Goal: Task Accomplishment & Management: Manage account settings

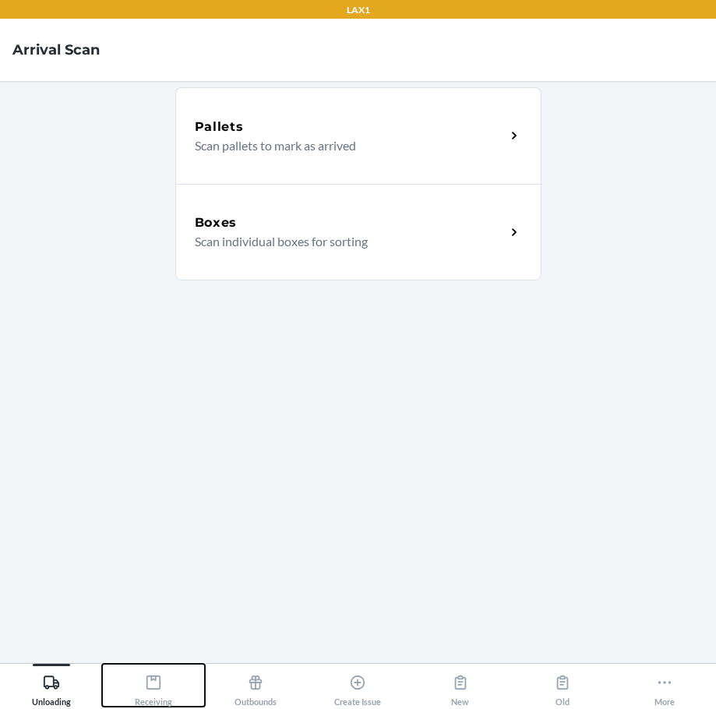
click at [155, 683] on icon at bounding box center [153, 682] width 17 height 17
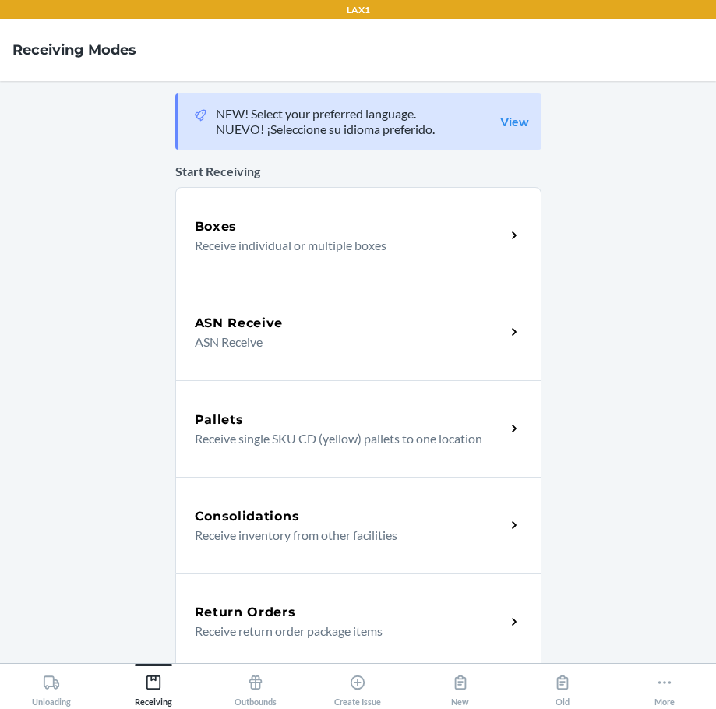
click at [273, 628] on p "Receive return order package items" at bounding box center [344, 631] width 298 height 19
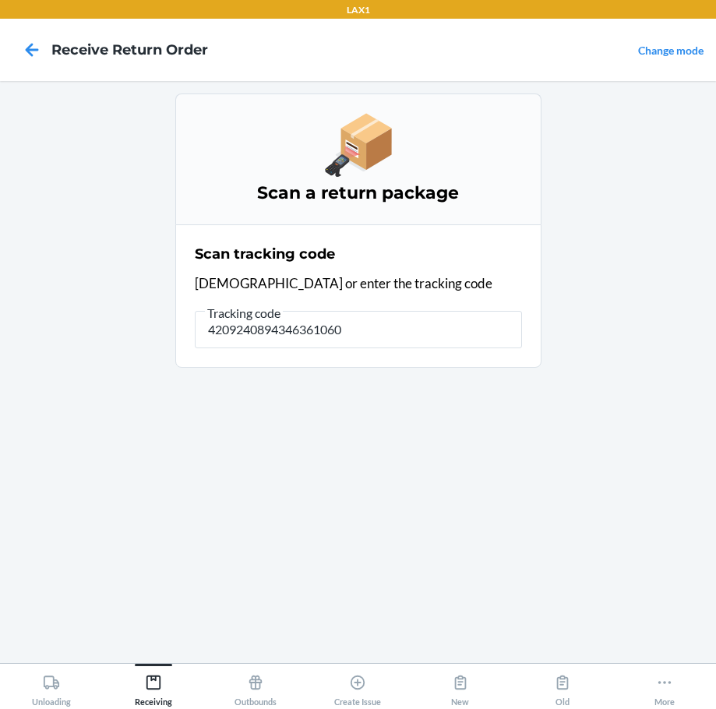
type input "42092408943463610602"
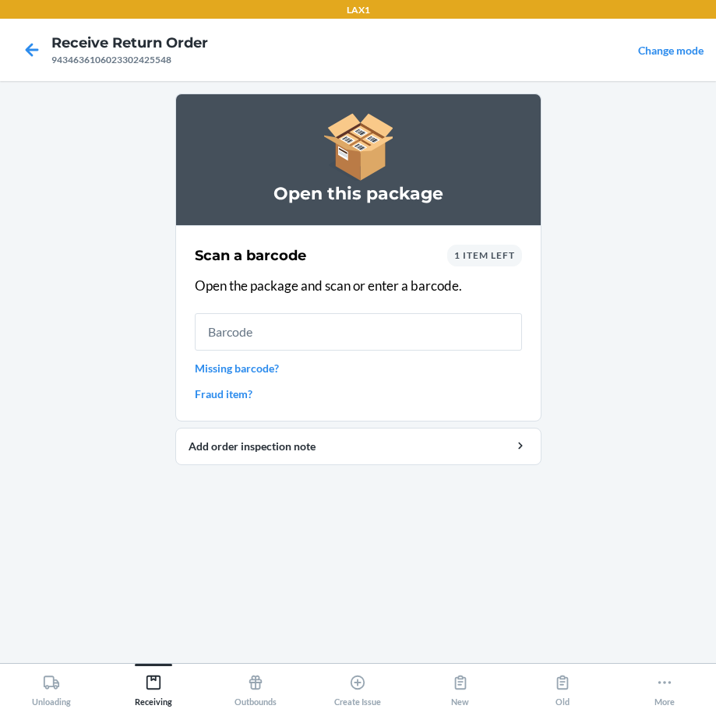
drag, startPoint x: 97, startPoint y: 730, endPoint x: -2, endPoint y: 743, distance: 100.6
drag, startPoint x: -2, startPoint y: 743, endPoint x: 510, endPoint y: 537, distance: 552.2
click at [515, 544] on div "Open this package Scan a barcode 1 item left Open the package and scan or enter…" at bounding box center [358, 371] width 366 height 557
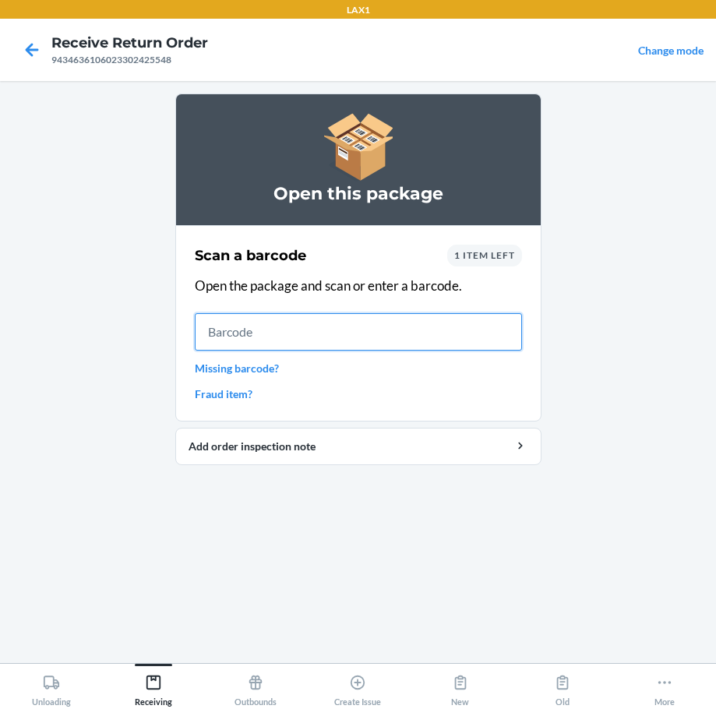
click at [277, 330] on input "text" at bounding box center [358, 331] width 327 height 37
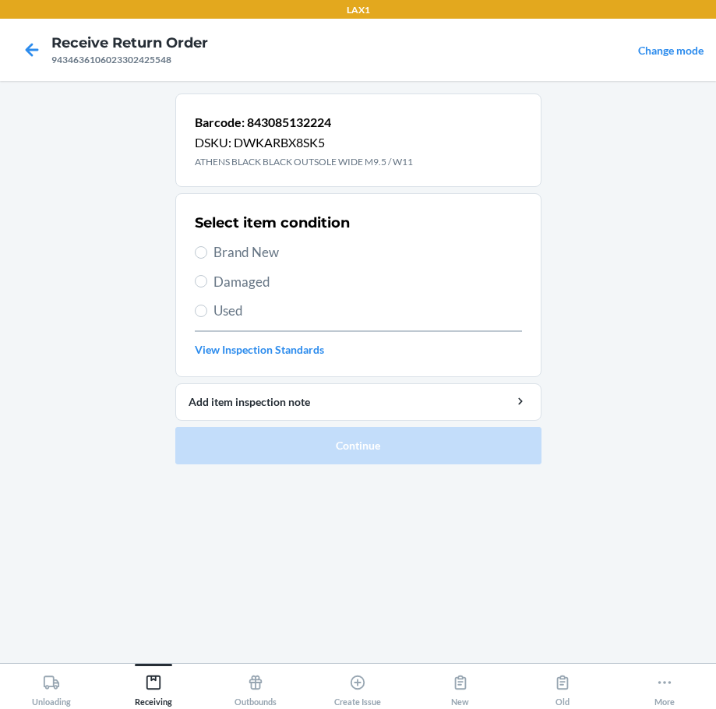
click at [261, 248] on span "Brand New" at bounding box center [367, 252] width 308 height 20
click at [207, 248] on input "Brand New" at bounding box center [201, 252] width 12 height 12
radio input "true"
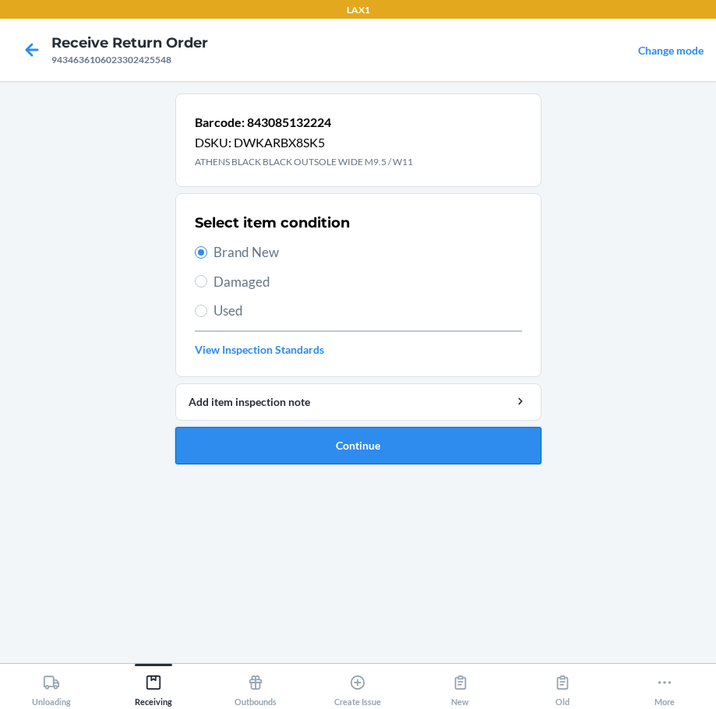
click at [449, 456] on button "Continue" at bounding box center [358, 445] width 366 height 37
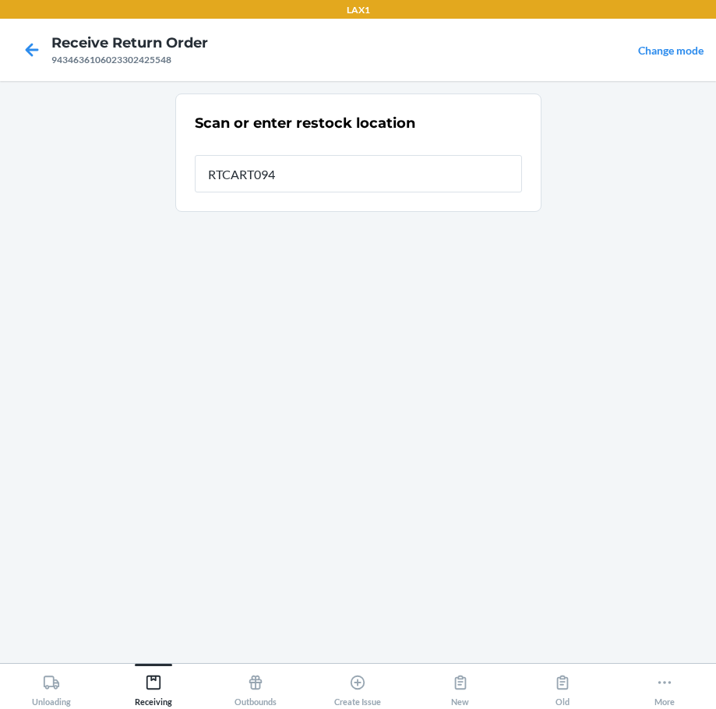
type input "RTCART094"
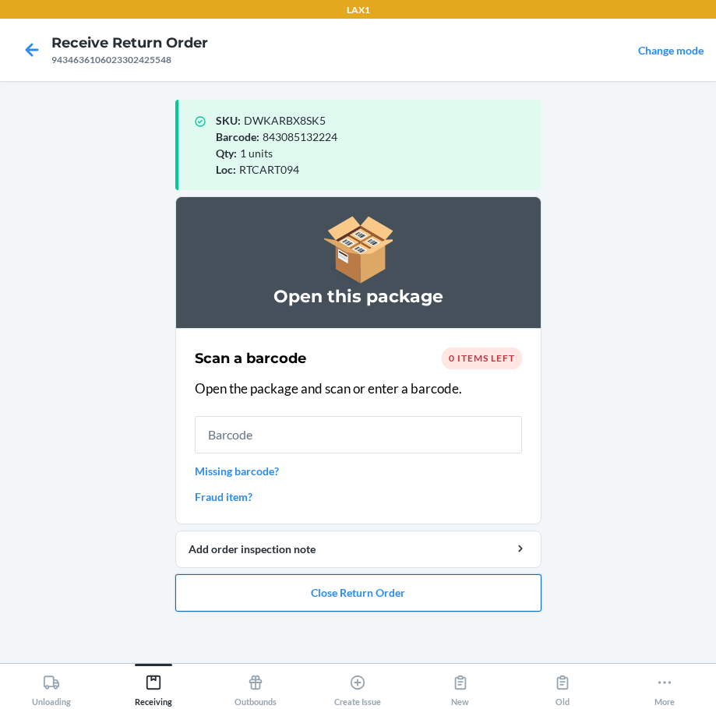
click at [447, 608] on button "Close Return Order" at bounding box center [358, 592] width 366 height 37
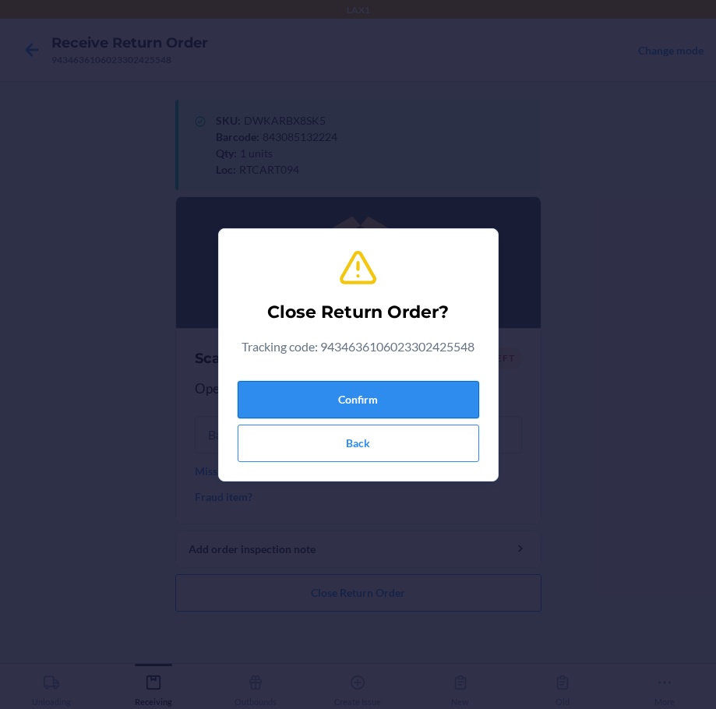
click at [426, 399] on button "Confirm" at bounding box center [358, 399] width 241 height 37
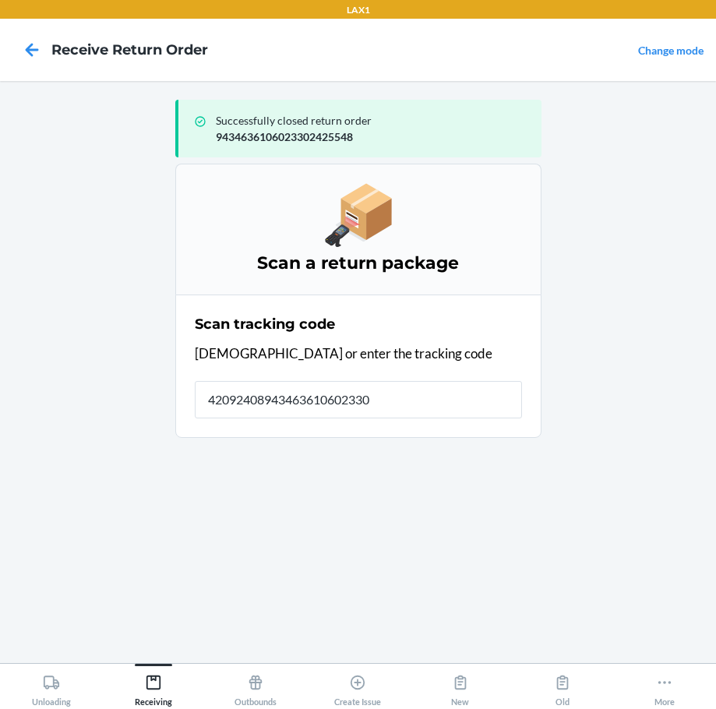
type input "420924089434636106023302"
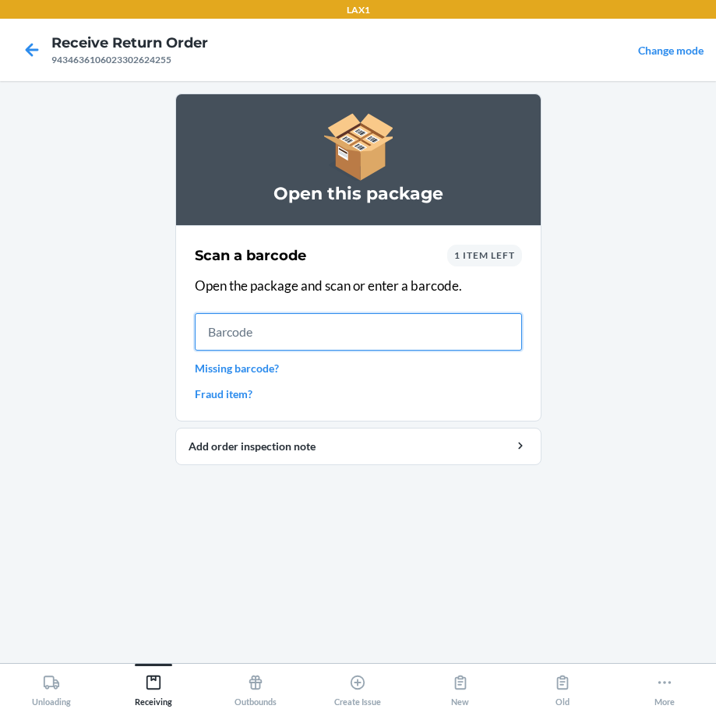
click at [308, 337] on input "text" at bounding box center [358, 331] width 327 height 37
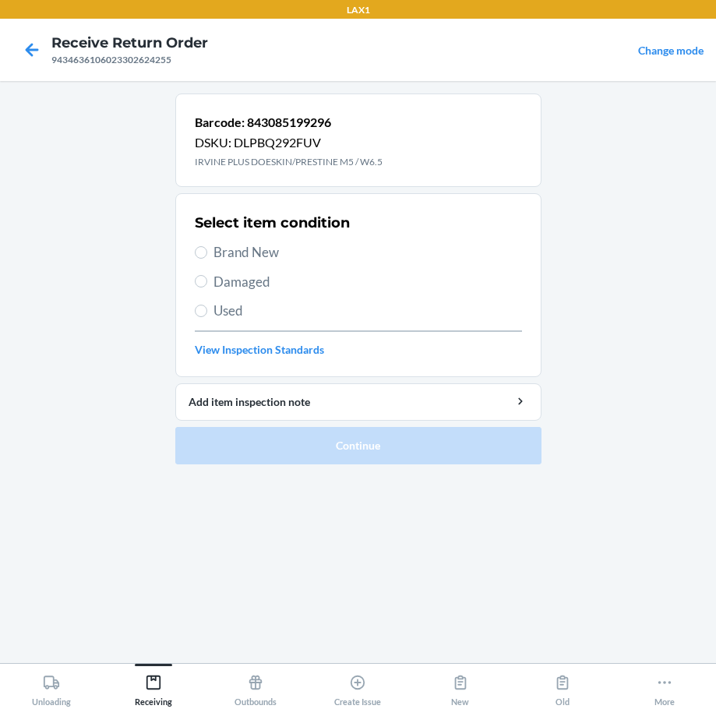
click at [238, 250] on span "Brand New" at bounding box center [367, 252] width 308 height 20
click at [207, 250] on input "Brand New" at bounding box center [201, 252] width 12 height 12
radio input "true"
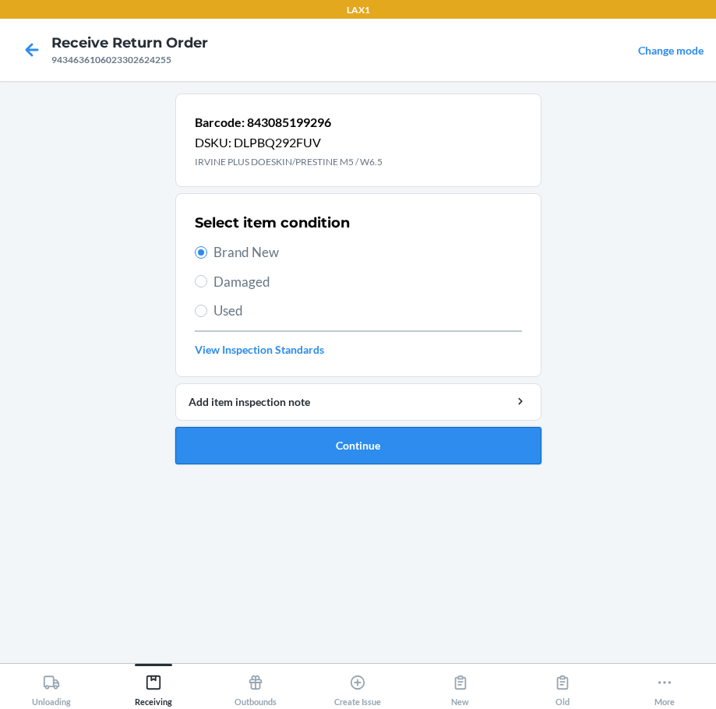
click at [378, 449] on button "Continue" at bounding box center [358, 445] width 366 height 37
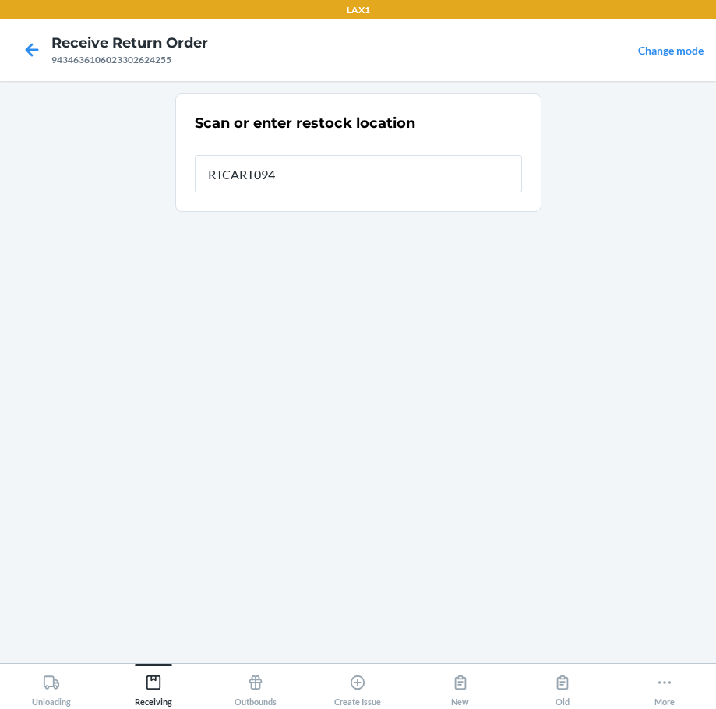
type input "RTCART094"
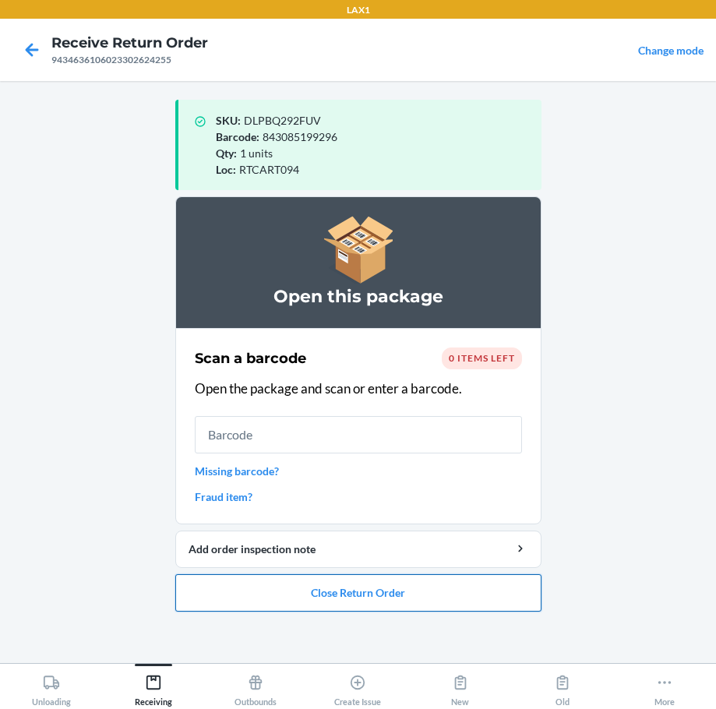
click at [366, 587] on button "Close Return Order" at bounding box center [358, 592] width 366 height 37
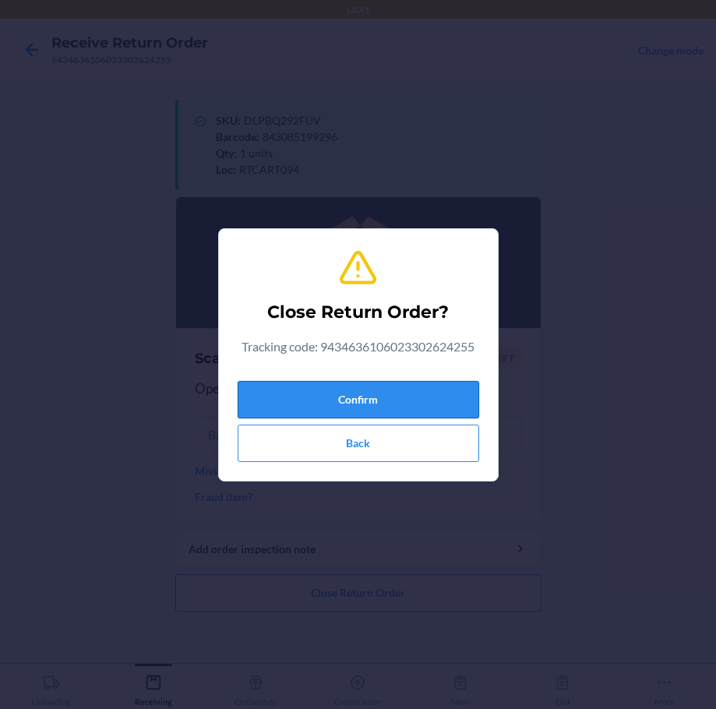
click at [420, 396] on button "Confirm" at bounding box center [358, 399] width 241 height 37
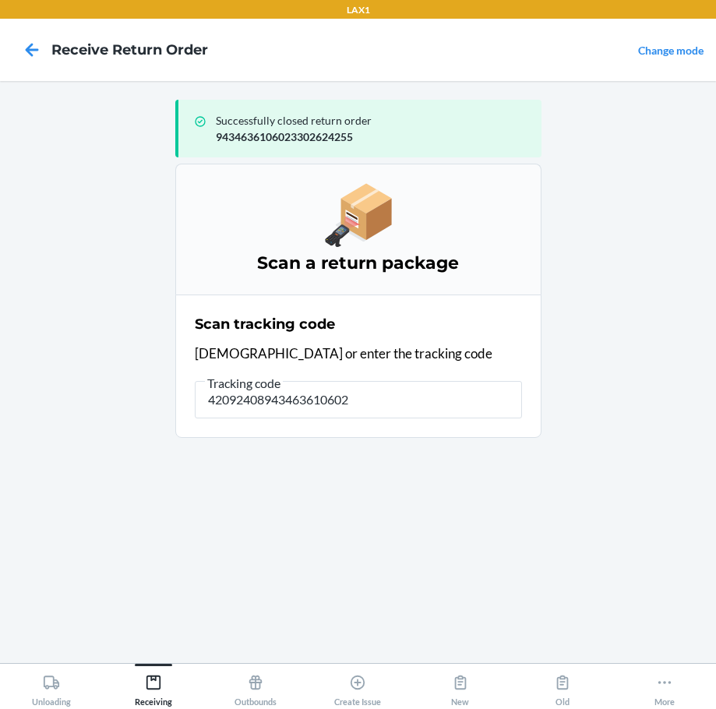
type input "420924089434636106023"
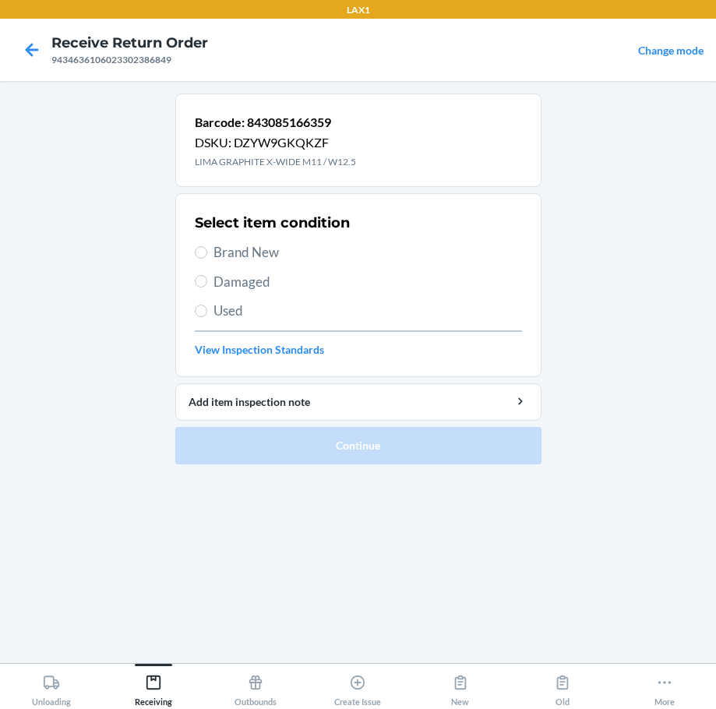
drag, startPoint x: 255, startPoint y: 248, endPoint x: 296, endPoint y: 396, distance: 154.4
click at [253, 254] on span "Brand New" at bounding box center [367, 252] width 308 height 20
click at [207, 254] on input "Brand New" at bounding box center [201, 252] width 12 height 12
radio input "true"
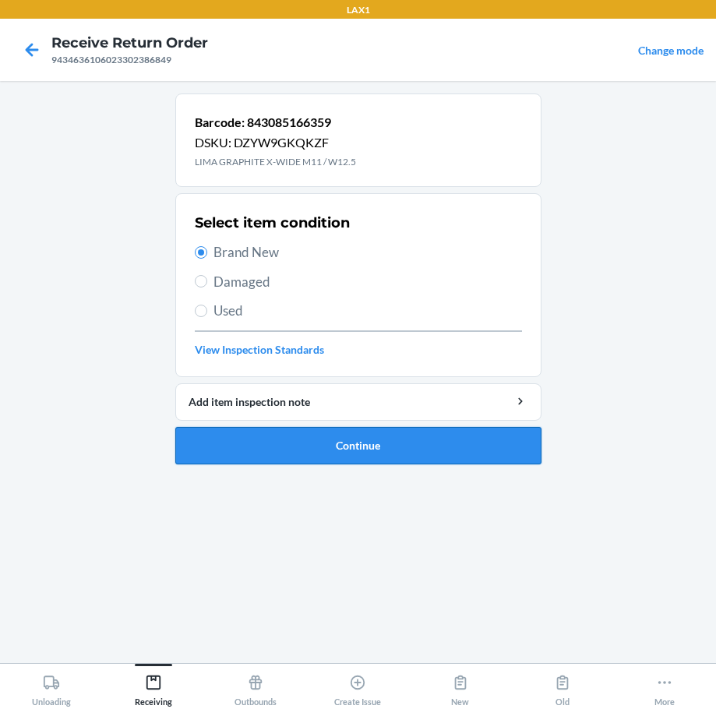
click at [323, 436] on button "Continue" at bounding box center [358, 445] width 366 height 37
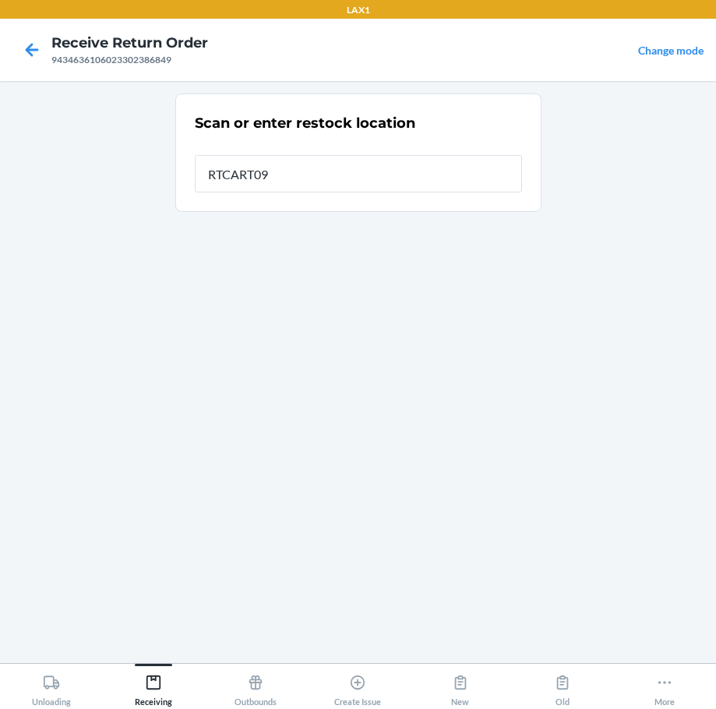
type input "RTCART094"
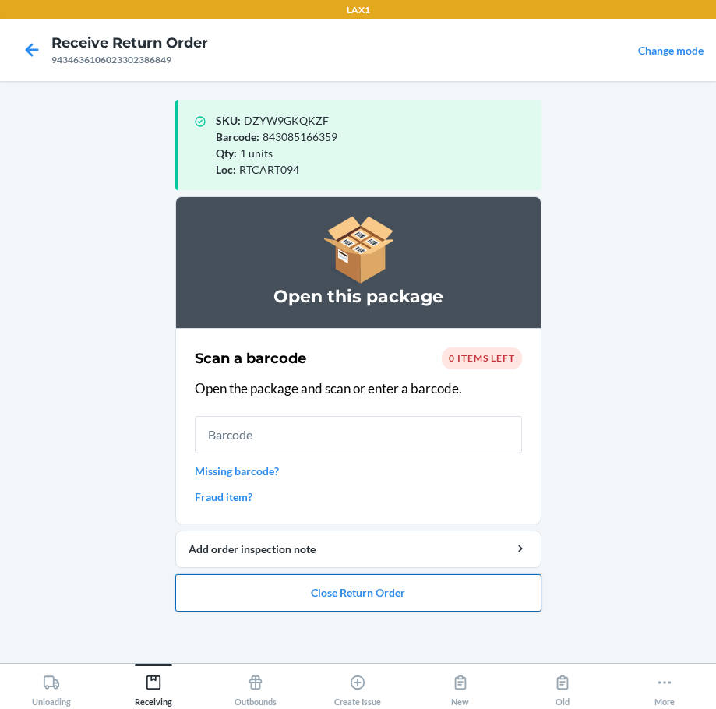
click at [350, 590] on button "Close Return Order" at bounding box center [358, 592] width 366 height 37
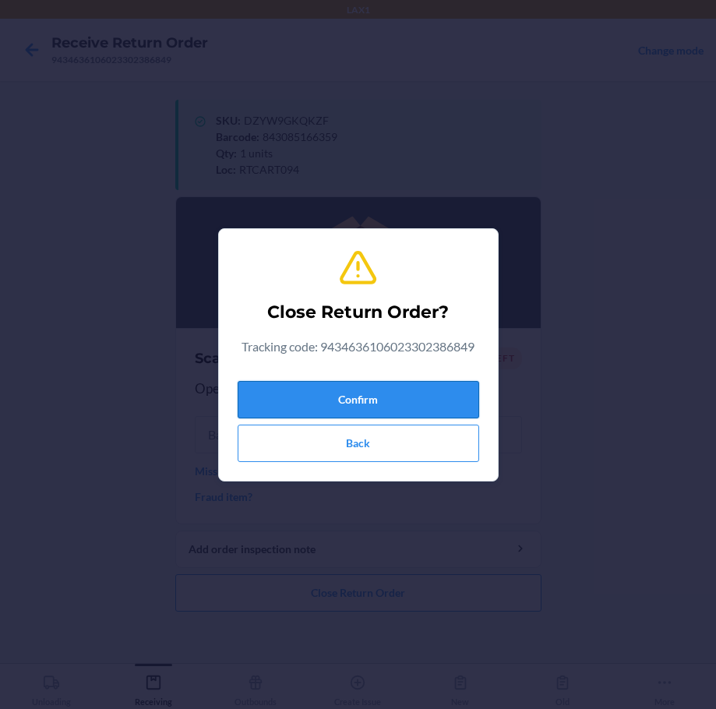
click at [405, 403] on button "Confirm" at bounding box center [358, 399] width 241 height 37
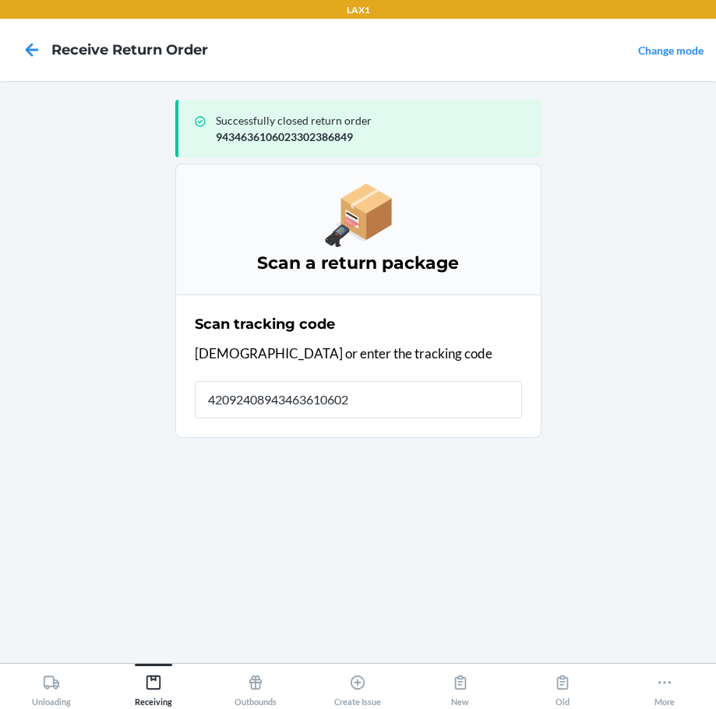
type input "420924089434636106023"
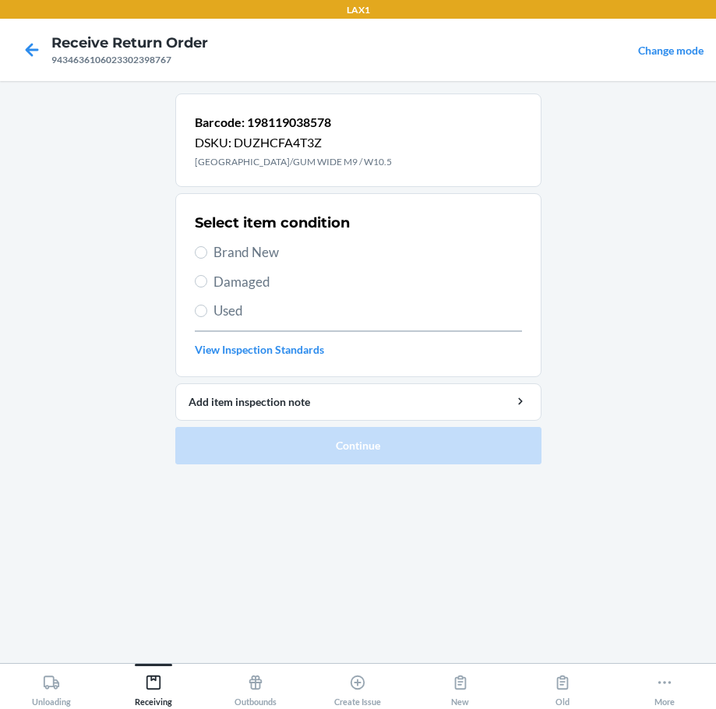
click at [249, 250] on span "Brand New" at bounding box center [367, 252] width 308 height 20
click at [207, 250] on input "Brand New" at bounding box center [201, 252] width 12 height 12
radio input "true"
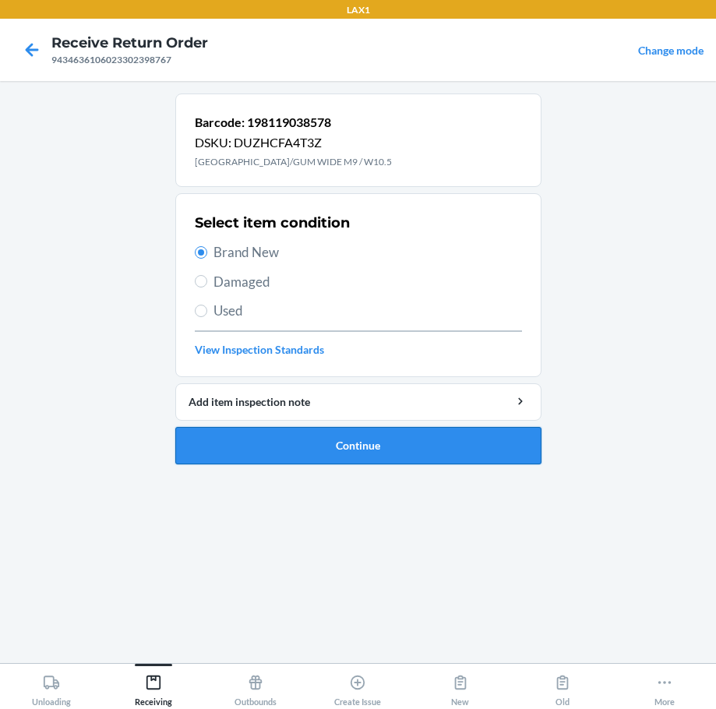
click at [413, 442] on button "Continue" at bounding box center [358, 445] width 366 height 37
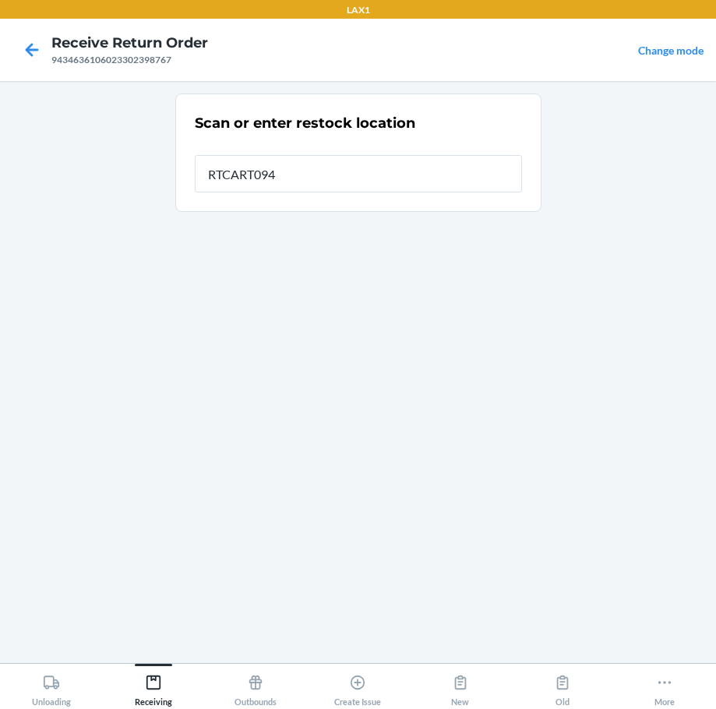
type input "RTCART094"
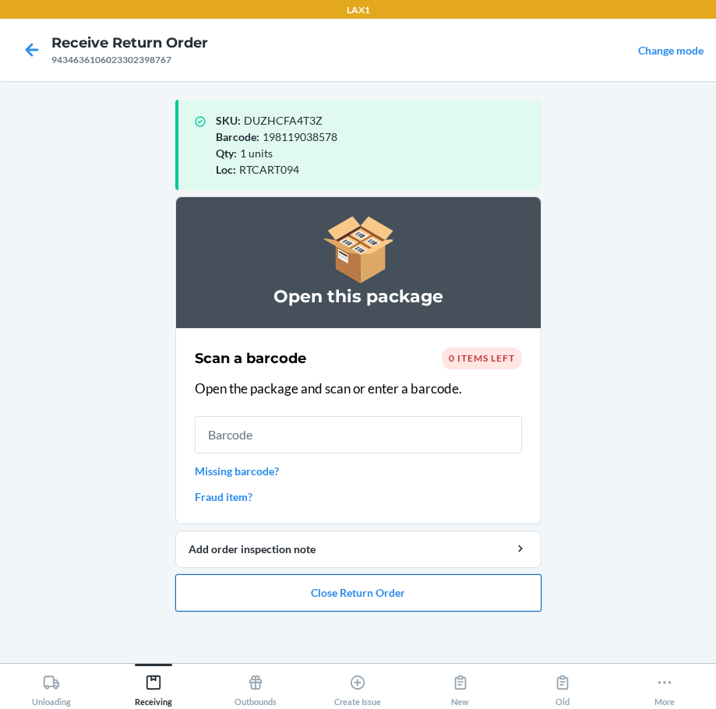
click at [345, 594] on button "Close Return Order" at bounding box center [358, 592] width 366 height 37
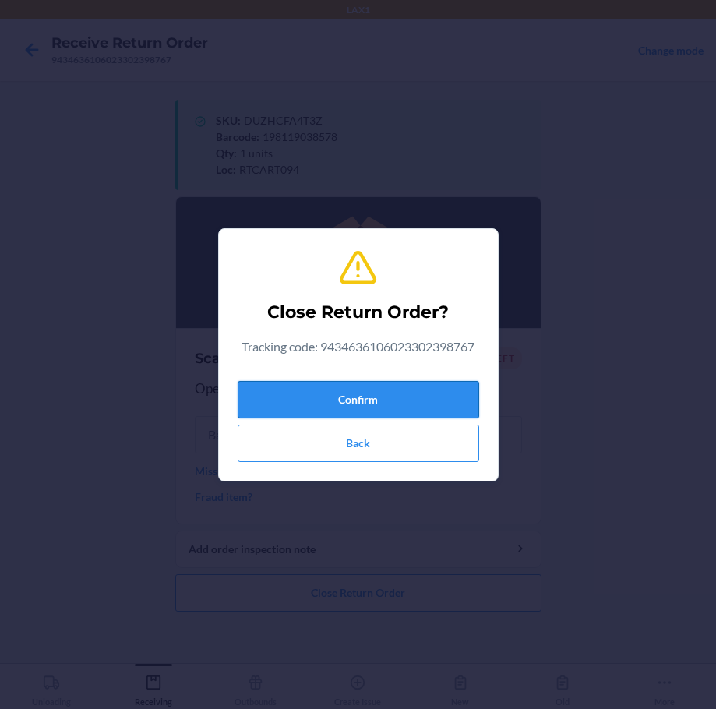
click at [390, 391] on button "Confirm" at bounding box center [358, 399] width 241 height 37
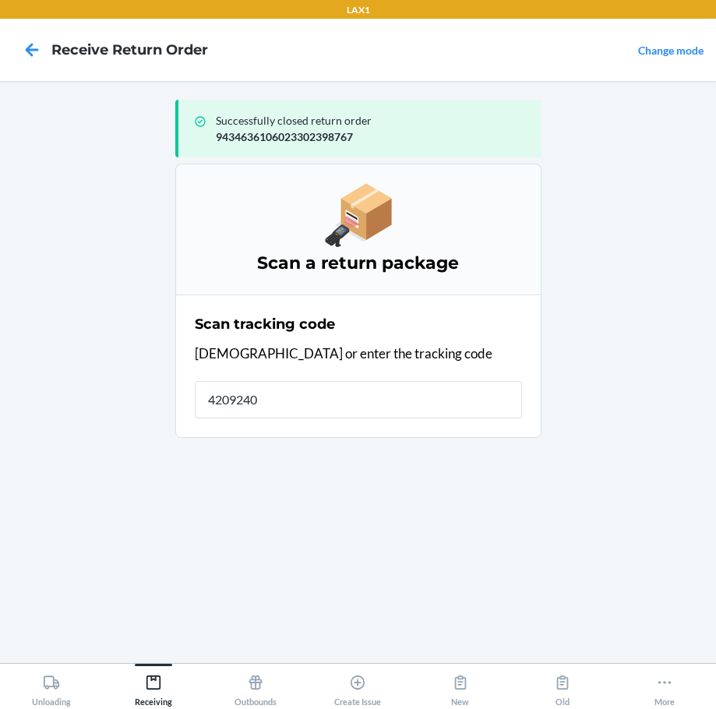
type input "42092408"
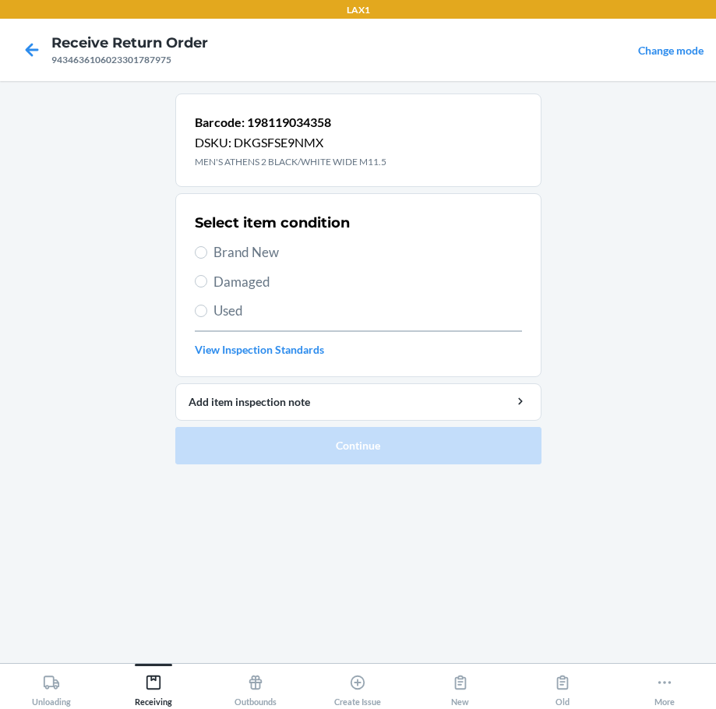
click at [225, 277] on span "Damaged" at bounding box center [367, 282] width 308 height 20
click at [207, 277] on input "Damaged" at bounding box center [201, 281] width 12 height 12
radio input "true"
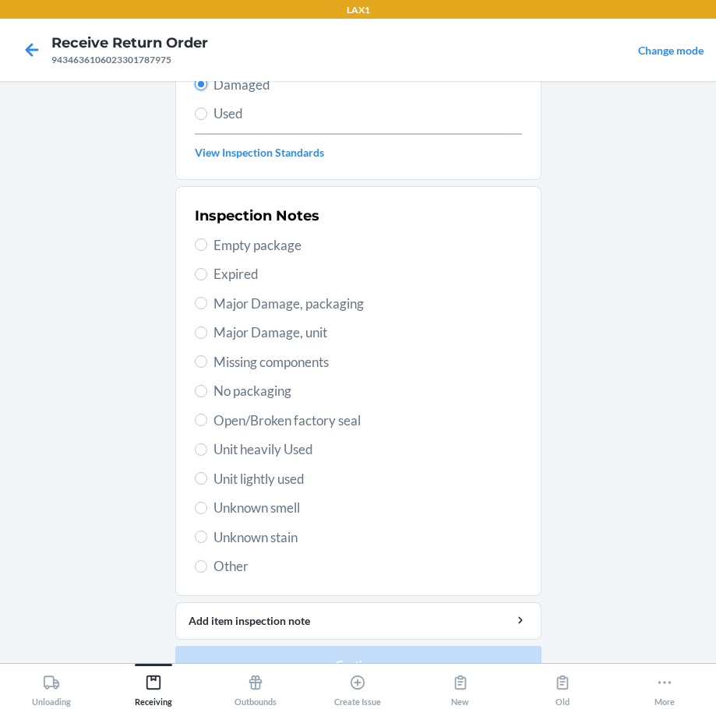
scroll to position [208, 0]
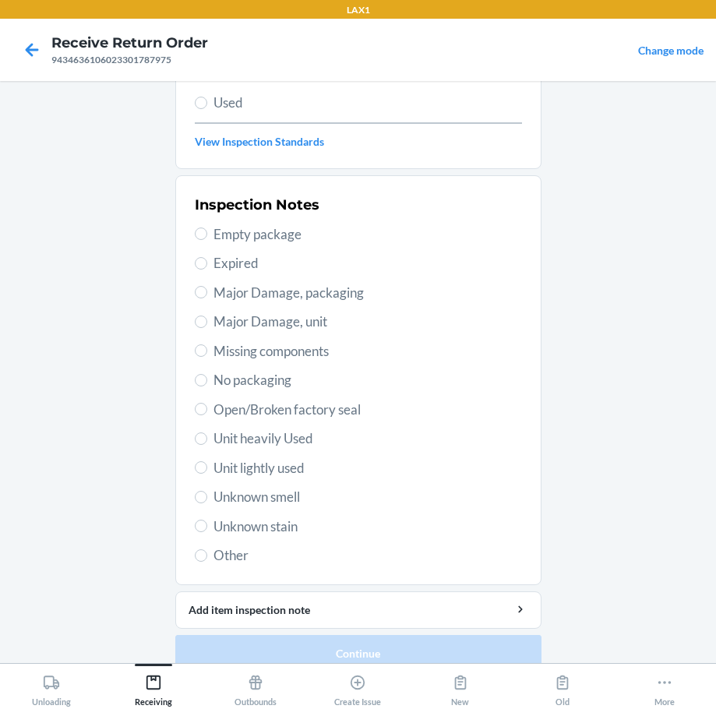
click at [271, 429] on span "Unit heavily Used" at bounding box center [367, 438] width 308 height 20
click at [207, 432] on input "Unit heavily Used" at bounding box center [201, 438] width 12 height 12
radio input "true"
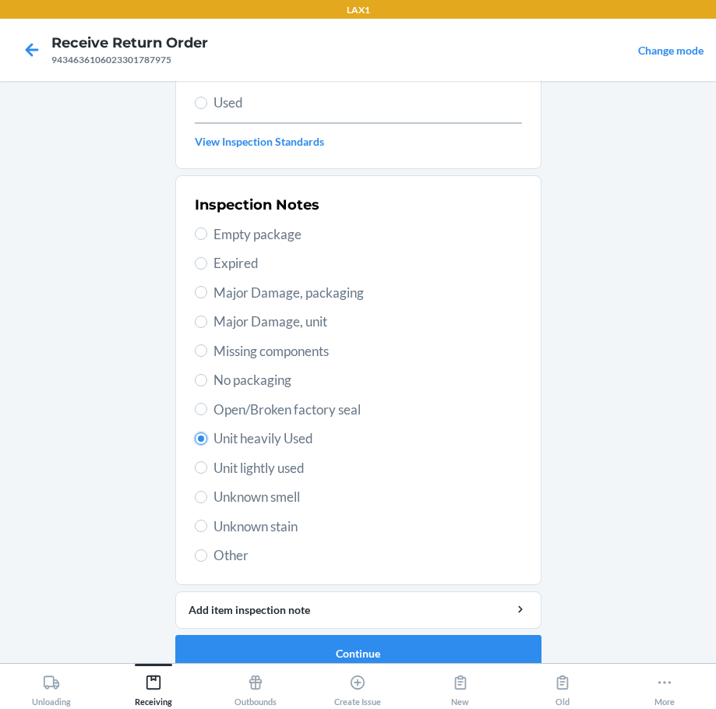
scroll to position [230, 0]
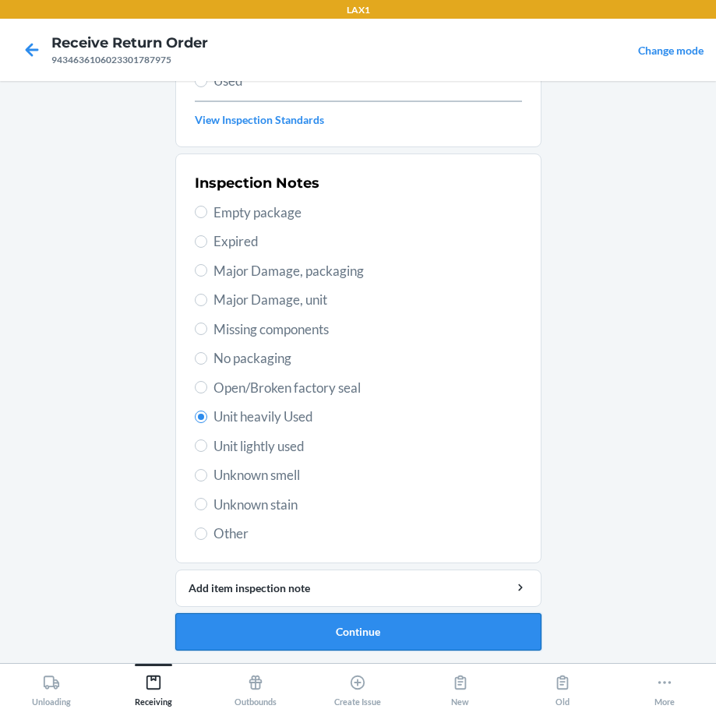
click at [347, 625] on button "Continue" at bounding box center [358, 631] width 366 height 37
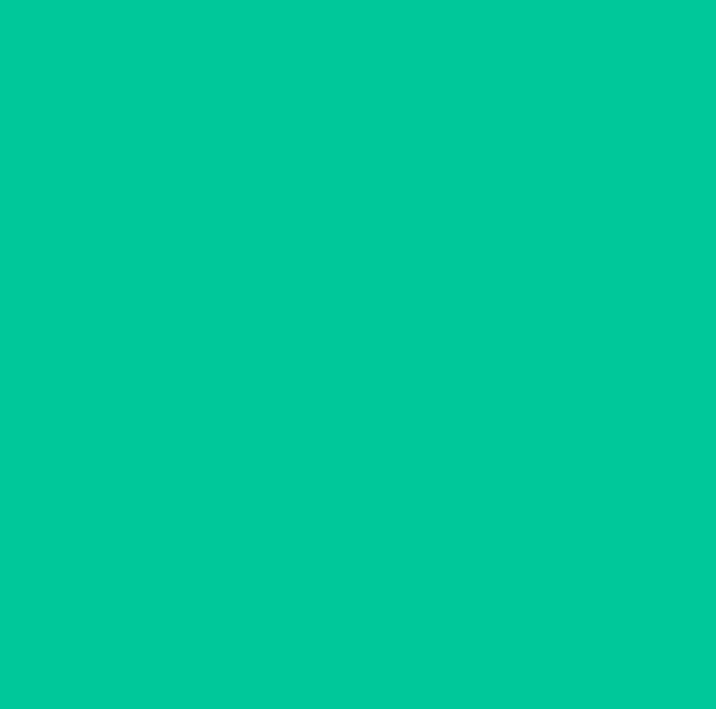
scroll to position [101, 0]
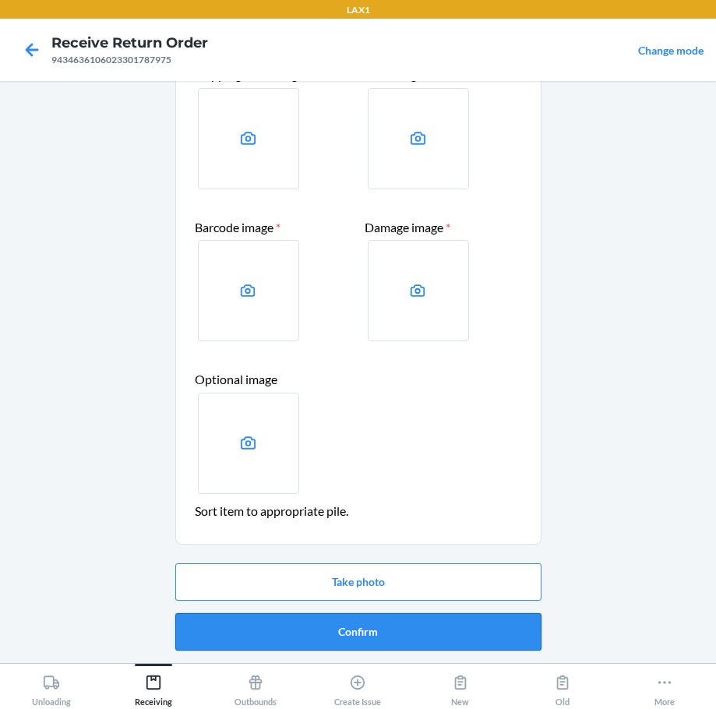
click at [348, 623] on button "Confirm" at bounding box center [358, 631] width 366 height 37
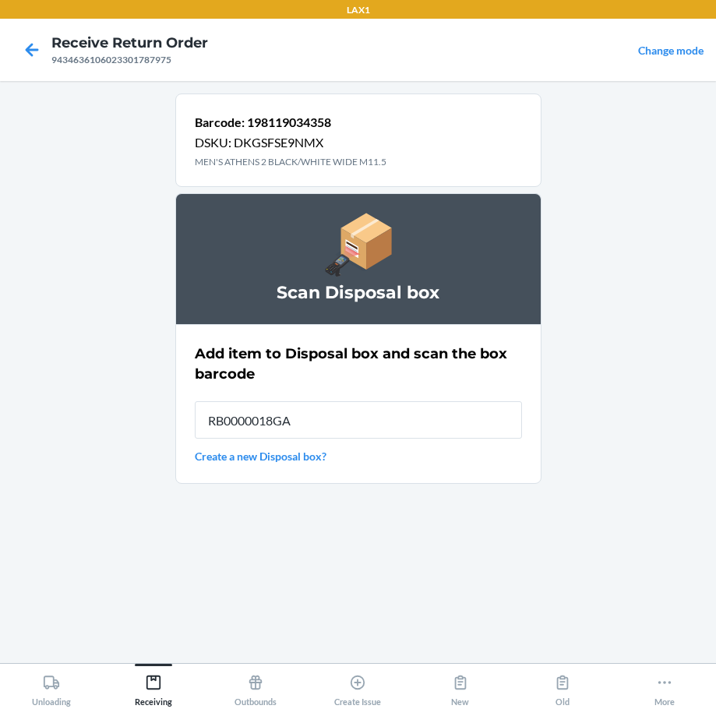
type input "RB0000018GA"
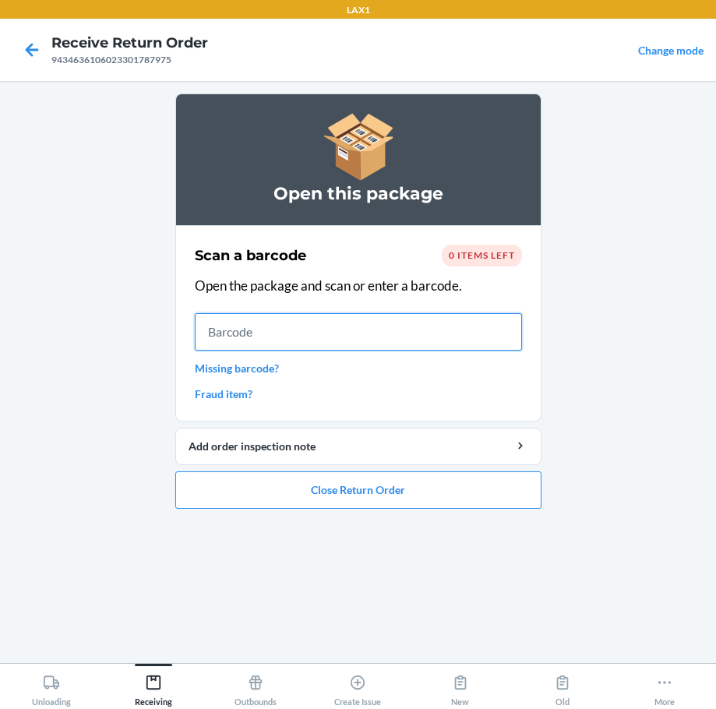
click at [213, 331] on input "text" at bounding box center [358, 331] width 327 height 37
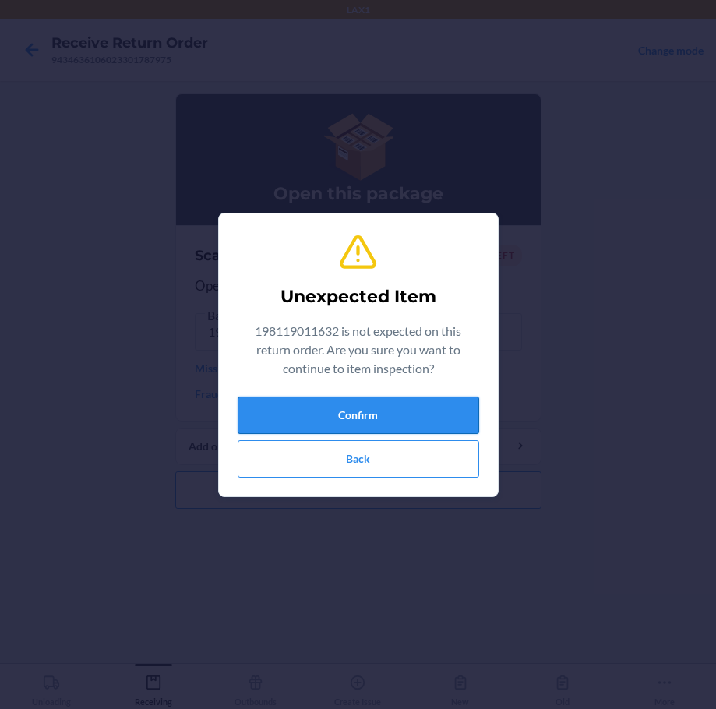
click at [329, 429] on button "Confirm" at bounding box center [358, 414] width 241 height 37
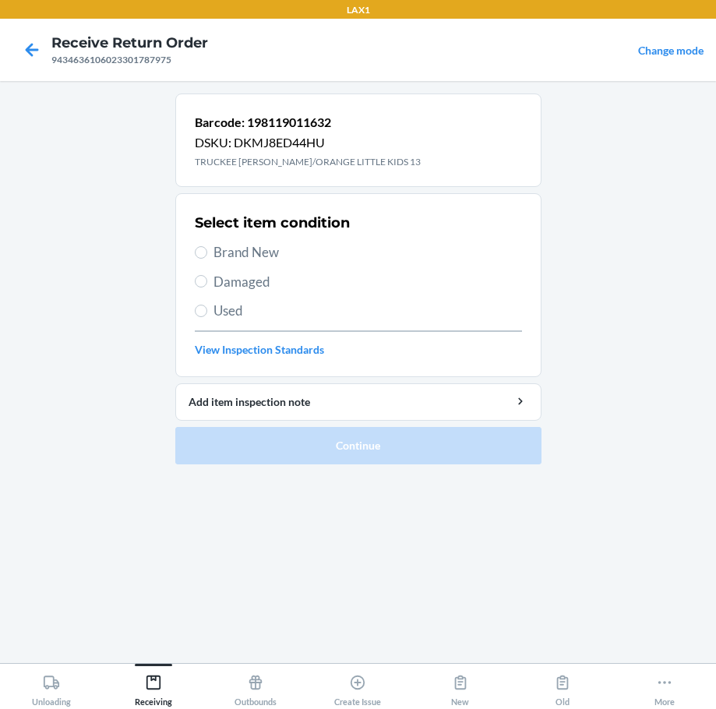
click at [248, 253] on span "Brand New" at bounding box center [367, 252] width 308 height 20
click at [207, 253] on input "Brand New" at bounding box center [201, 252] width 12 height 12
radio input "true"
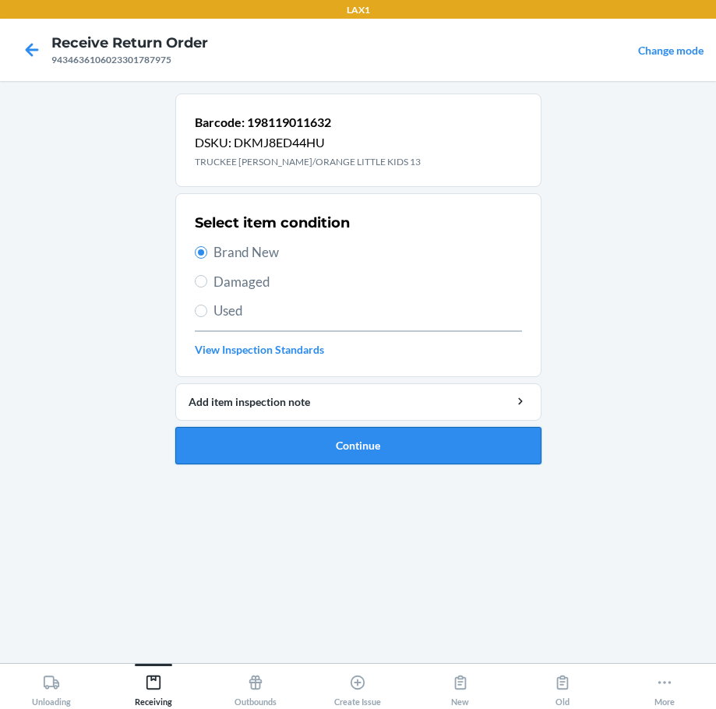
click at [391, 435] on button "Continue" at bounding box center [358, 445] width 366 height 37
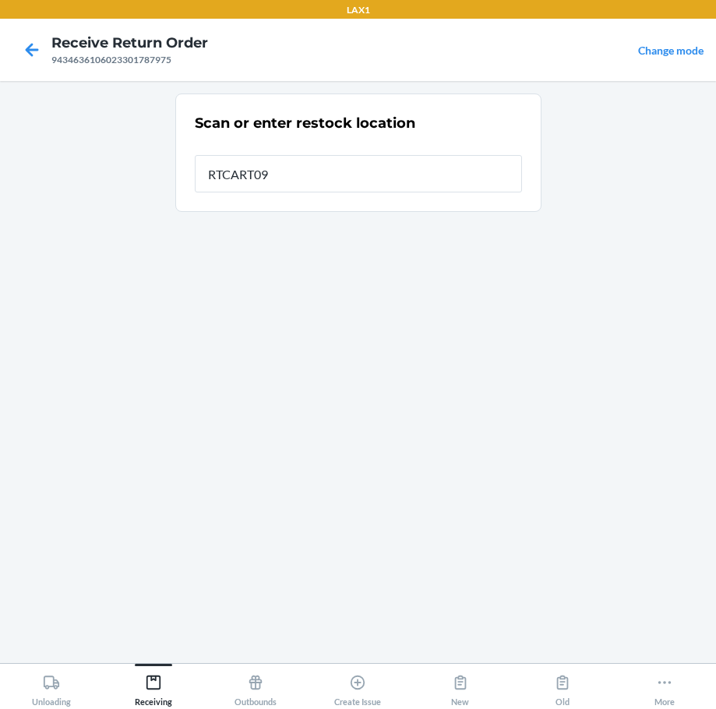
type input "RTCART094"
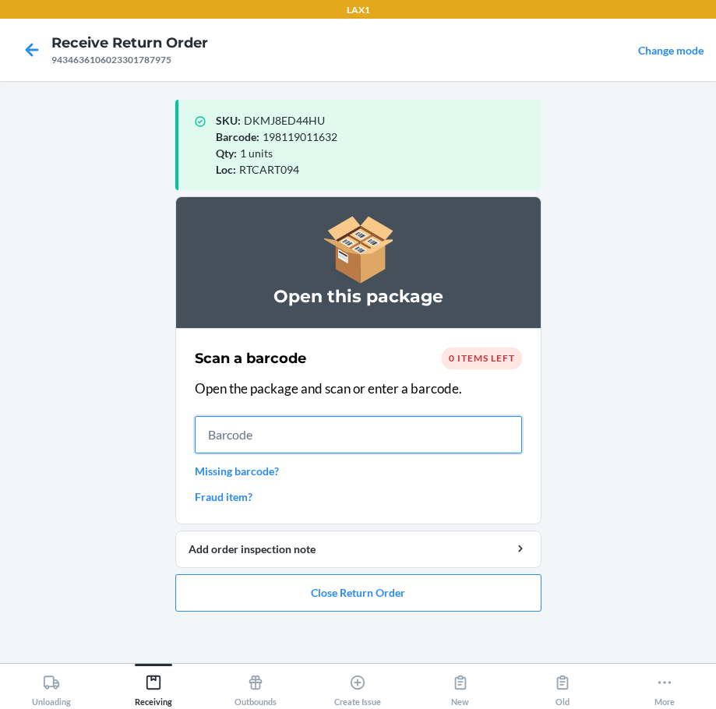
click at [246, 439] on input "text" at bounding box center [358, 434] width 327 height 37
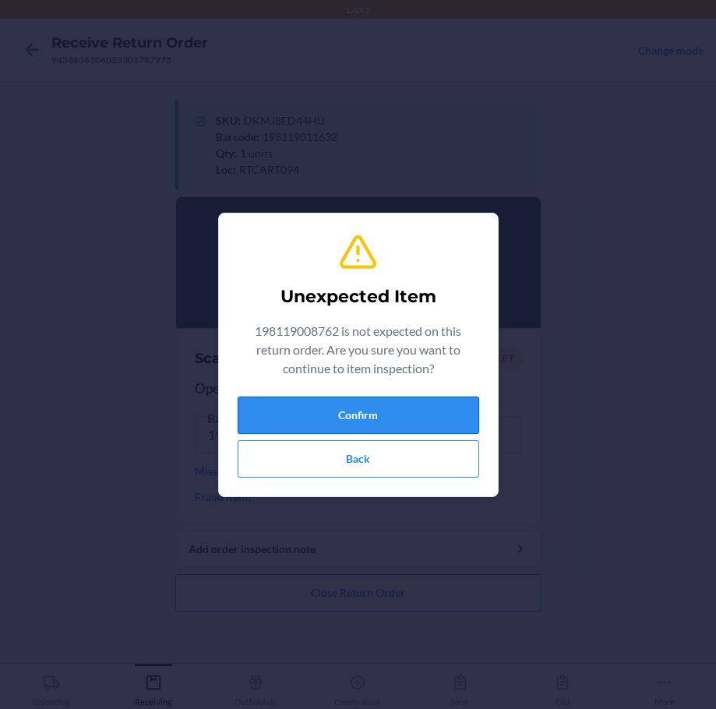
click at [351, 418] on button "Confirm" at bounding box center [358, 414] width 241 height 37
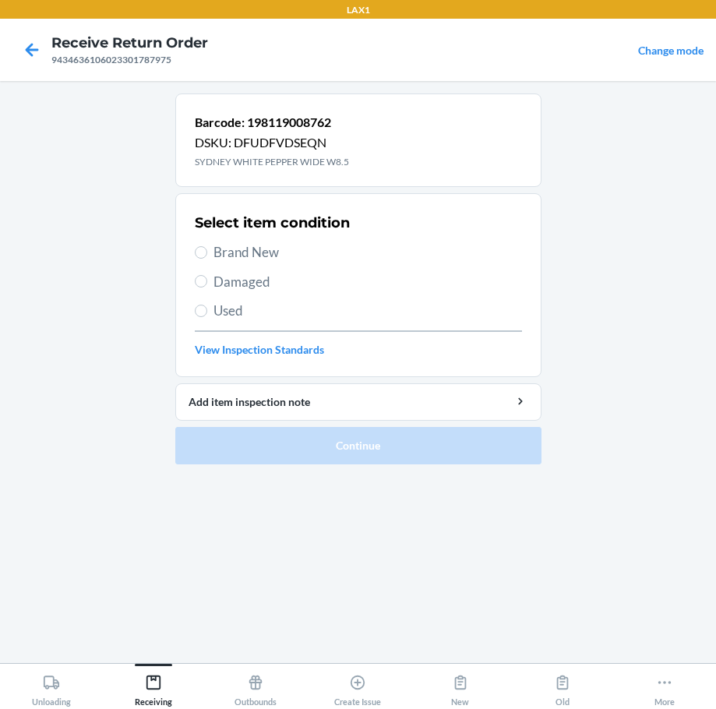
click at [228, 257] on span "Brand New" at bounding box center [367, 252] width 308 height 20
click at [207, 257] on input "Brand New" at bounding box center [201, 252] width 12 height 12
radio input "true"
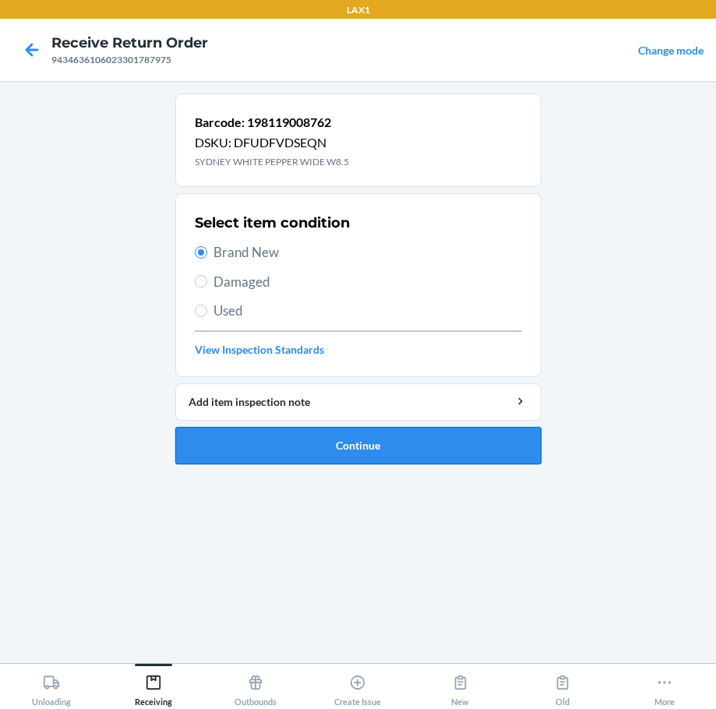
click at [363, 438] on button "Continue" at bounding box center [358, 445] width 366 height 37
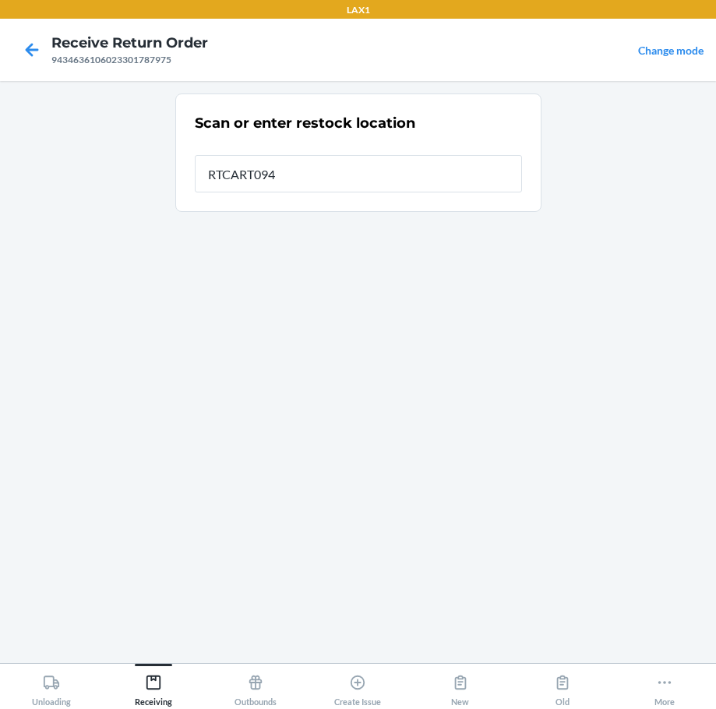
type input "RTCART094"
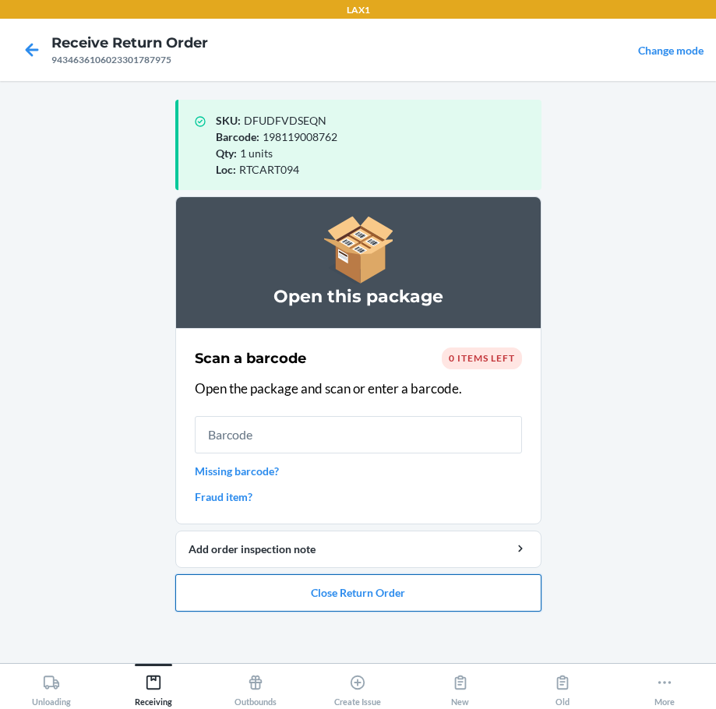
click at [386, 601] on button "Close Return Order" at bounding box center [358, 592] width 366 height 37
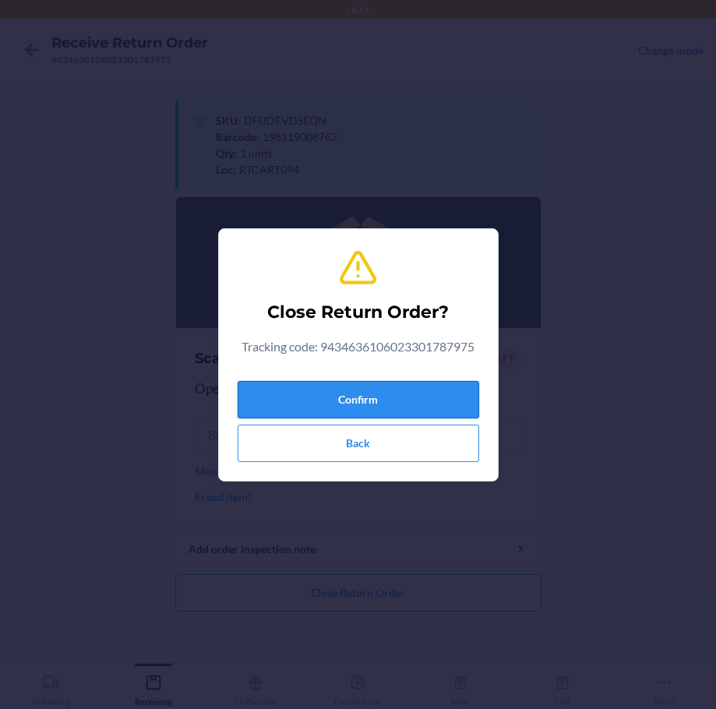
click at [383, 409] on button "Confirm" at bounding box center [358, 399] width 241 height 37
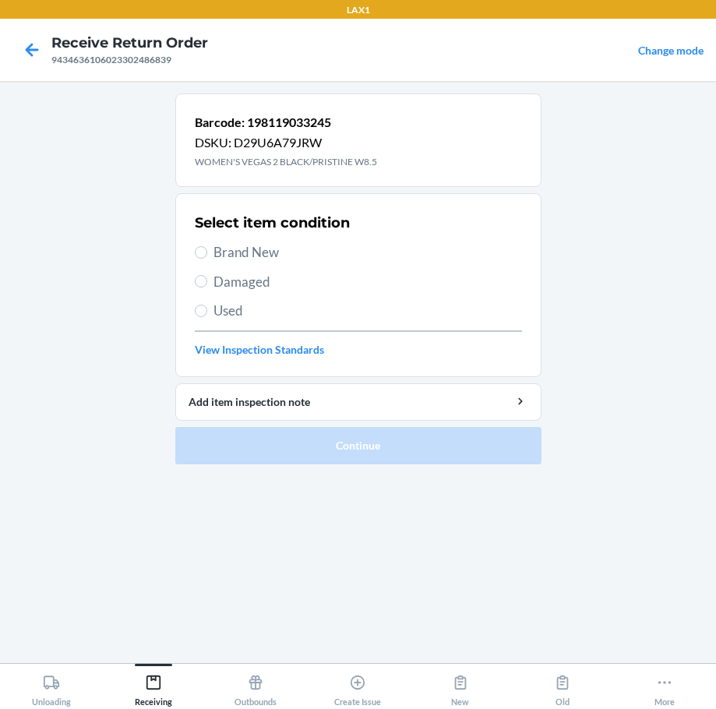
click at [240, 256] on span "Brand New" at bounding box center [367, 252] width 308 height 20
click at [207, 256] on input "Brand New" at bounding box center [201, 252] width 12 height 12
radio input "true"
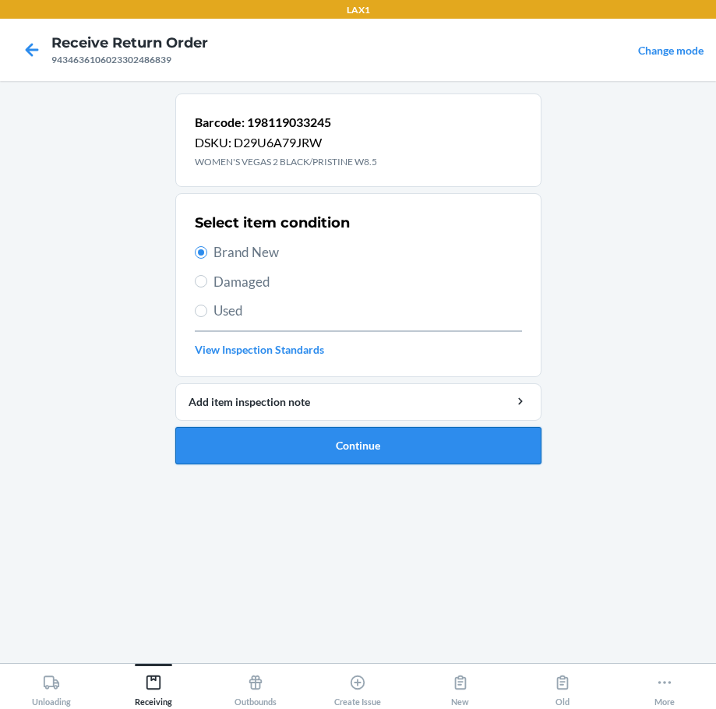
click at [437, 456] on button "Continue" at bounding box center [358, 445] width 366 height 37
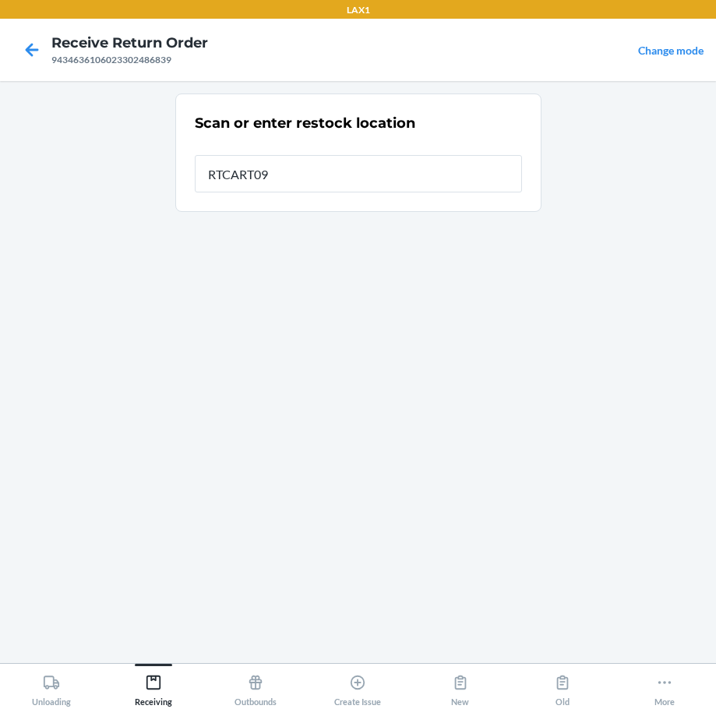
type input "RTCART094"
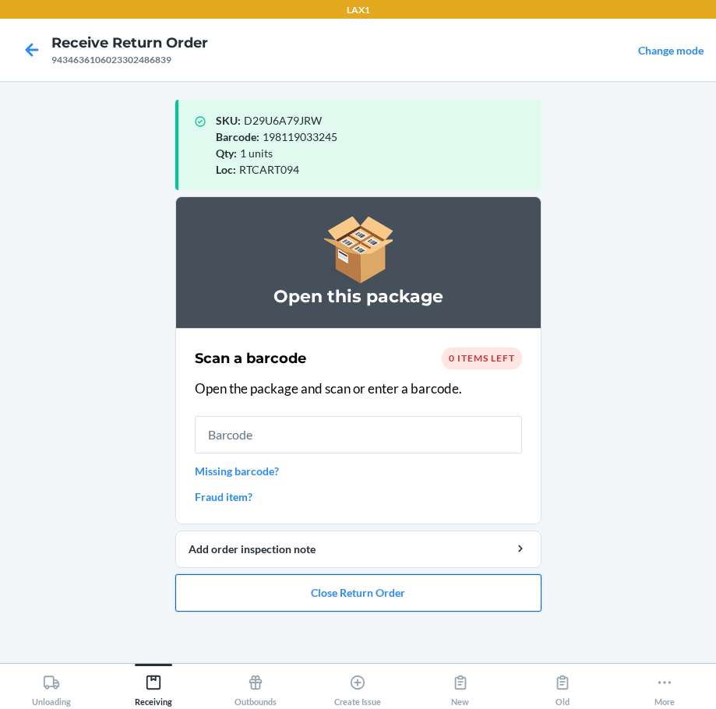
click at [413, 604] on button "Close Return Order" at bounding box center [358, 592] width 366 height 37
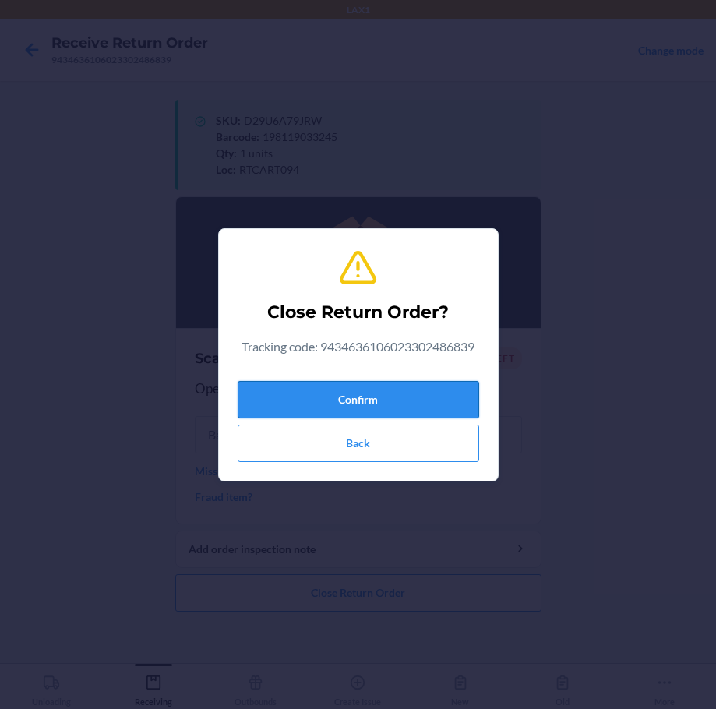
click at [384, 407] on button "Confirm" at bounding box center [358, 399] width 241 height 37
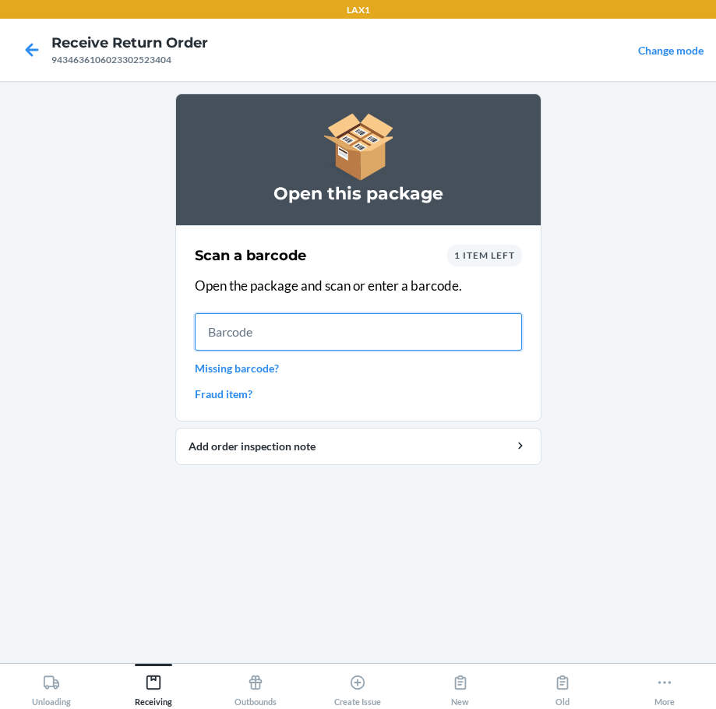
click at [332, 330] on input "text" at bounding box center [358, 331] width 327 height 37
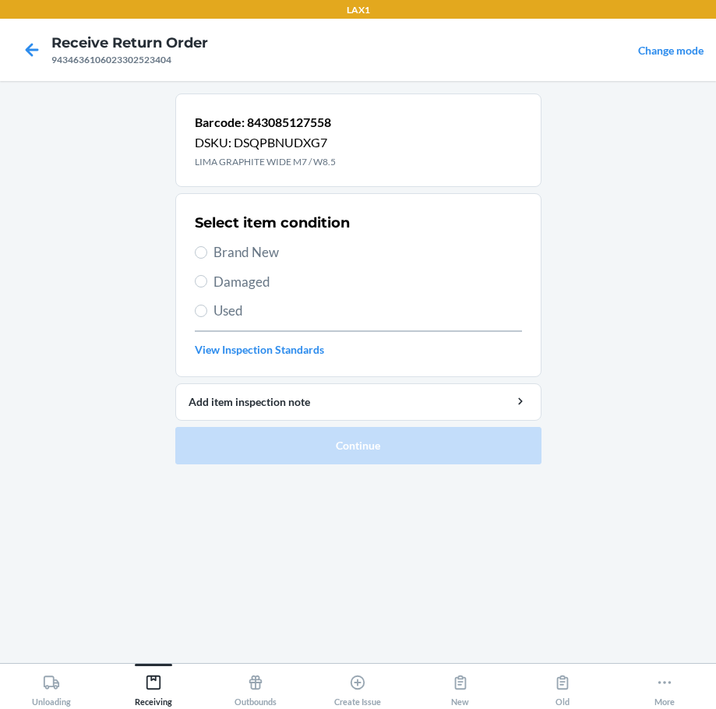
click at [255, 255] on span "Brand New" at bounding box center [367, 252] width 308 height 20
click at [207, 255] on input "Brand New" at bounding box center [201, 252] width 12 height 12
radio input "true"
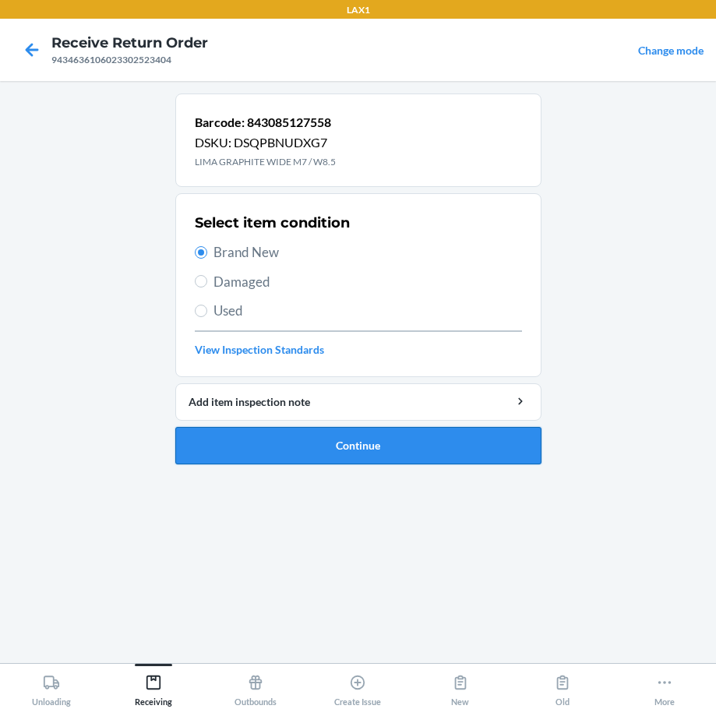
click at [428, 442] on button "Continue" at bounding box center [358, 445] width 366 height 37
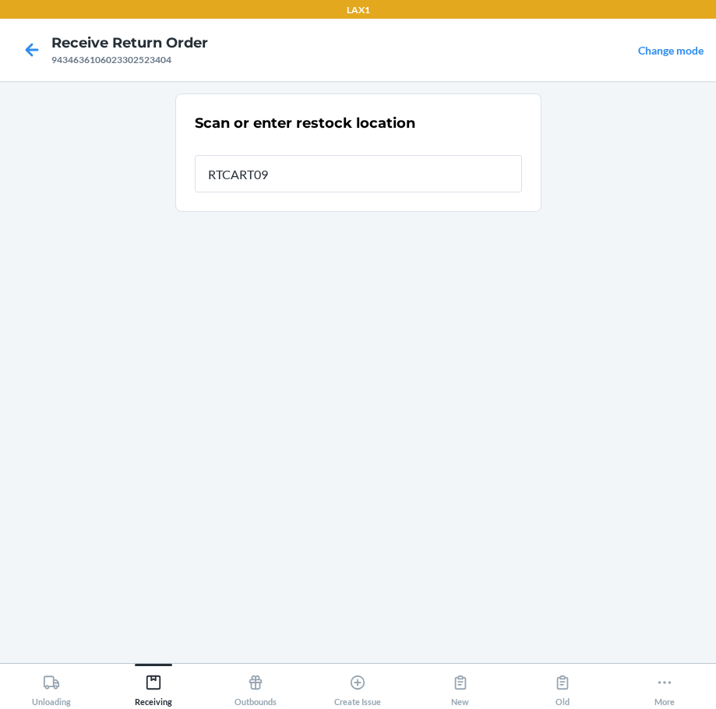
type input "RTCART094"
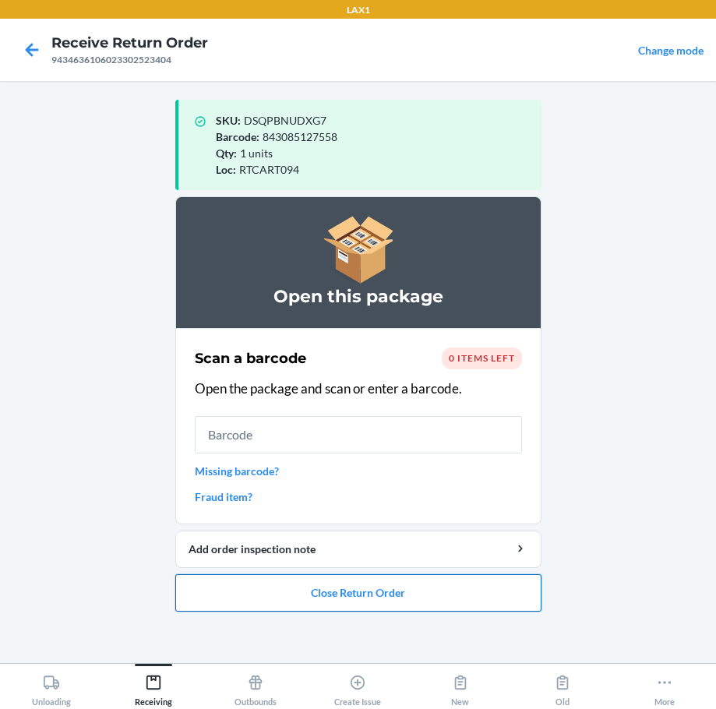
click at [410, 594] on button "Close Return Order" at bounding box center [358, 592] width 366 height 37
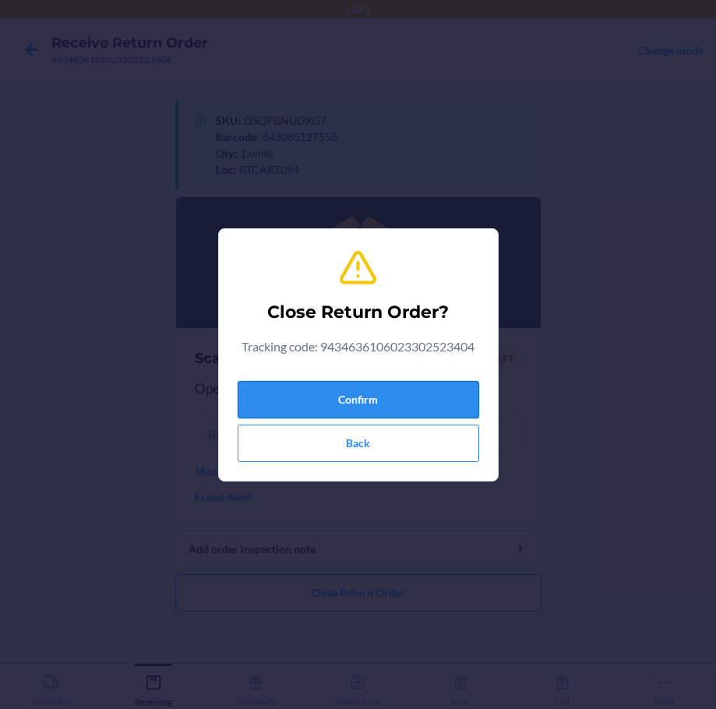
click at [403, 399] on button "Confirm" at bounding box center [358, 399] width 241 height 37
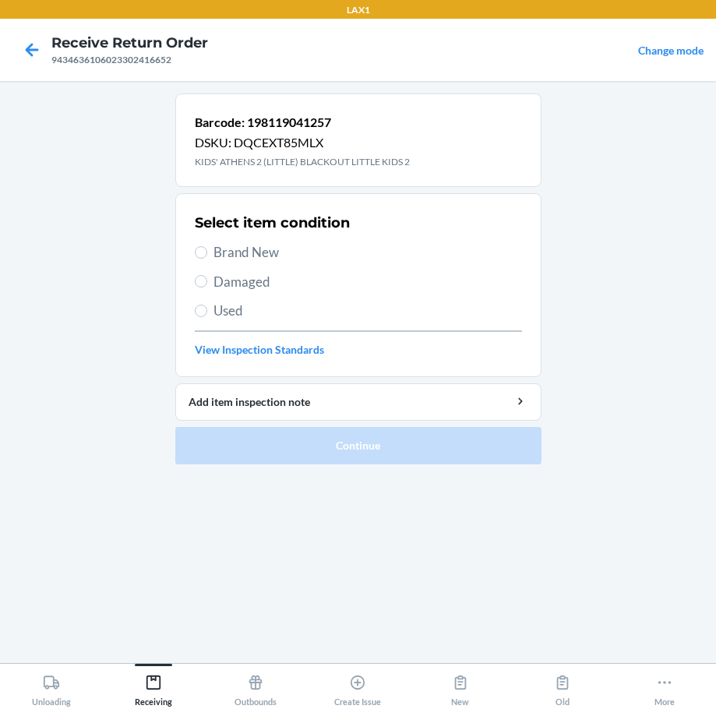
click at [271, 256] on span "Brand New" at bounding box center [367, 252] width 308 height 20
click at [207, 256] on input "Brand New" at bounding box center [201, 252] width 12 height 12
radio input "true"
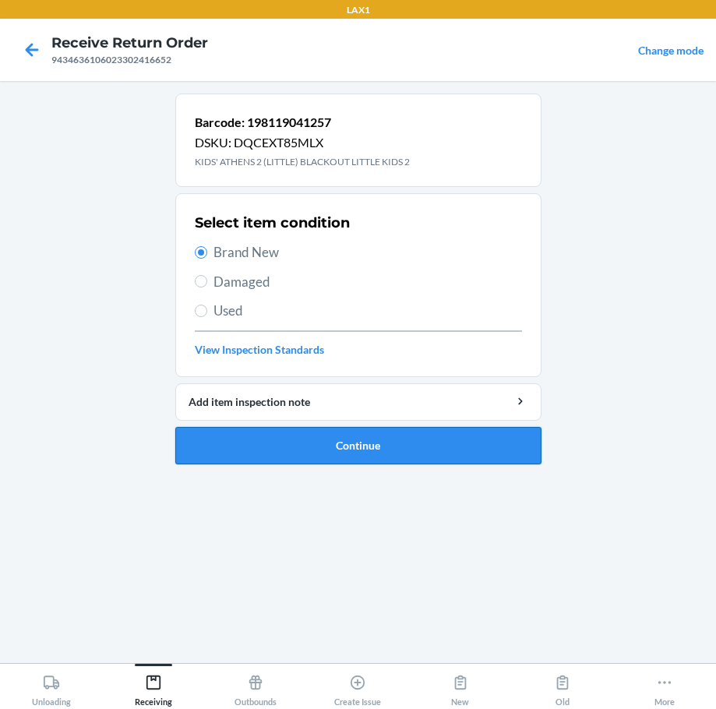
click at [365, 442] on button "Continue" at bounding box center [358, 445] width 366 height 37
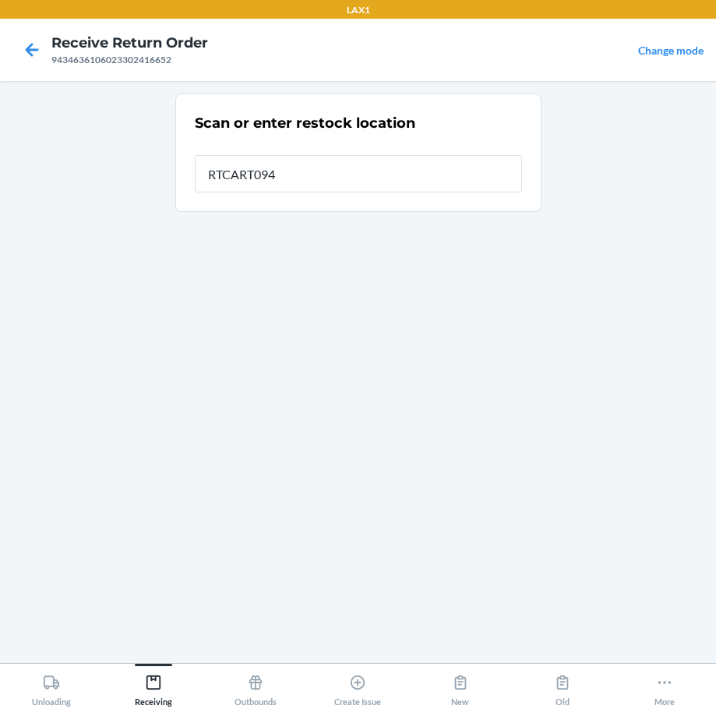
type input "RTCART094"
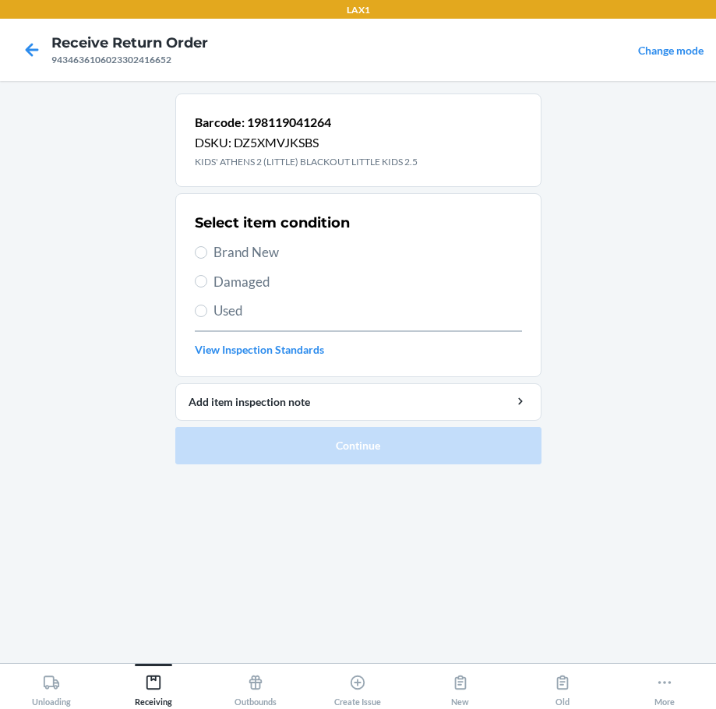
click at [233, 249] on span "Brand New" at bounding box center [367, 252] width 308 height 20
click at [207, 249] on input "Brand New" at bounding box center [201, 252] width 12 height 12
radio input "true"
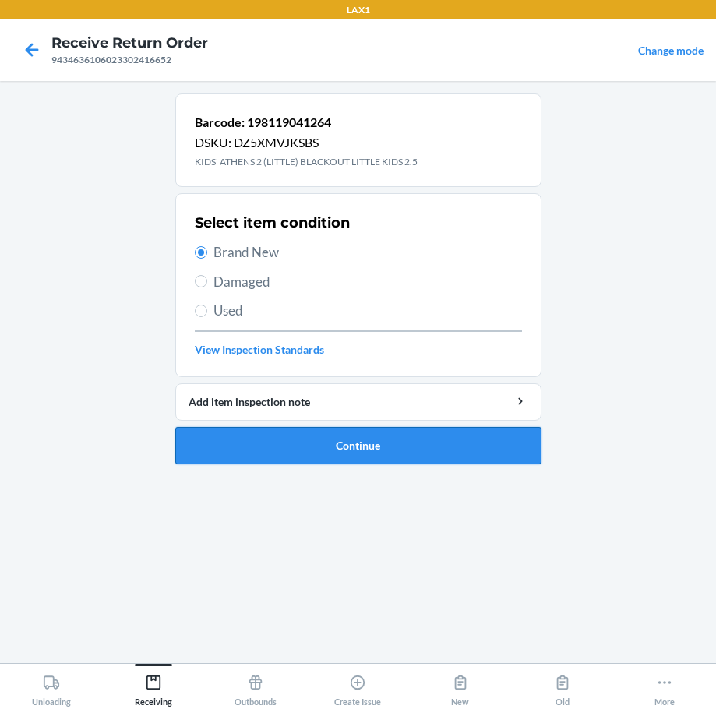
click at [387, 444] on button "Continue" at bounding box center [358, 445] width 366 height 37
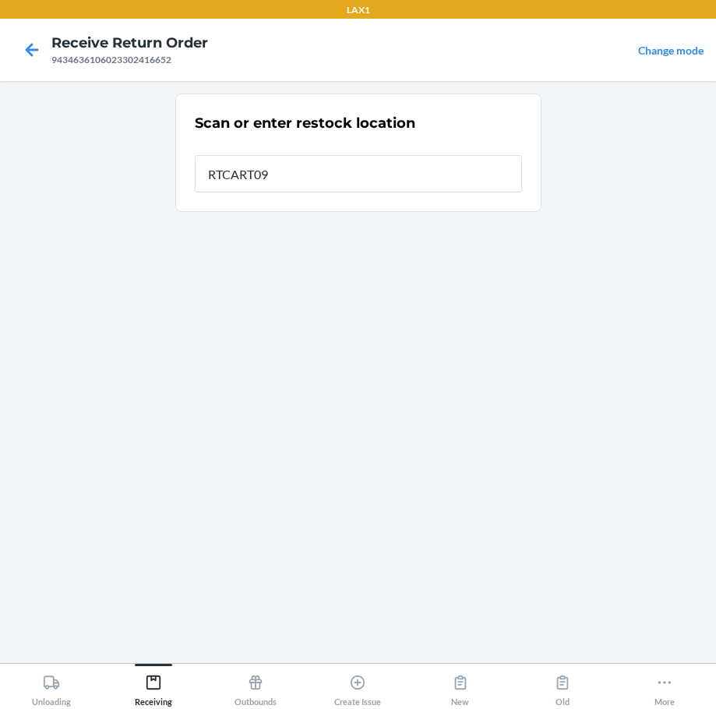
type input "RTCART094"
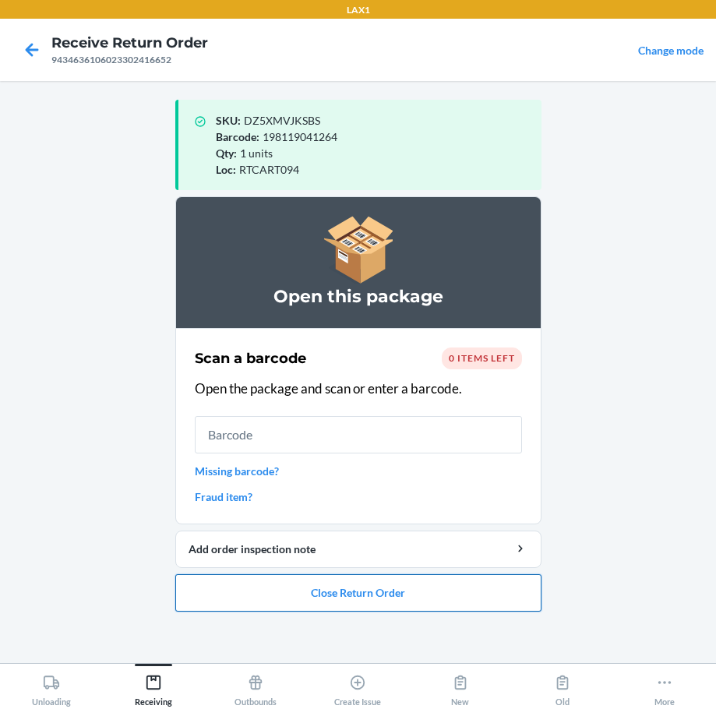
click at [365, 597] on button "Close Return Order" at bounding box center [358, 592] width 366 height 37
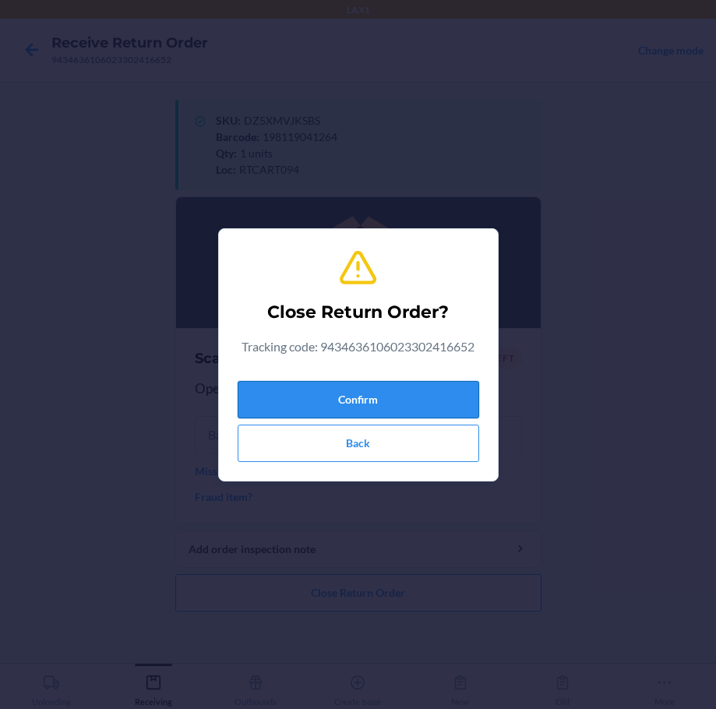
click at [363, 396] on button "Confirm" at bounding box center [358, 399] width 241 height 37
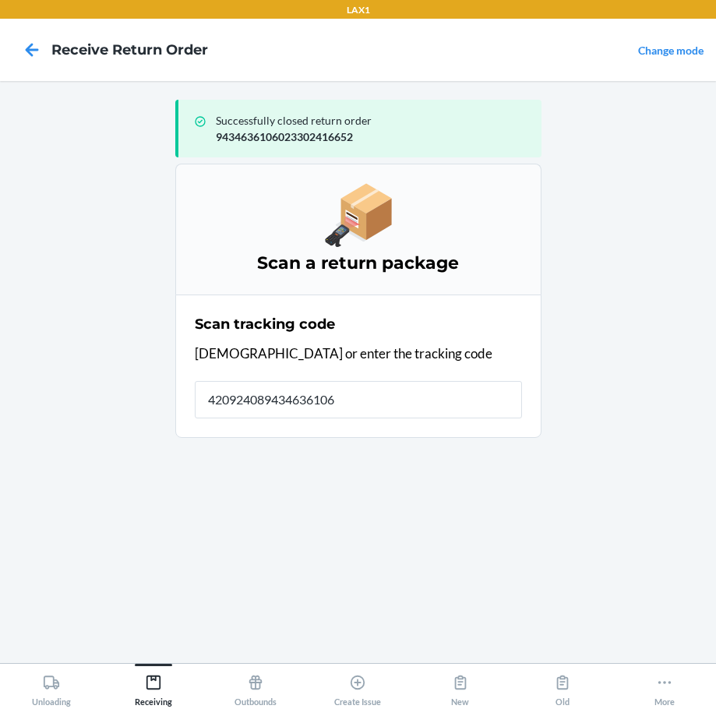
type input "4209240894346361060"
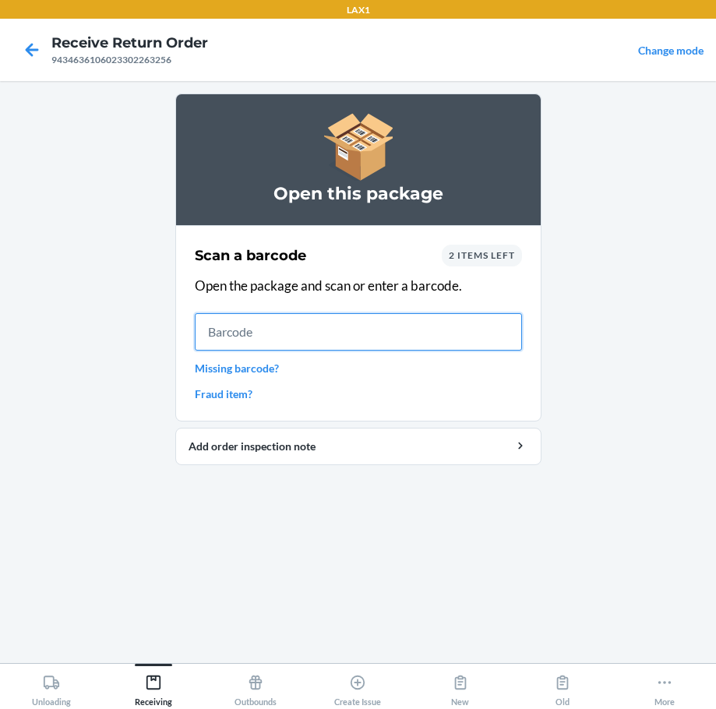
click at [451, 333] on input "text" at bounding box center [358, 331] width 327 height 37
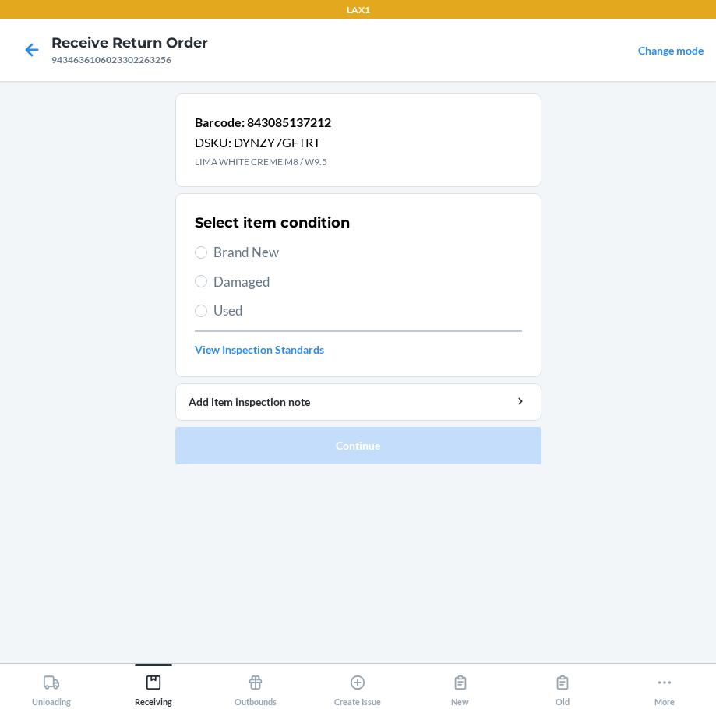
click at [265, 249] on span "Brand New" at bounding box center [367, 252] width 308 height 20
click at [207, 249] on input "Brand New" at bounding box center [201, 252] width 12 height 12
radio input "true"
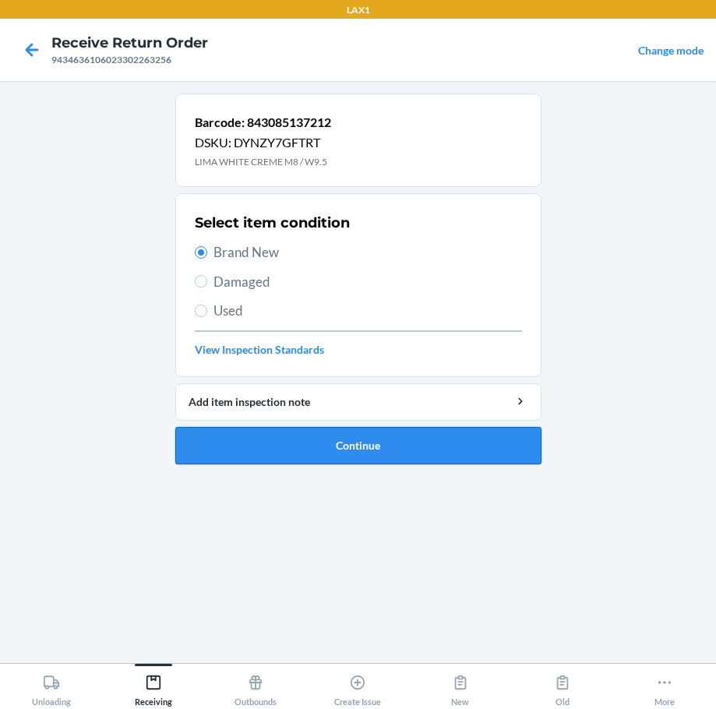
click at [443, 444] on button "Continue" at bounding box center [358, 445] width 366 height 37
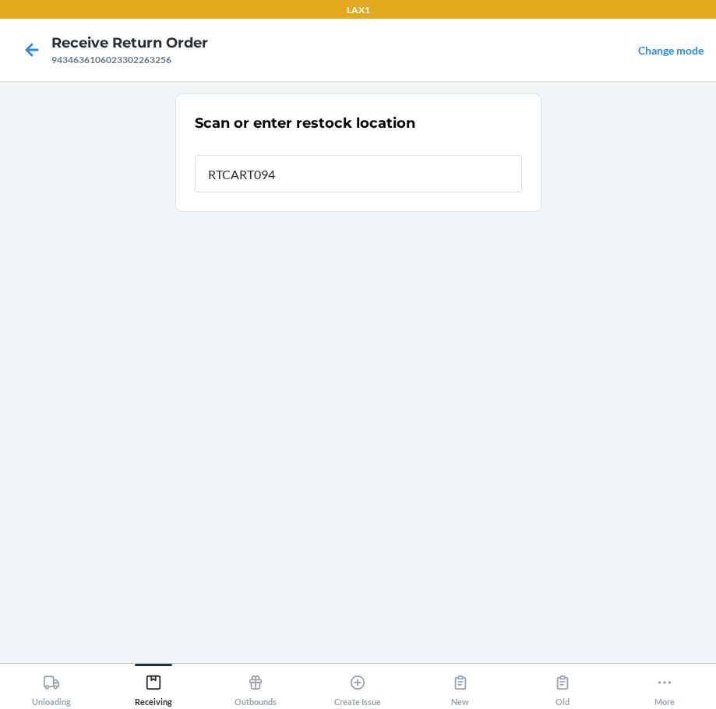
type input "RTCART094"
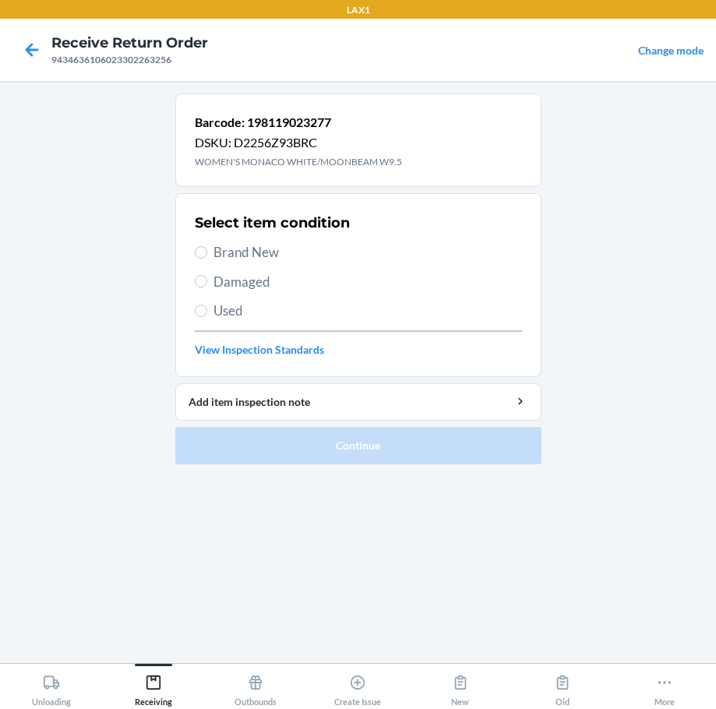
click at [231, 249] on span "Brand New" at bounding box center [367, 252] width 308 height 20
click at [207, 249] on input "Brand New" at bounding box center [201, 252] width 12 height 12
radio input "true"
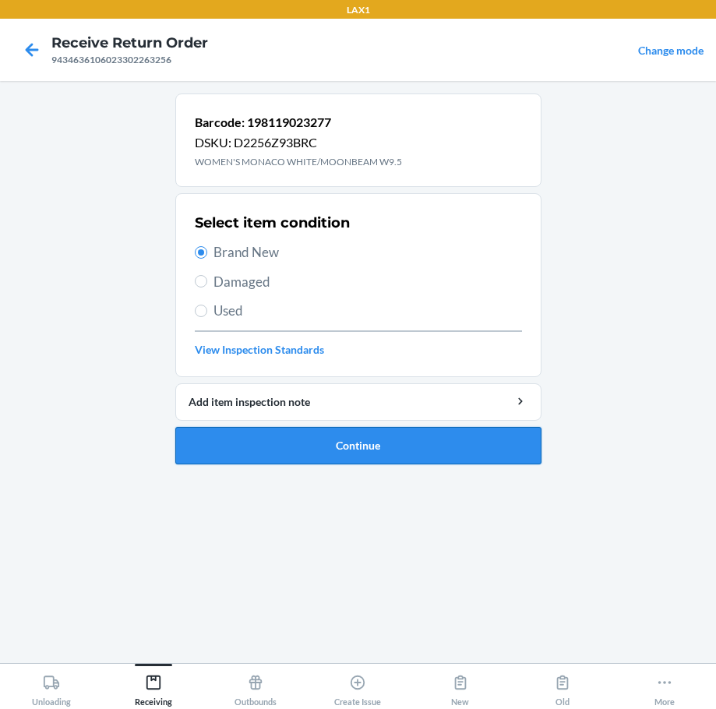
click at [425, 449] on button "Continue" at bounding box center [358, 445] width 366 height 37
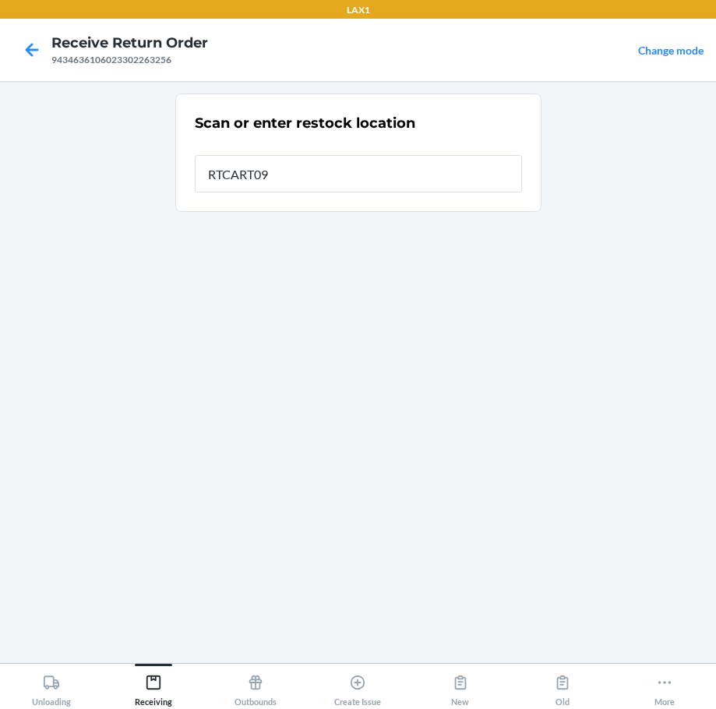
type input "RTCART094"
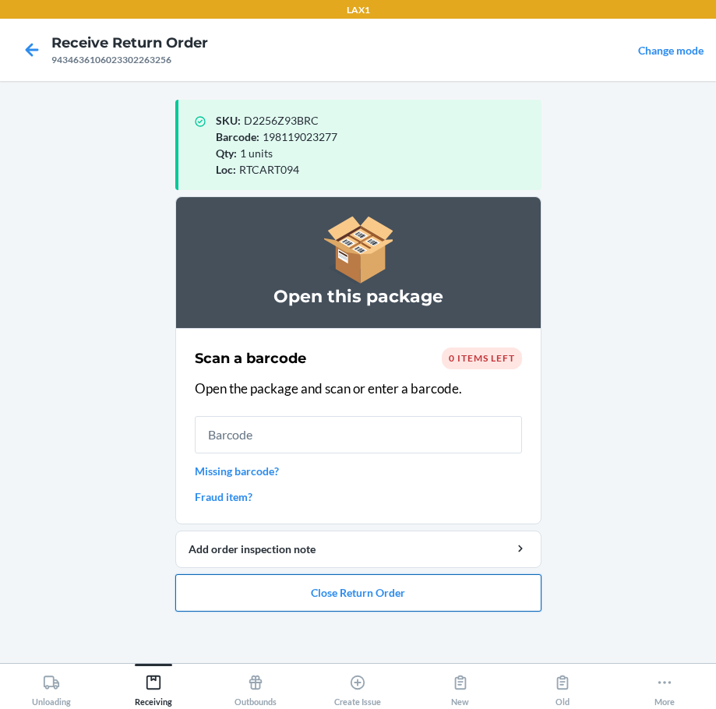
click at [326, 589] on button "Close Return Order" at bounding box center [358, 592] width 366 height 37
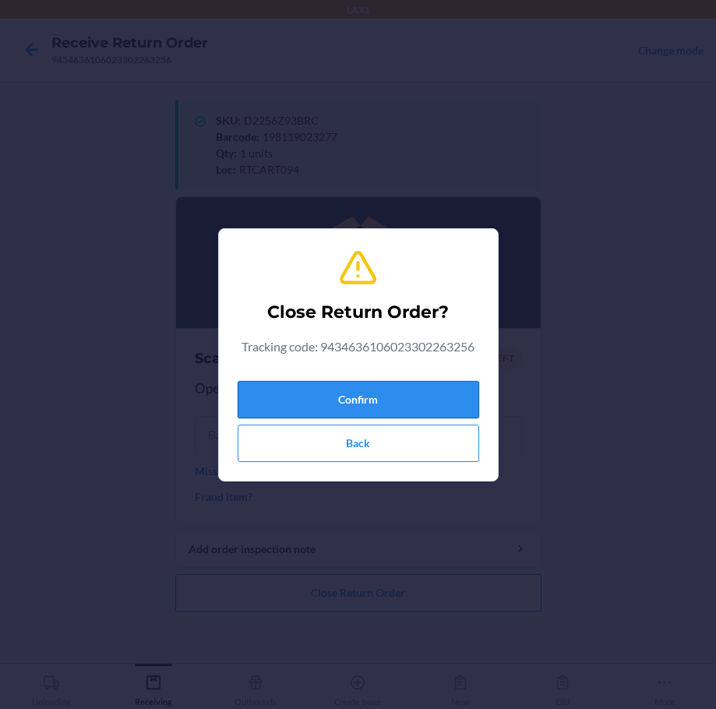
click at [341, 396] on button "Confirm" at bounding box center [358, 399] width 241 height 37
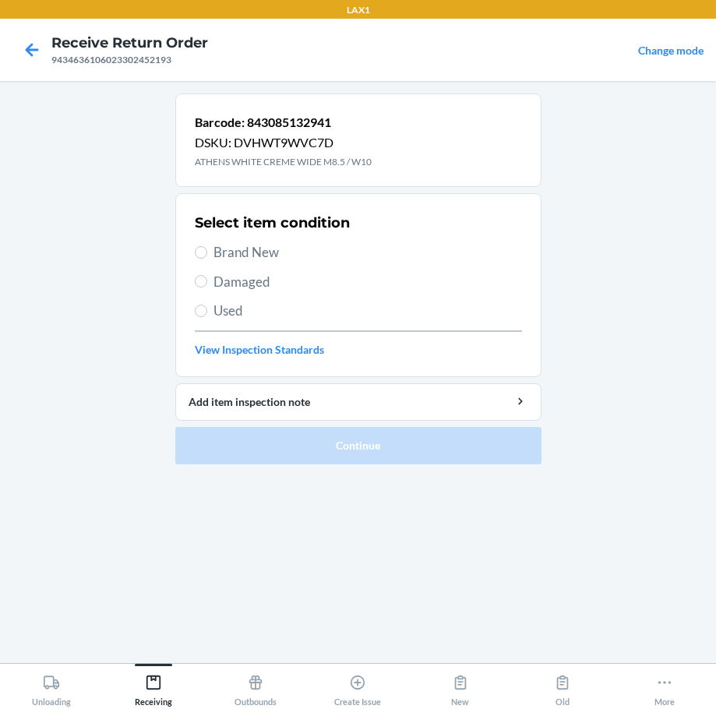
click at [223, 287] on span "Damaged" at bounding box center [367, 282] width 308 height 20
click at [207, 287] on input "Damaged" at bounding box center [201, 281] width 12 height 12
radio input "true"
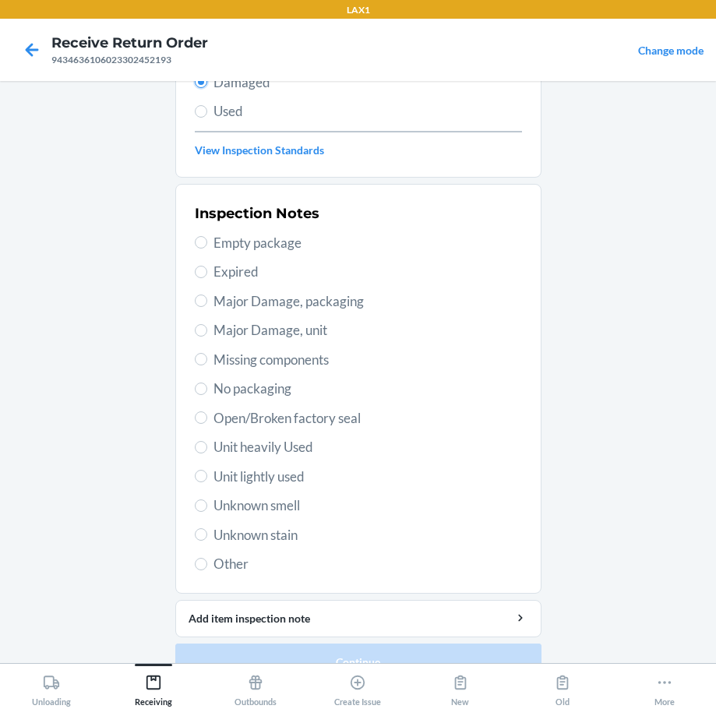
scroll to position [208, 0]
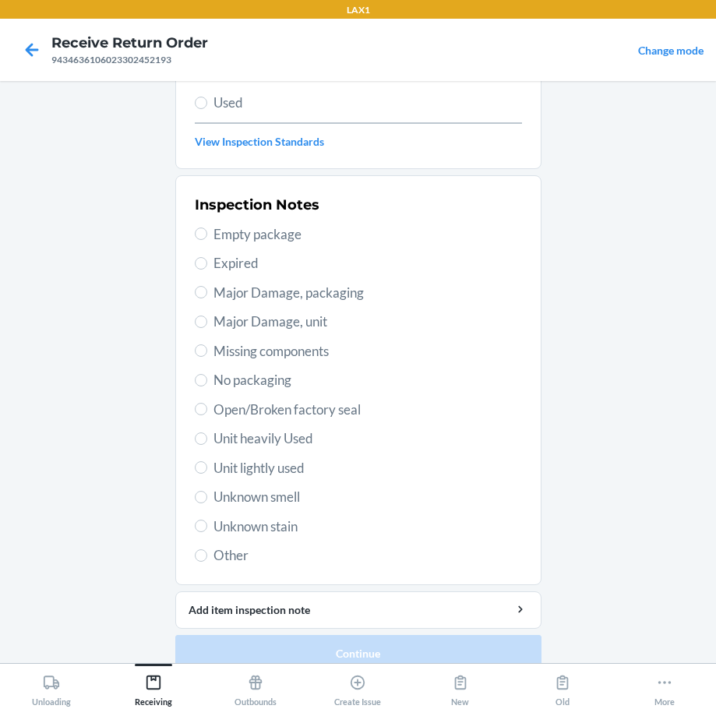
click at [224, 525] on span "Unknown stain" at bounding box center [367, 526] width 308 height 20
click at [207, 525] on input "Unknown stain" at bounding box center [201, 526] width 12 height 12
radio input "true"
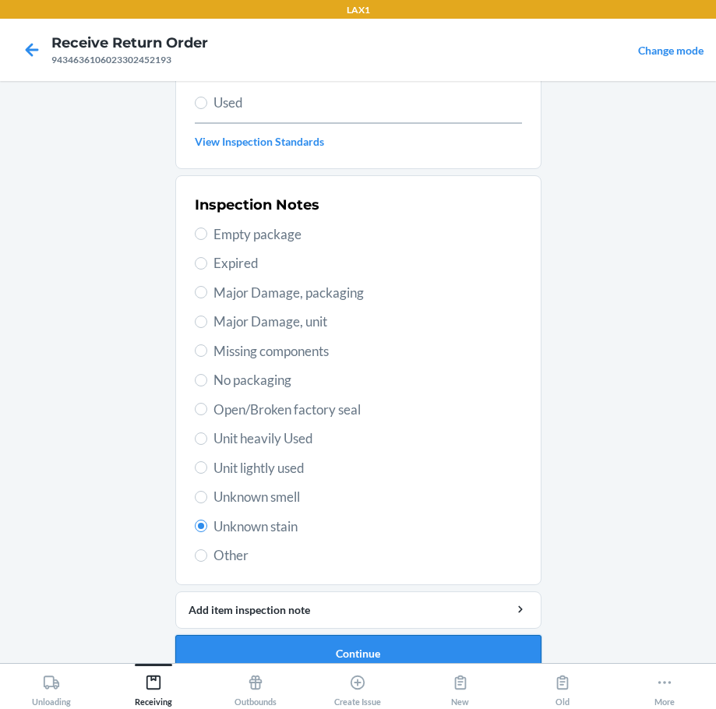
click at [313, 650] on button "Continue" at bounding box center [358, 653] width 366 height 37
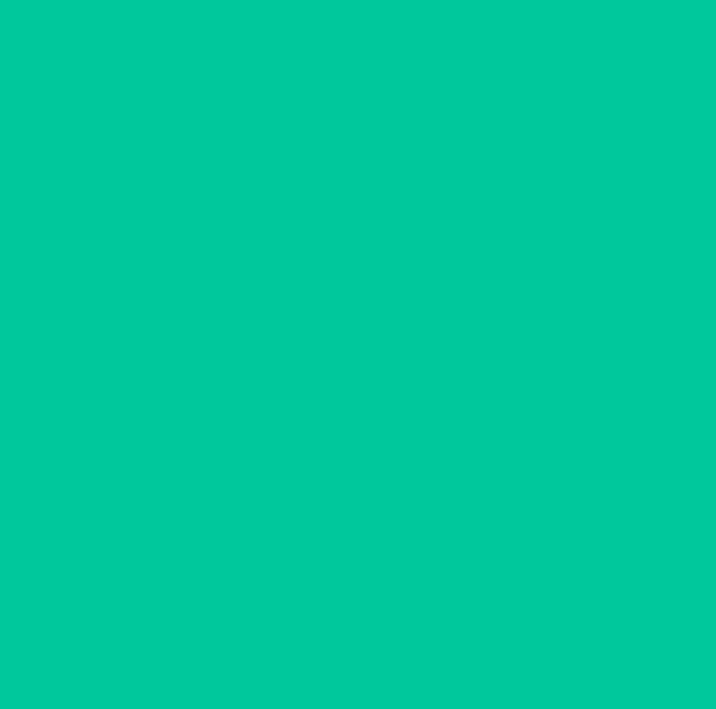
scroll to position [101, 0]
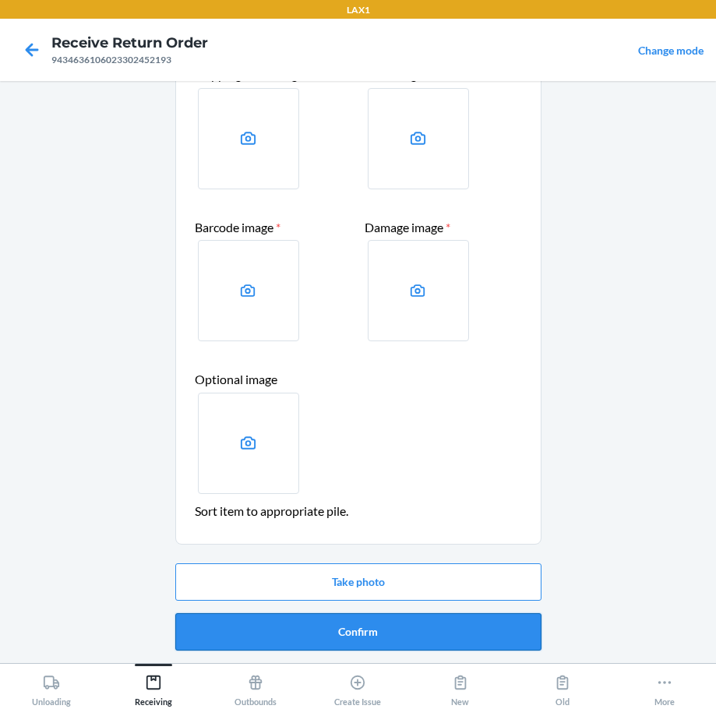
click at [363, 634] on button "Confirm" at bounding box center [358, 631] width 366 height 37
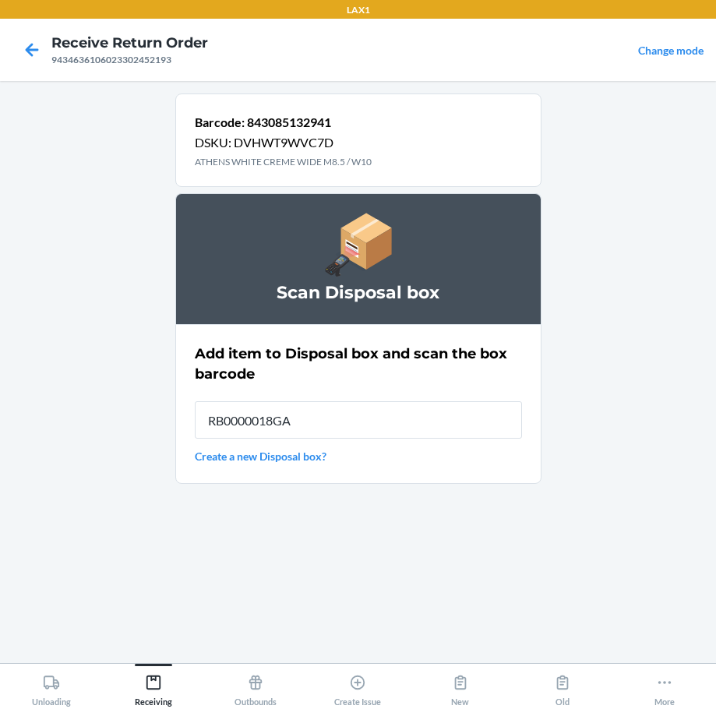
type input "RB0000018GA"
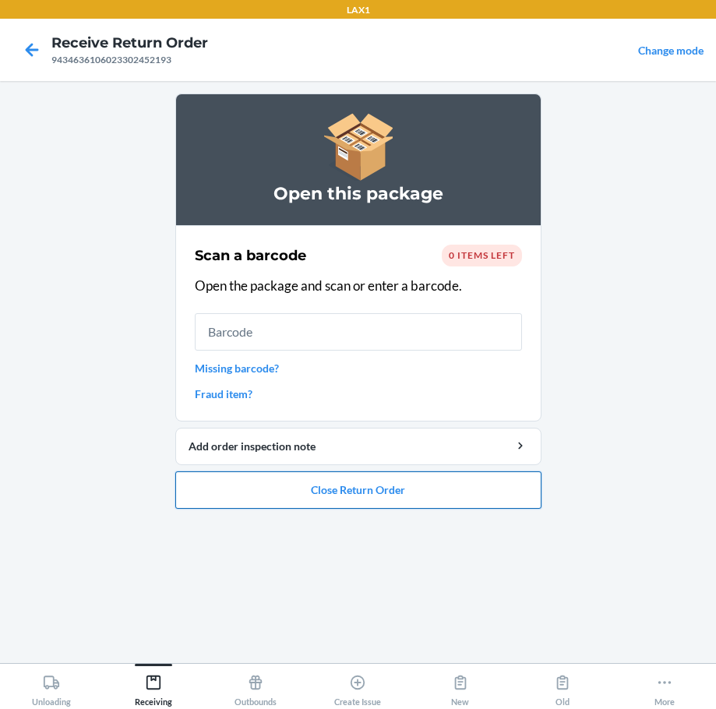
click at [356, 495] on button "Close Return Order" at bounding box center [358, 489] width 366 height 37
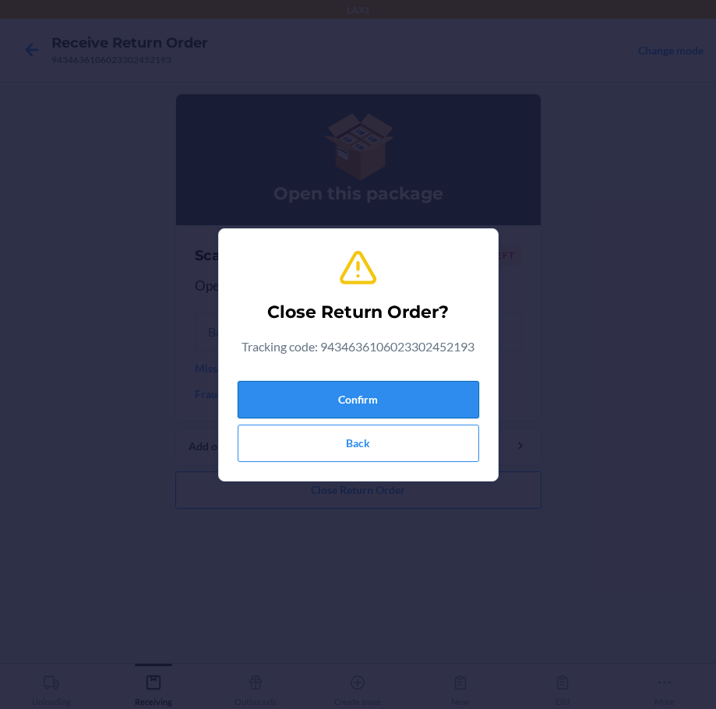
click at [365, 389] on button "Confirm" at bounding box center [358, 399] width 241 height 37
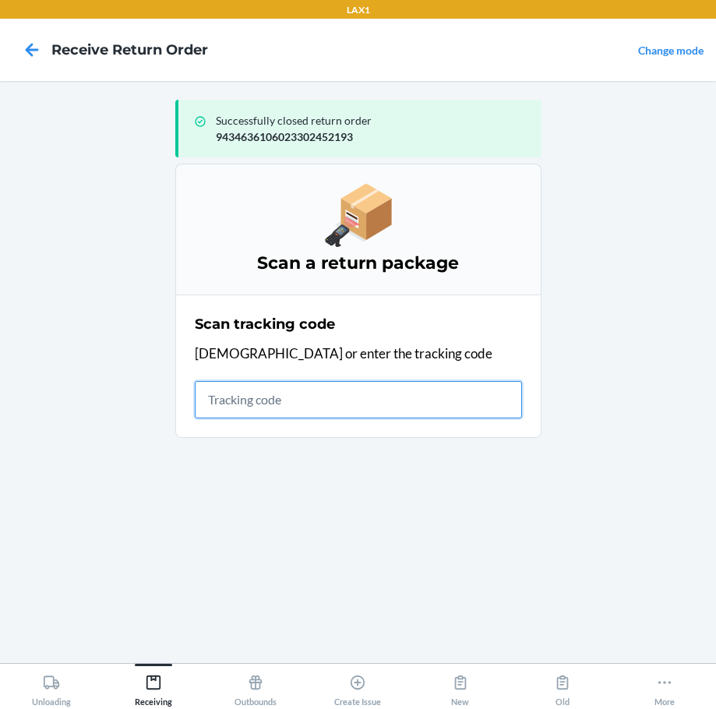
click at [365, 408] on input "text" at bounding box center [358, 399] width 327 height 37
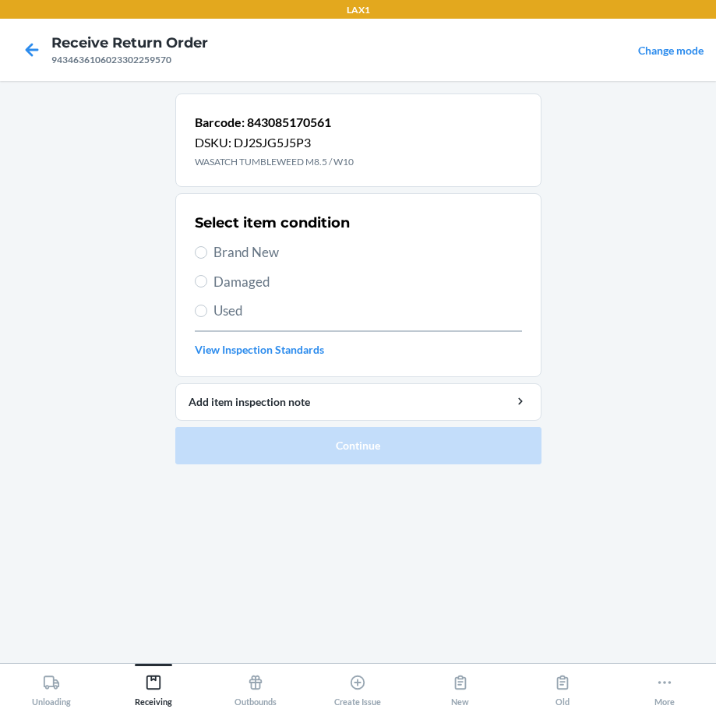
click at [248, 281] on span "Damaged" at bounding box center [367, 282] width 308 height 20
click at [207, 281] on input "Damaged" at bounding box center [201, 281] width 12 height 12
radio input "true"
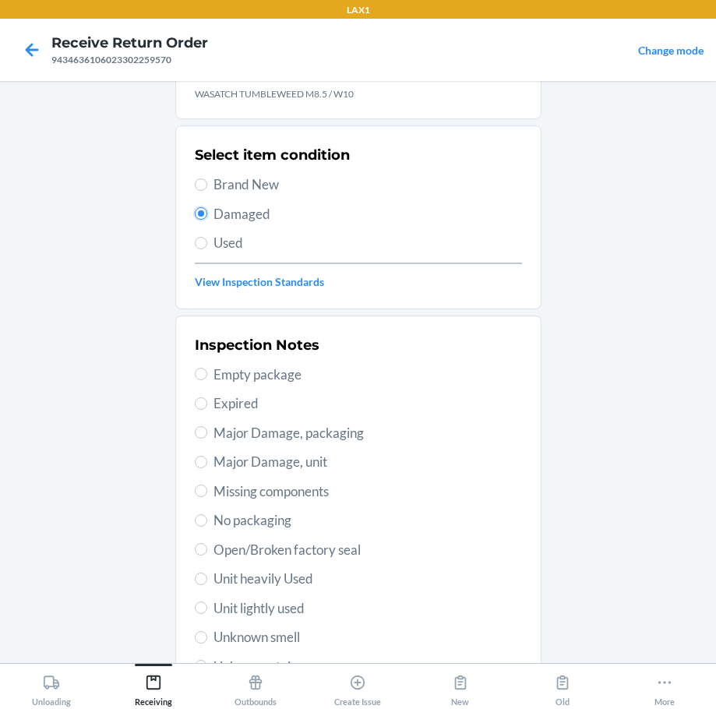
scroll to position [230, 0]
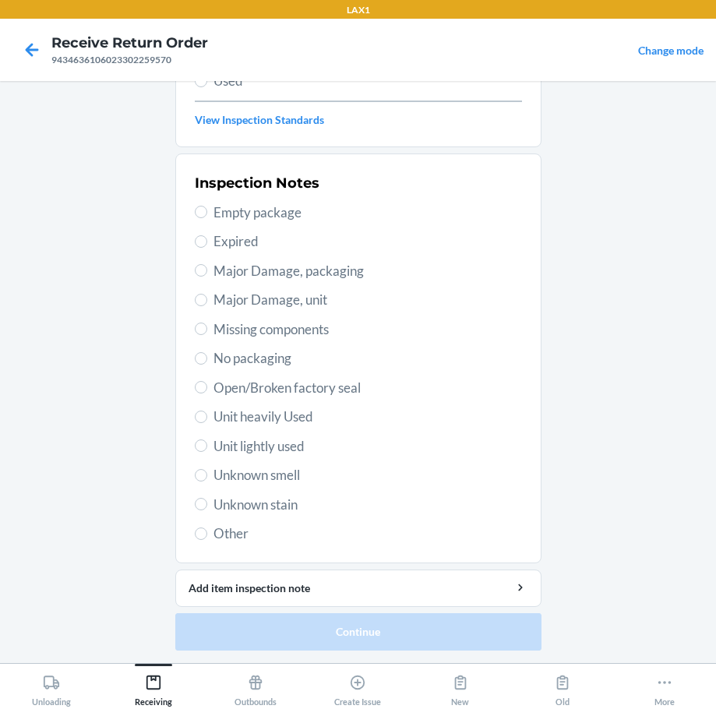
click at [266, 421] on span "Unit heavily Used" at bounding box center [367, 417] width 308 height 20
click at [207, 421] on input "Unit heavily Used" at bounding box center [201, 416] width 12 height 12
radio input "true"
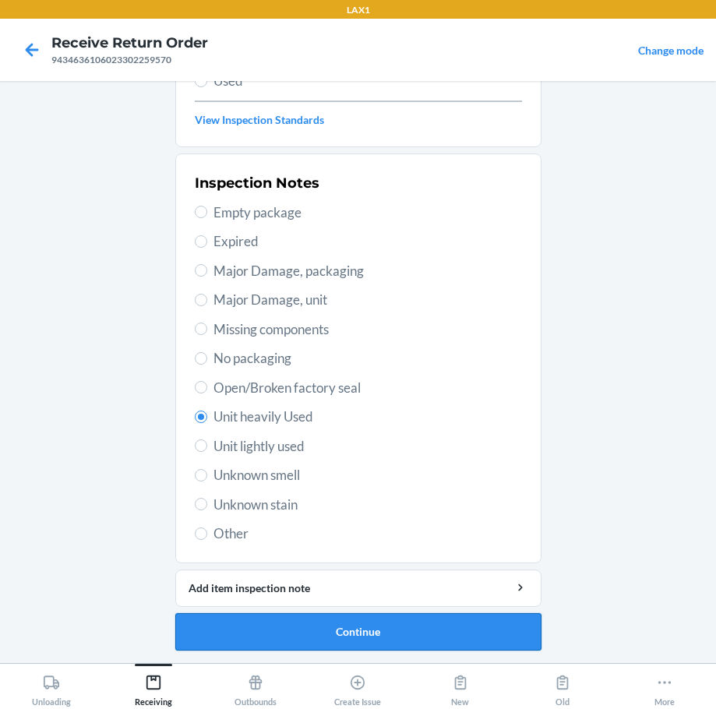
click at [350, 629] on button "Continue" at bounding box center [358, 631] width 366 height 37
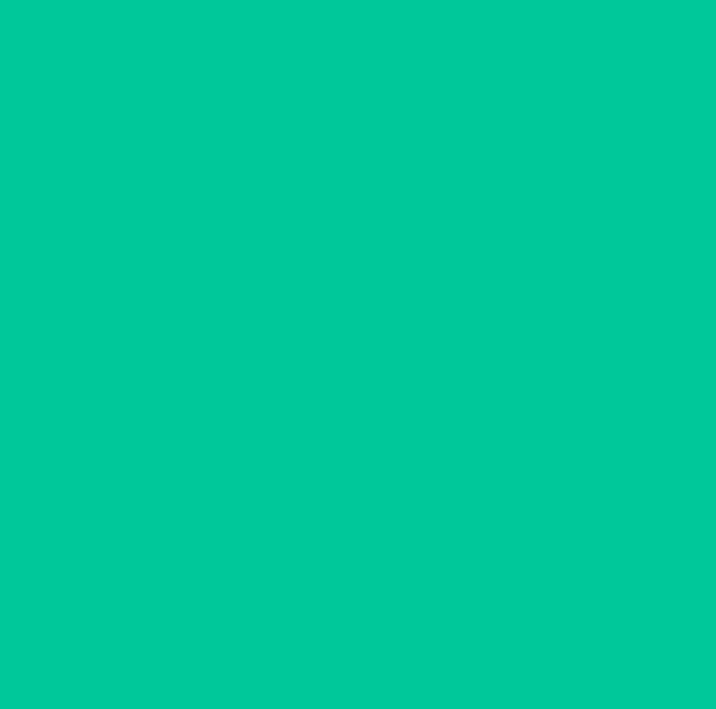
scroll to position [101, 0]
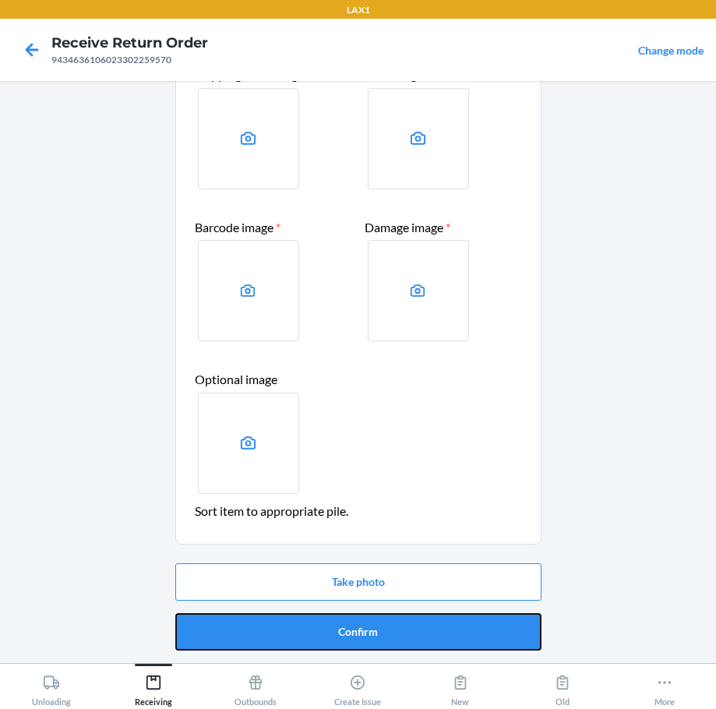
click at [350, 629] on button "Confirm" at bounding box center [358, 631] width 366 height 37
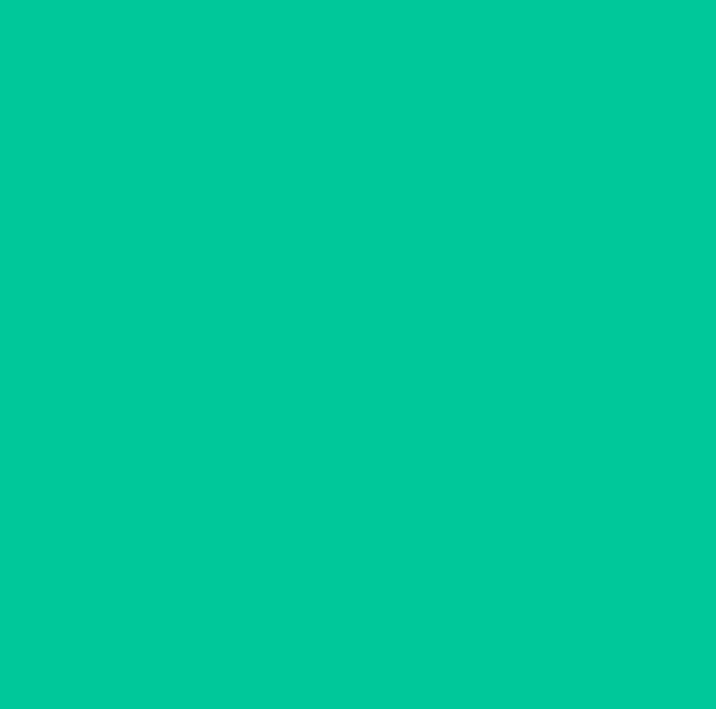
scroll to position [0, 0]
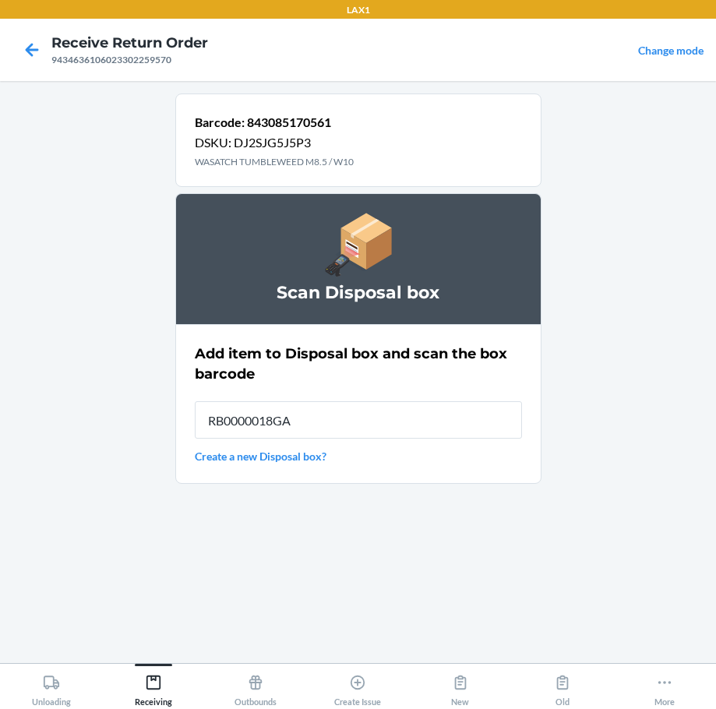
type input "RB0000018GA"
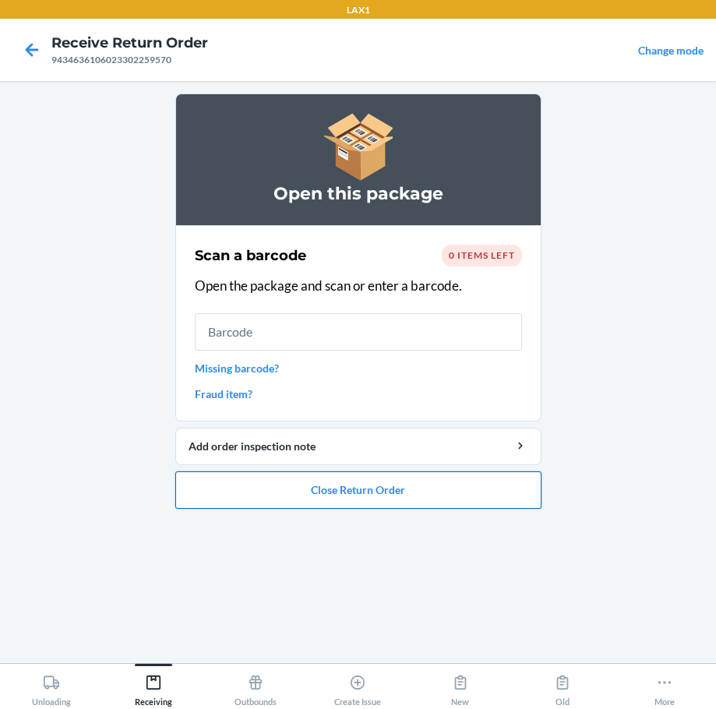
click at [389, 483] on button "Close Return Order" at bounding box center [358, 489] width 366 height 37
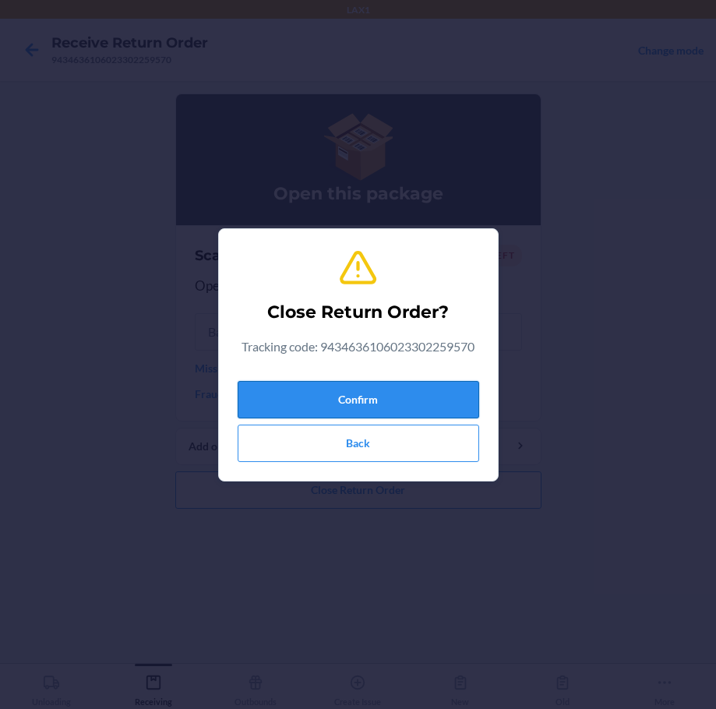
click at [392, 389] on button "Confirm" at bounding box center [358, 399] width 241 height 37
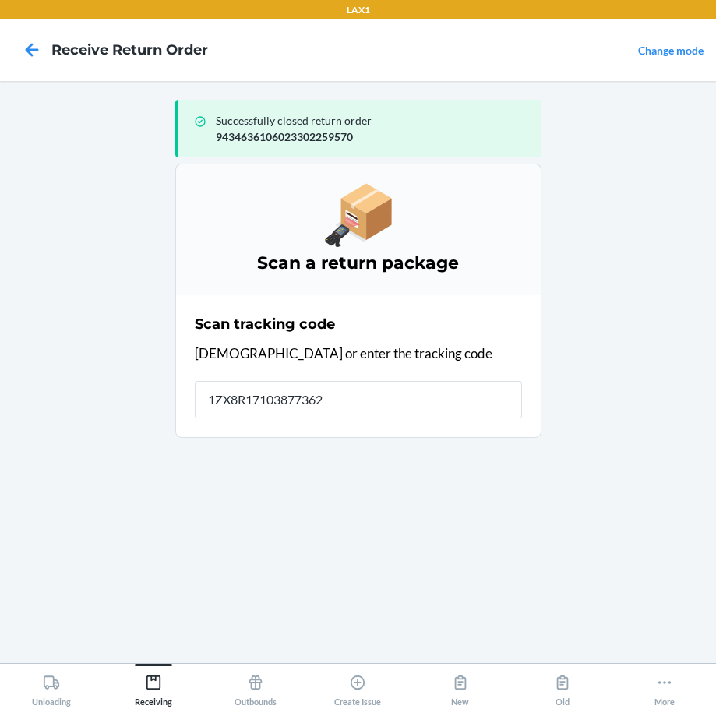
type input "[US_VEHICLE_IDENTIFICATION_NUMBER]"
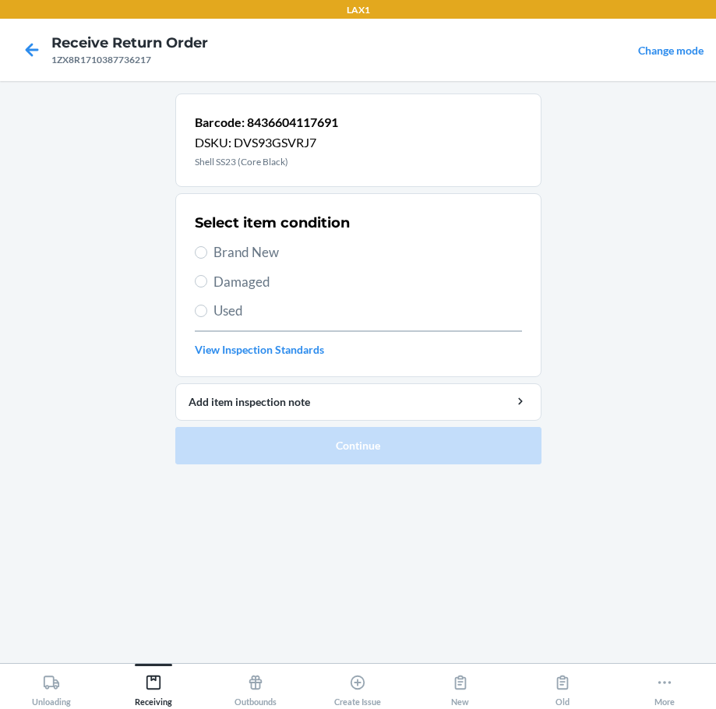
click at [259, 245] on span "Brand New" at bounding box center [367, 252] width 308 height 20
click at [207, 246] on input "Brand New" at bounding box center [201, 252] width 12 height 12
radio input "true"
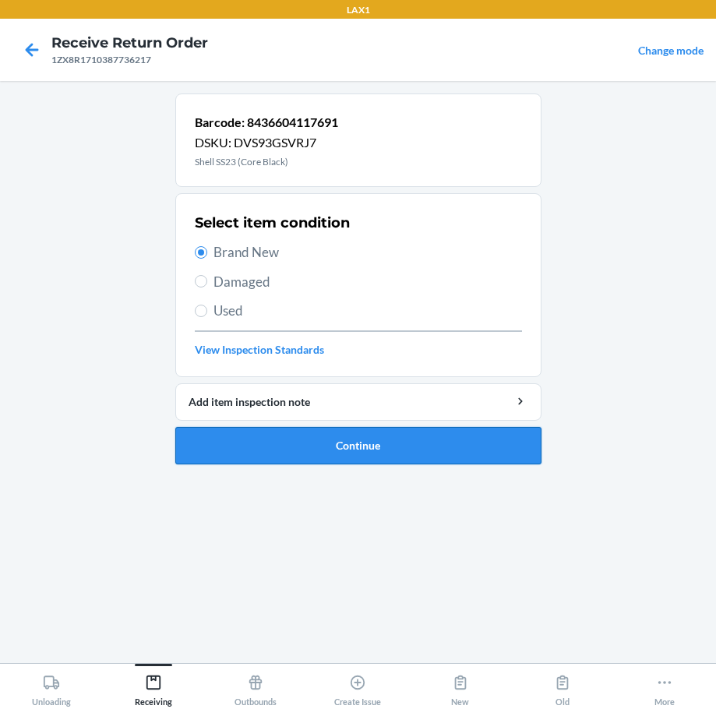
click at [434, 439] on button "Continue" at bounding box center [358, 445] width 366 height 37
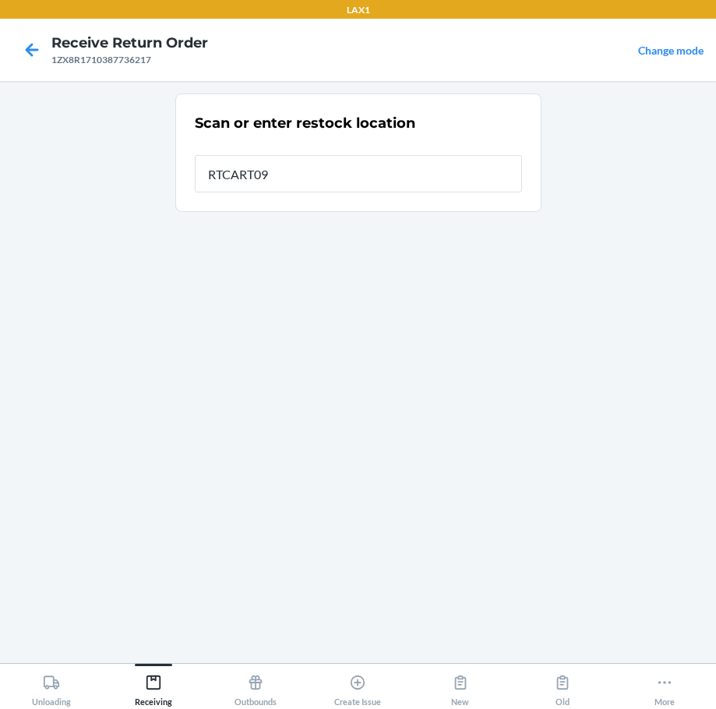
type input "RTCART094"
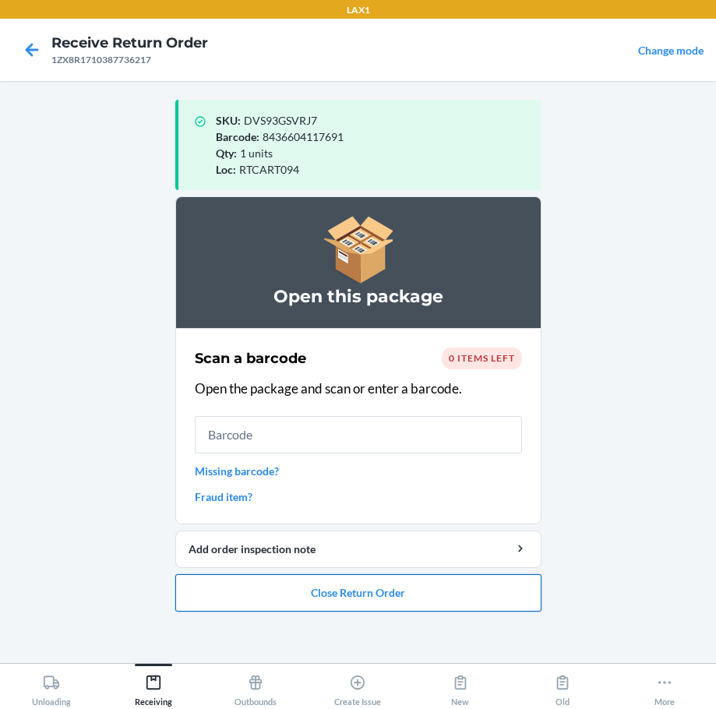
click at [362, 590] on button "Close Return Order" at bounding box center [358, 592] width 366 height 37
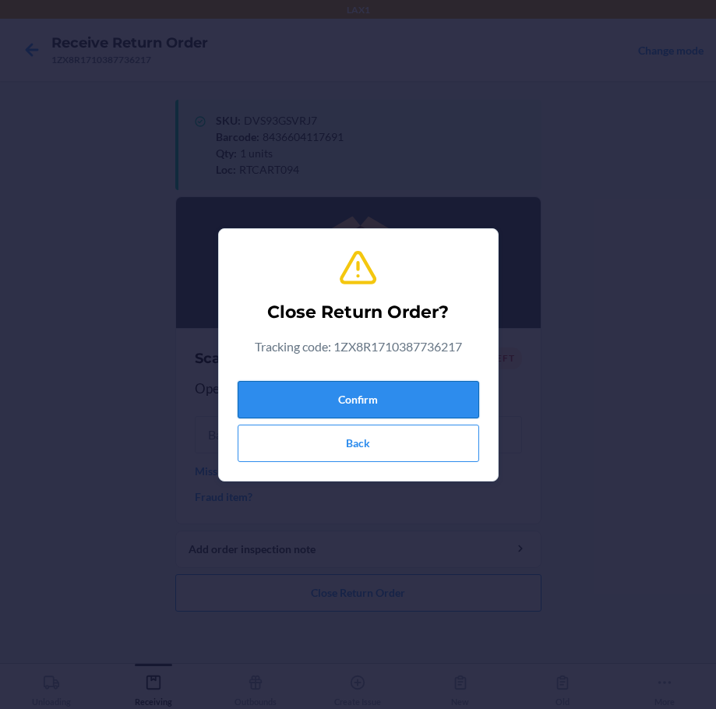
click at [359, 402] on button "Confirm" at bounding box center [358, 399] width 241 height 37
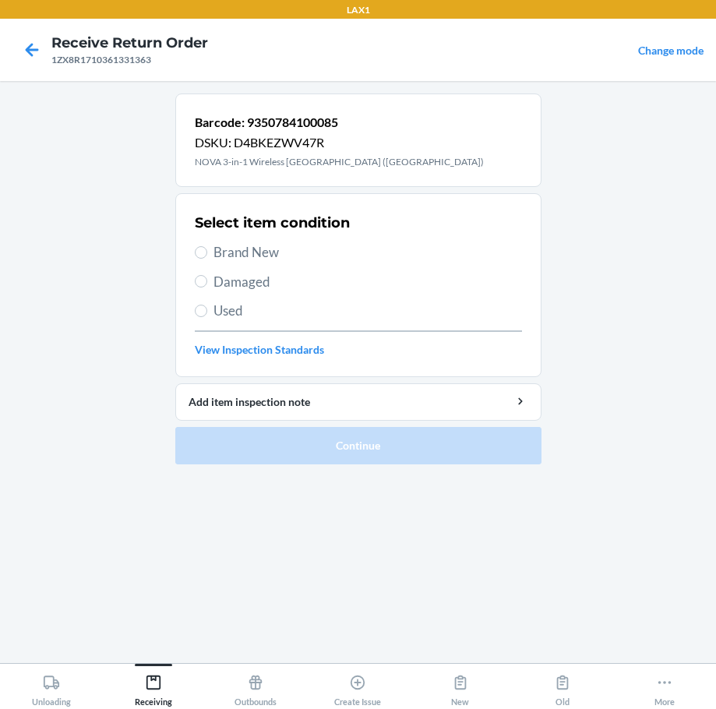
click at [245, 277] on span "Damaged" at bounding box center [367, 282] width 308 height 20
click at [207, 277] on input "Damaged" at bounding box center [201, 281] width 12 height 12
radio input "true"
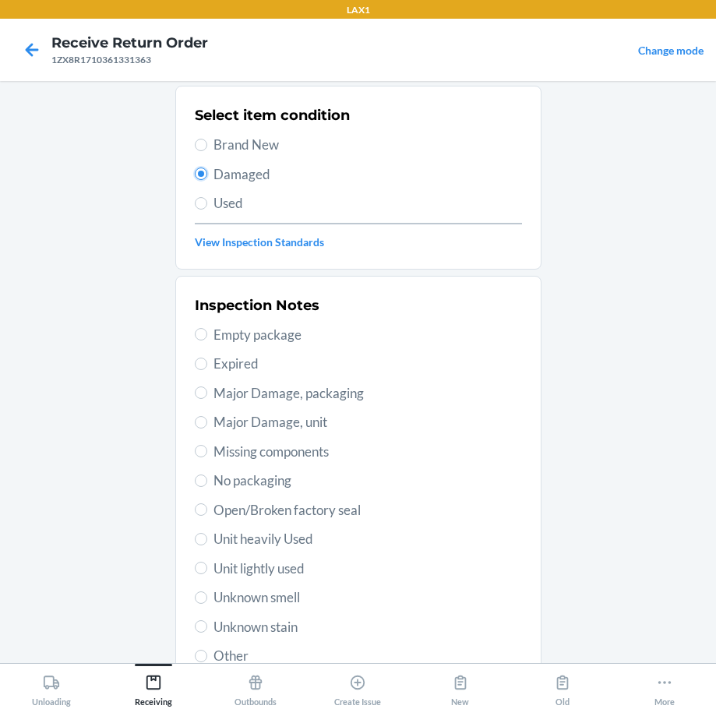
scroll to position [156, 0]
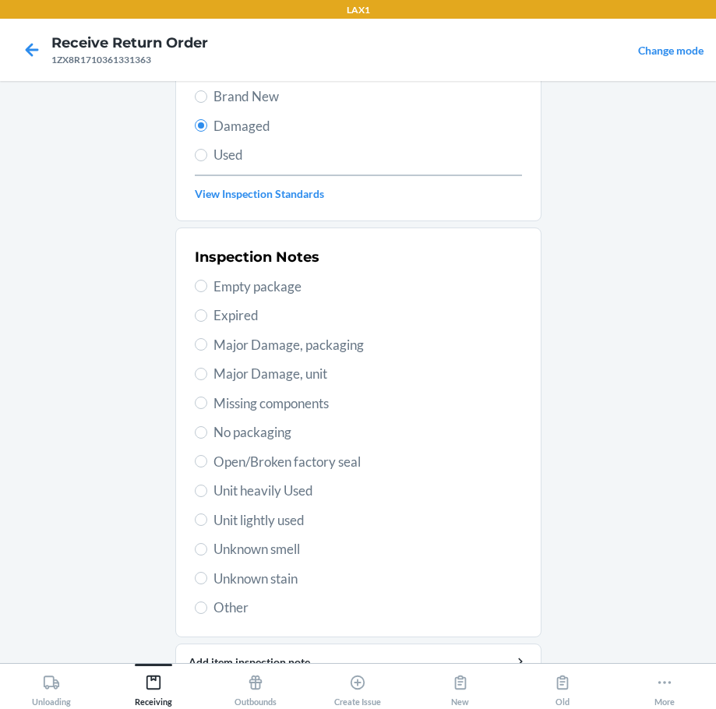
click at [303, 465] on span "Open/Broken factory seal" at bounding box center [367, 462] width 308 height 20
click at [207, 465] on input "Open/Broken factory seal" at bounding box center [201, 461] width 12 height 12
radio input "true"
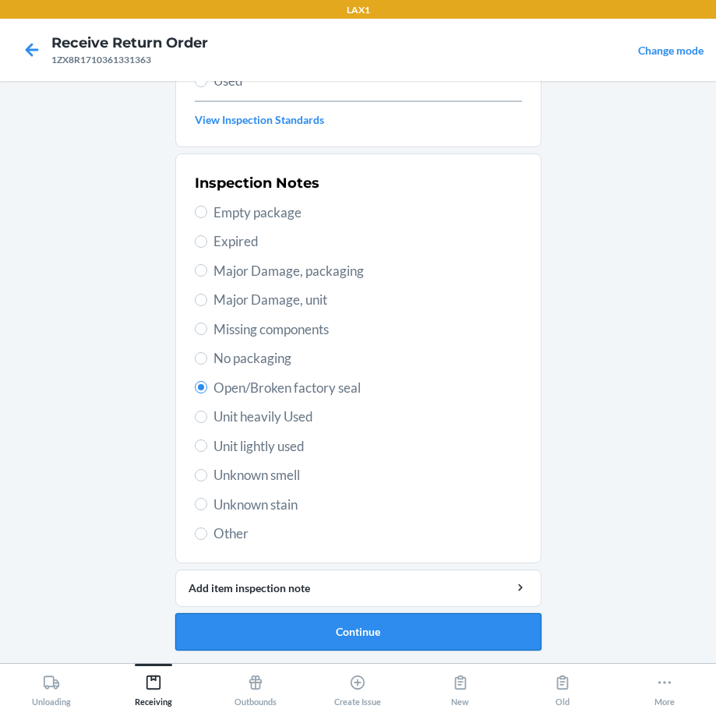
click at [395, 632] on button "Continue" at bounding box center [358, 631] width 366 height 37
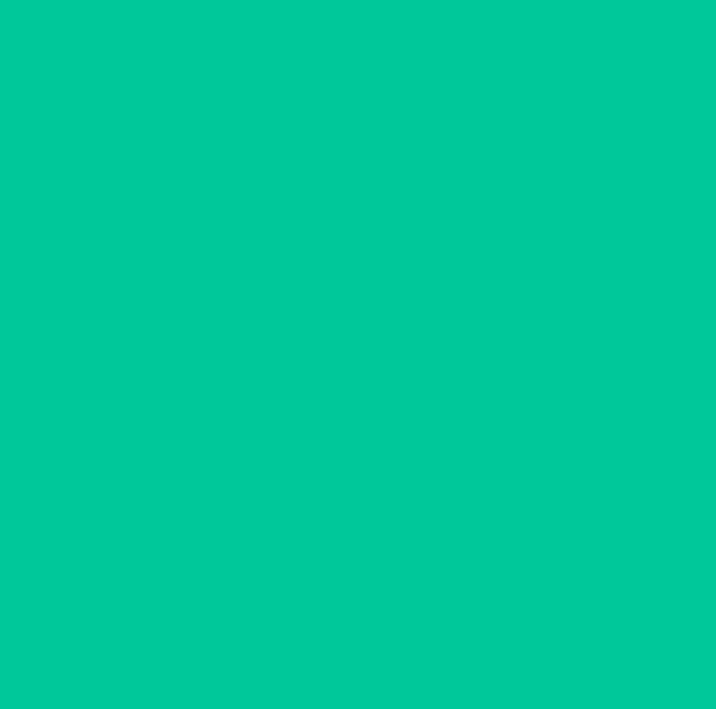
scroll to position [101, 0]
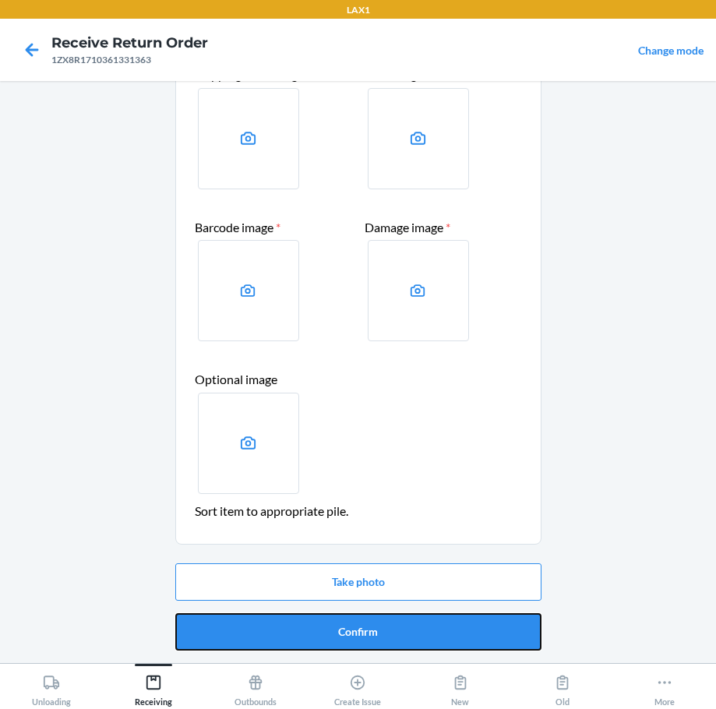
click at [395, 632] on button "Confirm" at bounding box center [358, 631] width 366 height 37
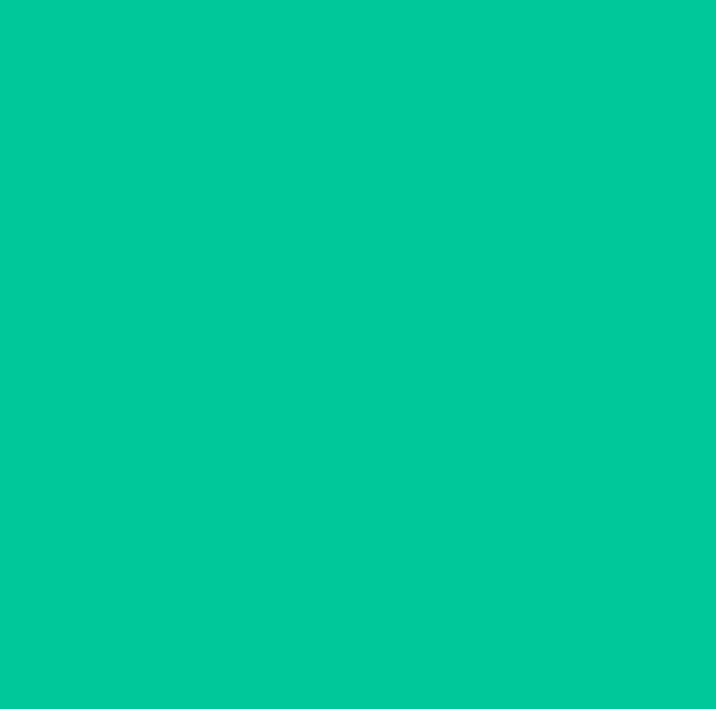
scroll to position [0, 0]
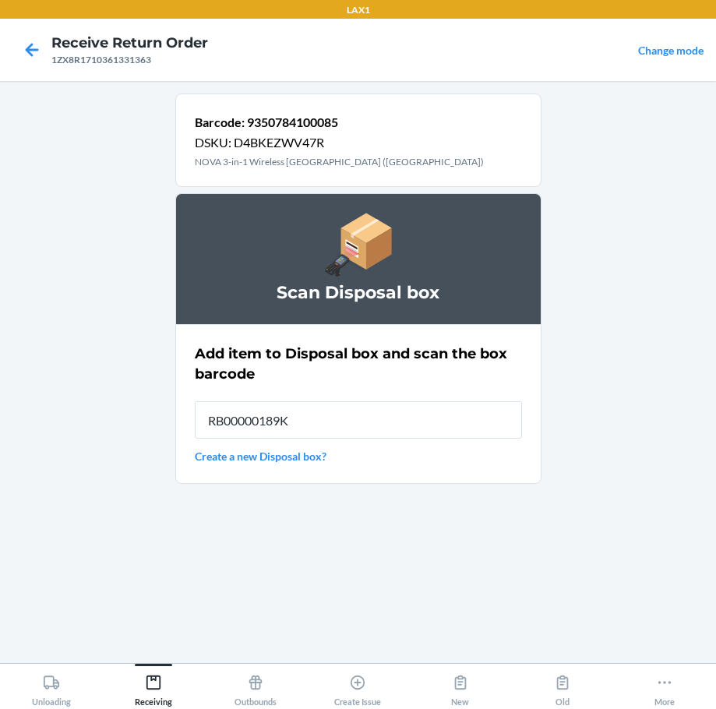
type input "RB00000189K"
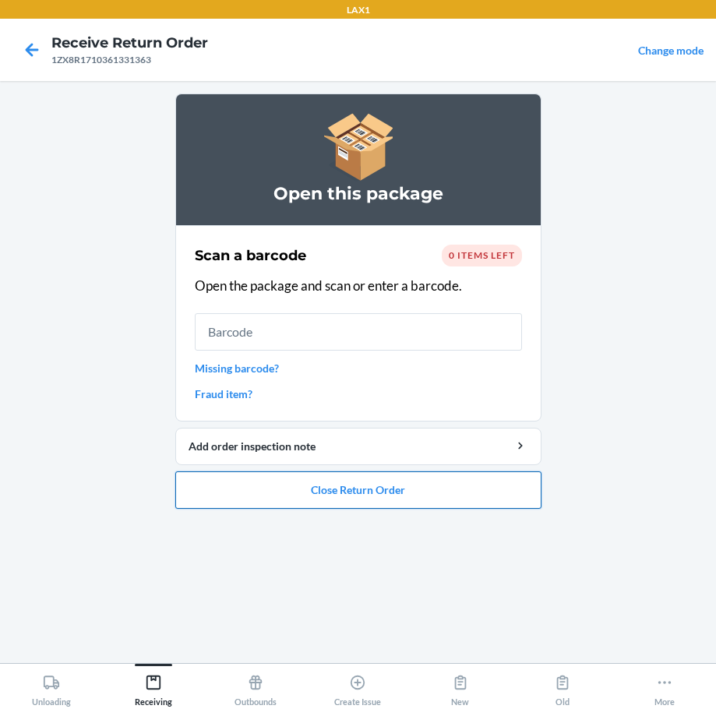
click at [421, 502] on button "Close Return Order" at bounding box center [358, 489] width 366 height 37
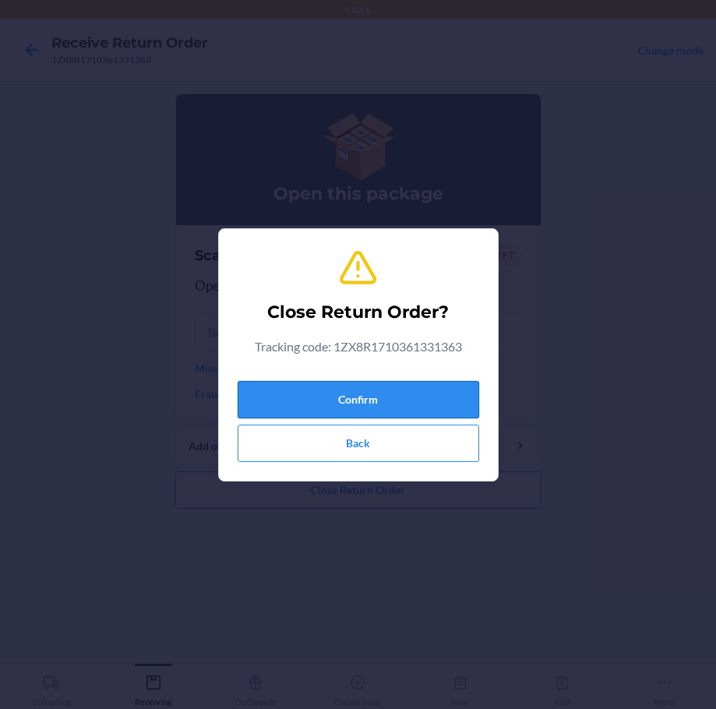
click at [395, 396] on button "Confirm" at bounding box center [358, 399] width 241 height 37
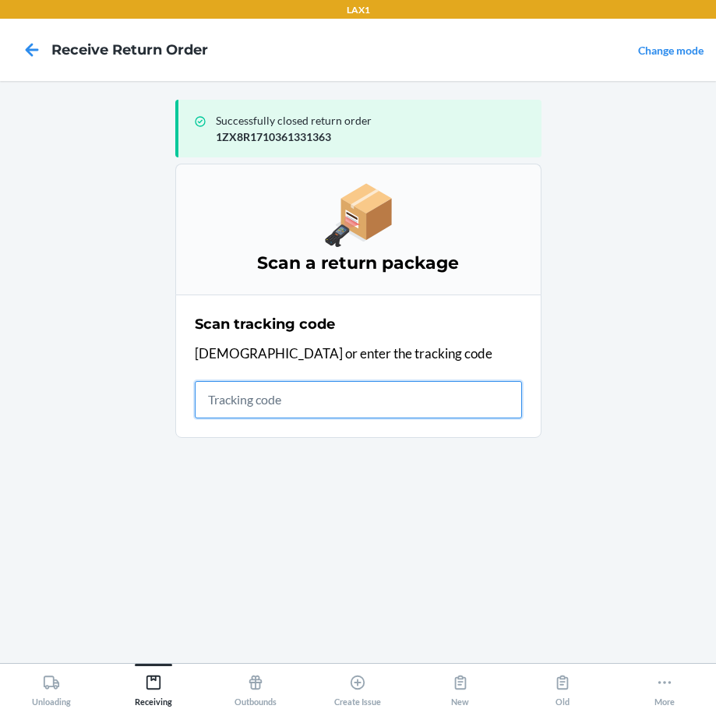
click at [378, 409] on input "text" at bounding box center [358, 399] width 327 height 37
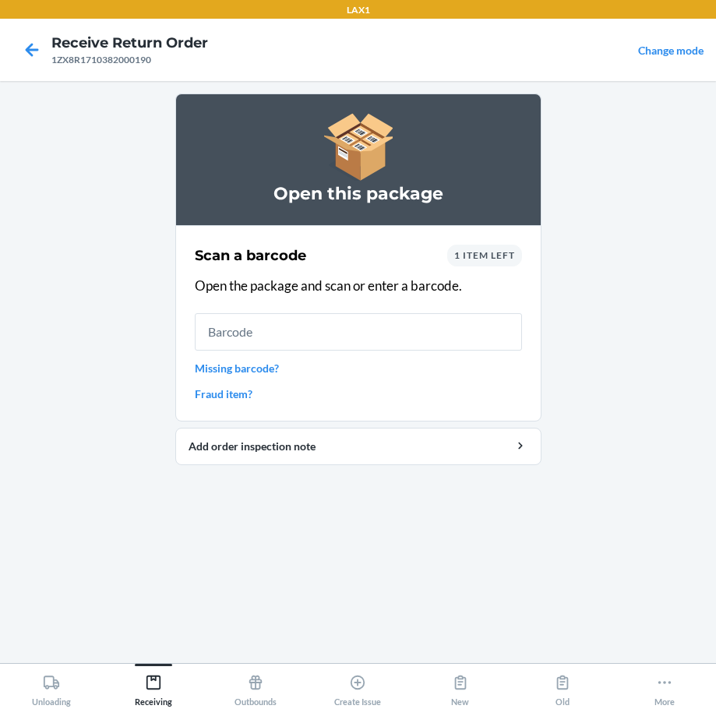
click at [220, 366] on link "Missing barcode?" at bounding box center [358, 368] width 327 height 16
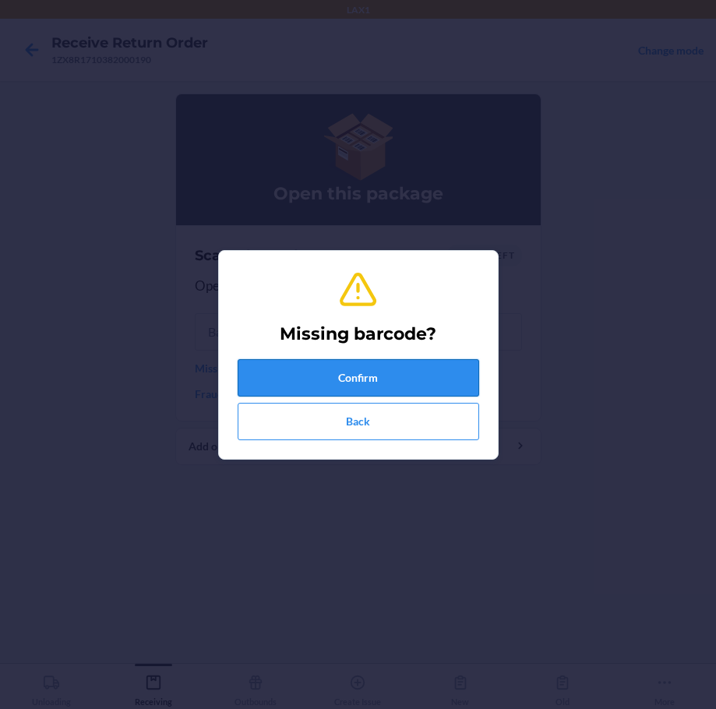
click at [351, 383] on button "Confirm" at bounding box center [358, 377] width 241 height 37
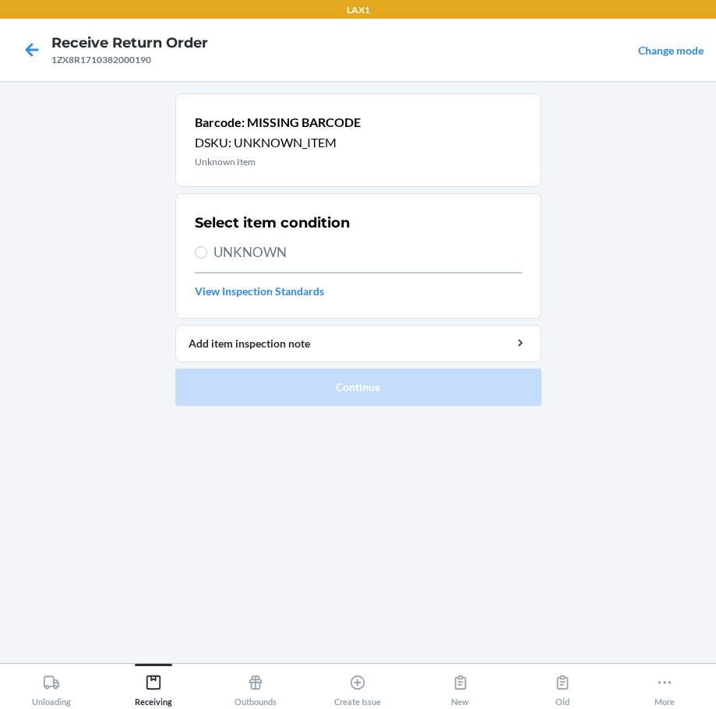
click at [270, 255] on span "UNKNOWN" at bounding box center [367, 252] width 308 height 20
click at [207, 255] on input "UNKNOWN" at bounding box center [201, 252] width 12 height 12
radio input "true"
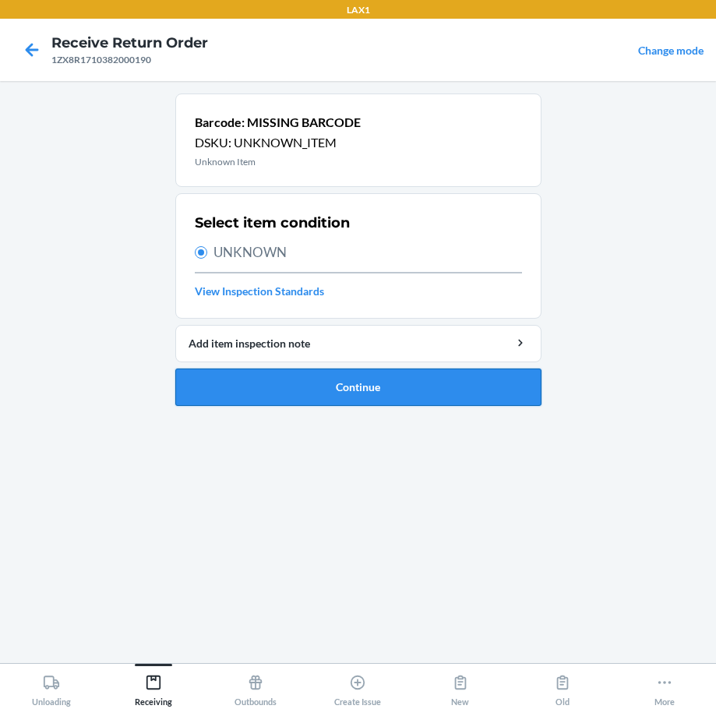
click at [352, 379] on button "Continue" at bounding box center [358, 386] width 366 height 37
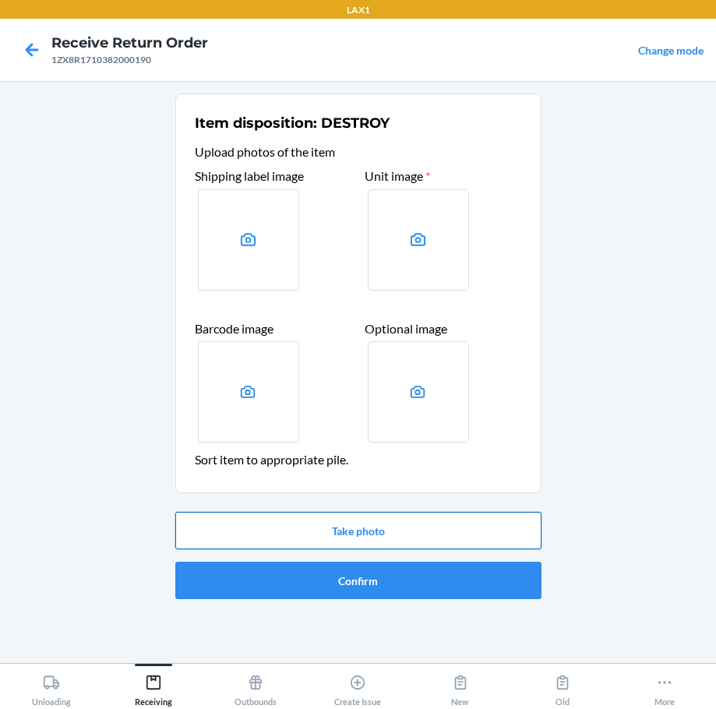
click at [376, 531] on button "Take photo" at bounding box center [358, 530] width 366 height 37
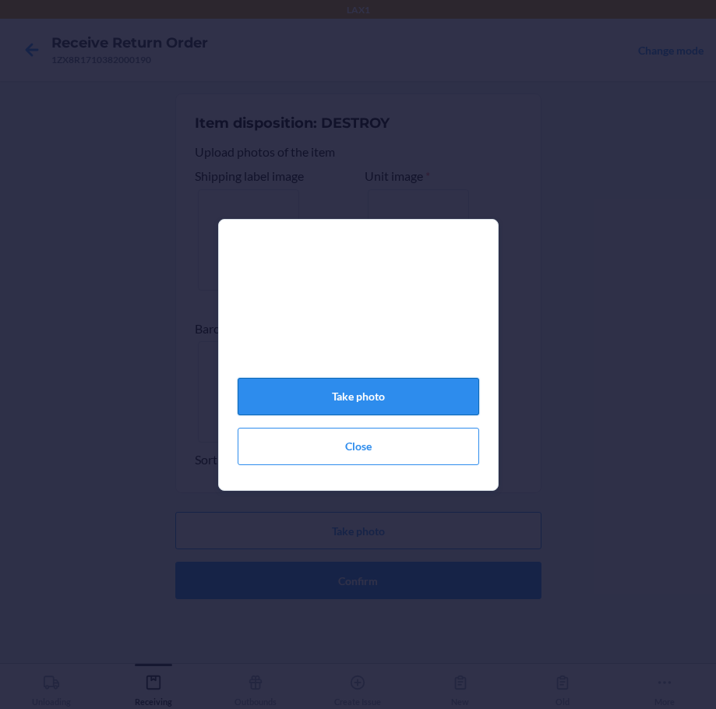
click at [376, 386] on button "Take photo" at bounding box center [358, 396] width 241 height 37
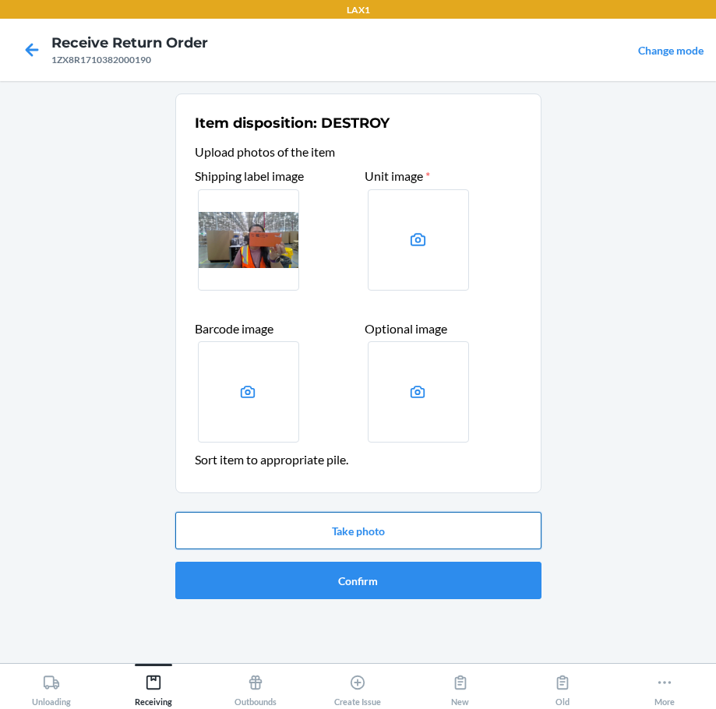
click at [351, 534] on button "Take photo" at bounding box center [358, 530] width 366 height 37
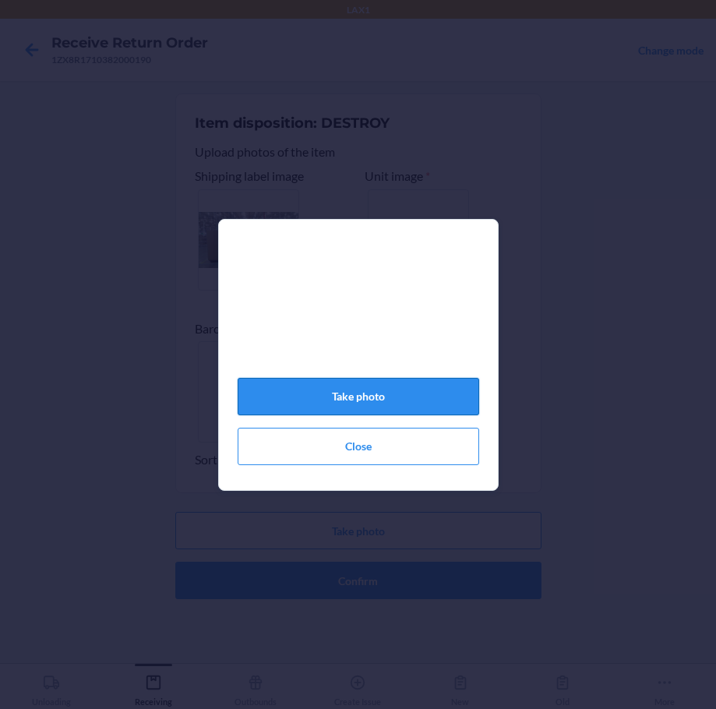
click at [396, 395] on button "Take photo" at bounding box center [358, 396] width 241 height 37
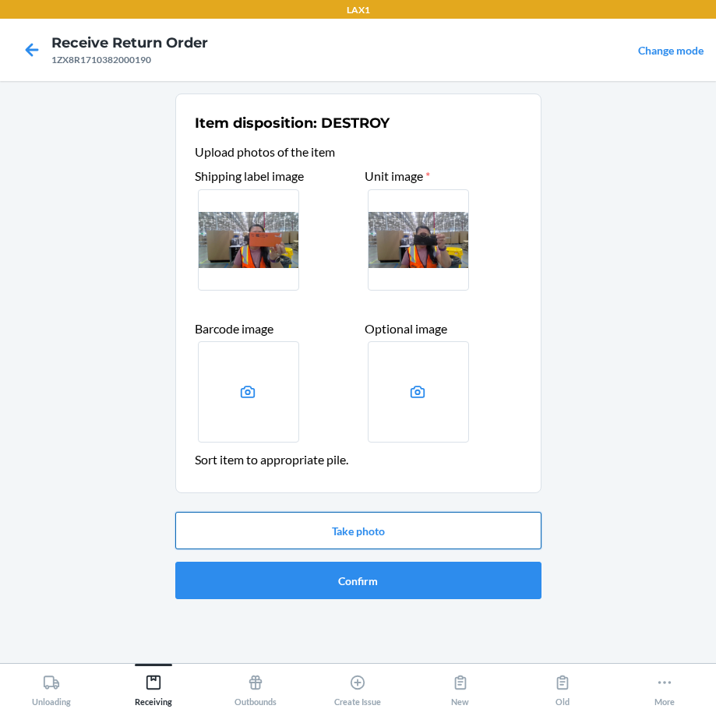
click at [449, 535] on button "Take photo" at bounding box center [358, 530] width 366 height 37
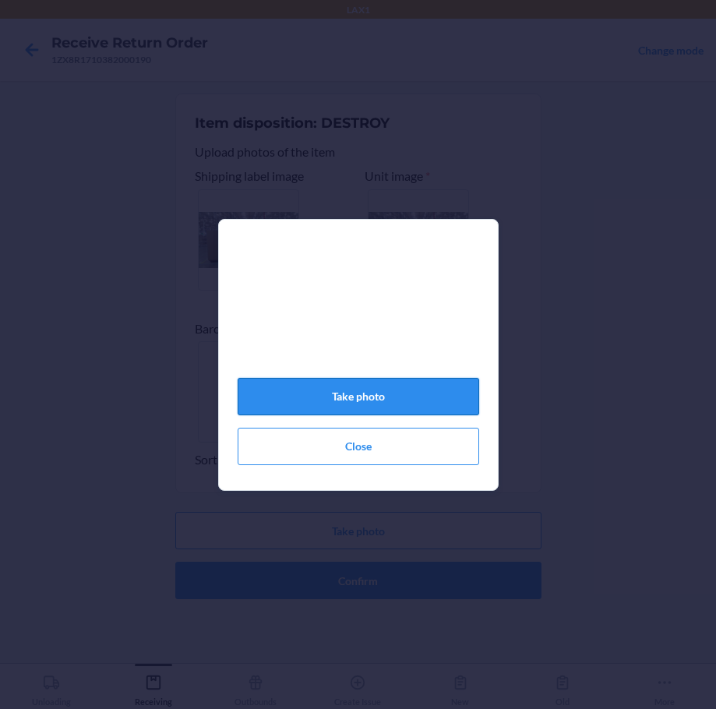
click at [441, 398] on button "Take photo" at bounding box center [358, 396] width 241 height 37
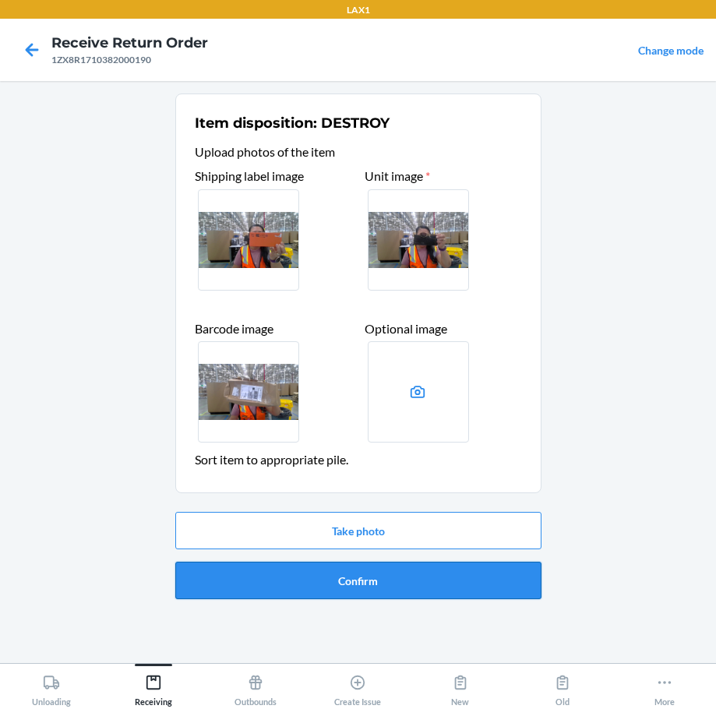
click at [415, 585] on button "Confirm" at bounding box center [358, 580] width 366 height 37
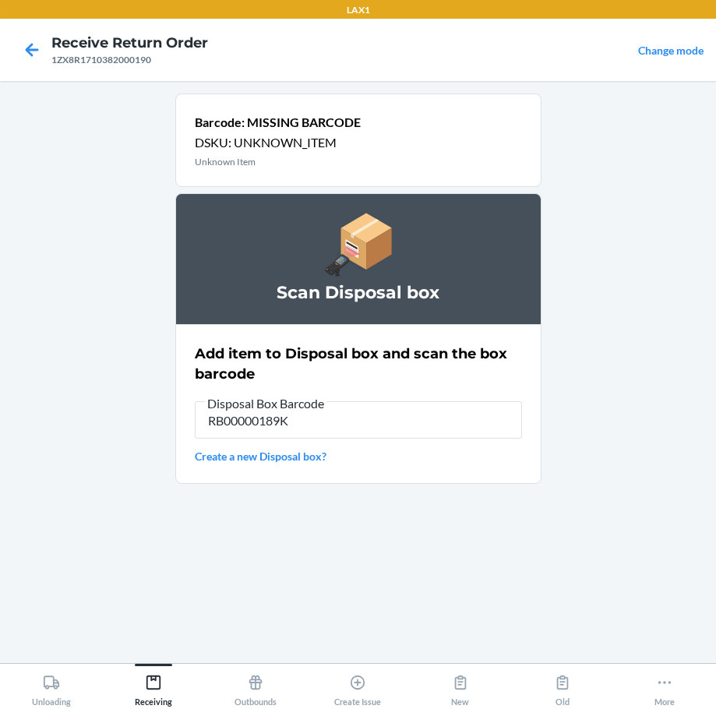
type input "RB00000189K"
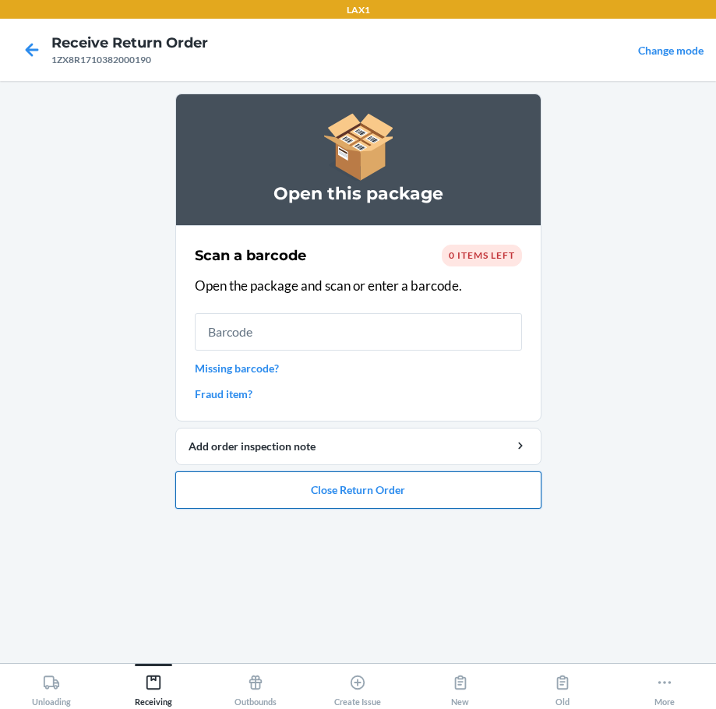
click at [372, 488] on button "Close Return Order" at bounding box center [358, 489] width 366 height 37
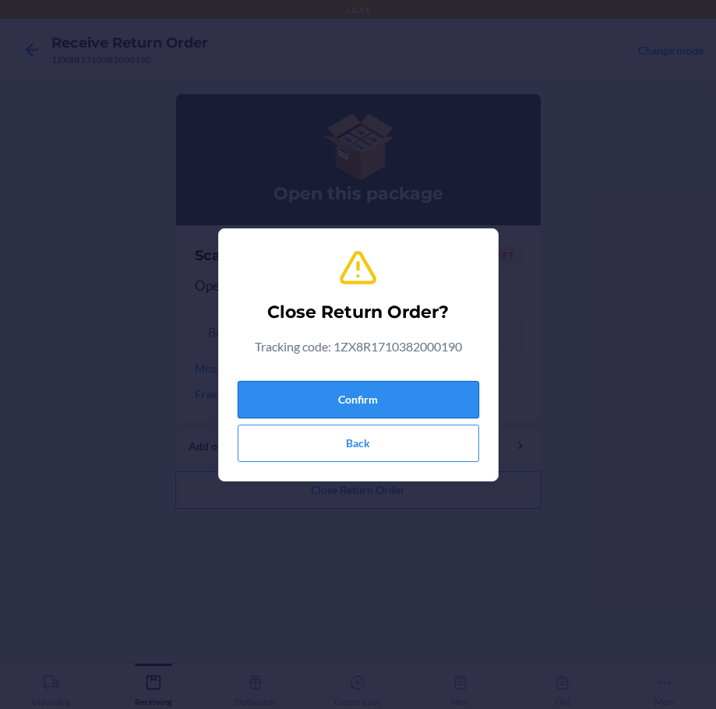
click at [370, 395] on button "Confirm" at bounding box center [358, 399] width 241 height 37
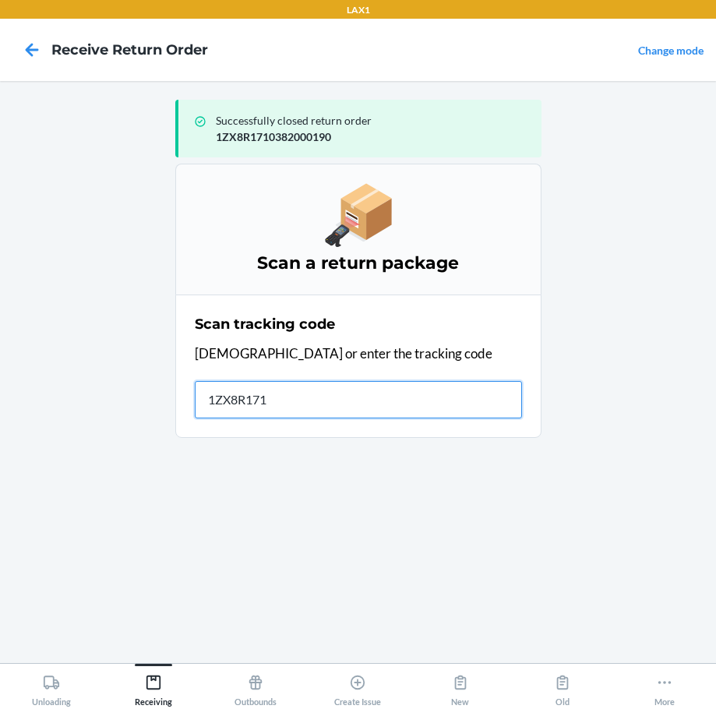
type input "1ZX8R1710"
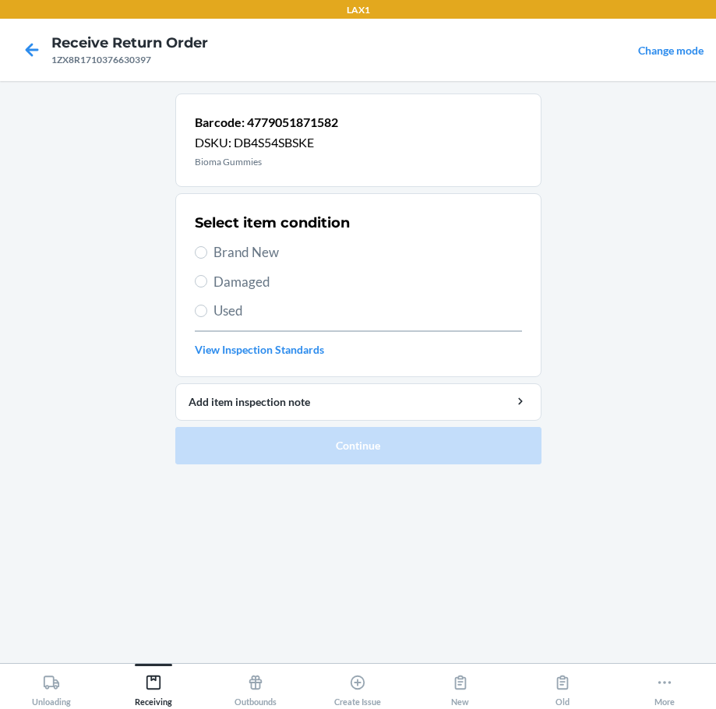
click at [235, 248] on span "Brand New" at bounding box center [367, 252] width 308 height 20
click at [207, 248] on input "Brand New" at bounding box center [201, 252] width 12 height 12
radio input "true"
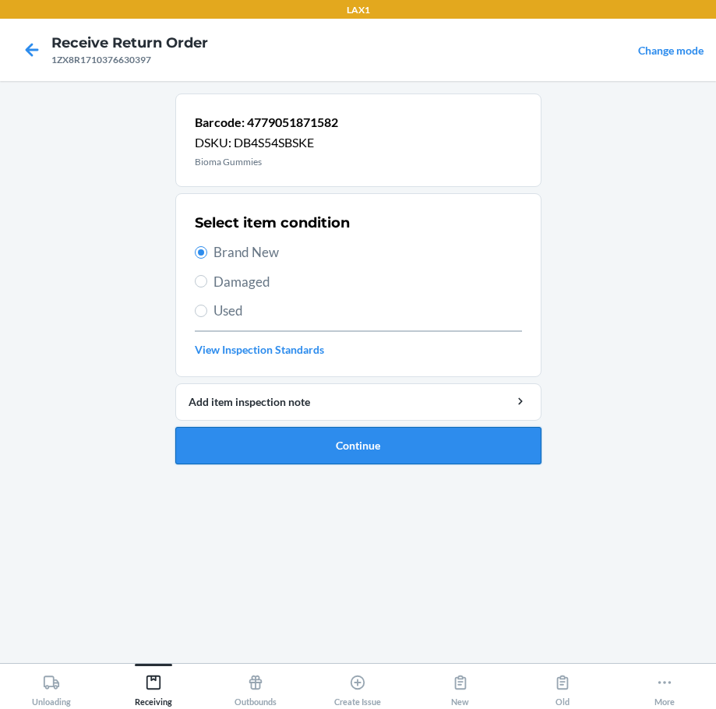
click at [395, 450] on button "Continue" at bounding box center [358, 445] width 366 height 37
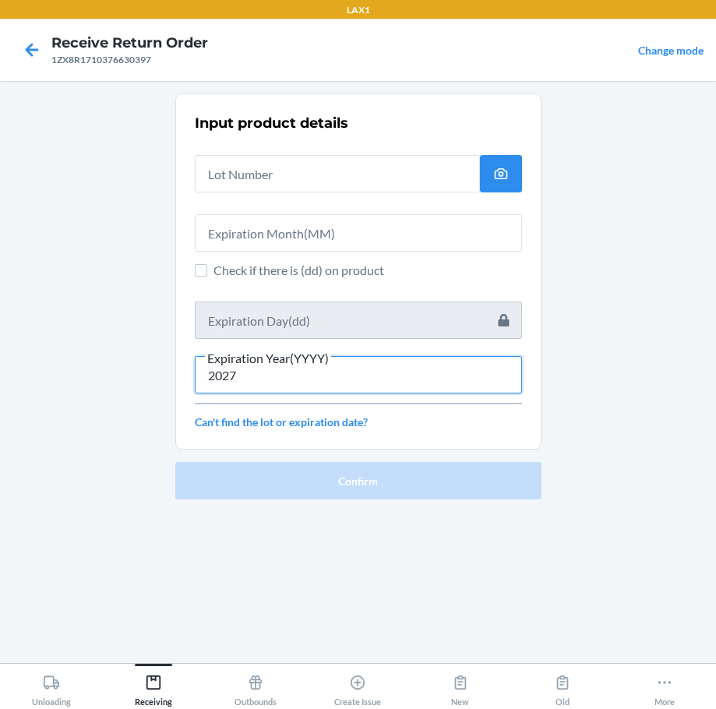
type input "2027"
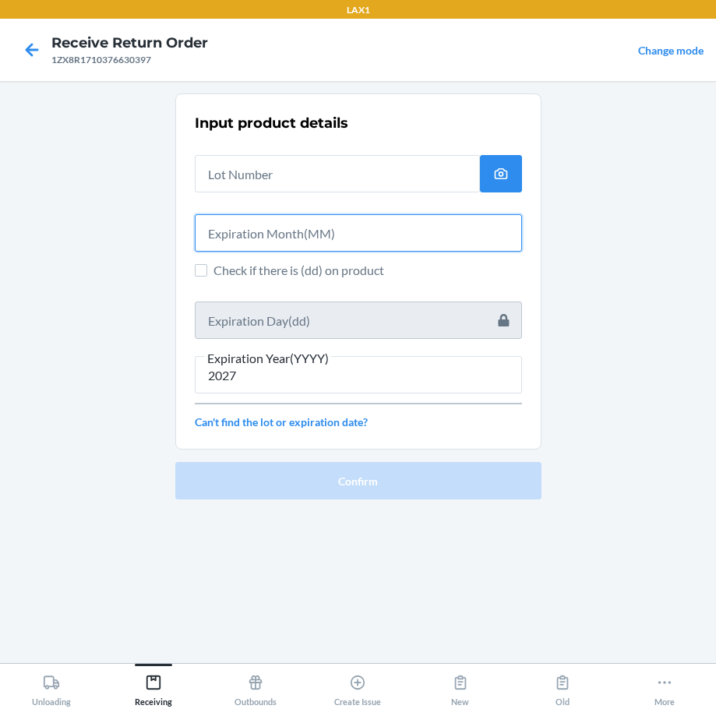
click at [351, 231] on input "text" at bounding box center [358, 232] width 327 height 37
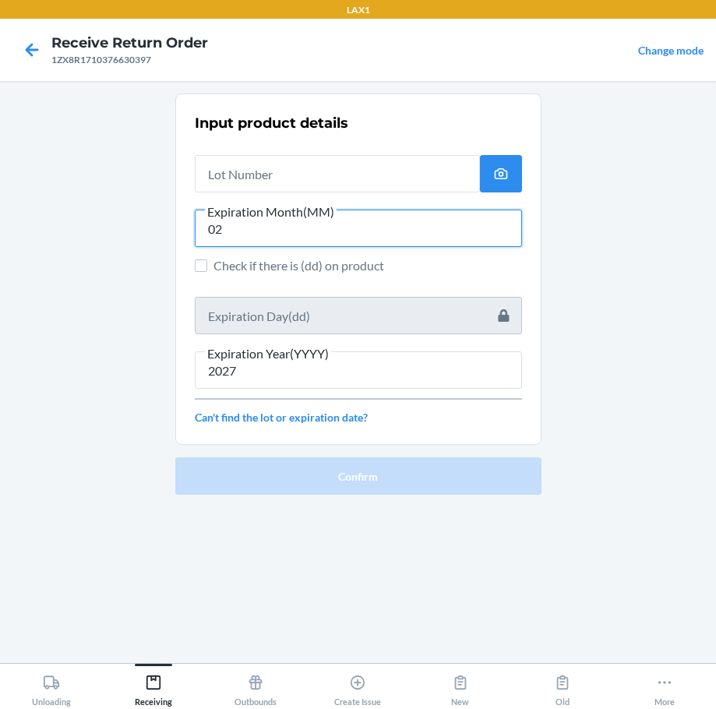
type input "02"
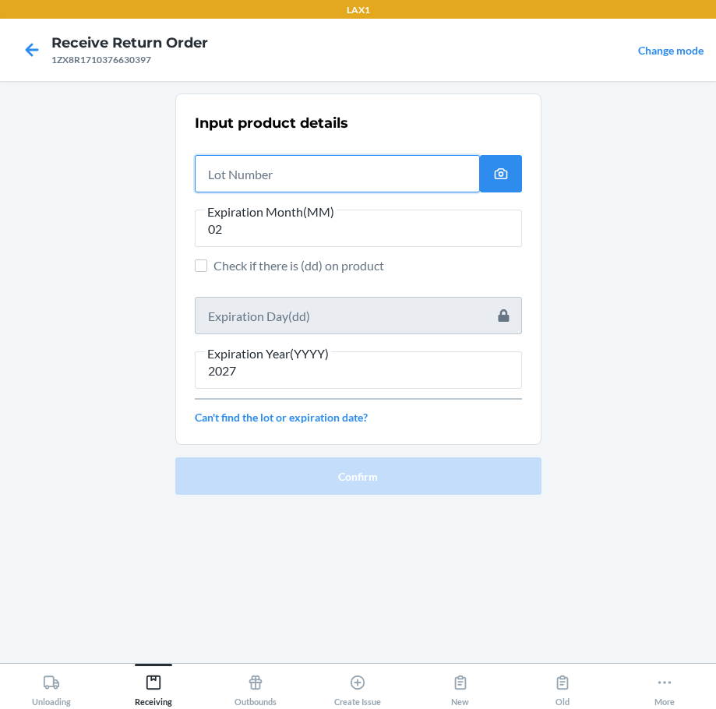
click at [371, 171] on input "text" at bounding box center [337, 173] width 285 height 37
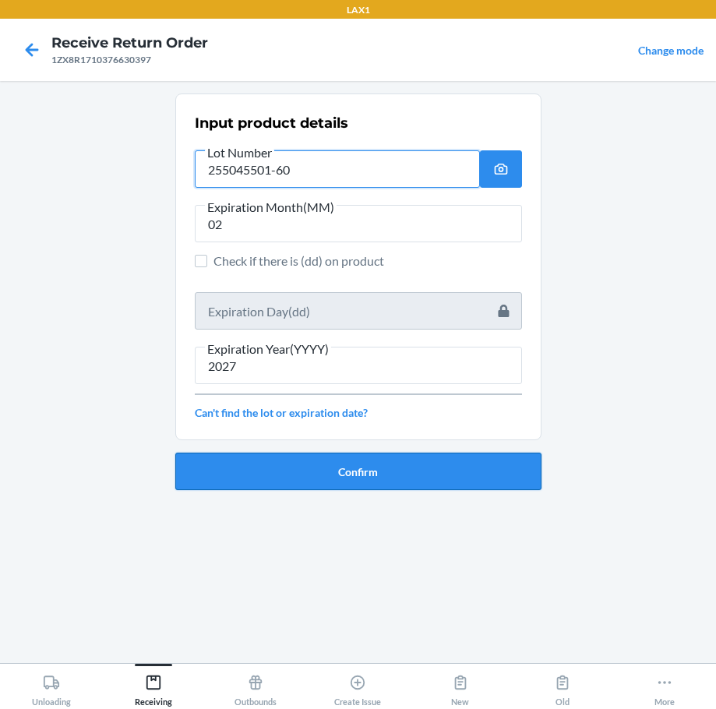
type input "255045501-60"
click at [299, 469] on button "Confirm" at bounding box center [358, 471] width 366 height 37
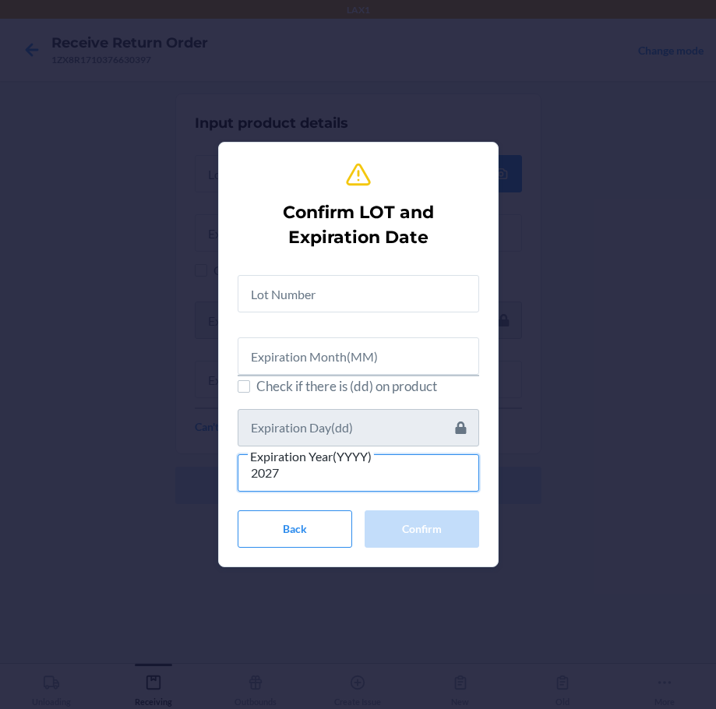
type input "2027"
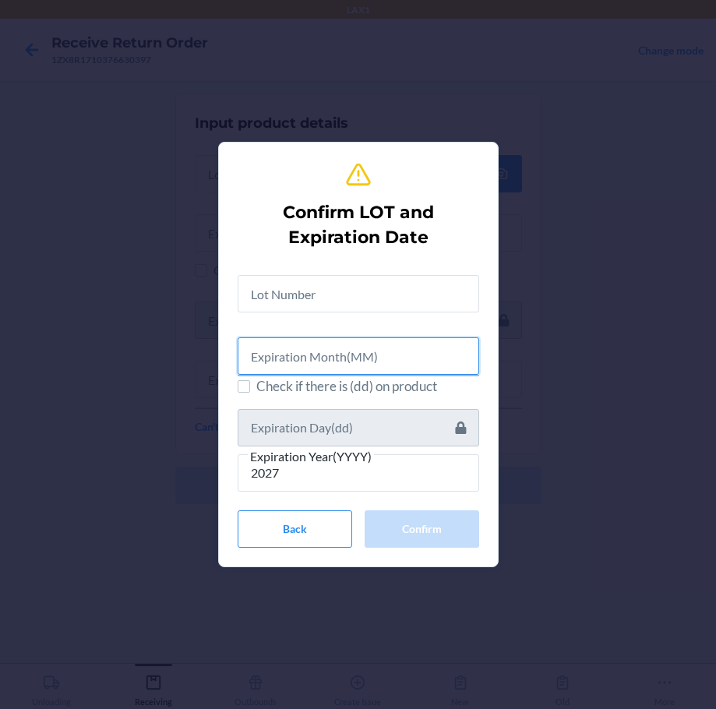
click at [318, 361] on input "text" at bounding box center [358, 355] width 241 height 37
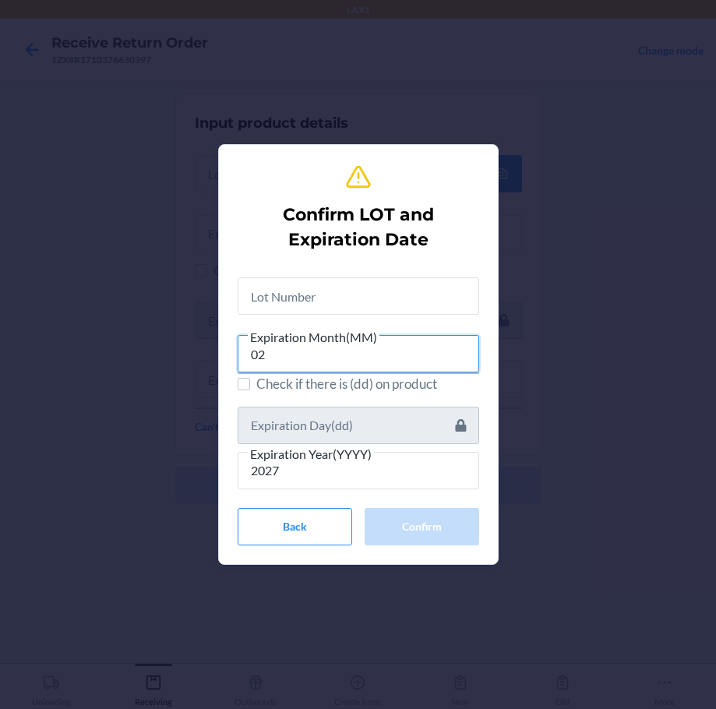
type input "02"
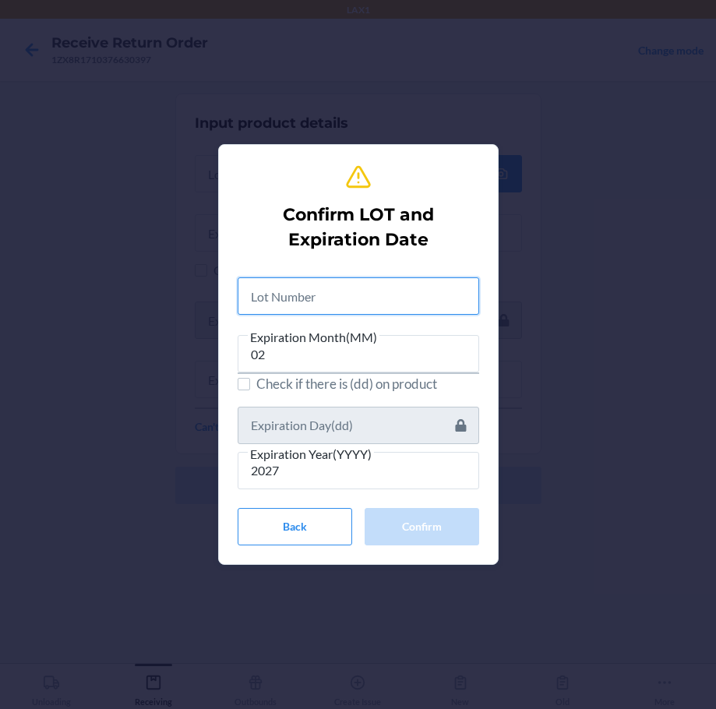
click at [320, 301] on input "text" at bounding box center [358, 295] width 241 height 37
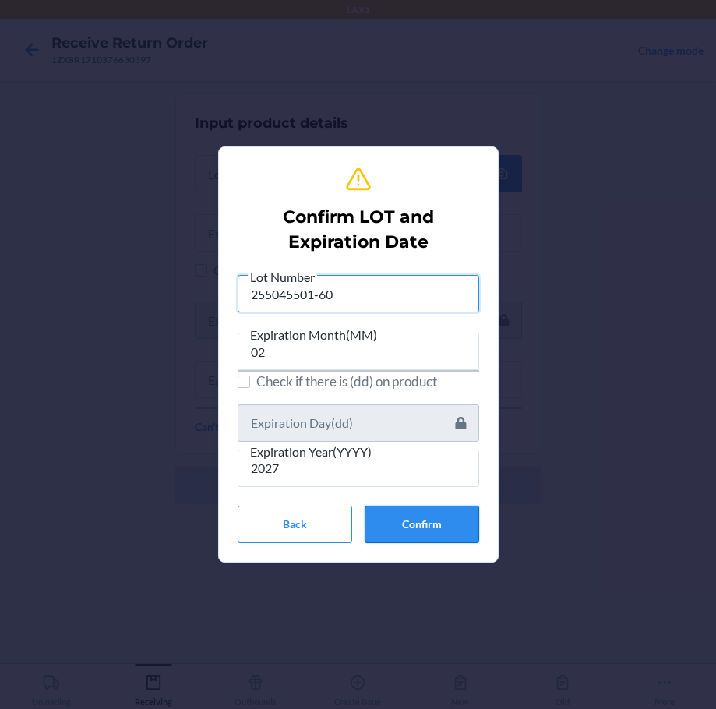
type input "255045501-60"
click at [429, 525] on button "Confirm" at bounding box center [422, 524] width 115 height 37
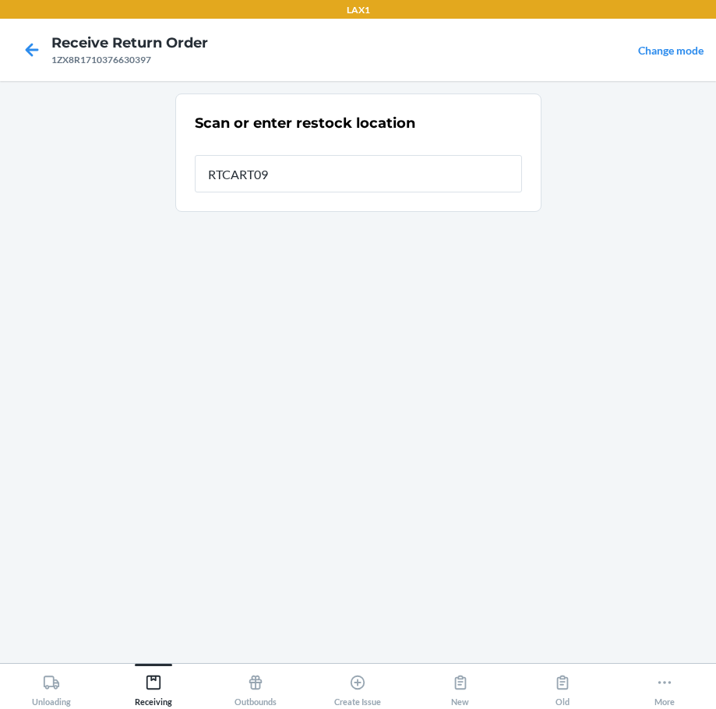
type input "RTCART094"
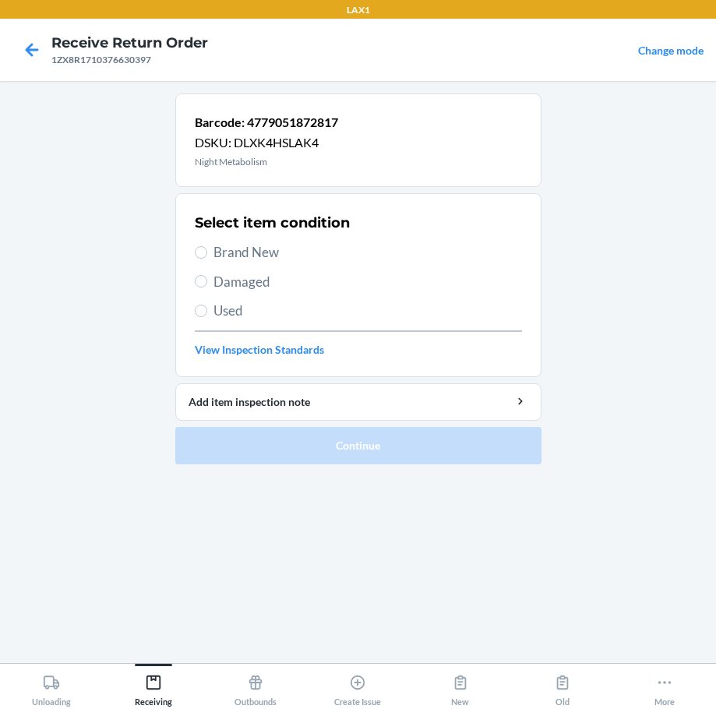
click at [220, 245] on span "Brand New" at bounding box center [367, 252] width 308 height 20
click at [207, 246] on input "Brand New" at bounding box center [201, 252] width 12 height 12
radio input "true"
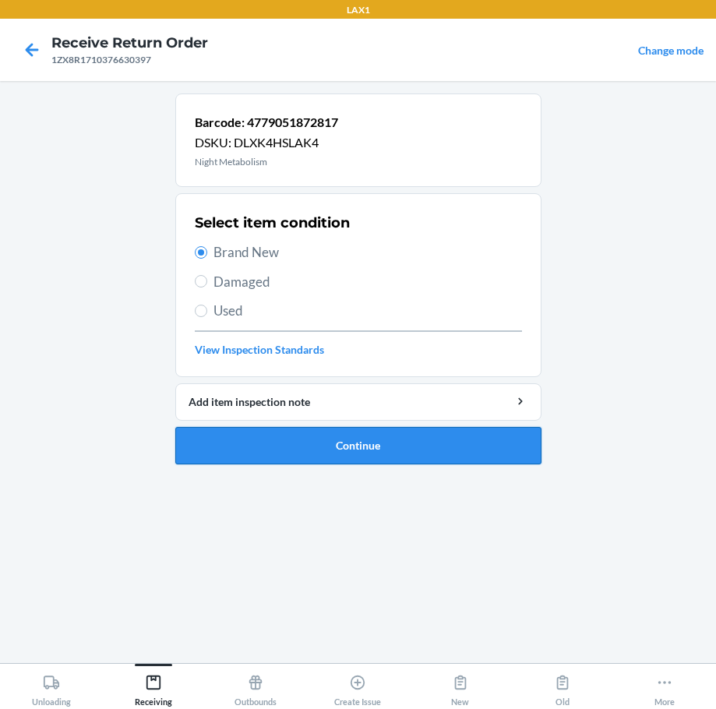
click at [351, 449] on button "Continue" at bounding box center [358, 445] width 366 height 37
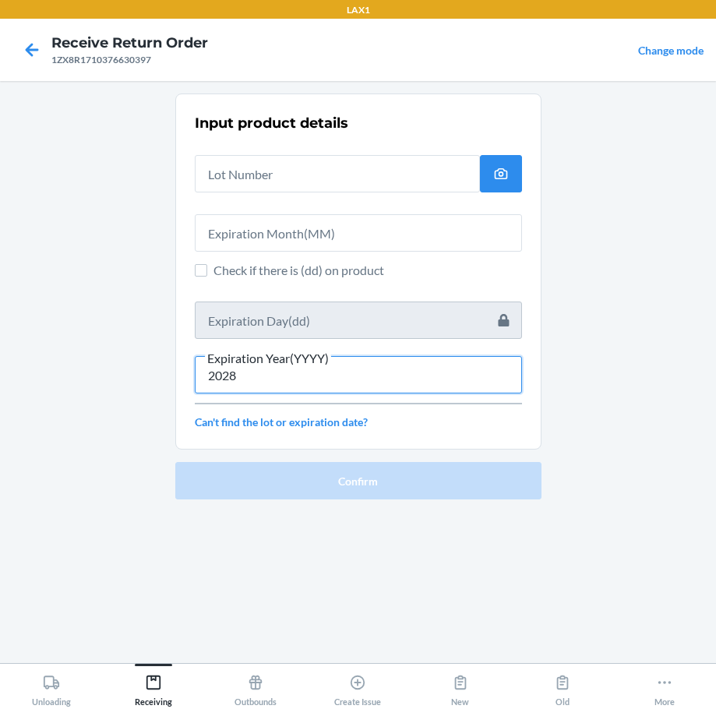
type input "2028"
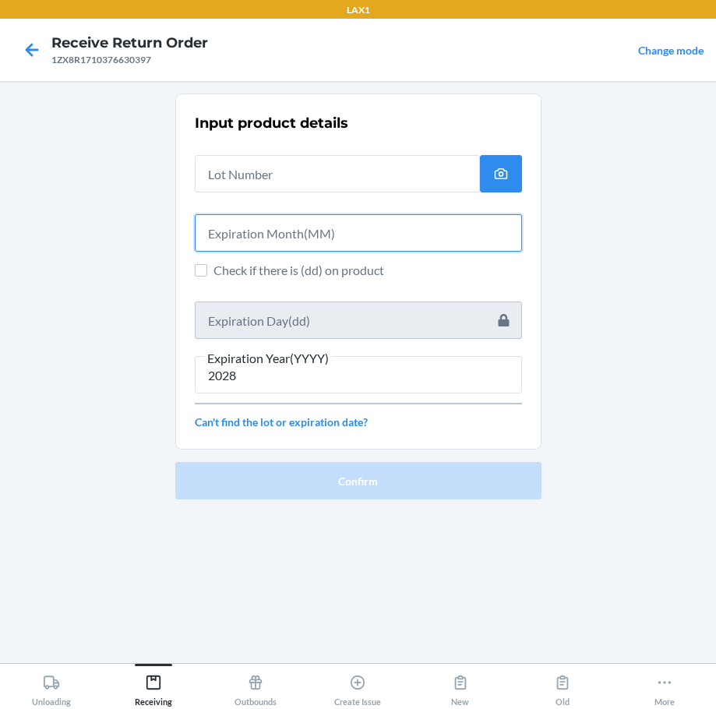
click at [251, 227] on input "text" at bounding box center [358, 232] width 327 height 37
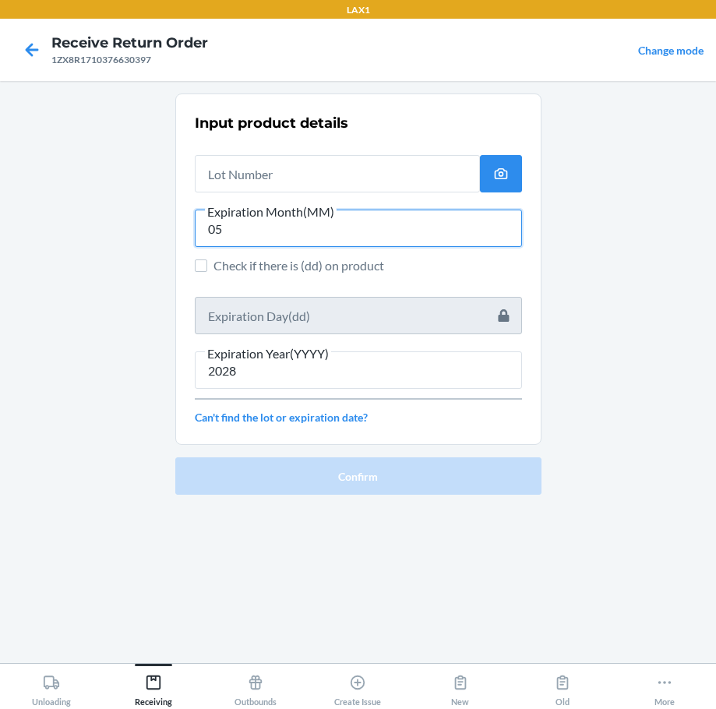
type input "05"
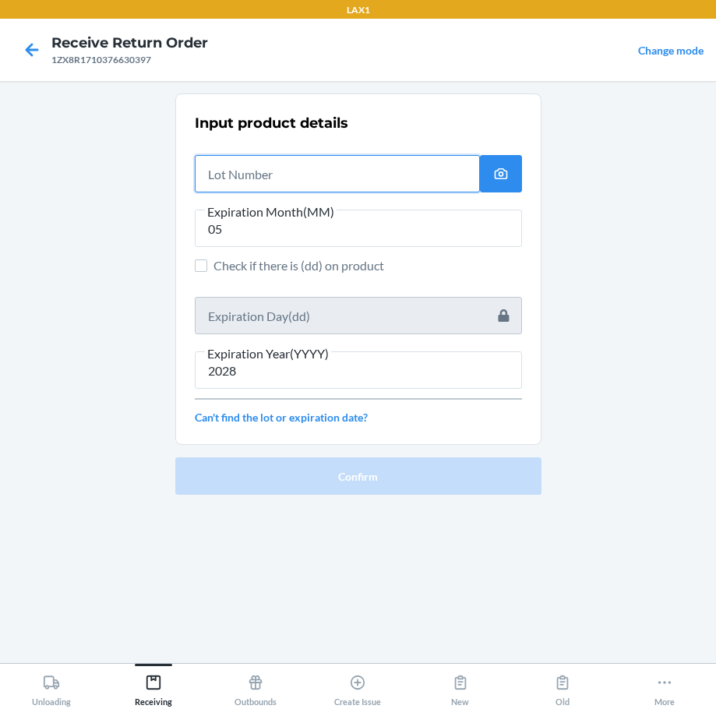
click at [234, 171] on input "text" at bounding box center [337, 173] width 285 height 37
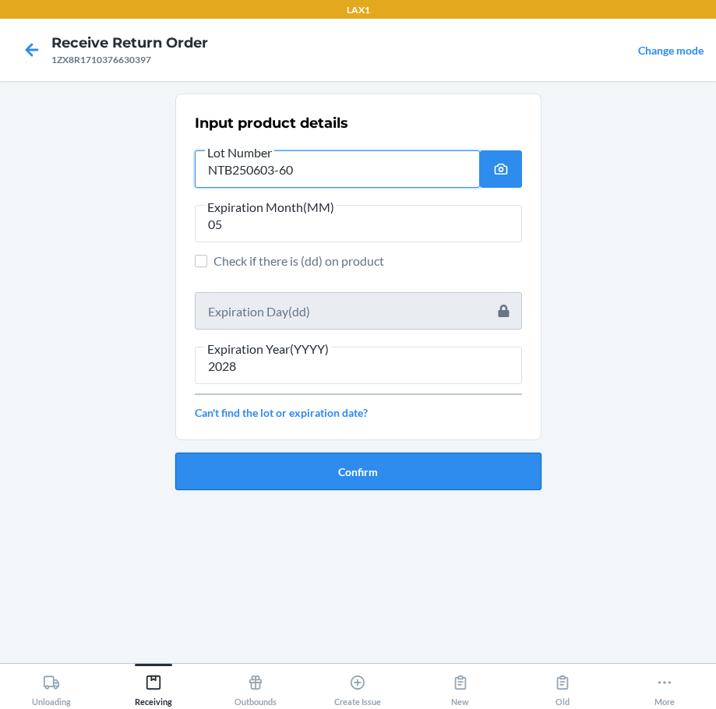
type input "NTB250603-60"
click at [351, 466] on button "Confirm" at bounding box center [358, 471] width 366 height 37
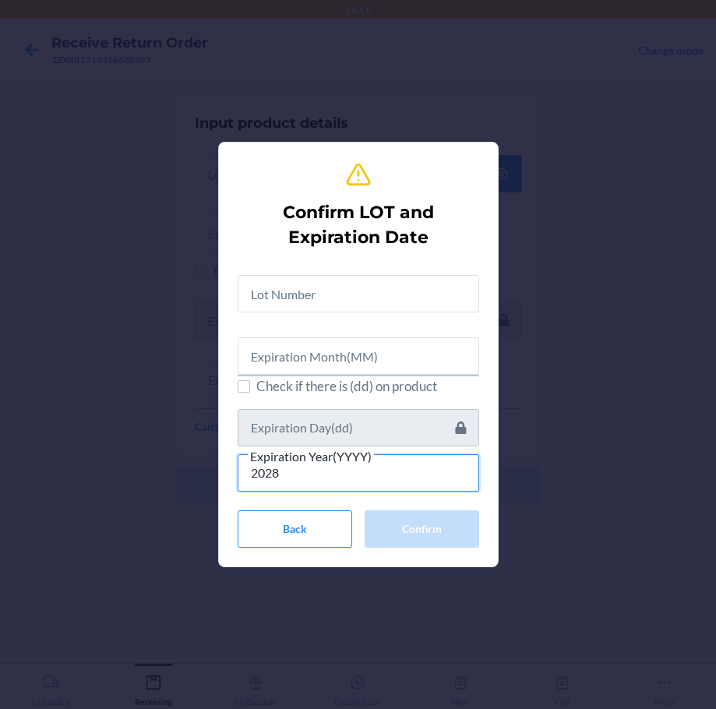
type input "2028"
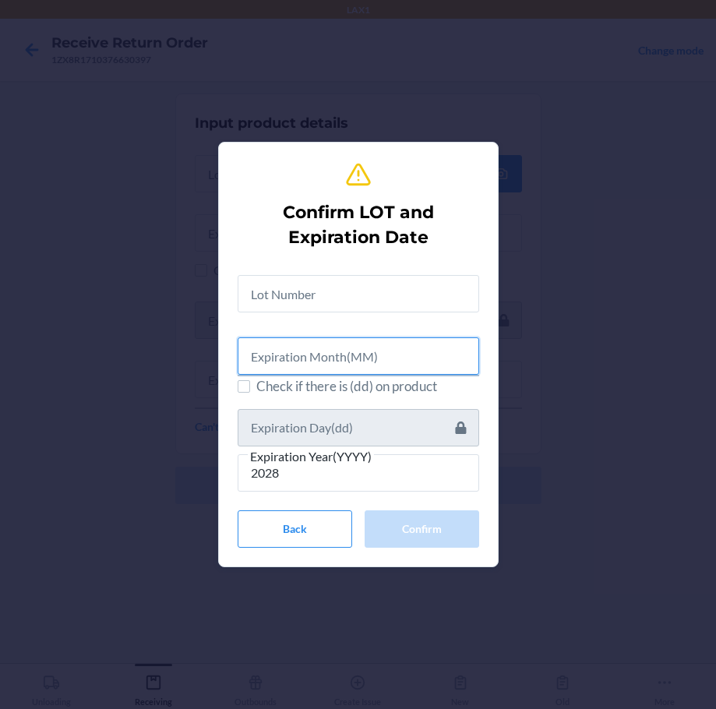
click at [286, 353] on input "text" at bounding box center [358, 355] width 241 height 37
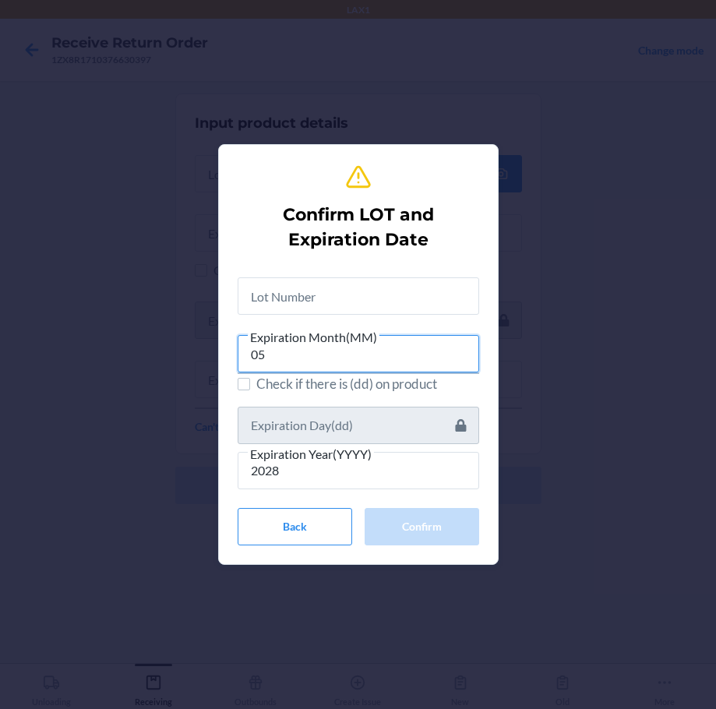
type input "05"
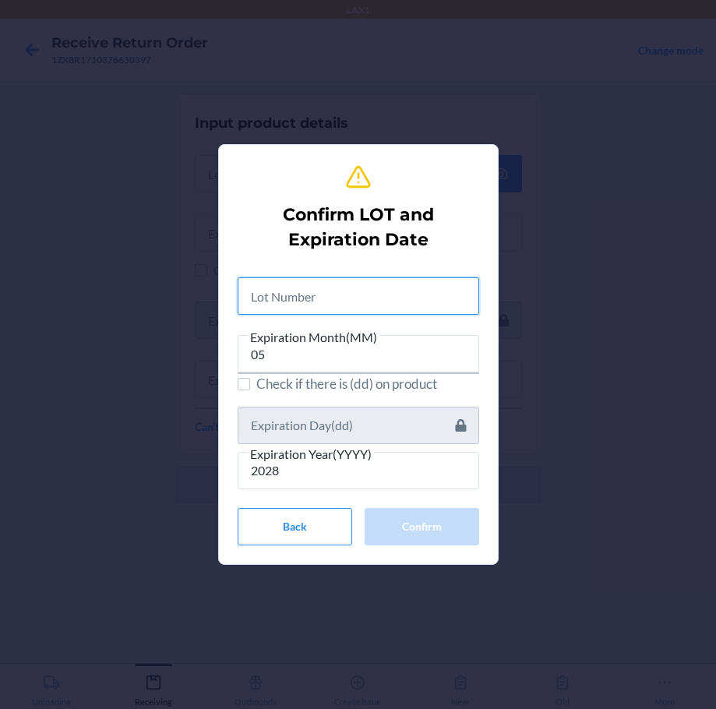
click at [257, 298] on input "text" at bounding box center [358, 295] width 241 height 37
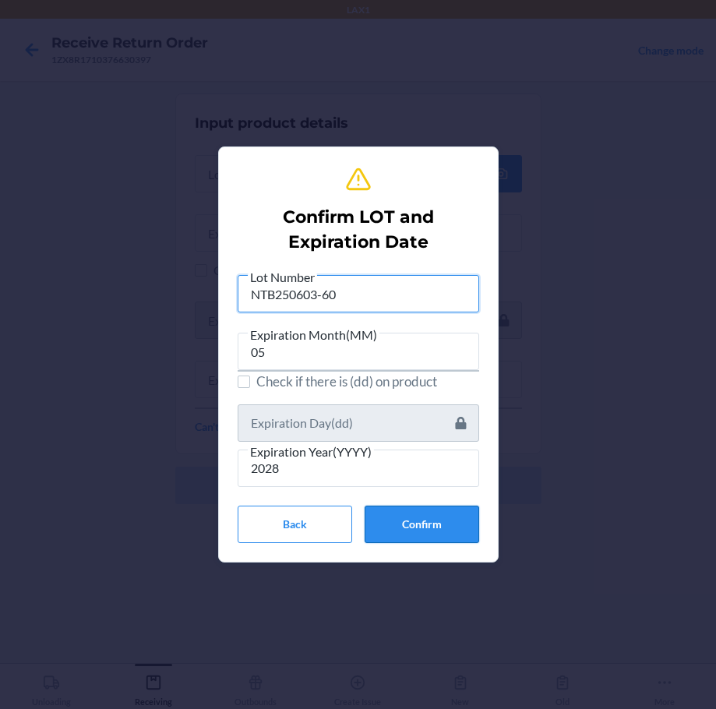
type input "NTB250603-60"
click at [424, 523] on button "Confirm" at bounding box center [422, 524] width 115 height 37
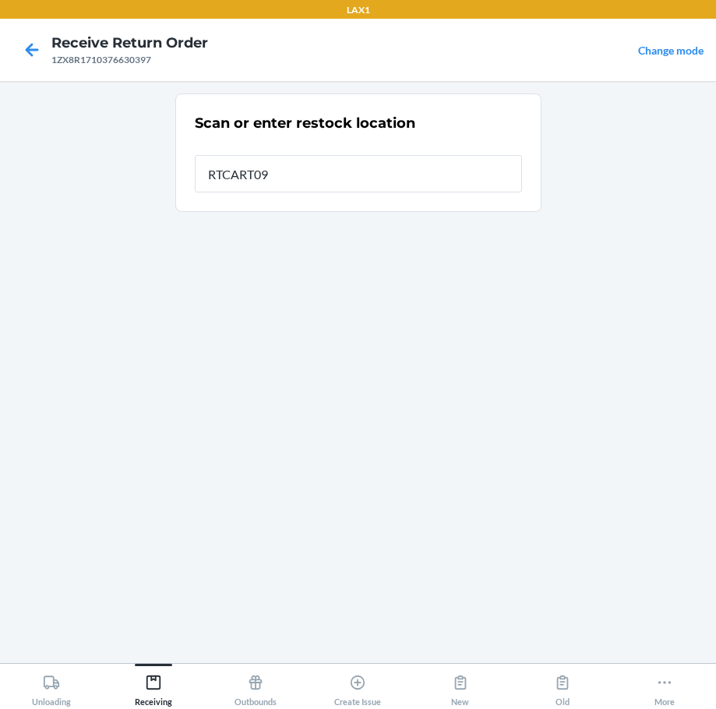
type input "RTCART094"
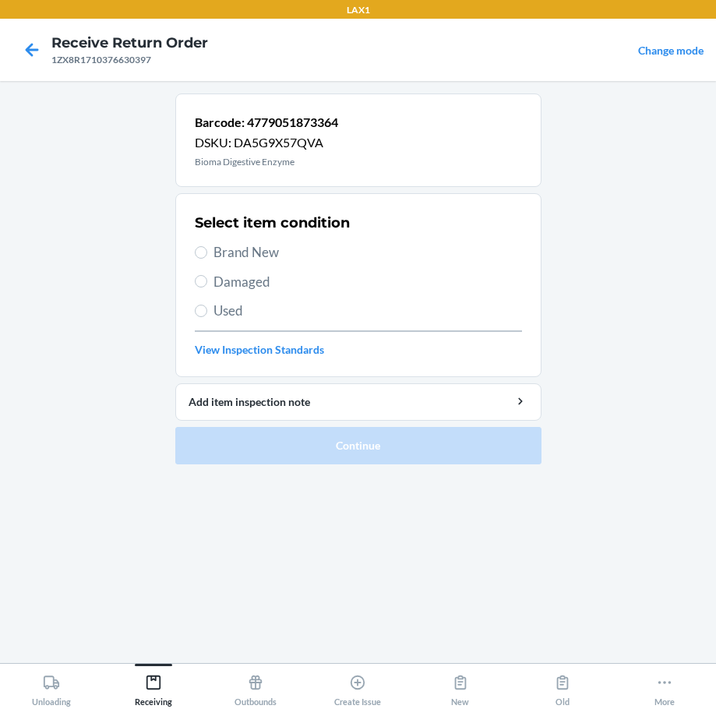
click at [241, 258] on span "Brand New" at bounding box center [367, 252] width 308 height 20
click at [207, 258] on input "Brand New" at bounding box center [201, 252] width 12 height 12
radio input "true"
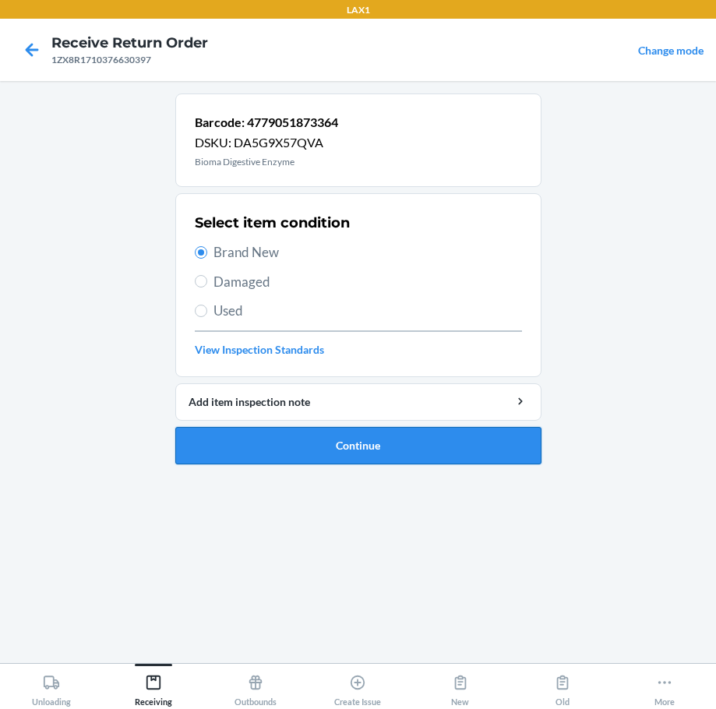
click at [375, 439] on button "Continue" at bounding box center [358, 445] width 366 height 37
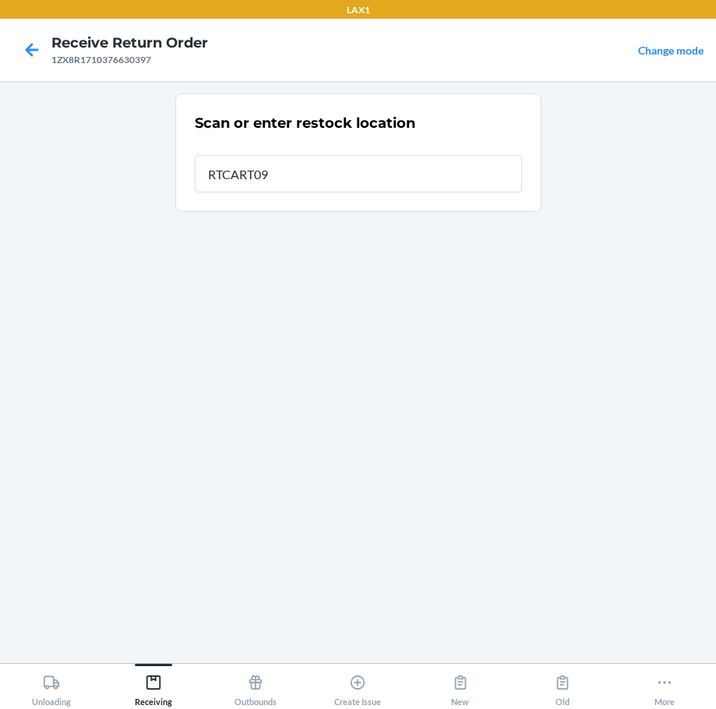
type input "RTCART094"
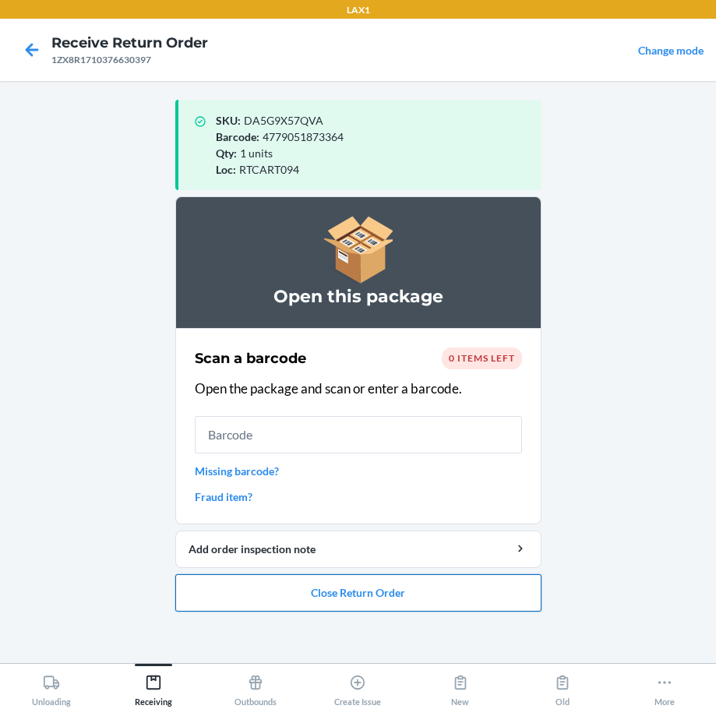
click at [358, 590] on button "Close Return Order" at bounding box center [358, 592] width 366 height 37
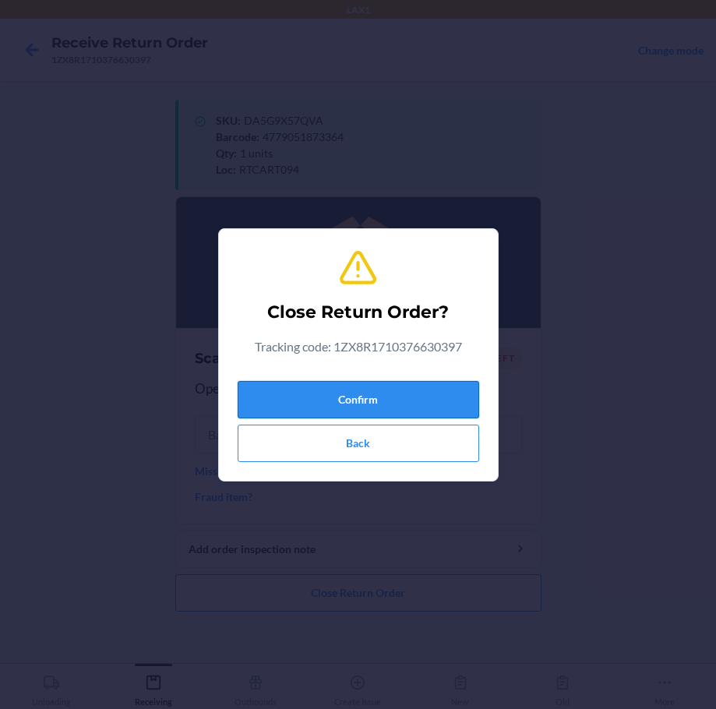
click at [396, 404] on button "Confirm" at bounding box center [358, 399] width 241 height 37
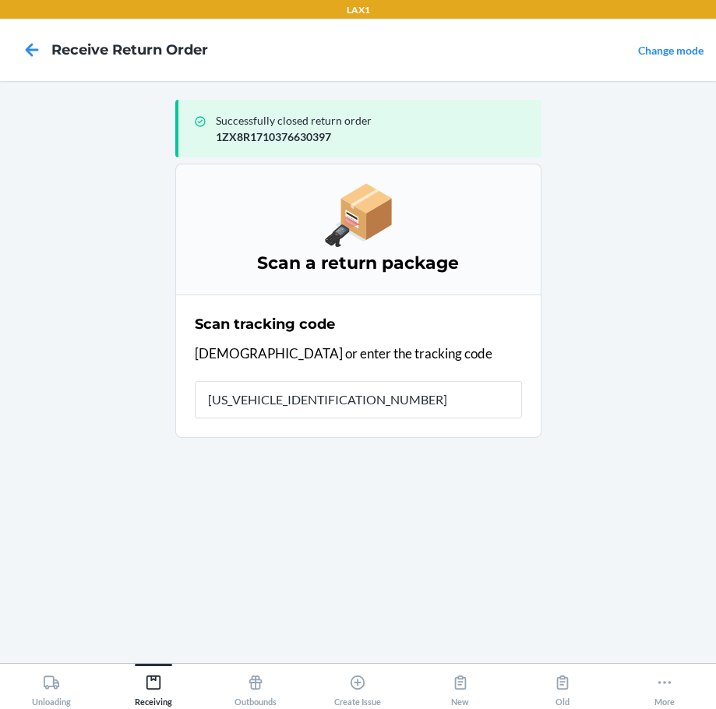
type input "1ZX8R1710346588348"
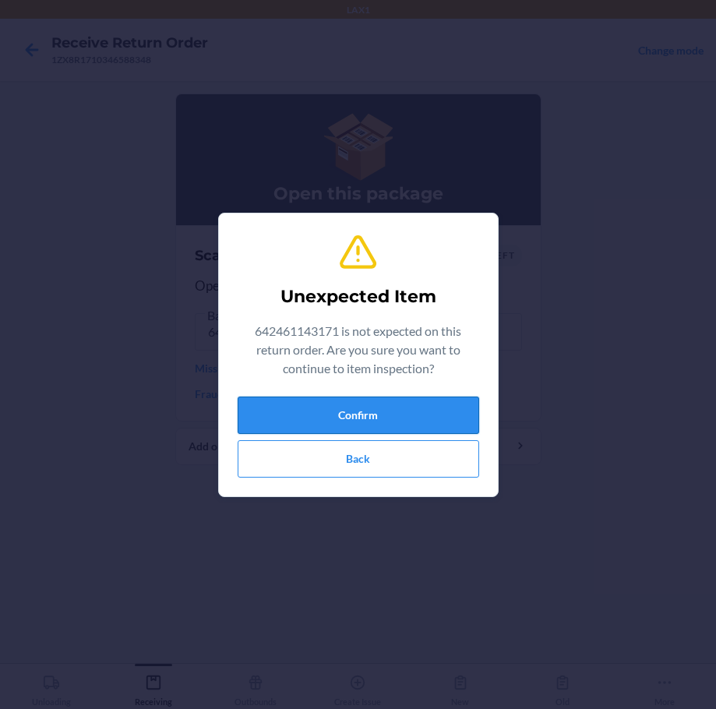
click at [406, 416] on button "Confirm" at bounding box center [358, 414] width 241 height 37
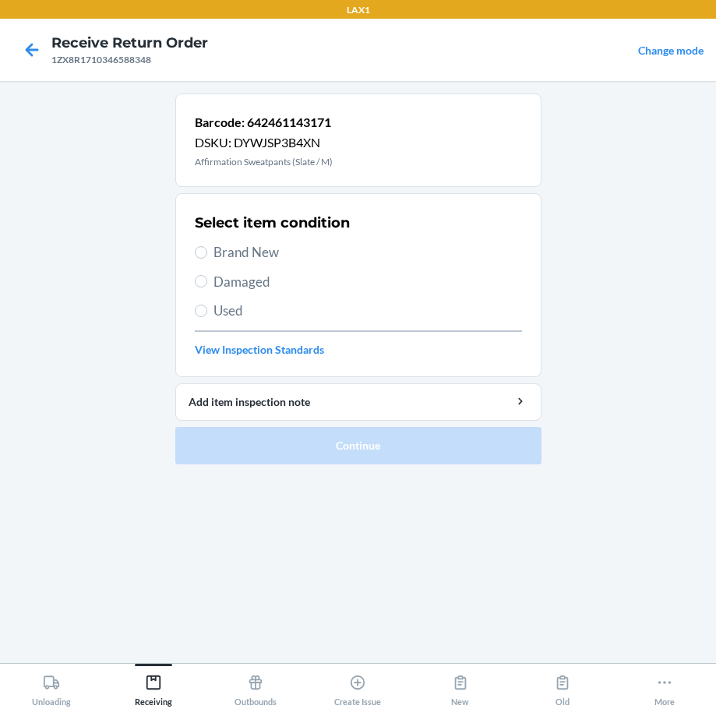
click at [245, 256] on span "Brand New" at bounding box center [367, 252] width 308 height 20
click at [207, 256] on input "Brand New" at bounding box center [201, 252] width 12 height 12
radio input "true"
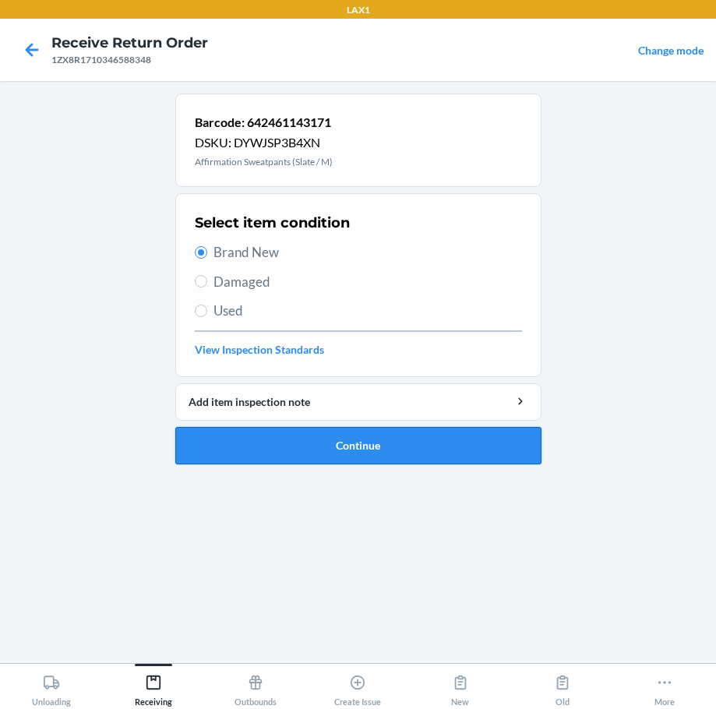
click at [439, 438] on button "Continue" at bounding box center [358, 445] width 366 height 37
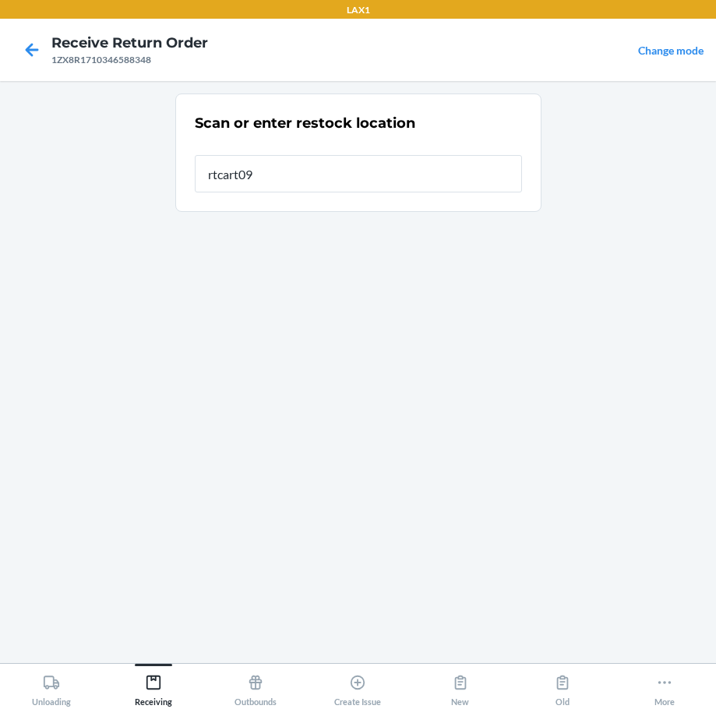
type input "rtcart094"
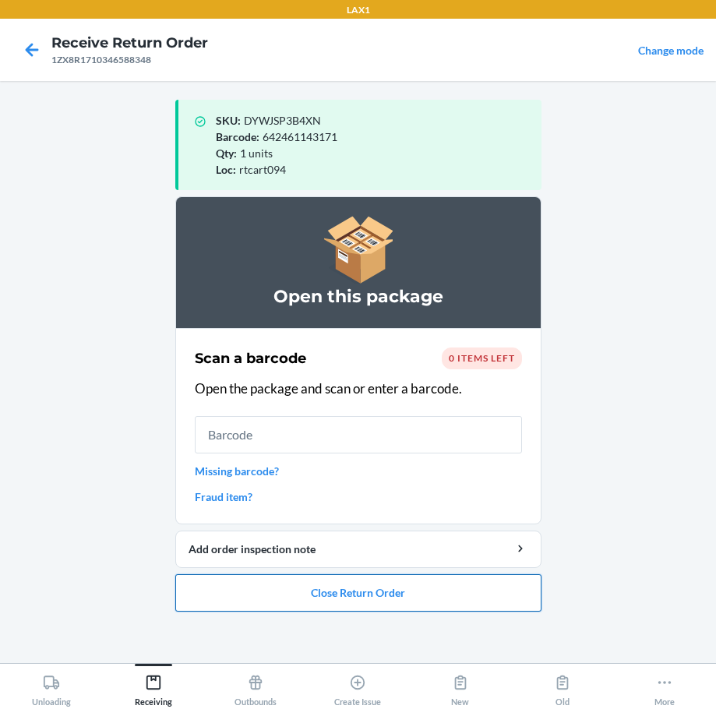
click at [327, 586] on button "Close Return Order" at bounding box center [358, 592] width 366 height 37
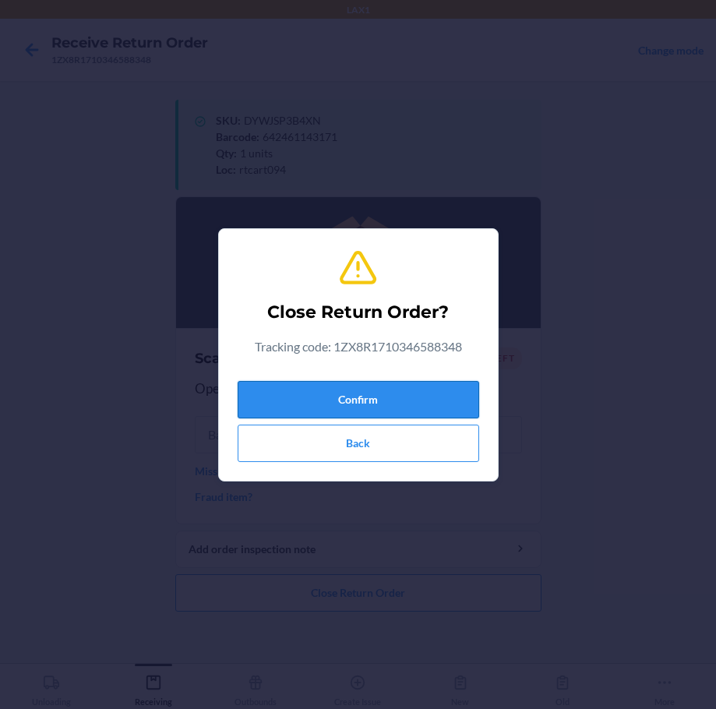
click at [317, 401] on button "Confirm" at bounding box center [358, 399] width 241 height 37
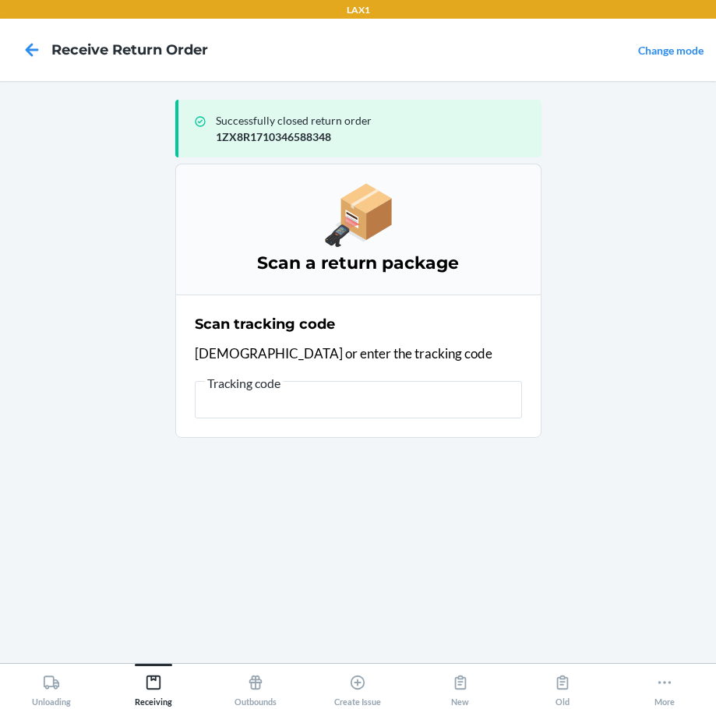
type input "[)>010292346840001d10016628869929emsy2214012311/11lbsn2615e3rdsthighlandca063z0…"
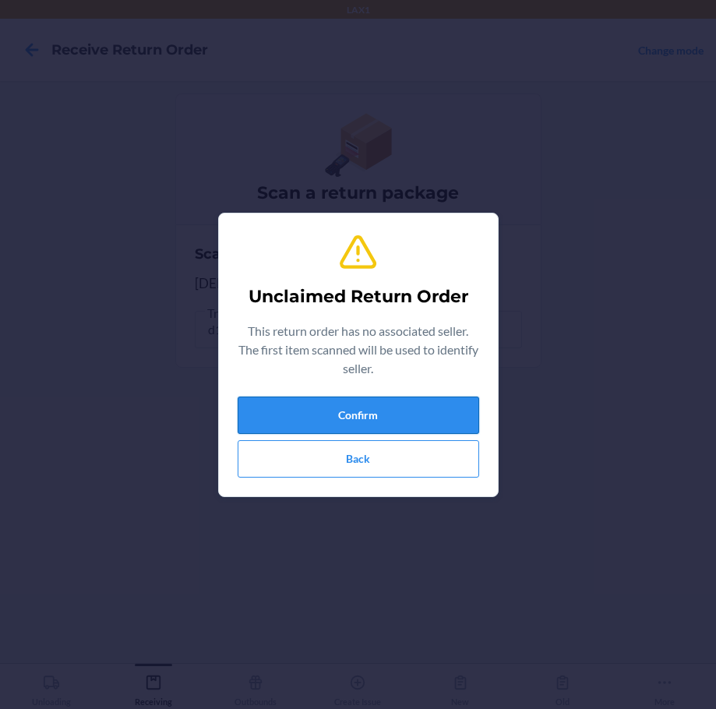
click at [405, 416] on button "Confirm" at bounding box center [358, 414] width 241 height 37
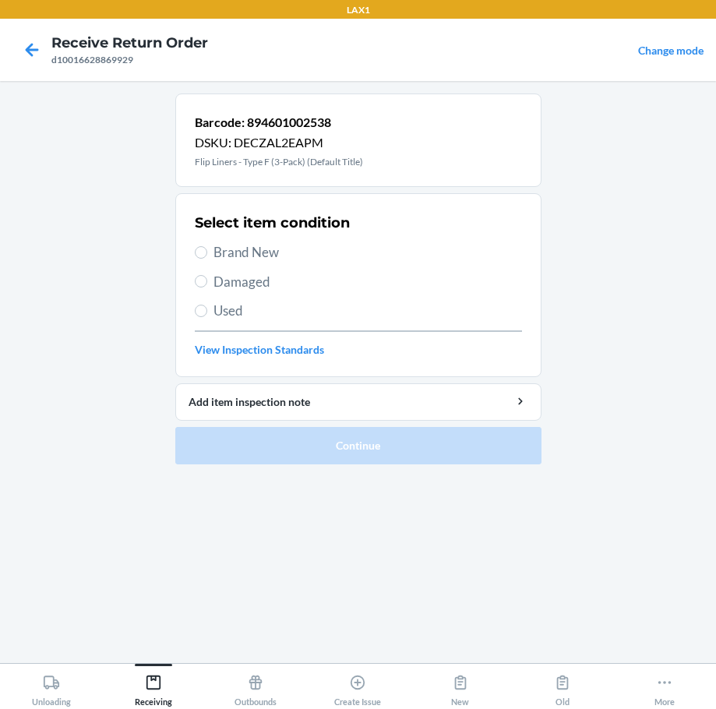
click at [255, 264] on div "Select item condition Brand New Damaged Used View Inspection Standards" at bounding box center [358, 285] width 327 height 154
click at [250, 248] on span "Brand New" at bounding box center [367, 252] width 308 height 20
click at [207, 248] on input "Brand New" at bounding box center [201, 252] width 12 height 12
radio input "true"
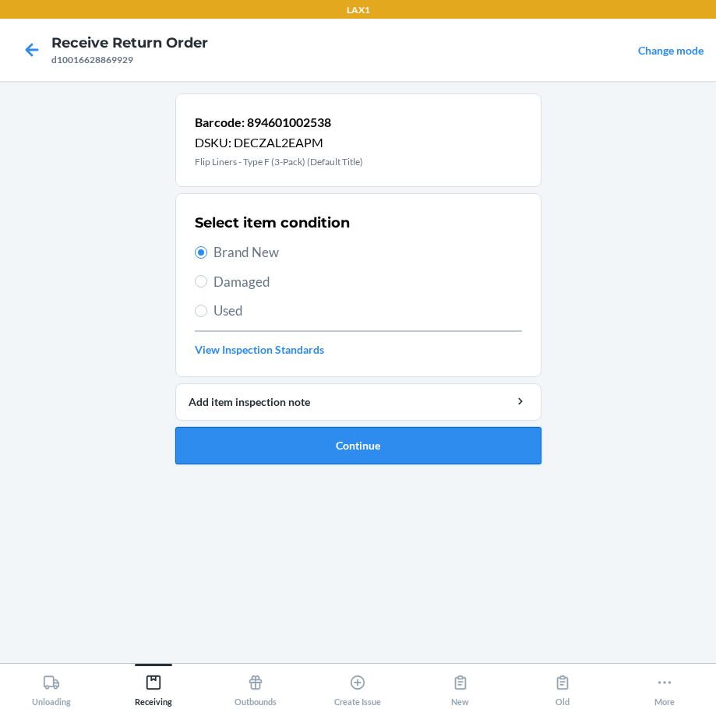
click at [418, 429] on button "Continue" at bounding box center [358, 445] width 366 height 37
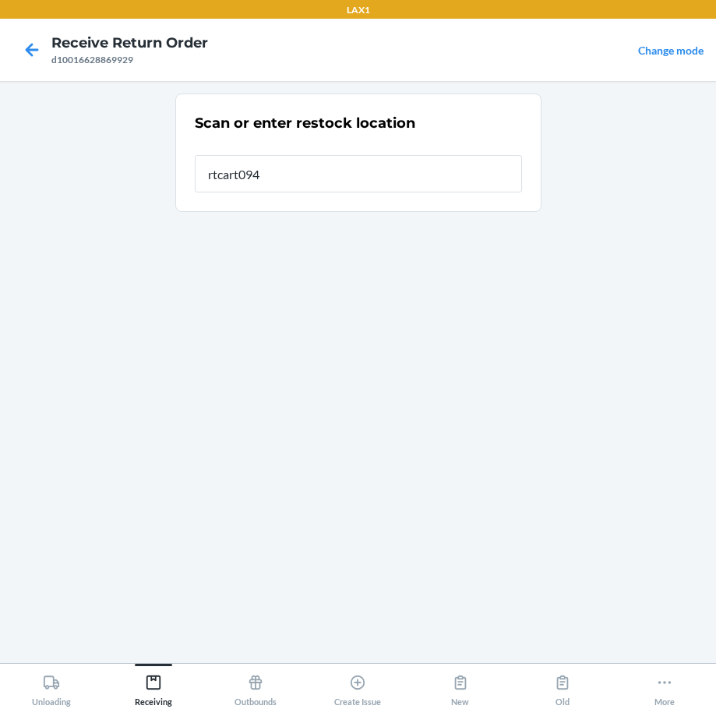
type input "rtcart094"
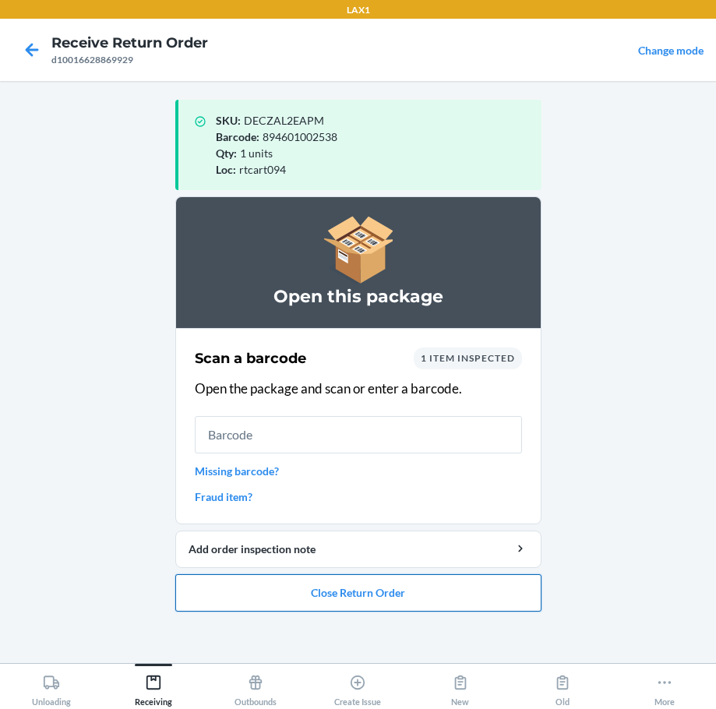
click at [398, 588] on button "Close Return Order" at bounding box center [358, 592] width 366 height 37
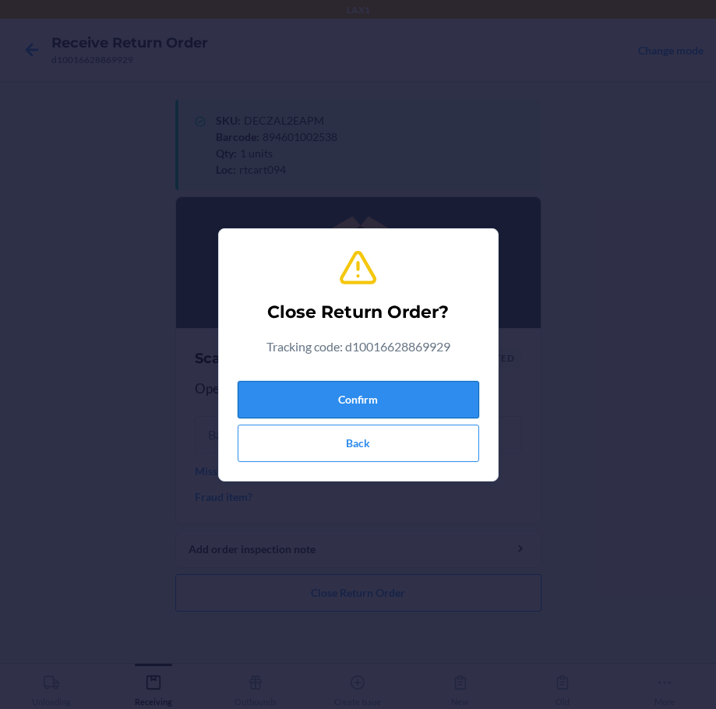
click at [379, 393] on button "Confirm" at bounding box center [358, 399] width 241 height 37
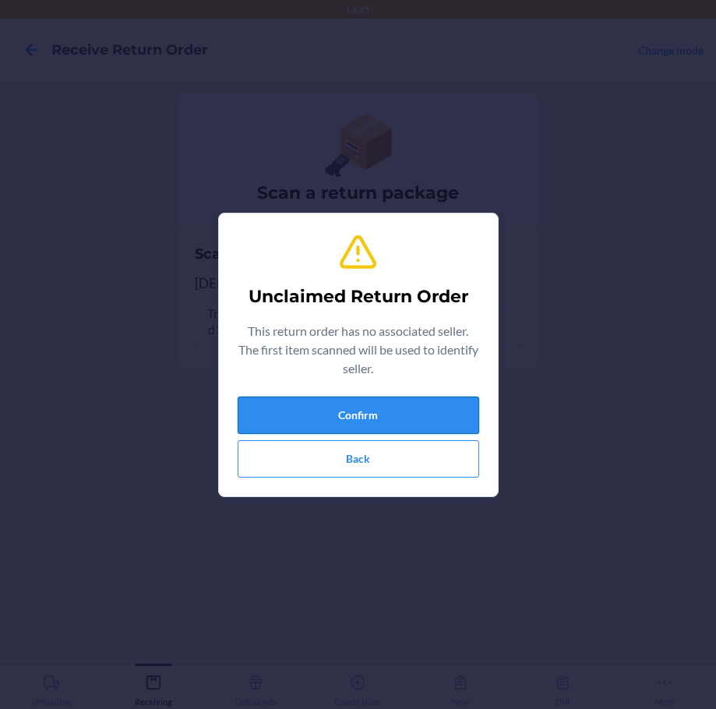
click at [365, 409] on button "Confirm" at bounding box center [358, 414] width 241 height 37
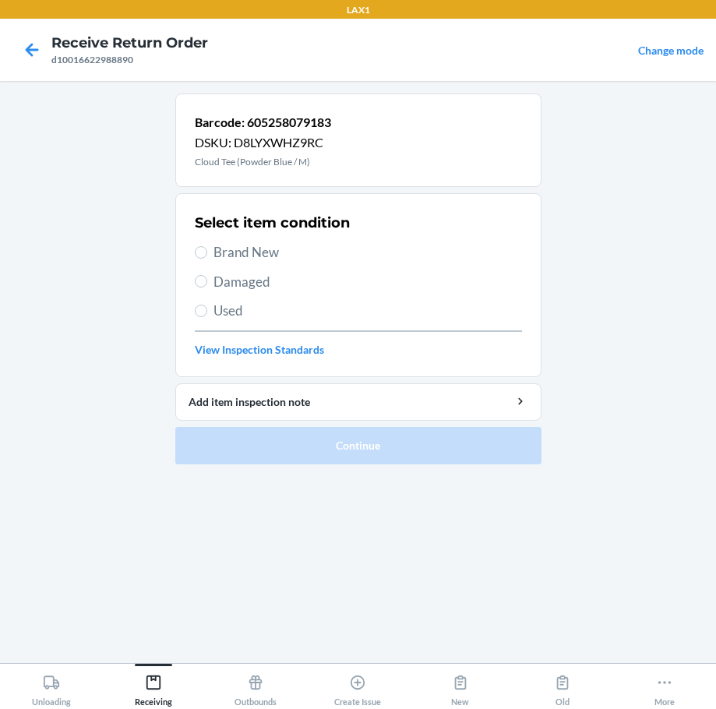
click at [258, 259] on span "Brand New" at bounding box center [367, 252] width 308 height 20
click at [207, 259] on input "Brand New" at bounding box center [201, 252] width 12 height 12
radio input "true"
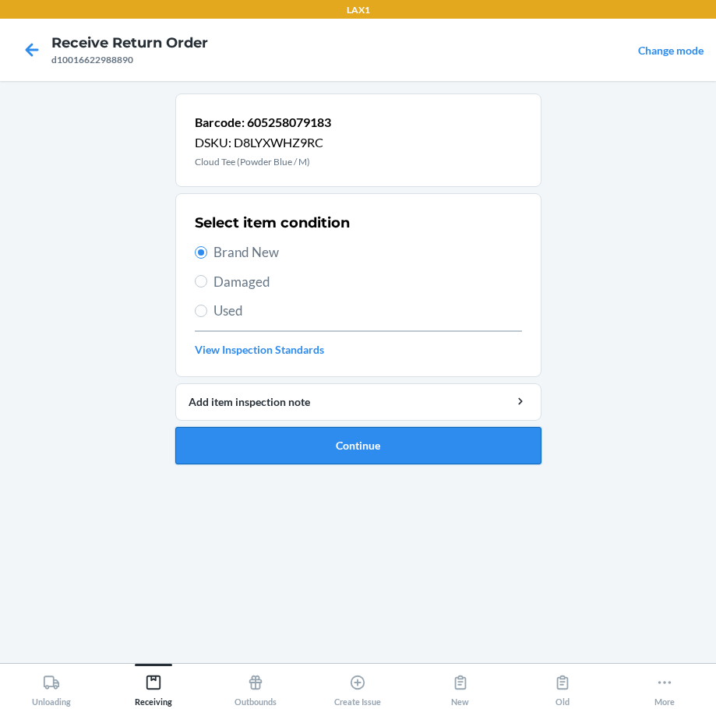
click at [445, 449] on button "Continue" at bounding box center [358, 445] width 366 height 37
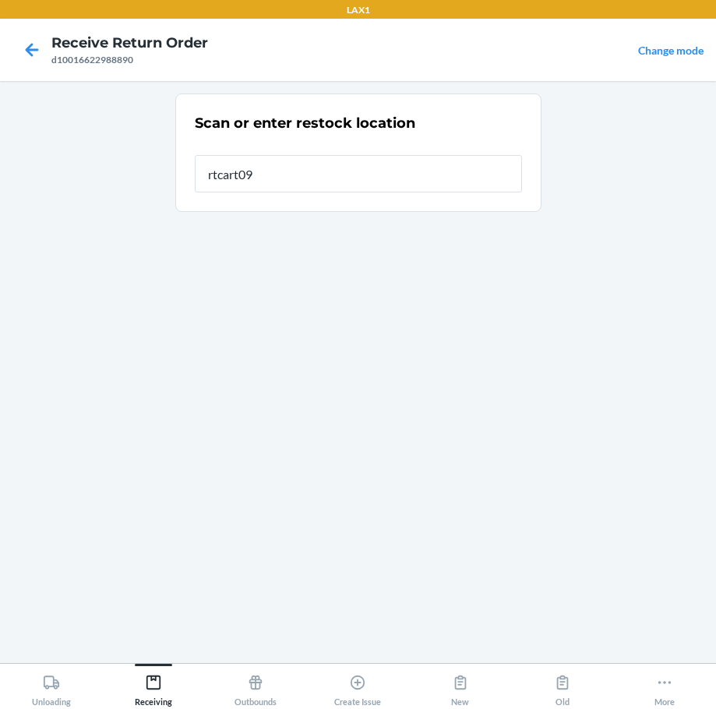
type input "rtcart094"
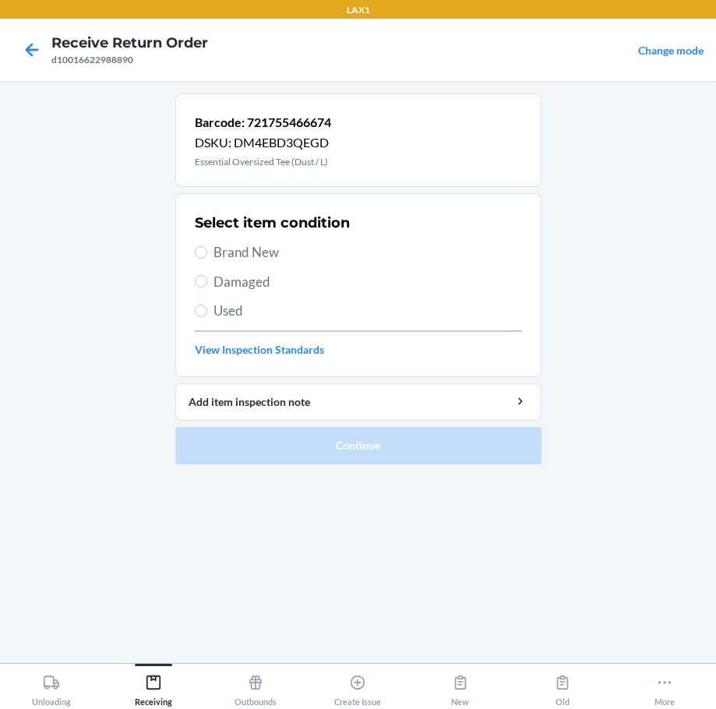
click at [266, 248] on span "Brand New" at bounding box center [367, 252] width 308 height 20
click at [207, 248] on input "Brand New" at bounding box center [201, 252] width 12 height 12
radio input "true"
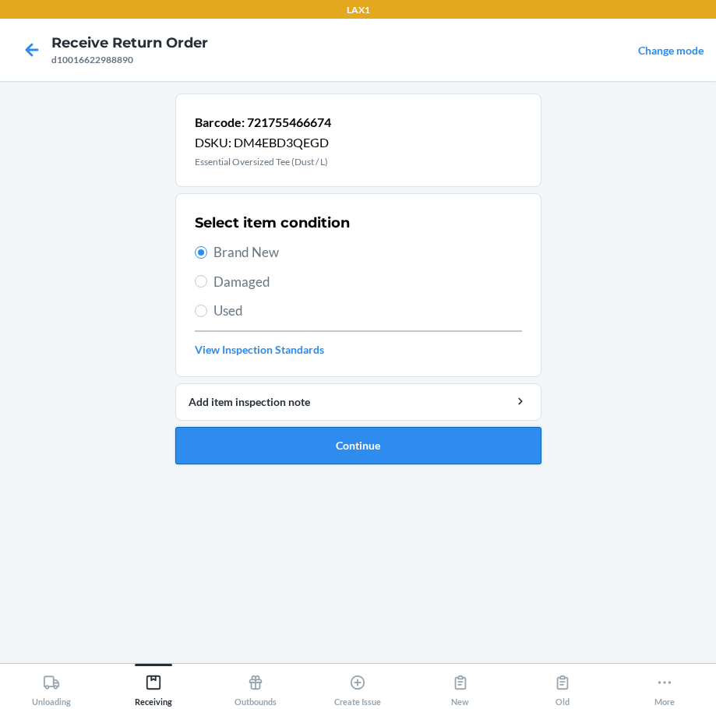
click at [407, 439] on button "Continue" at bounding box center [358, 445] width 366 height 37
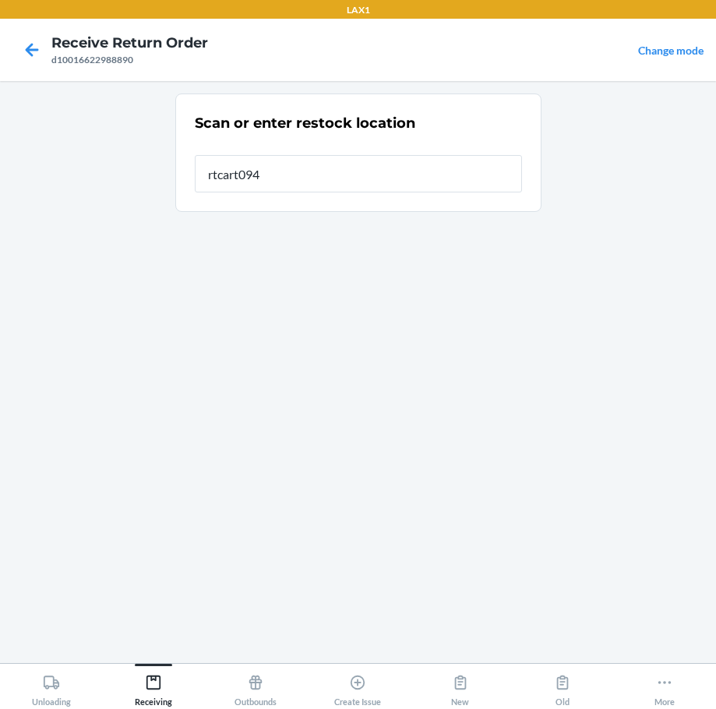
type input "rtcart094"
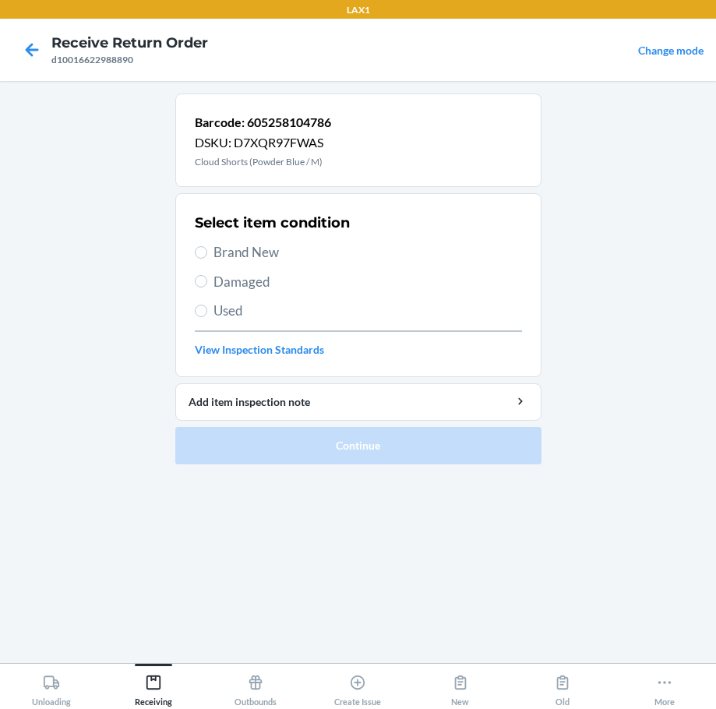
click at [221, 257] on span "Brand New" at bounding box center [367, 252] width 308 height 20
click at [207, 257] on input "Brand New" at bounding box center [201, 252] width 12 height 12
radio input "true"
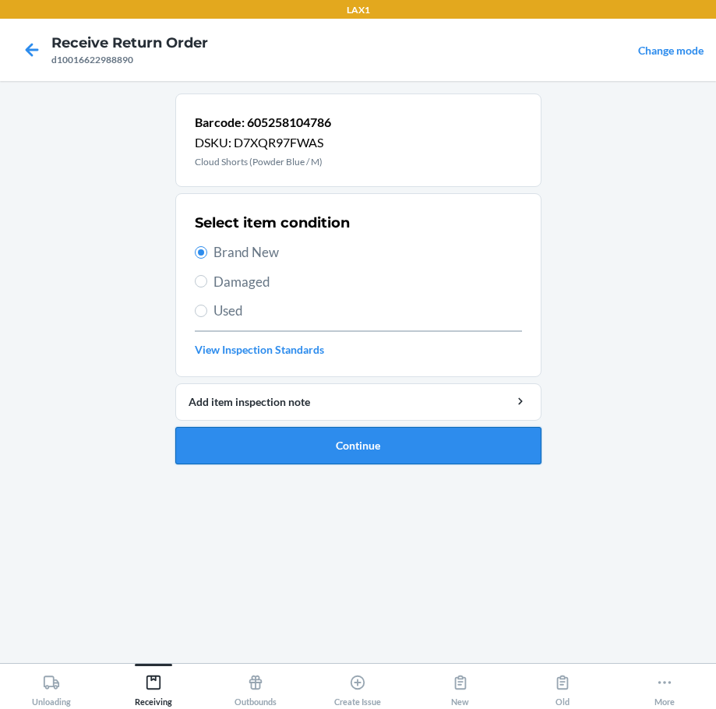
click at [361, 451] on button "Continue" at bounding box center [358, 445] width 366 height 37
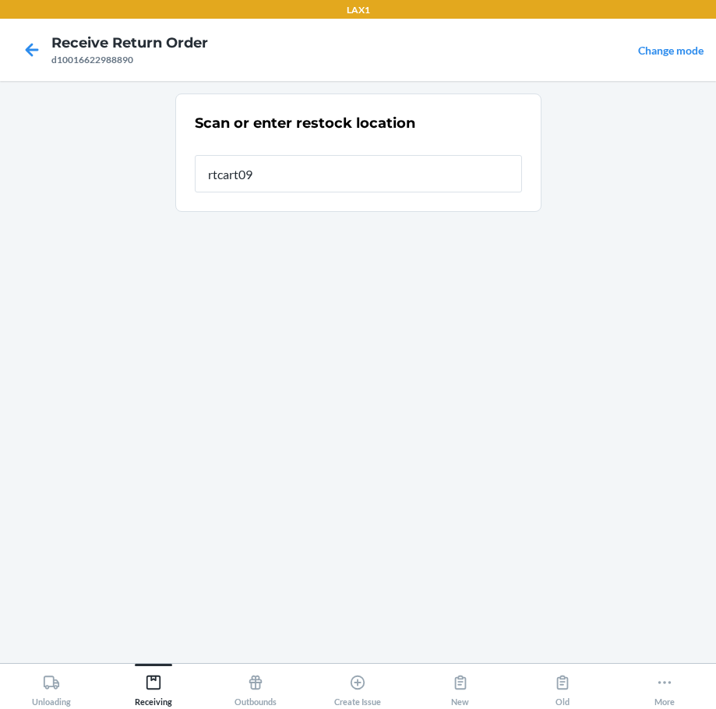
type input "rtcart094"
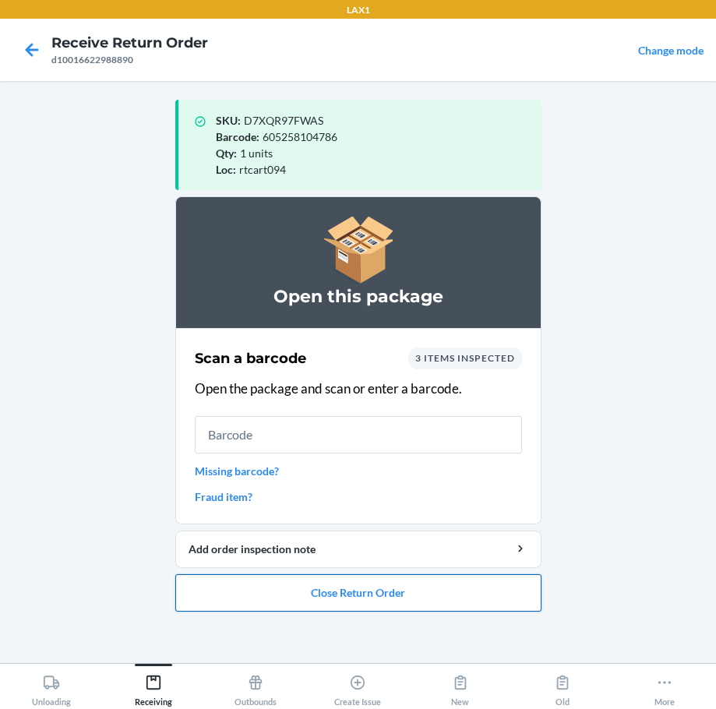
click at [360, 588] on button "Close Return Order" at bounding box center [358, 592] width 366 height 37
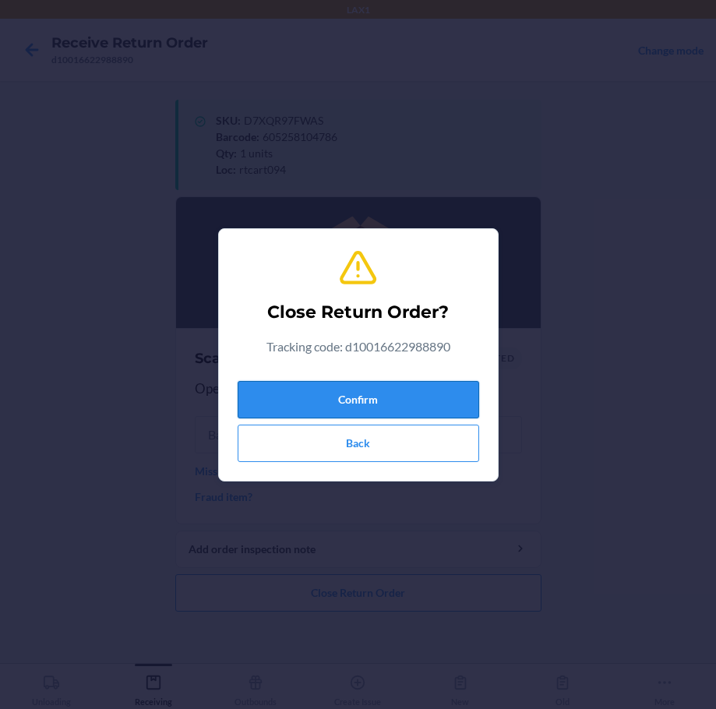
click at [348, 403] on button "Confirm" at bounding box center [358, 399] width 241 height 37
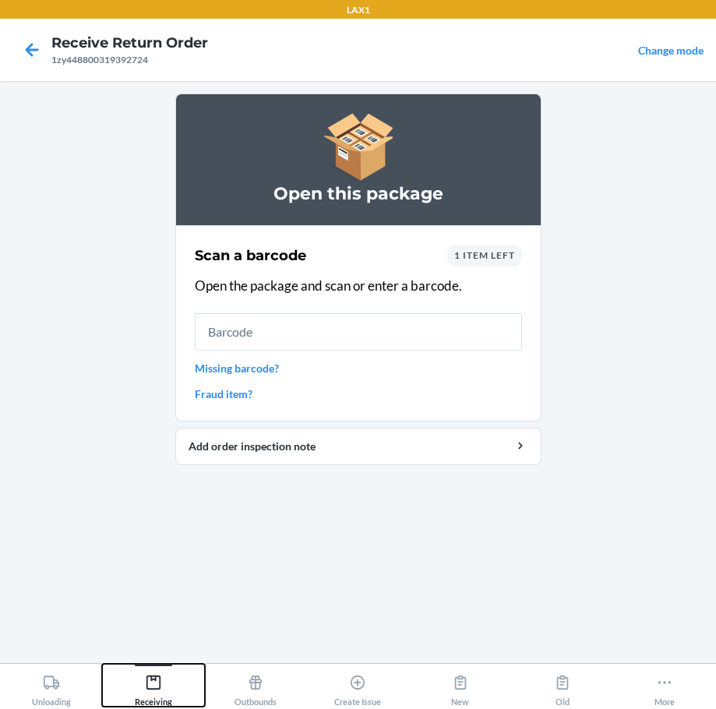
click at [160, 678] on icon at bounding box center [153, 682] width 14 height 14
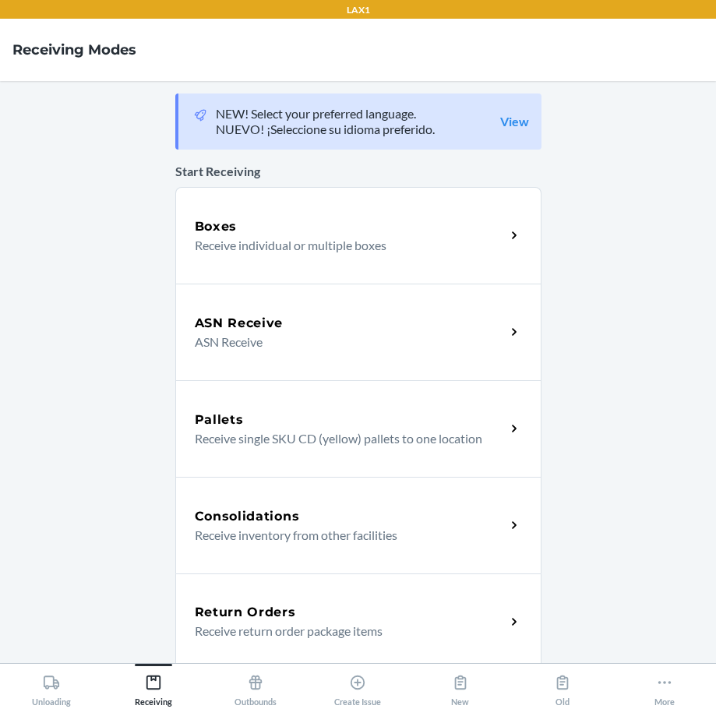
click at [256, 609] on h5 "Return Orders" at bounding box center [245, 612] width 101 height 19
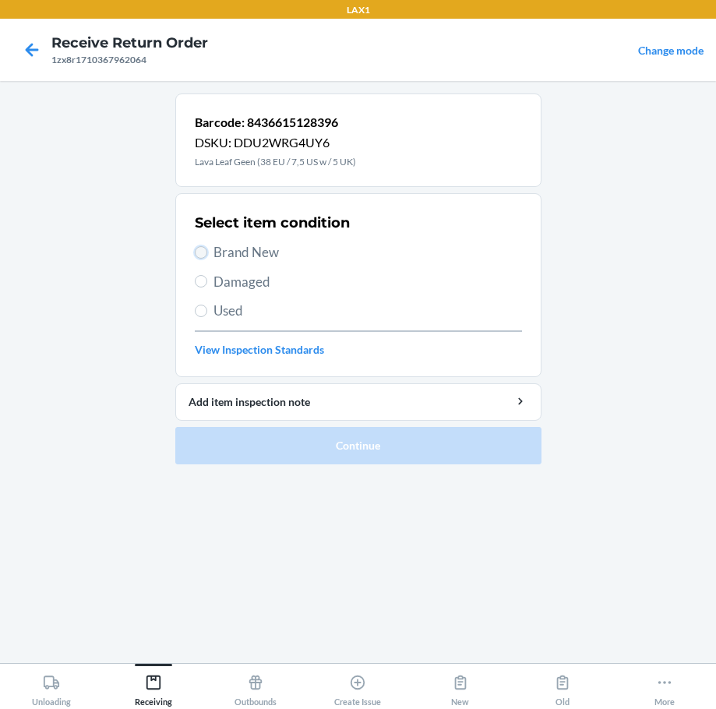
click at [198, 253] on input "Brand New" at bounding box center [201, 252] width 12 height 12
radio input "true"
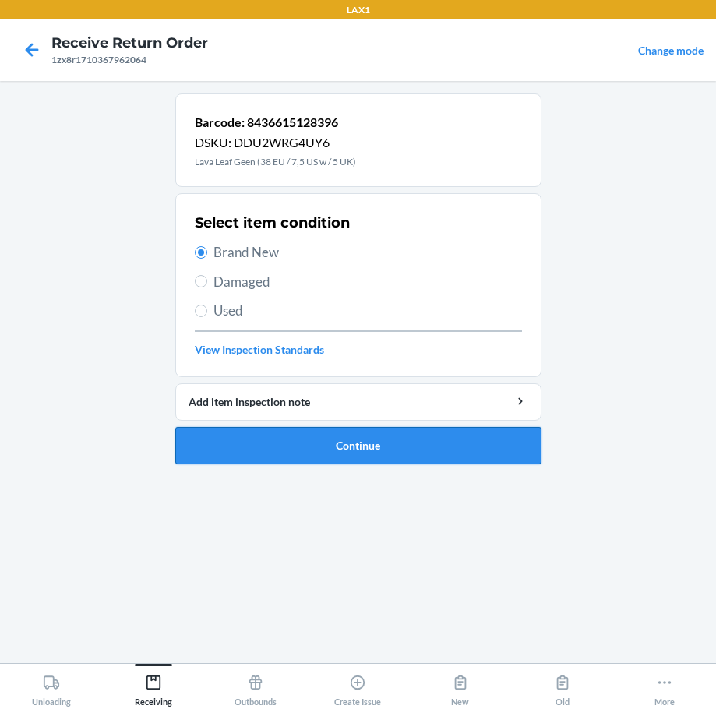
click at [433, 445] on button "Continue" at bounding box center [358, 445] width 366 height 37
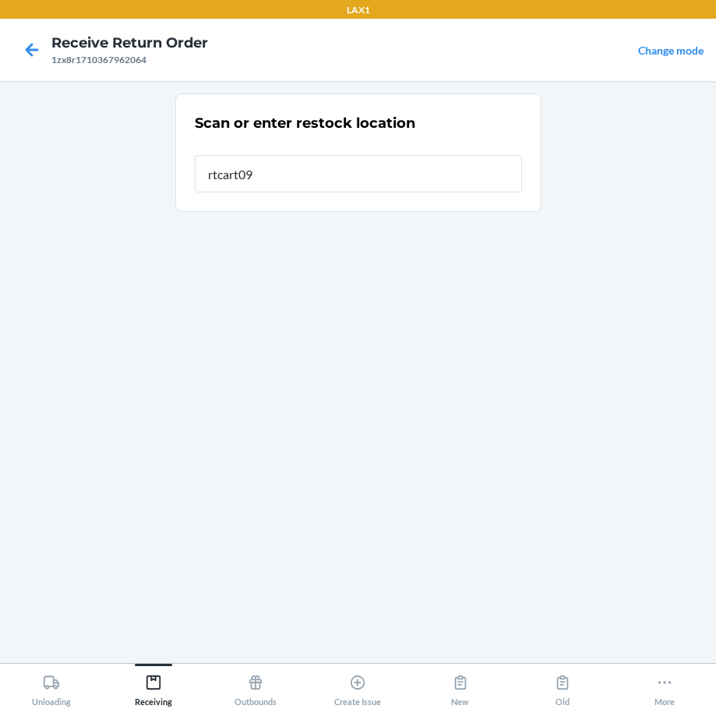
type input "rtcart094"
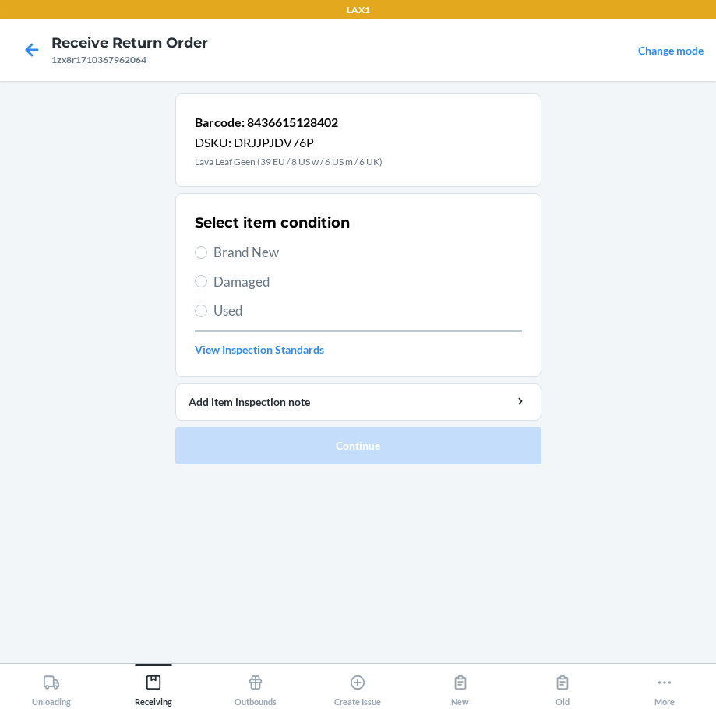
click at [251, 286] on span "Damaged" at bounding box center [367, 282] width 308 height 20
click at [207, 286] on input "Damaged" at bounding box center [201, 281] width 12 height 12
radio input "true"
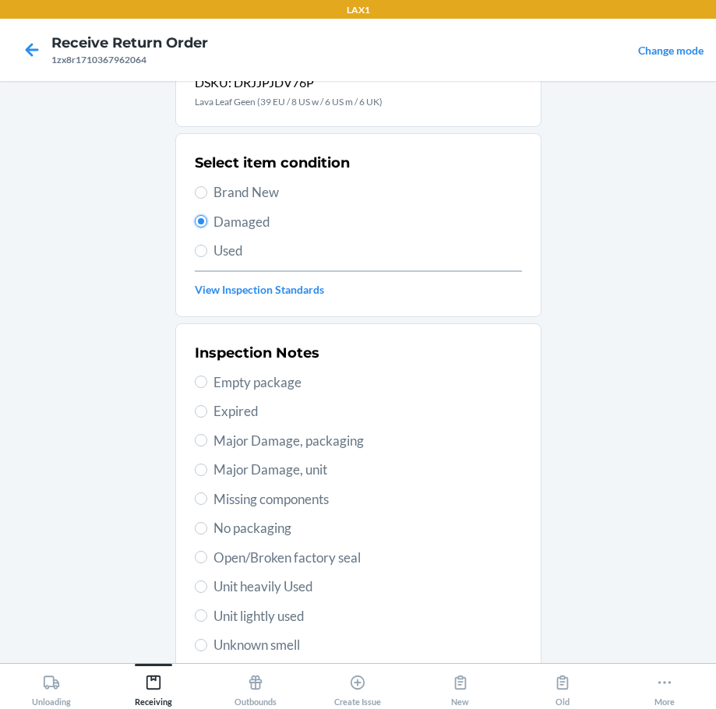
scroll to position [156, 0]
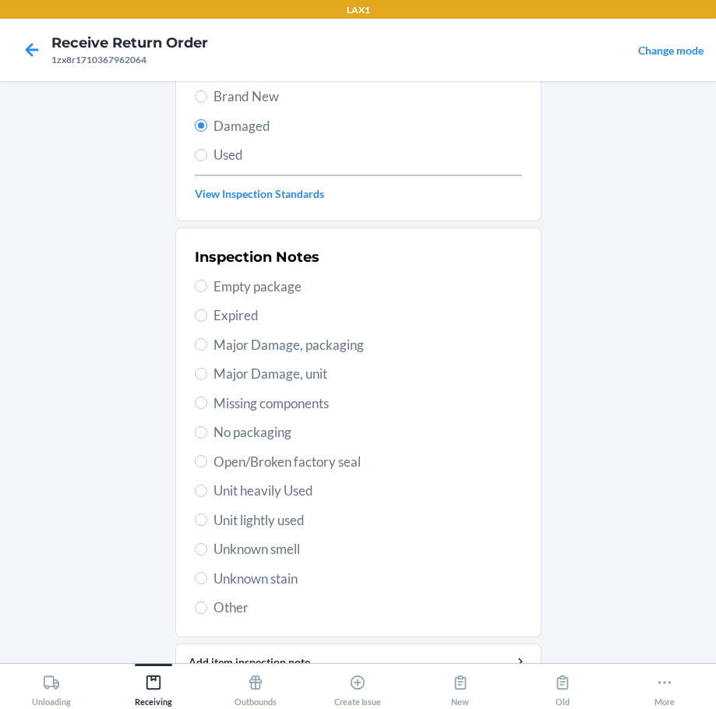
click at [273, 467] on span "Open/Broken factory seal" at bounding box center [367, 462] width 308 height 20
click at [207, 467] on input "Open/Broken factory seal" at bounding box center [201, 461] width 12 height 12
radio input "true"
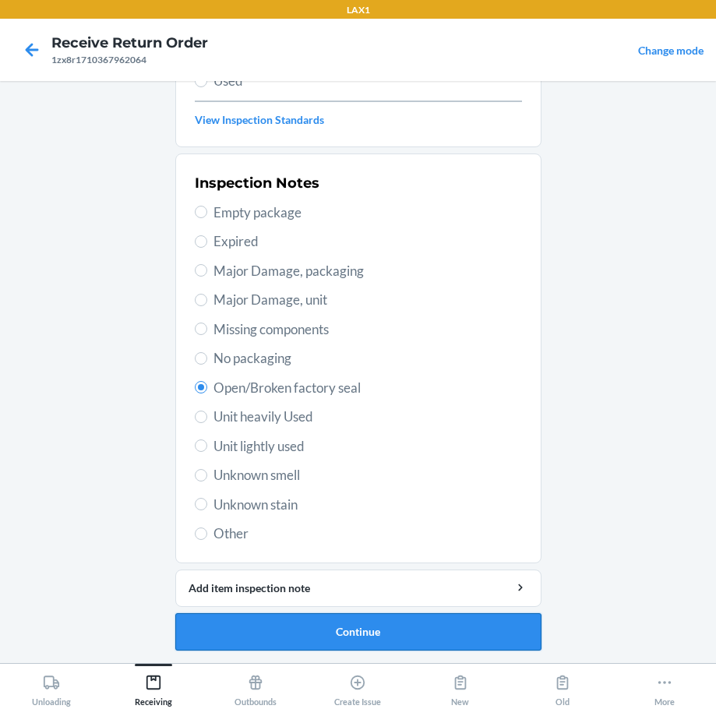
click at [412, 634] on button "Continue" at bounding box center [358, 631] width 366 height 37
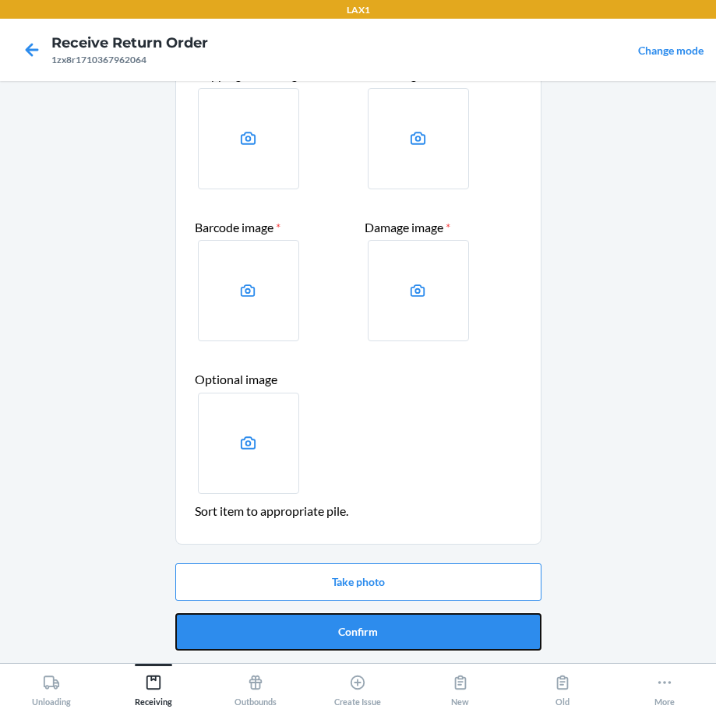
click at [412, 634] on button "Confirm" at bounding box center [358, 631] width 366 height 37
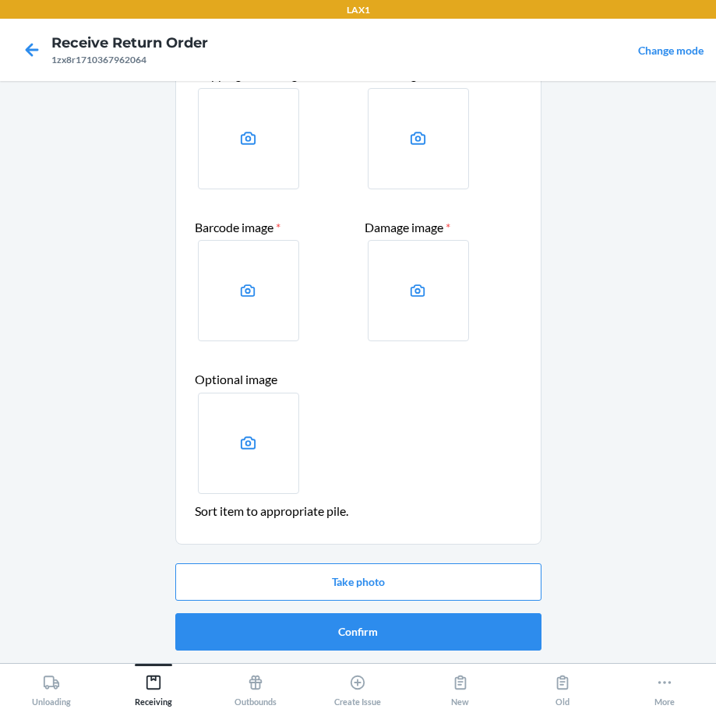
scroll to position [0, 0]
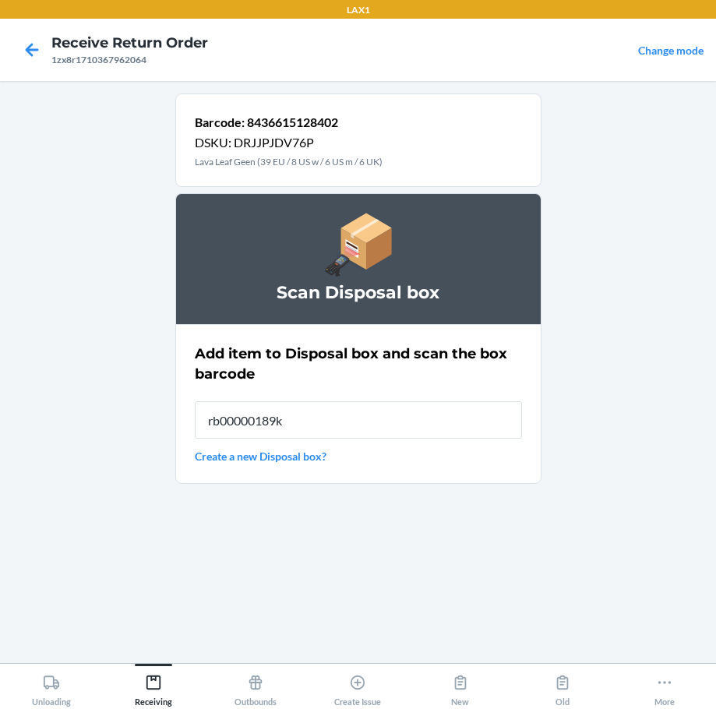
type input "rb00000189k"
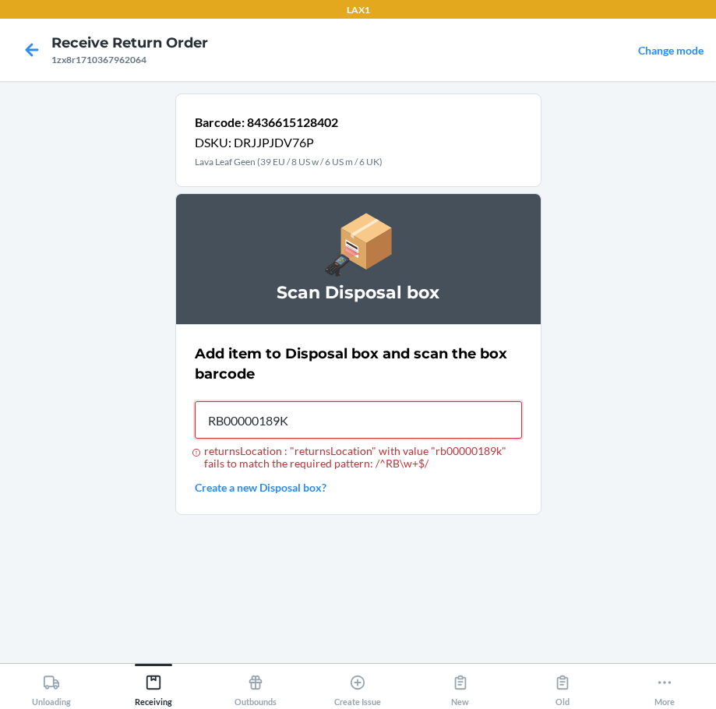
type input "RB00000189K"
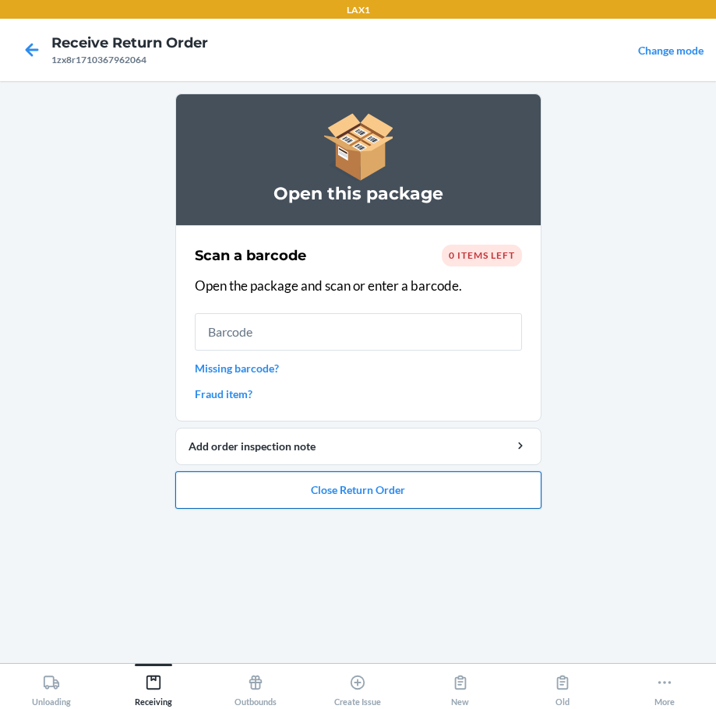
click at [397, 505] on button "Close Return Order" at bounding box center [358, 489] width 366 height 37
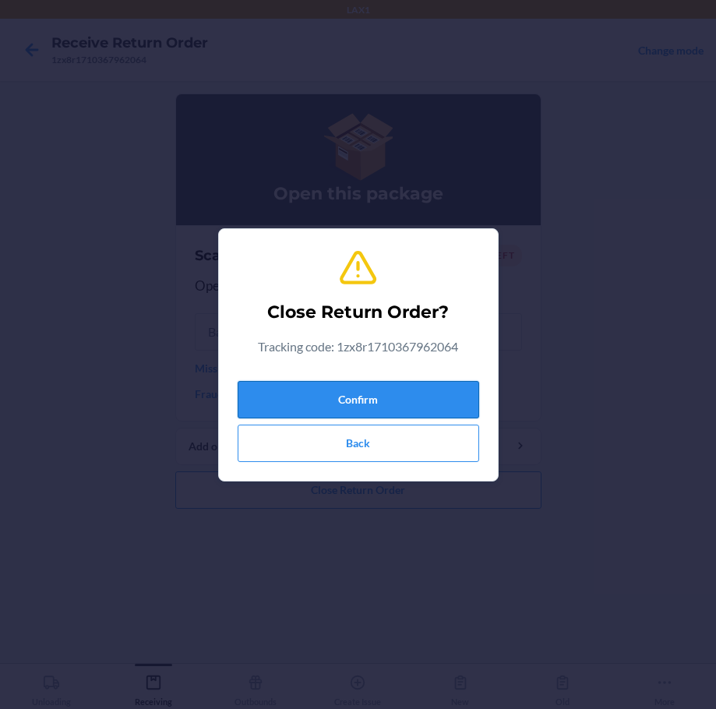
click at [385, 386] on button "Confirm" at bounding box center [358, 399] width 241 height 37
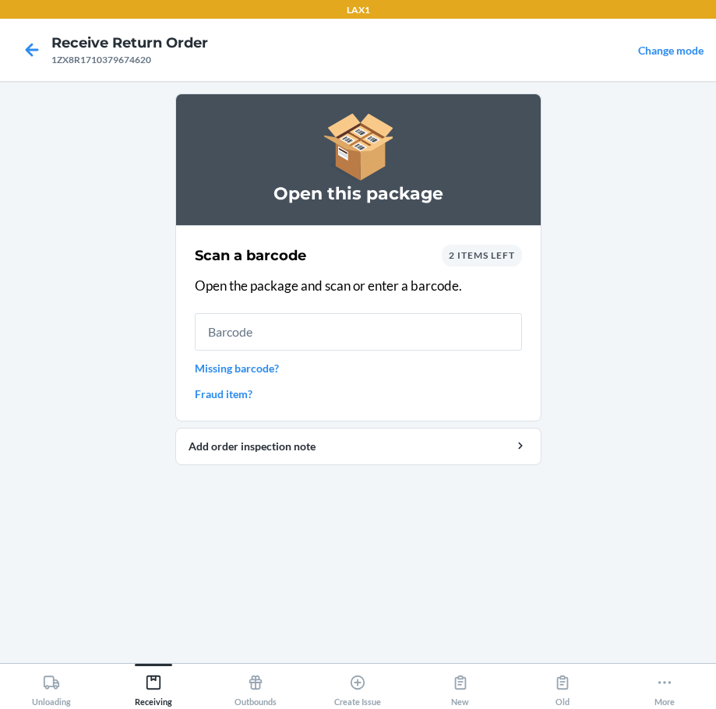
click at [266, 366] on link "Missing barcode?" at bounding box center [358, 368] width 327 height 16
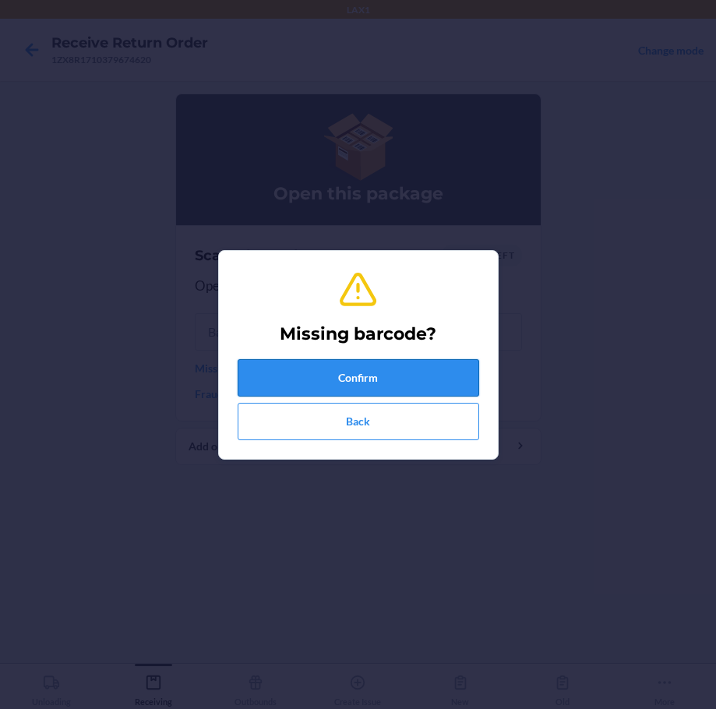
click at [297, 381] on button "Confirm" at bounding box center [358, 377] width 241 height 37
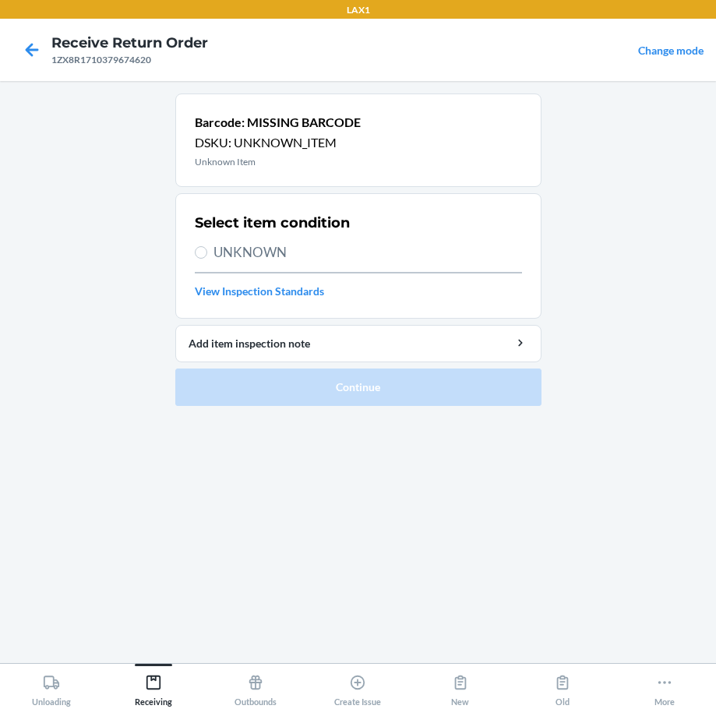
click at [268, 245] on span "UNKNOWN" at bounding box center [367, 252] width 308 height 20
click at [207, 246] on input "UNKNOWN" at bounding box center [201, 252] width 12 height 12
radio input "true"
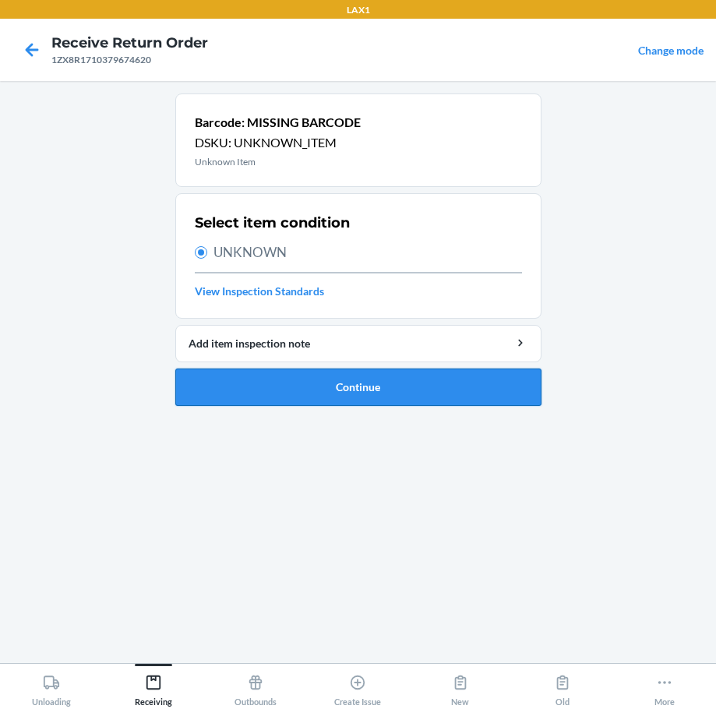
click at [334, 383] on button "Continue" at bounding box center [358, 386] width 366 height 37
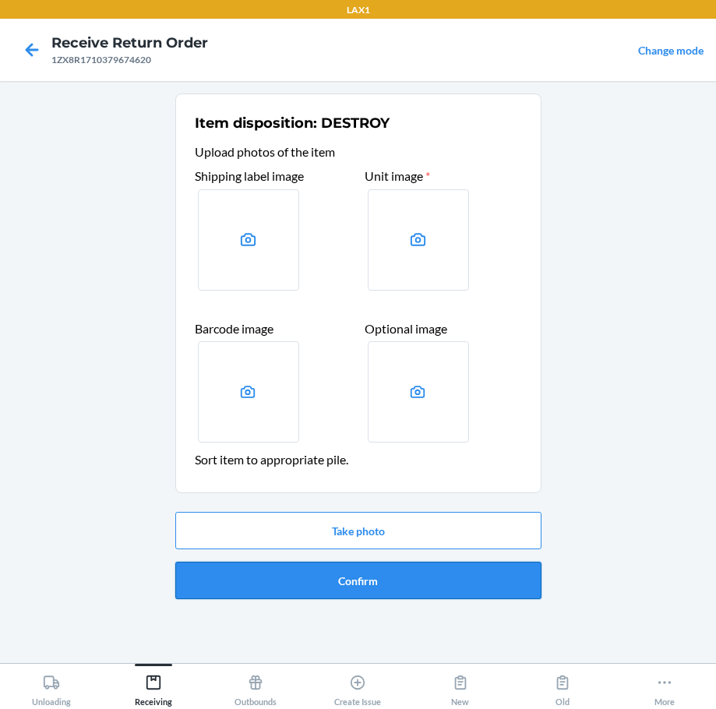
click at [423, 578] on button "Confirm" at bounding box center [358, 580] width 366 height 37
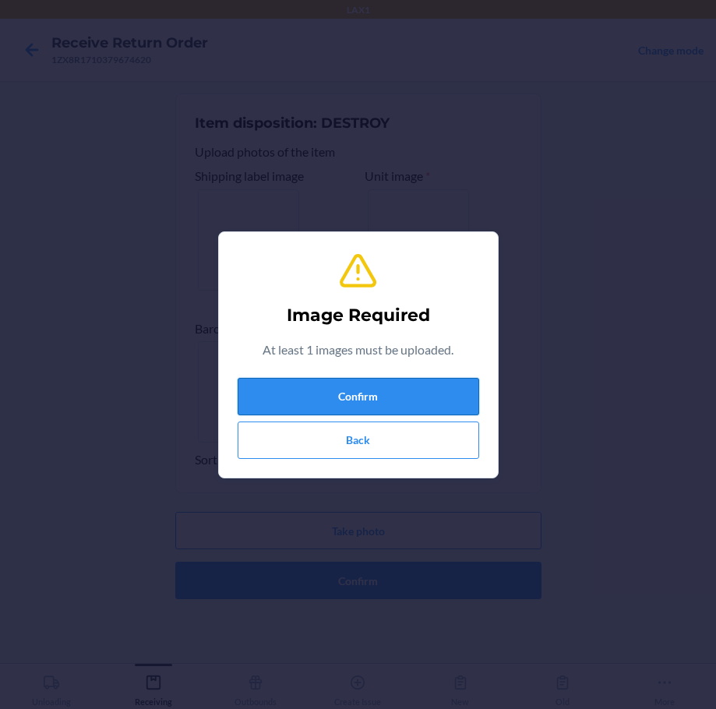
click at [377, 384] on button "Confirm" at bounding box center [358, 396] width 241 height 37
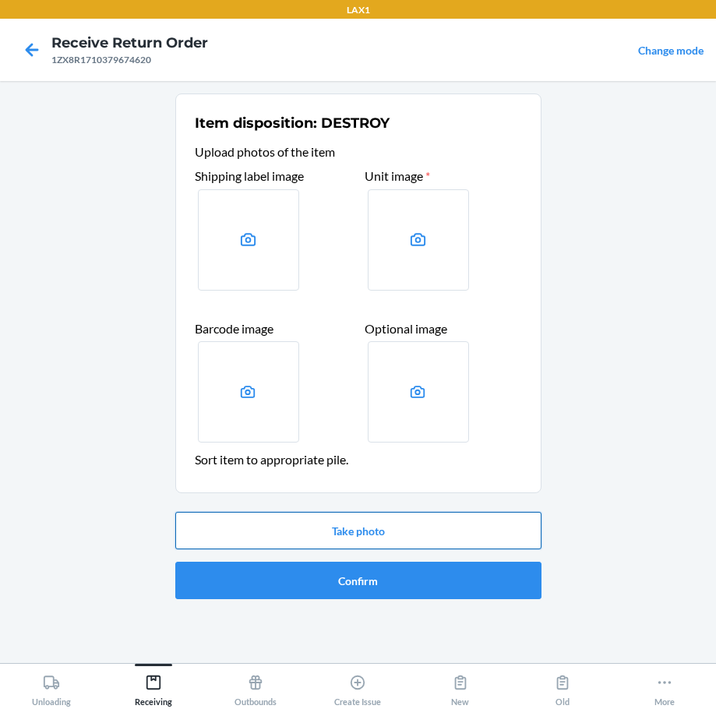
click at [368, 534] on button "Take photo" at bounding box center [358, 530] width 366 height 37
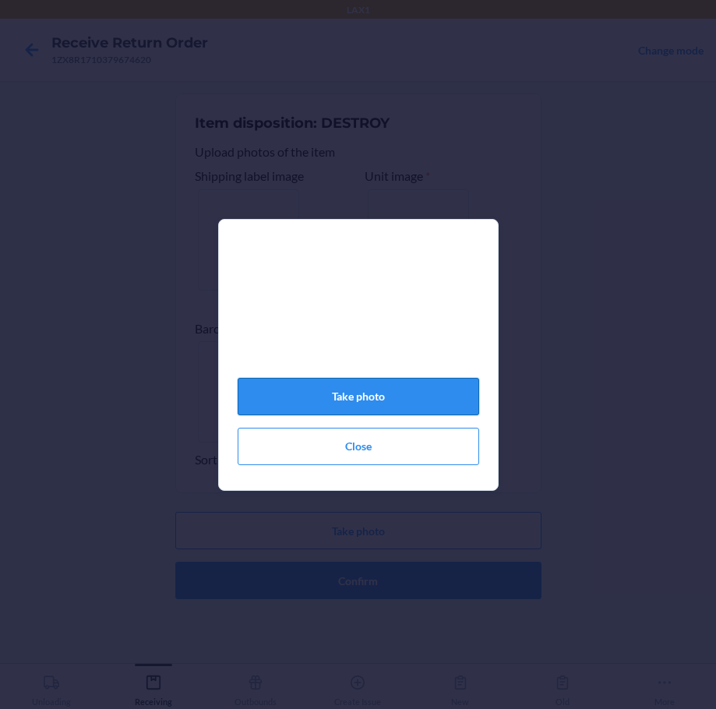
click at [382, 403] on button "Take photo" at bounding box center [358, 396] width 241 height 37
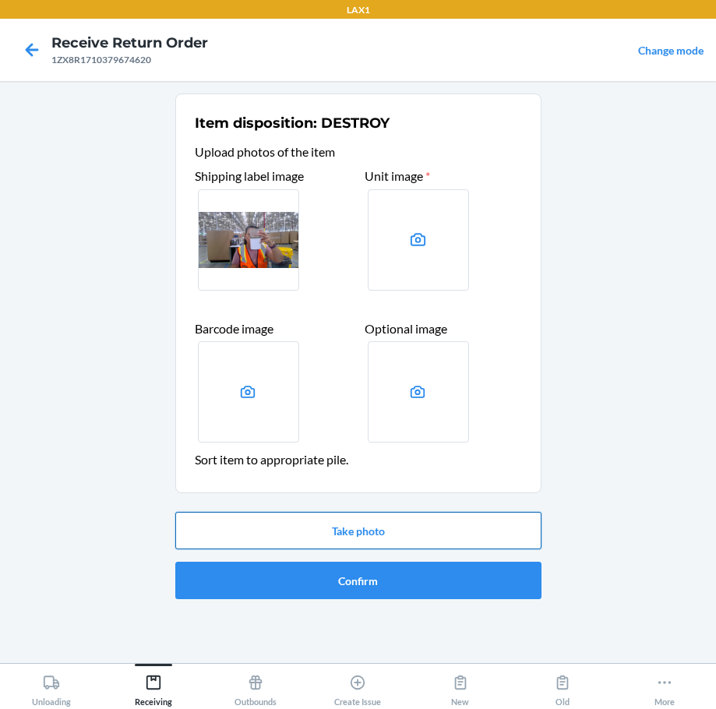
click at [407, 541] on button "Take photo" at bounding box center [358, 530] width 366 height 37
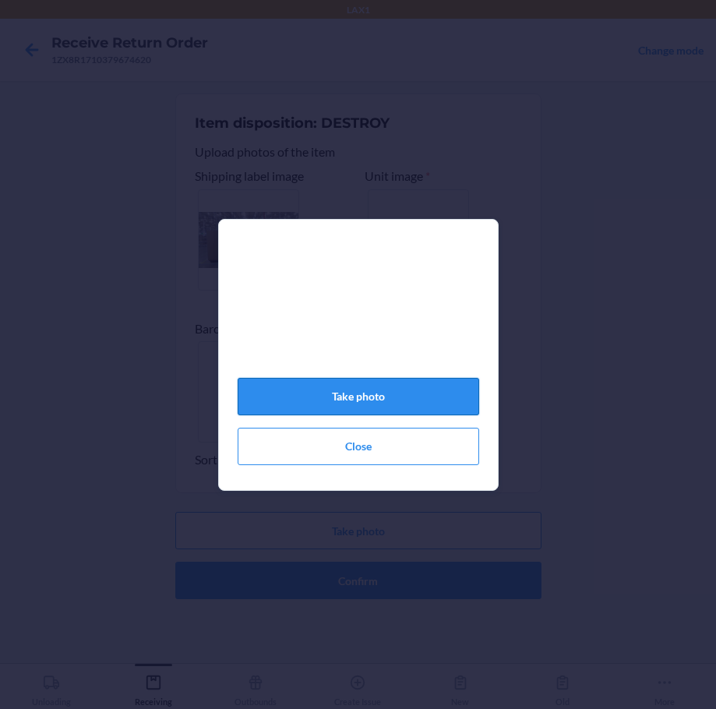
click at [406, 396] on button "Take photo" at bounding box center [358, 396] width 241 height 37
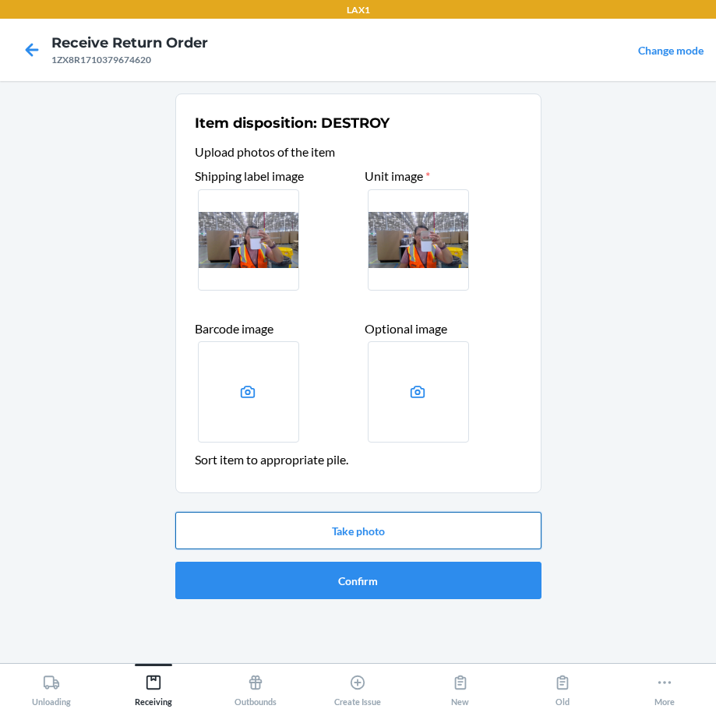
click at [362, 541] on button "Take photo" at bounding box center [358, 530] width 366 height 37
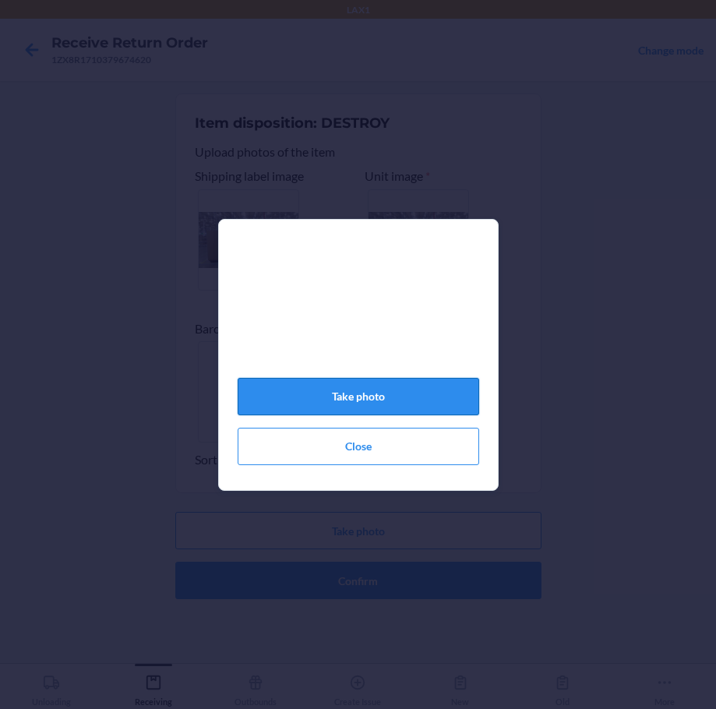
click at [392, 413] on button "Take photo" at bounding box center [358, 396] width 241 height 37
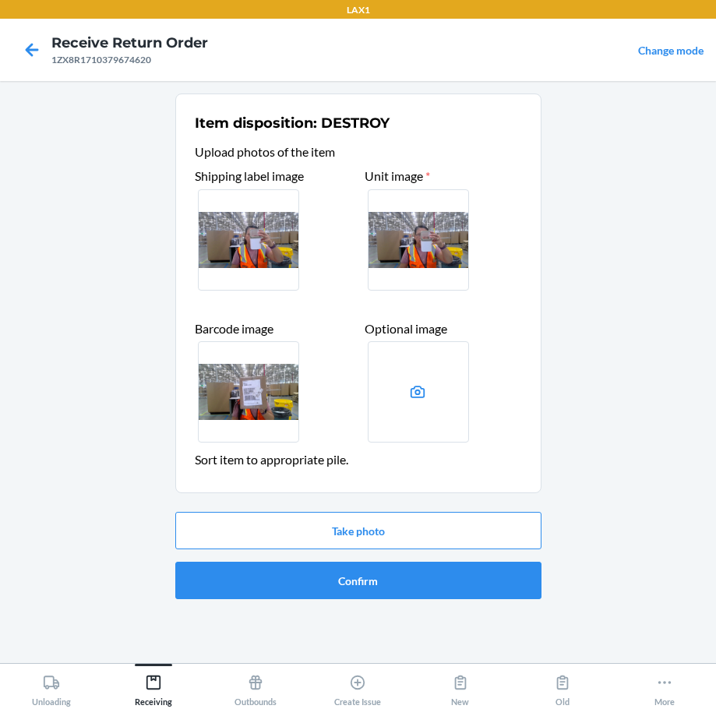
click at [246, 384] on label at bounding box center [248, 391] width 101 height 101
click at [0, 0] on input "file" at bounding box center [0, 0] width 0 height 0
click at [418, 225] on label at bounding box center [418, 239] width 101 height 101
click at [0, 0] on input "file" at bounding box center [0, 0] width 0 height 0
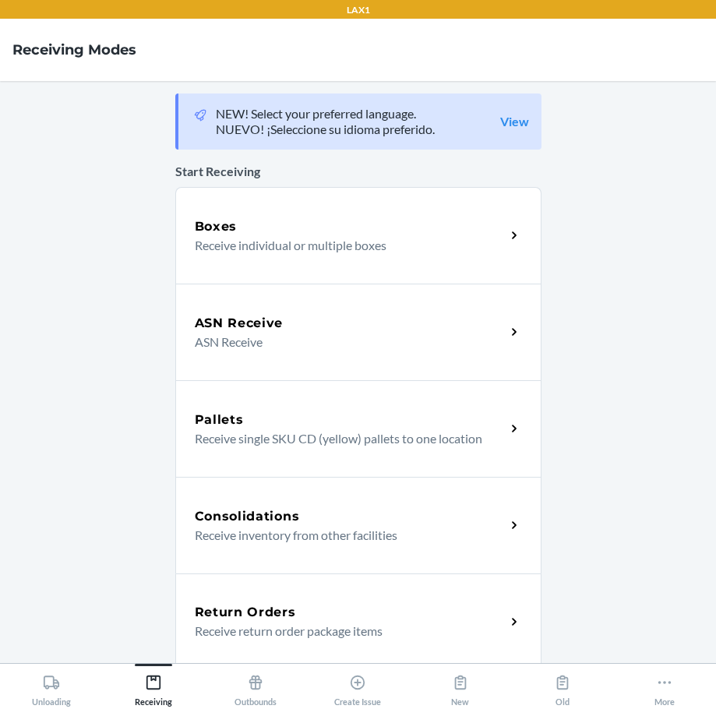
click at [333, 618] on div "Return Orders" at bounding box center [350, 612] width 311 height 19
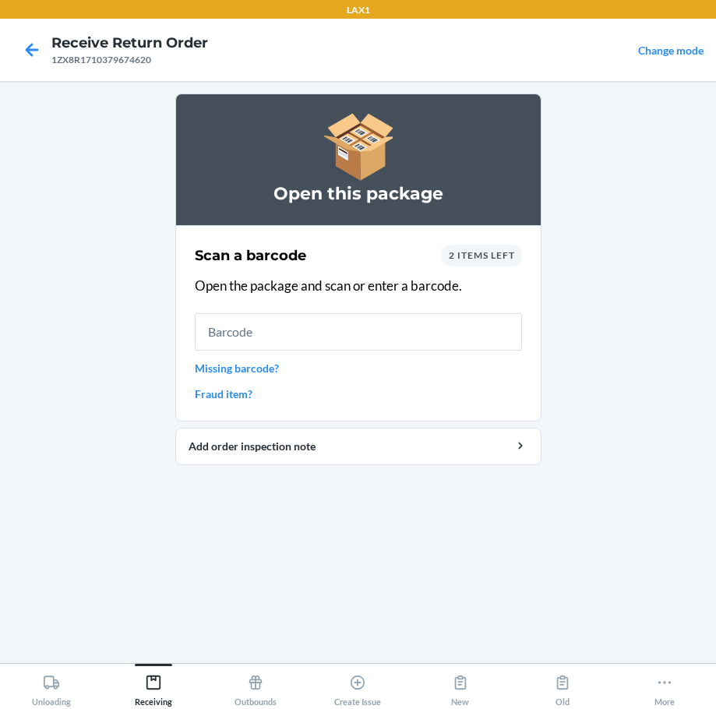
click at [263, 365] on link "Missing barcode?" at bounding box center [358, 368] width 327 height 16
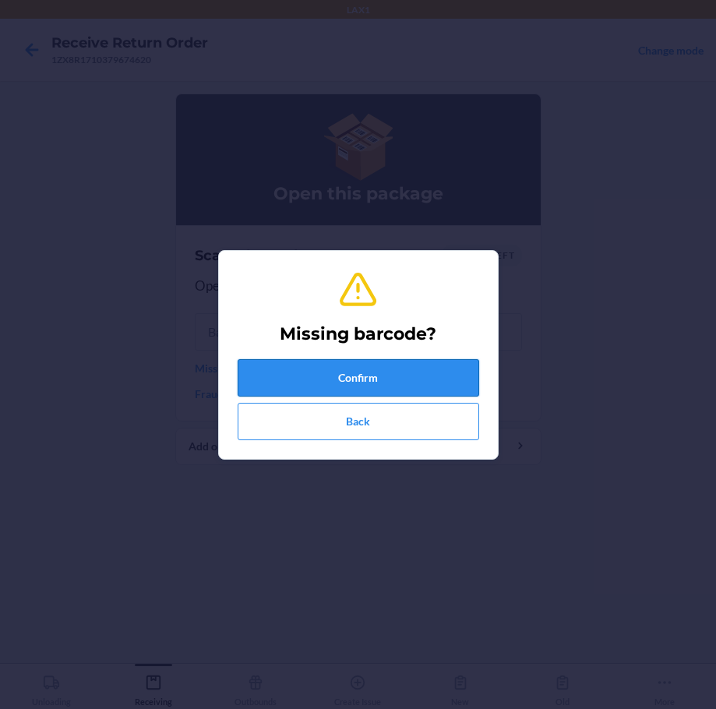
click at [322, 380] on button "Confirm" at bounding box center [358, 377] width 241 height 37
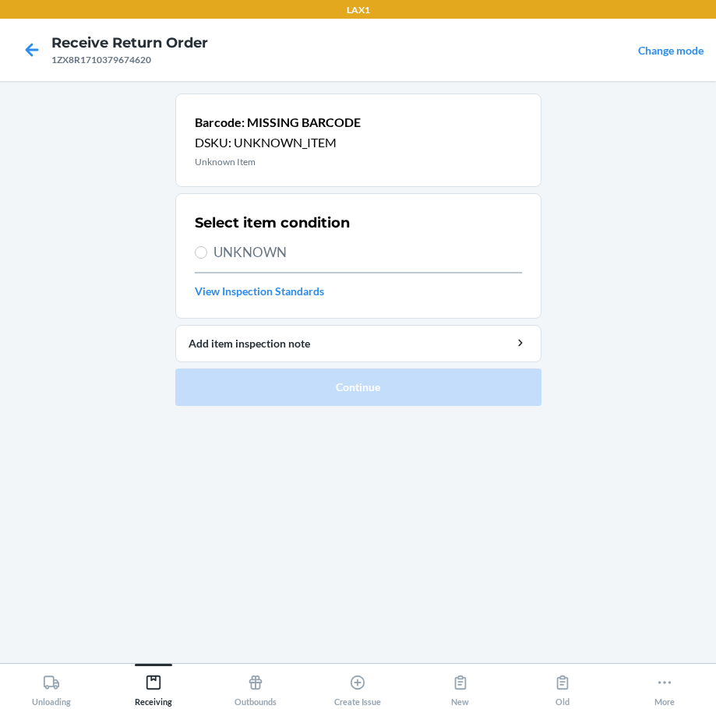
click at [252, 248] on span "UNKNOWN" at bounding box center [367, 252] width 308 height 20
click at [207, 248] on input "UNKNOWN" at bounding box center [201, 252] width 12 height 12
radio input "true"
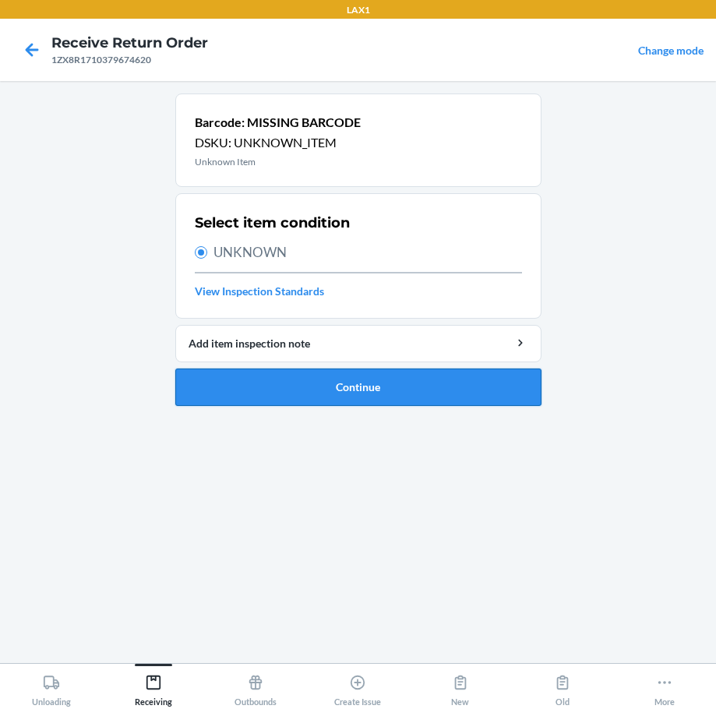
click at [340, 375] on button "Continue" at bounding box center [358, 386] width 366 height 37
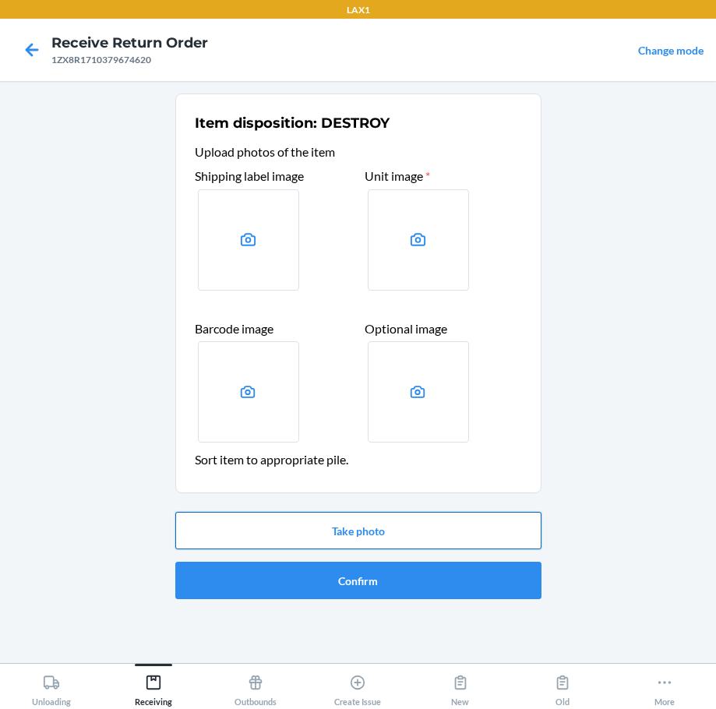
click at [375, 530] on button "Take photo" at bounding box center [358, 530] width 366 height 37
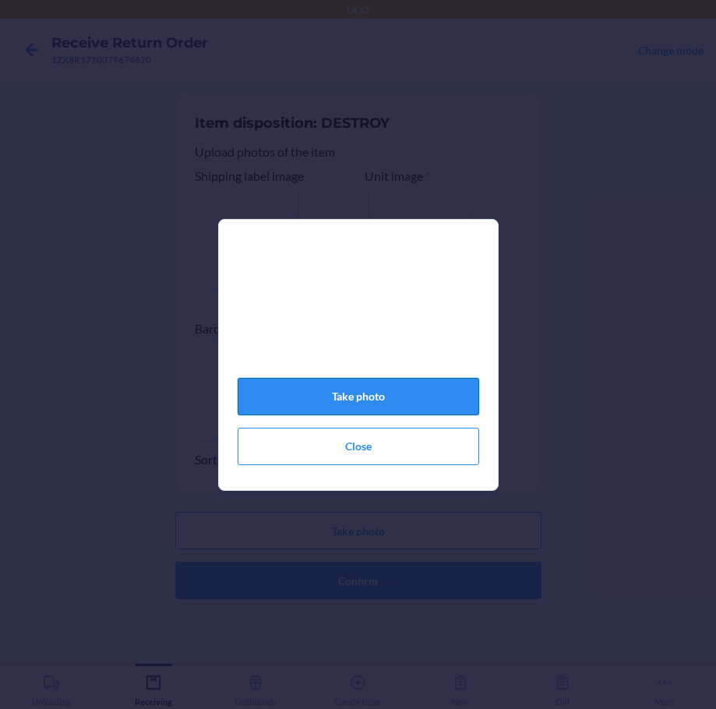
click at [416, 400] on button "Take photo" at bounding box center [358, 396] width 241 height 37
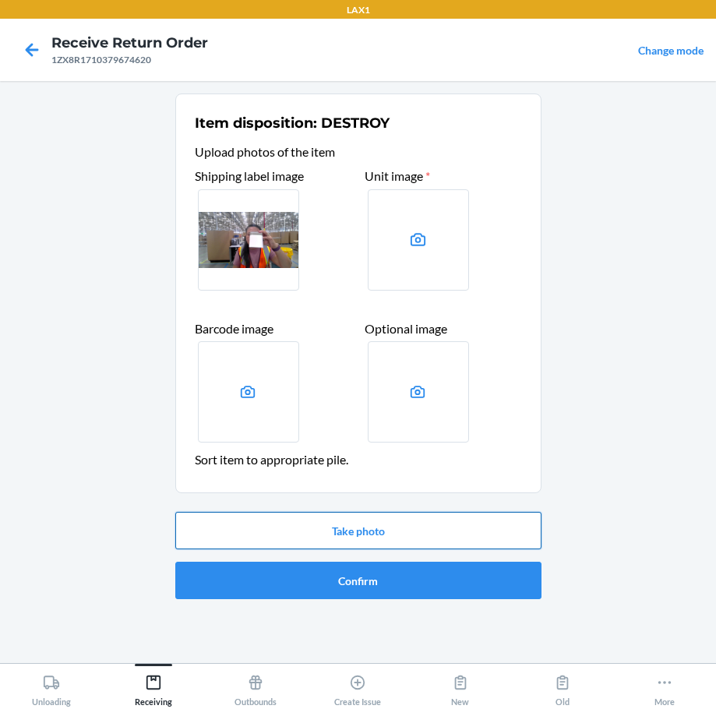
click at [459, 523] on button "Take photo" at bounding box center [358, 530] width 366 height 37
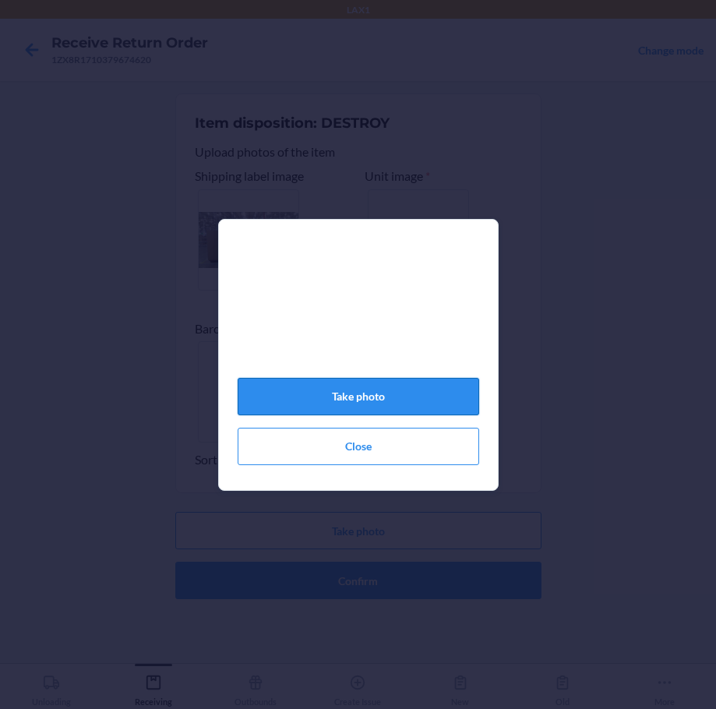
click at [424, 411] on button "Take photo" at bounding box center [358, 396] width 241 height 37
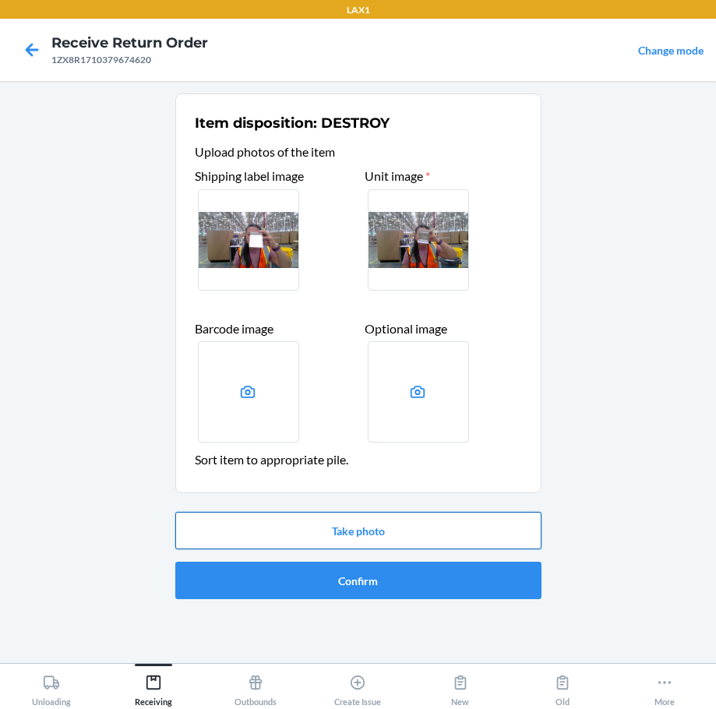
click at [395, 538] on button "Take photo" at bounding box center [358, 530] width 366 height 37
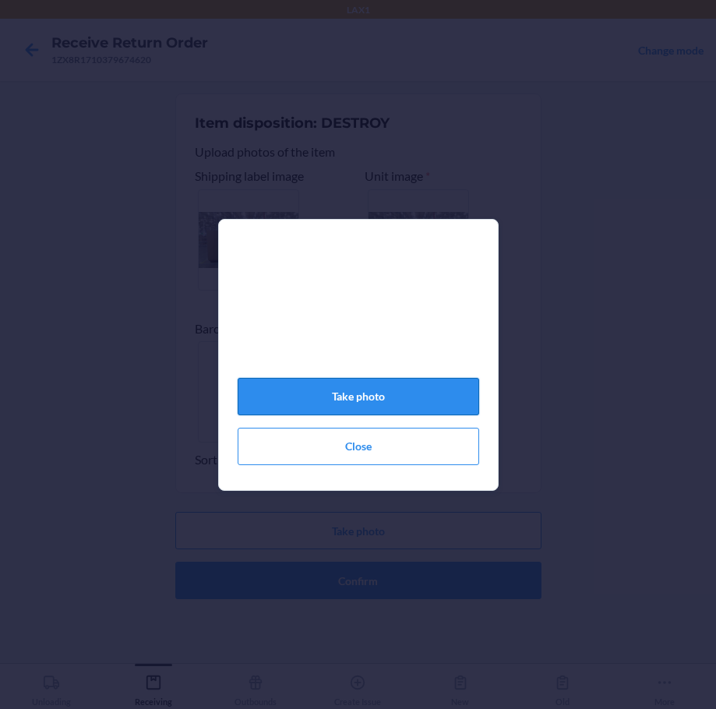
click at [390, 403] on button "Take photo" at bounding box center [358, 396] width 241 height 37
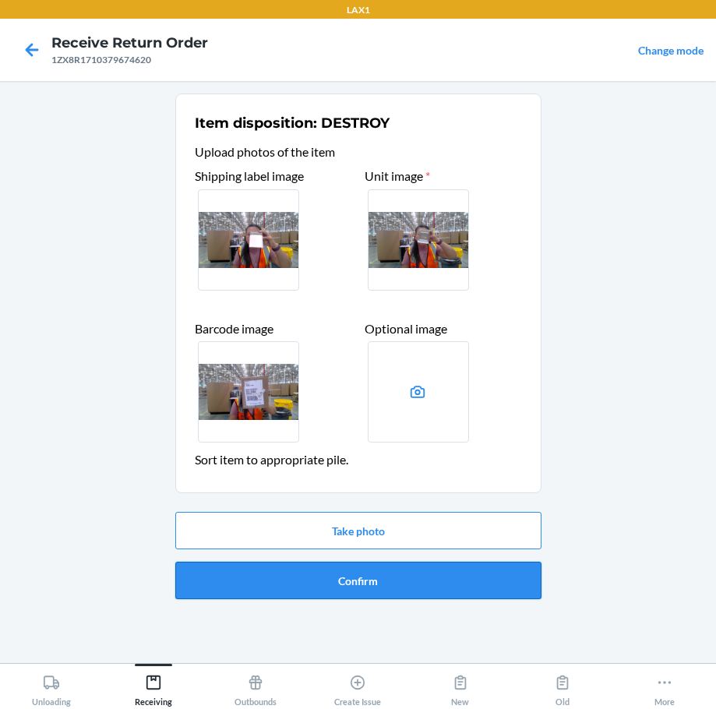
click at [396, 579] on button "Confirm" at bounding box center [358, 580] width 366 height 37
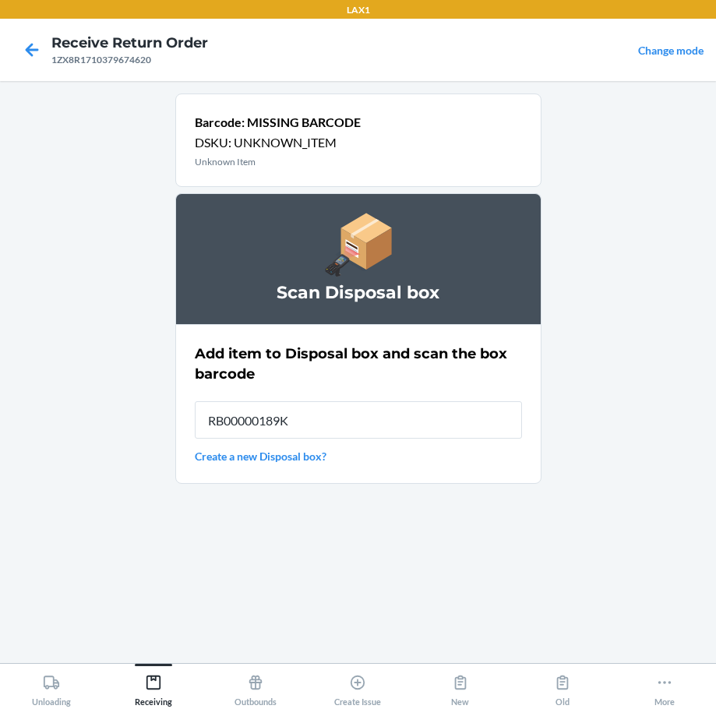
type input "RB00000189K"
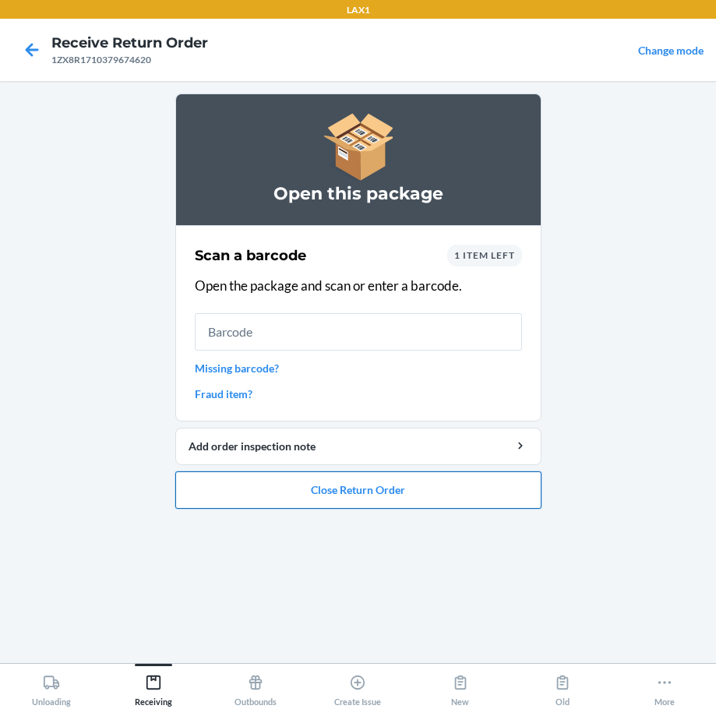
click at [383, 494] on button "Close Return Order" at bounding box center [358, 489] width 366 height 37
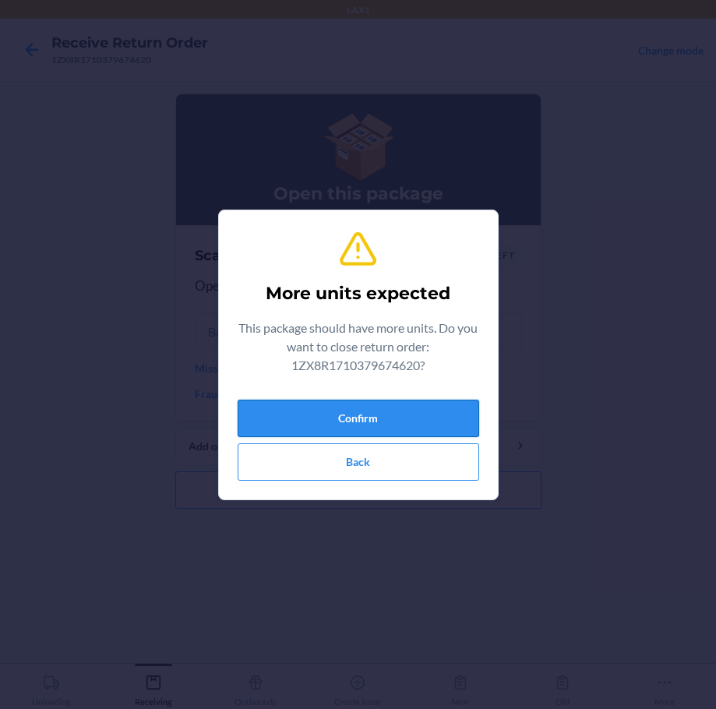
click at [396, 421] on button "Confirm" at bounding box center [358, 418] width 241 height 37
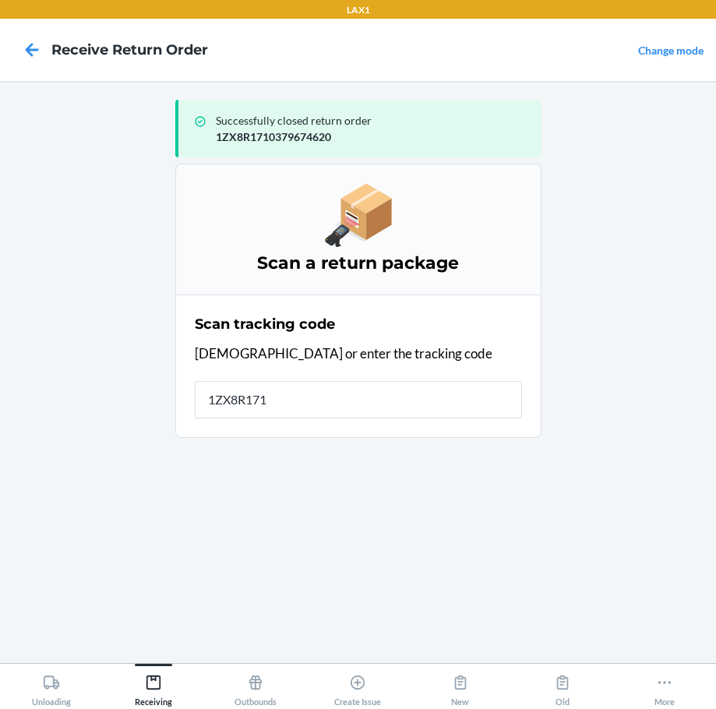
type input "1ZX8R1710"
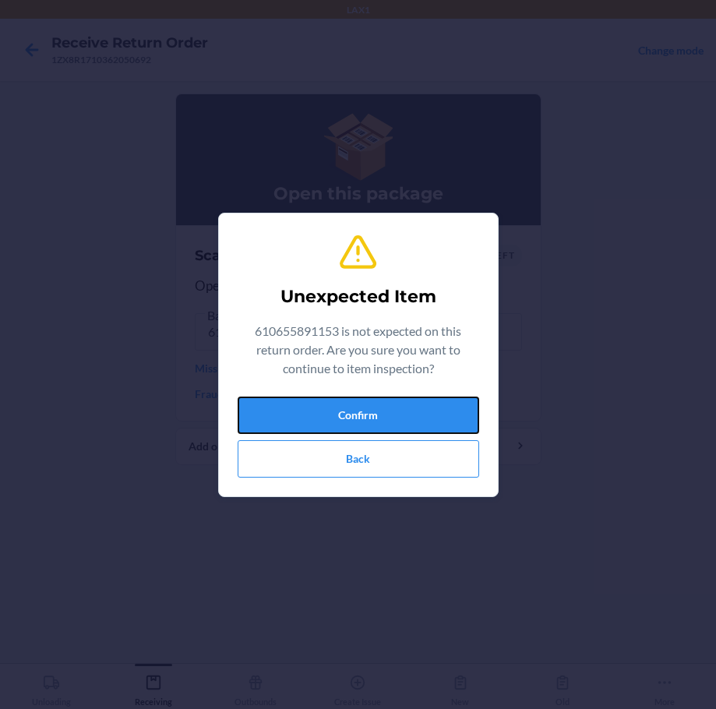
click at [397, 422] on button "Confirm" at bounding box center [358, 414] width 241 height 37
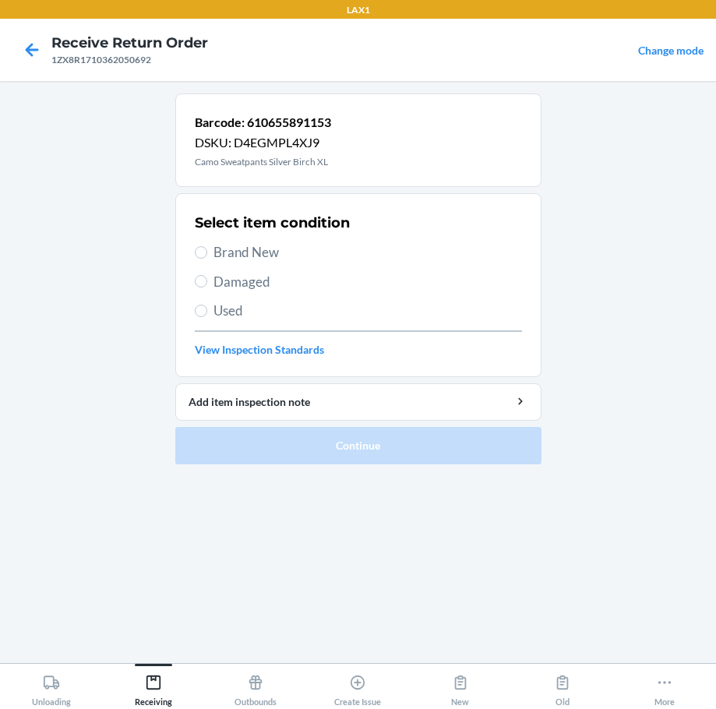
click at [255, 253] on span "Brand New" at bounding box center [367, 252] width 308 height 20
click at [207, 253] on input "Brand New" at bounding box center [201, 252] width 12 height 12
radio input "true"
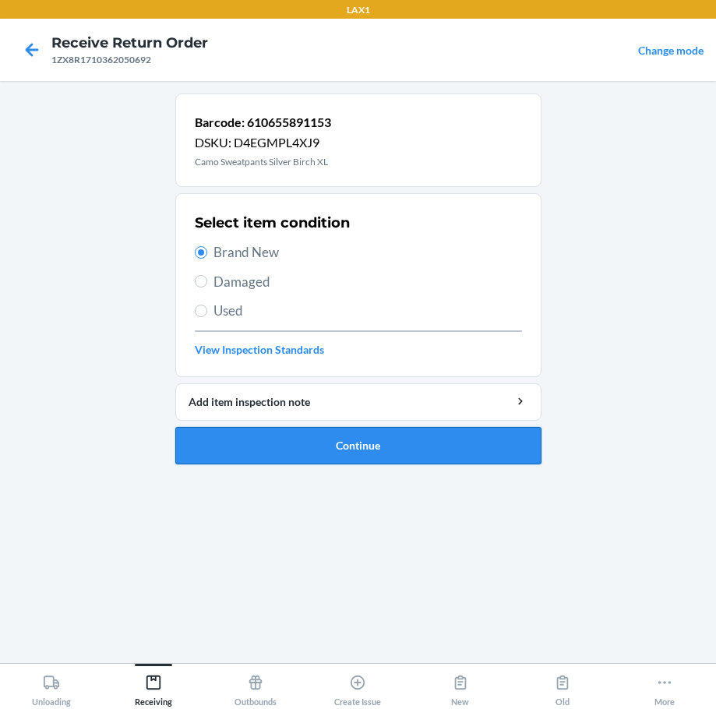
click at [408, 441] on button "Continue" at bounding box center [358, 445] width 366 height 37
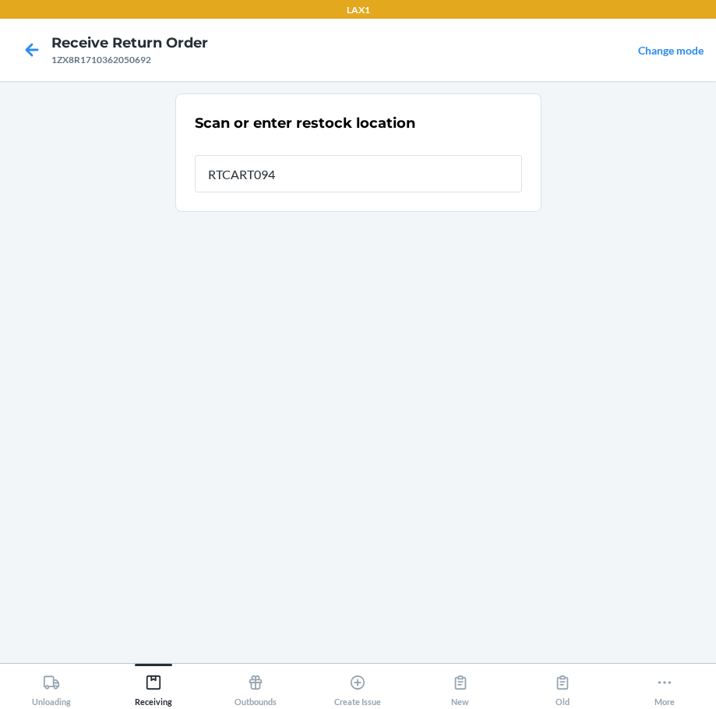
type input "RTCART094"
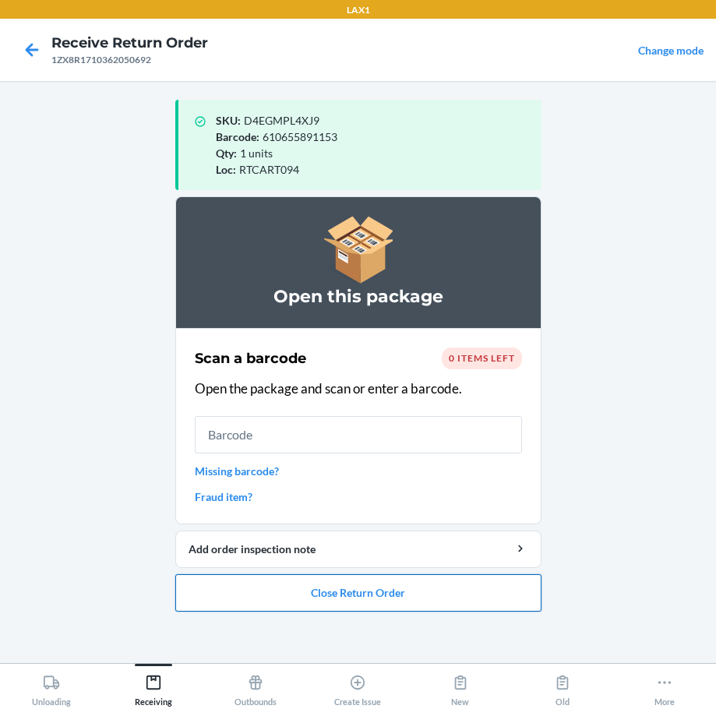
click at [472, 594] on button "Close Return Order" at bounding box center [358, 592] width 366 height 37
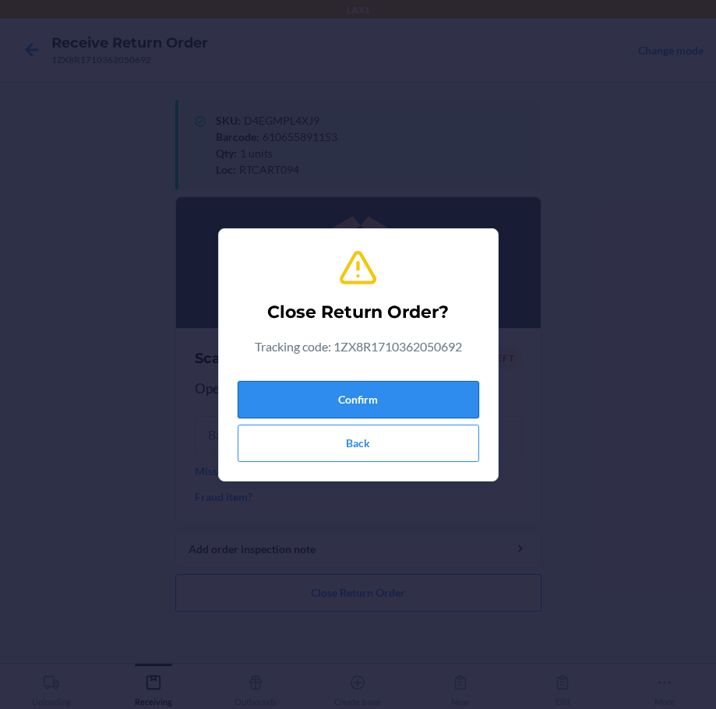
click at [428, 401] on button "Confirm" at bounding box center [358, 399] width 241 height 37
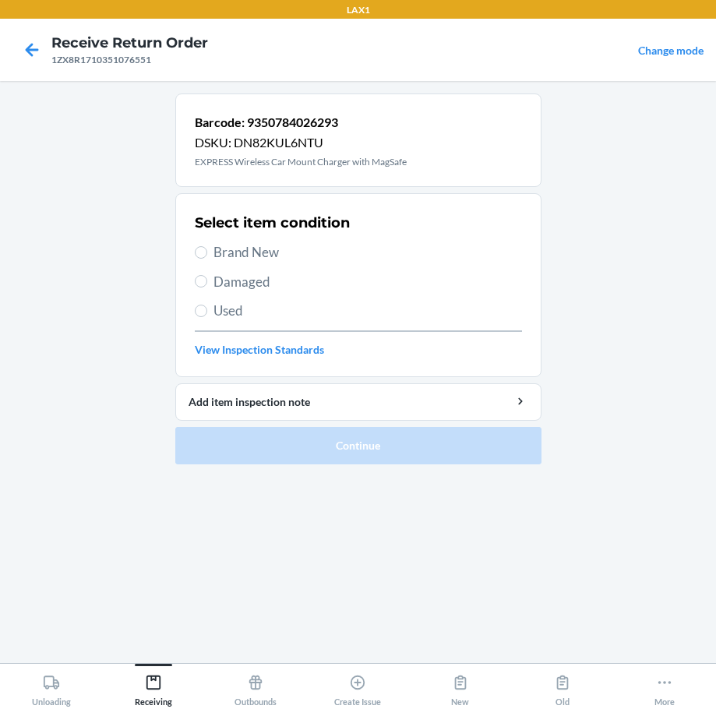
click at [246, 277] on span "Damaged" at bounding box center [367, 282] width 308 height 20
click at [207, 277] on input "Damaged" at bounding box center [201, 281] width 12 height 12
radio input "true"
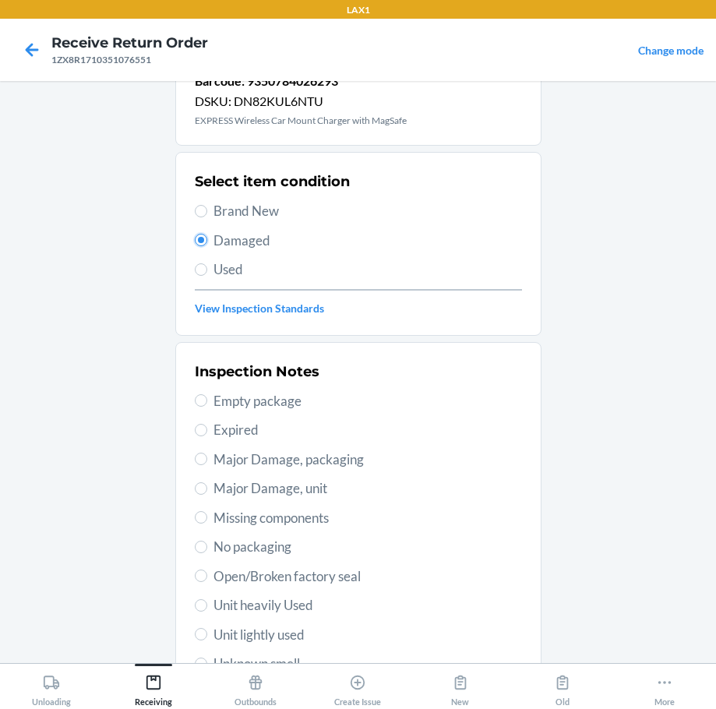
scroll to position [104, 0]
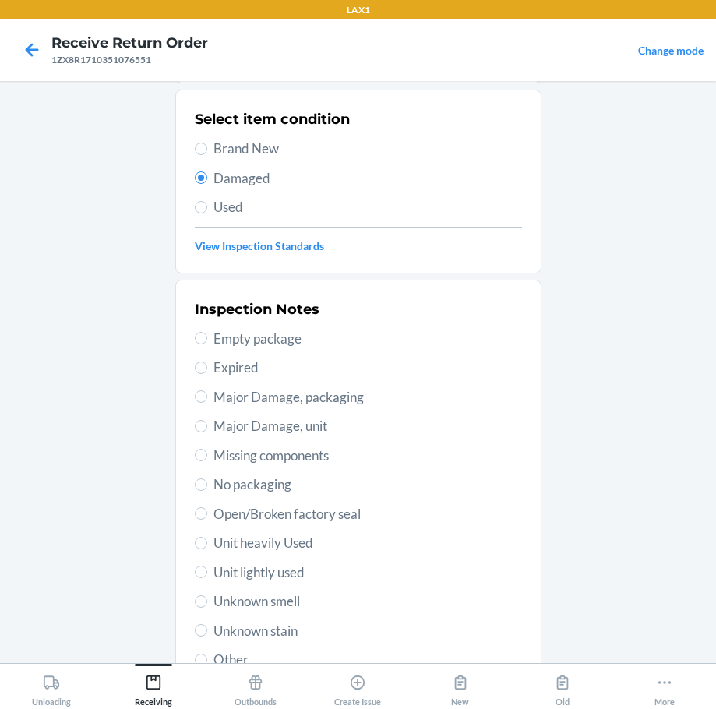
click at [275, 519] on span "Open/Broken factory seal" at bounding box center [367, 514] width 308 height 20
click at [207, 519] on input "Open/Broken factory seal" at bounding box center [201, 513] width 12 height 12
radio input "true"
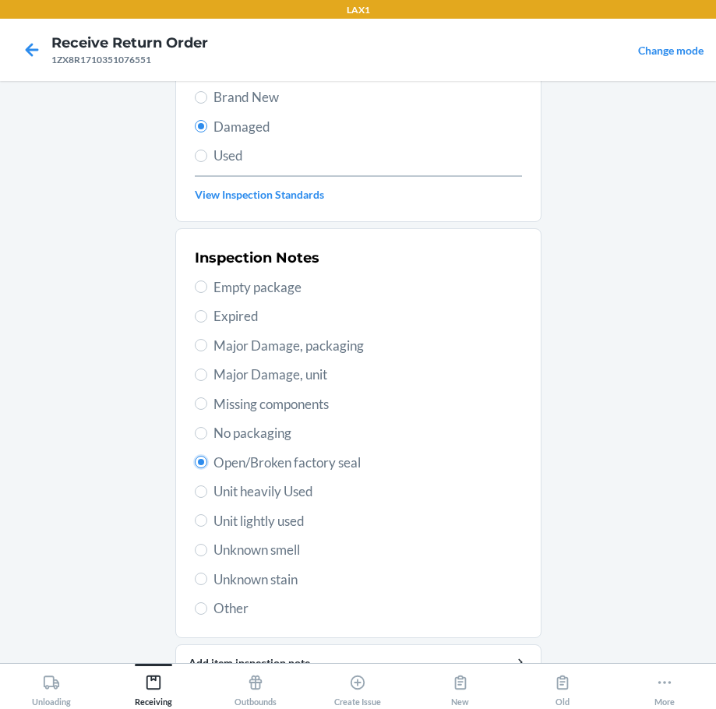
scroll to position [230, 0]
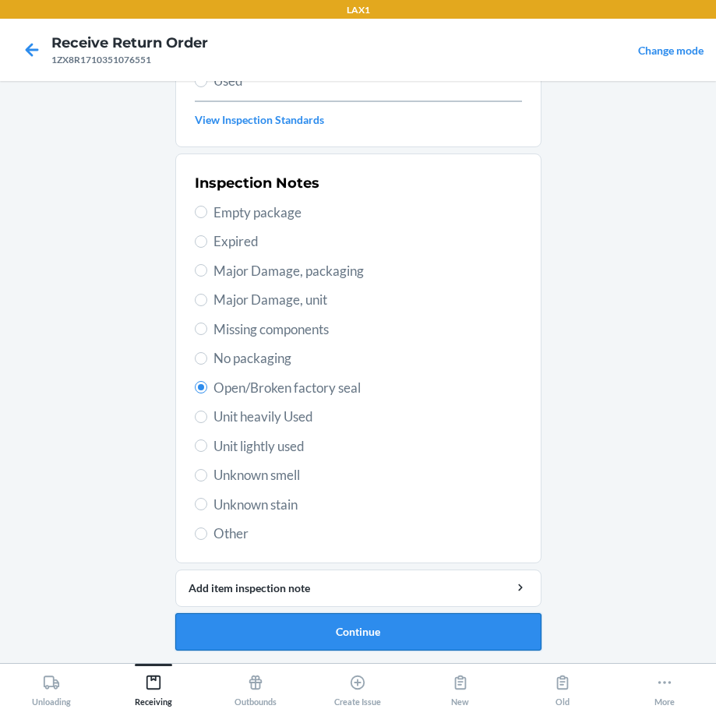
click at [321, 631] on button "Continue" at bounding box center [358, 631] width 366 height 37
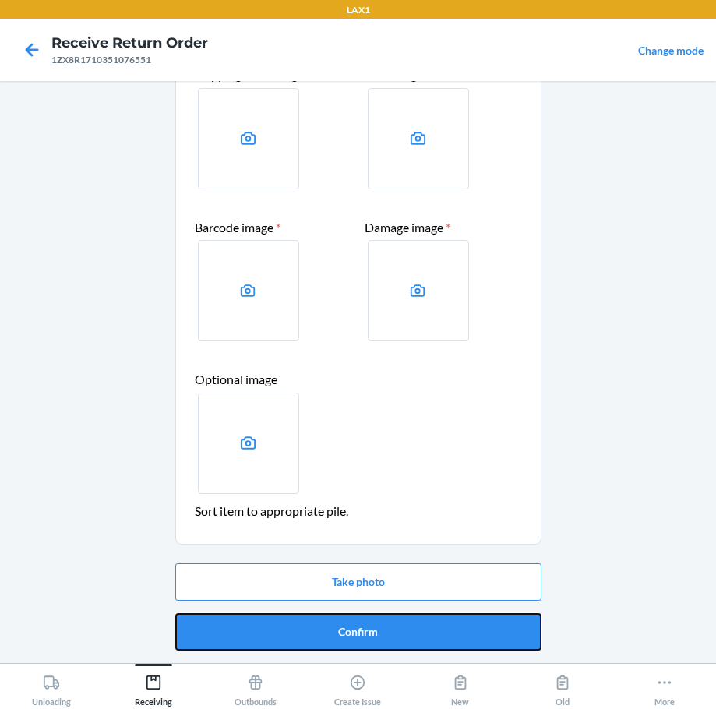
click at [321, 631] on button "Confirm" at bounding box center [358, 631] width 366 height 37
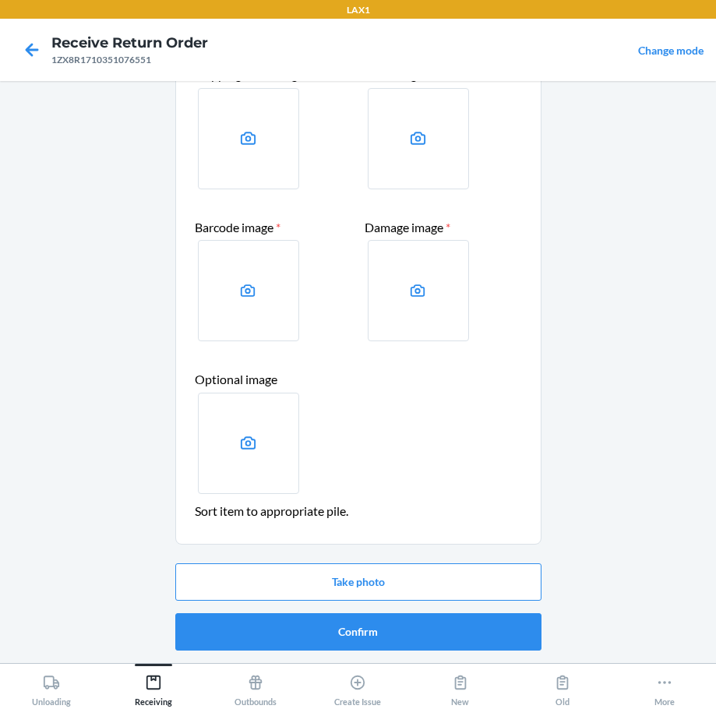
scroll to position [0, 0]
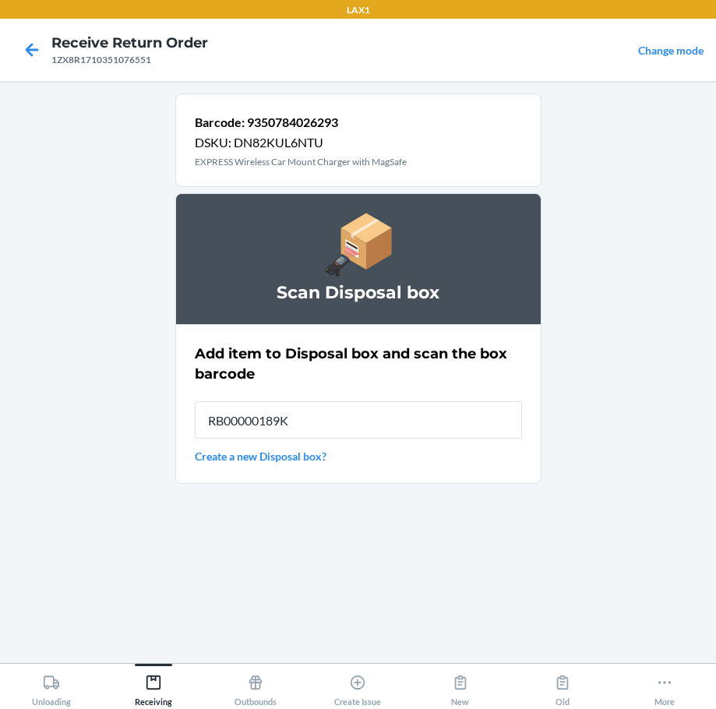
type input "RB00000189K"
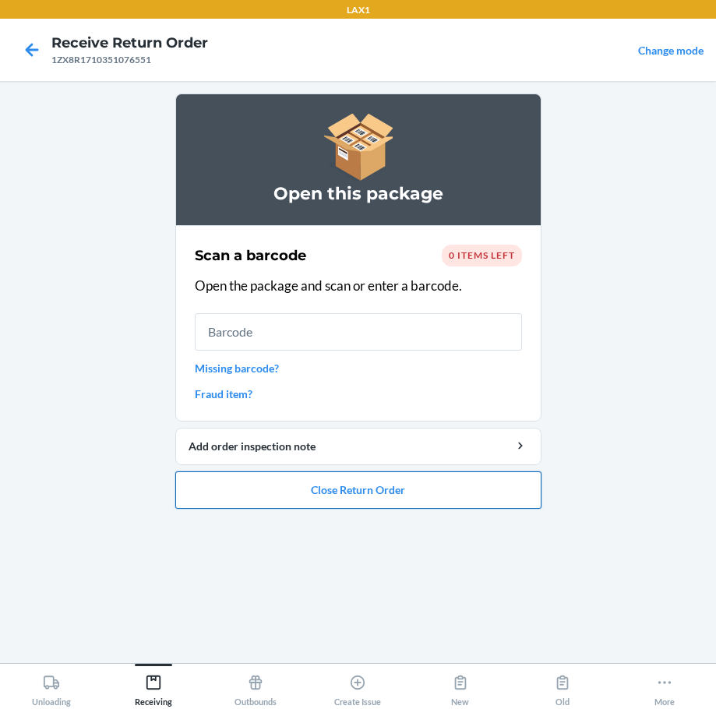
click at [425, 484] on button "Close Return Order" at bounding box center [358, 489] width 366 height 37
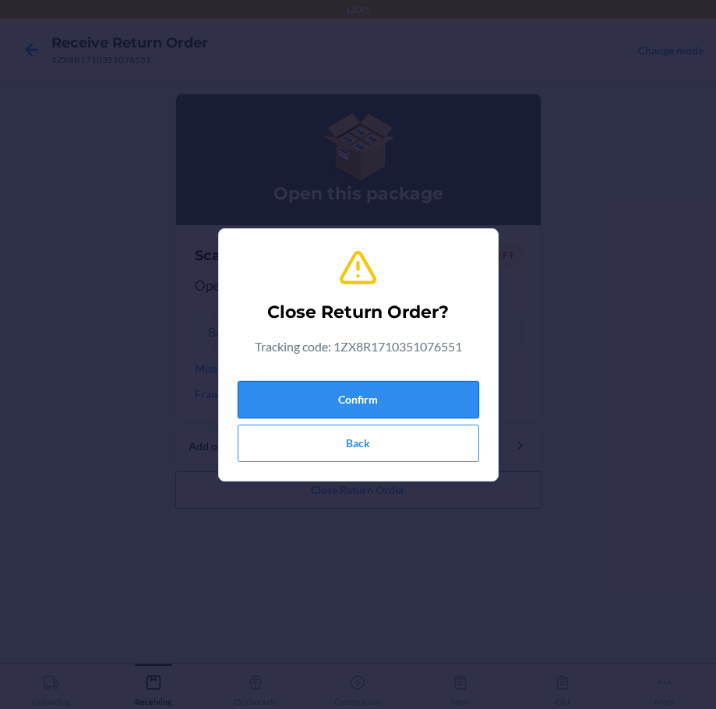
click at [413, 403] on button "Confirm" at bounding box center [358, 399] width 241 height 37
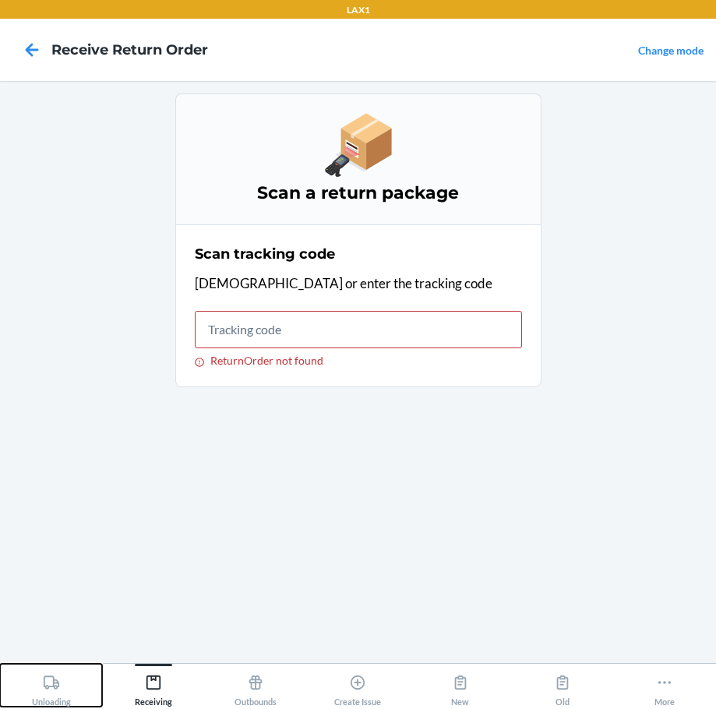
click at [47, 682] on icon at bounding box center [51, 682] width 17 height 17
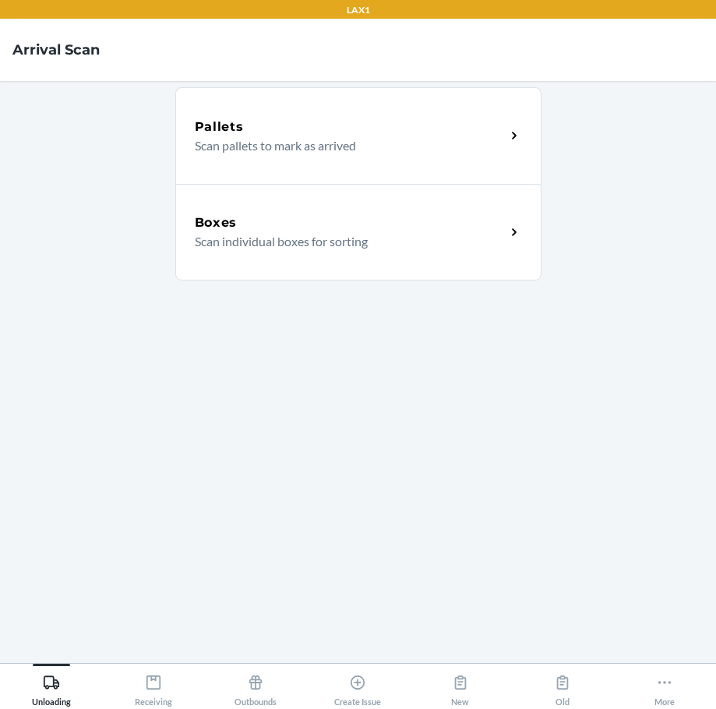
click at [344, 243] on p "Scan individual boxes for sorting" at bounding box center [344, 241] width 298 height 19
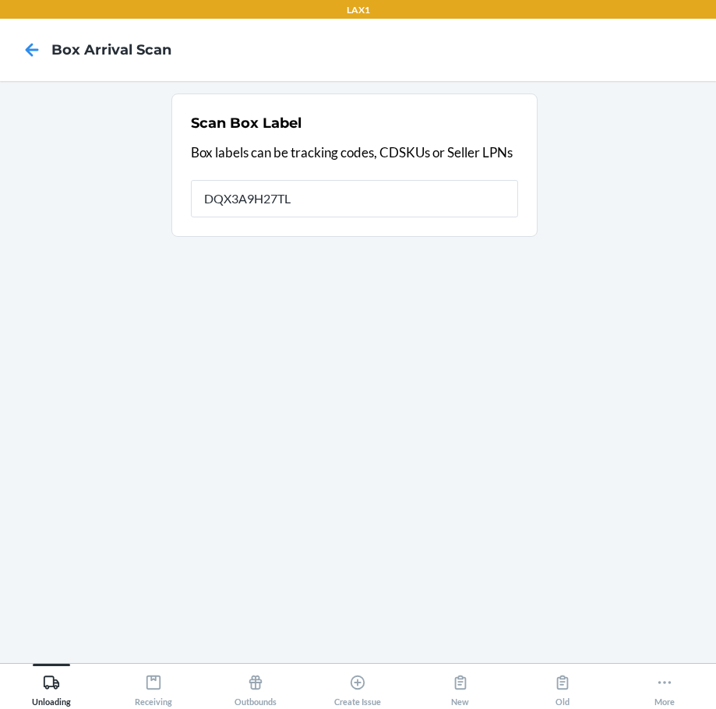
type input "DQX3A9H27TL"
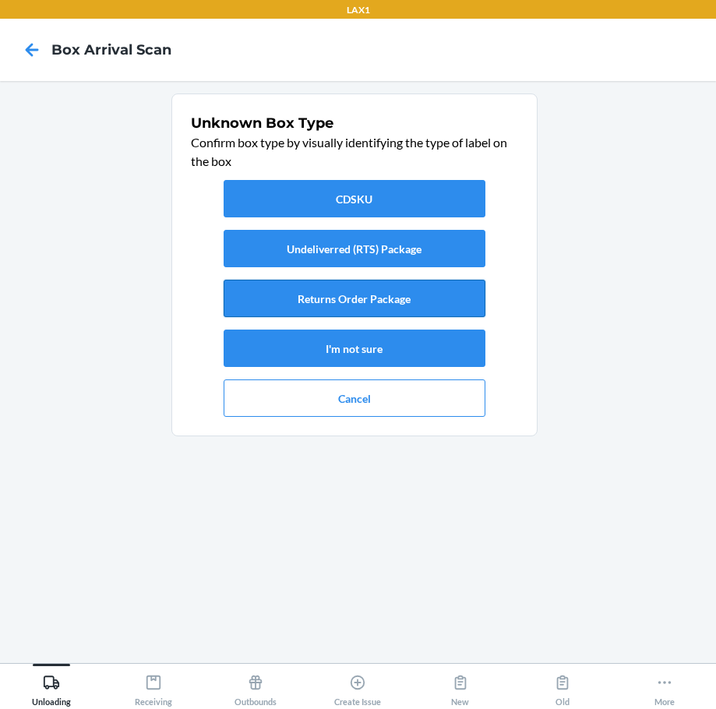
click at [334, 298] on button "Returns Order Package" at bounding box center [355, 298] width 262 height 37
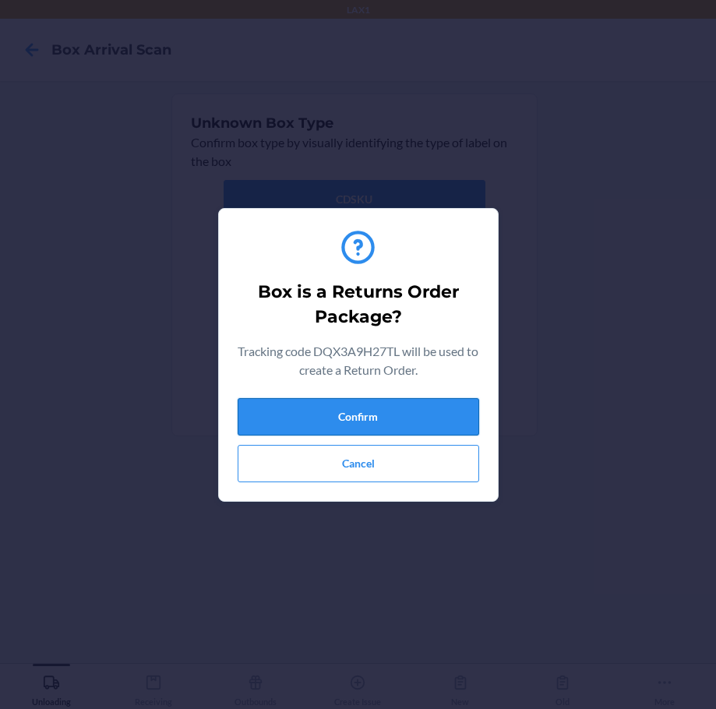
click at [382, 419] on button "Confirm" at bounding box center [358, 416] width 241 height 37
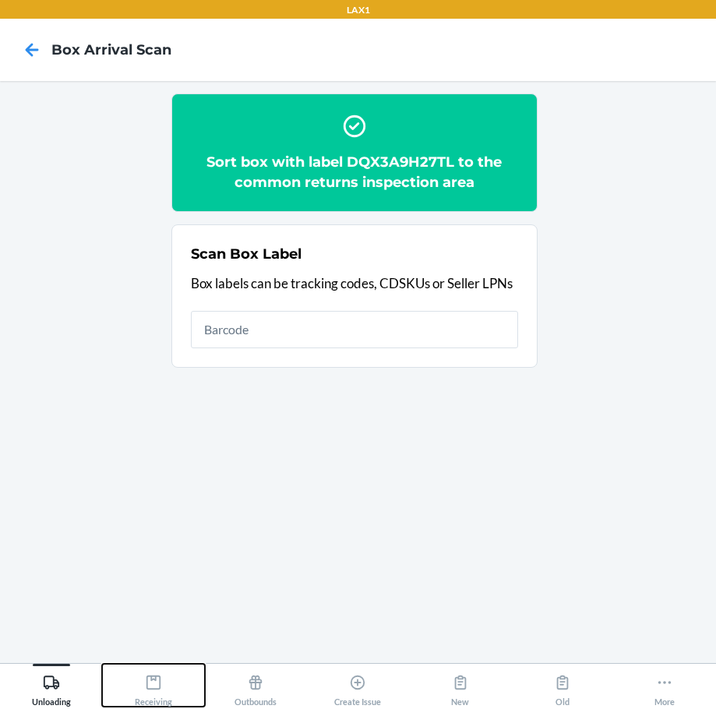
click at [146, 675] on icon at bounding box center [153, 682] width 17 height 17
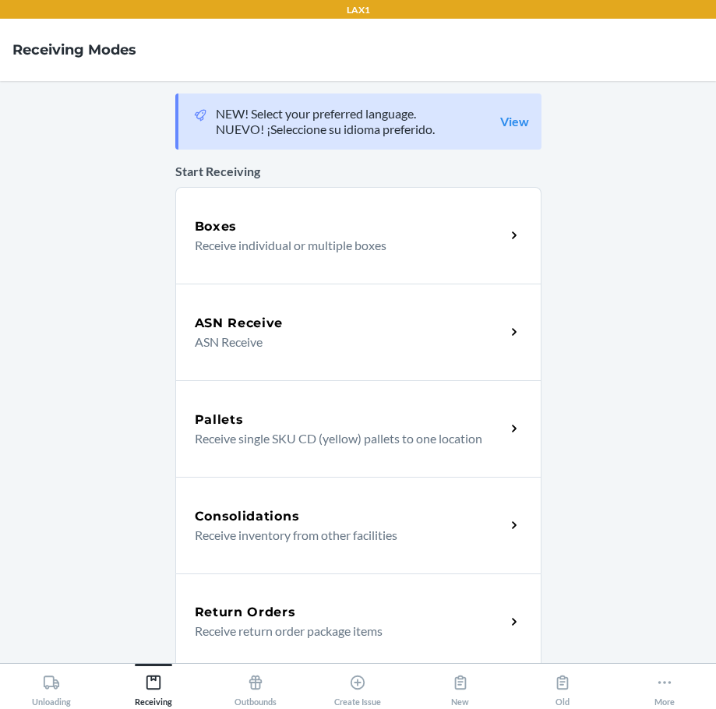
click at [236, 605] on h5 "Return Orders" at bounding box center [245, 612] width 101 height 19
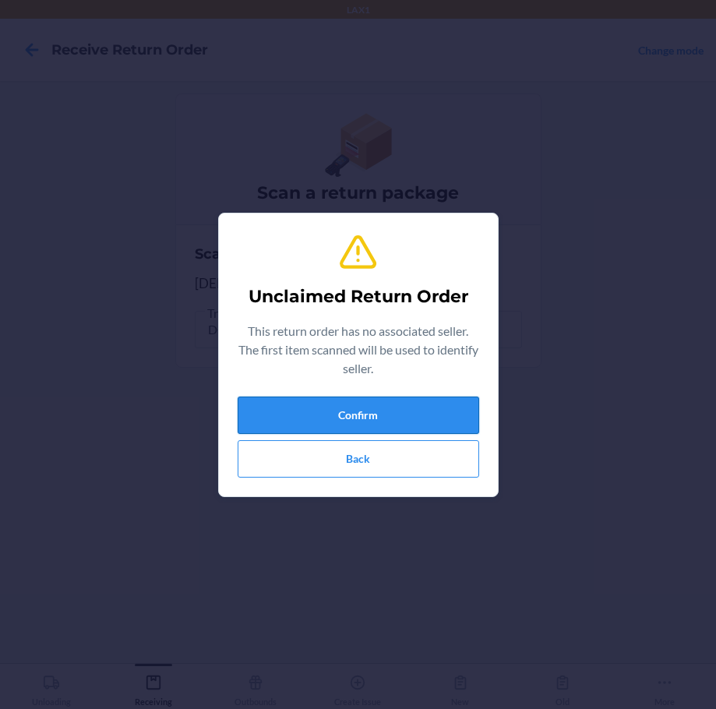
click at [415, 419] on button "Confirm" at bounding box center [358, 414] width 241 height 37
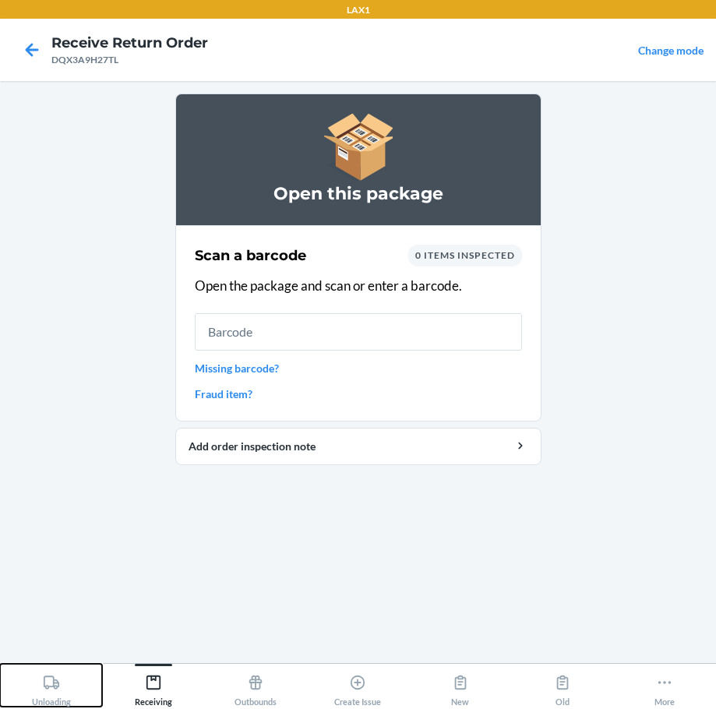
click at [54, 678] on icon at bounding box center [52, 681] width 16 height 13
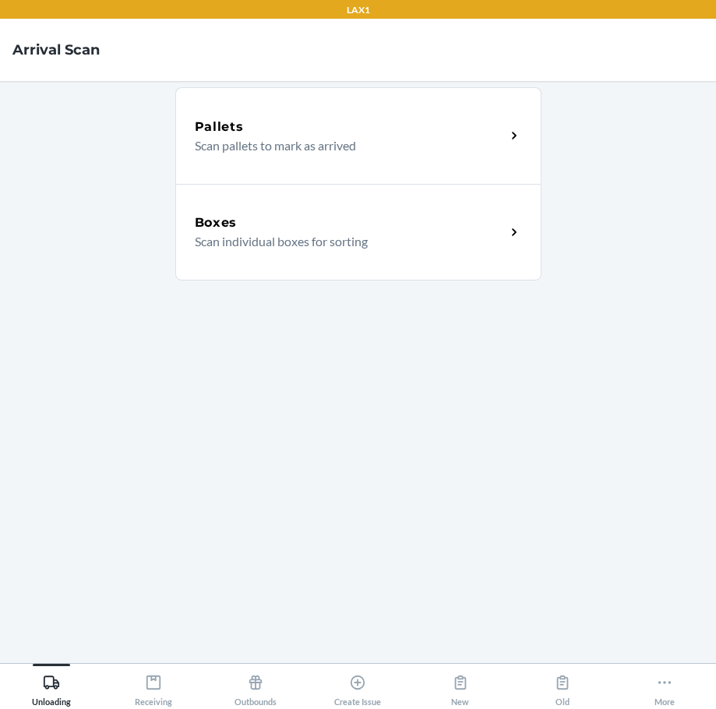
click at [263, 234] on p "Scan individual boxes for sorting" at bounding box center [344, 241] width 298 height 19
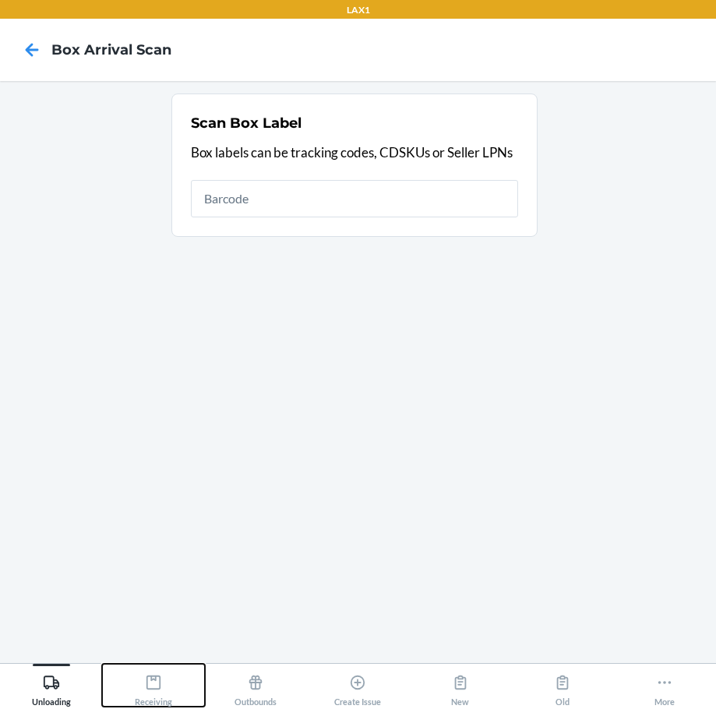
click at [152, 686] on icon at bounding box center [153, 682] width 17 height 17
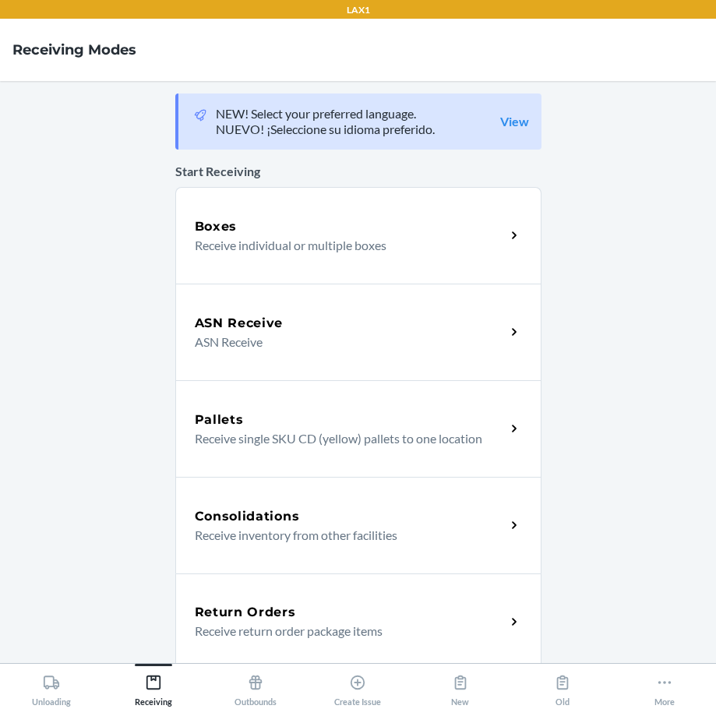
click at [262, 619] on h5 "Return Orders" at bounding box center [245, 612] width 101 height 19
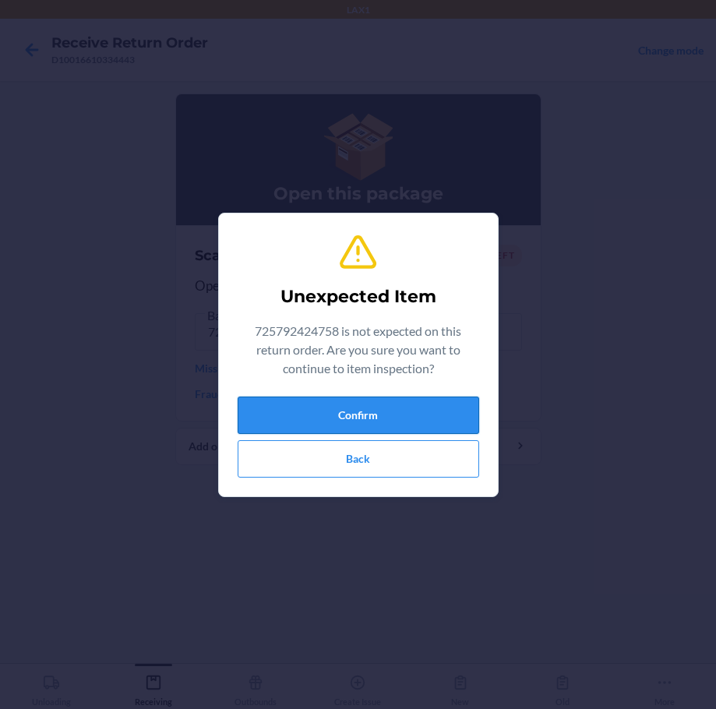
click at [354, 420] on button "Confirm" at bounding box center [358, 414] width 241 height 37
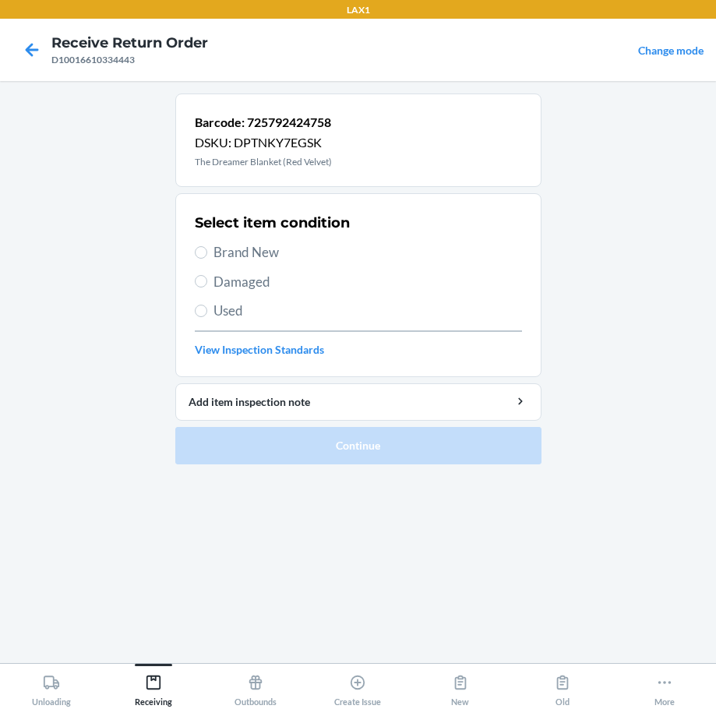
click at [239, 291] on span "Damaged" at bounding box center [367, 282] width 308 height 20
click at [207, 287] on input "Damaged" at bounding box center [201, 281] width 12 height 12
radio input "true"
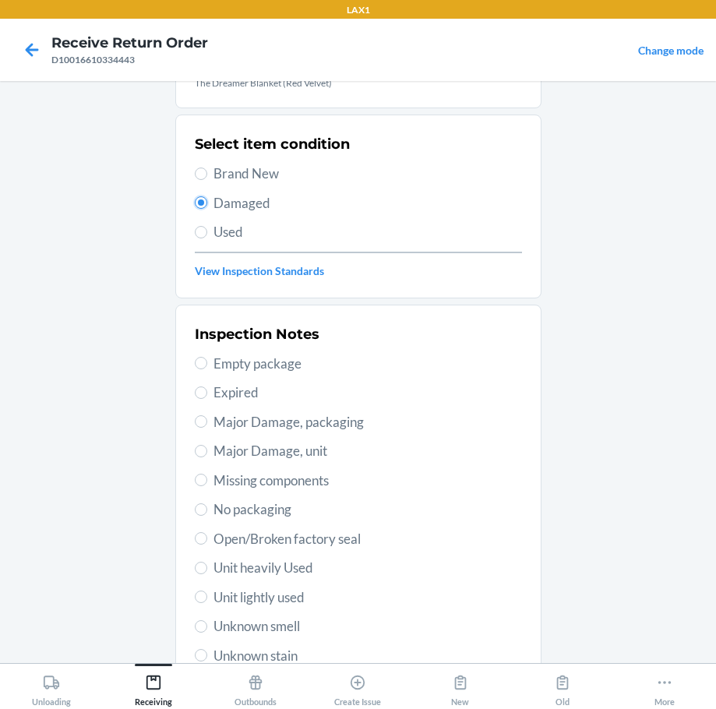
scroll to position [230, 0]
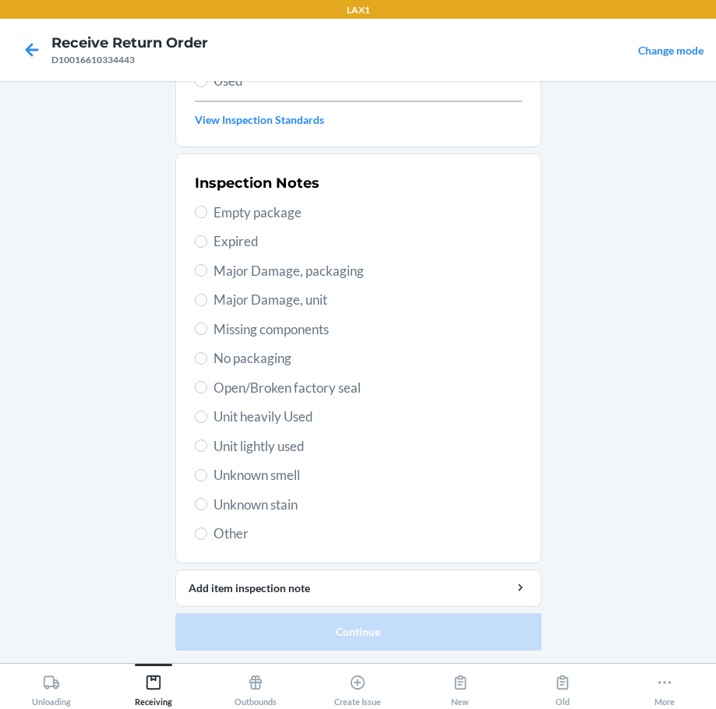
click at [297, 386] on span "Open/Broken factory seal" at bounding box center [367, 388] width 308 height 20
click at [207, 386] on input "Open/Broken factory seal" at bounding box center [201, 387] width 12 height 12
radio input "true"
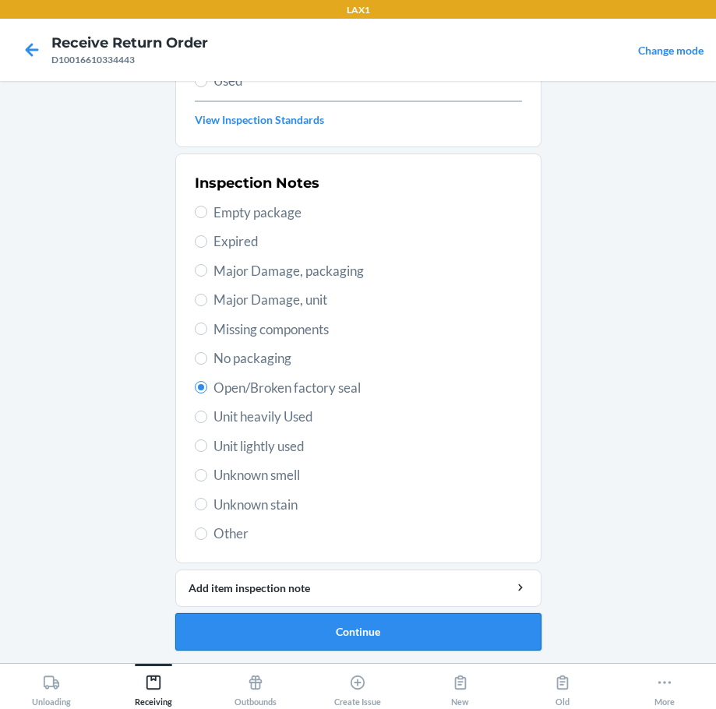
click at [383, 632] on button "Continue" at bounding box center [358, 631] width 366 height 37
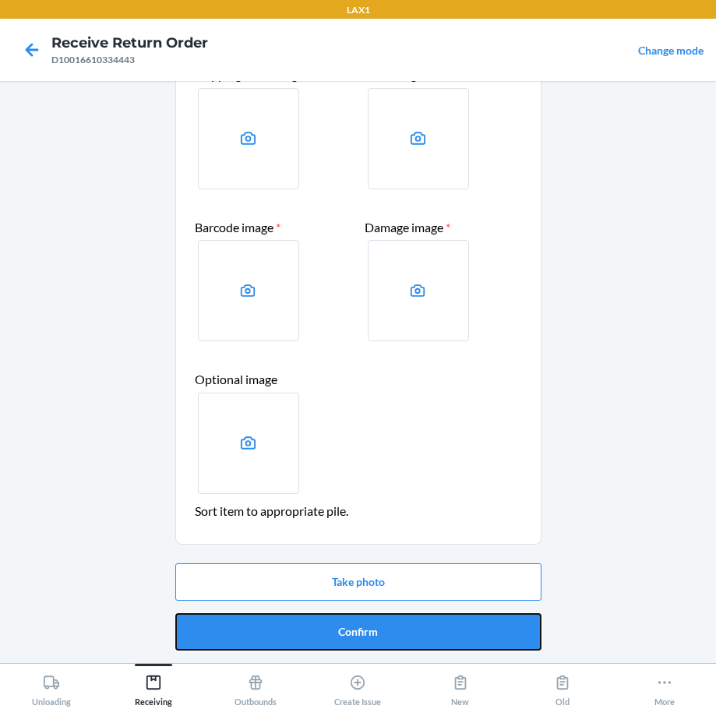
click at [383, 632] on button "Confirm" at bounding box center [358, 631] width 366 height 37
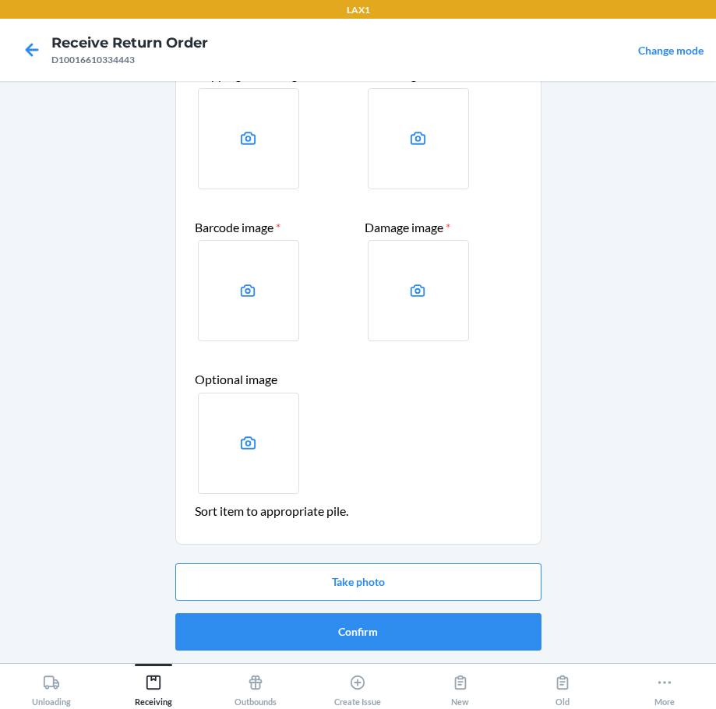
scroll to position [0, 0]
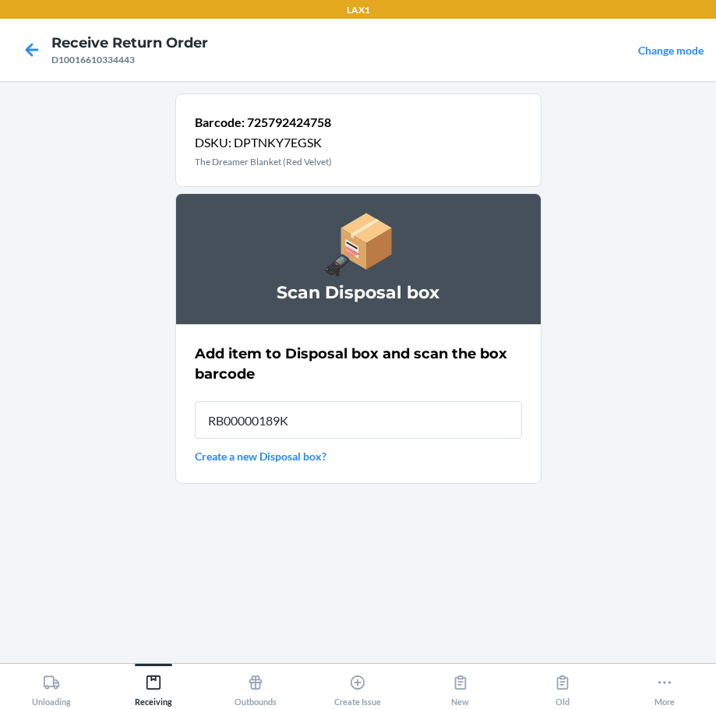
type input "RB00000189K"
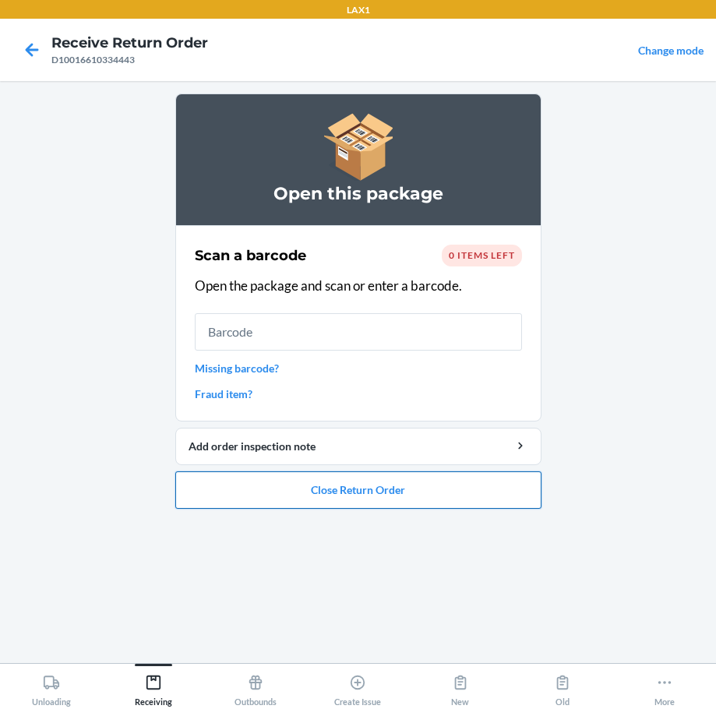
click at [432, 494] on button "Close Return Order" at bounding box center [358, 489] width 366 height 37
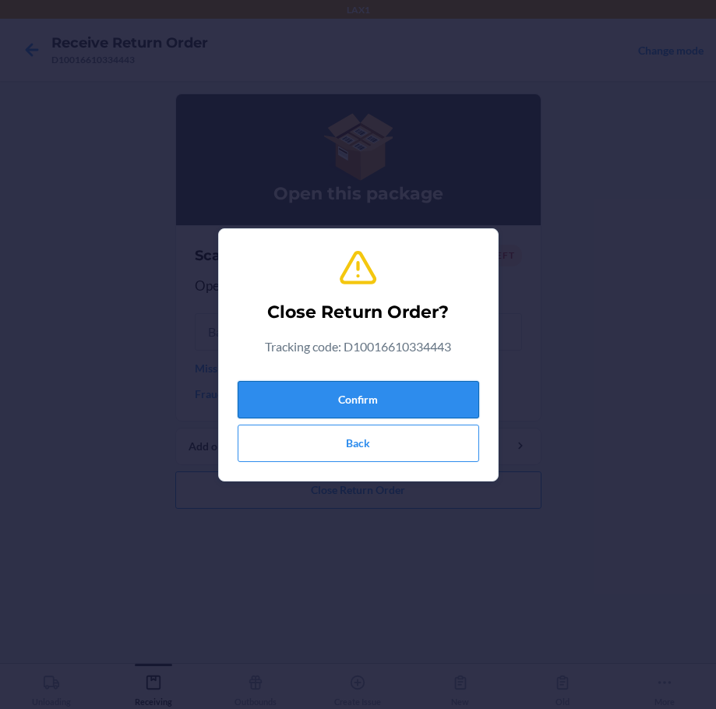
click at [428, 393] on button "Confirm" at bounding box center [358, 399] width 241 height 37
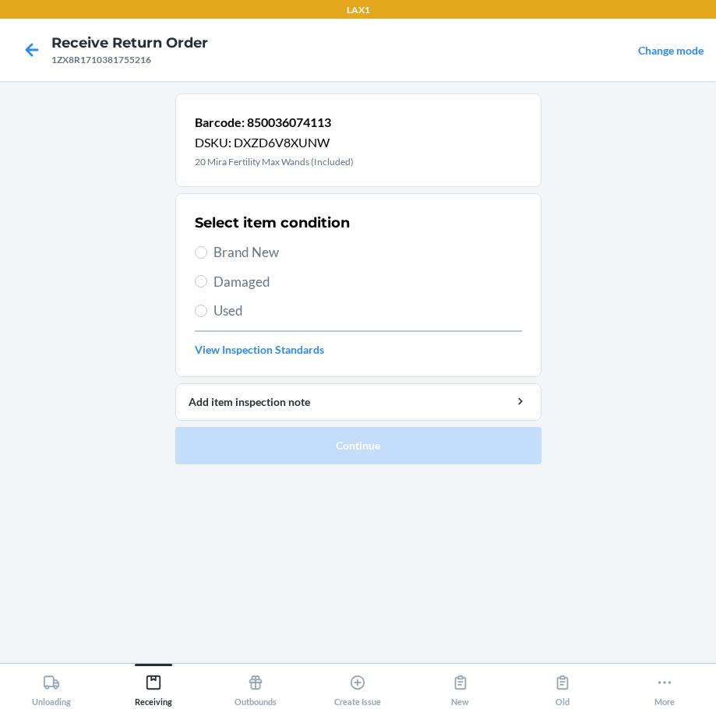
click at [242, 289] on span "Damaged" at bounding box center [367, 282] width 308 height 20
click at [207, 287] on input "Damaged" at bounding box center [201, 281] width 12 height 12
radio input "true"
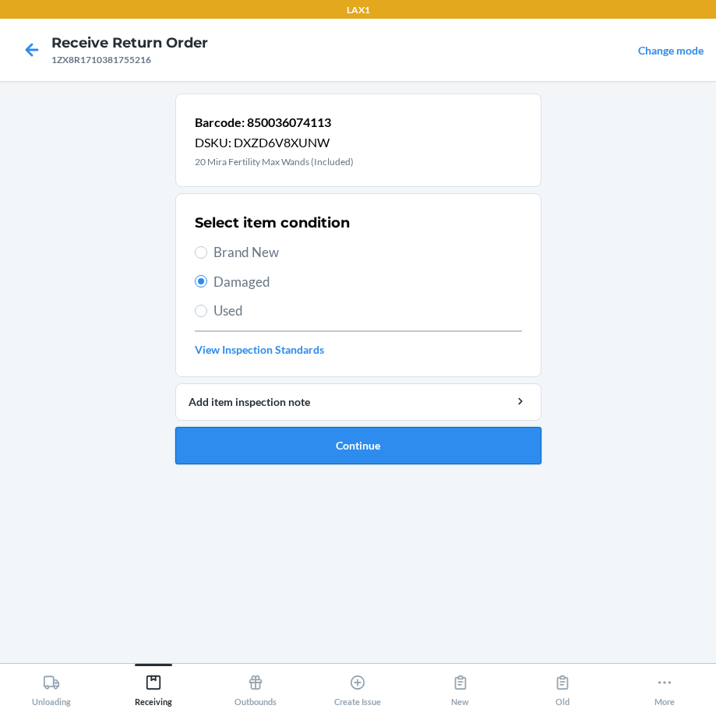
click at [299, 447] on button "Continue" at bounding box center [358, 445] width 366 height 37
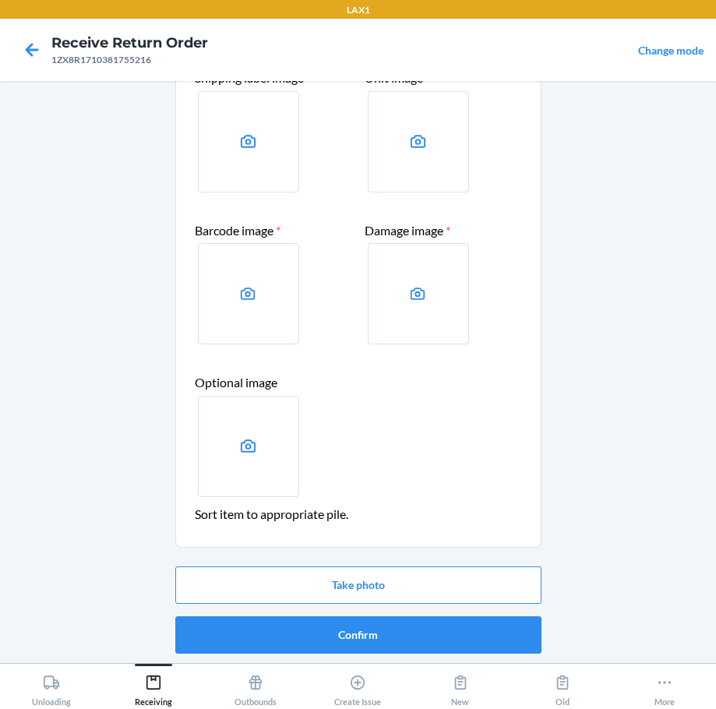
scroll to position [101, 0]
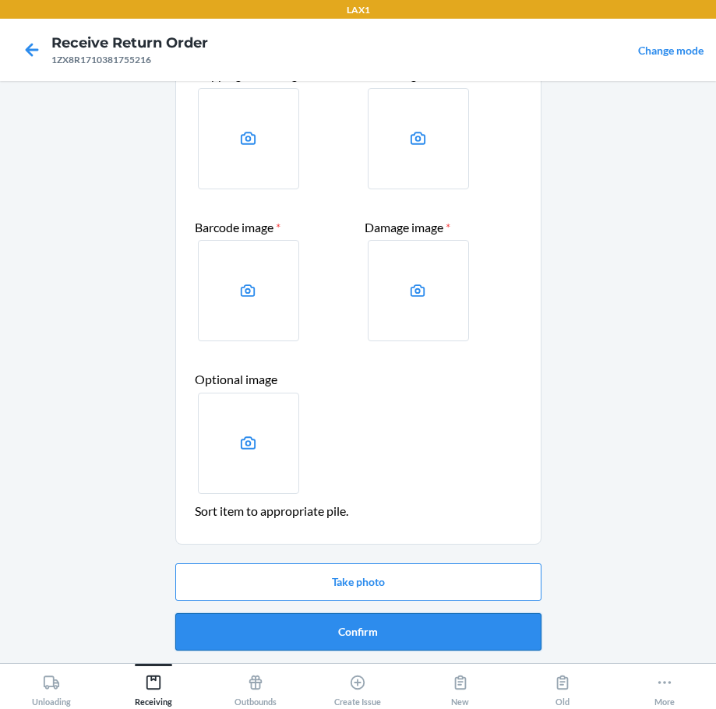
click at [361, 629] on button "Confirm" at bounding box center [358, 631] width 366 height 37
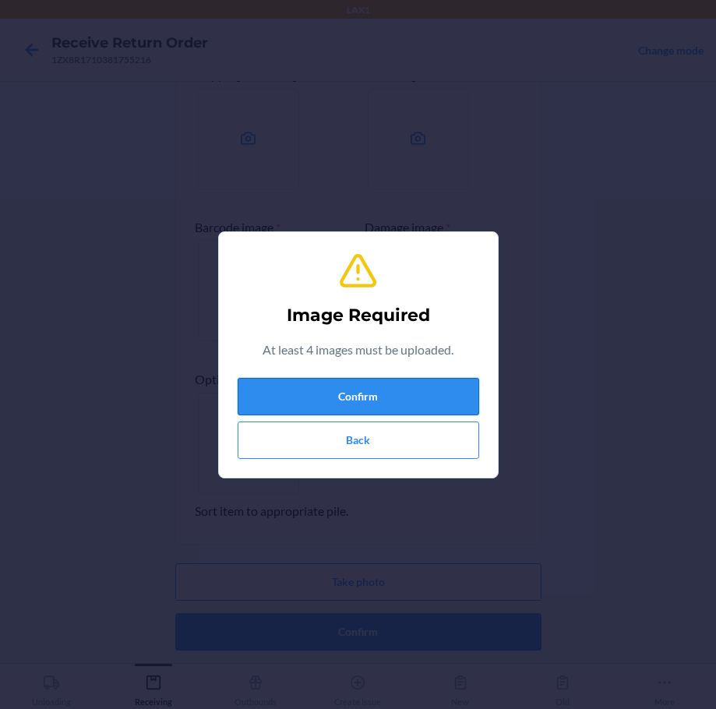
click at [353, 397] on button "Confirm" at bounding box center [358, 396] width 241 height 37
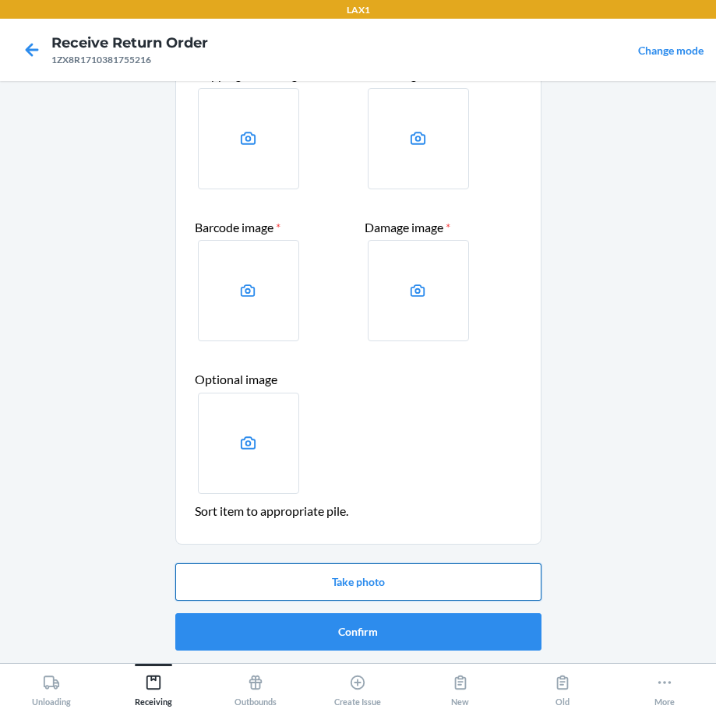
click at [340, 583] on button "Take photo" at bounding box center [358, 581] width 366 height 37
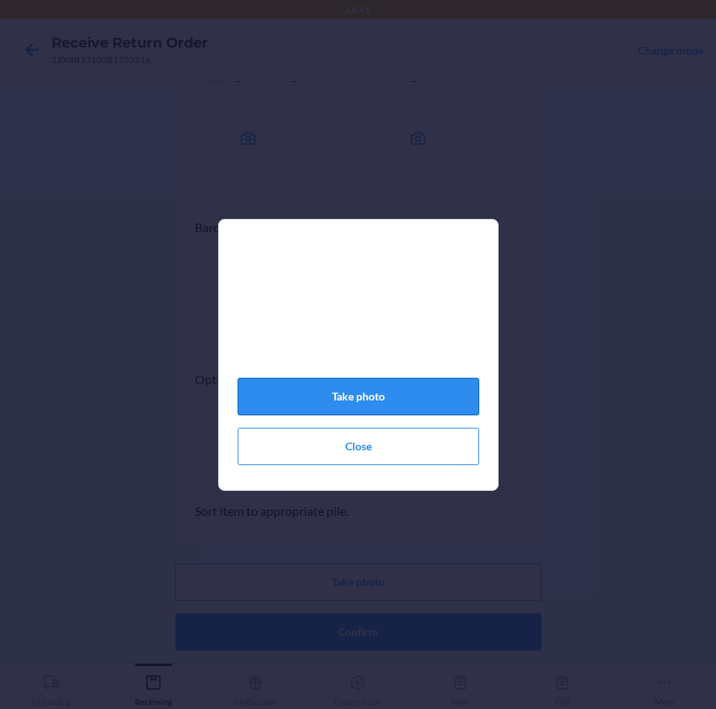
click at [421, 403] on button "Take photo" at bounding box center [358, 396] width 241 height 37
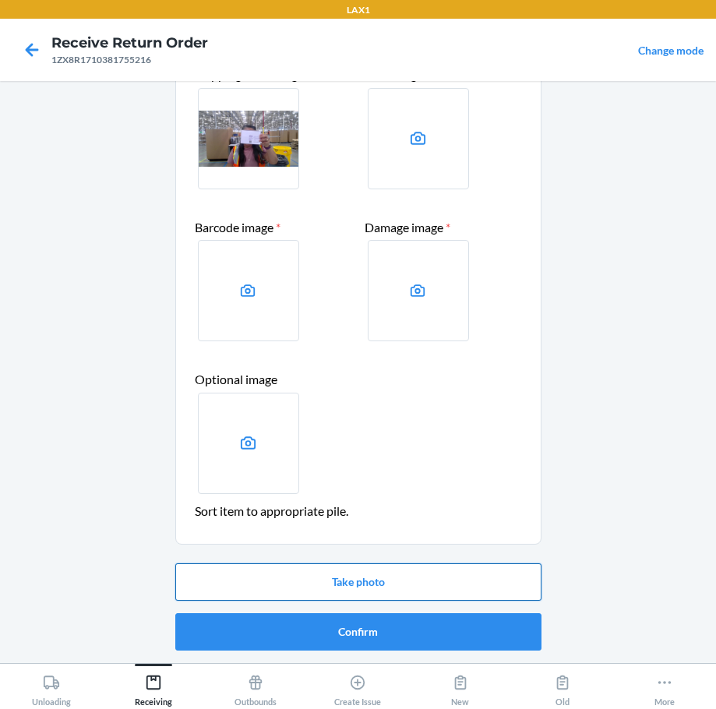
click at [436, 583] on button "Take photo" at bounding box center [358, 581] width 366 height 37
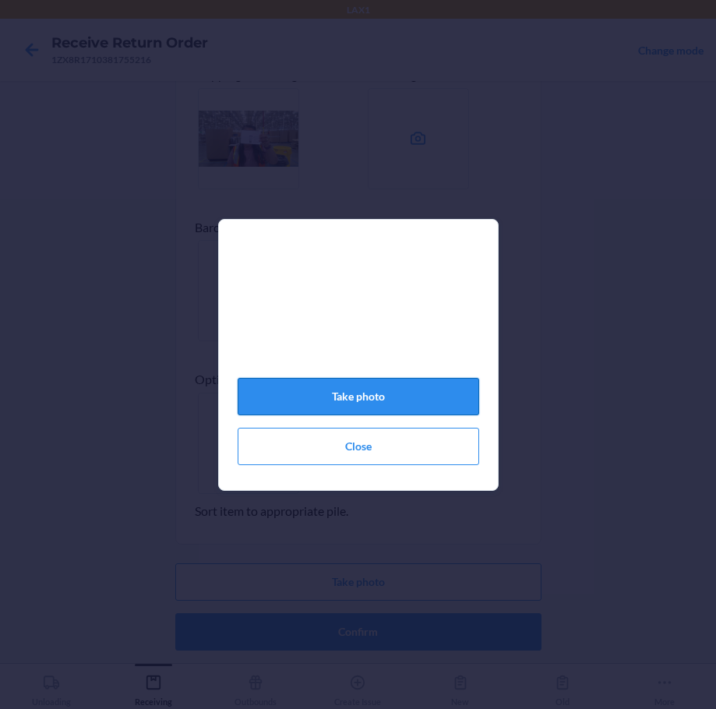
click at [451, 415] on button "Take photo" at bounding box center [358, 396] width 241 height 37
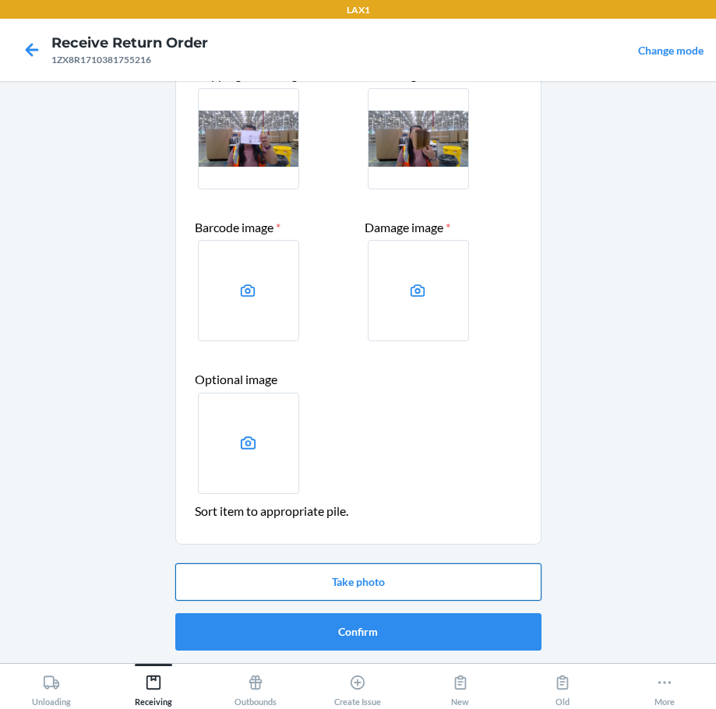
click at [451, 580] on button "Take photo" at bounding box center [358, 581] width 366 height 37
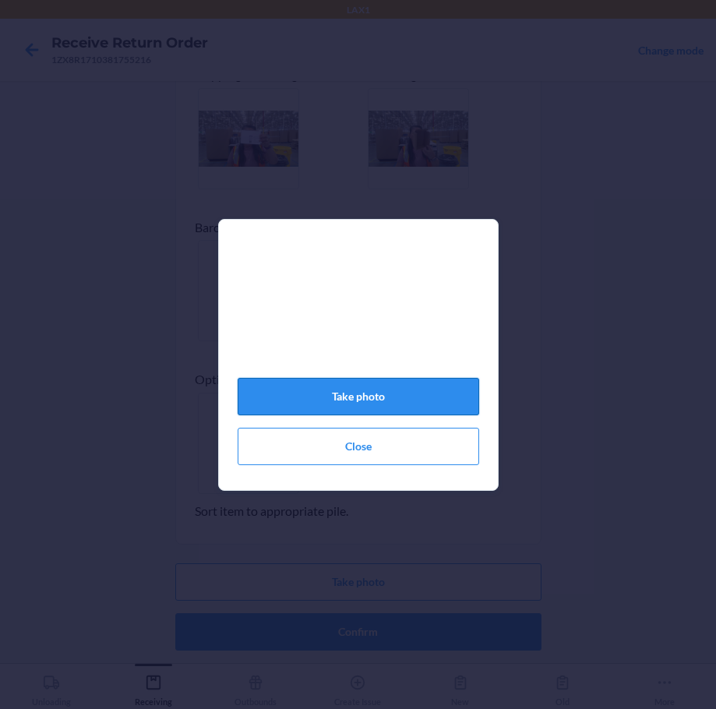
click at [434, 402] on button "Take photo" at bounding box center [358, 396] width 241 height 37
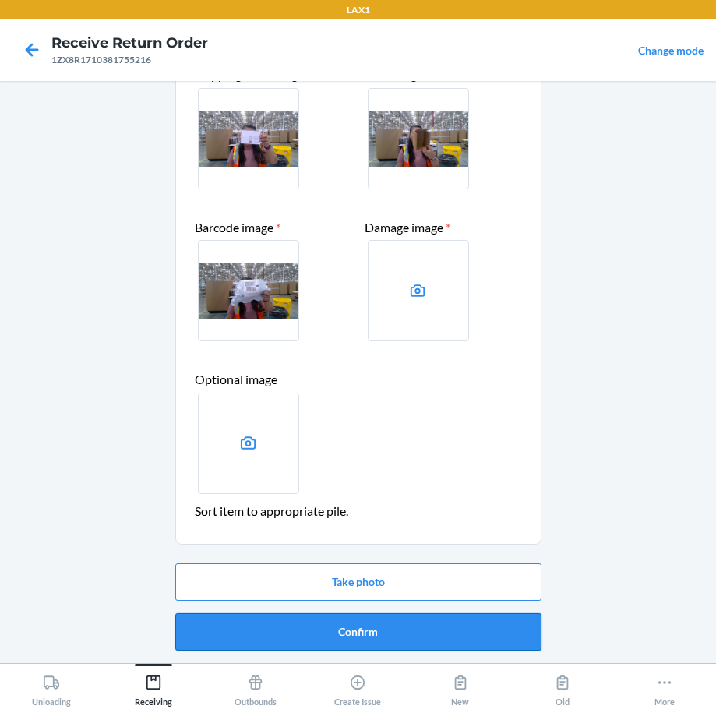
click at [405, 631] on button "Confirm" at bounding box center [358, 631] width 366 height 37
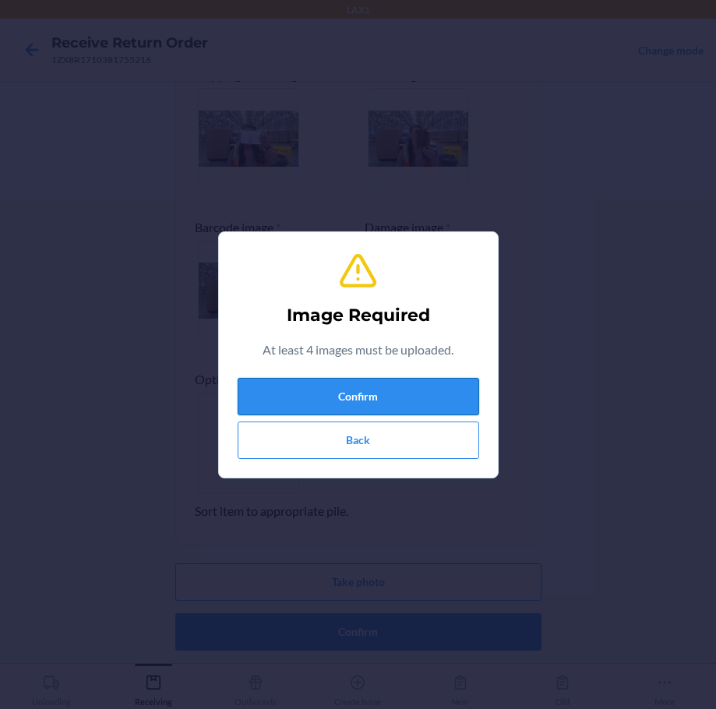
click at [416, 396] on button "Confirm" at bounding box center [358, 396] width 241 height 37
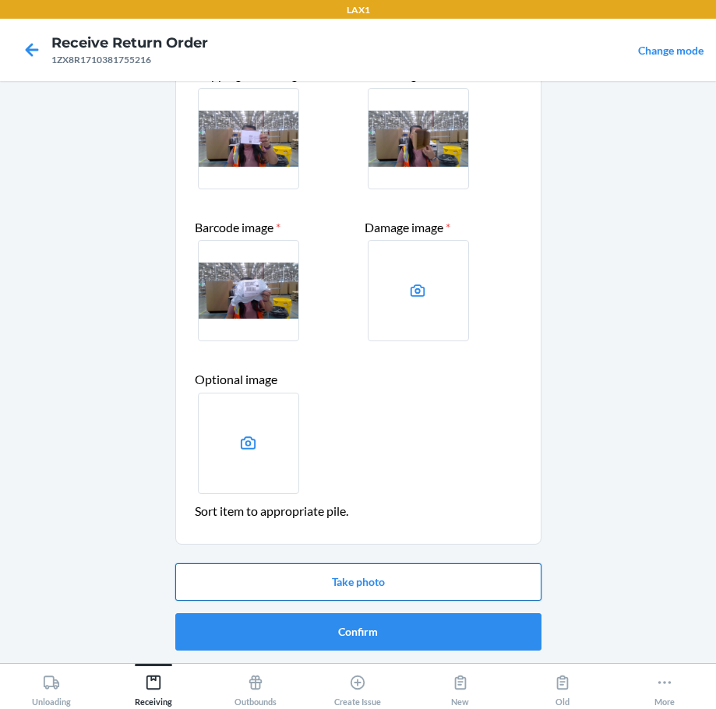
click at [382, 569] on button "Take photo" at bounding box center [358, 581] width 366 height 37
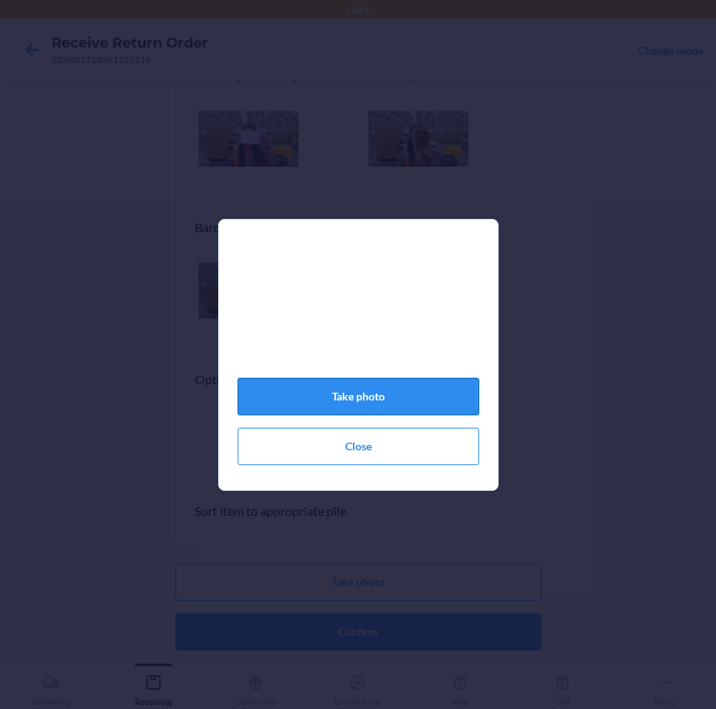
click at [372, 415] on button "Take photo" at bounding box center [358, 396] width 241 height 37
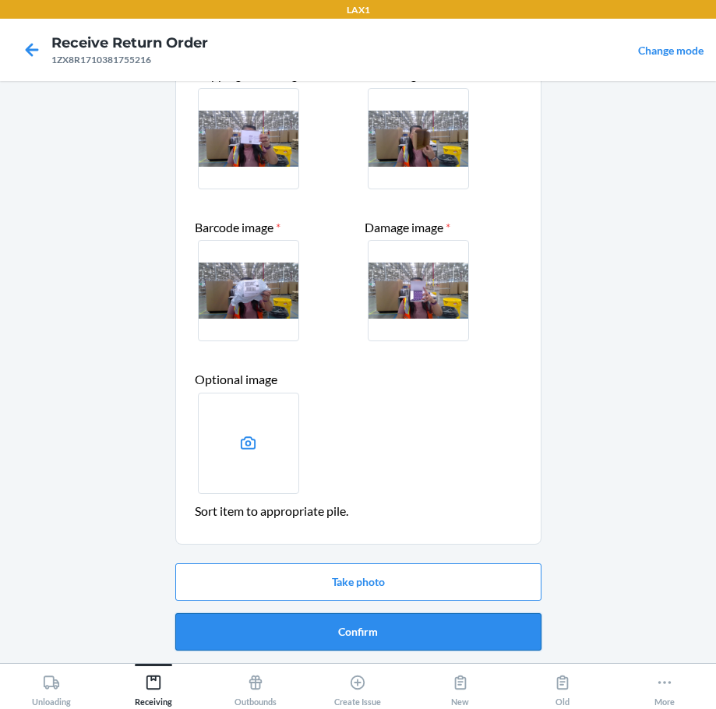
click at [391, 642] on button "Confirm" at bounding box center [358, 631] width 366 height 37
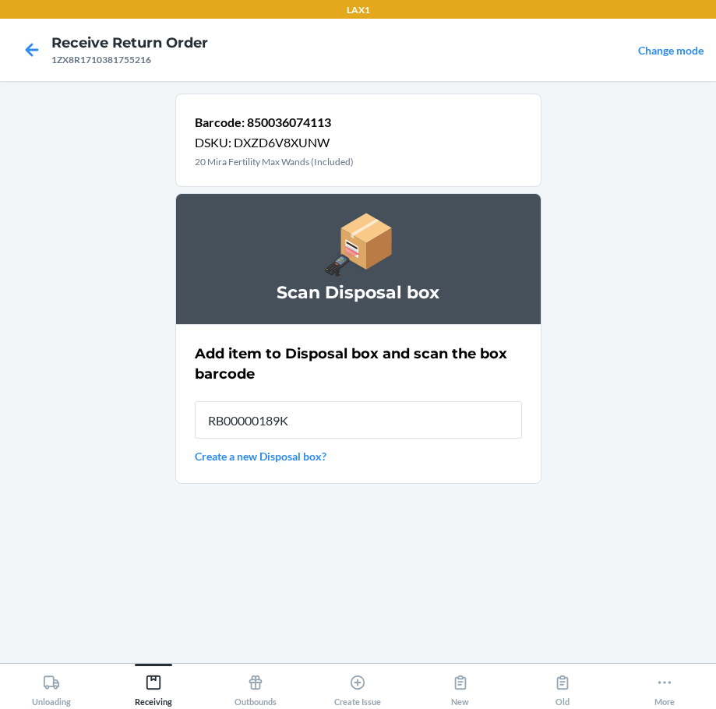
type input "RB00000189K"
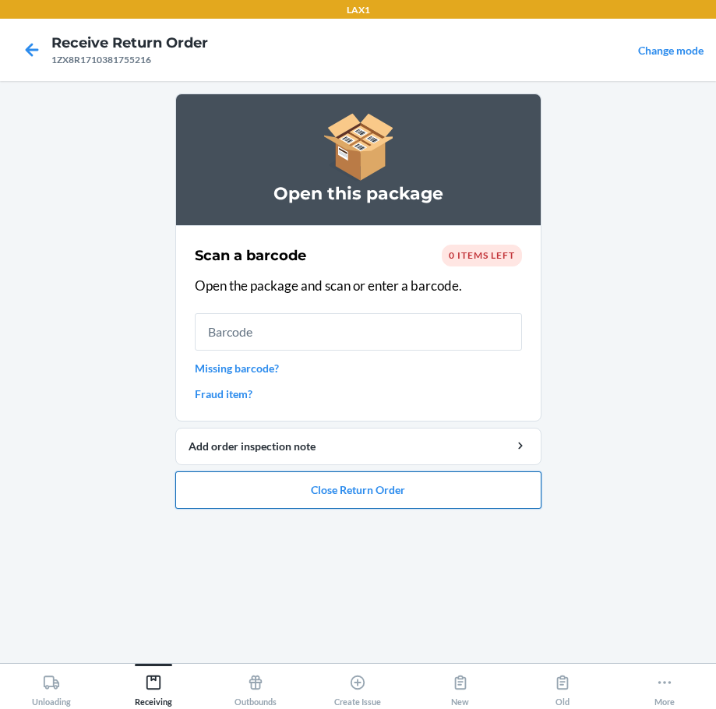
click at [332, 495] on button "Close Return Order" at bounding box center [358, 489] width 366 height 37
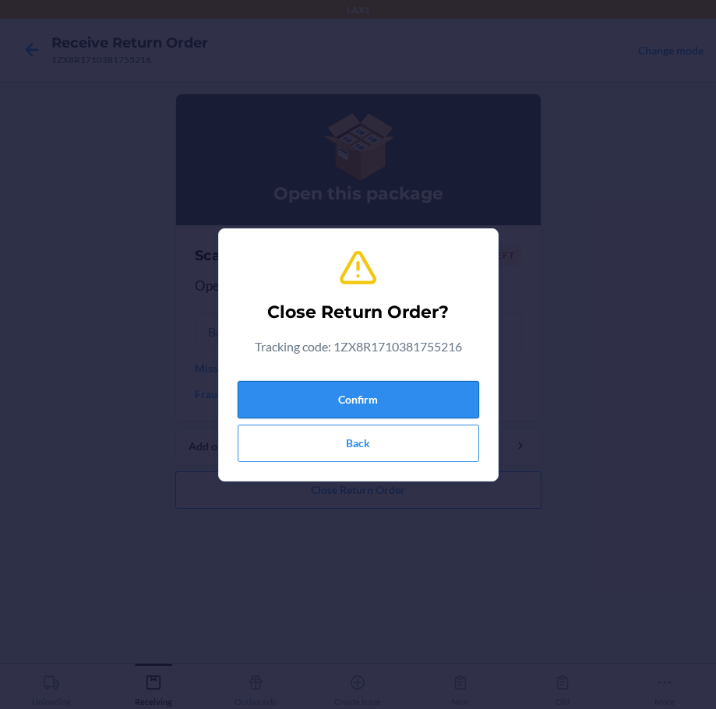
click at [415, 405] on button "Confirm" at bounding box center [358, 399] width 241 height 37
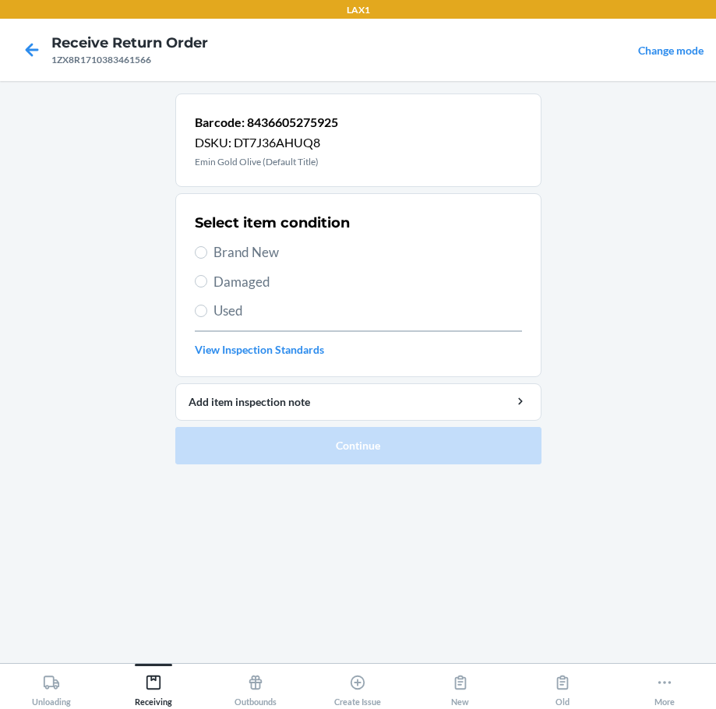
click at [259, 255] on span "Brand New" at bounding box center [367, 252] width 308 height 20
click at [207, 255] on input "Brand New" at bounding box center [201, 252] width 12 height 12
radio input "true"
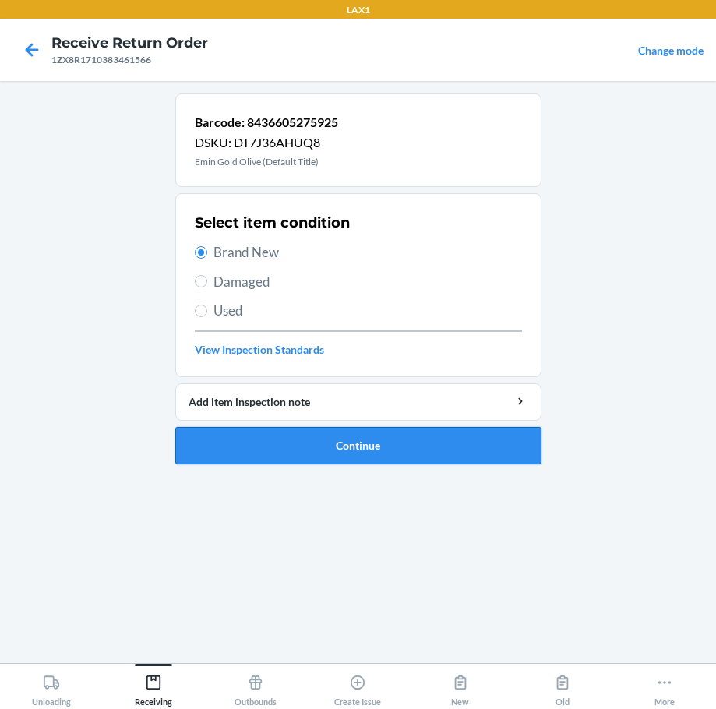
click at [400, 442] on button "Continue" at bounding box center [358, 445] width 366 height 37
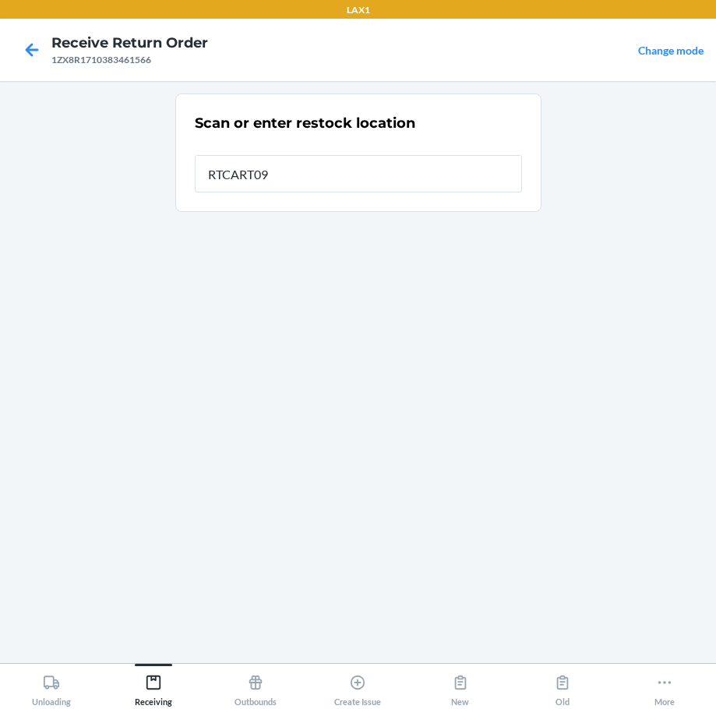
type input "RTCART094"
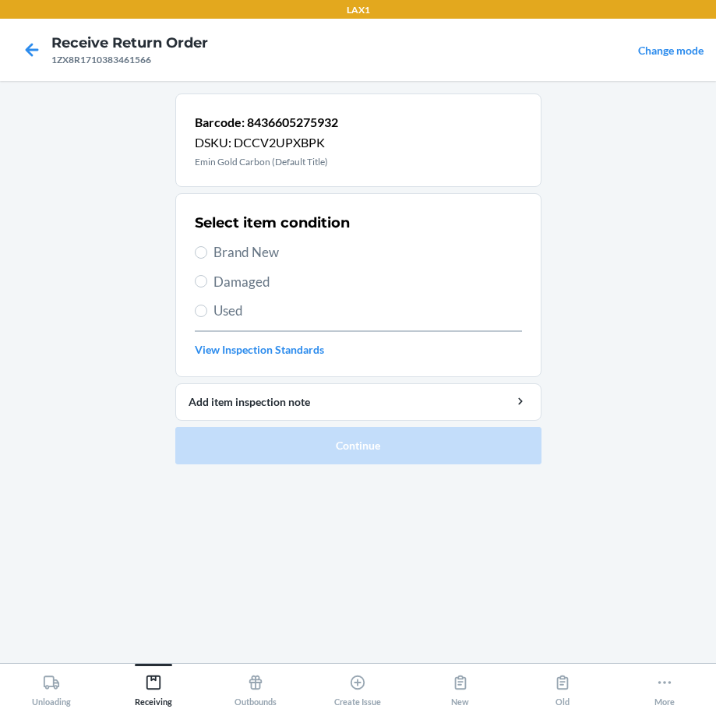
click at [243, 249] on span "Brand New" at bounding box center [367, 252] width 308 height 20
click at [207, 249] on input "Brand New" at bounding box center [201, 252] width 12 height 12
radio input "true"
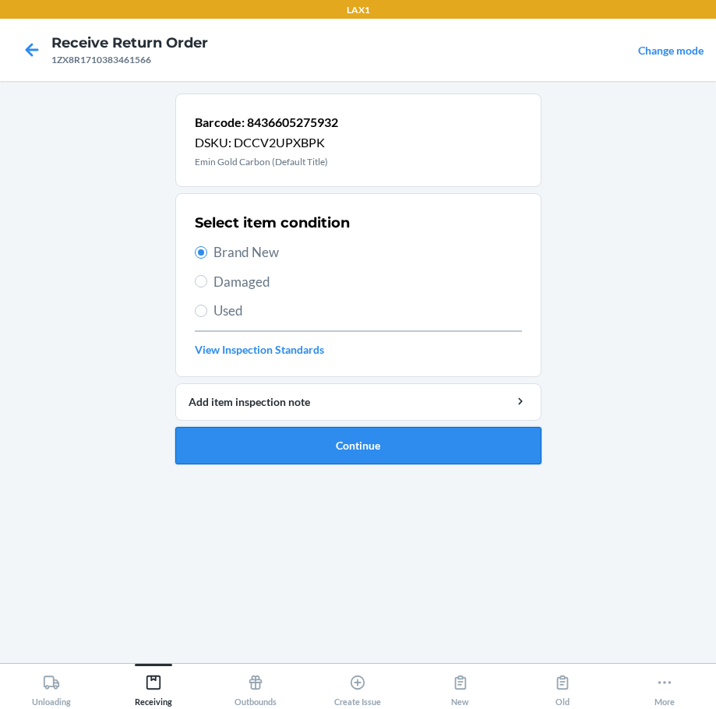
click at [396, 439] on button "Continue" at bounding box center [358, 445] width 366 height 37
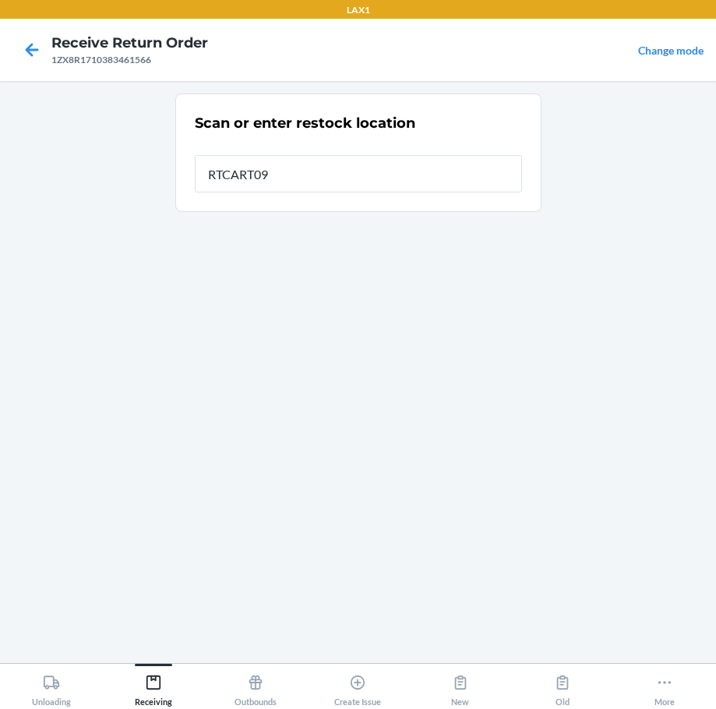
type input "RTCART094"
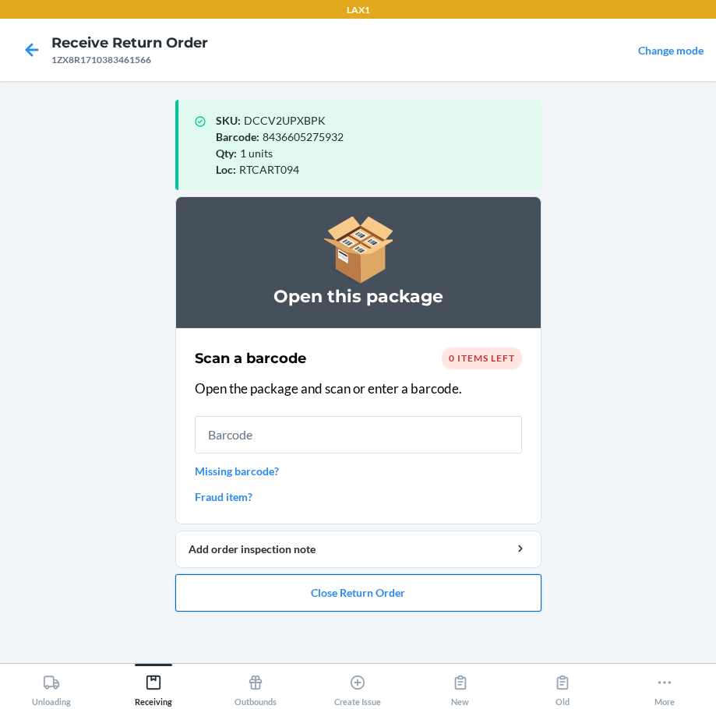
click at [382, 589] on button "Close Return Order" at bounding box center [358, 592] width 366 height 37
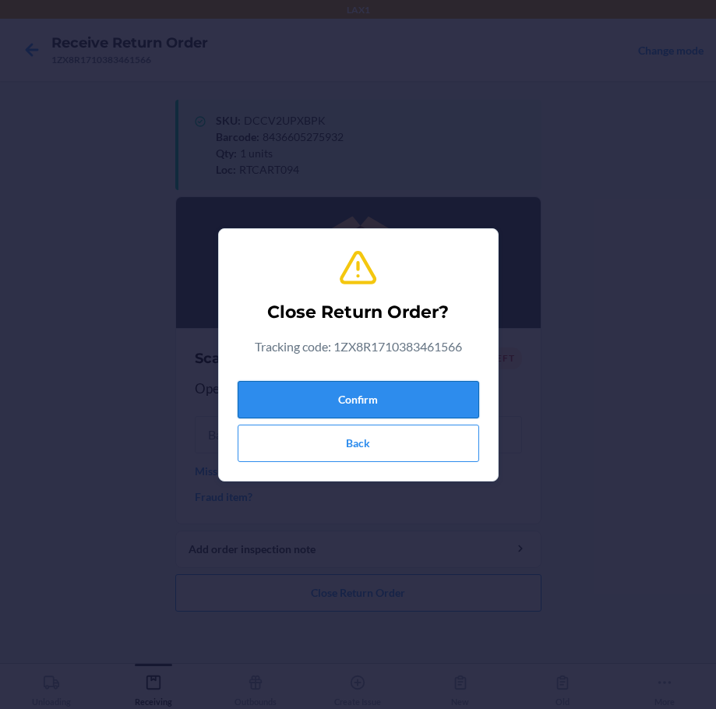
click at [367, 405] on button "Confirm" at bounding box center [358, 399] width 241 height 37
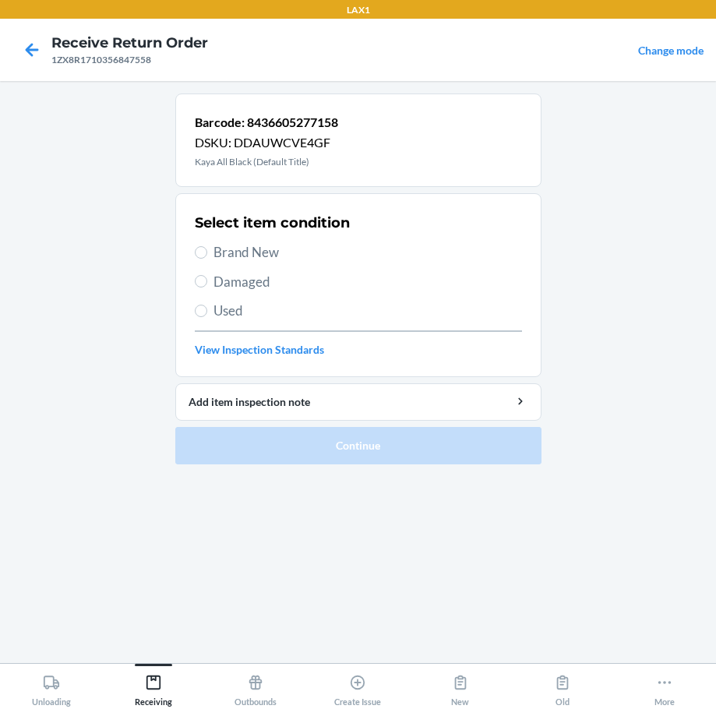
drag, startPoint x: 240, startPoint y: 242, endPoint x: 241, endPoint y: 270, distance: 28.1
click at [239, 241] on div "Select item condition Brand New Damaged Used View Inspection Standards" at bounding box center [358, 285] width 327 height 154
drag, startPoint x: 248, startPoint y: 255, endPoint x: 253, endPoint y: 305, distance: 50.8
click at [247, 255] on span "Brand New" at bounding box center [367, 252] width 308 height 20
click at [207, 255] on input "Brand New" at bounding box center [201, 252] width 12 height 12
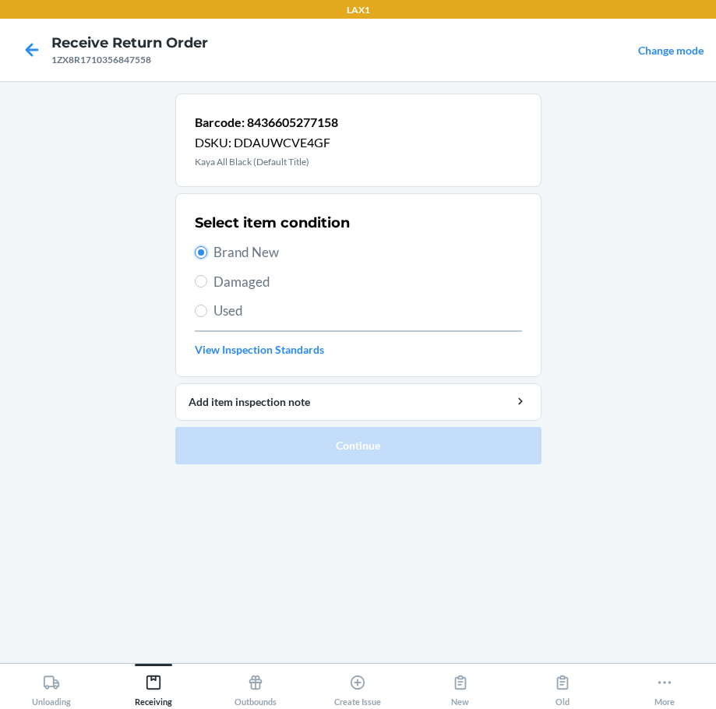
radio input "true"
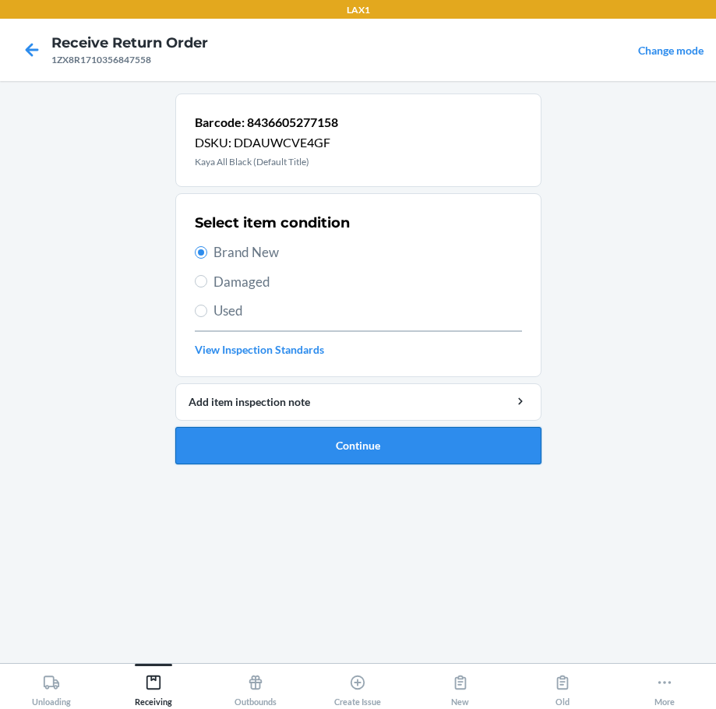
click at [385, 445] on button "Continue" at bounding box center [358, 445] width 366 height 37
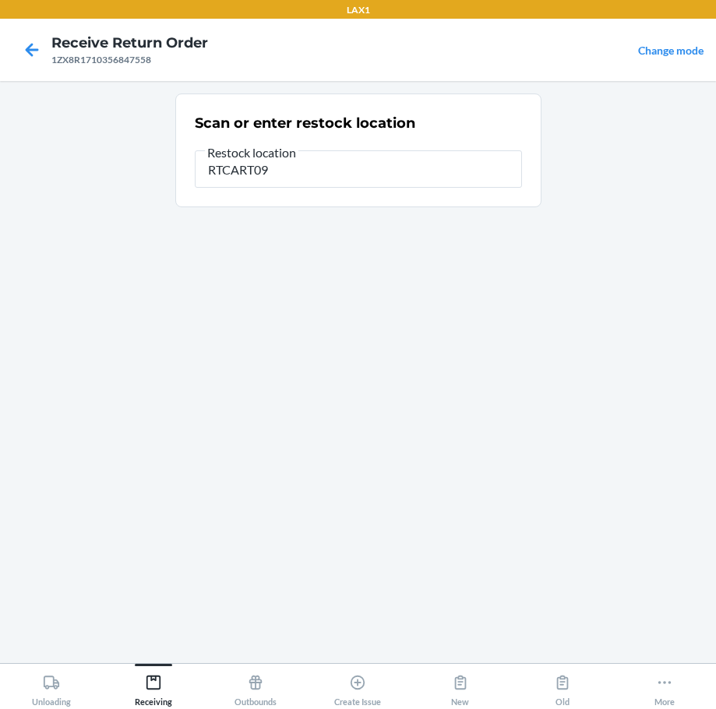
type input "RTCART094"
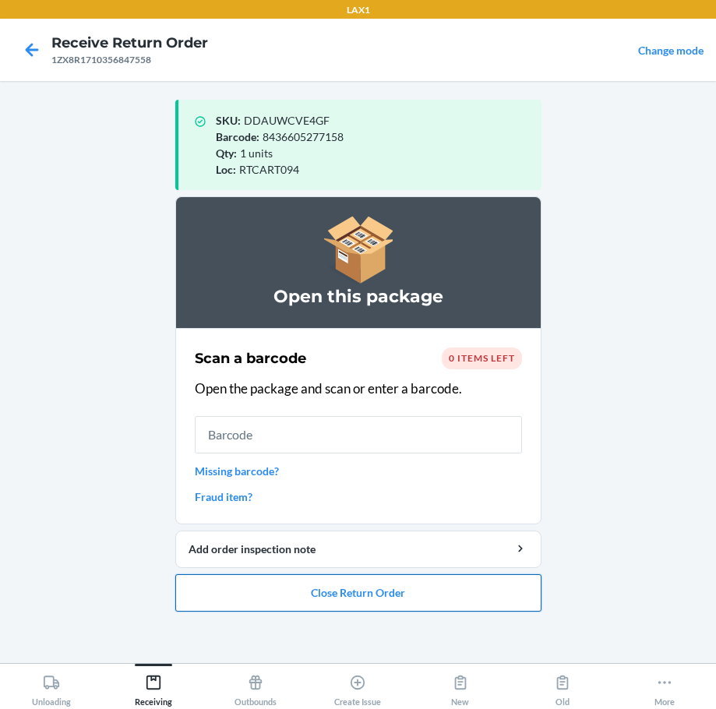
click at [384, 593] on button "Close Return Order" at bounding box center [358, 592] width 366 height 37
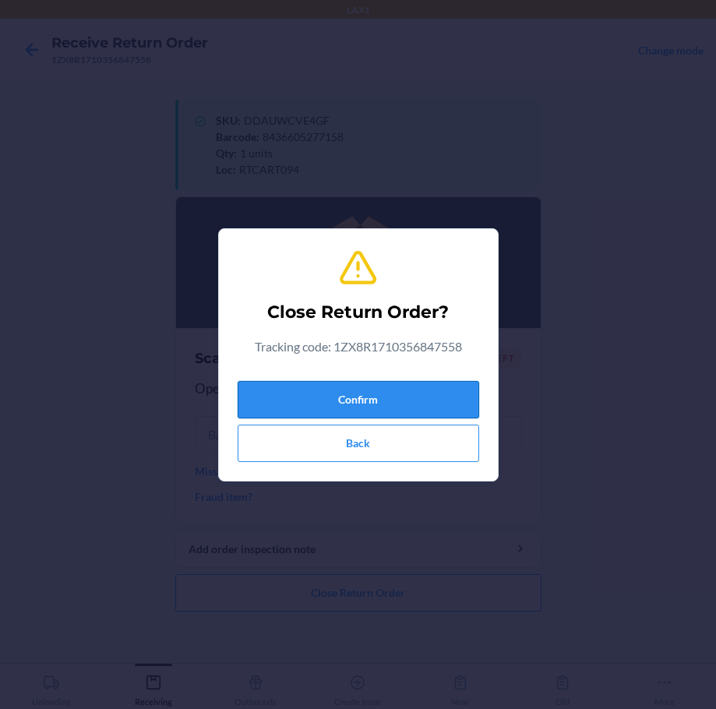
click at [361, 407] on button "Confirm" at bounding box center [358, 399] width 241 height 37
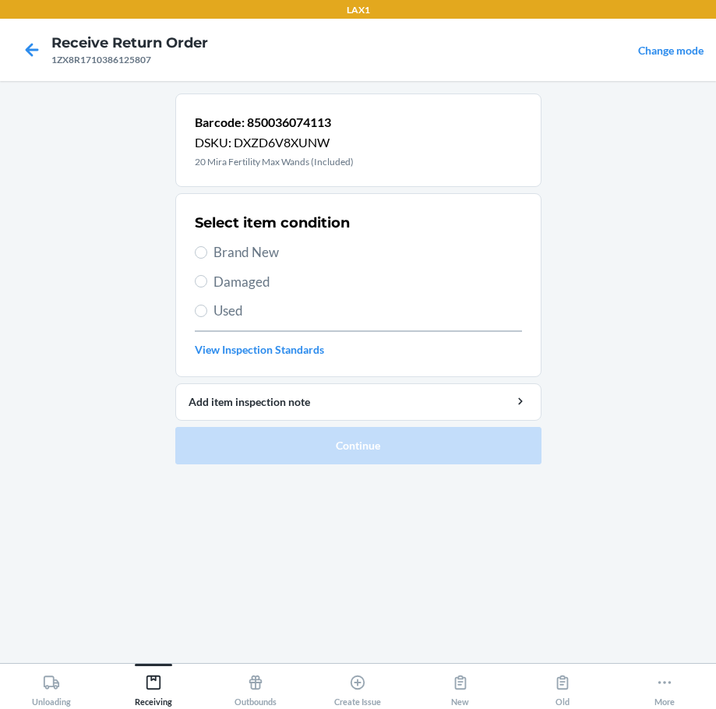
click at [247, 255] on span "Brand New" at bounding box center [367, 252] width 308 height 20
click at [207, 255] on input "Brand New" at bounding box center [201, 252] width 12 height 12
radio input "true"
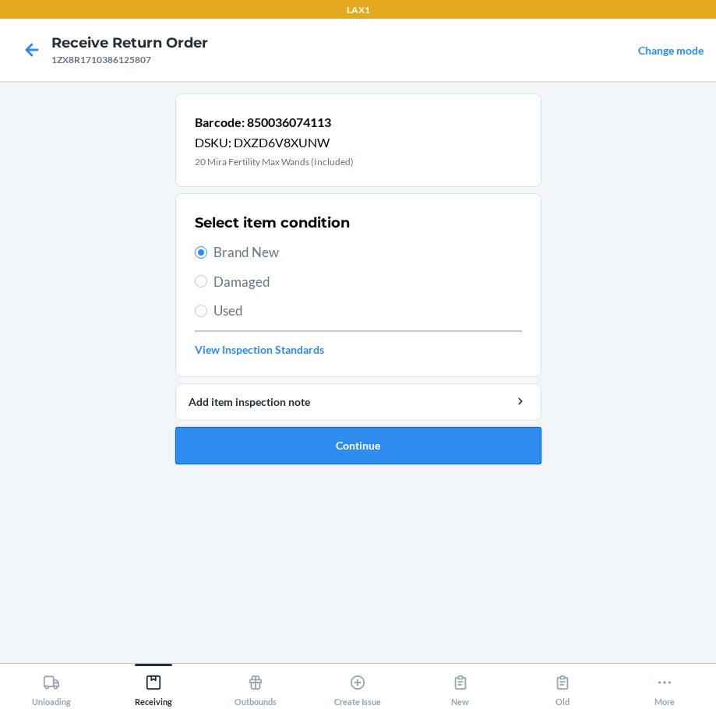
click at [432, 440] on button "Continue" at bounding box center [358, 445] width 366 height 37
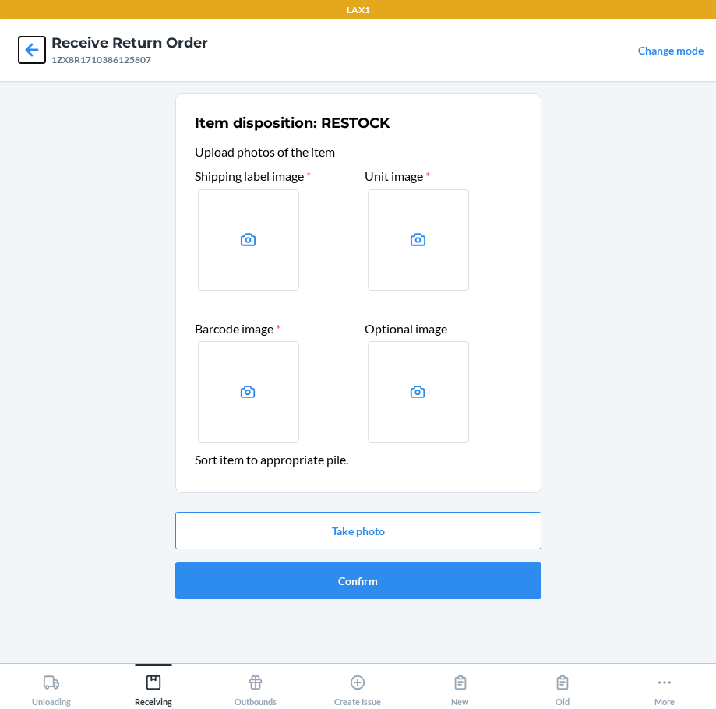
click at [36, 49] on icon at bounding box center [32, 49] width 13 height 13
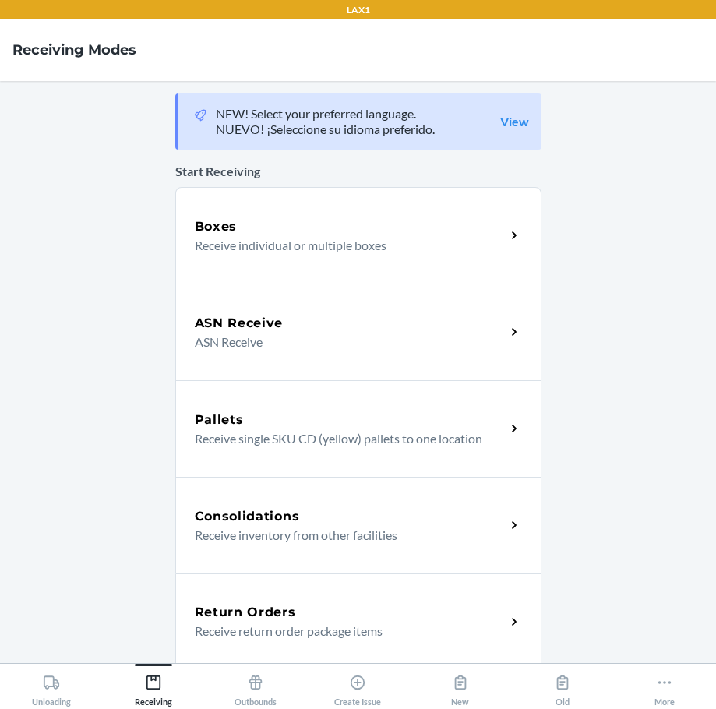
click at [329, 611] on div "Return Orders" at bounding box center [350, 612] width 311 height 19
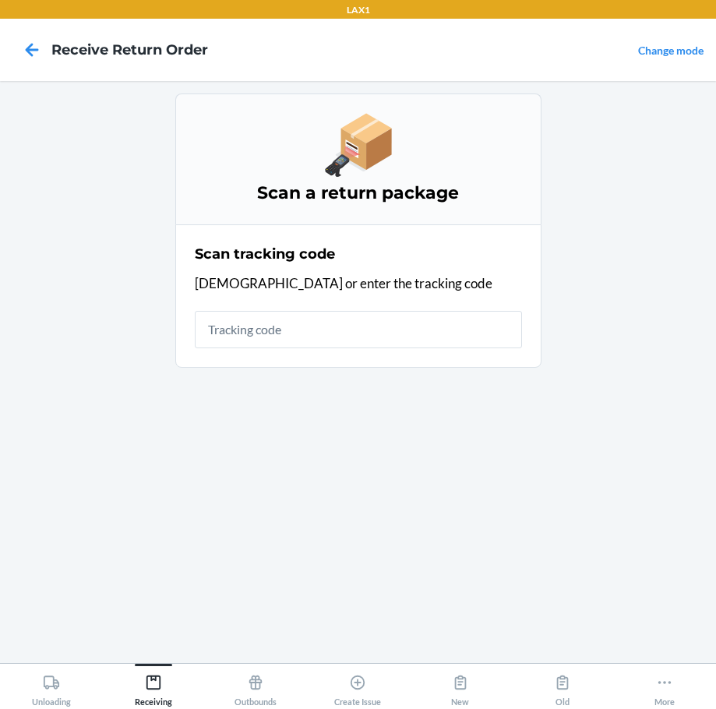
click at [295, 337] on input "text" at bounding box center [358, 329] width 327 height 37
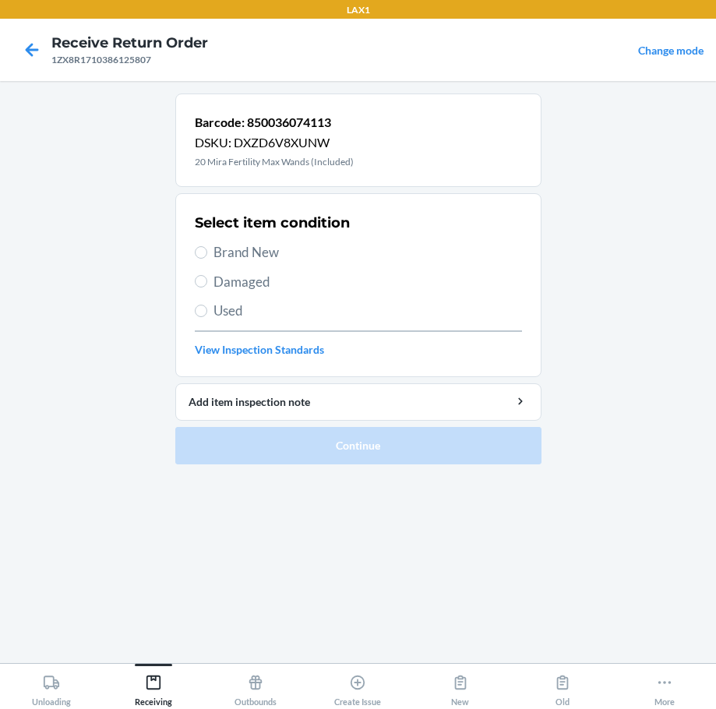
click at [250, 252] on span "Brand New" at bounding box center [367, 252] width 308 height 20
click at [207, 252] on input "Brand New" at bounding box center [201, 252] width 12 height 12
radio input "true"
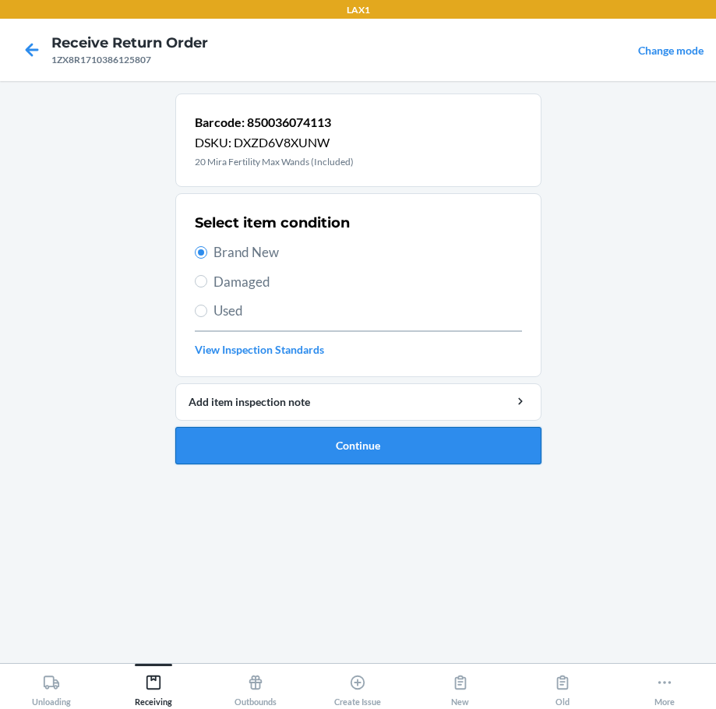
click at [411, 442] on button "Continue" at bounding box center [358, 445] width 366 height 37
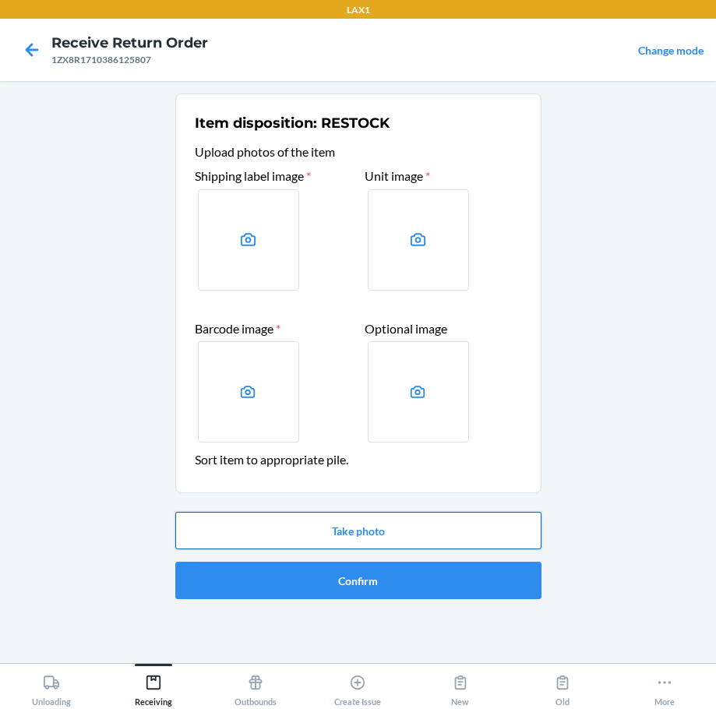
click at [428, 535] on button "Take photo" at bounding box center [358, 530] width 366 height 37
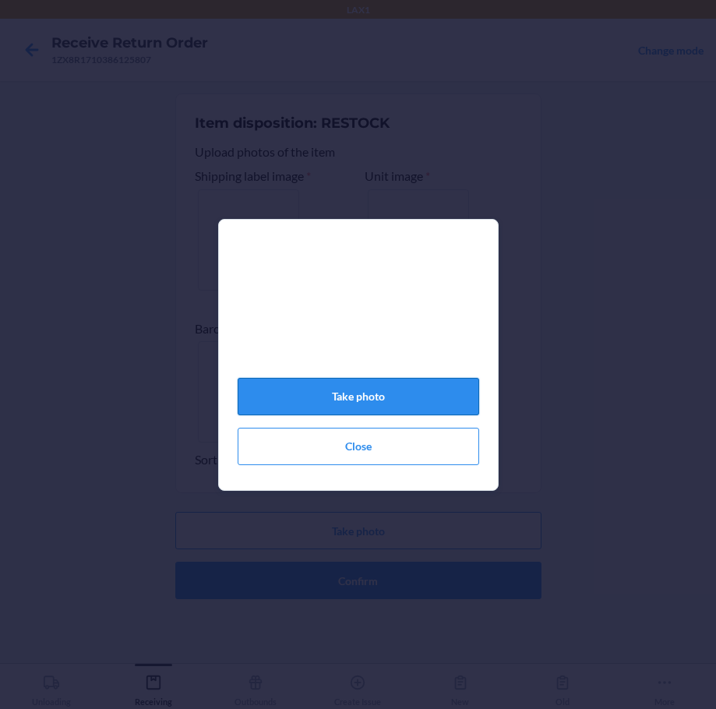
click at [420, 395] on button "Take photo" at bounding box center [358, 396] width 241 height 37
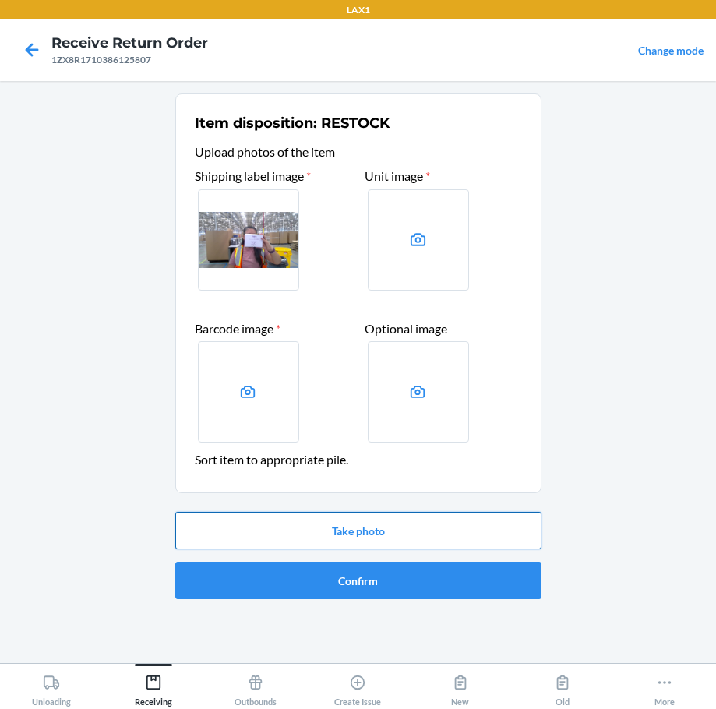
click at [401, 536] on button "Take photo" at bounding box center [358, 530] width 366 height 37
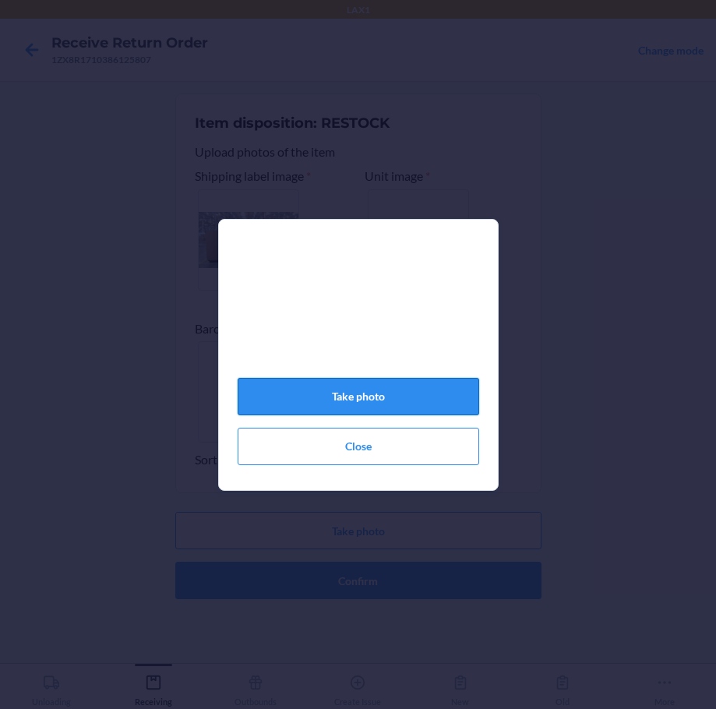
click at [401, 407] on button "Take photo" at bounding box center [358, 396] width 241 height 37
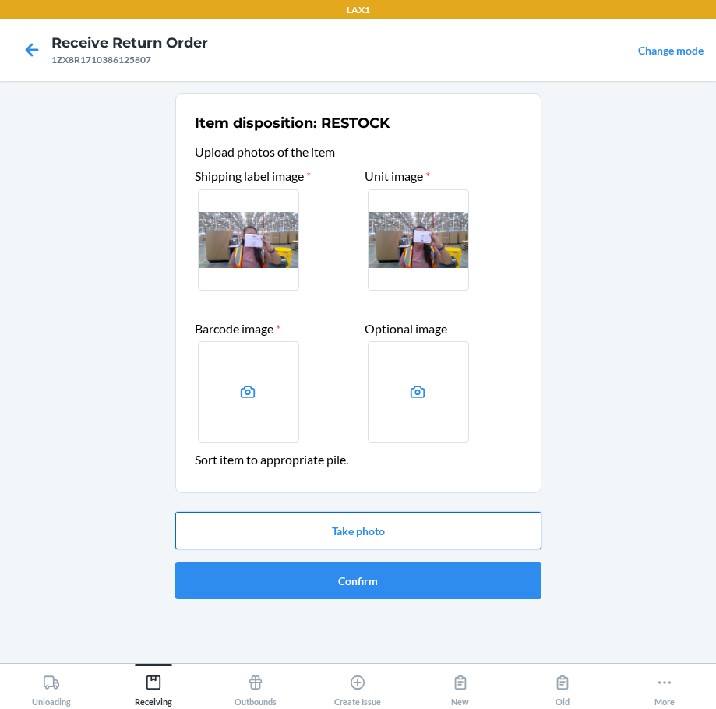
click at [393, 526] on button "Take photo" at bounding box center [358, 530] width 366 height 37
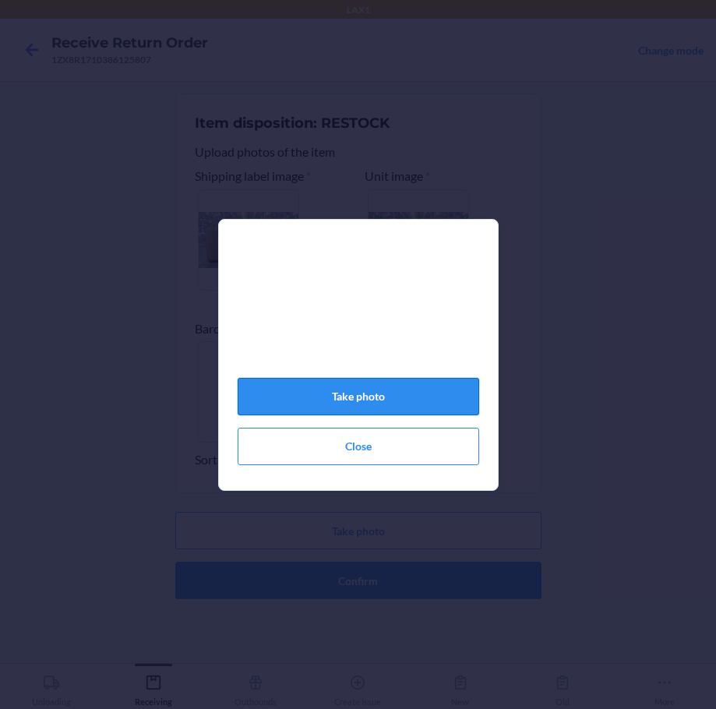
click at [413, 403] on button "Take photo" at bounding box center [358, 396] width 241 height 37
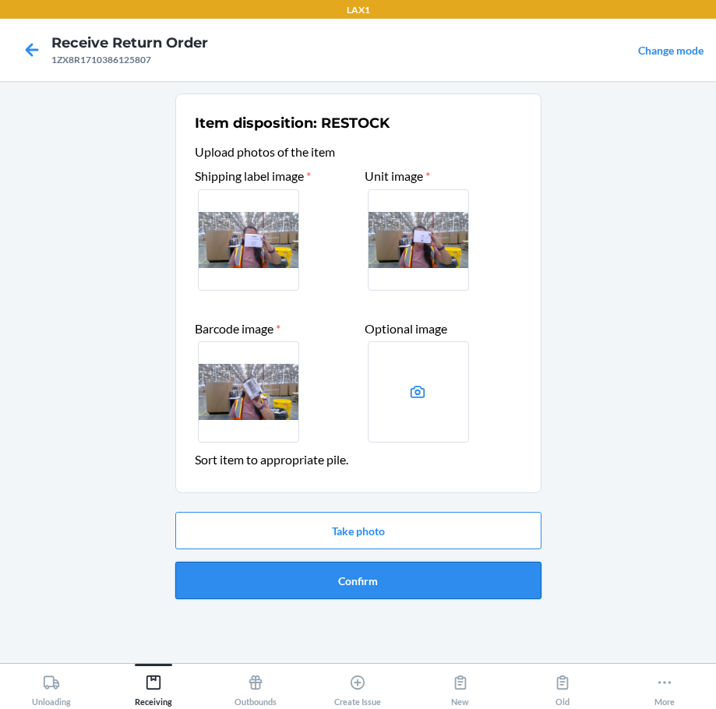
click at [425, 574] on button "Confirm" at bounding box center [358, 580] width 366 height 37
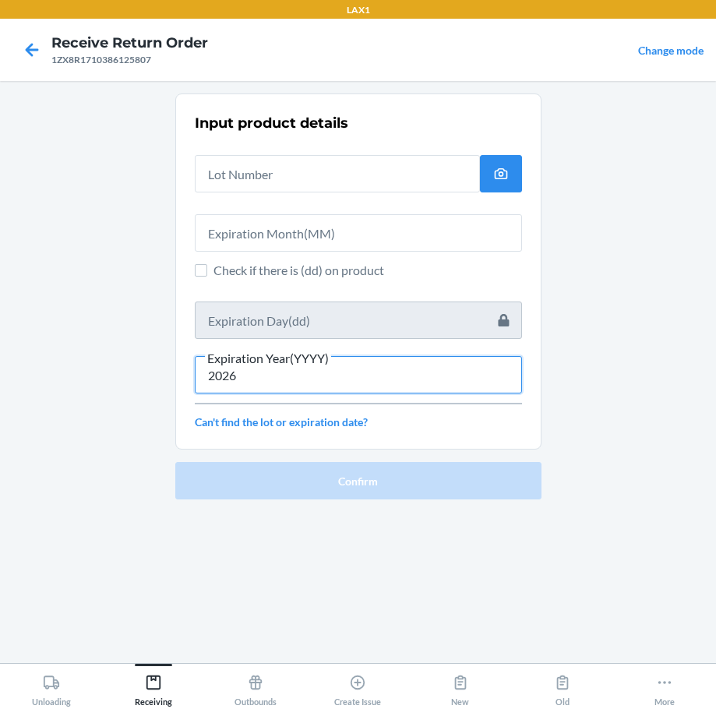
type input "2026"
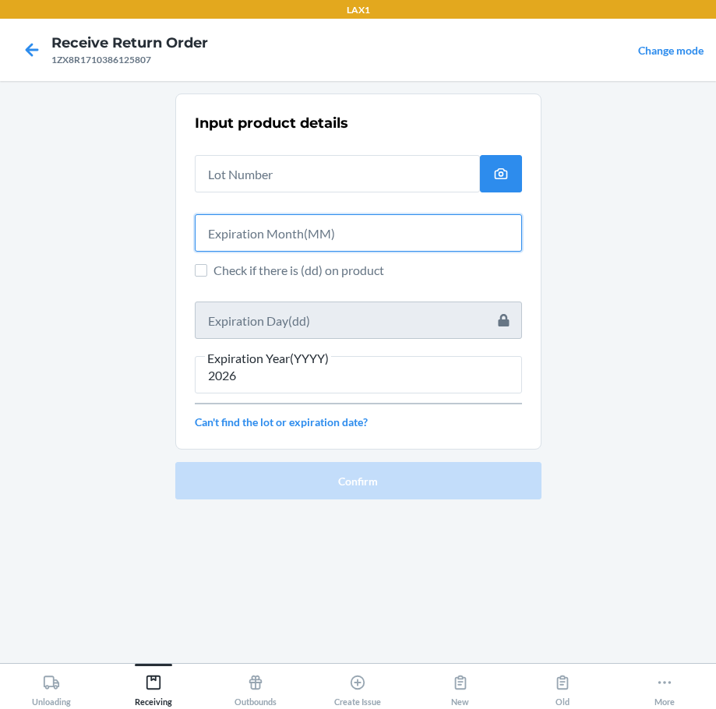
click at [263, 236] on input "text" at bounding box center [358, 232] width 327 height 37
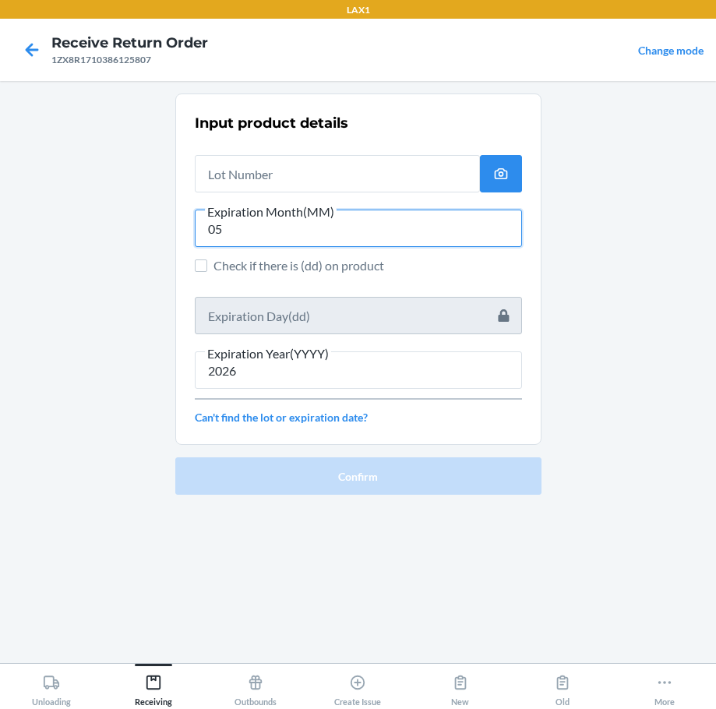
type input "05"
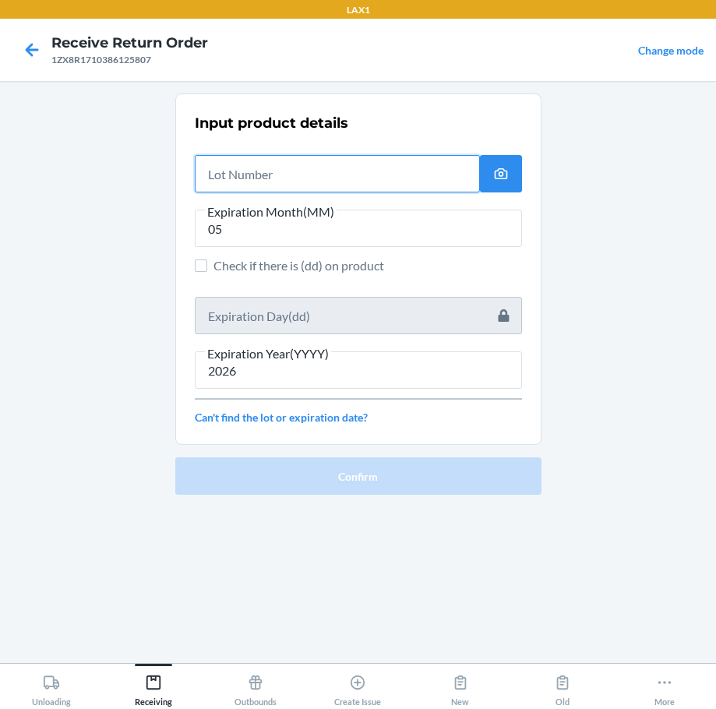
click at [250, 173] on input "text" at bounding box center [337, 173] width 285 height 37
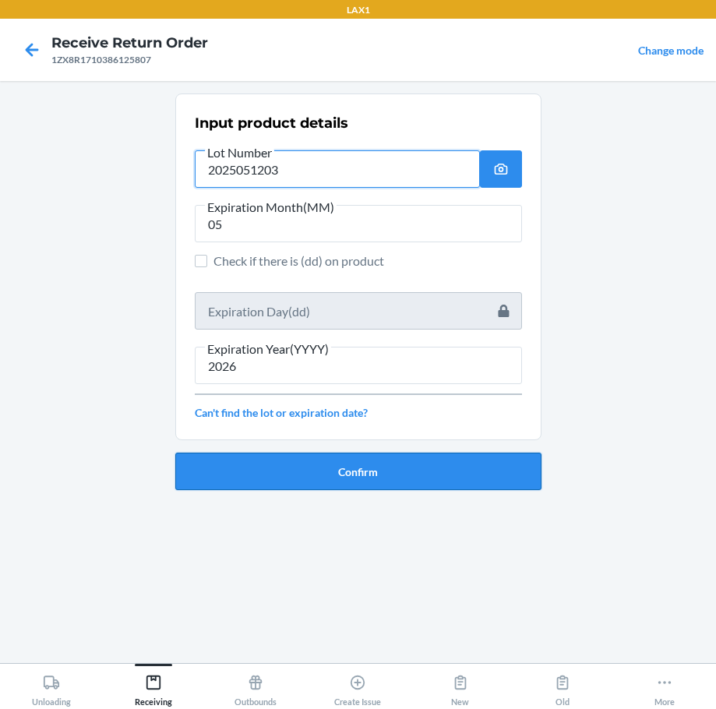
type input "2025051203"
click at [365, 463] on button "Confirm" at bounding box center [358, 471] width 366 height 37
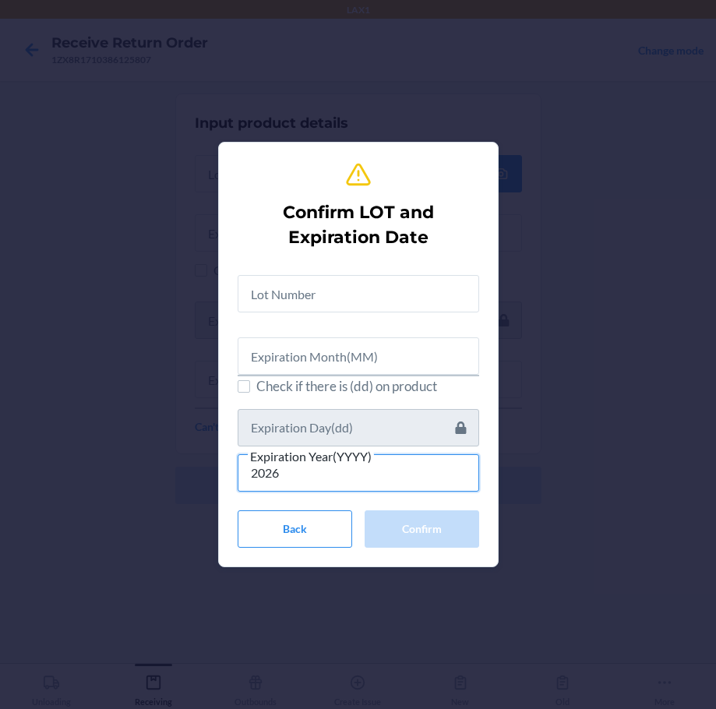
type input "2026"
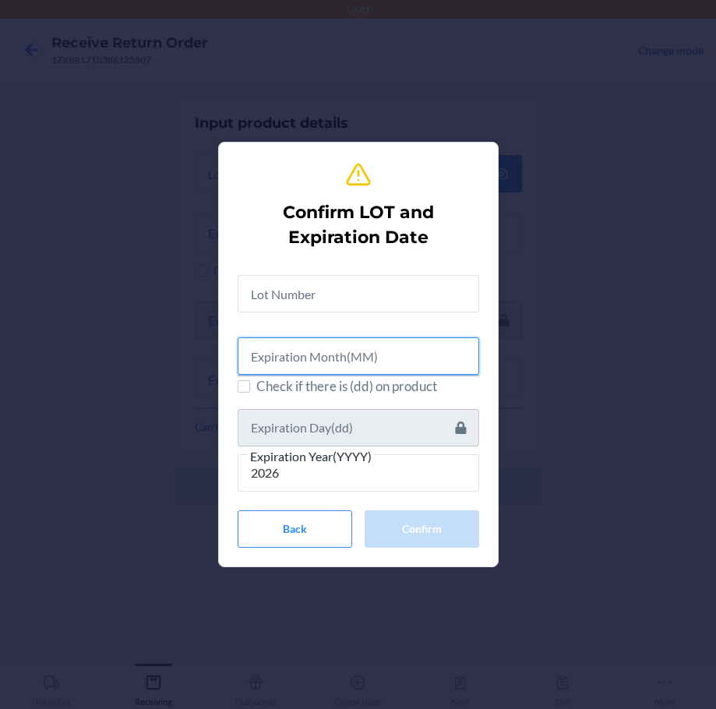
click at [313, 360] on input "text" at bounding box center [358, 355] width 241 height 37
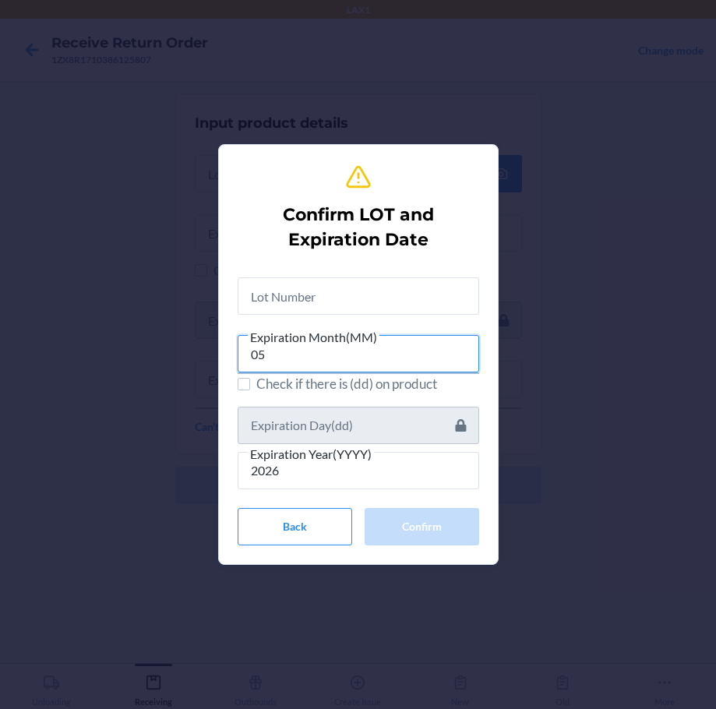
type input "05"
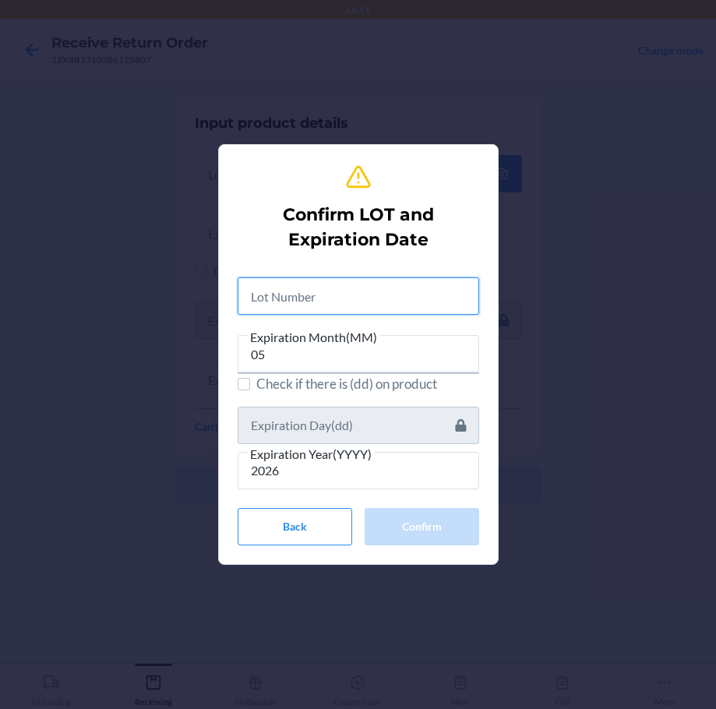
click at [313, 290] on input "text" at bounding box center [358, 295] width 241 height 37
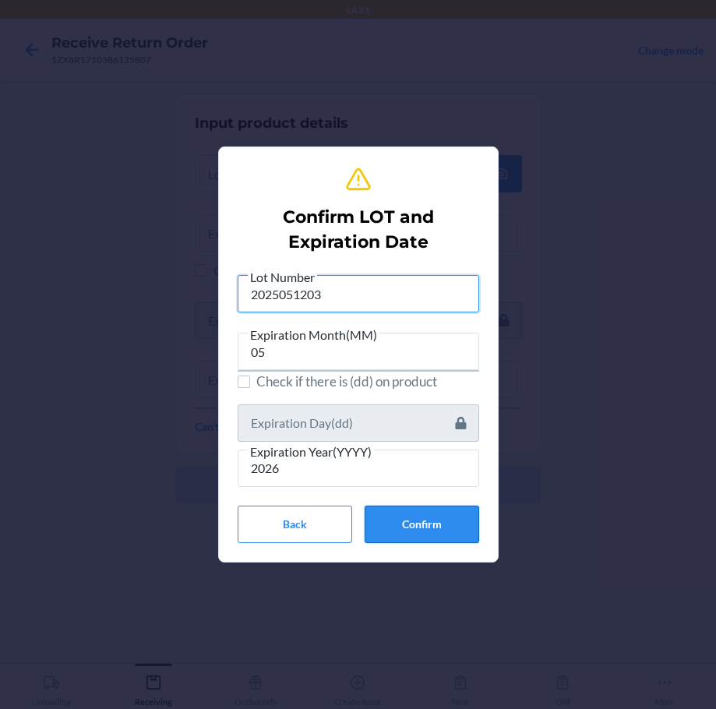
type input "2025051203"
click at [423, 530] on button "Confirm" at bounding box center [422, 524] width 115 height 37
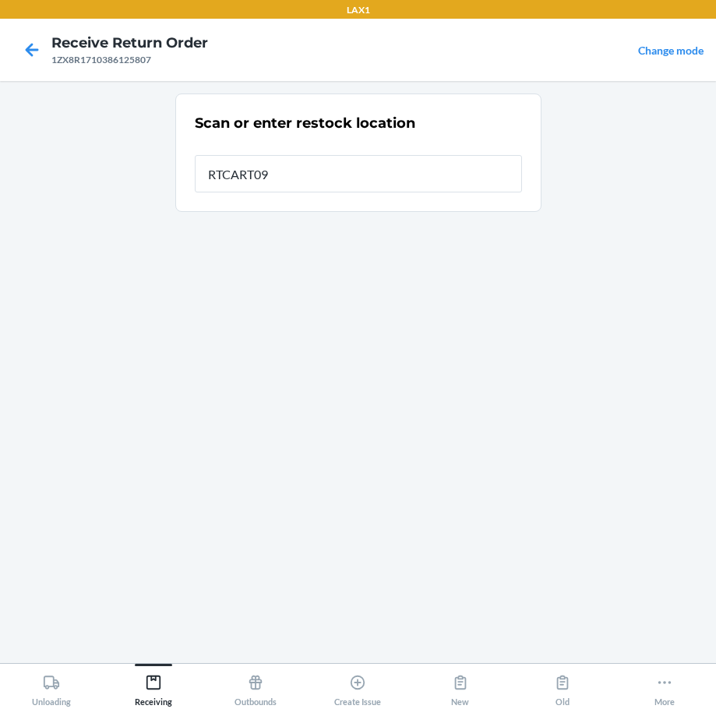
type input "RTCART094"
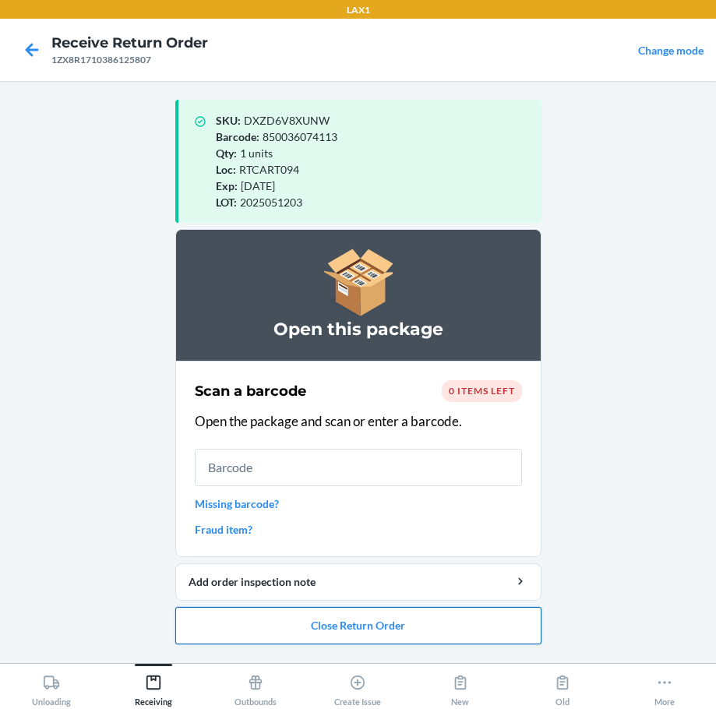
click at [403, 628] on button "Close Return Order" at bounding box center [358, 625] width 366 height 37
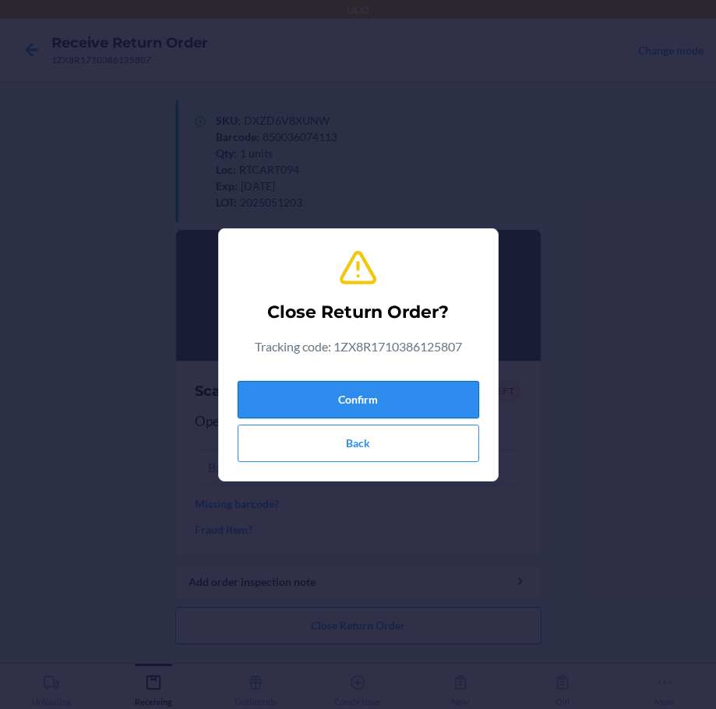
click at [416, 406] on button "Confirm" at bounding box center [358, 399] width 241 height 37
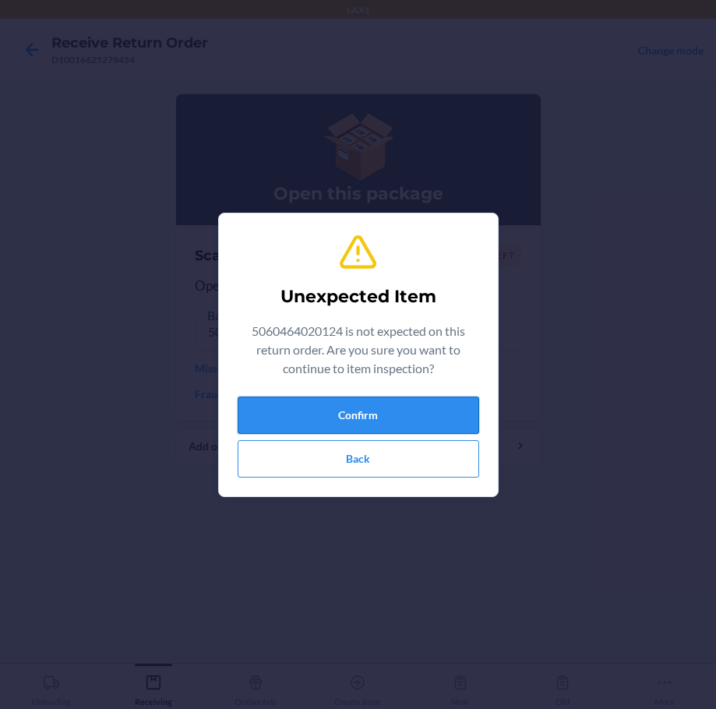
click at [305, 407] on button "Confirm" at bounding box center [358, 414] width 241 height 37
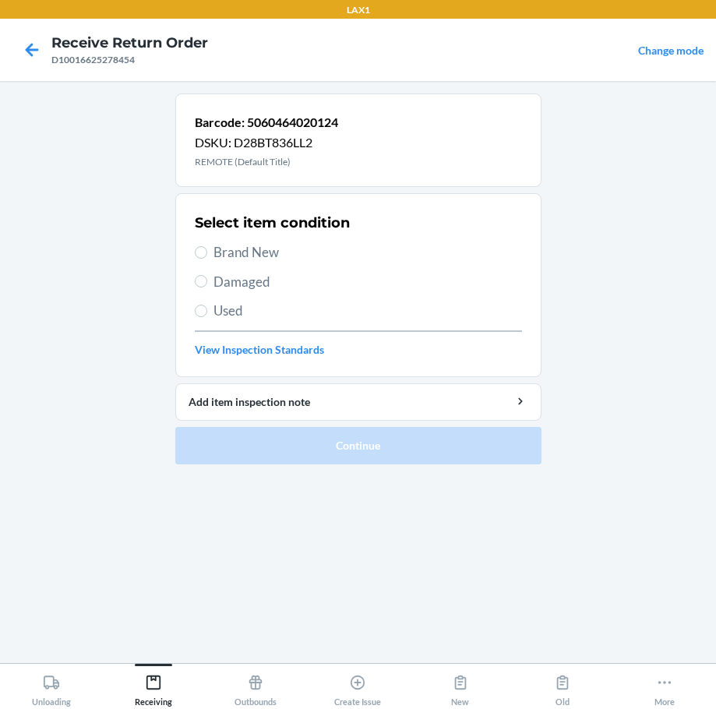
click at [261, 255] on span "Brand New" at bounding box center [367, 252] width 308 height 20
click at [207, 255] on input "Brand New" at bounding box center [201, 252] width 12 height 12
radio input "true"
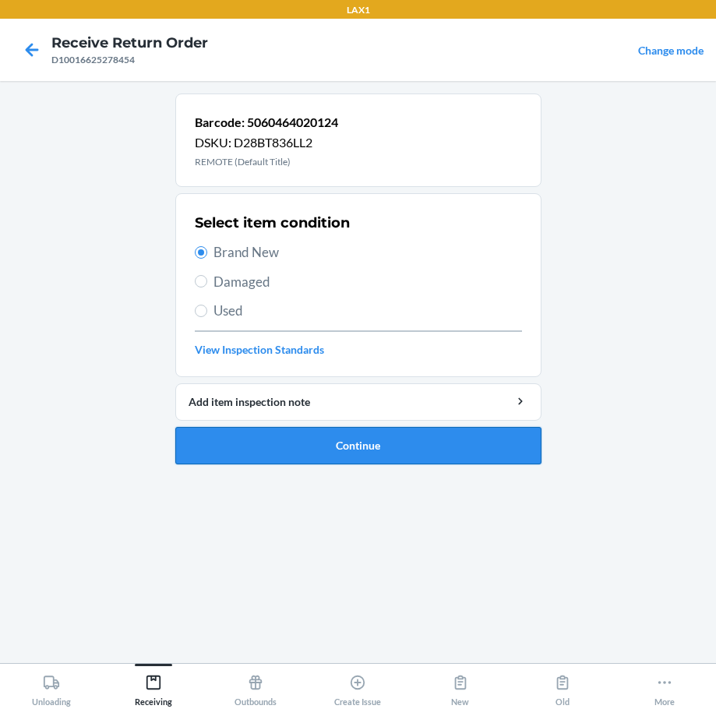
click at [433, 448] on button "Continue" at bounding box center [358, 445] width 366 height 37
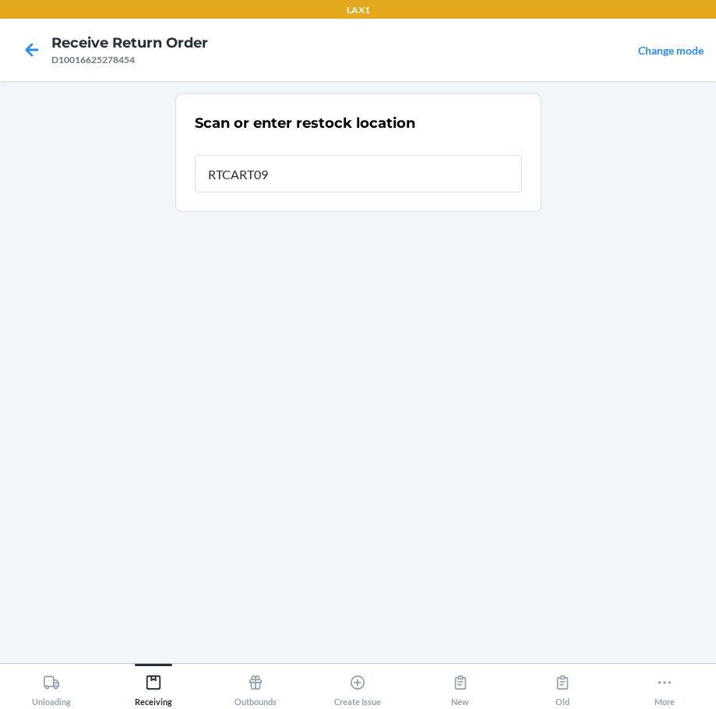
type input "RTCART094"
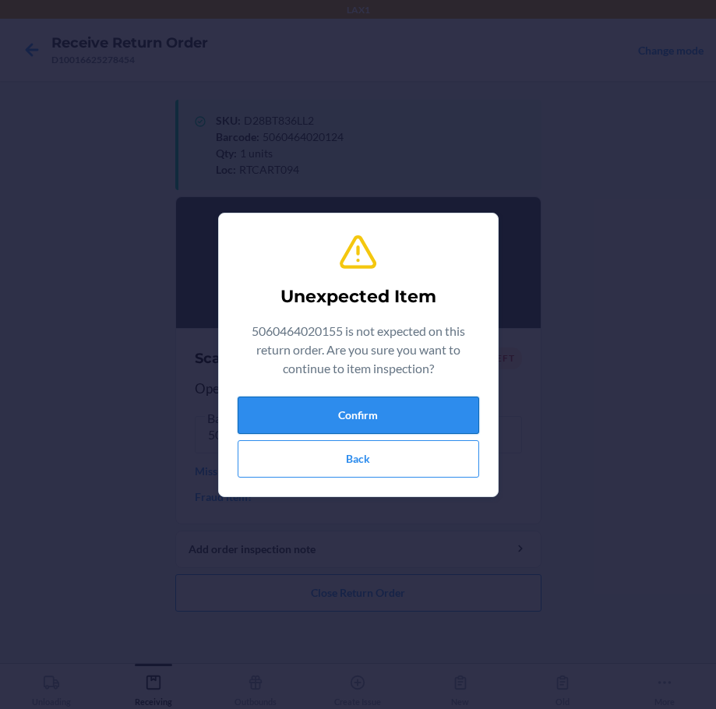
click at [396, 401] on button "Confirm" at bounding box center [358, 414] width 241 height 37
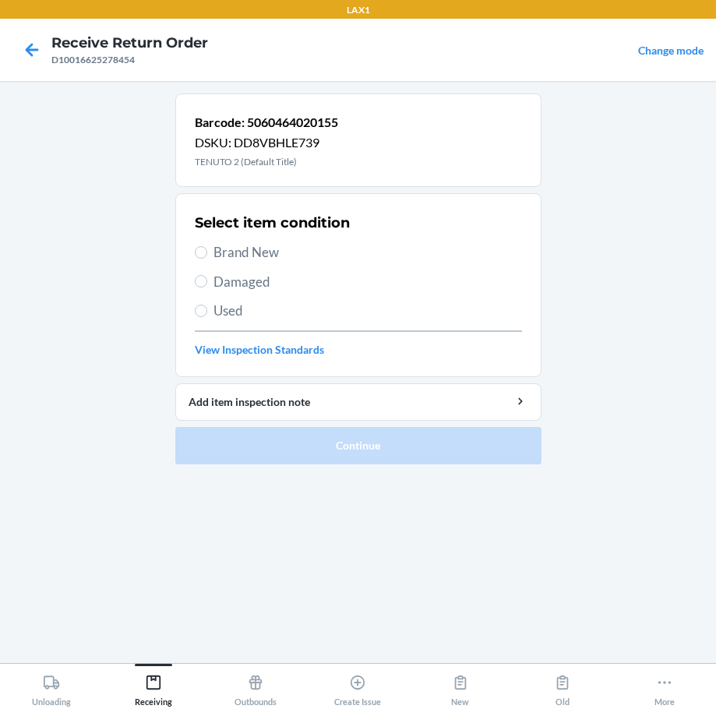
click at [243, 256] on span "Brand New" at bounding box center [367, 252] width 308 height 20
click at [207, 256] on input "Brand New" at bounding box center [201, 252] width 12 height 12
radio input "true"
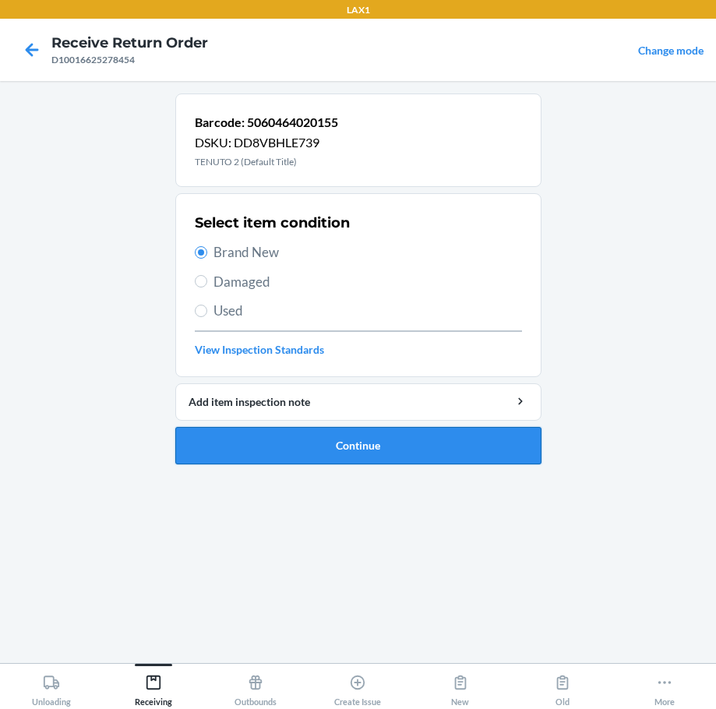
click at [412, 441] on button "Continue" at bounding box center [358, 445] width 366 height 37
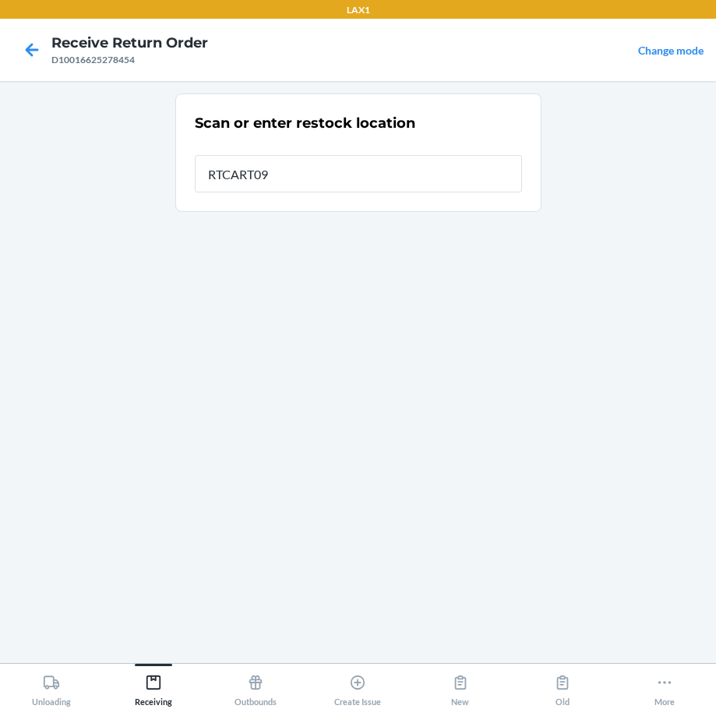
type input "RTCART094"
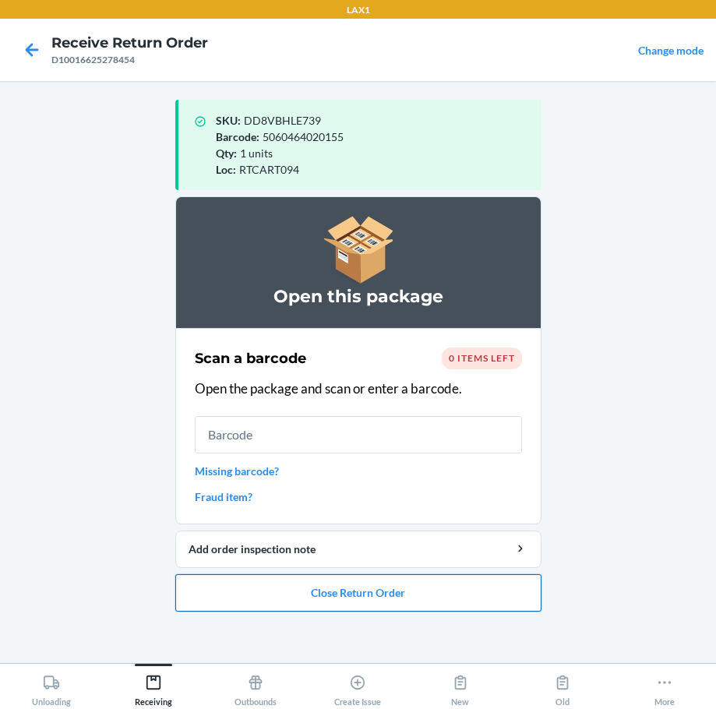
click at [410, 594] on button "Close Return Order" at bounding box center [358, 592] width 366 height 37
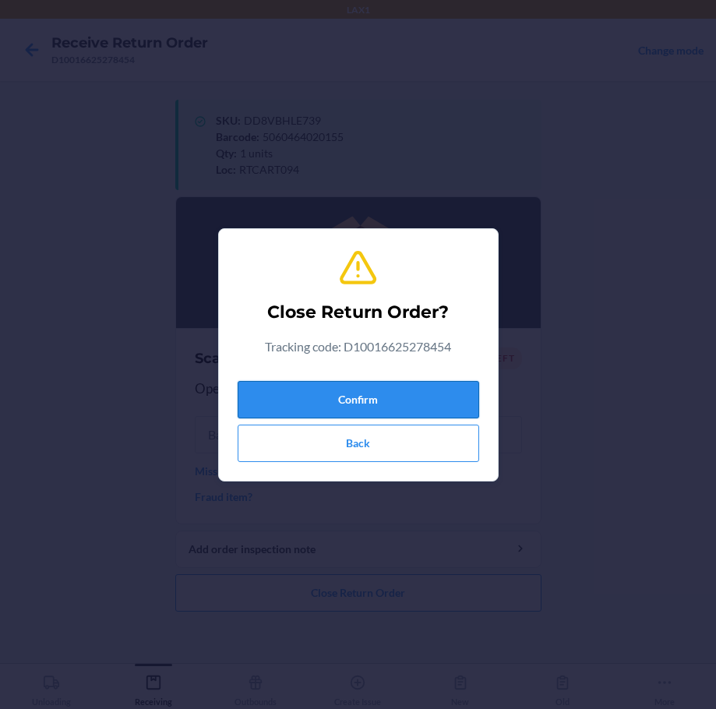
click at [379, 382] on button "Confirm" at bounding box center [358, 399] width 241 height 37
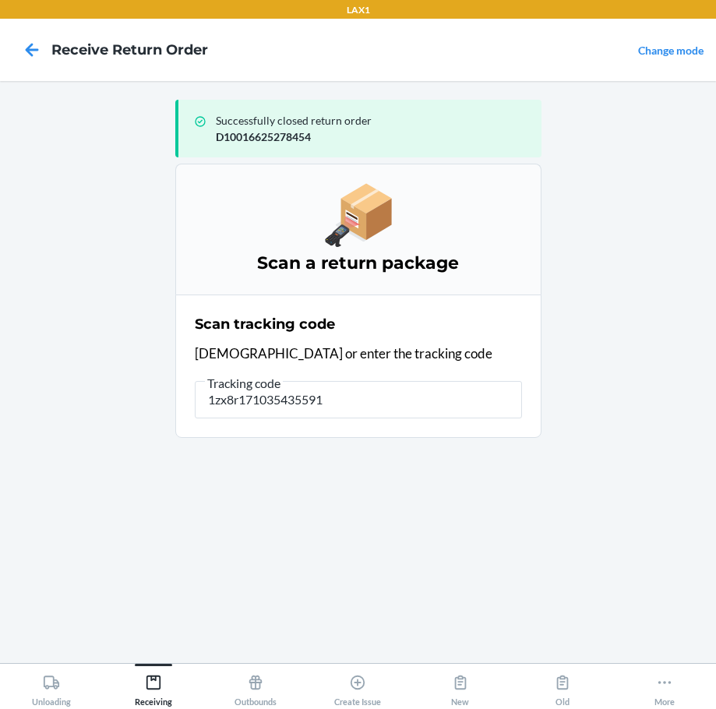
type input "1zx8r1710354355914"
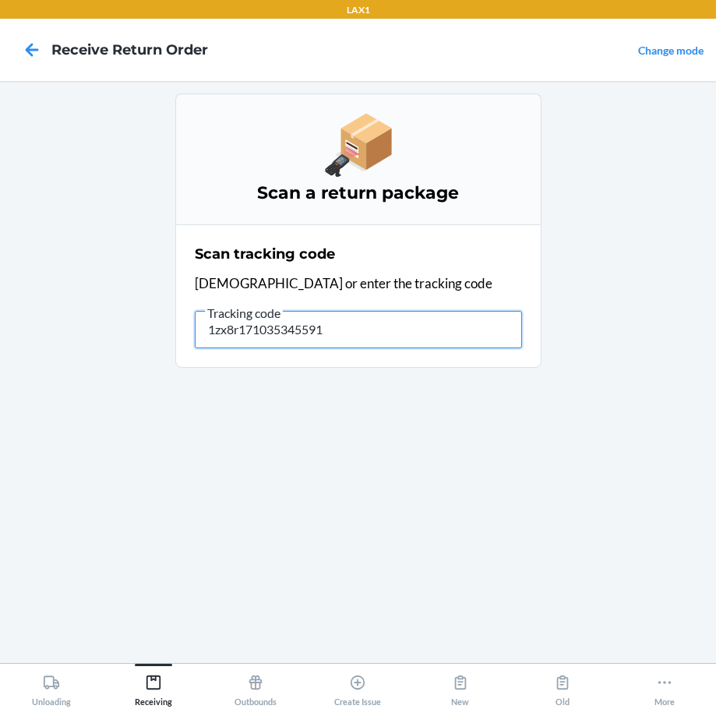
type input "1zx8r1710353455914"
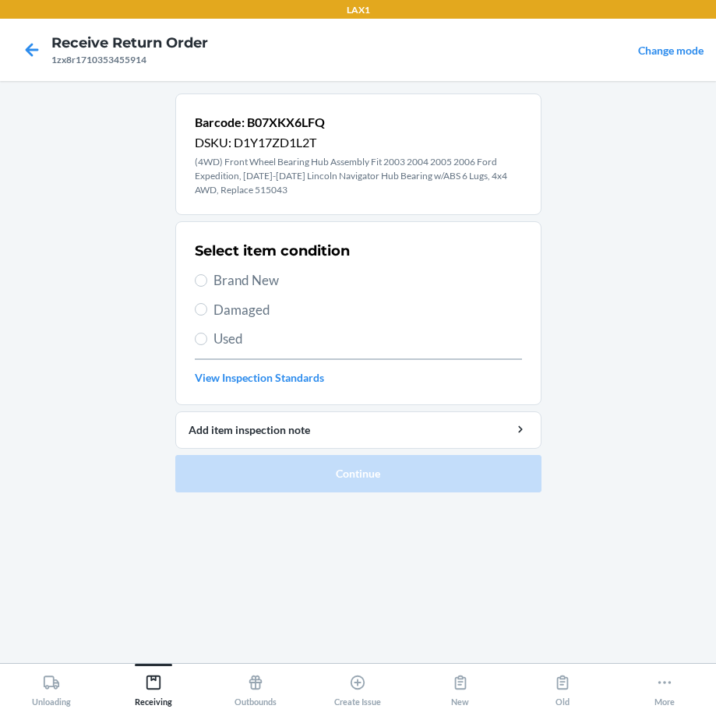
click at [256, 317] on span "Damaged" at bounding box center [367, 310] width 308 height 20
click at [207, 315] on input "Damaged" at bounding box center [201, 309] width 12 height 12
radio input "true"
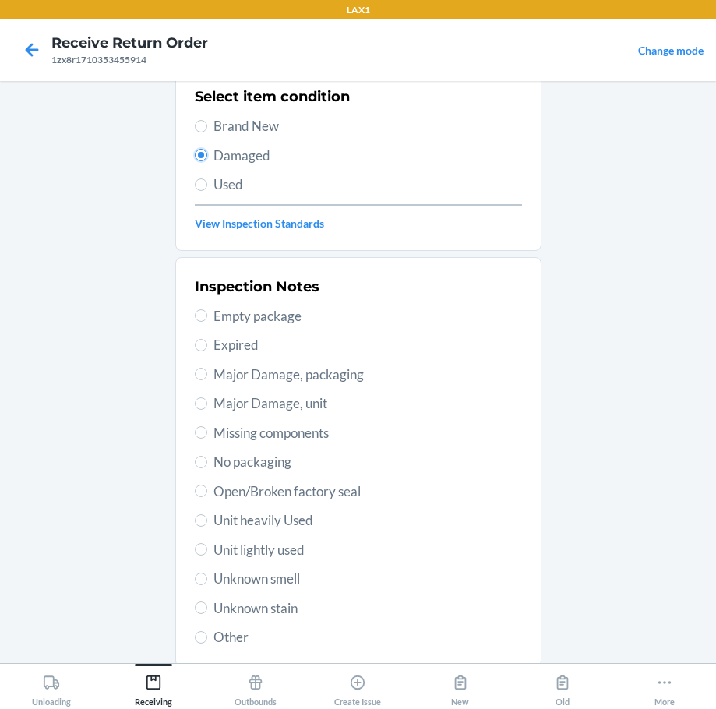
scroll to position [156, 0]
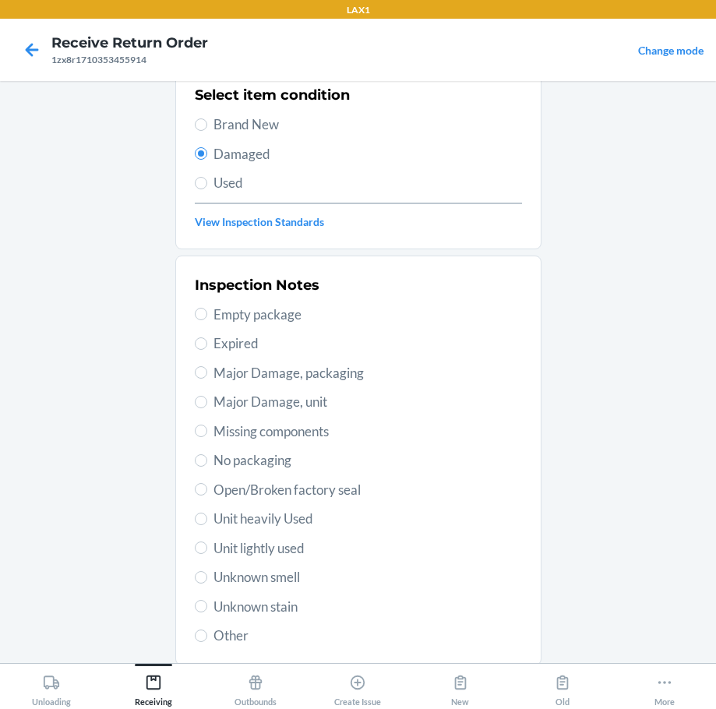
click at [301, 495] on span "Open/Broken factory seal" at bounding box center [367, 490] width 308 height 20
click at [207, 495] on input "Open/Broken factory seal" at bounding box center [201, 489] width 12 height 12
radio input "true"
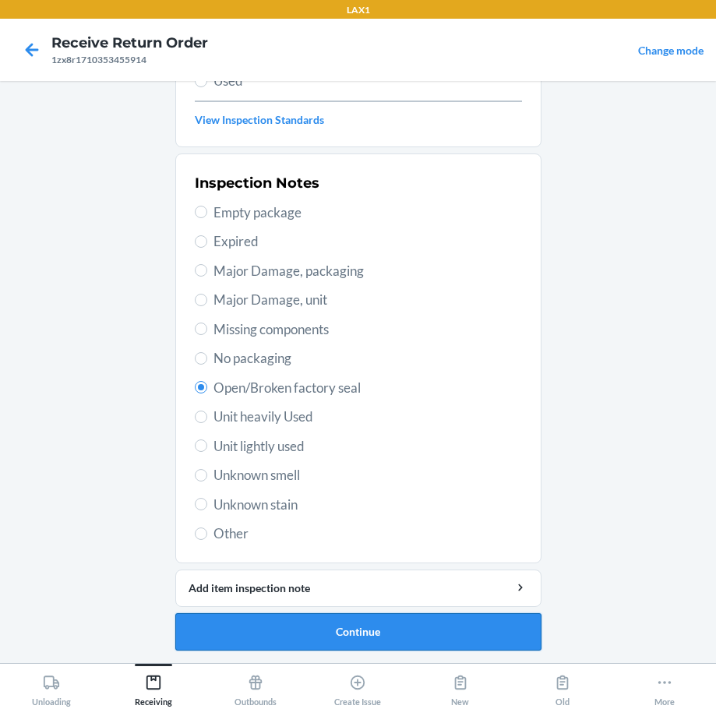
click at [407, 629] on button "Continue" at bounding box center [358, 631] width 366 height 37
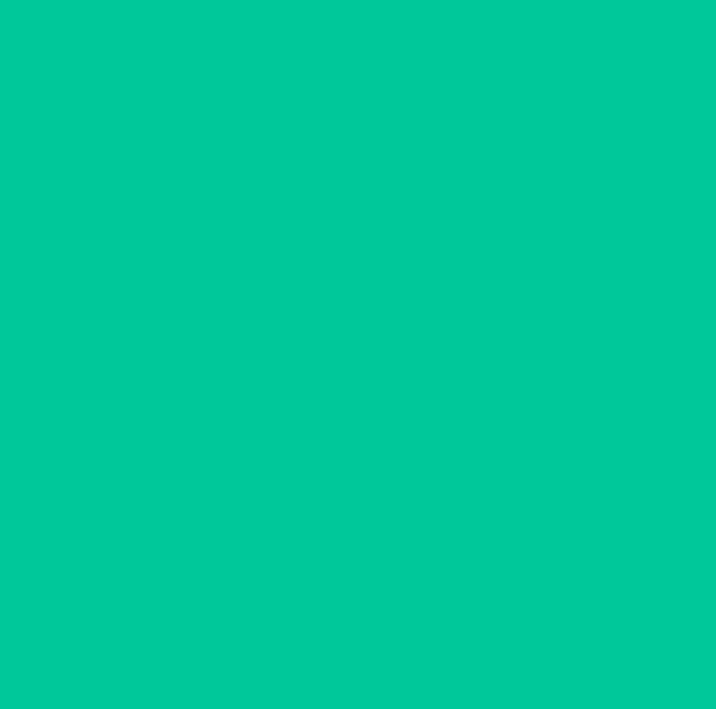
scroll to position [101, 0]
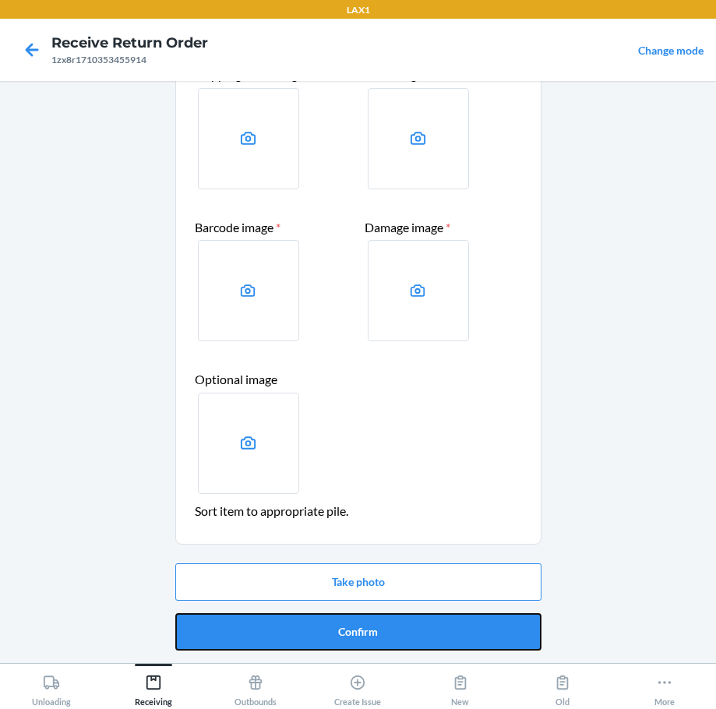
click at [407, 629] on button "Confirm" at bounding box center [358, 631] width 366 height 37
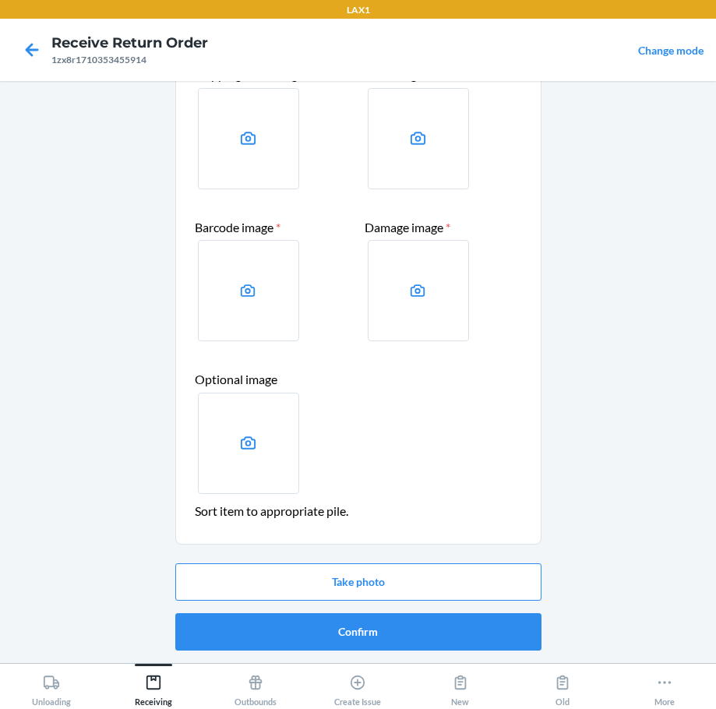
scroll to position [0, 0]
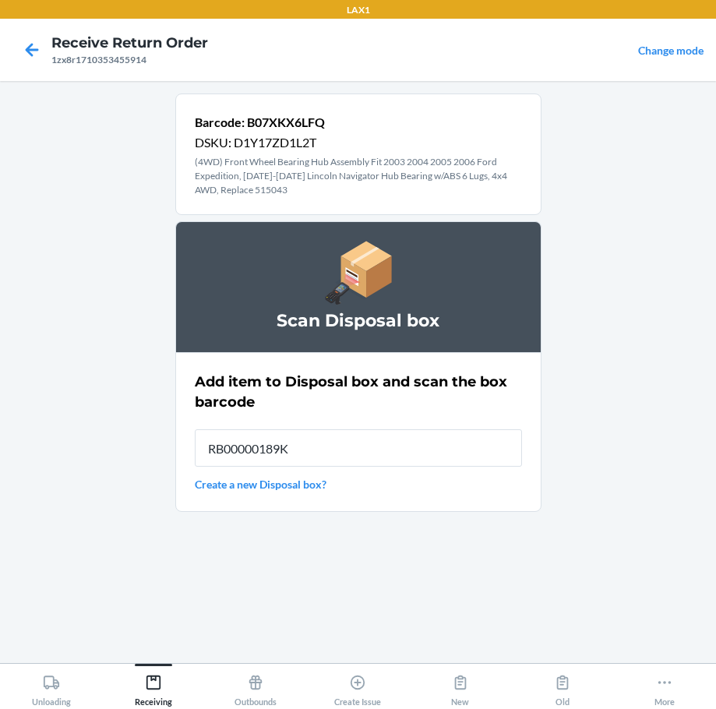
type input "RB00000189K"
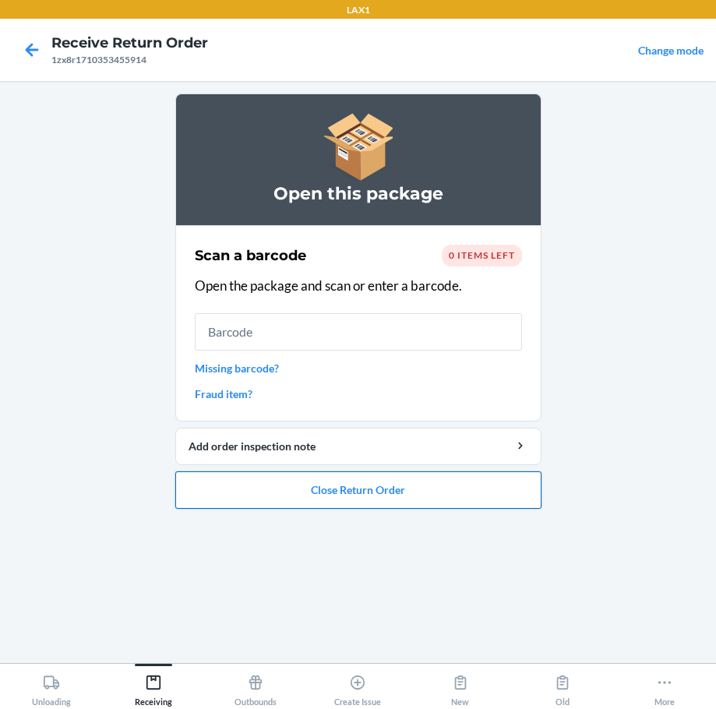
click at [436, 488] on button "Close Return Order" at bounding box center [358, 489] width 366 height 37
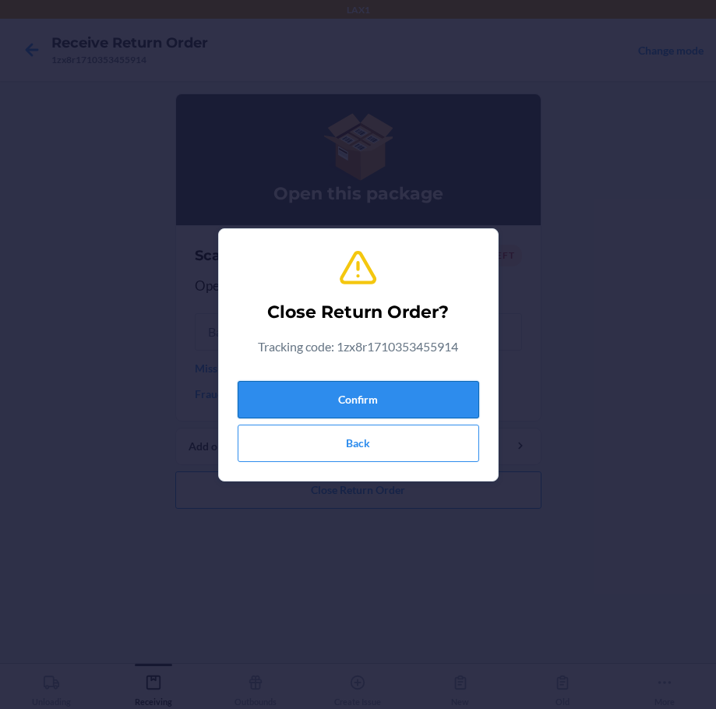
click at [409, 391] on button "Confirm" at bounding box center [358, 399] width 241 height 37
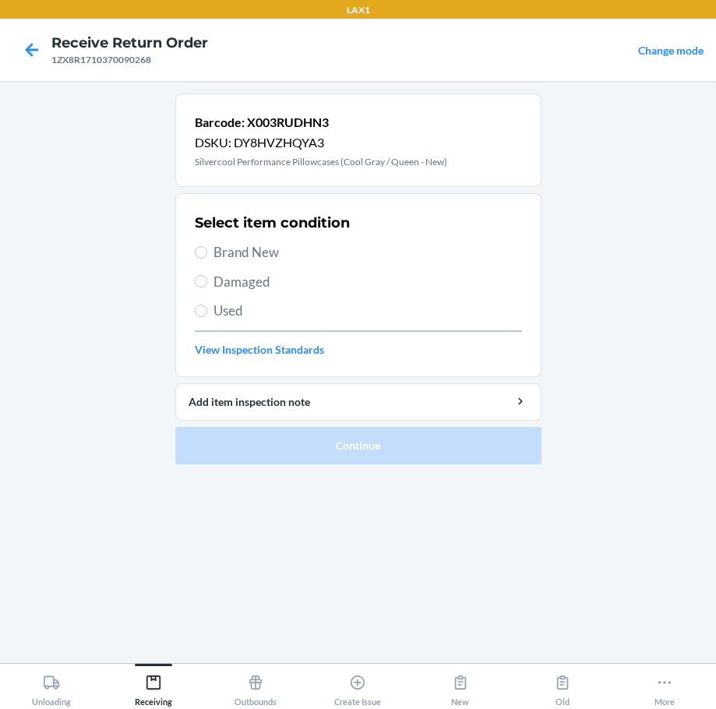
click at [220, 284] on span "Damaged" at bounding box center [367, 282] width 308 height 20
click at [207, 284] on input "Damaged" at bounding box center [201, 281] width 12 height 12
radio input "true"
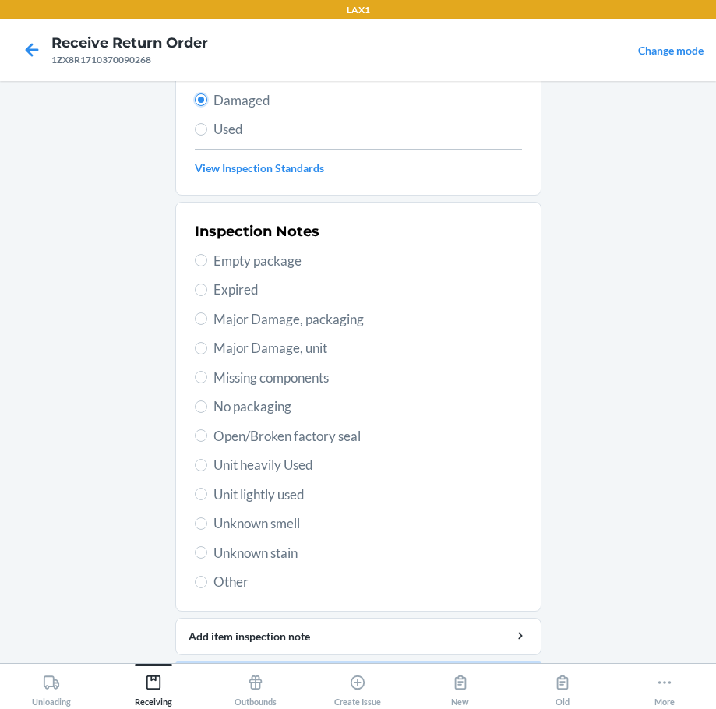
scroll to position [208, 0]
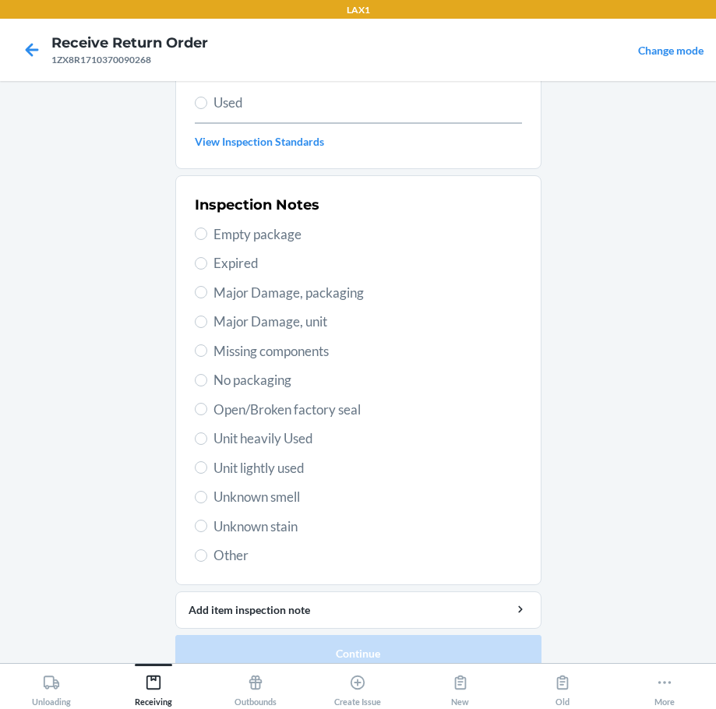
click at [245, 405] on span "Open/Broken factory seal" at bounding box center [367, 410] width 308 height 20
click at [207, 405] on input "Open/Broken factory seal" at bounding box center [201, 409] width 12 height 12
radio input "true"
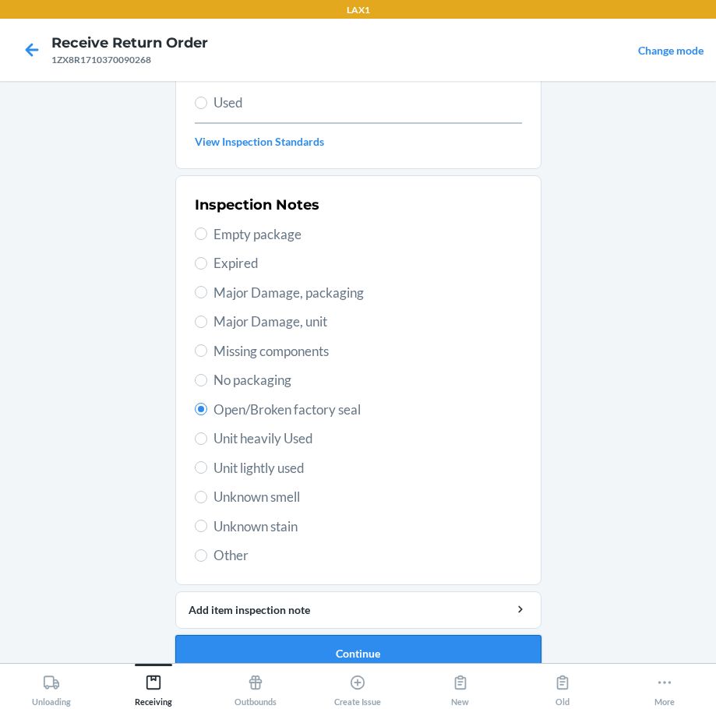
click at [394, 650] on button "Continue" at bounding box center [358, 653] width 366 height 37
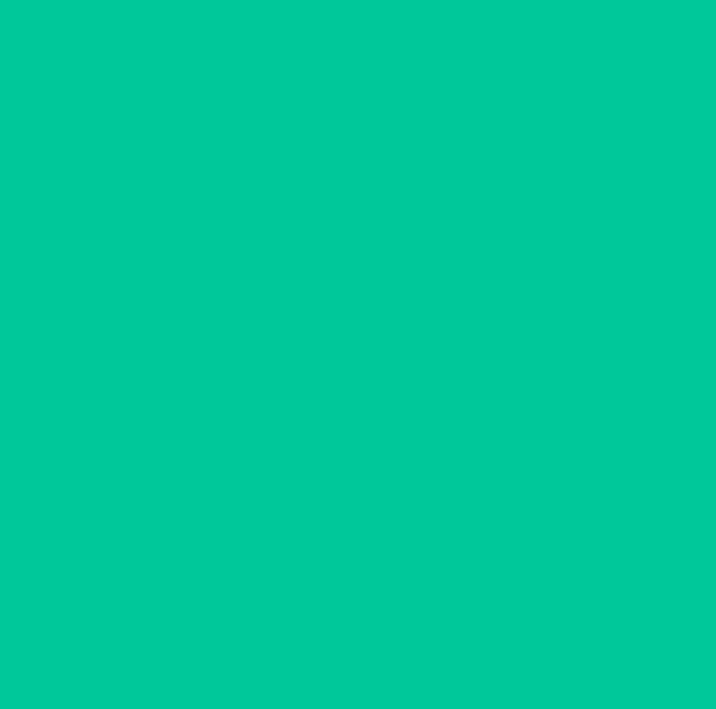
scroll to position [101, 0]
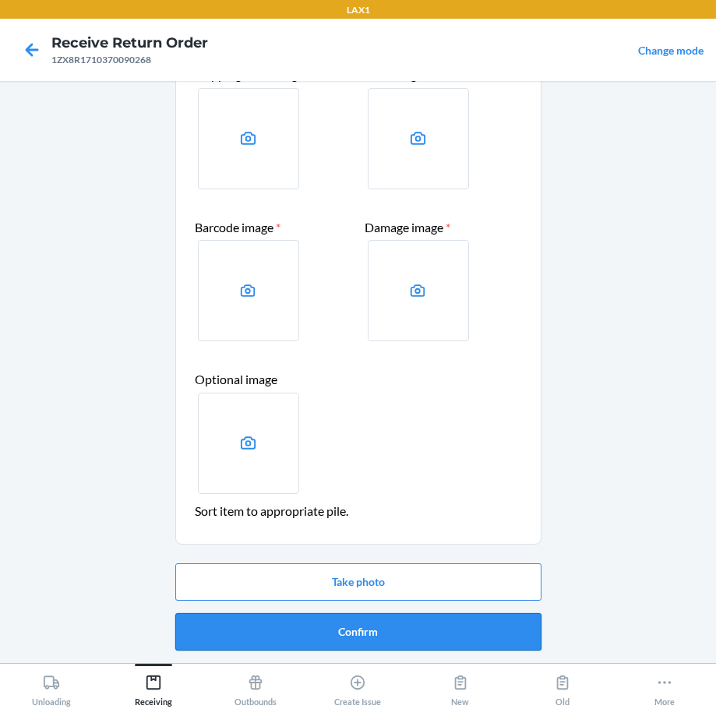
click at [396, 643] on button "Confirm" at bounding box center [358, 631] width 366 height 37
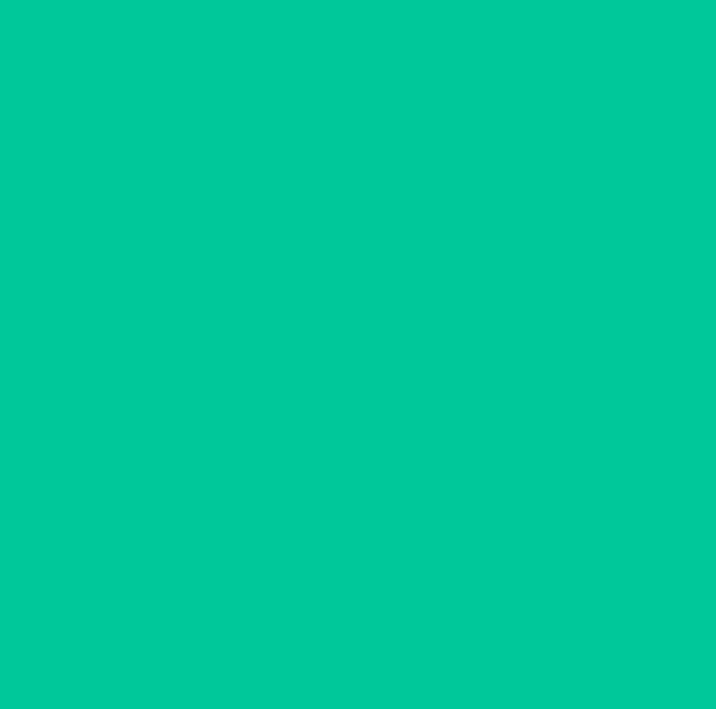
scroll to position [0, 0]
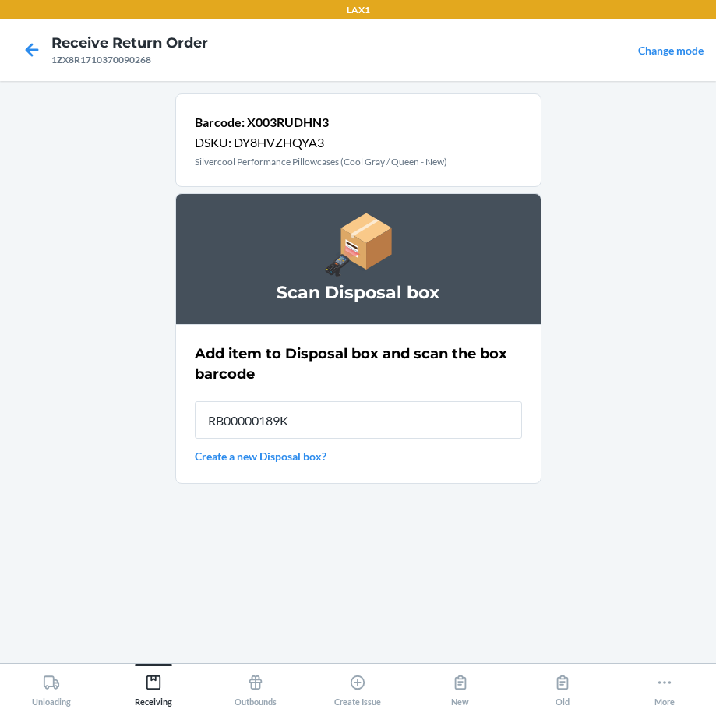
type input "RB00000189K"
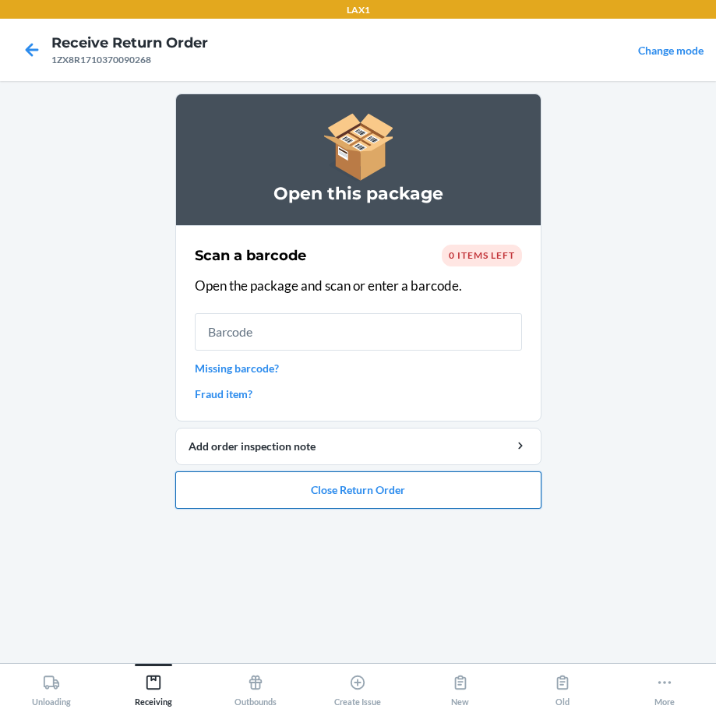
click at [326, 499] on button "Close Return Order" at bounding box center [358, 489] width 366 height 37
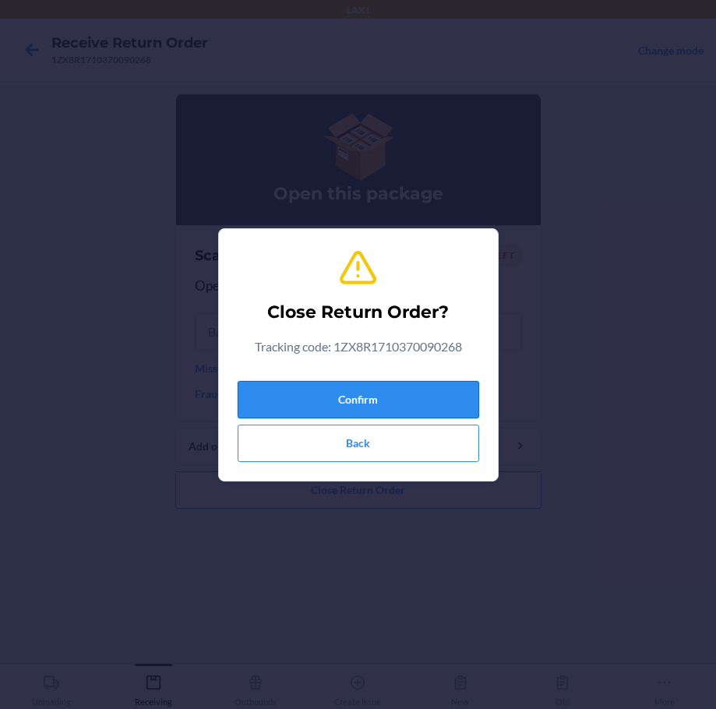
click at [376, 403] on button "Confirm" at bounding box center [358, 399] width 241 height 37
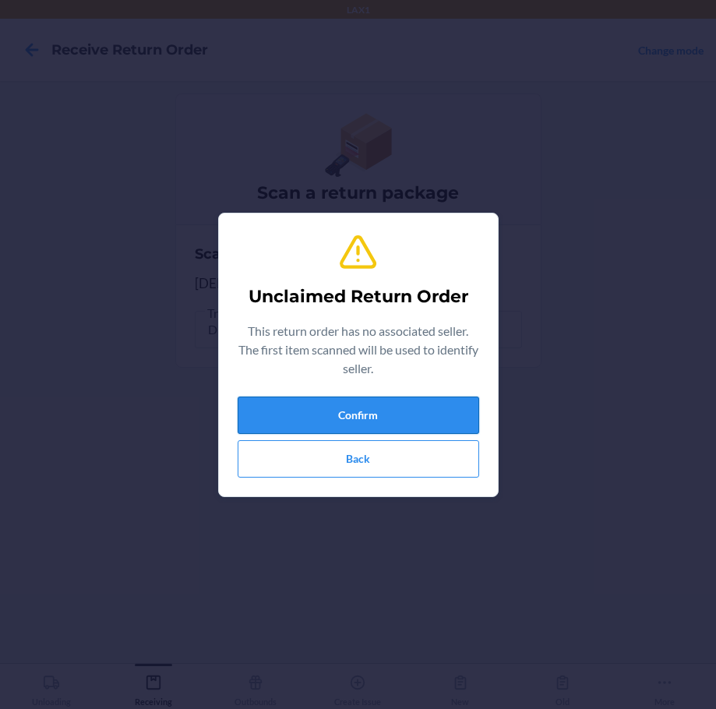
click at [363, 402] on button "Confirm" at bounding box center [358, 414] width 241 height 37
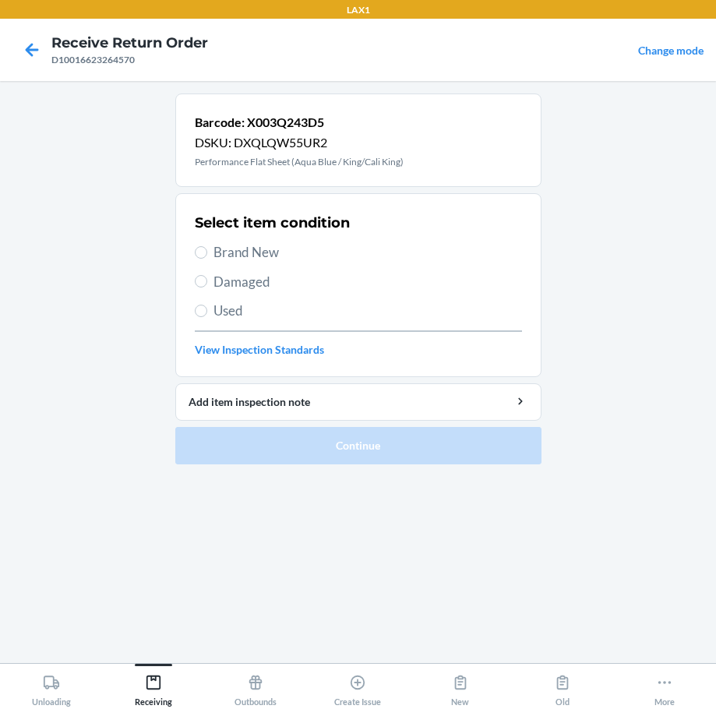
click at [263, 255] on span "Brand New" at bounding box center [367, 252] width 308 height 20
click at [207, 255] on input "Brand New" at bounding box center [201, 252] width 12 height 12
radio input "true"
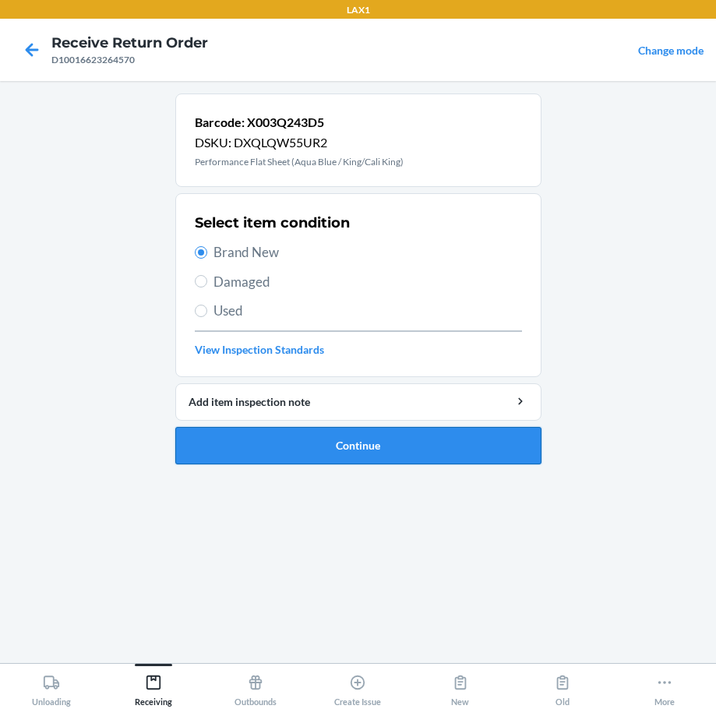
click at [313, 449] on button "Continue" at bounding box center [358, 445] width 366 height 37
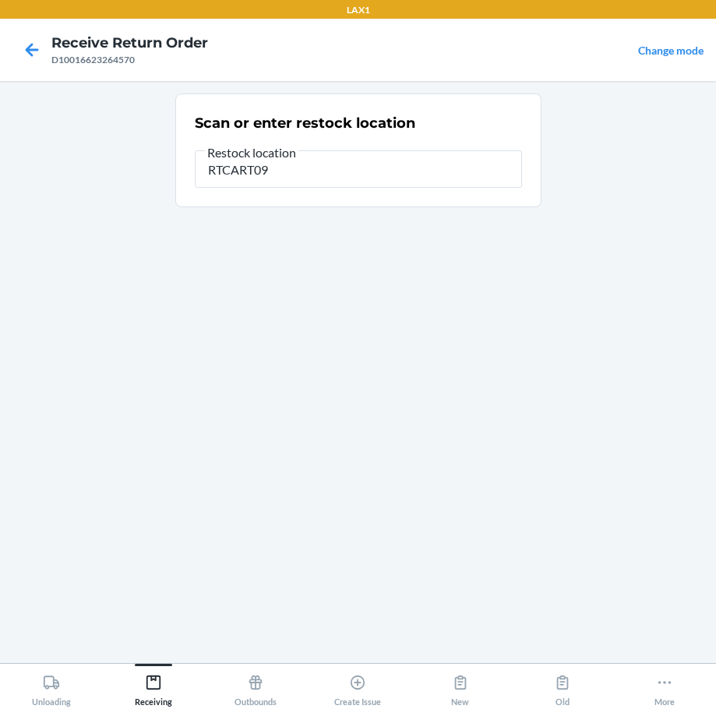
type input "RTCART094"
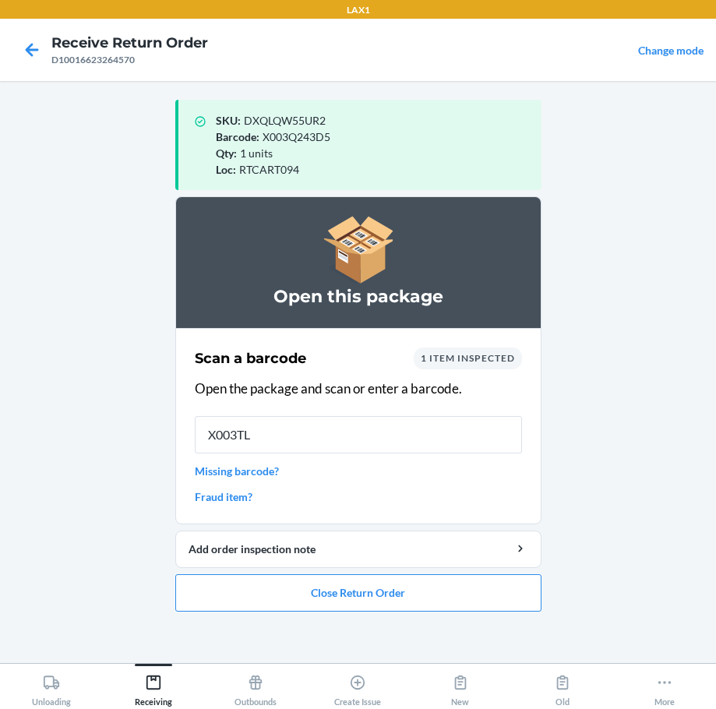
type input "X003TLM"
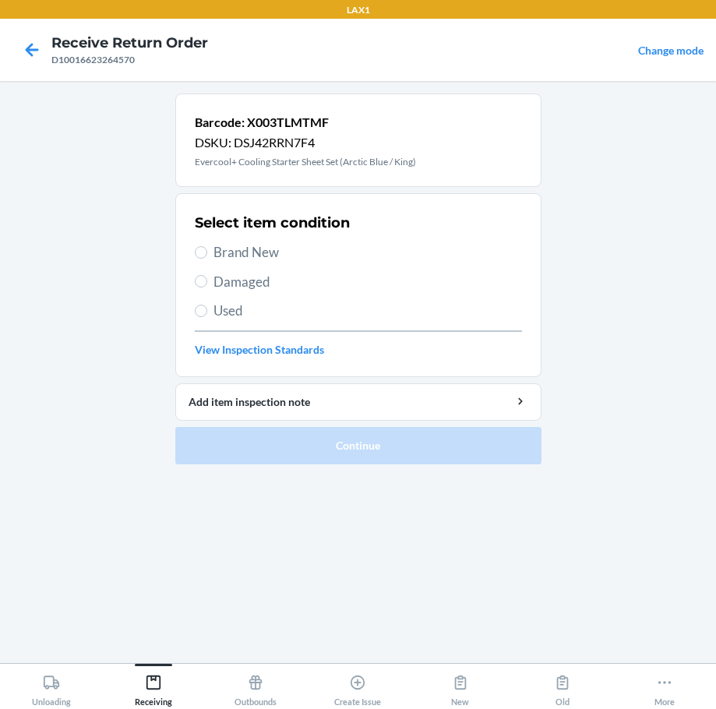
click at [252, 263] on div "Select item condition Brand New Damaged Used View Inspection Standards" at bounding box center [358, 285] width 327 height 154
click at [252, 243] on span "Brand New" at bounding box center [367, 252] width 308 height 20
click at [207, 246] on input "Brand New" at bounding box center [201, 252] width 12 height 12
radio input "true"
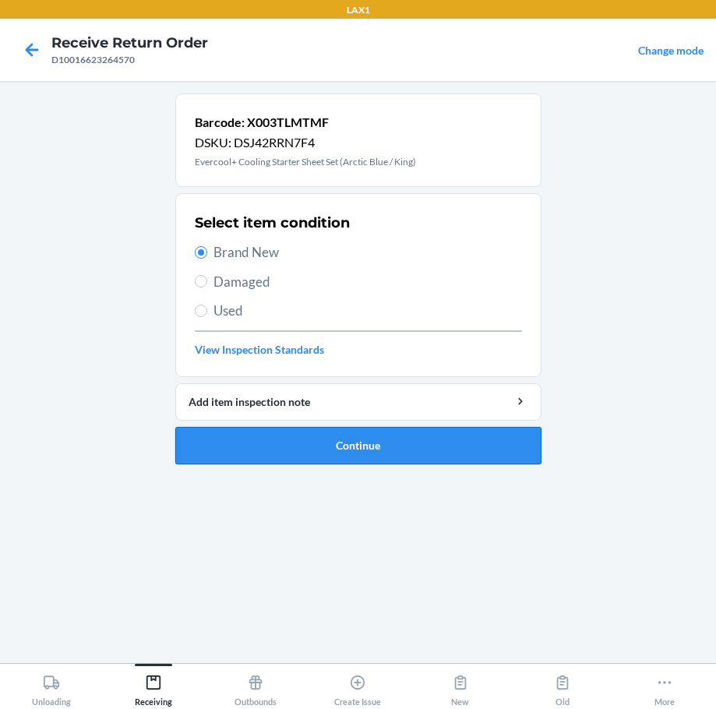
click at [439, 448] on button "Continue" at bounding box center [358, 445] width 366 height 37
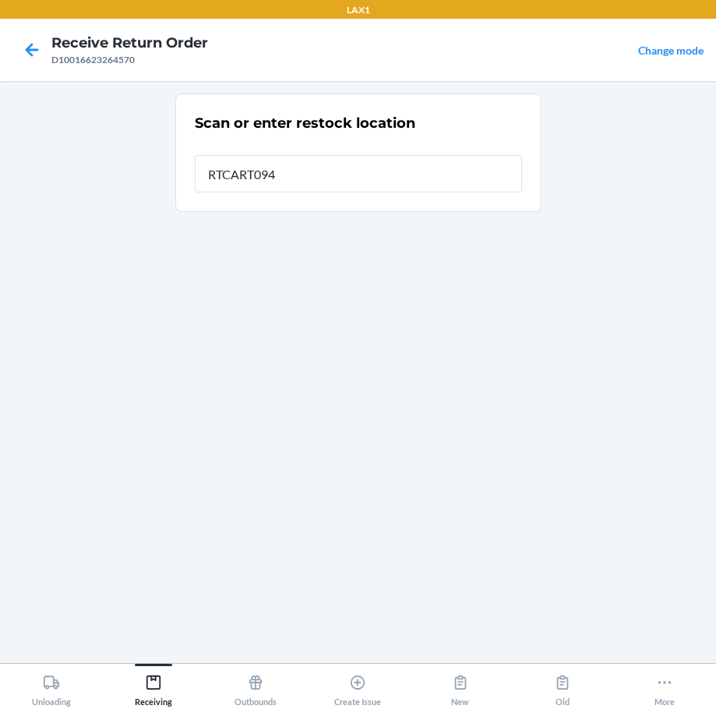
type input "RTCART094"
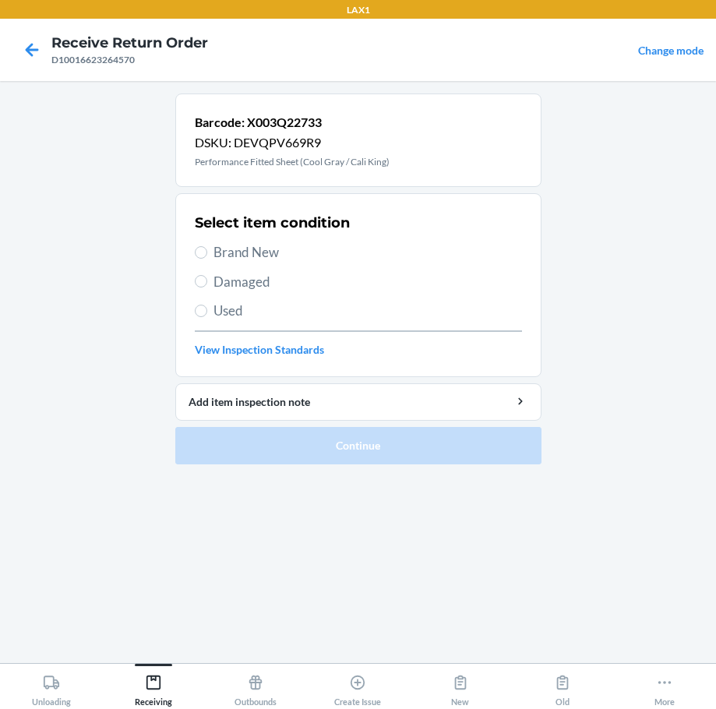
click at [257, 252] on span "Brand New" at bounding box center [367, 252] width 308 height 20
click at [207, 252] on input "Brand New" at bounding box center [201, 252] width 12 height 12
radio input "true"
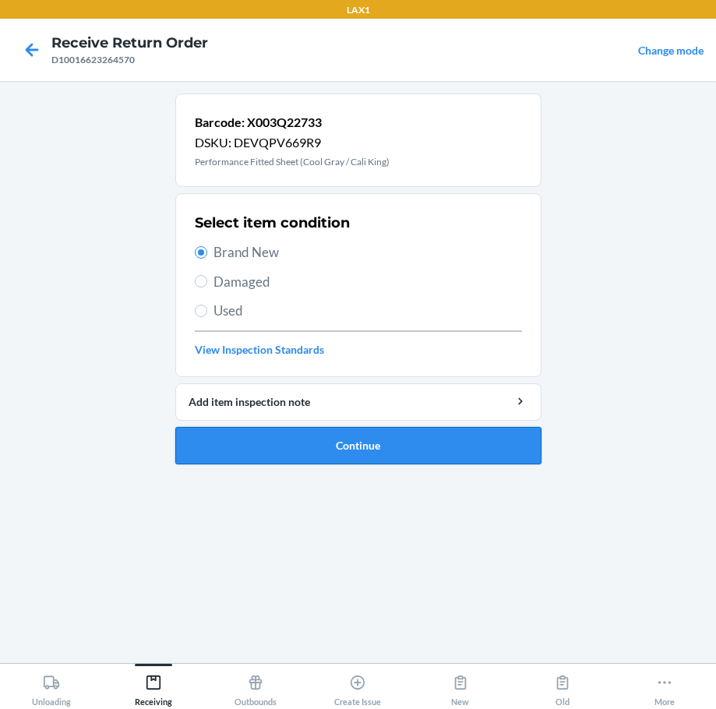
click at [439, 461] on button "Continue" at bounding box center [358, 445] width 366 height 37
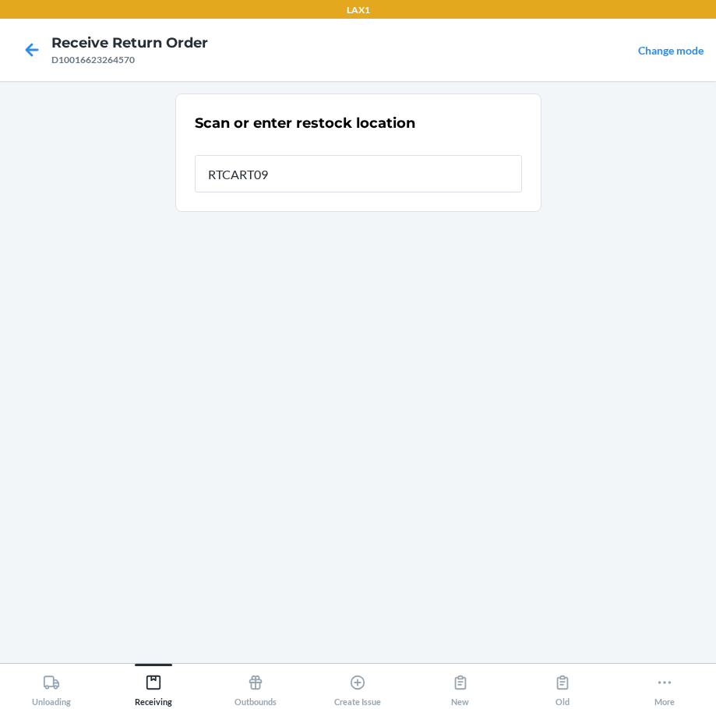
type input "RTCART094"
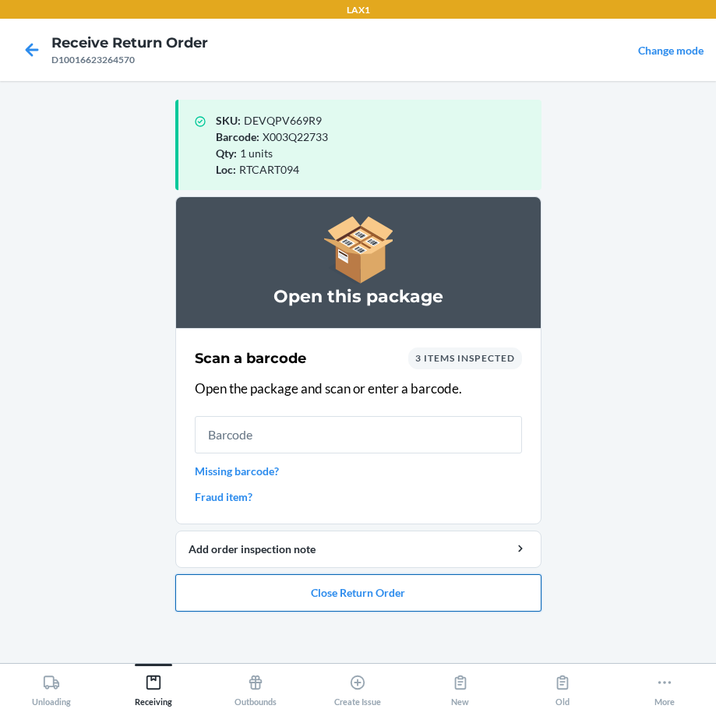
click at [415, 600] on button "Close Return Order" at bounding box center [358, 592] width 366 height 37
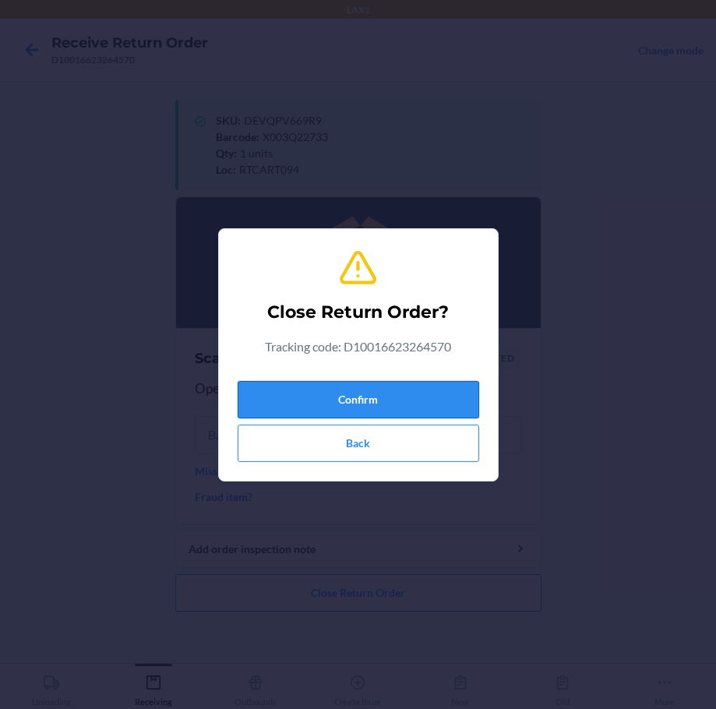
click at [358, 386] on button "Confirm" at bounding box center [358, 399] width 241 height 37
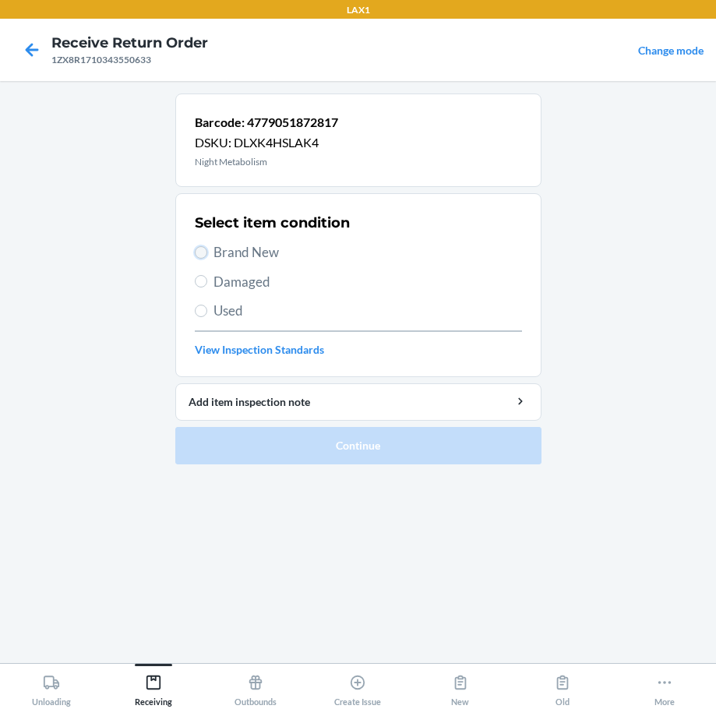
click at [205, 250] on input "Brand New" at bounding box center [201, 252] width 12 height 12
radio input "true"
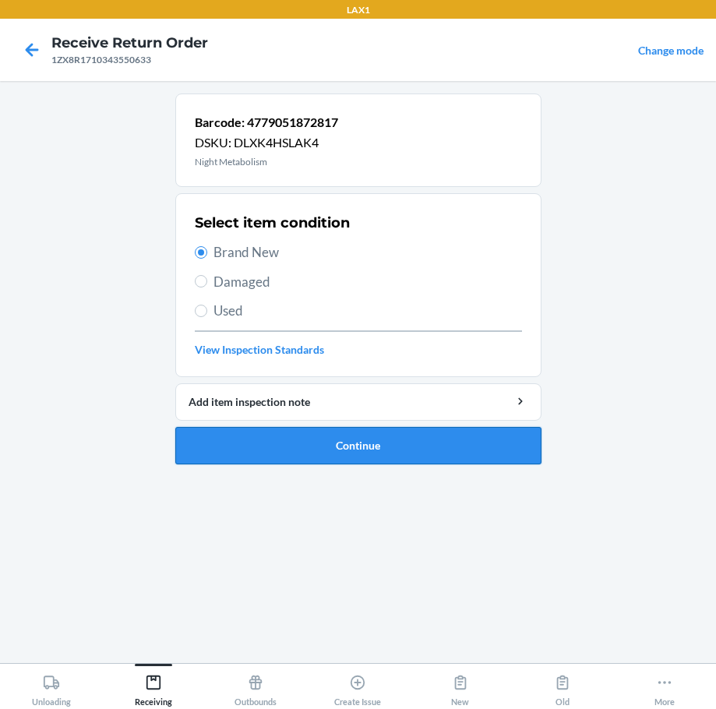
click at [432, 439] on button "Continue" at bounding box center [358, 445] width 366 height 37
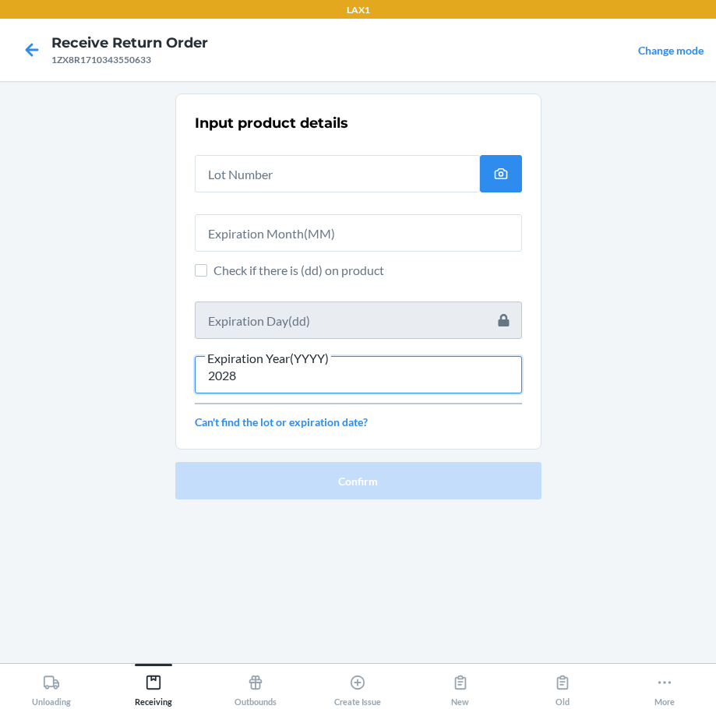
type input "2028"
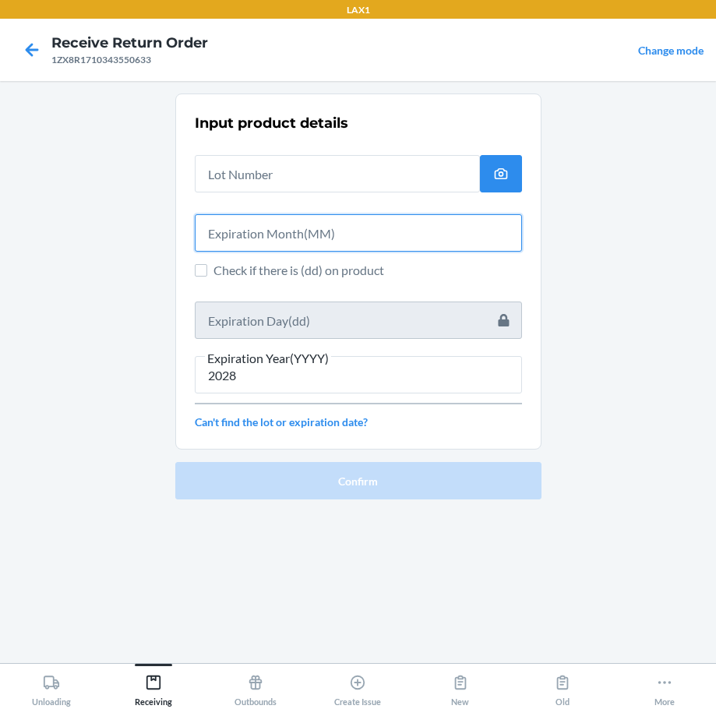
click at [303, 227] on input "text" at bounding box center [358, 232] width 327 height 37
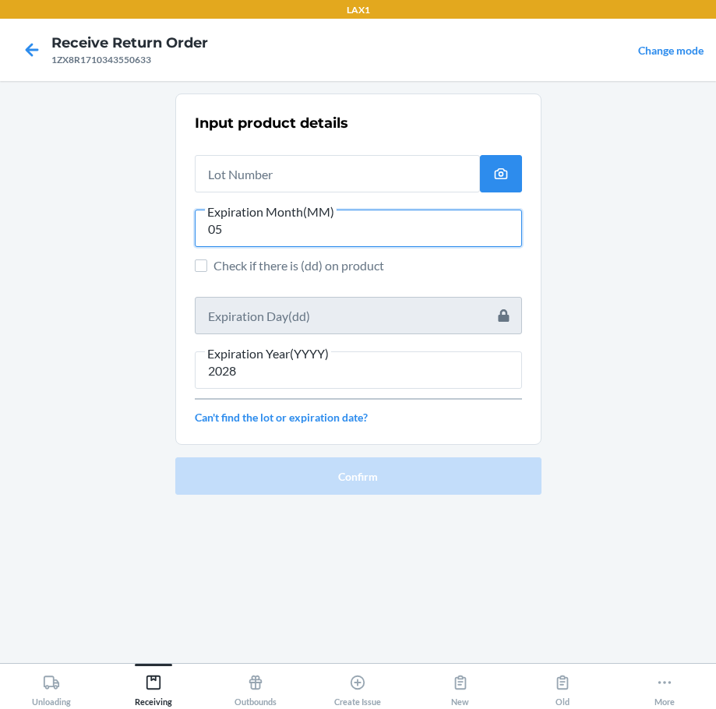
type input "05"
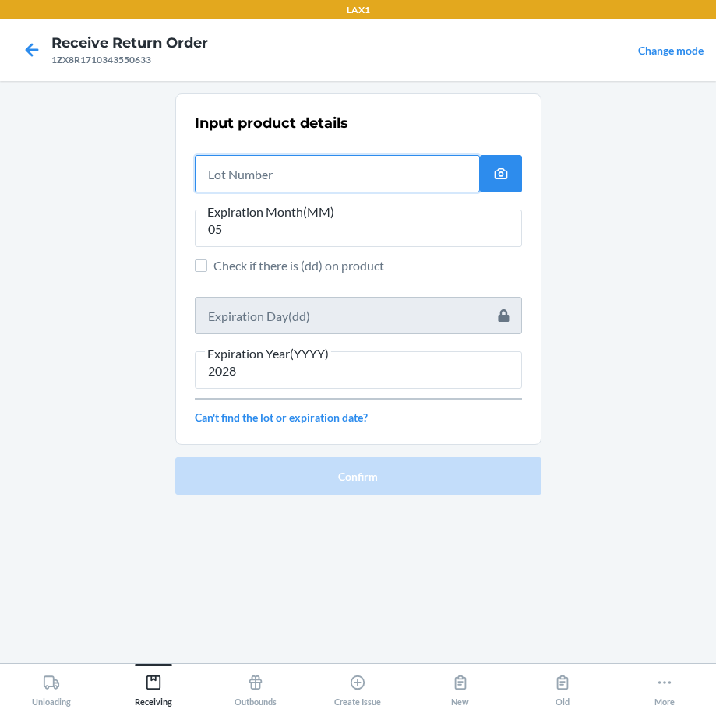
click at [248, 178] on input "text" at bounding box center [337, 173] width 285 height 37
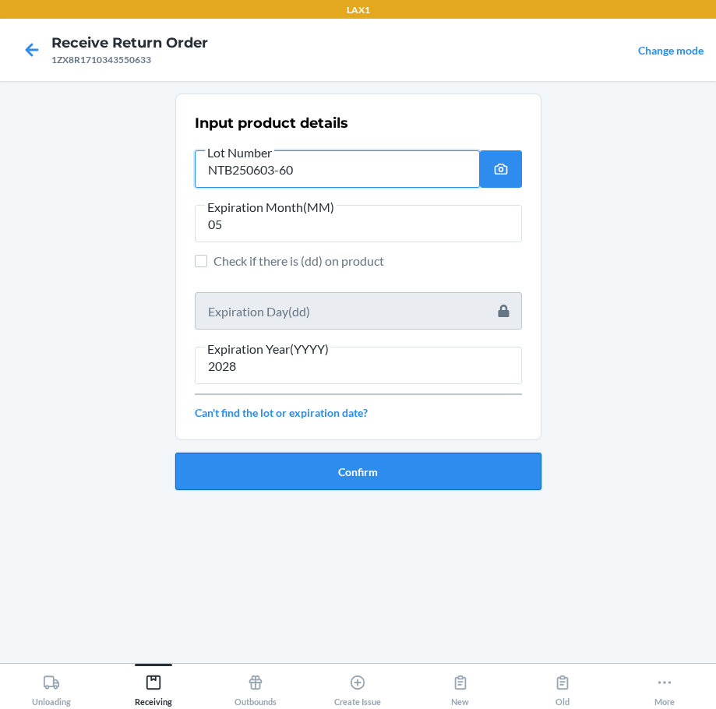
type input "NTB250603-60"
click at [326, 466] on button "Confirm" at bounding box center [358, 471] width 366 height 37
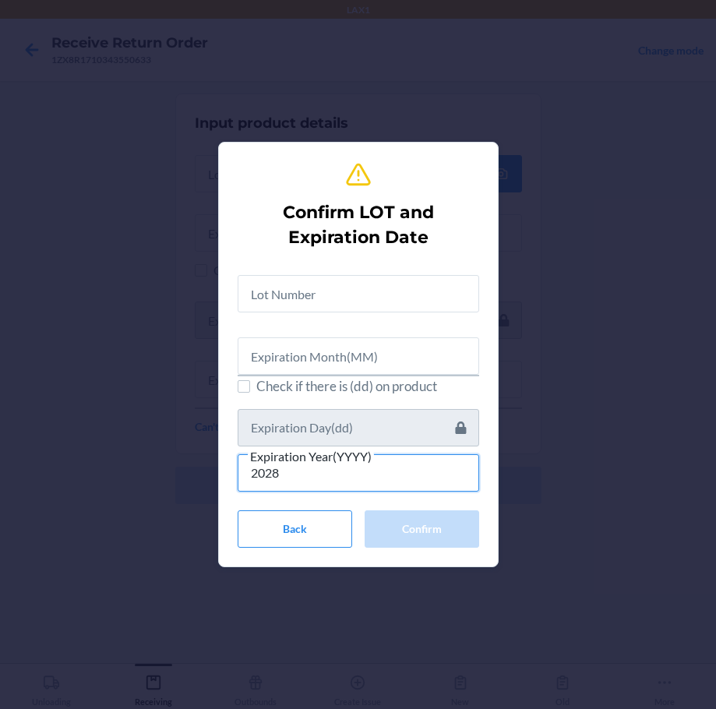
type input "2028"
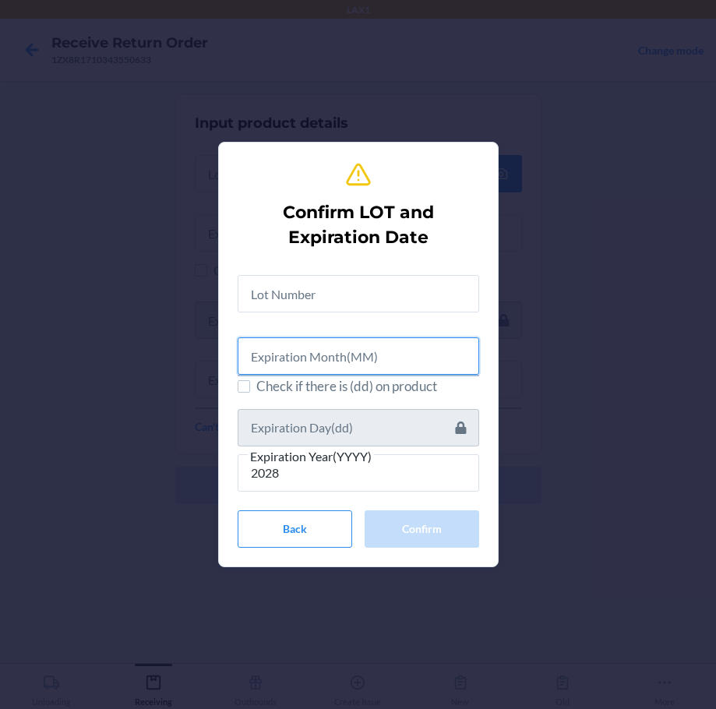
click at [296, 362] on input "text" at bounding box center [358, 355] width 241 height 37
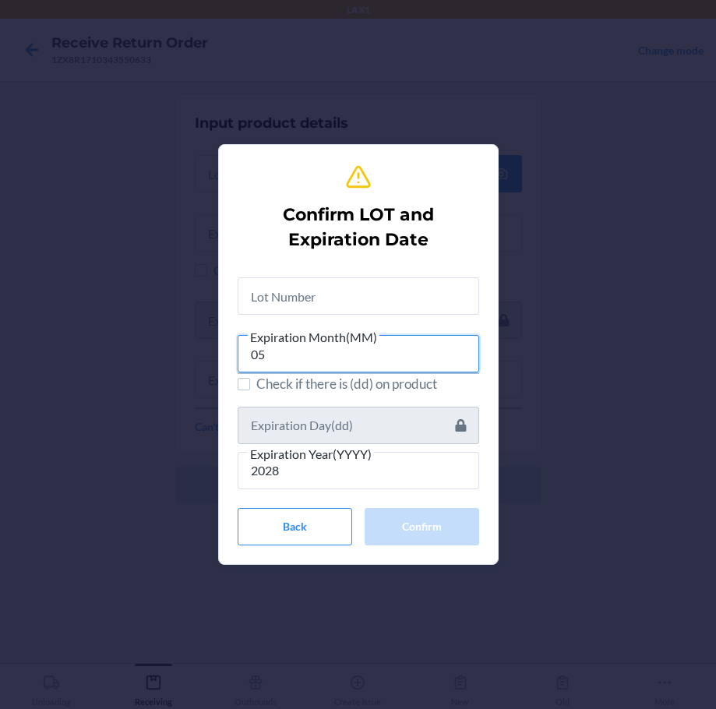
type input "05"
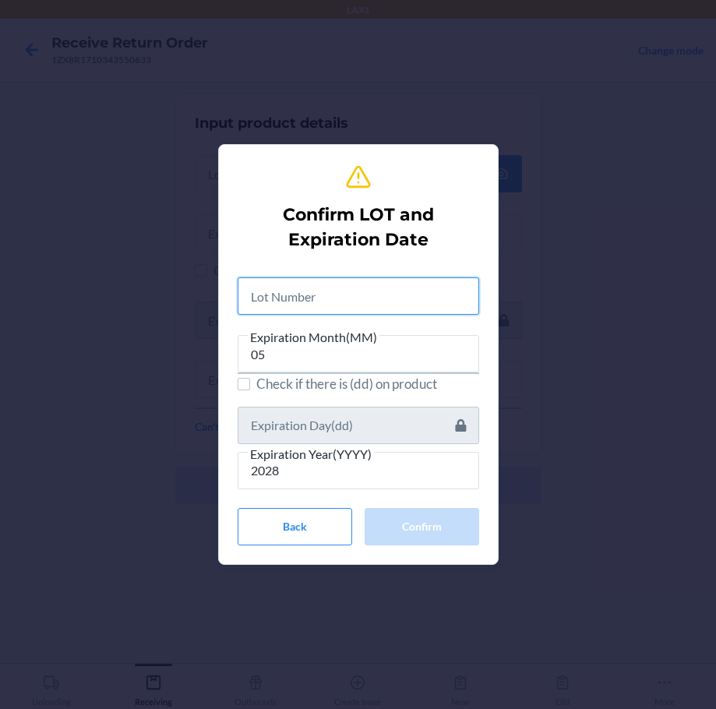
click at [332, 297] on input "text" at bounding box center [358, 295] width 241 height 37
type input "B"
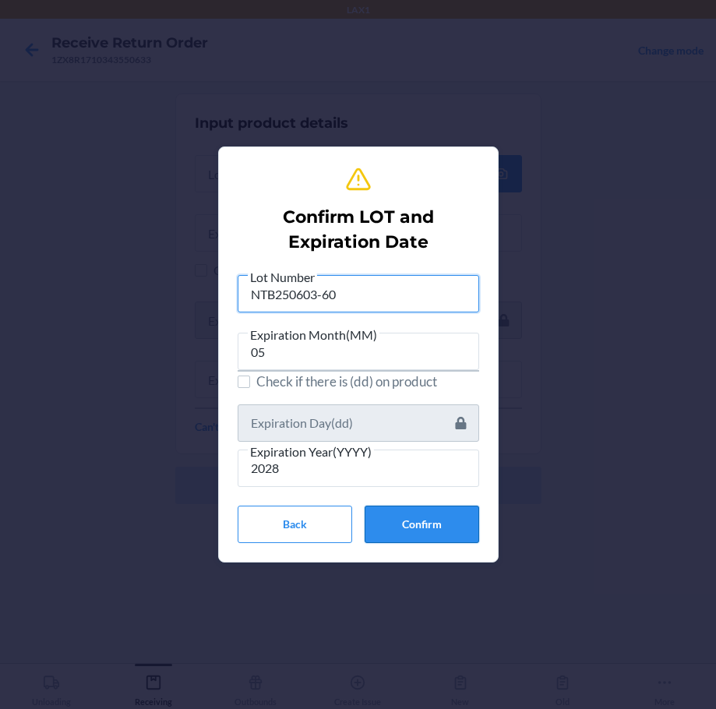
type input "NTB250603-60"
click at [452, 520] on button "Confirm" at bounding box center [422, 524] width 115 height 37
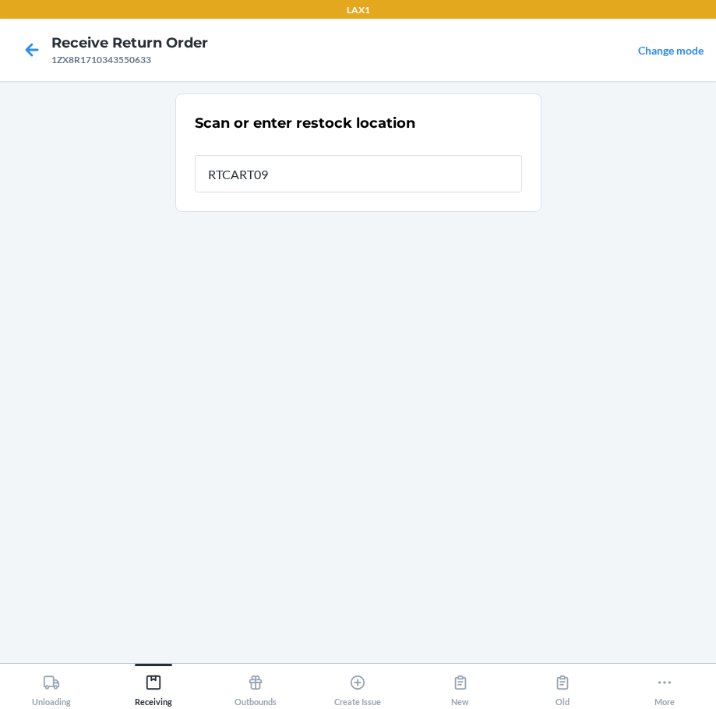
type input "RTCART094"
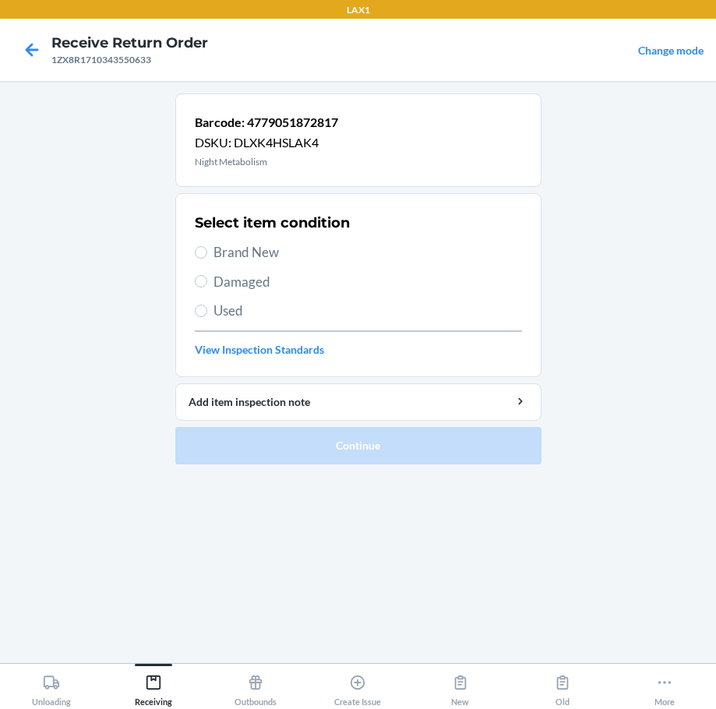
click at [256, 251] on span "Brand New" at bounding box center [367, 252] width 308 height 20
click at [207, 251] on input "Brand New" at bounding box center [201, 252] width 12 height 12
radio input "true"
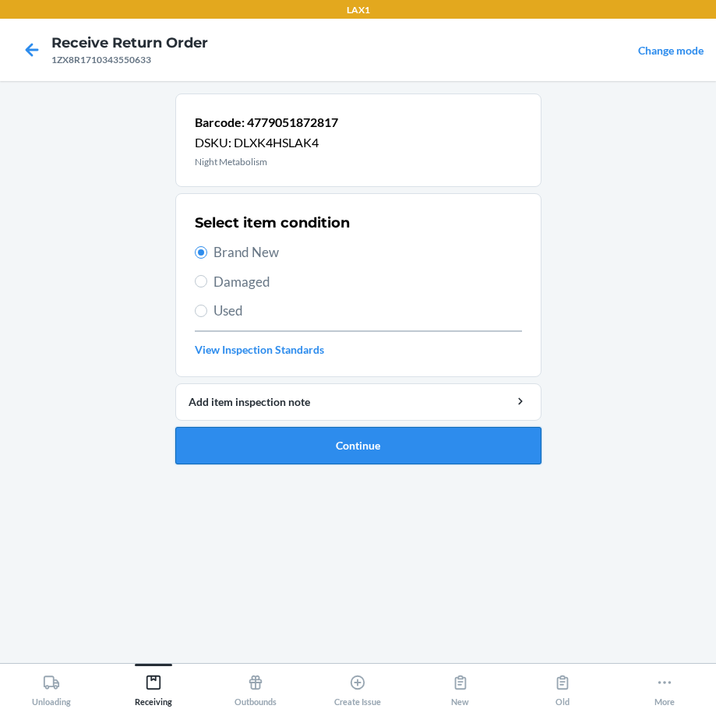
click at [397, 450] on button "Continue" at bounding box center [358, 445] width 366 height 37
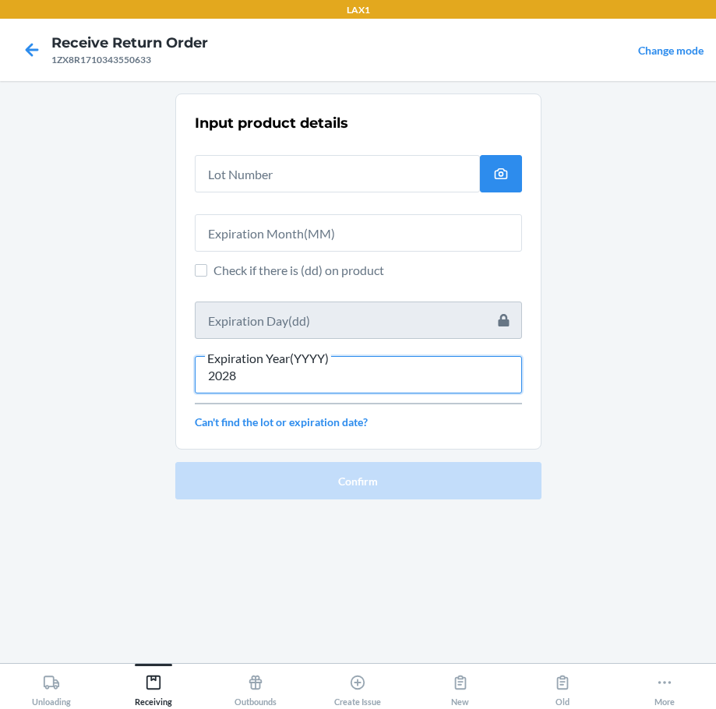
type input "2028"
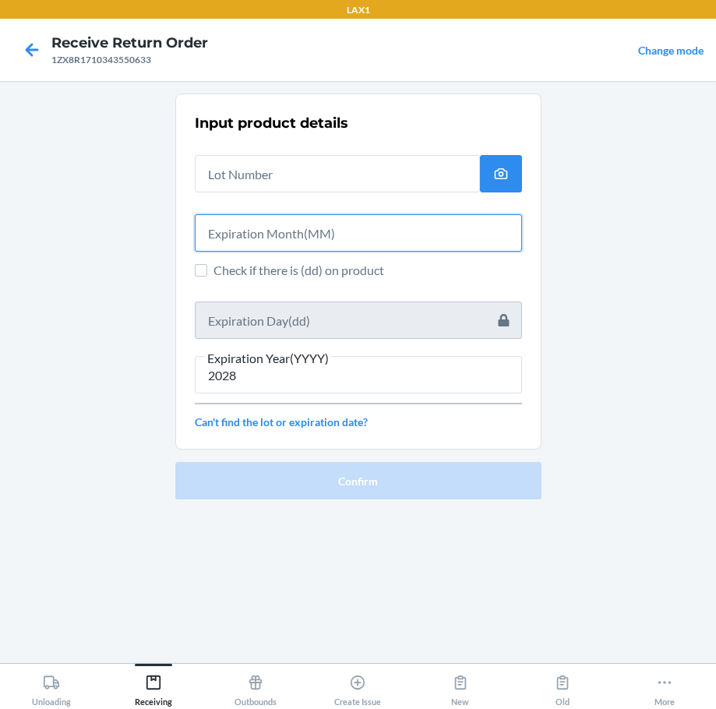
click at [298, 225] on input "text" at bounding box center [358, 232] width 327 height 37
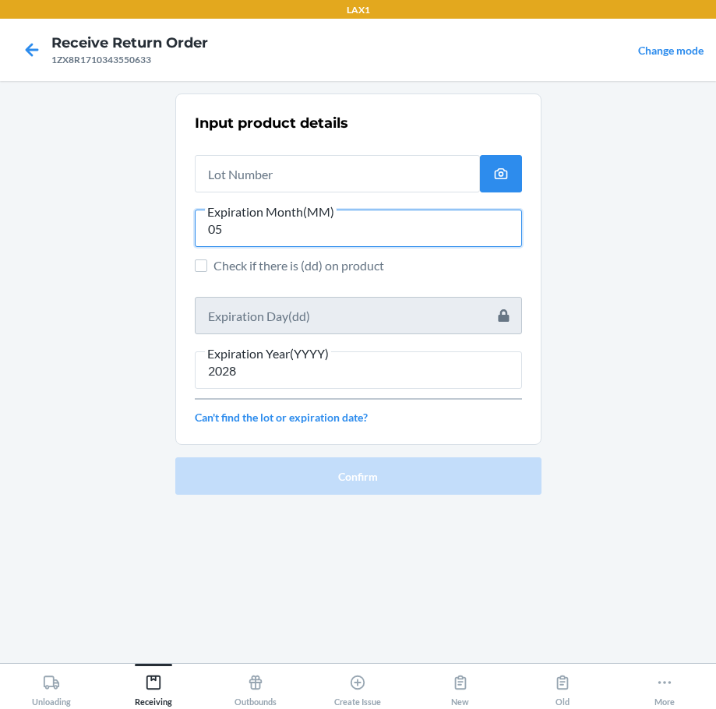
type input "05"
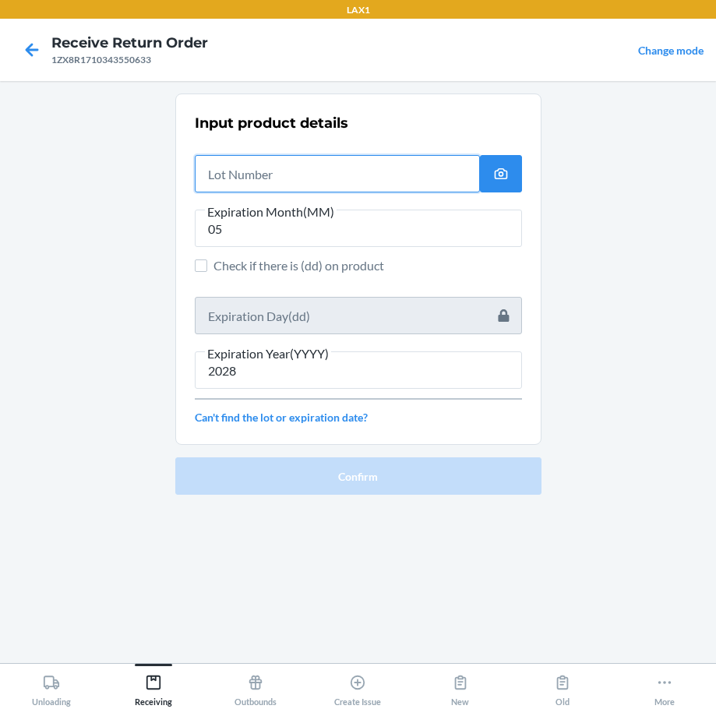
click at [277, 167] on input "text" at bounding box center [337, 173] width 285 height 37
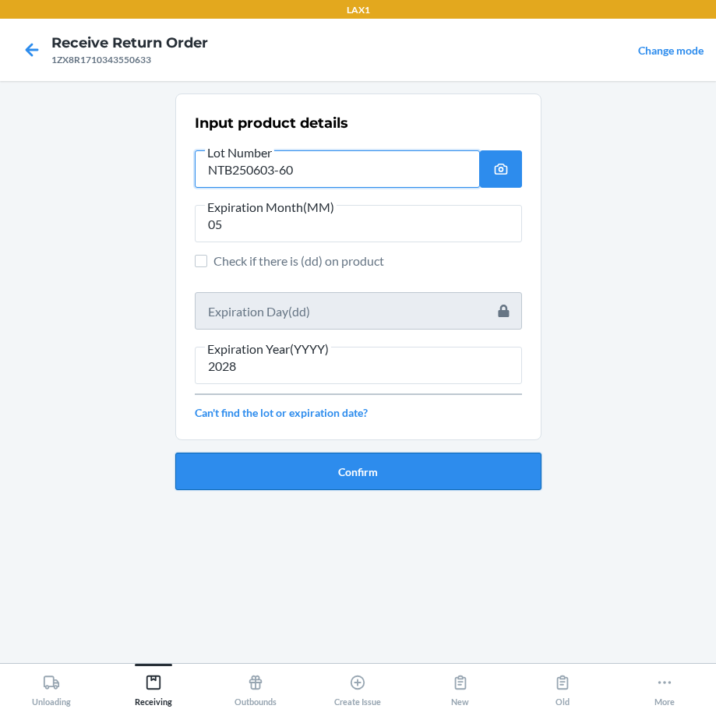
type input "NTB250603-60"
click at [366, 469] on button "Confirm" at bounding box center [358, 471] width 366 height 37
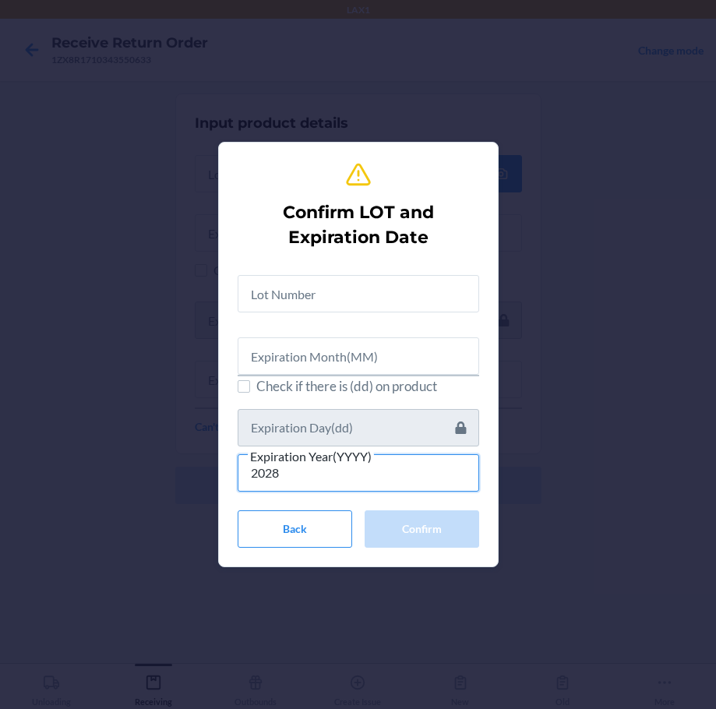
type input "2028"
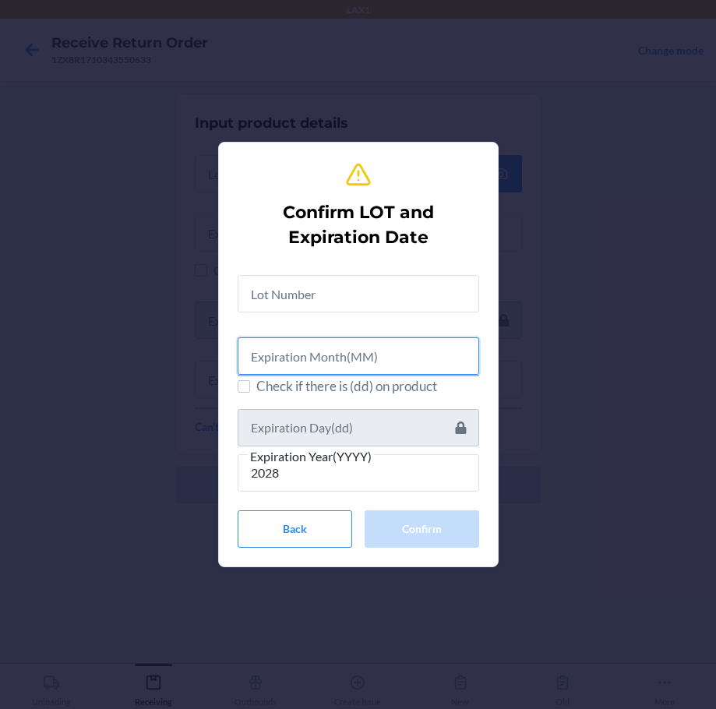
click at [263, 356] on input "text" at bounding box center [358, 355] width 241 height 37
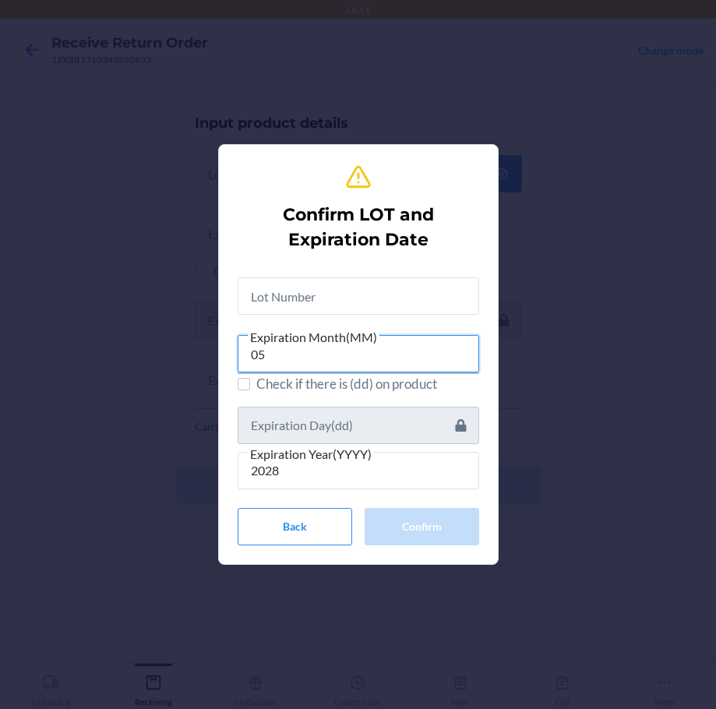
type input "05"
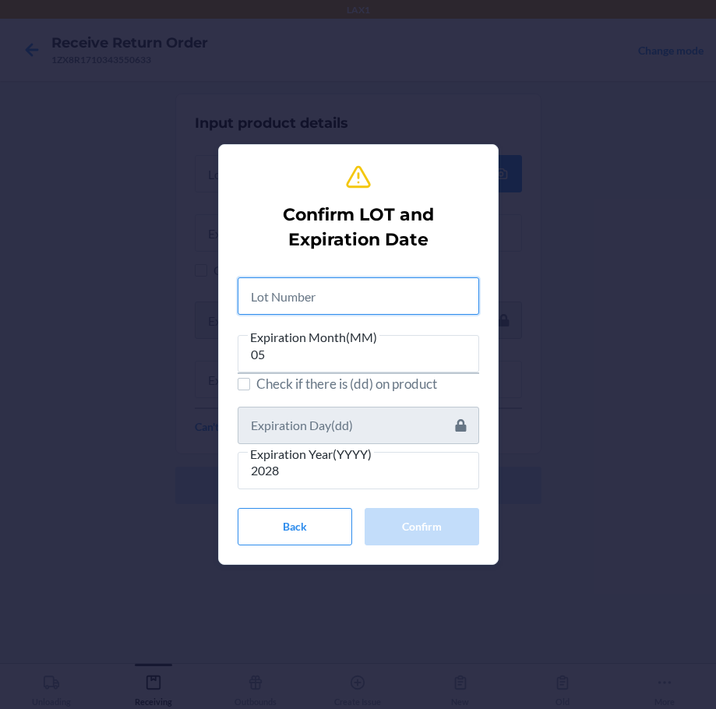
click at [266, 299] on input "text" at bounding box center [358, 295] width 241 height 37
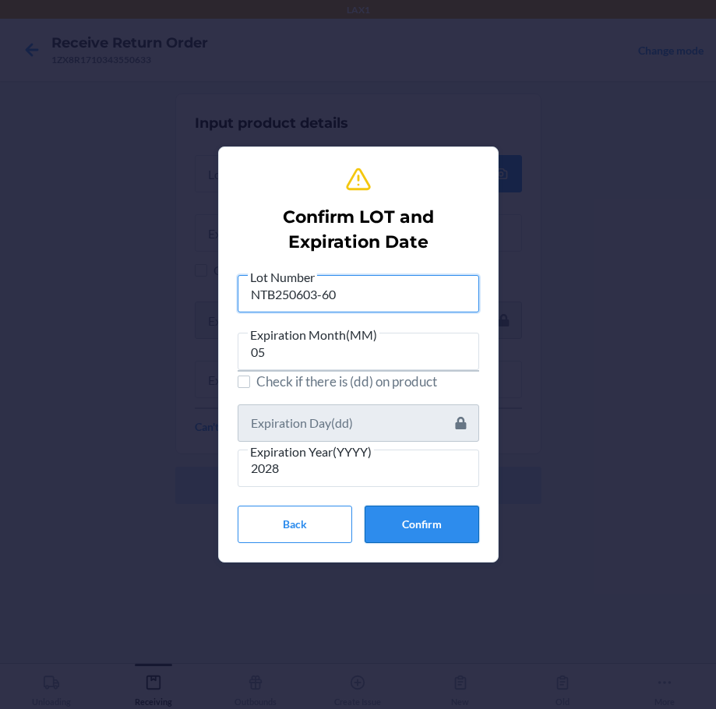
type input "NTB250603-60"
click at [449, 526] on button "Confirm" at bounding box center [422, 524] width 115 height 37
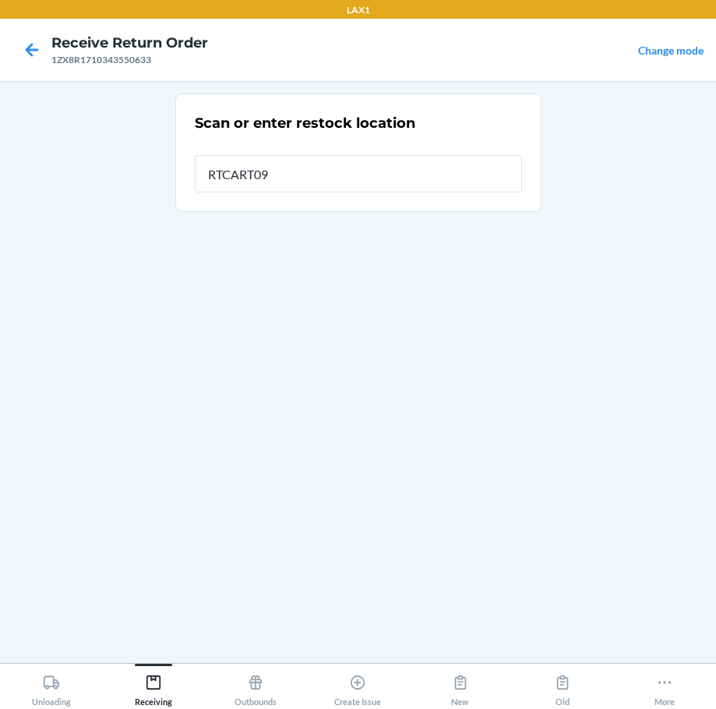
type input "RTCART094"
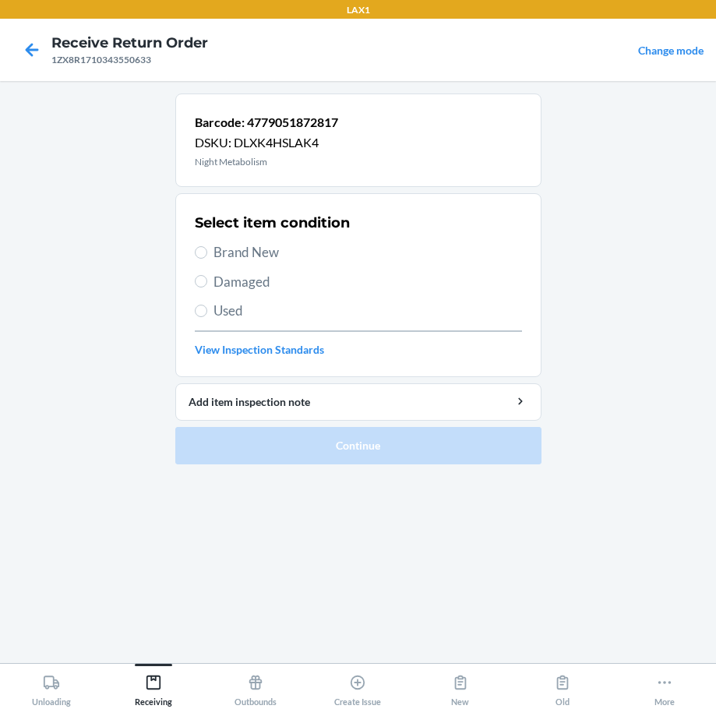
click at [246, 248] on span "Brand New" at bounding box center [367, 252] width 308 height 20
click at [207, 248] on input "Brand New" at bounding box center [201, 252] width 12 height 12
radio input "true"
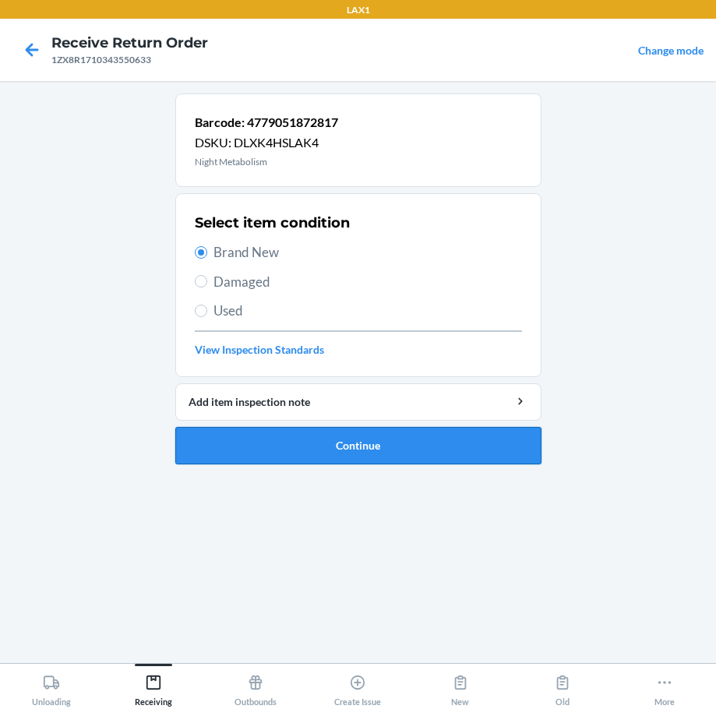
click at [406, 445] on button "Continue" at bounding box center [358, 445] width 366 height 37
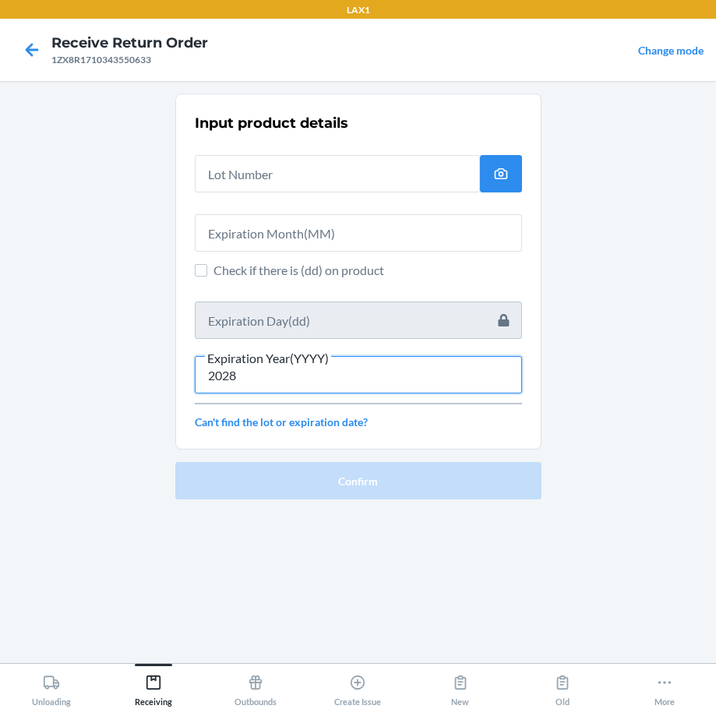
type input "2028"
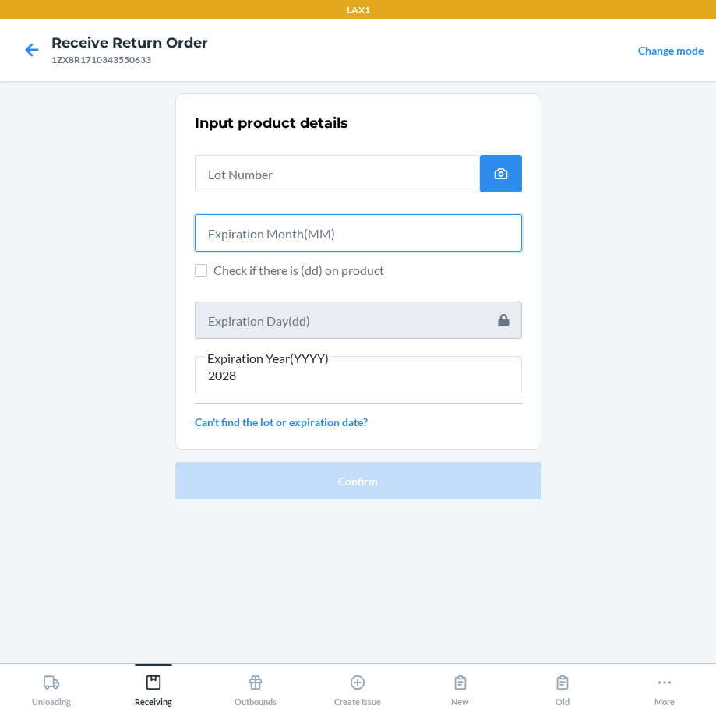
click at [305, 237] on input "text" at bounding box center [358, 232] width 327 height 37
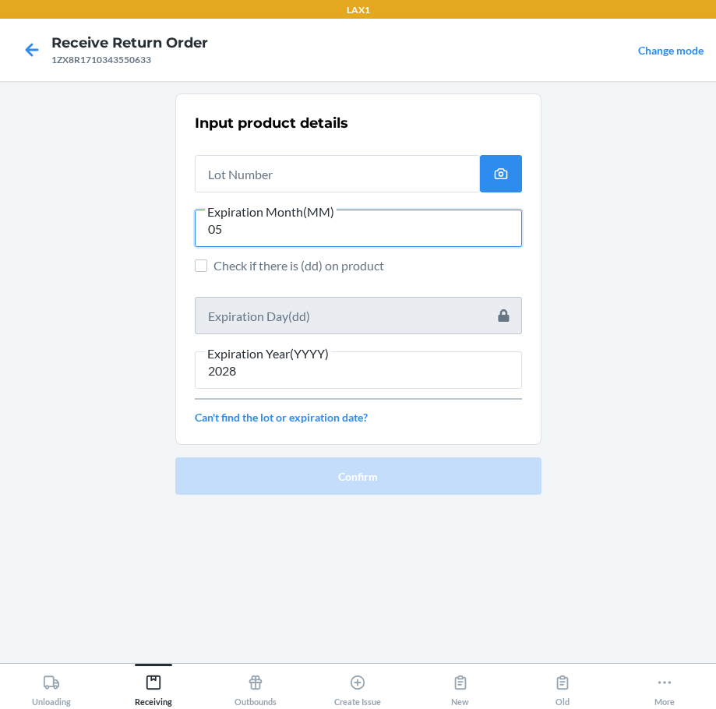
type input "05"
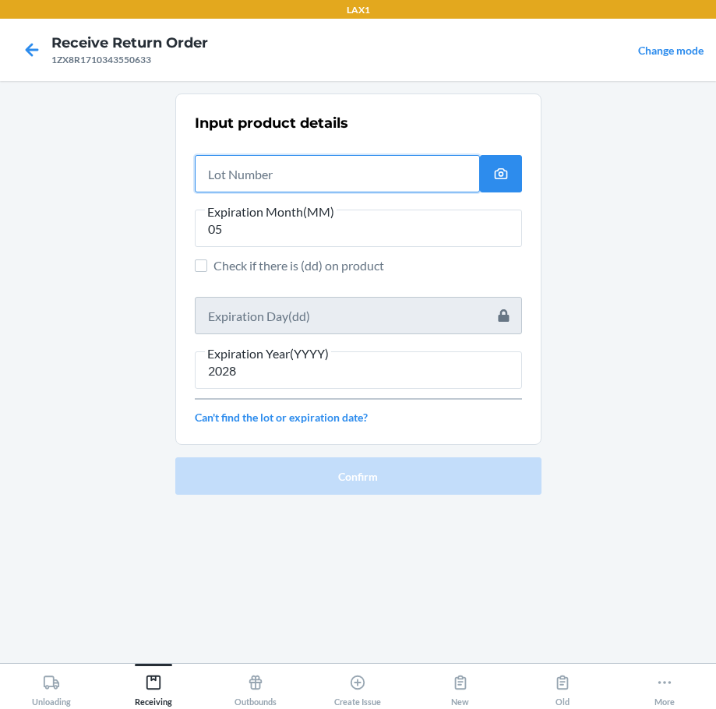
click at [250, 171] on input "text" at bounding box center [337, 173] width 285 height 37
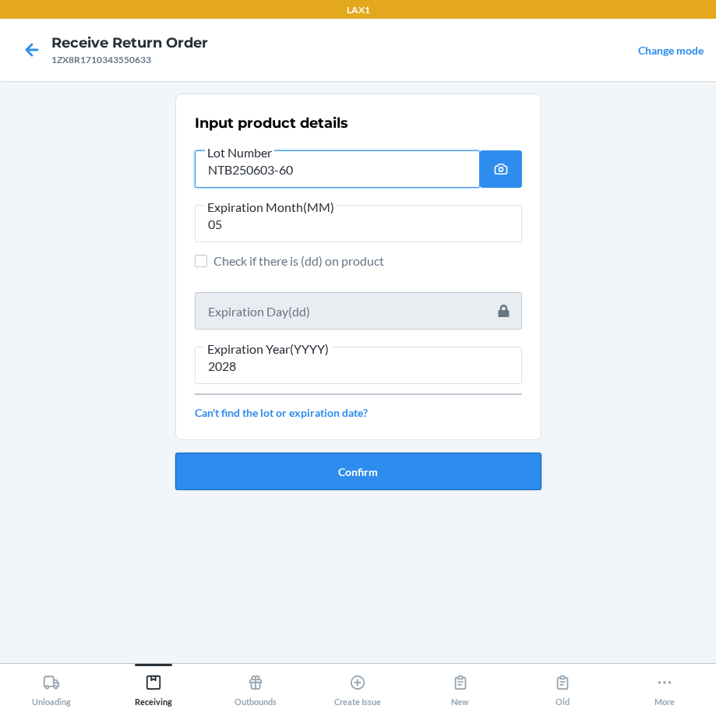
type input "NTB250603-60"
click at [398, 474] on button "Confirm" at bounding box center [358, 471] width 366 height 37
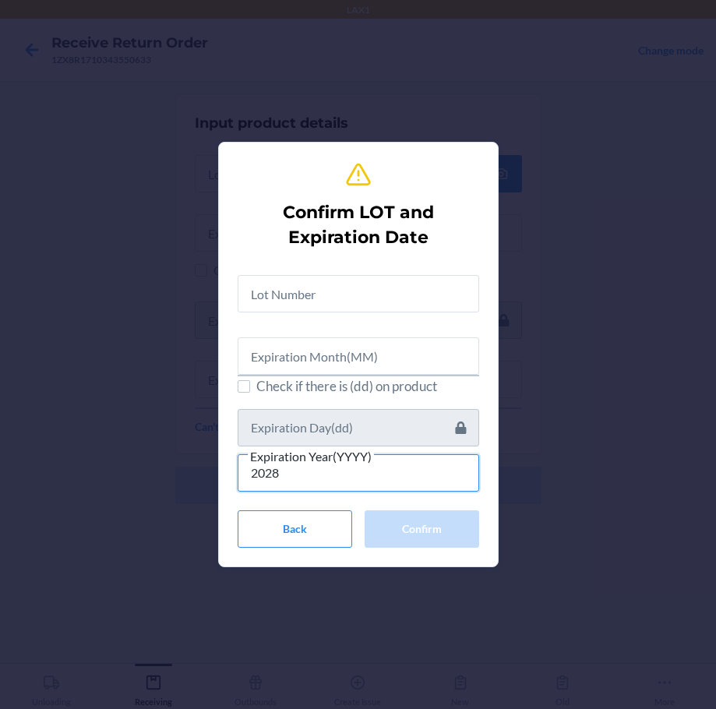
type input "2028"
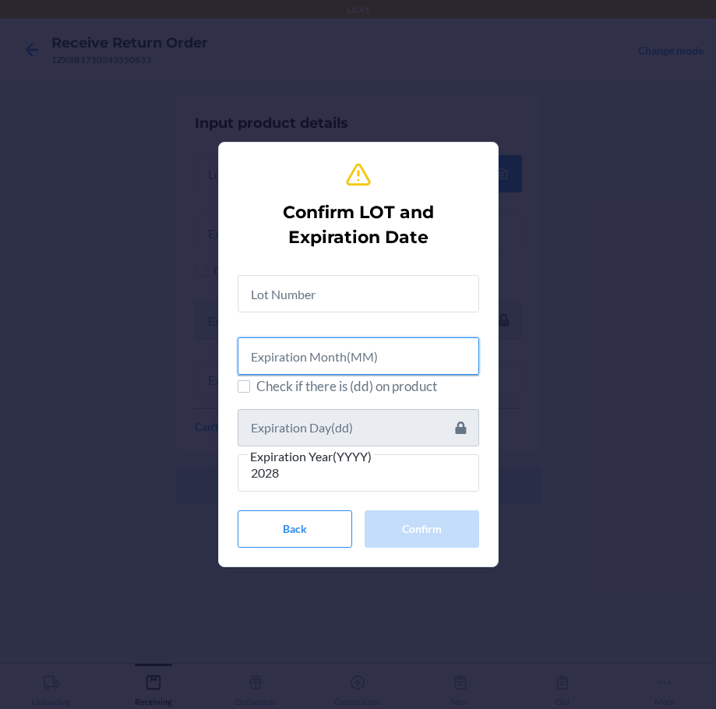
click at [330, 366] on input "text" at bounding box center [358, 355] width 241 height 37
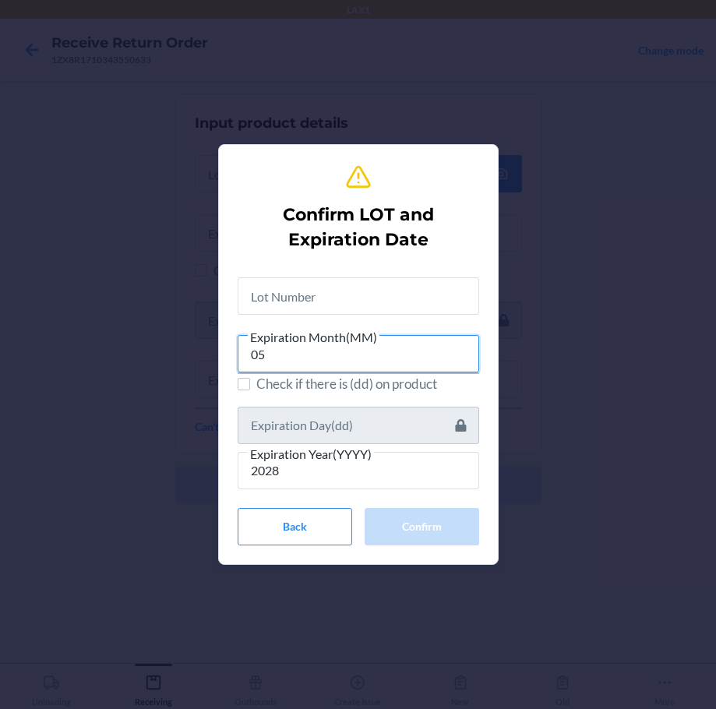
type input "05"
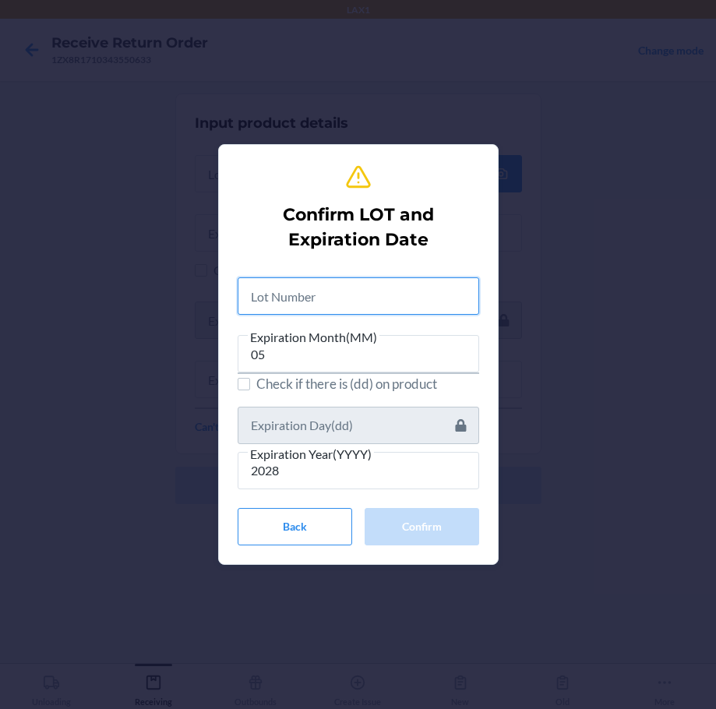
click at [334, 291] on input "text" at bounding box center [358, 295] width 241 height 37
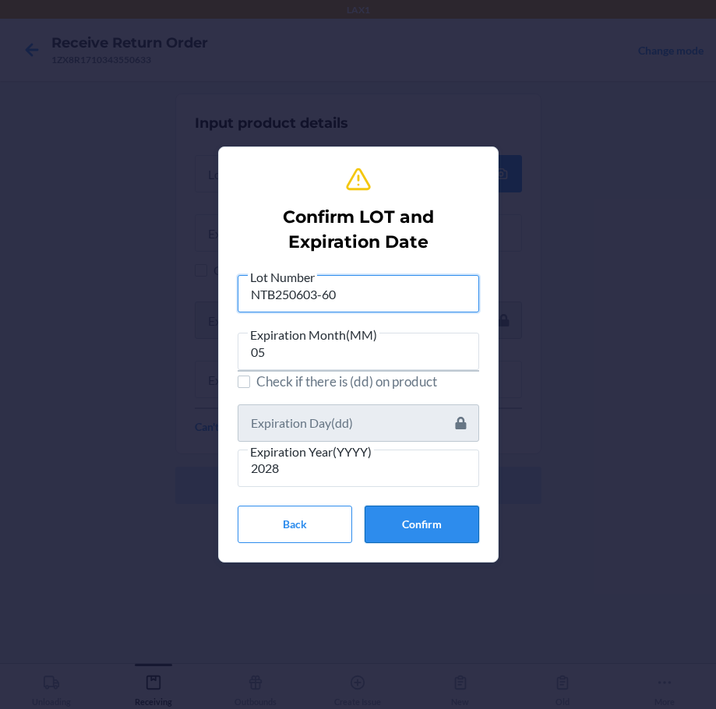
type input "NTB250603-60"
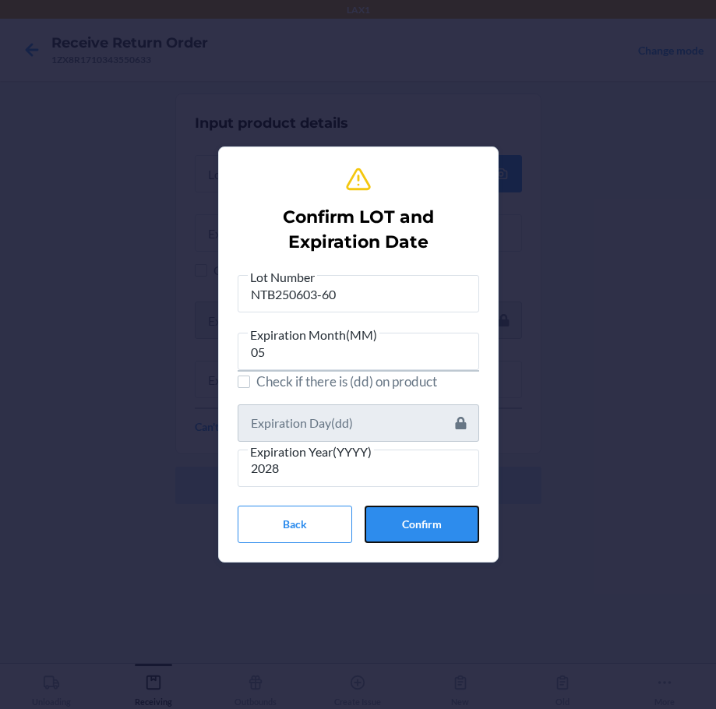
click at [460, 524] on button "Confirm" at bounding box center [422, 524] width 115 height 37
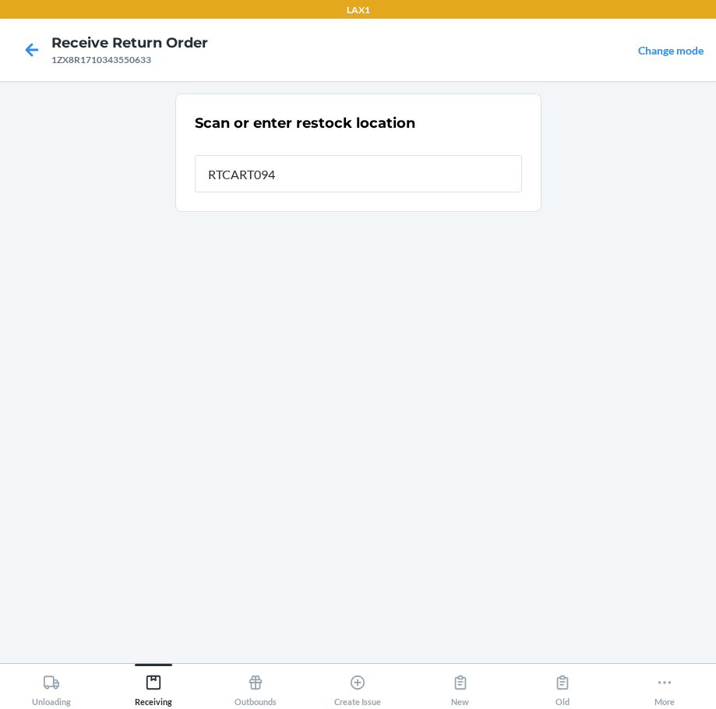
type input "RTCART094"
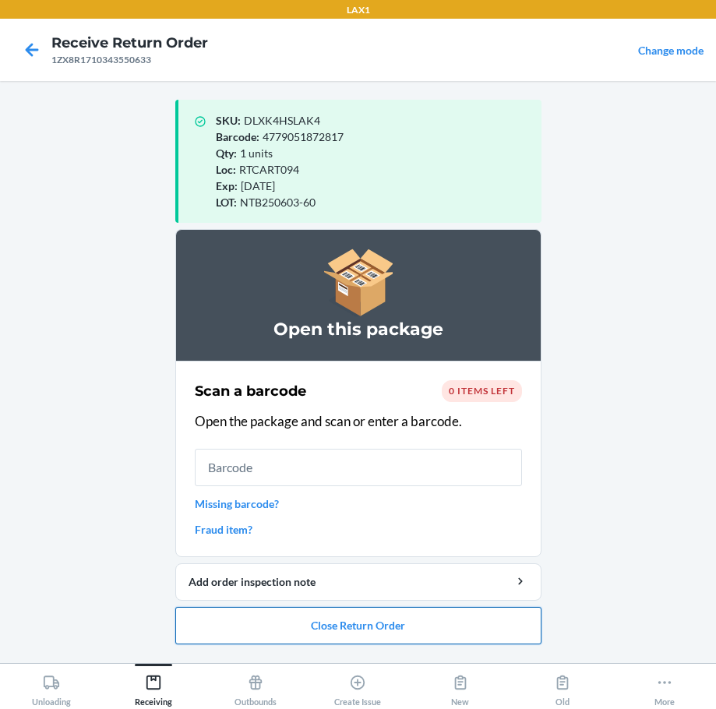
click at [438, 629] on button "Close Return Order" at bounding box center [358, 625] width 366 height 37
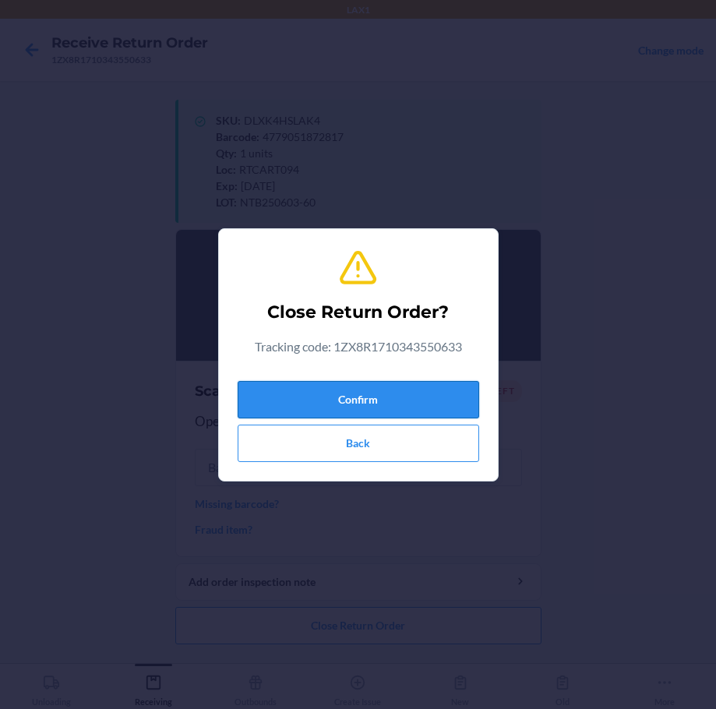
click at [408, 405] on button "Confirm" at bounding box center [358, 399] width 241 height 37
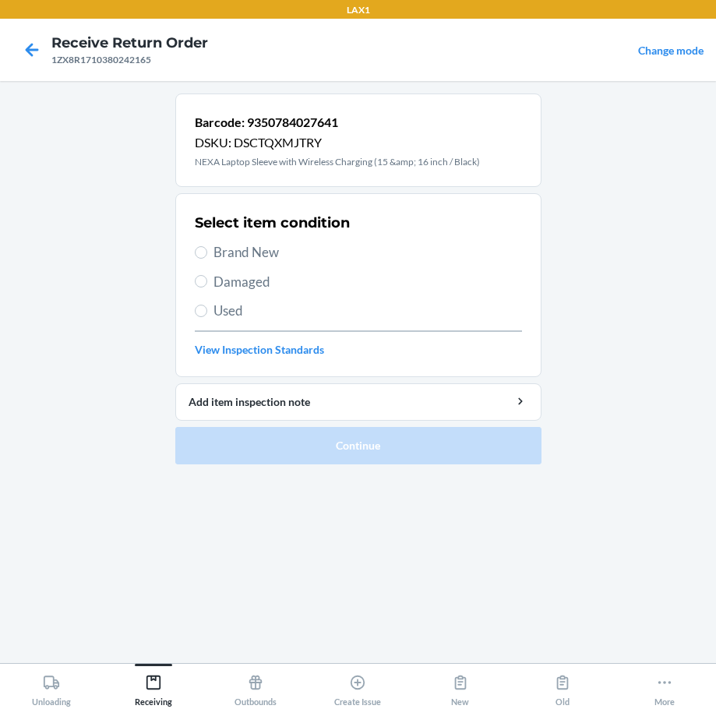
click at [242, 287] on span "Damaged" at bounding box center [367, 282] width 308 height 20
click at [207, 287] on input "Damaged" at bounding box center [201, 281] width 12 height 12
radio input "true"
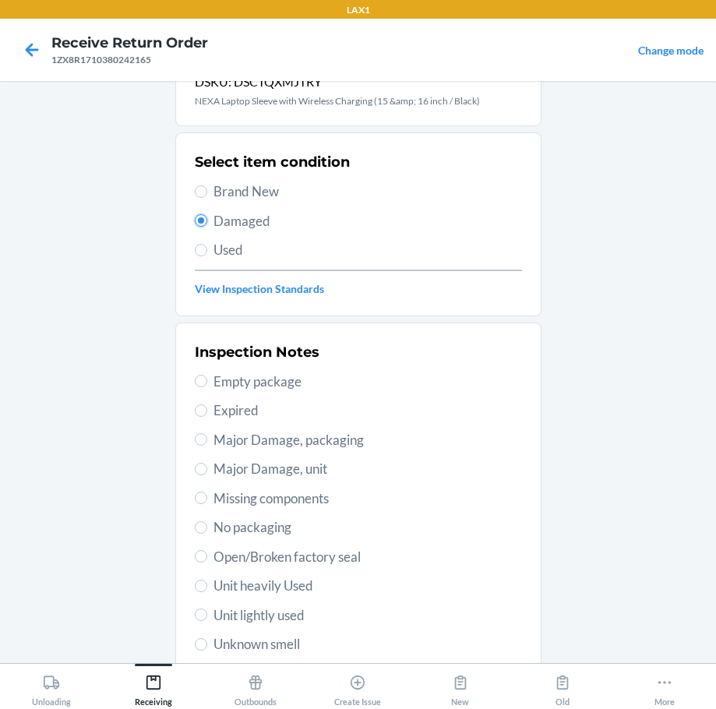
scroll to position [156, 0]
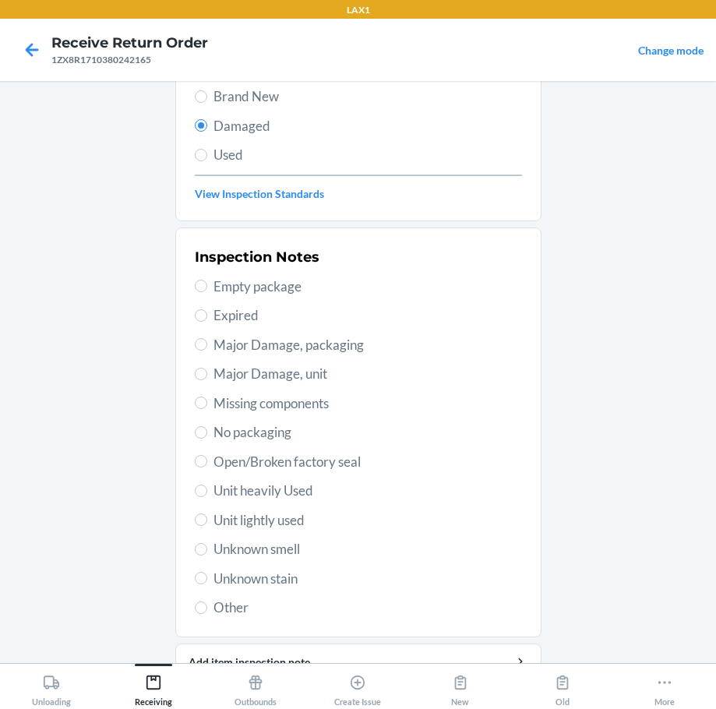
click at [307, 468] on span "Open/Broken factory seal" at bounding box center [367, 462] width 308 height 20
click at [207, 467] on input "Open/Broken factory seal" at bounding box center [201, 461] width 12 height 12
radio input "true"
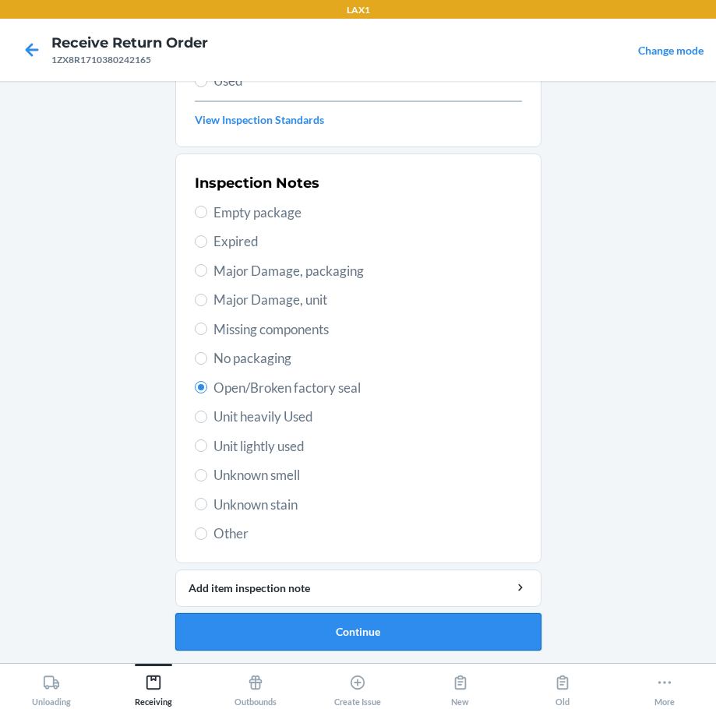
click at [379, 627] on button "Continue" at bounding box center [358, 631] width 366 height 37
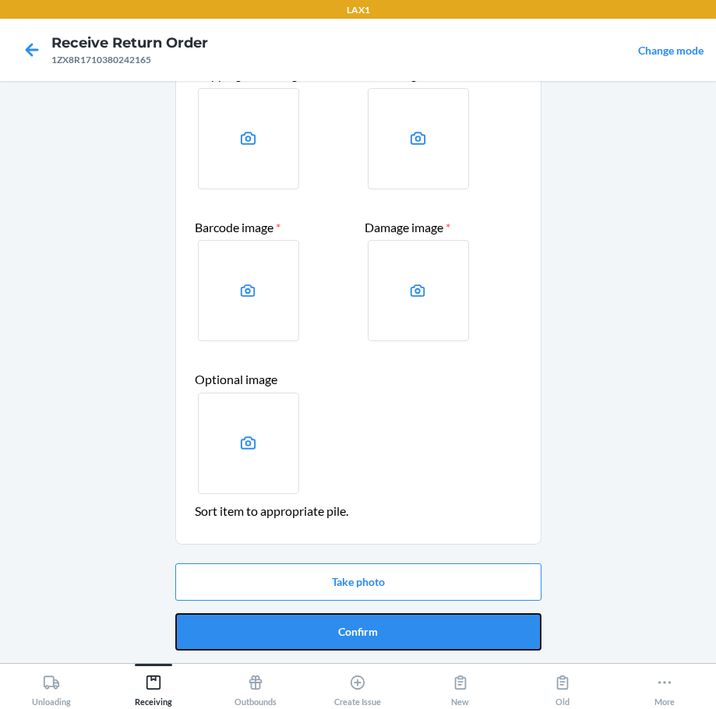
click at [379, 627] on button "Confirm" at bounding box center [358, 631] width 366 height 37
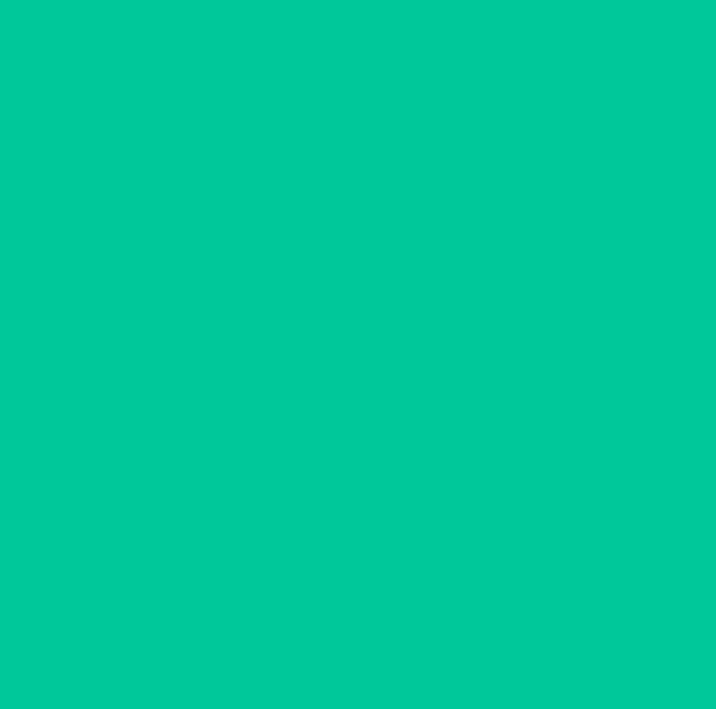
scroll to position [0, 0]
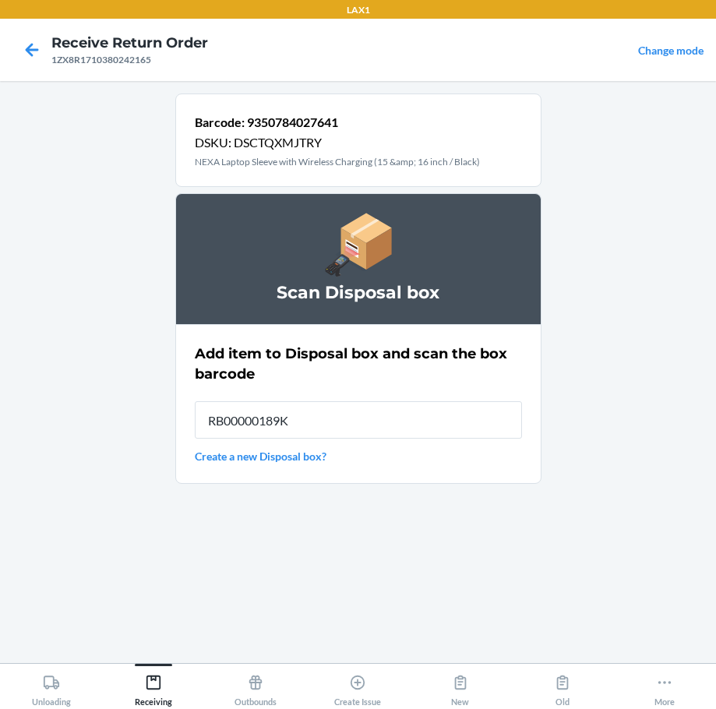
type input "RB00000189K"
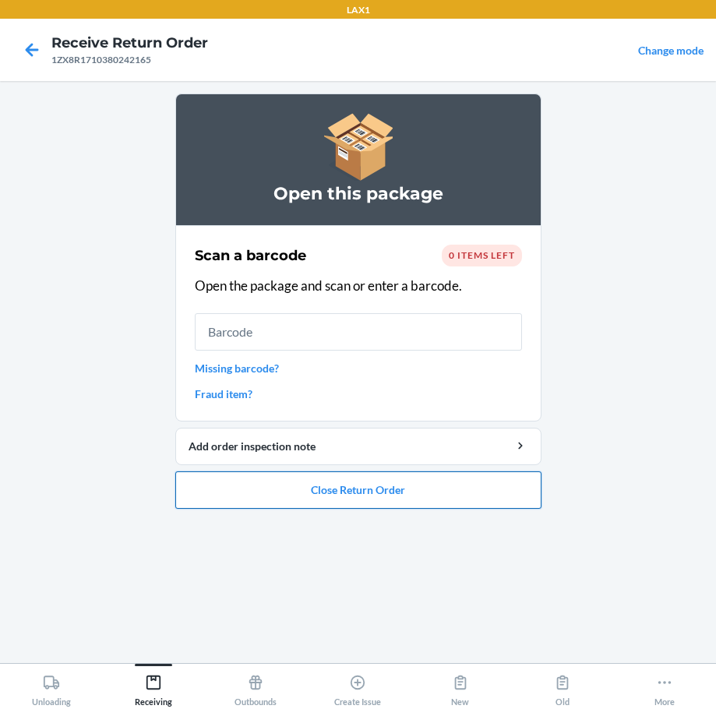
click at [412, 489] on button "Close Return Order" at bounding box center [358, 489] width 366 height 37
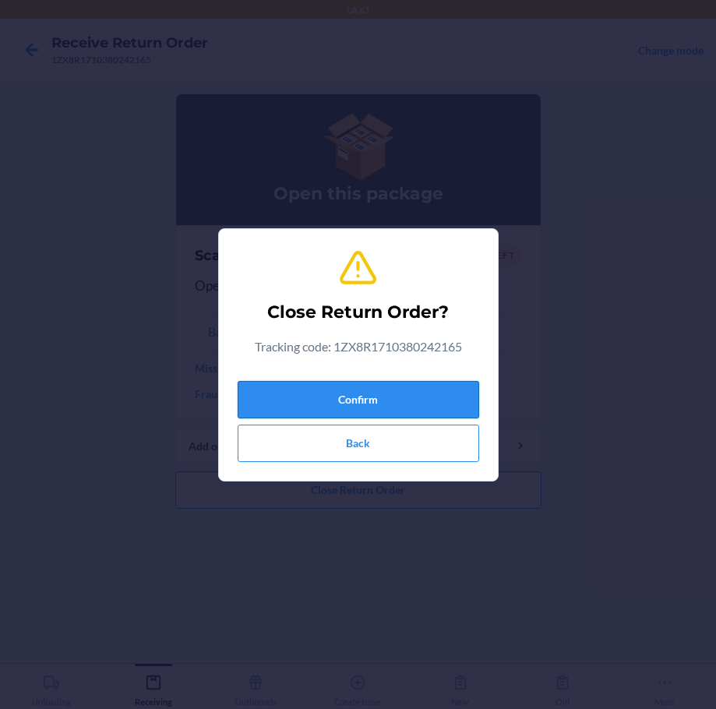
click at [382, 392] on button "Confirm" at bounding box center [358, 399] width 241 height 37
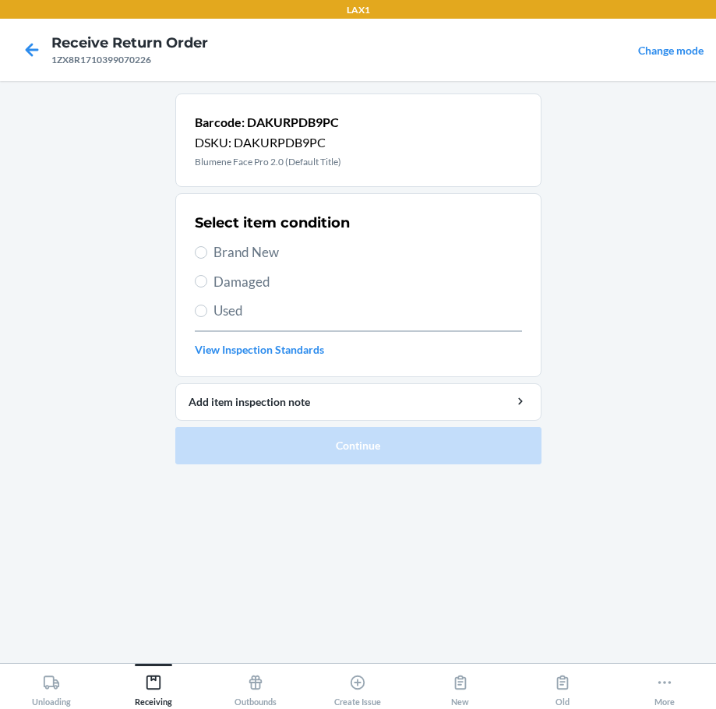
click at [259, 250] on span "Brand New" at bounding box center [367, 252] width 308 height 20
click at [207, 250] on input "Brand New" at bounding box center [201, 252] width 12 height 12
radio input "true"
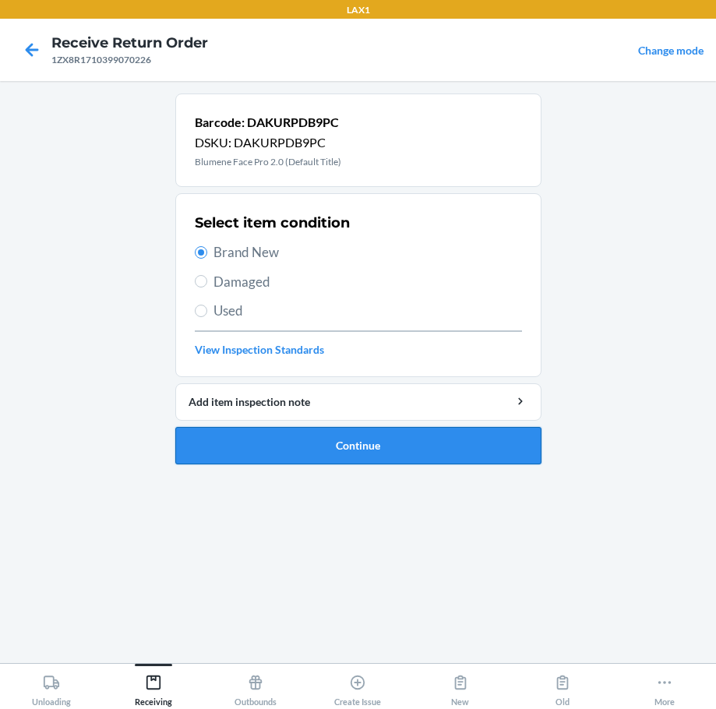
click at [448, 446] on button "Continue" at bounding box center [358, 445] width 366 height 37
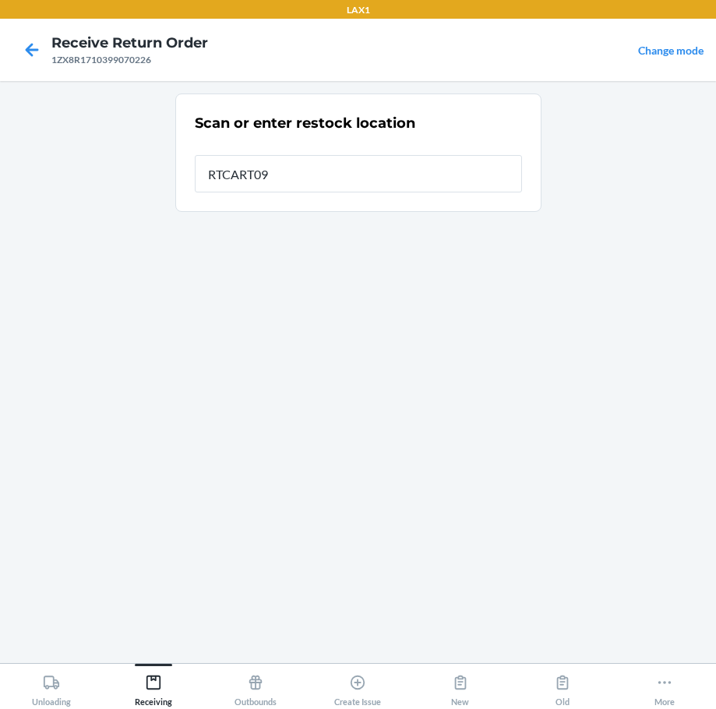
type input "RTCART094"
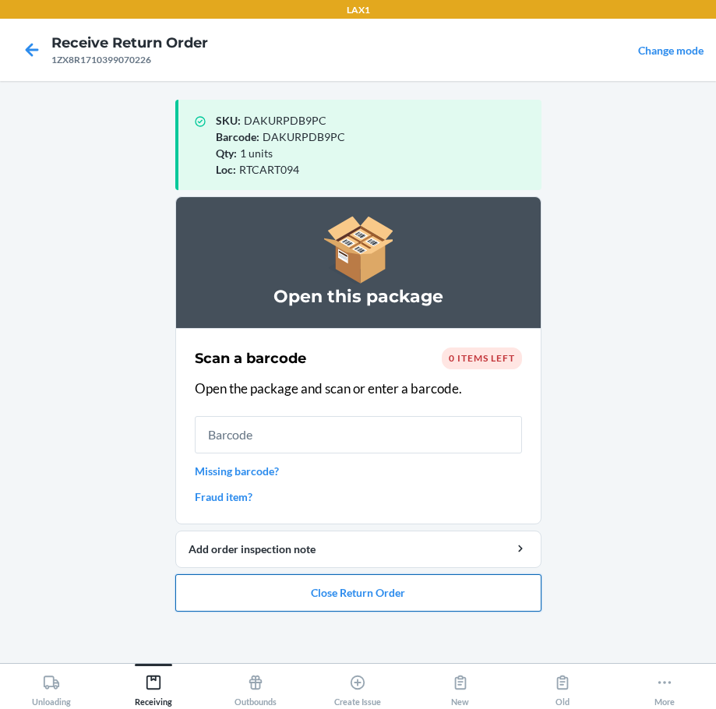
click at [427, 596] on button "Close Return Order" at bounding box center [358, 592] width 366 height 37
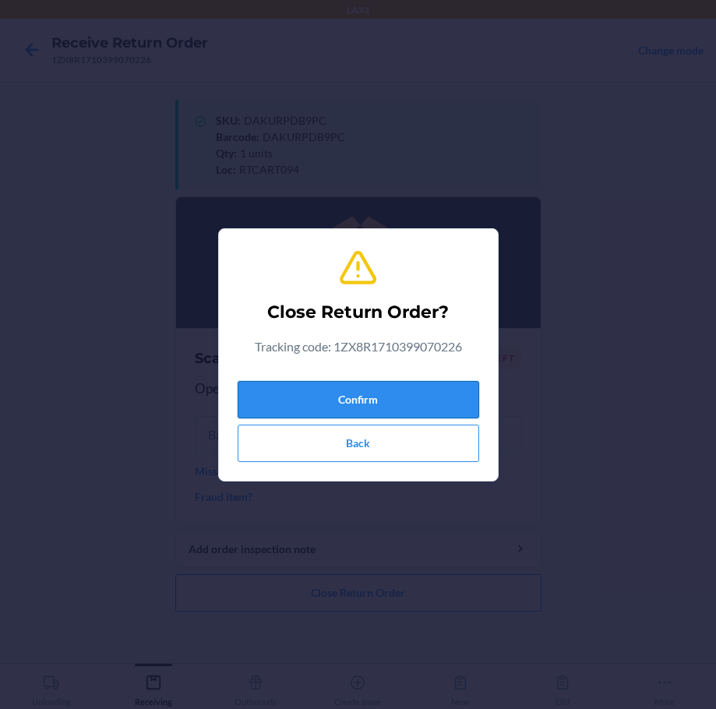
click at [400, 400] on button "Confirm" at bounding box center [358, 399] width 241 height 37
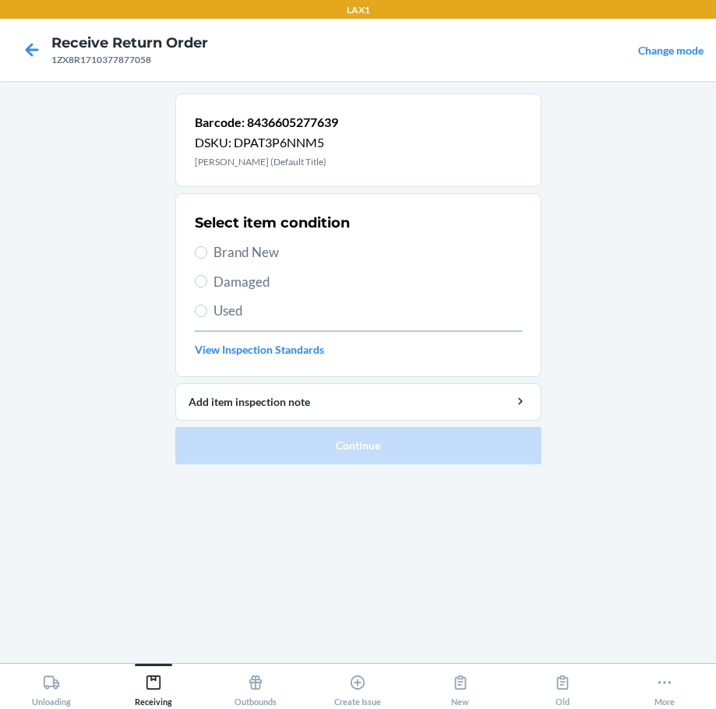
drag, startPoint x: 244, startPoint y: 259, endPoint x: 291, endPoint y: 319, distance: 76.5
click at [244, 261] on span "Brand New" at bounding box center [367, 252] width 308 height 20
click at [207, 259] on input "Brand New" at bounding box center [201, 252] width 12 height 12
radio input "true"
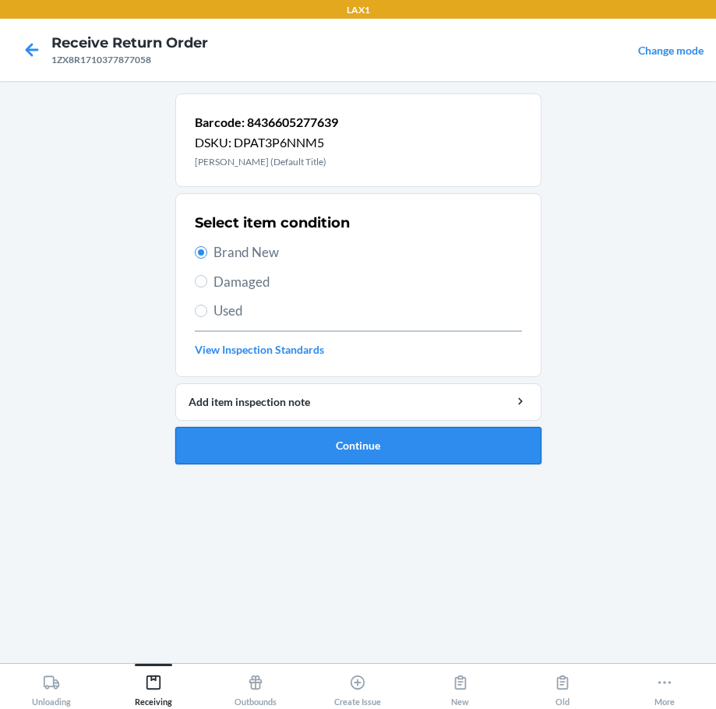
click at [392, 446] on button "Continue" at bounding box center [358, 445] width 366 height 37
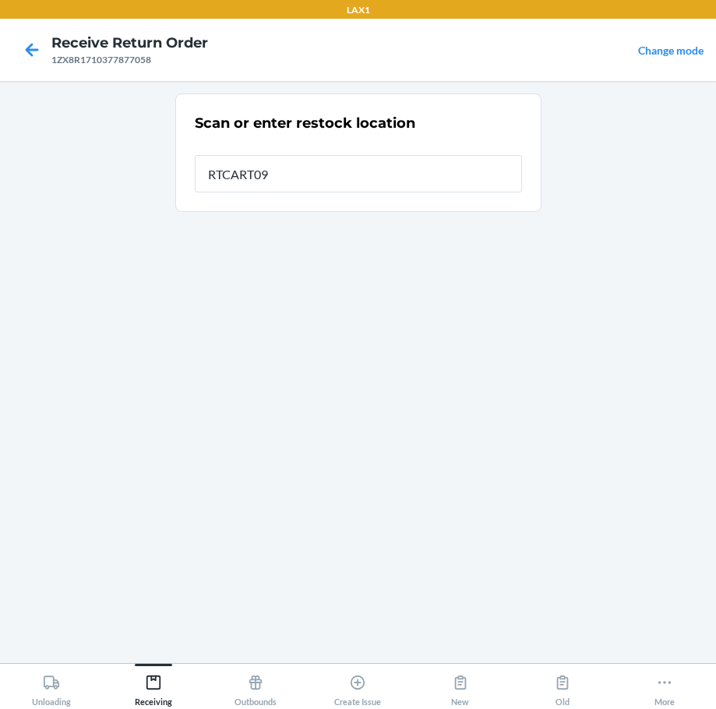
type input "RTCART094"
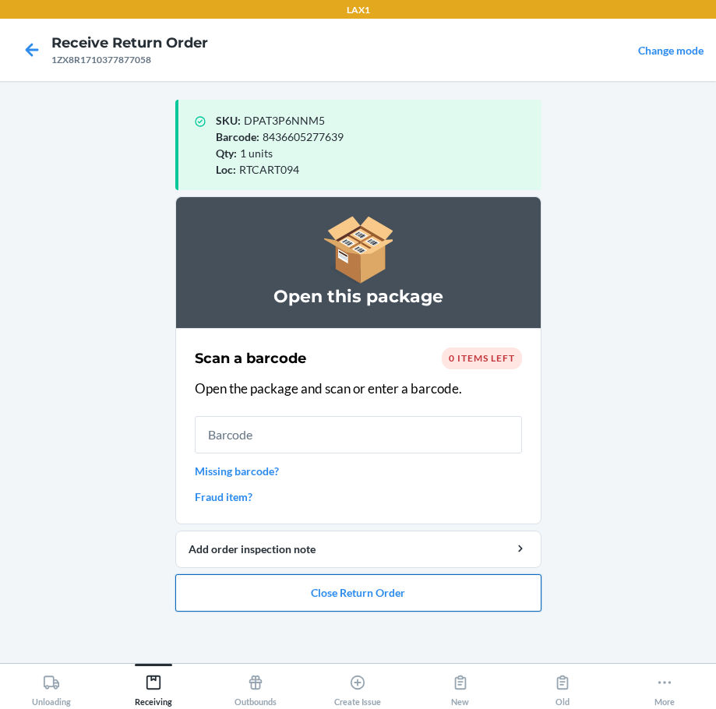
click at [400, 598] on button "Close Return Order" at bounding box center [358, 592] width 366 height 37
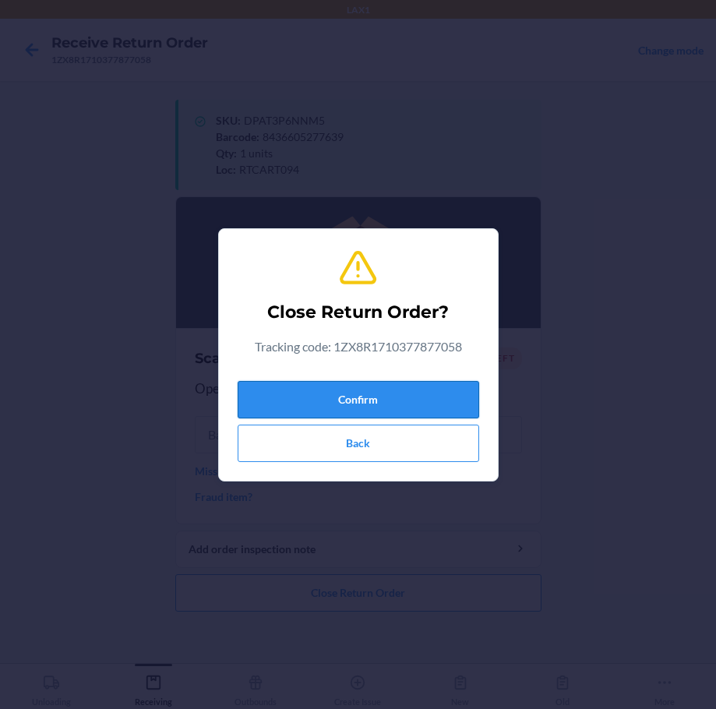
click at [413, 398] on button "Confirm" at bounding box center [358, 399] width 241 height 37
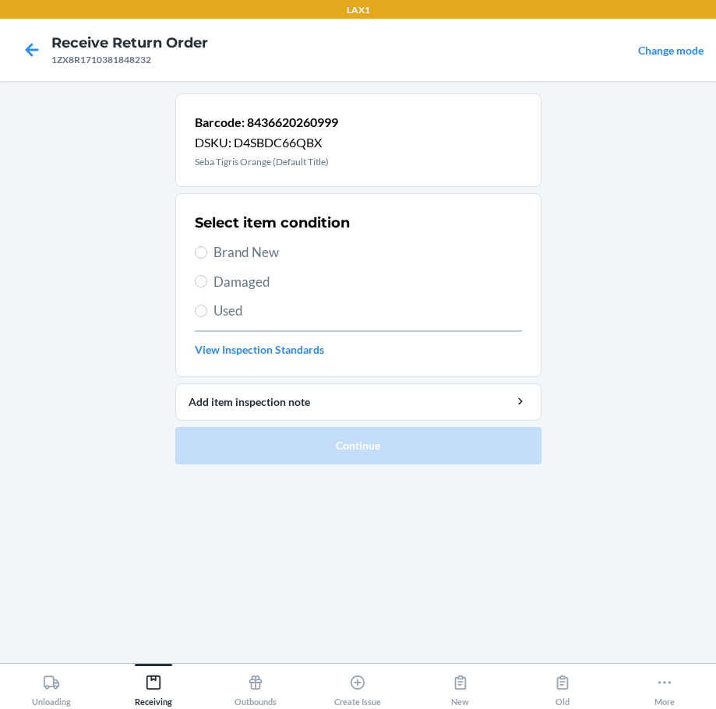
click at [260, 248] on span "Brand New" at bounding box center [367, 252] width 308 height 20
click at [207, 248] on input "Brand New" at bounding box center [201, 252] width 12 height 12
radio input "true"
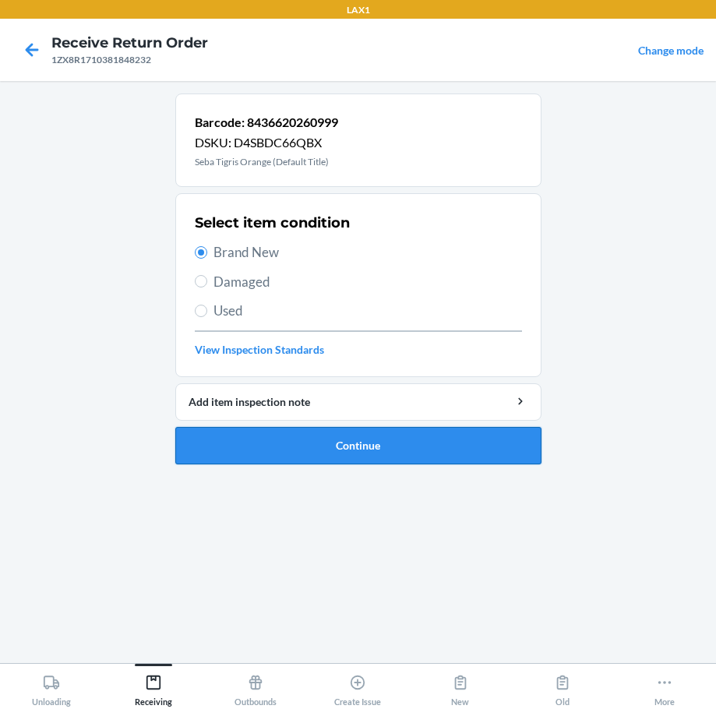
click at [429, 454] on button "Continue" at bounding box center [358, 445] width 366 height 37
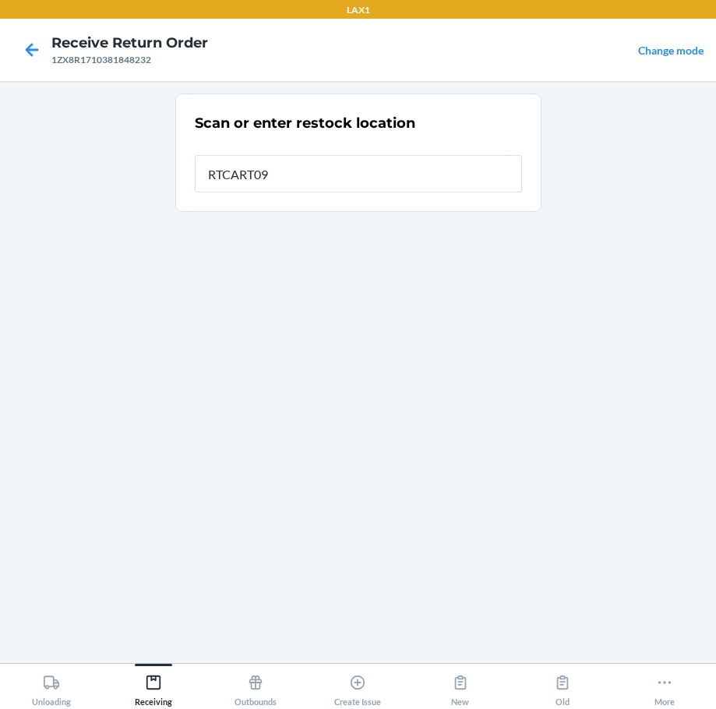
type input "RTCART094"
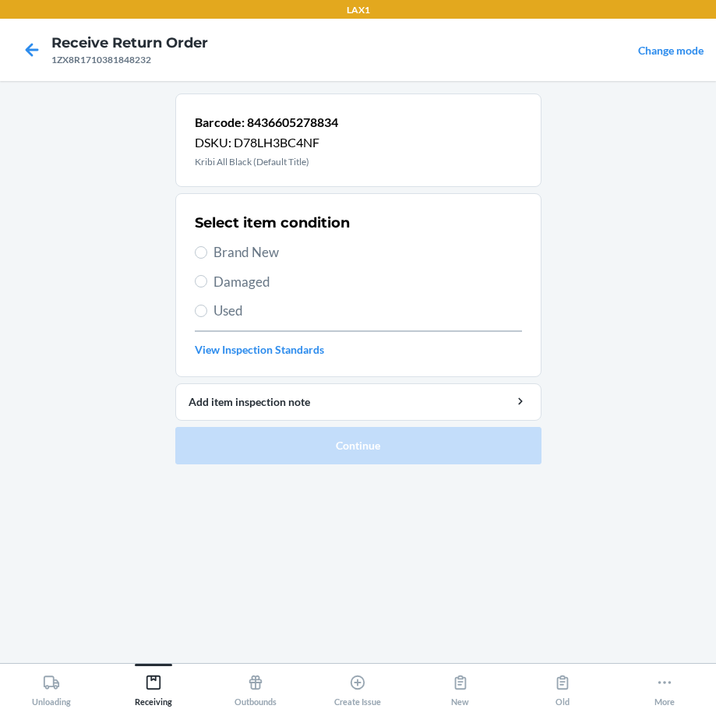
click at [253, 246] on span "Brand New" at bounding box center [367, 252] width 308 height 20
click at [207, 246] on input "Brand New" at bounding box center [201, 252] width 12 height 12
radio input "true"
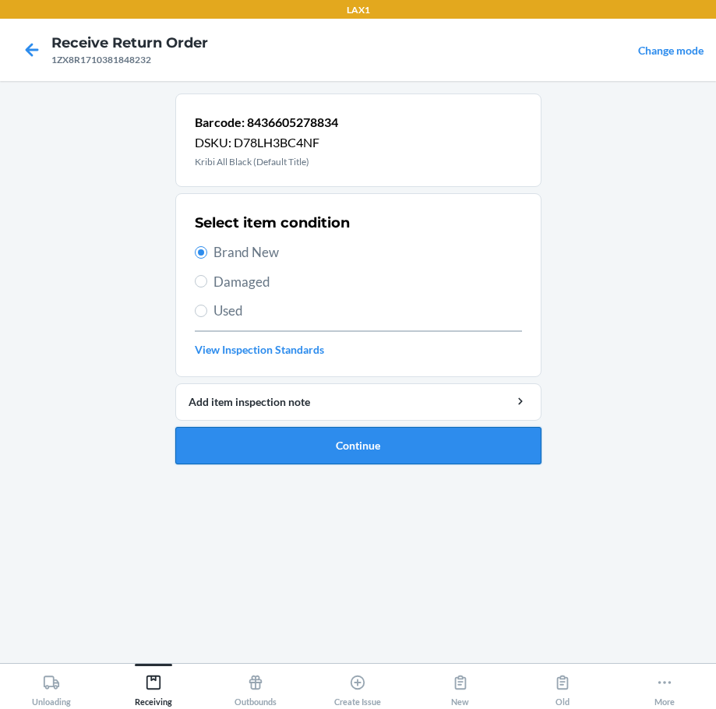
click at [394, 433] on button "Continue" at bounding box center [358, 445] width 366 height 37
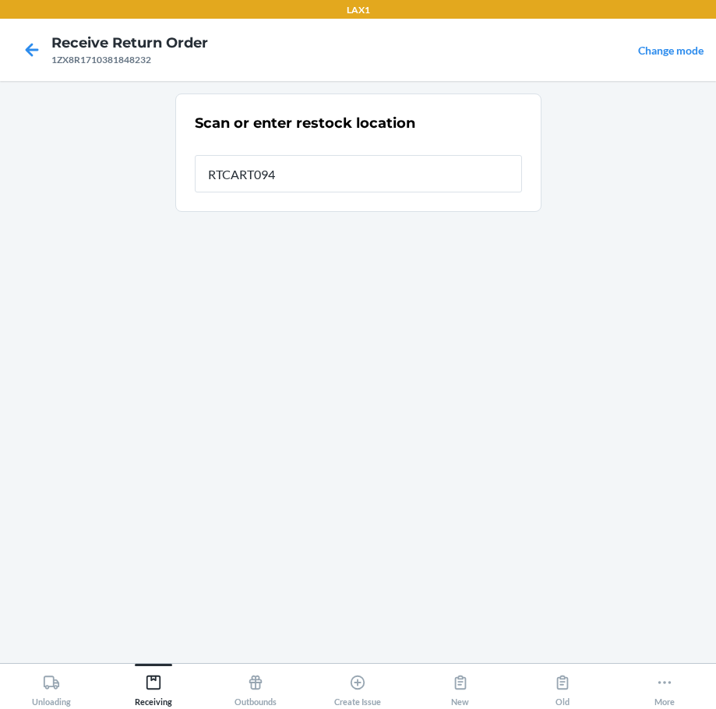
type input "RTCART094"
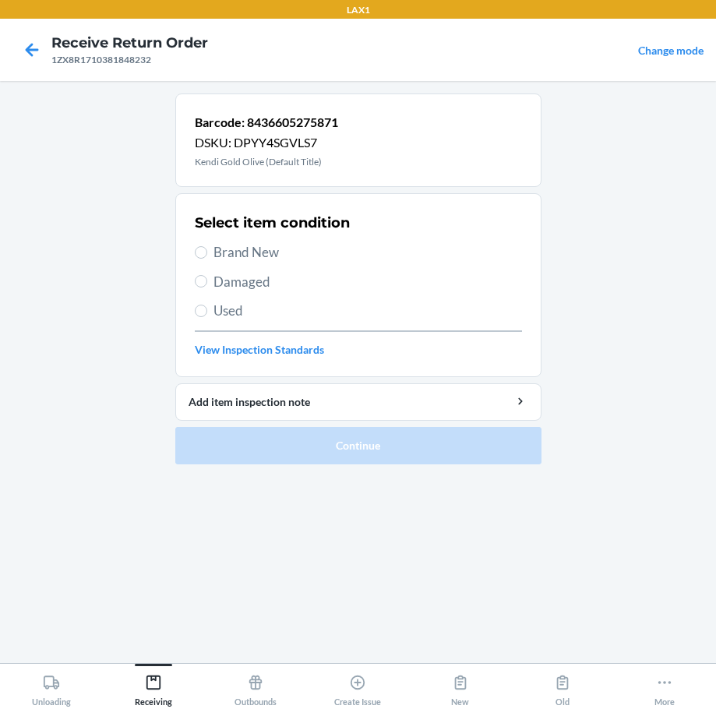
click at [243, 248] on span "Brand New" at bounding box center [367, 252] width 308 height 20
click at [207, 248] on input "Brand New" at bounding box center [201, 252] width 12 height 12
radio input "true"
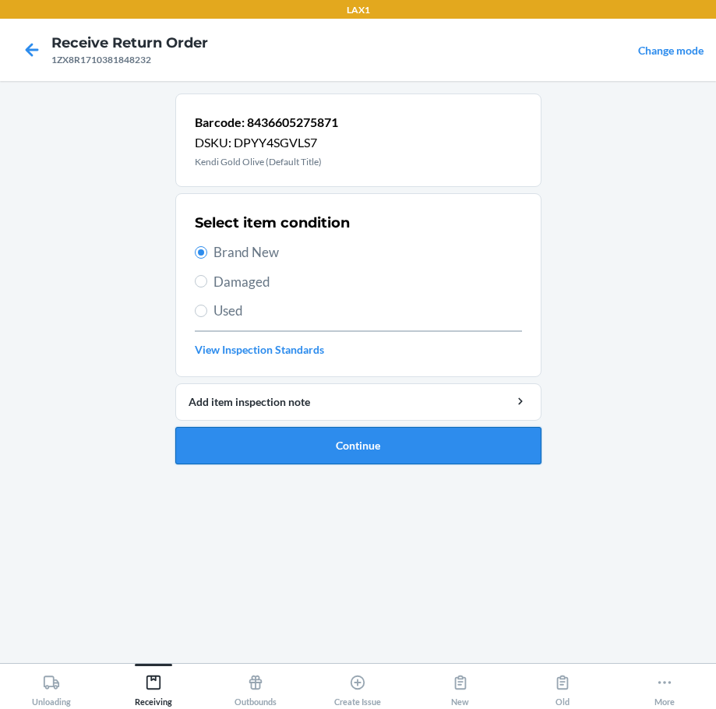
click at [410, 437] on button "Continue" at bounding box center [358, 445] width 366 height 37
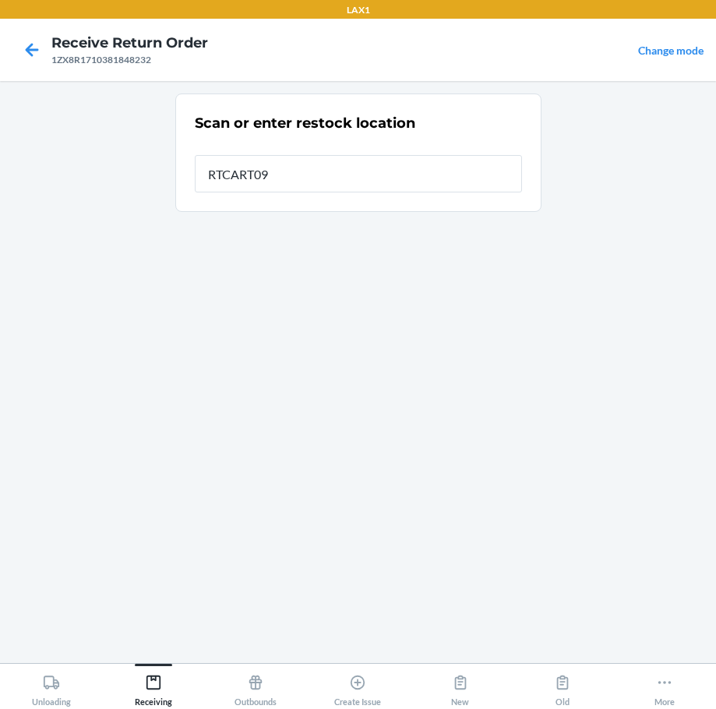
type input "RTCART094"
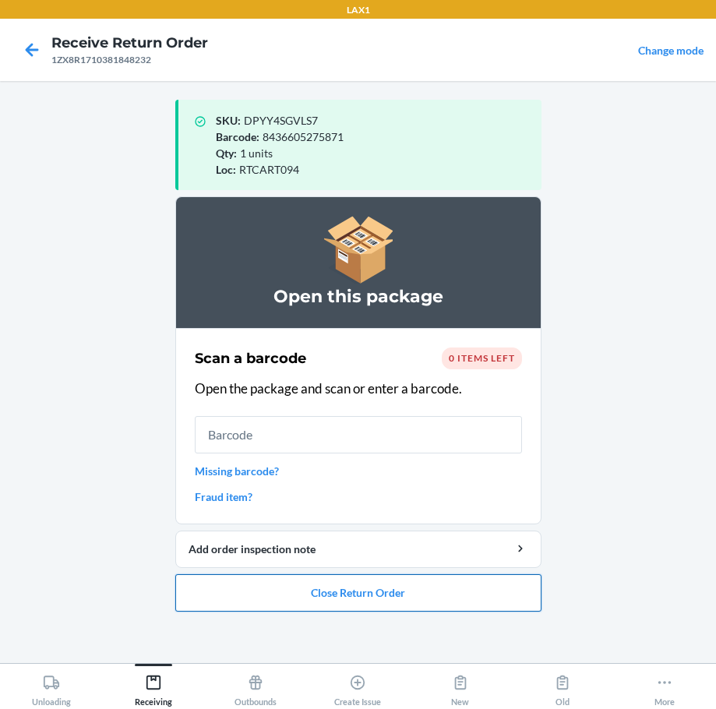
click at [490, 594] on button "Close Return Order" at bounding box center [358, 592] width 366 height 37
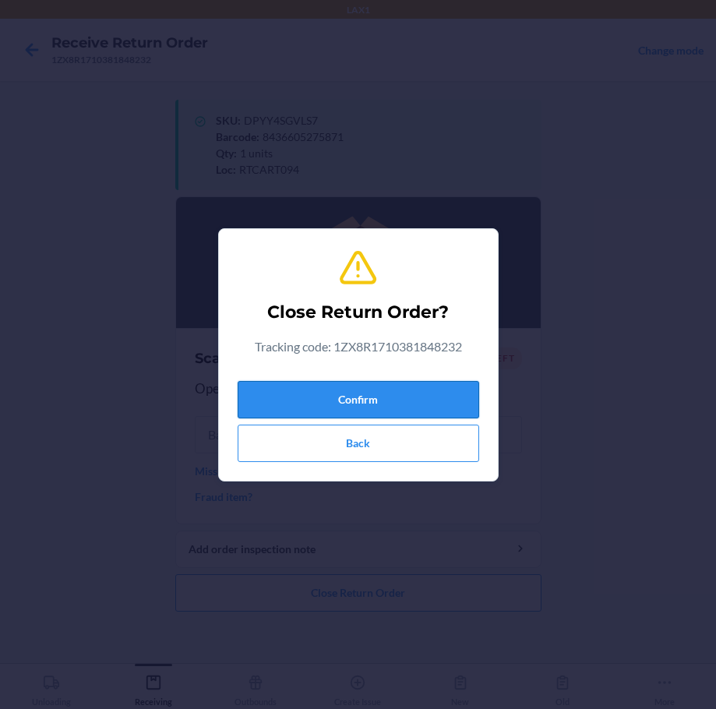
click at [402, 386] on button "Confirm" at bounding box center [358, 399] width 241 height 37
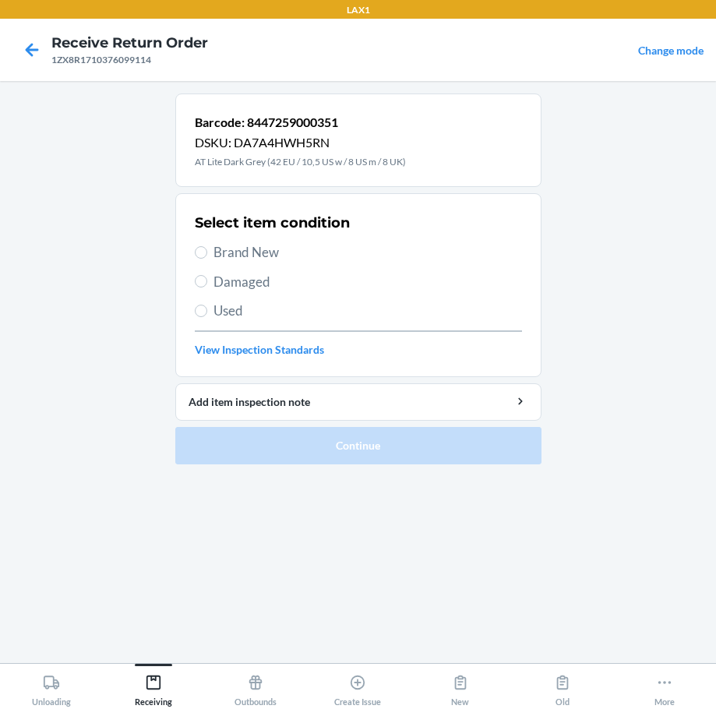
click at [248, 286] on span "Damaged" at bounding box center [367, 282] width 308 height 20
click at [207, 286] on input "Damaged" at bounding box center [201, 281] width 12 height 12
radio input "true"
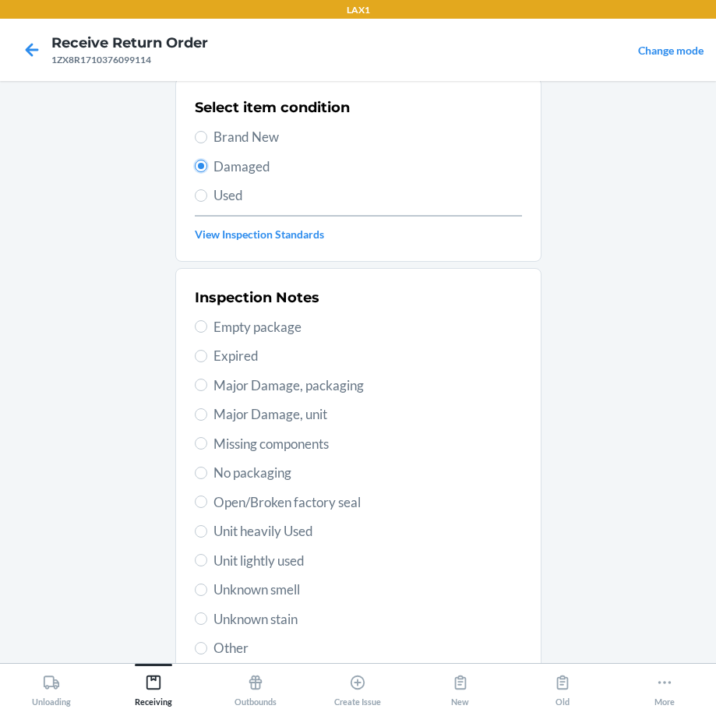
scroll to position [230, 0]
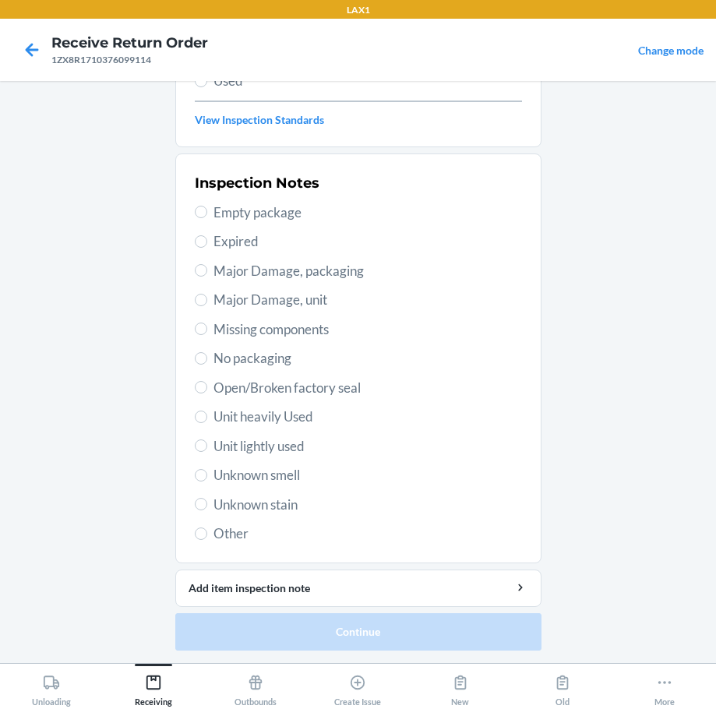
click at [286, 385] on span "Open/Broken factory seal" at bounding box center [367, 388] width 308 height 20
click at [207, 385] on input "Open/Broken factory seal" at bounding box center [201, 387] width 12 height 12
radio input "true"
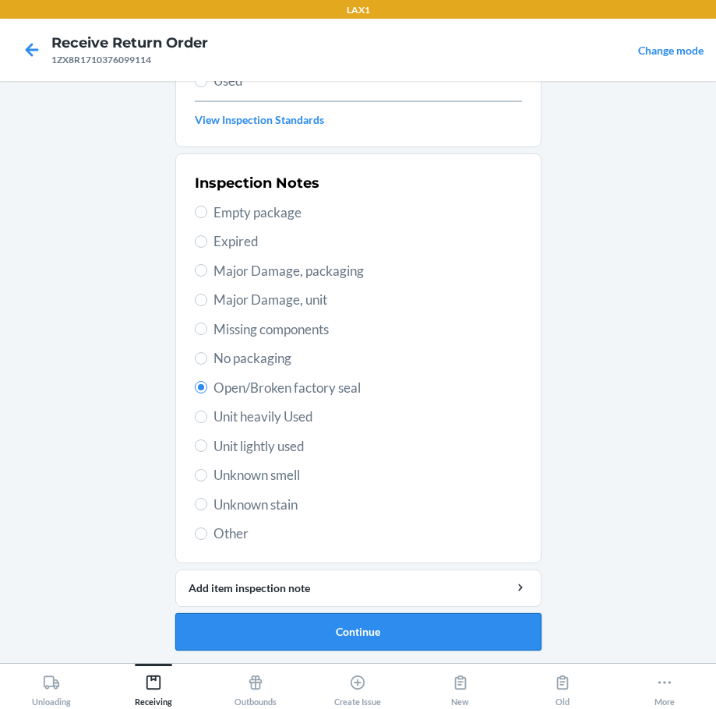
click at [428, 639] on button "Continue" at bounding box center [358, 631] width 366 height 37
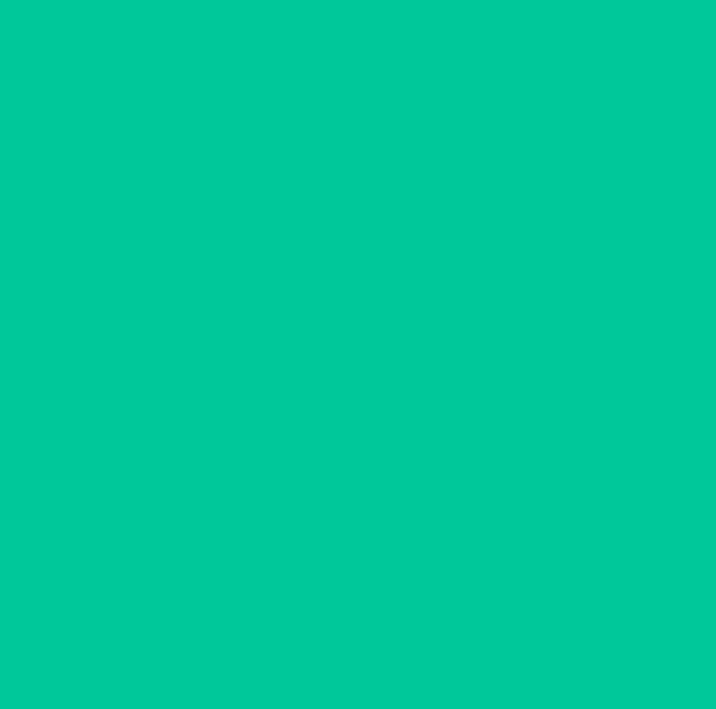
scroll to position [101, 0]
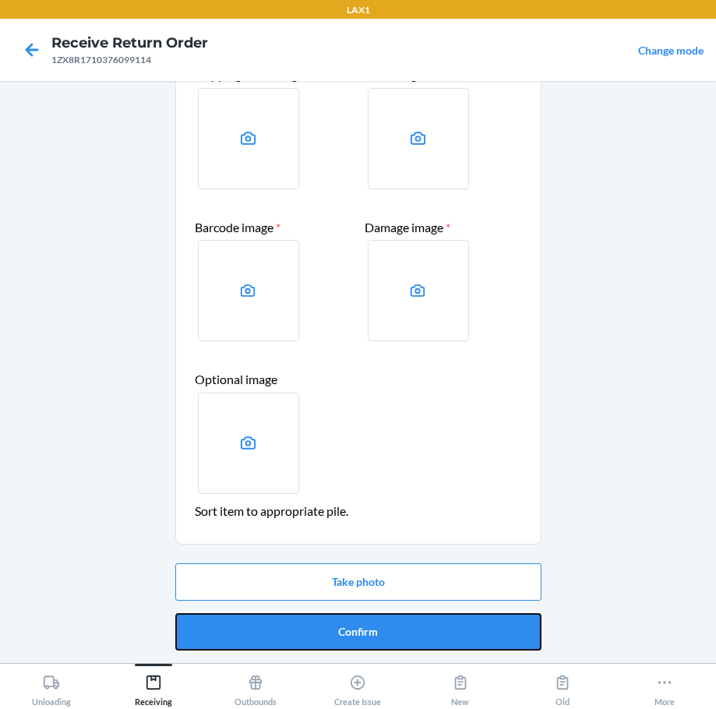
click at [428, 639] on button "Confirm" at bounding box center [358, 631] width 366 height 37
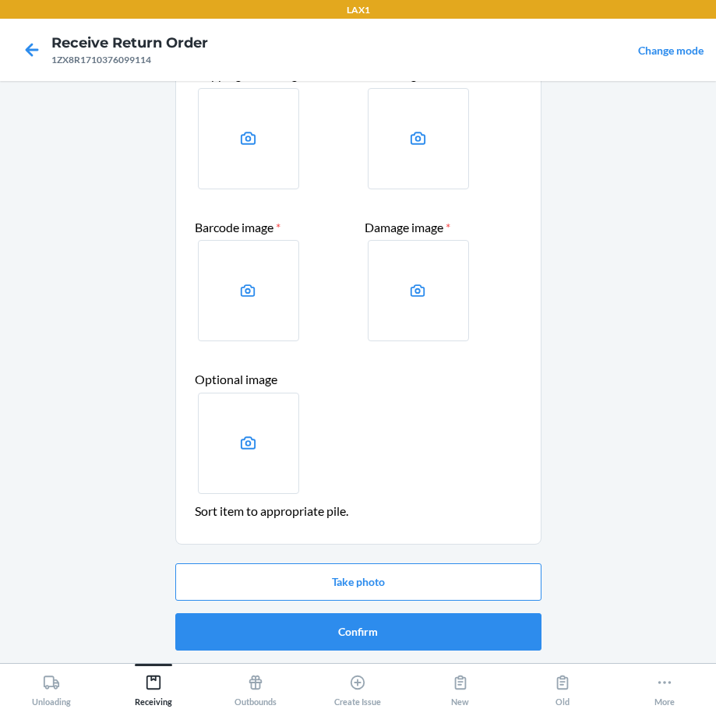
scroll to position [0, 0]
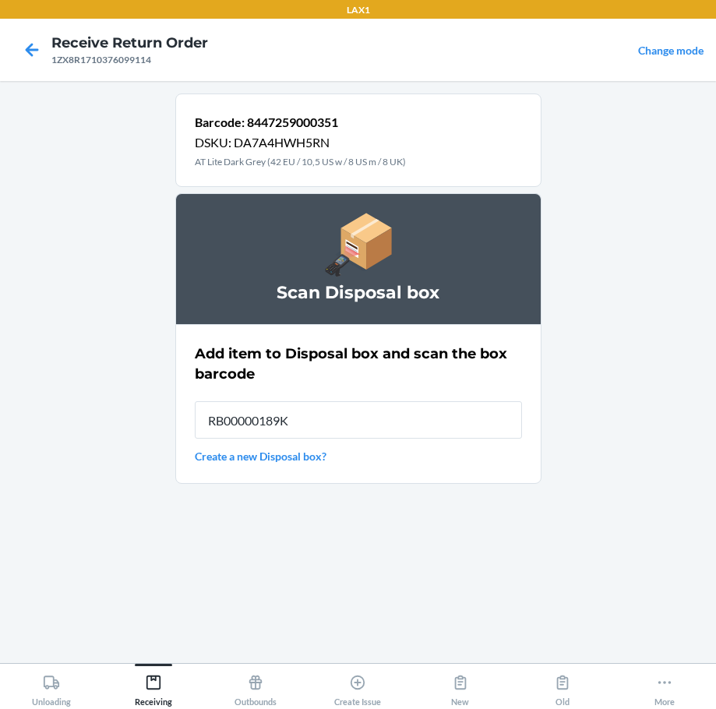
type input "RB00000189K"
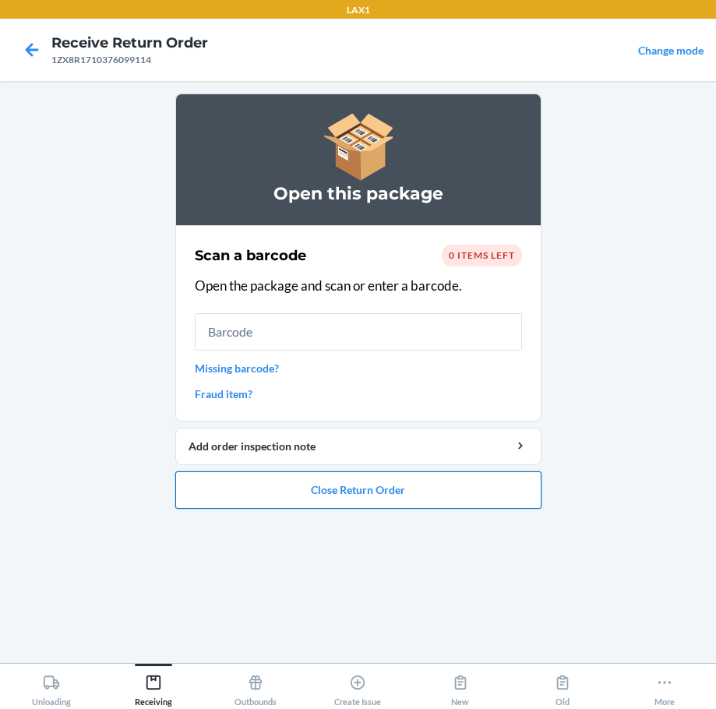
click at [413, 502] on button "Close Return Order" at bounding box center [358, 489] width 366 height 37
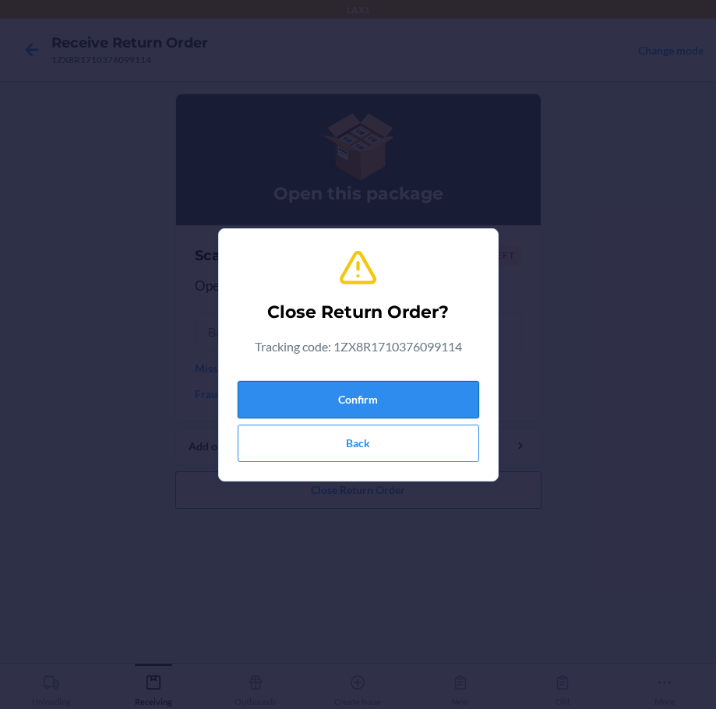
click at [386, 393] on button "Confirm" at bounding box center [358, 399] width 241 height 37
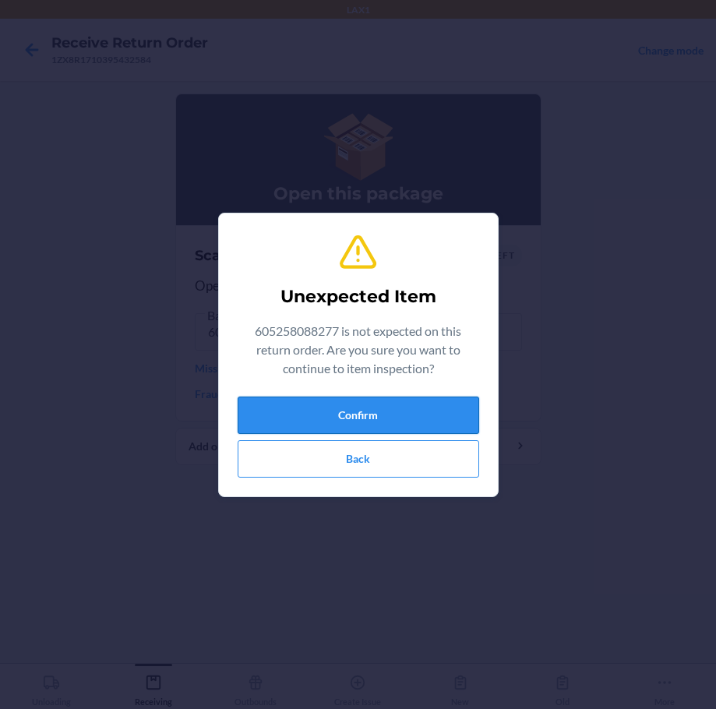
click at [383, 408] on button "Confirm" at bounding box center [358, 414] width 241 height 37
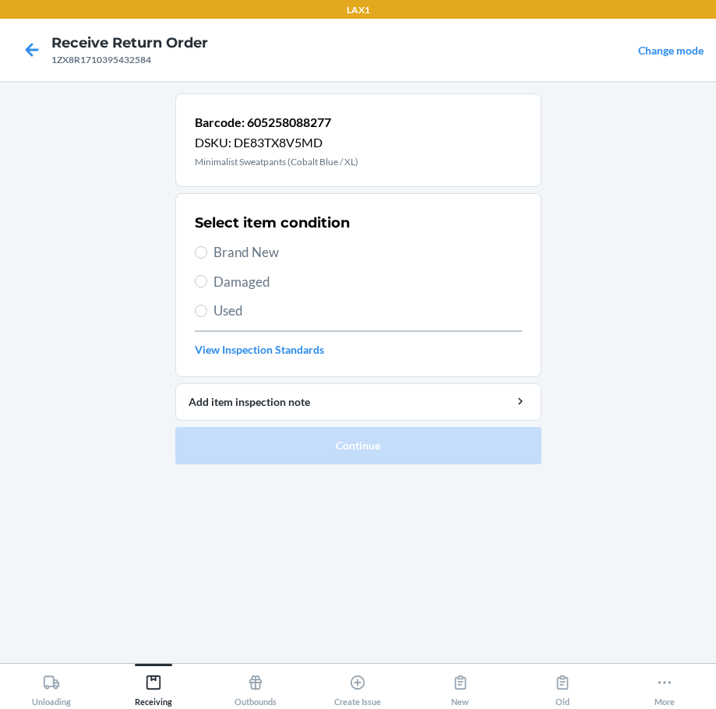
click at [239, 245] on span "Brand New" at bounding box center [367, 252] width 308 height 20
click at [207, 246] on input "Brand New" at bounding box center [201, 252] width 12 height 12
radio input "true"
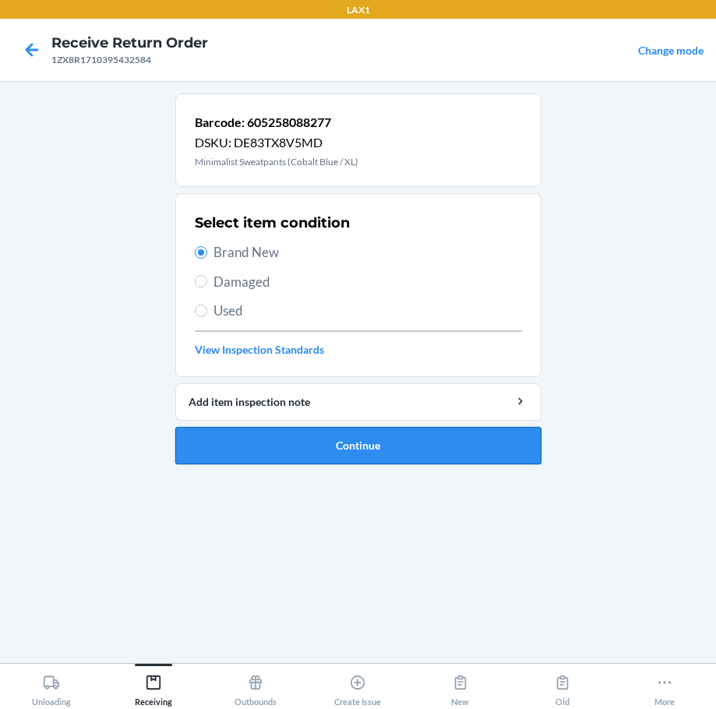
click at [412, 435] on button "Continue" at bounding box center [358, 445] width 366 height 37
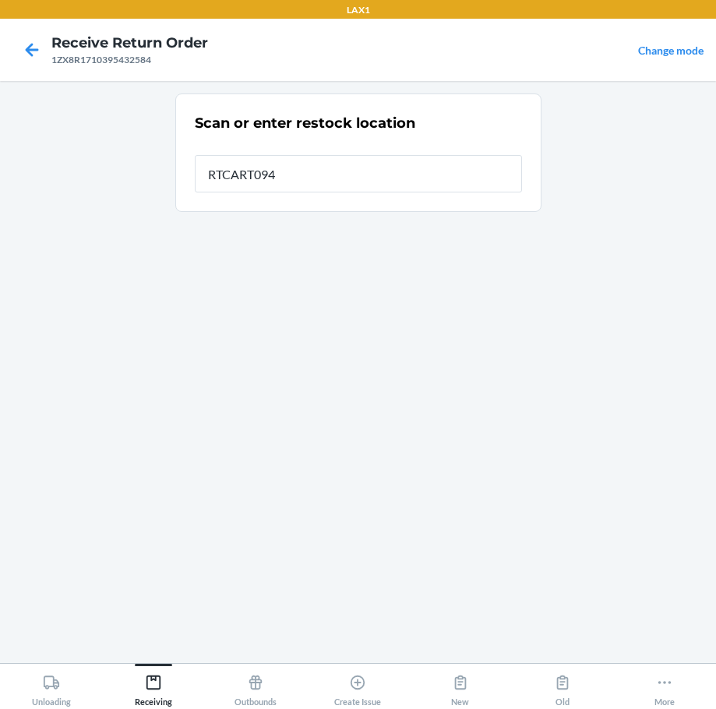
type input "RTCART094"
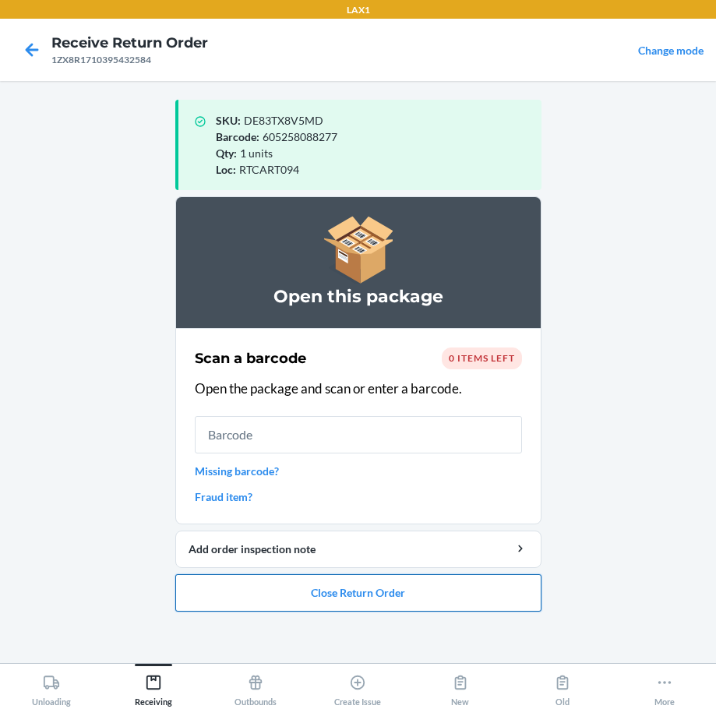
click at [344, 586] on button "Close Return Order" at bounding box center [358, 592] width 366 height 37
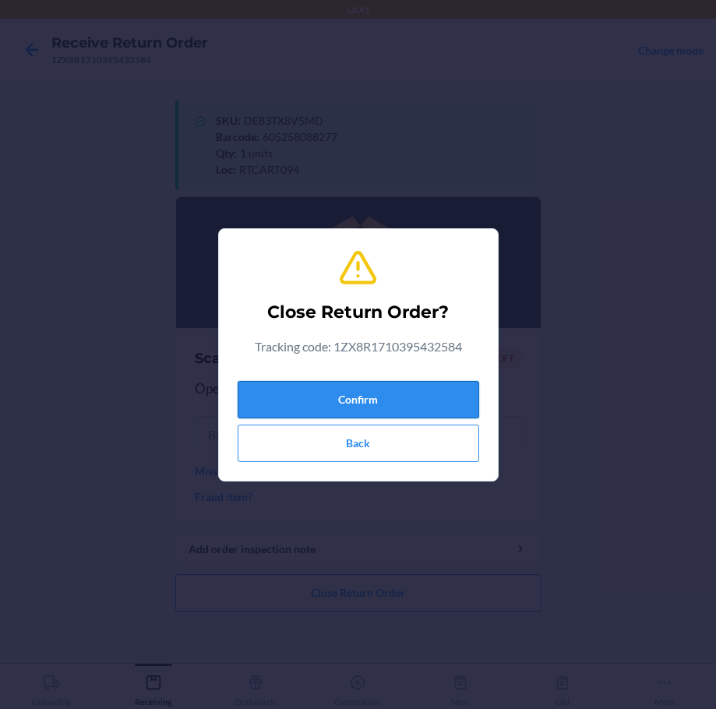
click at [319, 408] on button "Confirm" at bounding box center [358, 399] width 241 height 37
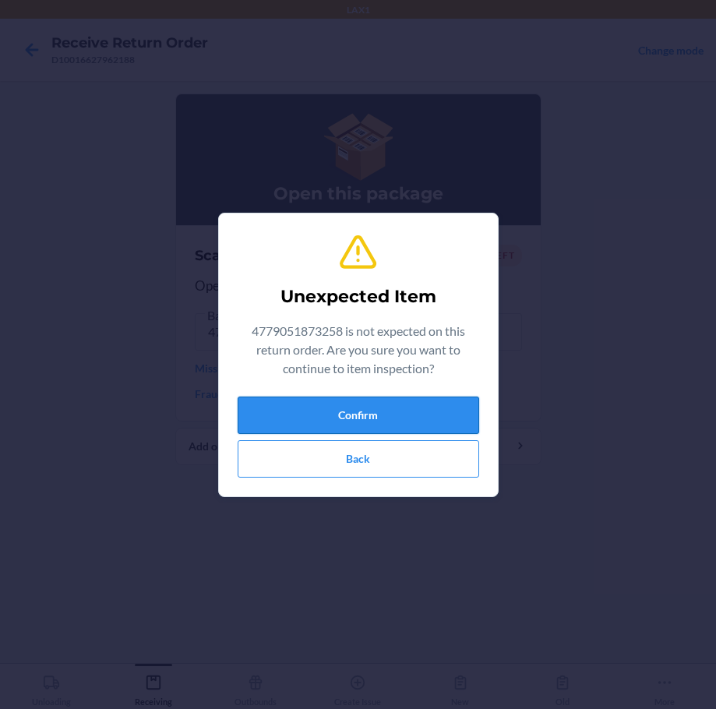
click at [338, 406] on button "Confirm" at bounding box center [358, 414] width 241 height 37
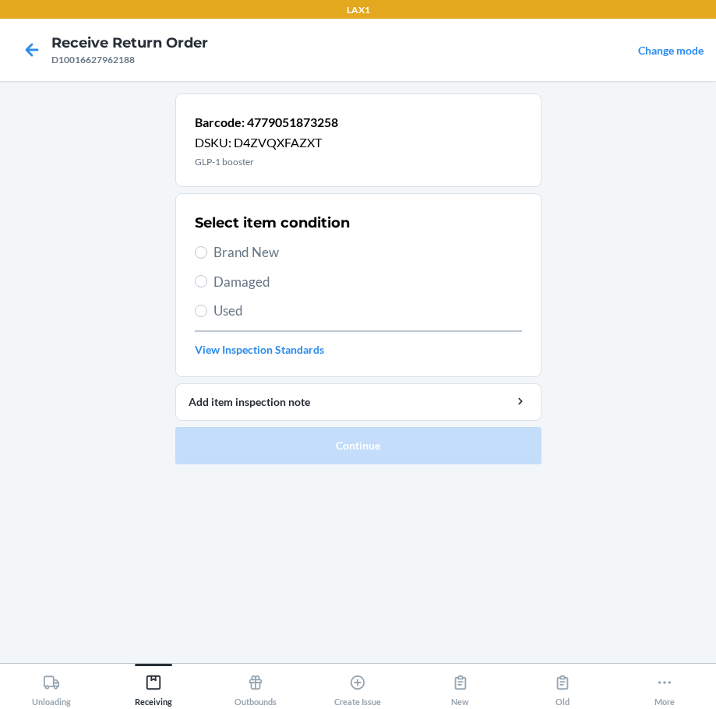
click at [251, 255] on span "Brand New" at bounding box center [367, 252] width 308 height 20
click at [207, 255] on input "Brand New" at bounding box center [201, 252] width 12 height 12
radio input "true"
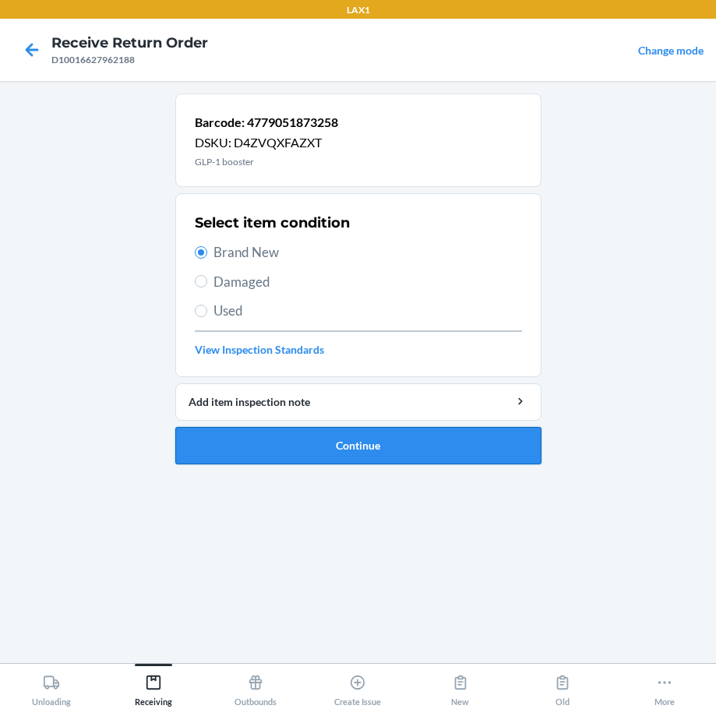
click at [388, 444] on button "Continue" at bounding box center [358, 445] width 366 height 37
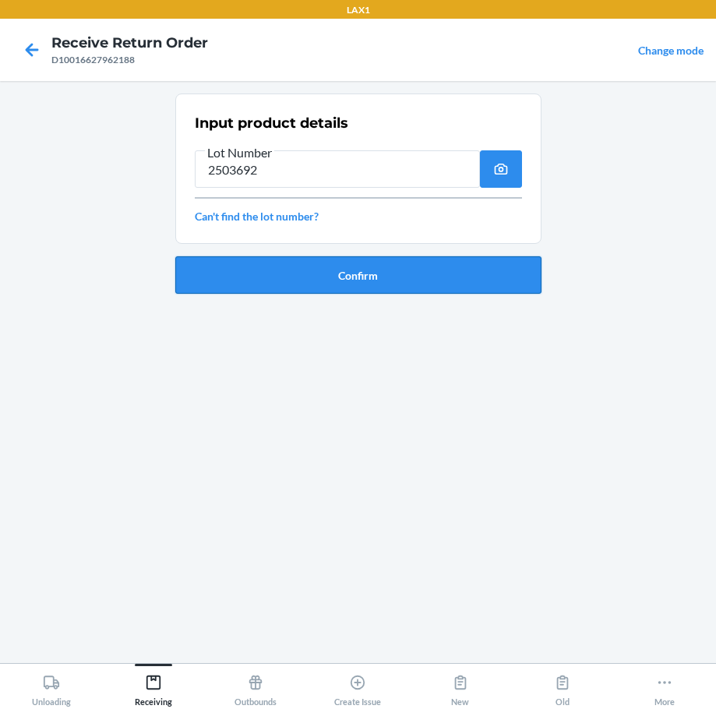
type input "2503692"
click at [375, 270] on button "Confirm" at bounding box center [358, 274] width 366 height 37
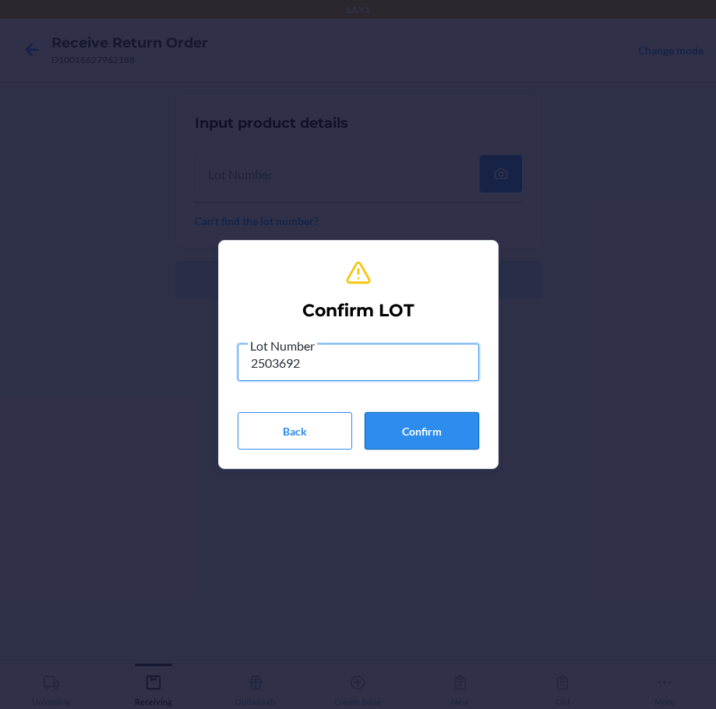
type input "2503692"
click at [430, 439] on button "Confirm" at bounding box center [422, 430] width 115 height 37
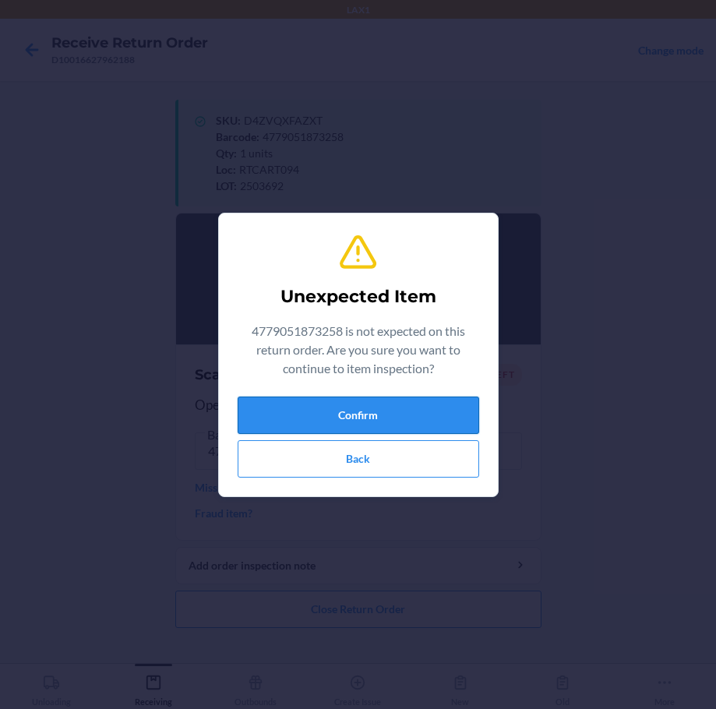
click at [439, 428] on button "Confirm" at bounding box center [358, 414] width 241 height 37
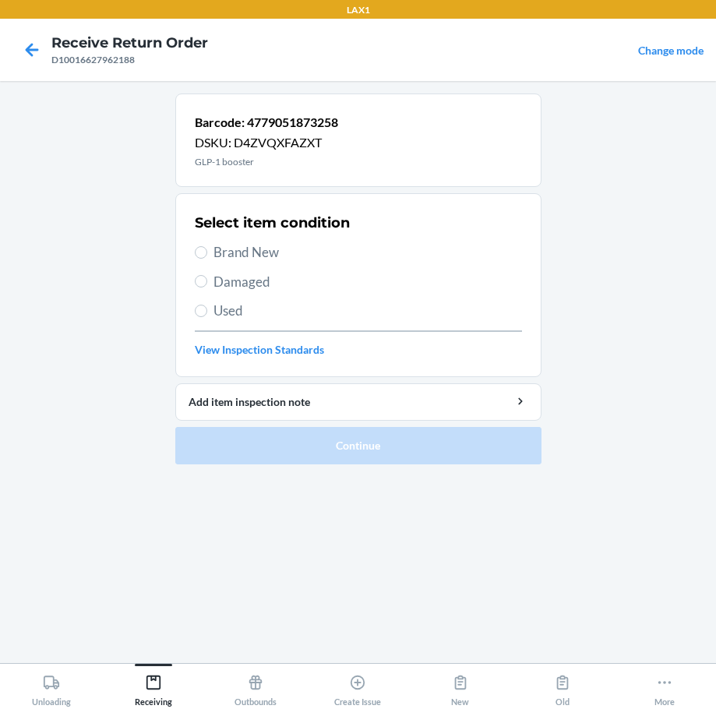
click at [239, 262] on span "Brand New" at bounding box center [367, 252] width 308 height 20
click at [207, 259] on input "Brand New" at bounding box center [201, 252] width 12 height 12
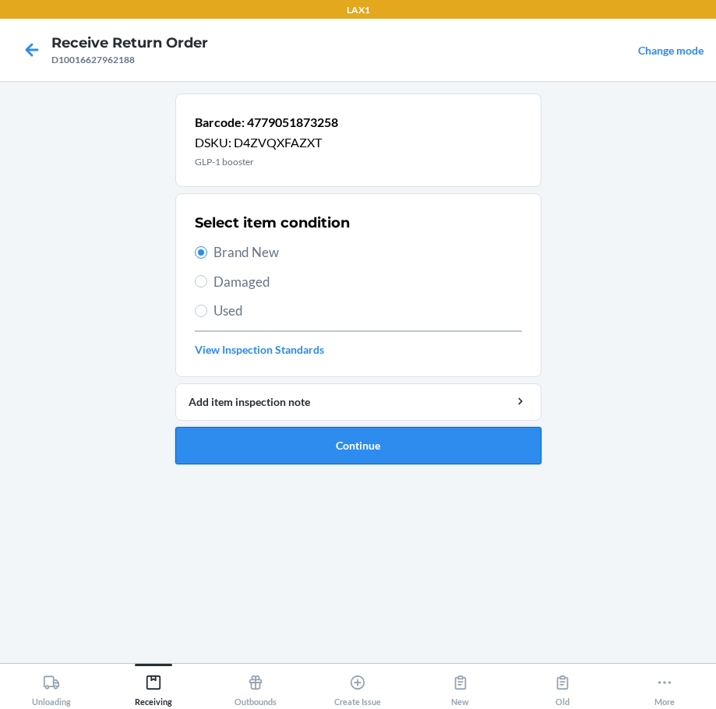
click at [378, 441] on button "Continue" at bounding box center [358, 445] width 366 height 37
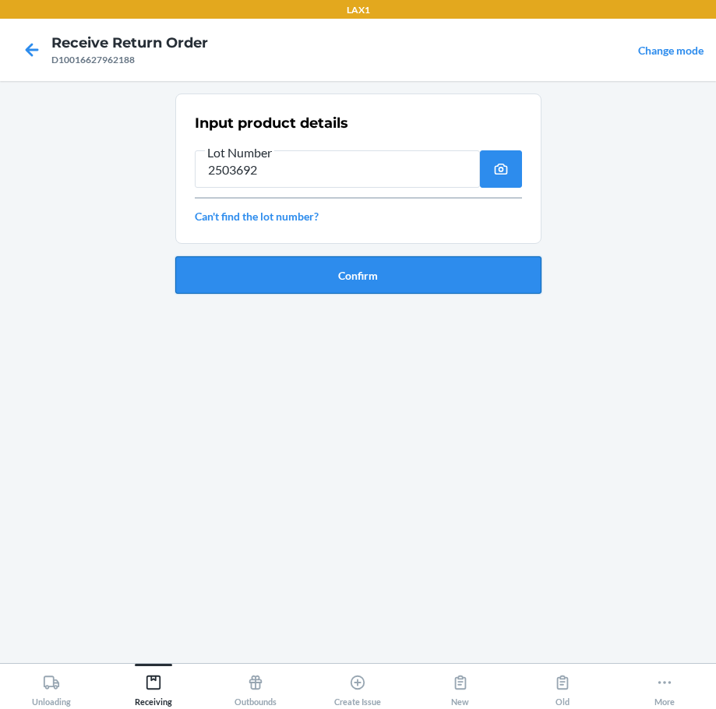
click at [275, 275] on button "Confirm" at bounding box center [358, 274] width 366 height 37
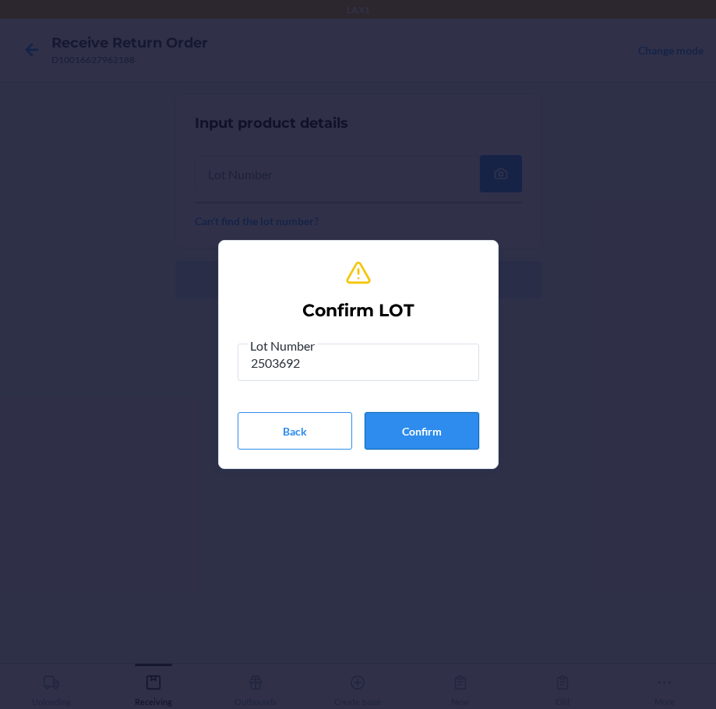
click at [418, 433] on button "Confirm" at bounding box center [422, 430] width 115 height 37
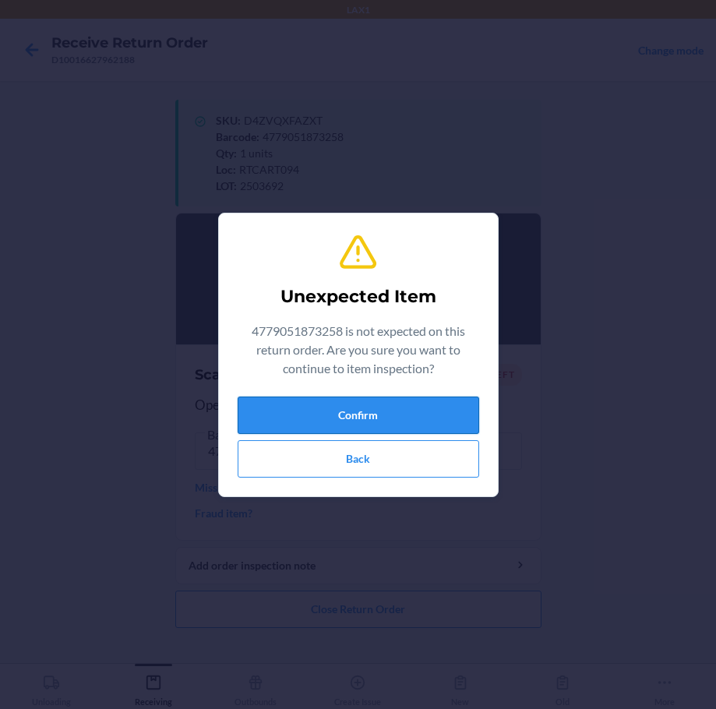
click at [418, 429] on button "Confirm" at bounding box center [358, 414] width 241 height 37
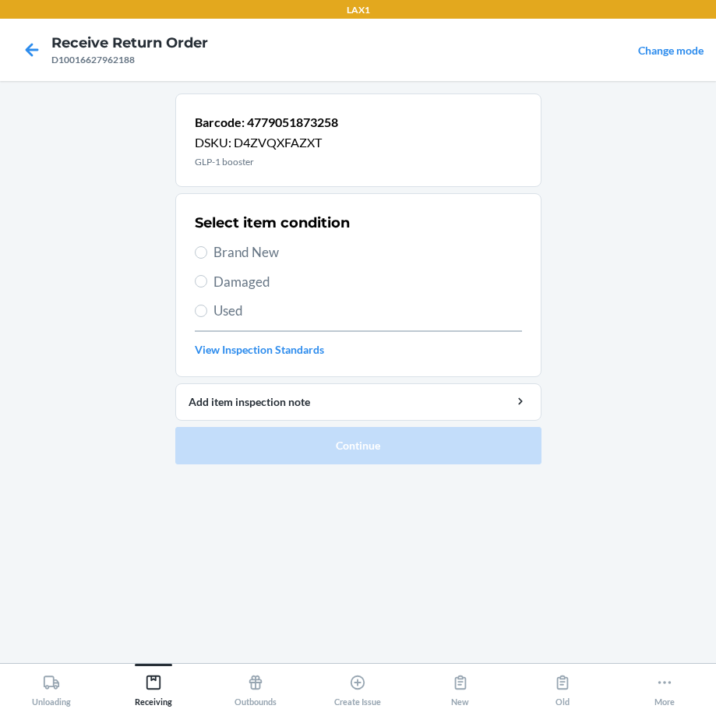
click at [241, 250] on span "Brand New" at bounding box center [367, 252] width 308 height 20
click at [207, 250] on input "Brand New" at bounding box center [201, 252] width 12 height 12
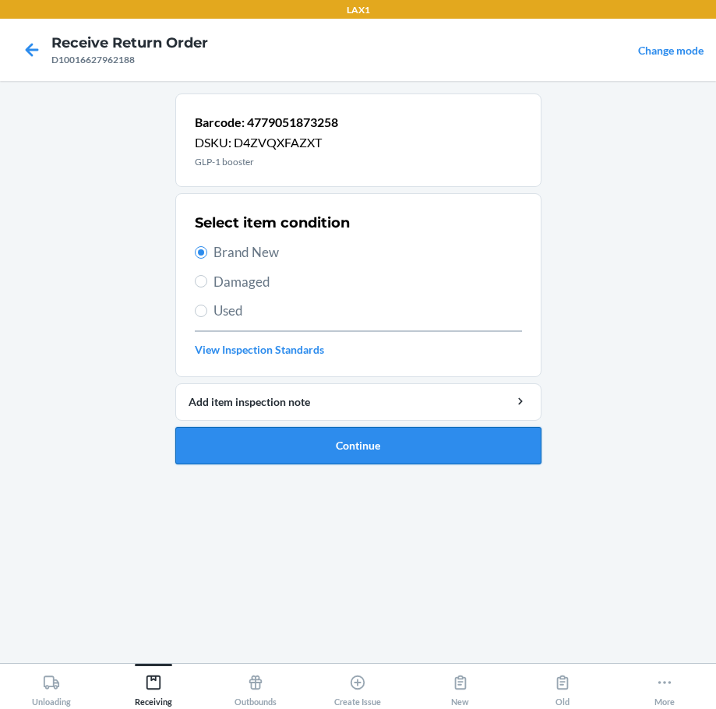
click at [374, 449] on button "Continue" at bounding box center [358, 445] width 366 height 37
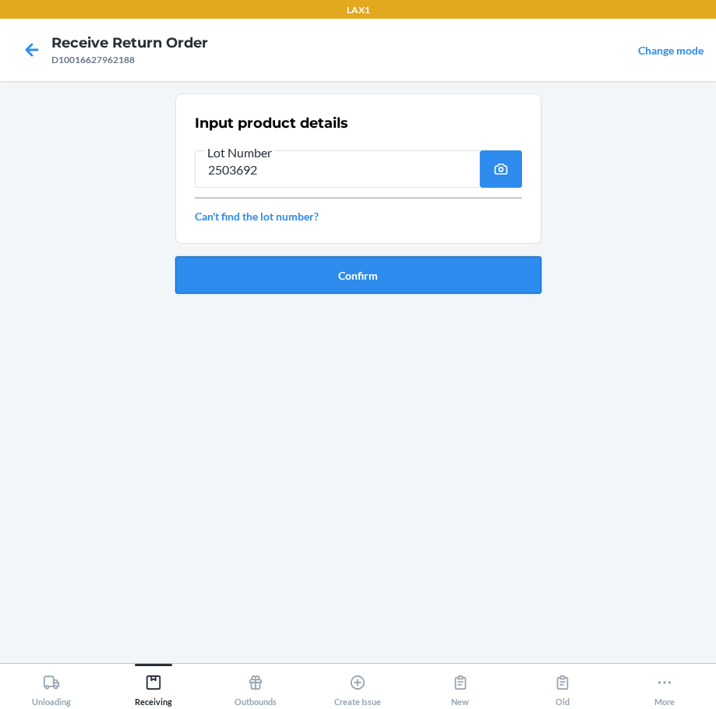
click at [333, 270] on button "Confirm" at bounding box center [358, 274] width 366 height 37
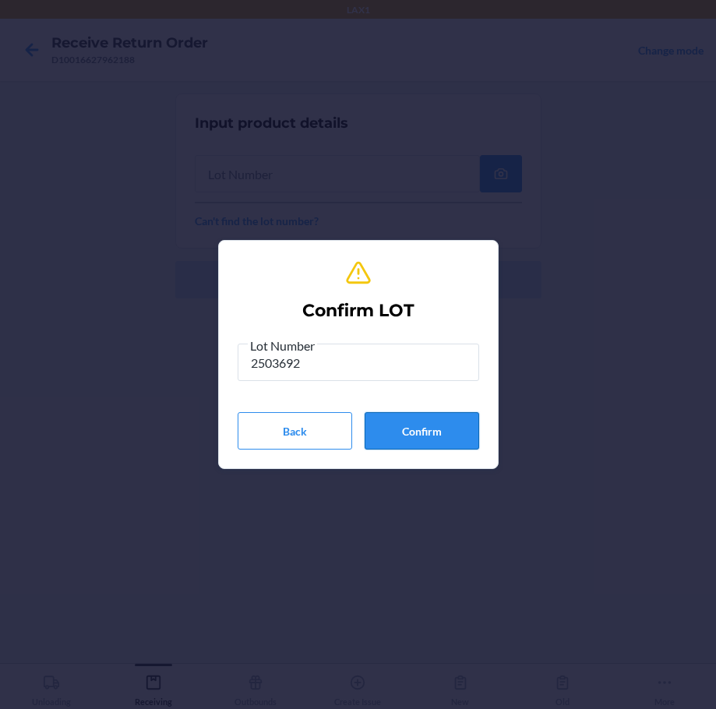
click at [411, 430] on button "Confirm" at bounding box center [422, 430] width 115 height 37
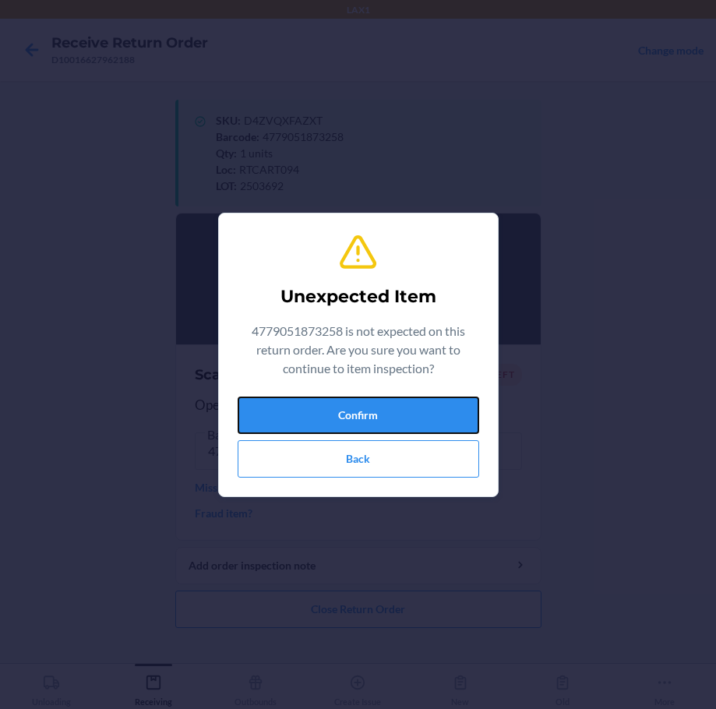
click at [401, 416] on button "Confirm" at bounding box center [358, 414] width 241 height 37
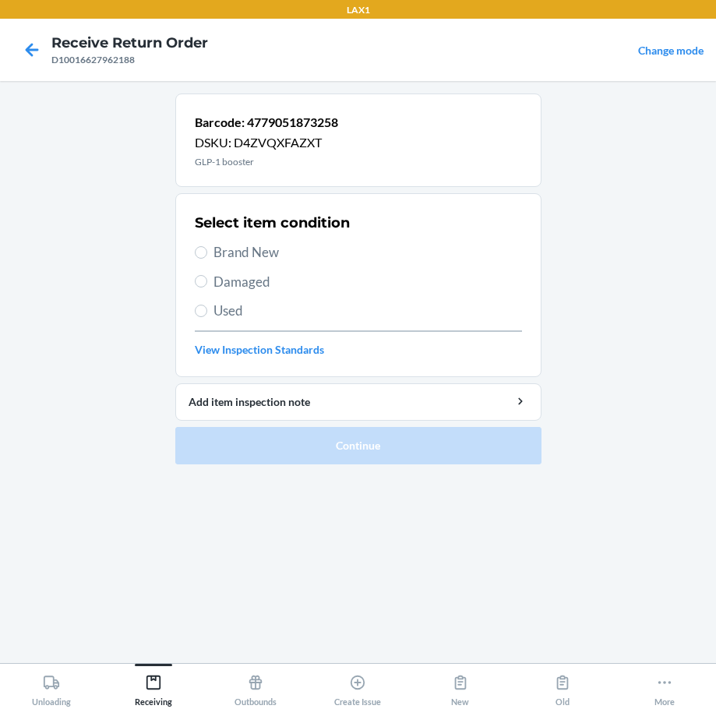
click at [252, 255] on span "Brand New" at bounding box center [367, 252] width 308 height 20
click at [207, 255] on input "Brand New" at bounding box center [201, 252] width 12 height 12
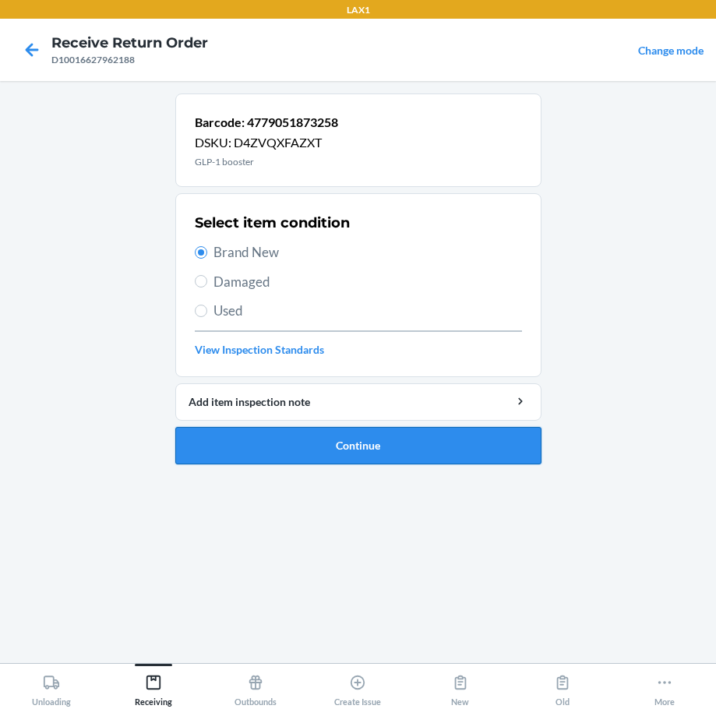
click at [428, 448] on button "Continue" at bounding box center [358, 445] width 366 height 37
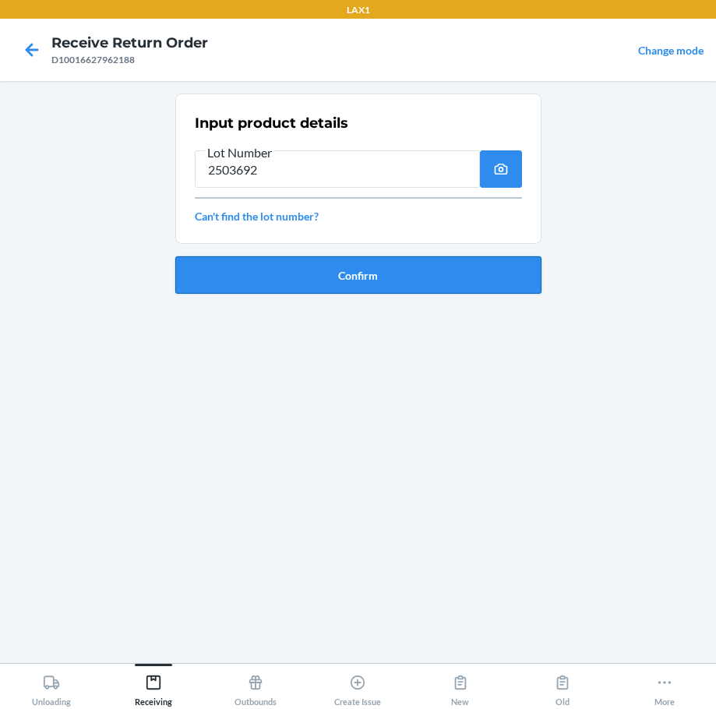
click at [402, 277] on button "Confirm" at bounding box center [358, 274] width 366 height 37
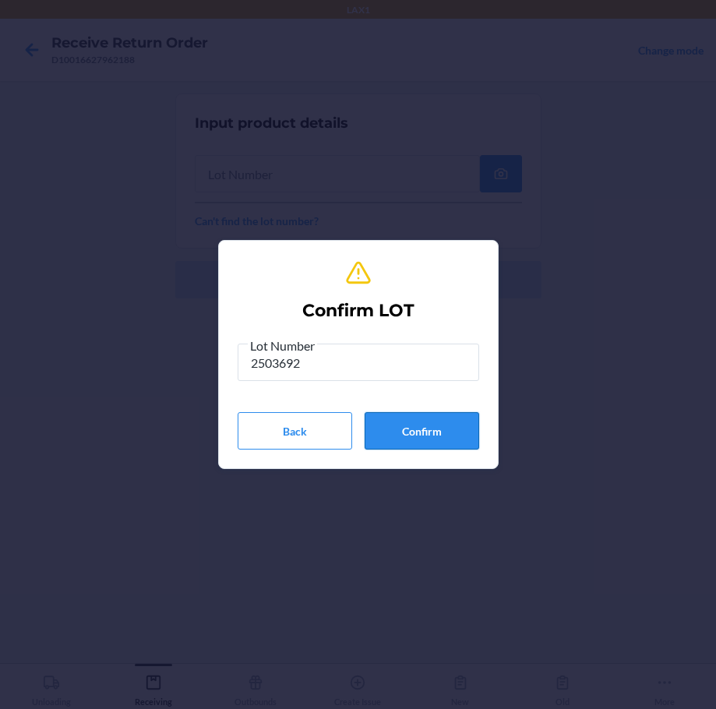
click at [419, 432] on button "Confirm" at bounding box center [422, 430] width 115 height 37
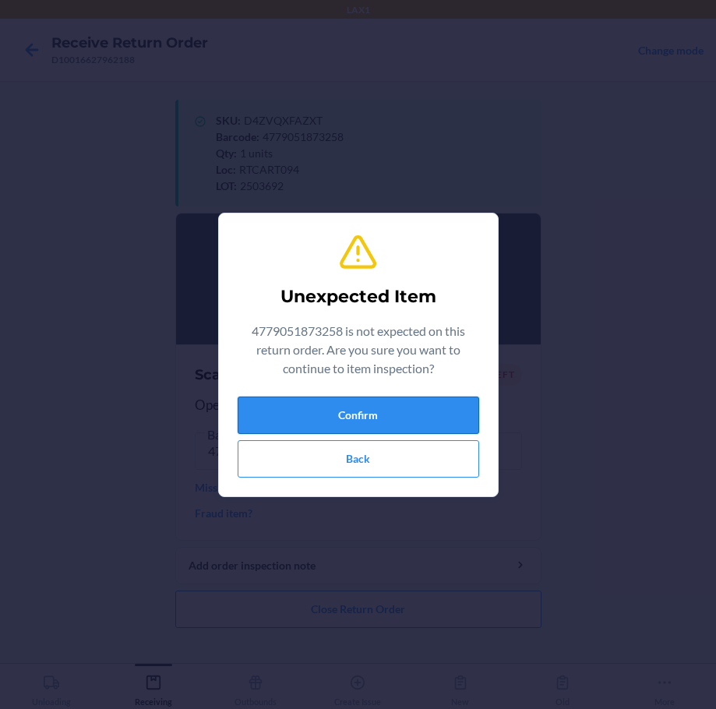
click at [420, 404] on button "Confirm" at bounding box center [358, 414] width 241 height 37
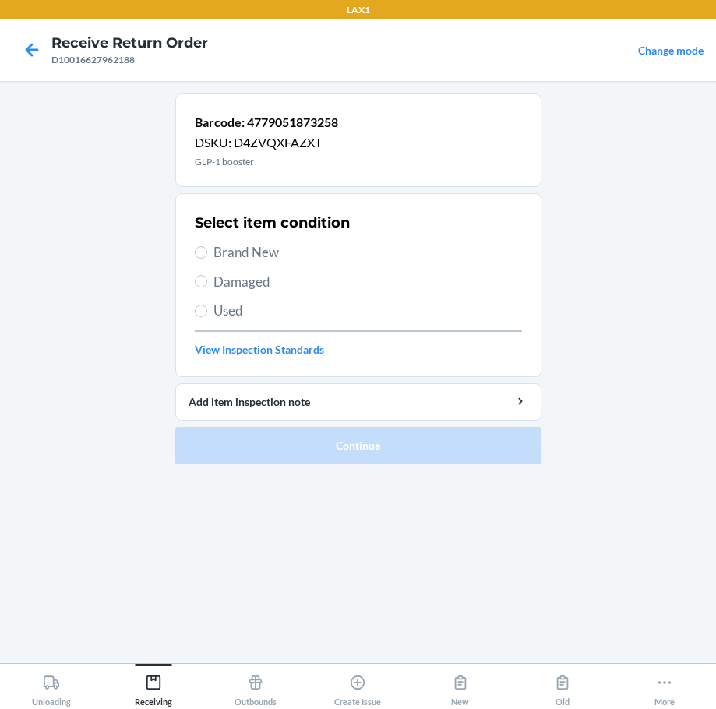
click at [245, 249] on span "Brand New" at bounding box center [367, 252] width 308 height 20
click at [207, 249] on input "Brand New" at bounding box center [201, 252] width 12 height 12
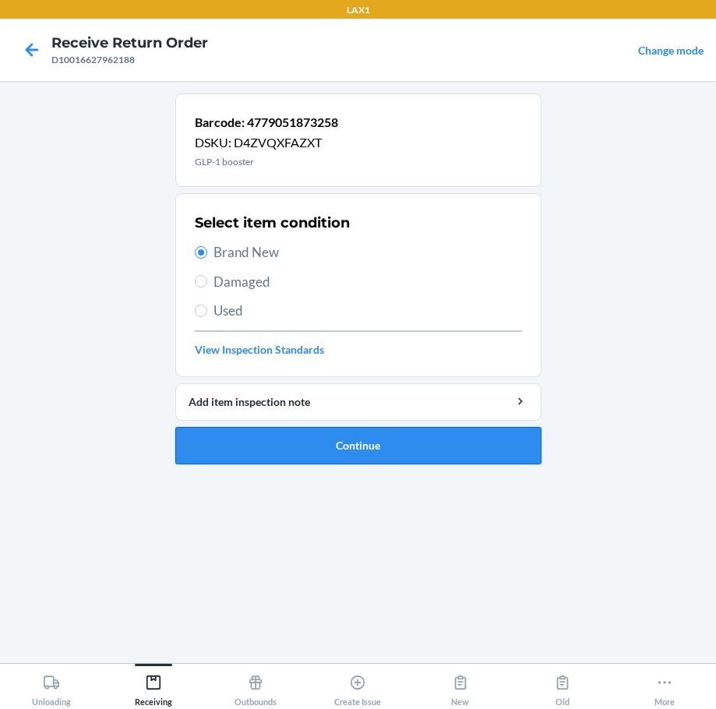
click at [456, 440] on button "Continue" at bounding box center [358, 445] width 366 height 37
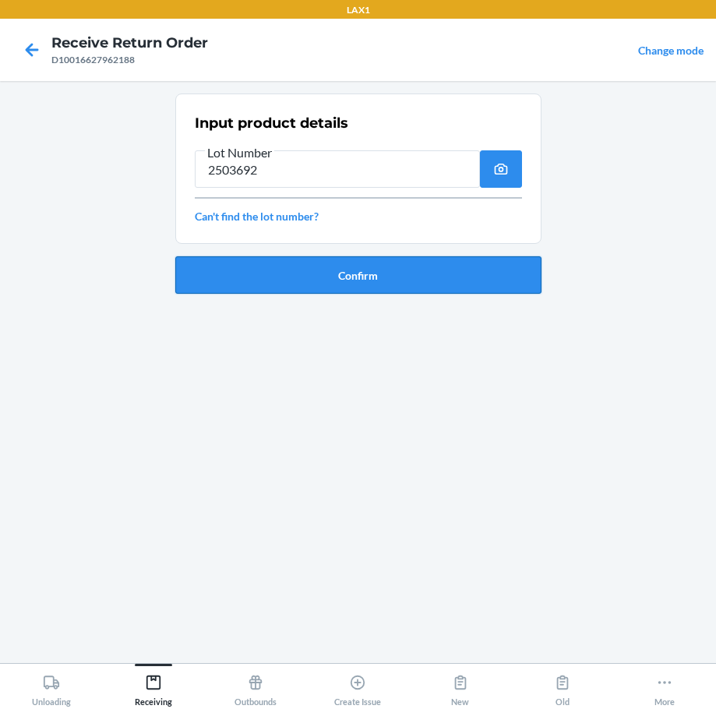
click at [372, 286] on button "Confirm" at bounding box center [358, 274] width 366 height 37
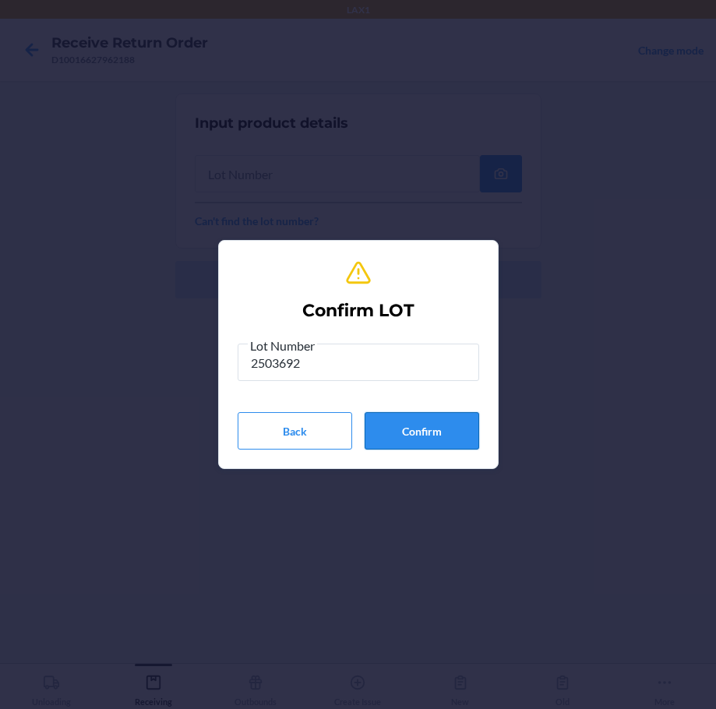
click at [444, 425] on button "Confirm" at bounding box center [422, 430] width 115 height 37
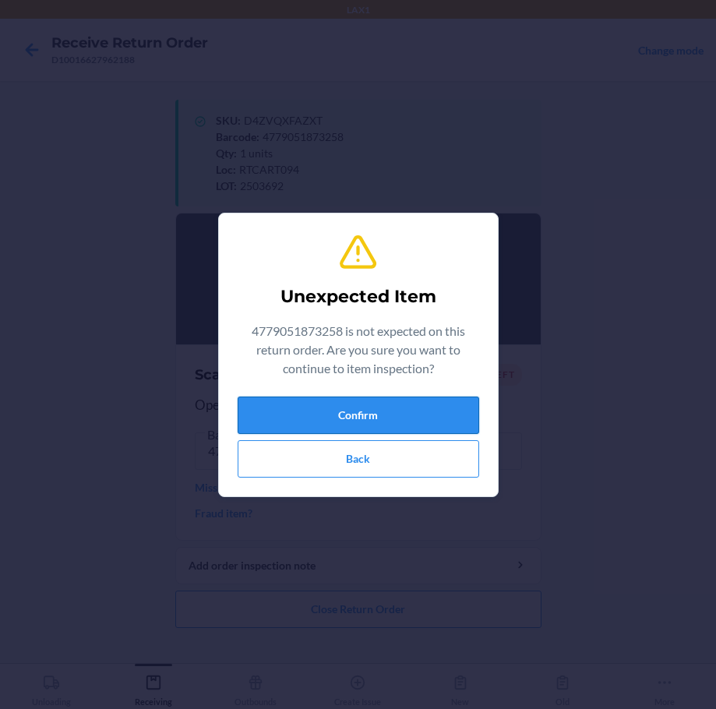
click at [399, 417] on button "Confirm" at bounding box center [358, 414] width 241 height 37
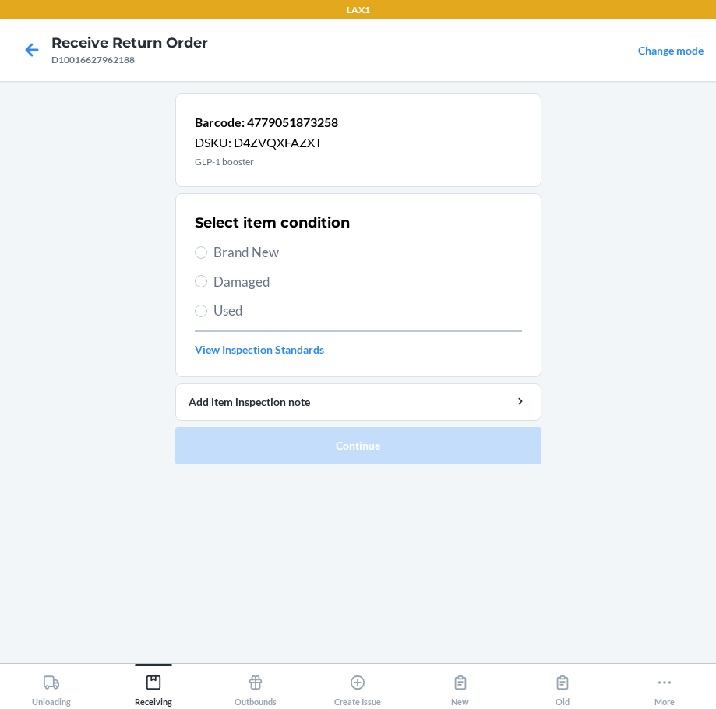
click at [242, 243] on span "Brand New" at bounding box center [367, 252] width 308 height 20
click at [207, 246] on input "Brand New" at bounding box center [201, 252] width 12 height 12
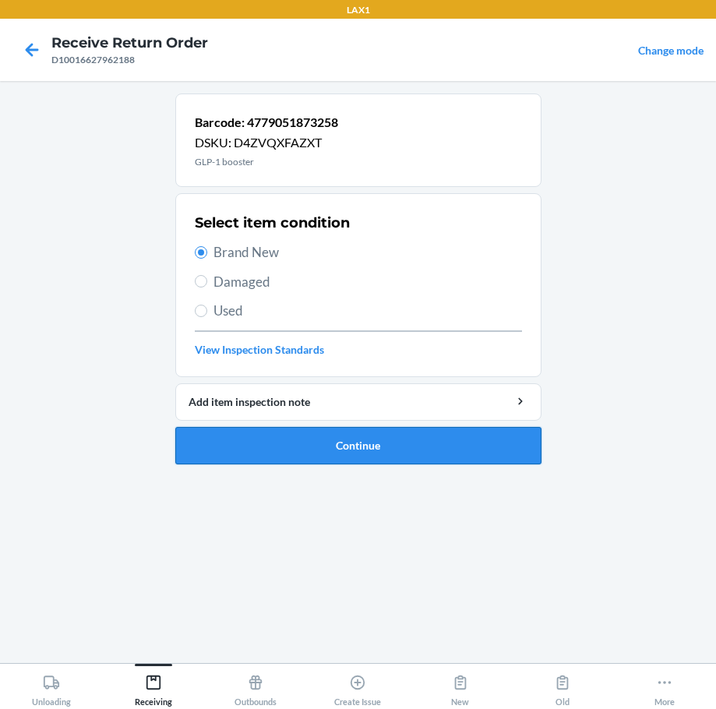
click at [401, 446] on button "Continue" at bounding box center [358, 445] width 366 height 37
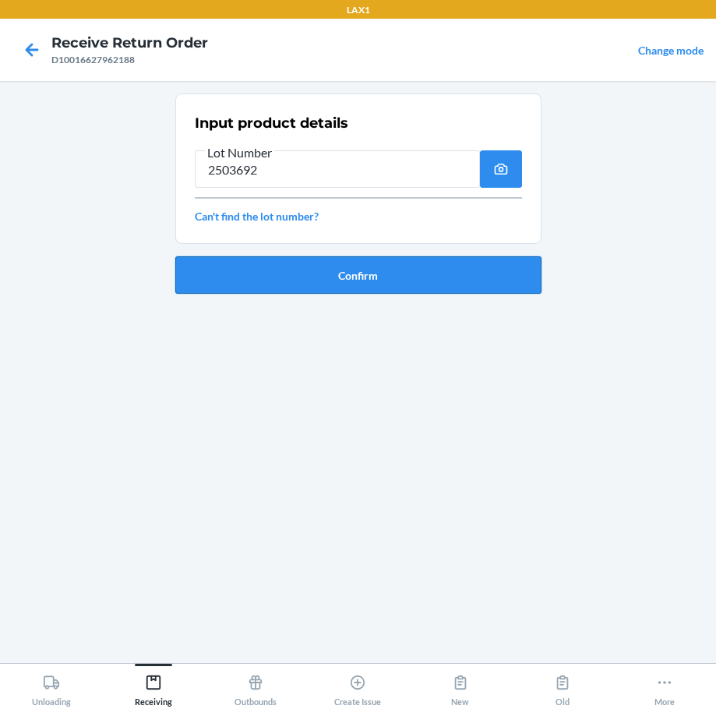
click at [355, 277] on button "Confirm" at bounding box center [358, 274] width 366 height 37
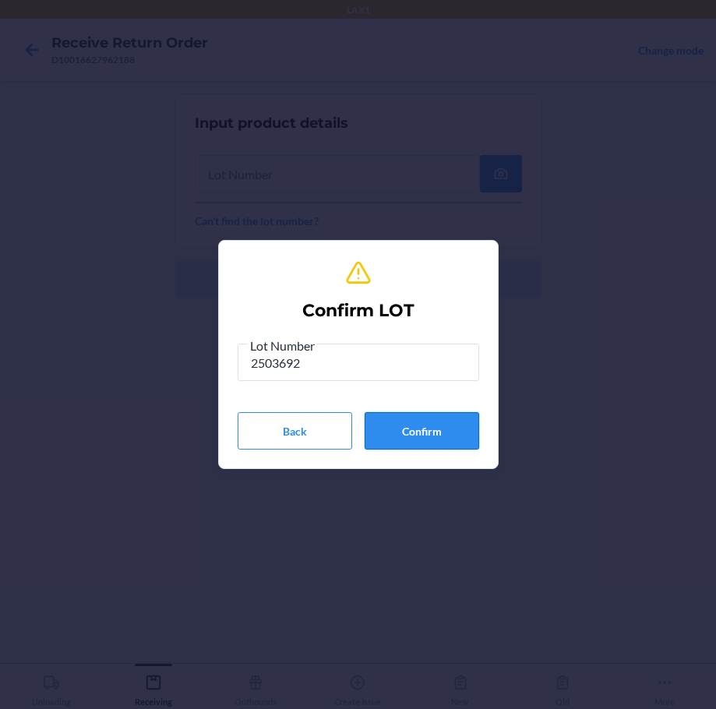
click at [449, 430] on button "Confirm" at bounding box center [422, 430] width 115 height 37
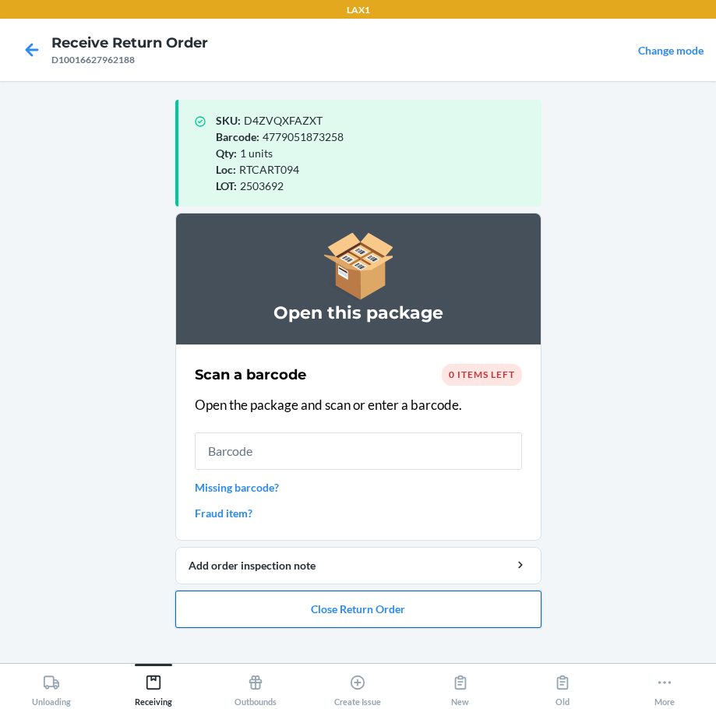
click at [456, 608] on button "Close Return Order" at bounding box center [358, 608] width 366 height 37
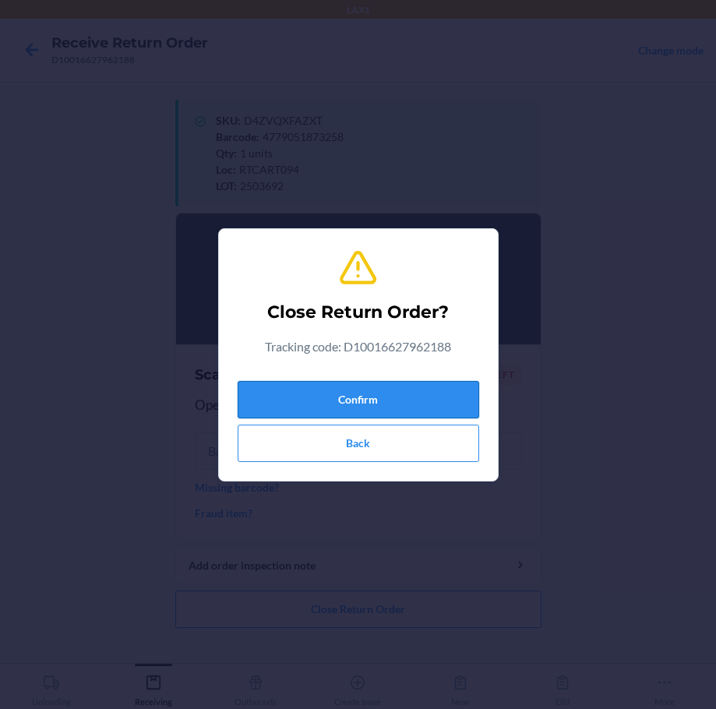
click at [406, 404] on button "Confirm" at bounding box center [358, 399] width 241 height 37
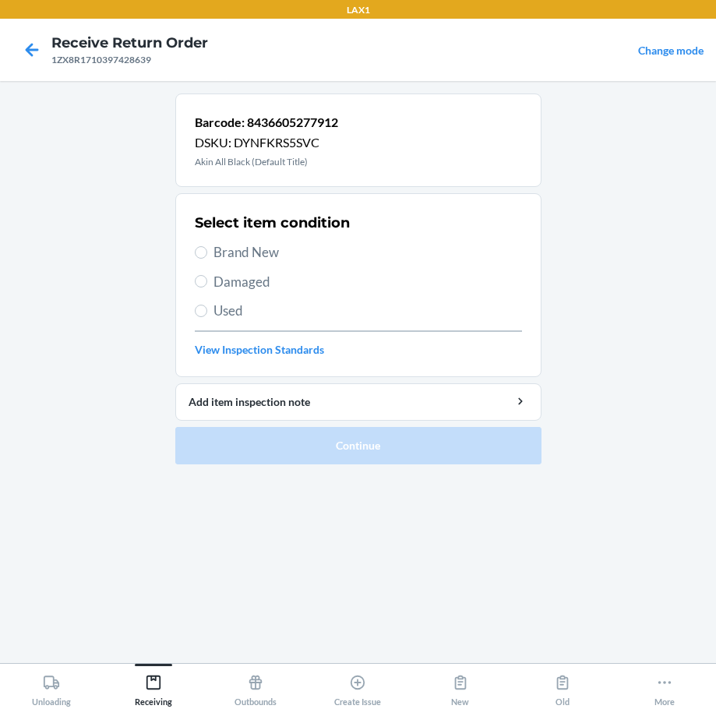
drag, startPoint x: 241, startPoint y: 248, endPoint x: 251, endPoint y: 256, distance: 13.3
click at [245, 252] on span "Brand New" at bounding box center [367, 252] width 308 height 20
click at [196, 254] on input "Brand New" at bounding box center [201, 252] width 12 height 12
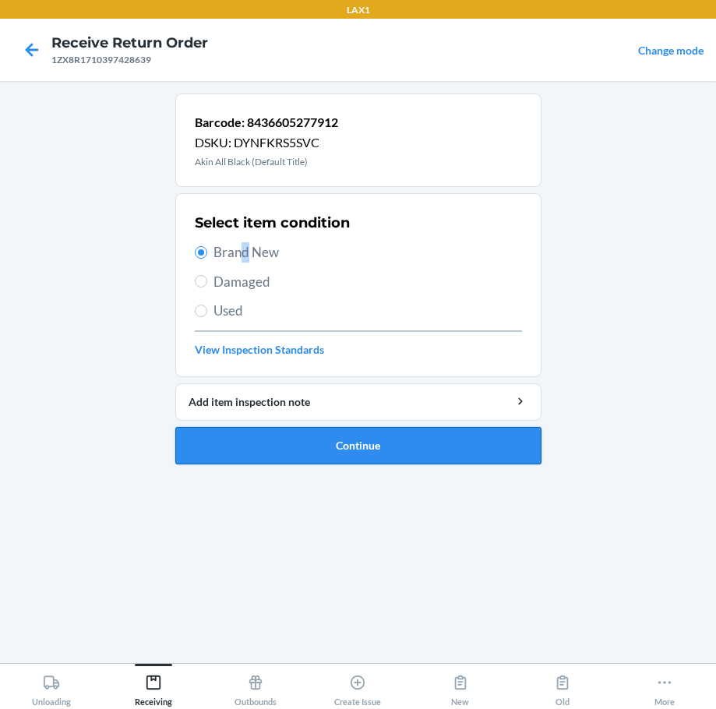
click at [358, 444] on button "Continue" at bounding box center [358, 445] width 366 height 37
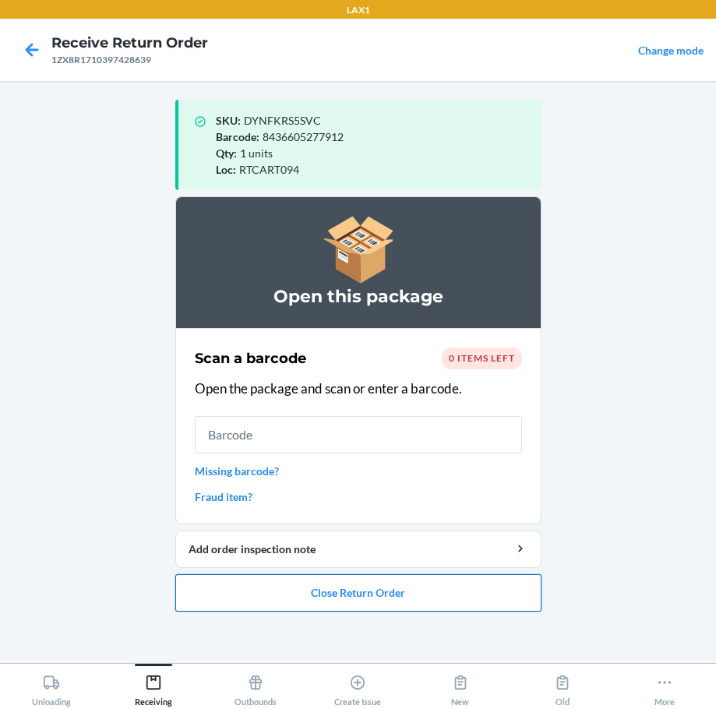
click at [361, 601] on button "Close Return Order" at bounding box center [358, 592] width 366 height 37
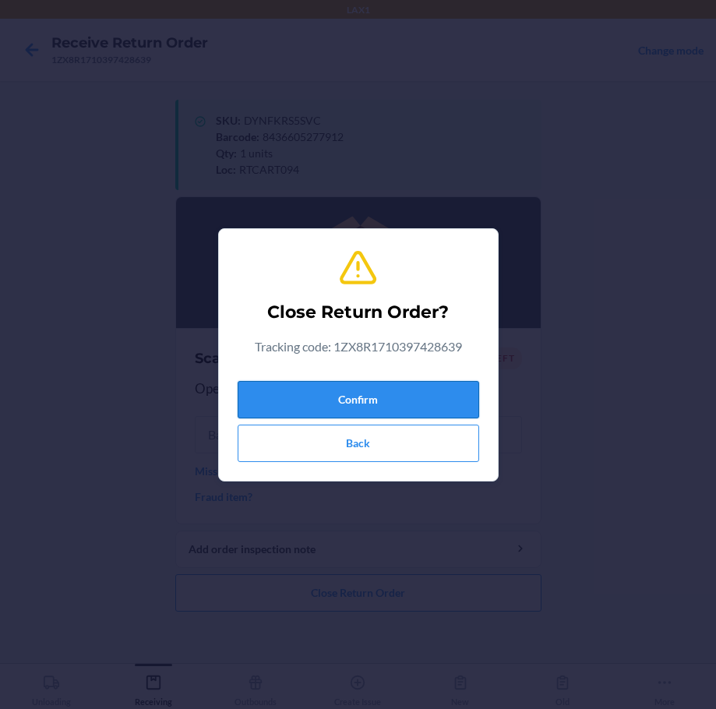
click at [378, 400] on button "Confirm" at bounding box center [358, 399] width 241 height 37
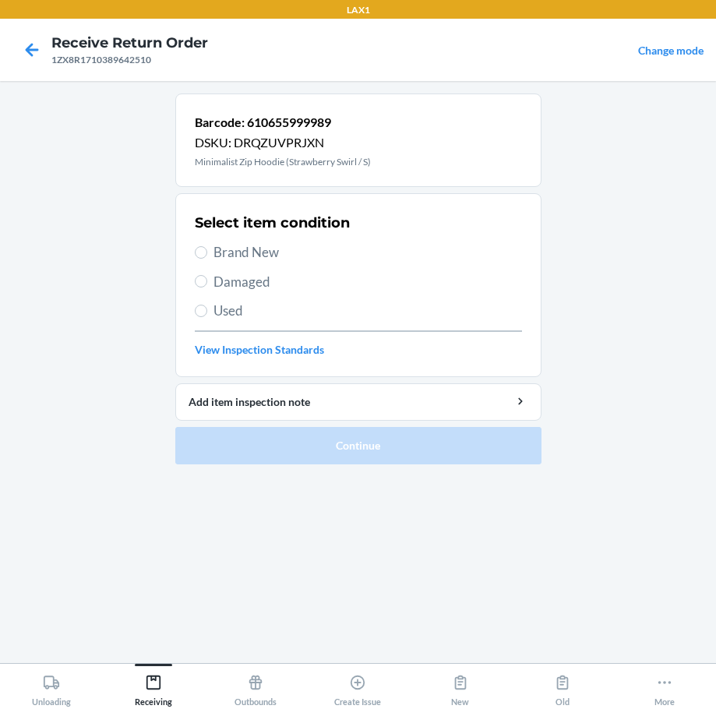
click at [267, 252] on span "Brand New" at bounding box center [367, 252] width 308 height 20
click at [207, 252] on input "Brand New" at bounding box center [201, 252] width 12 height 12
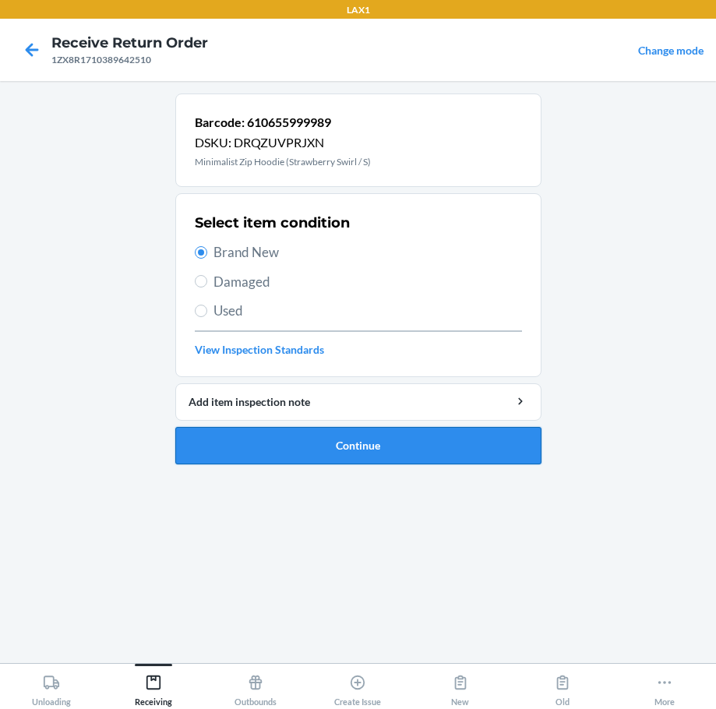
click at [402, 439] on button "Continue" at bounding box center [358, 445] width 366 height 37
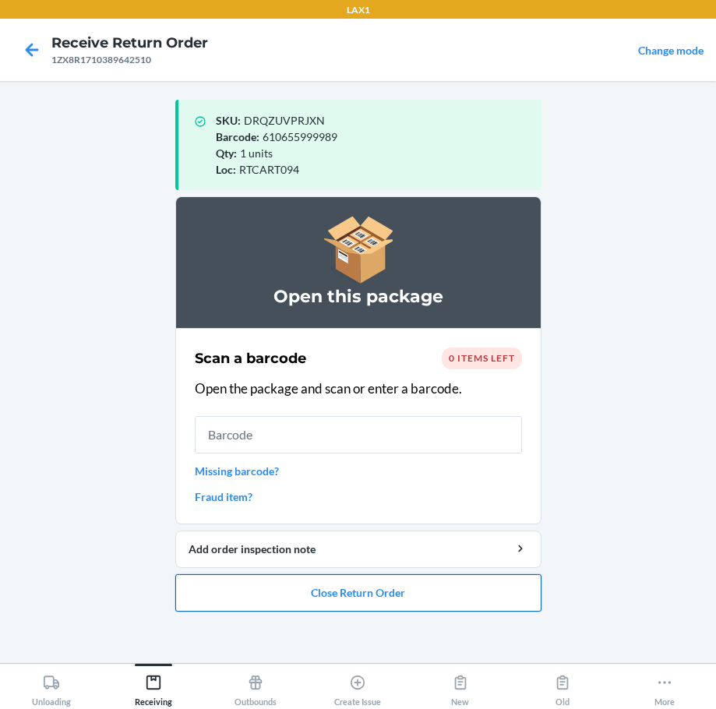
click at [371, 594] on button "Close Return Order" at bounding box center [358, 592] width 366 height 37
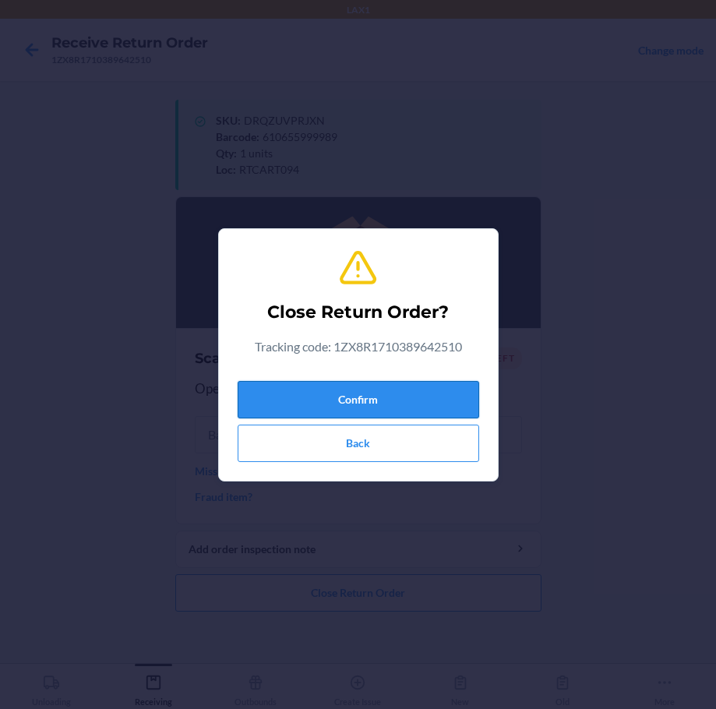
click at [389, 400] on button "Confirm" at bounding box center [358, 399] width 241 height 37
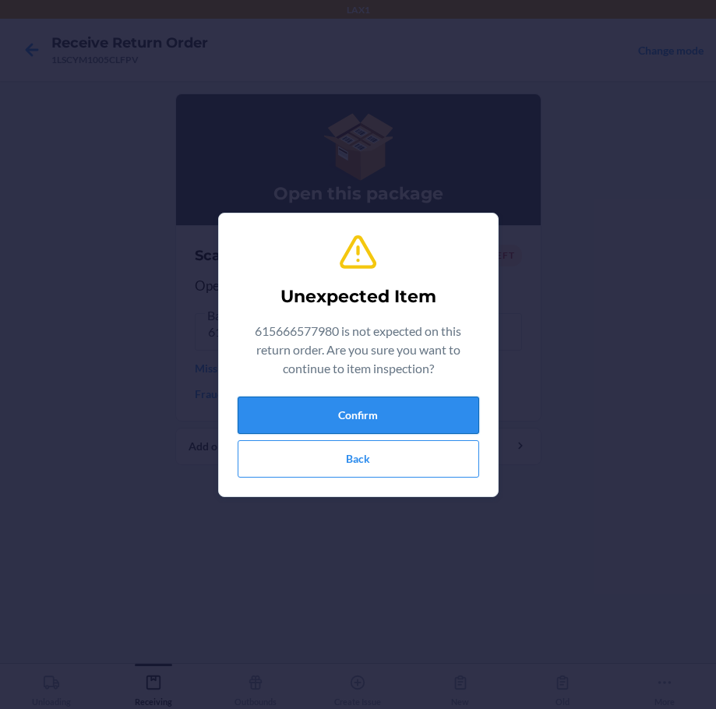
click at [437, 400] on button "Confirm" at bounding box center [358, 414] width 241 height 37
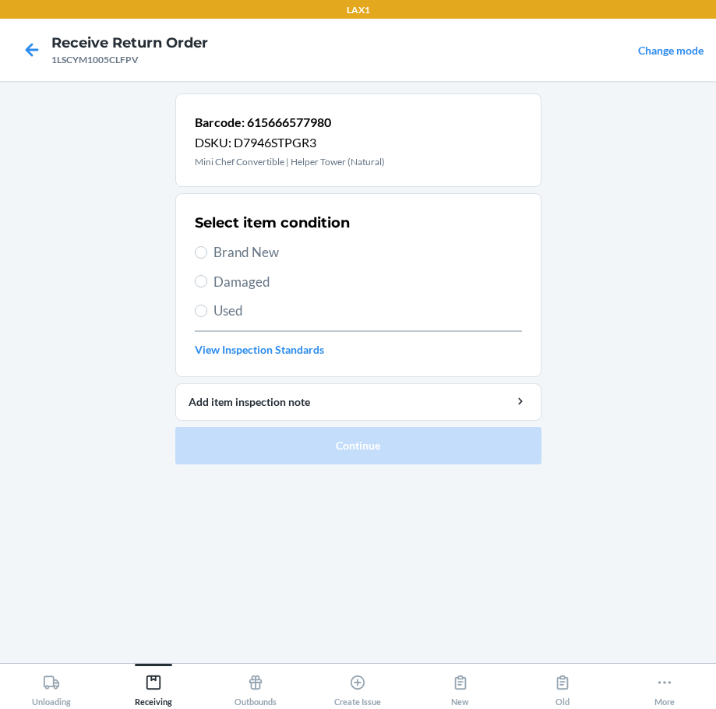
click at [264, 252] on span "Brand New" at bounding box center [367, 252] width 308 height 20
click at [207, 252] on input "Brand New" at bounding box center [201, 252] width 12 height 12
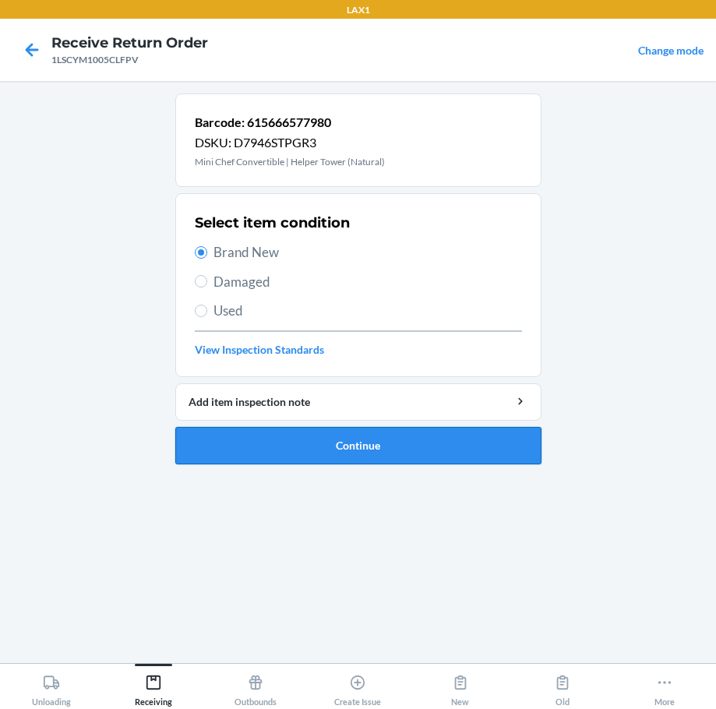
click at [397, 439] on button "Continue" at bounding box center [358, 445] width 366 height 37
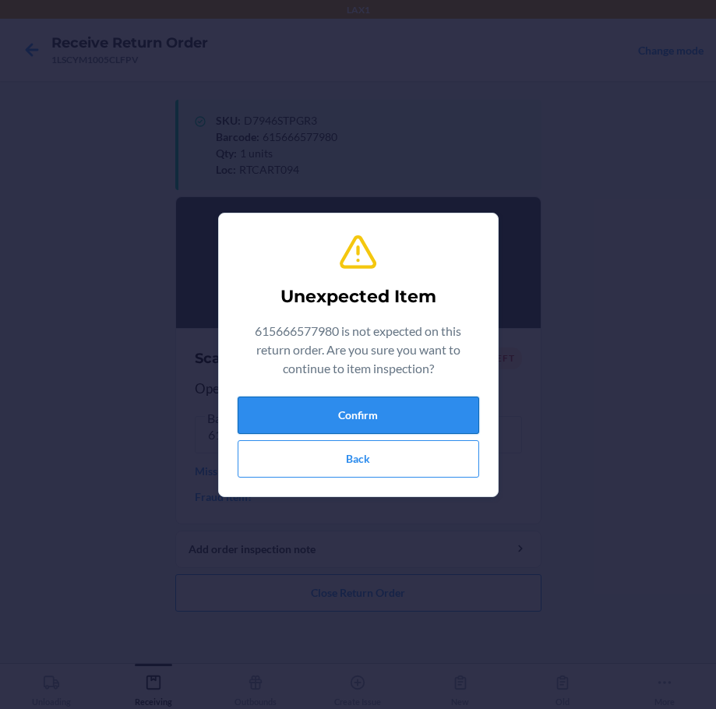
click at [315, 430] on button "Confirm" at bounding box center [358, 414] width 241 height 37
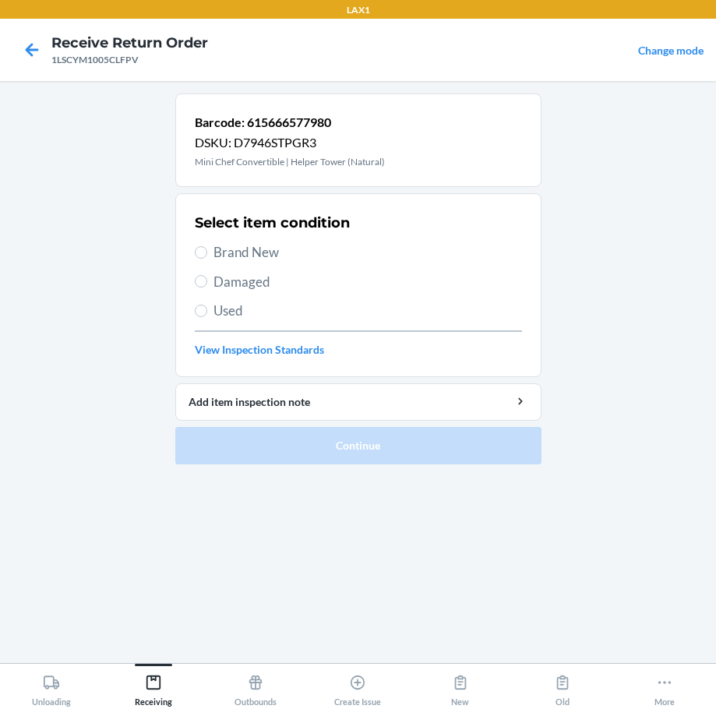
click at [273, 258] on span "Brand New" at bounding box center [367, 252] width 308 height 20
click at [207, 258] on input "Brand New" at bounding box center [201, 252] width 12 height 12
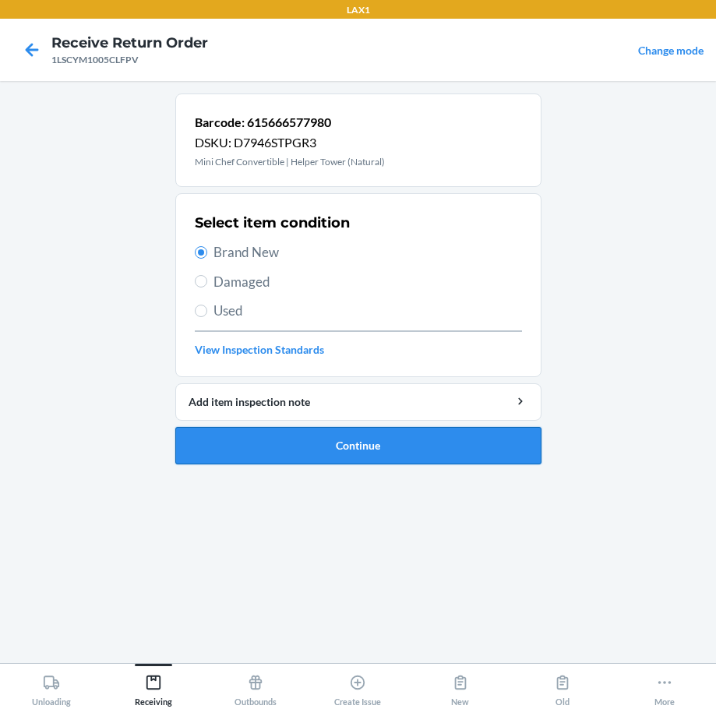
click at [372, 463] on button "Continue" at bounding box center [358, 445] width 366 height 37
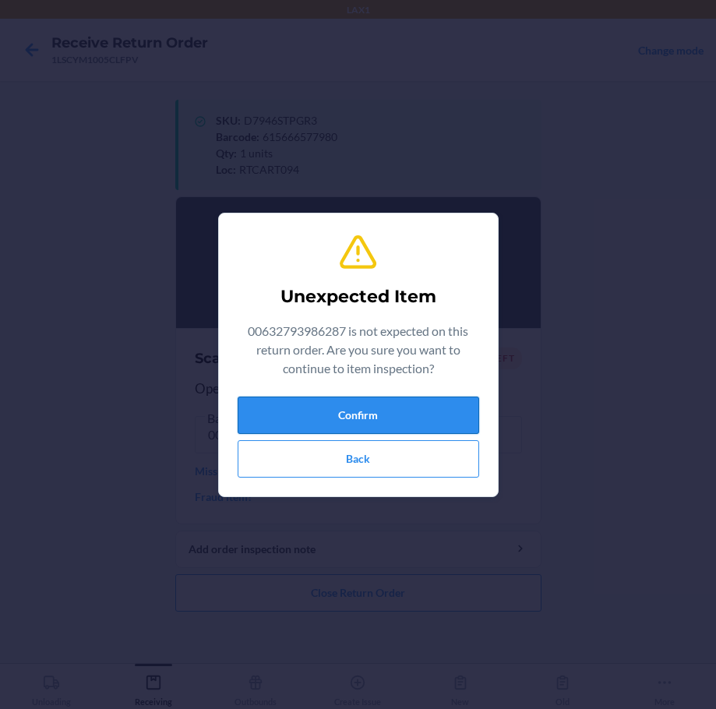
click at [387, 421] on button "Confirm" at bounding box center [358, 414] width 241 height 37
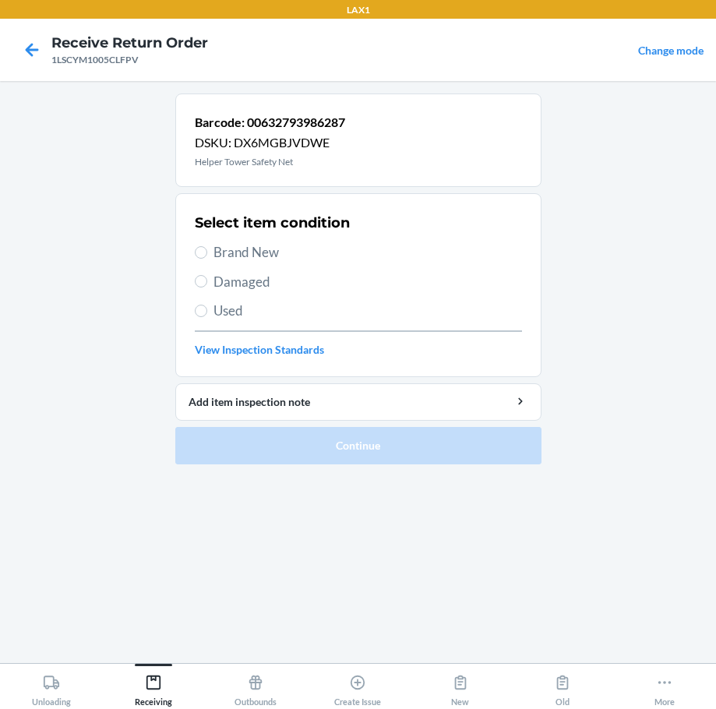
click at [263, 283] on span "Damaged" at bounding box center [367, 282] width 308 height 20
click at [207, 283] on input "Damaged" at bounding box center [201, 281] width 12 height 12
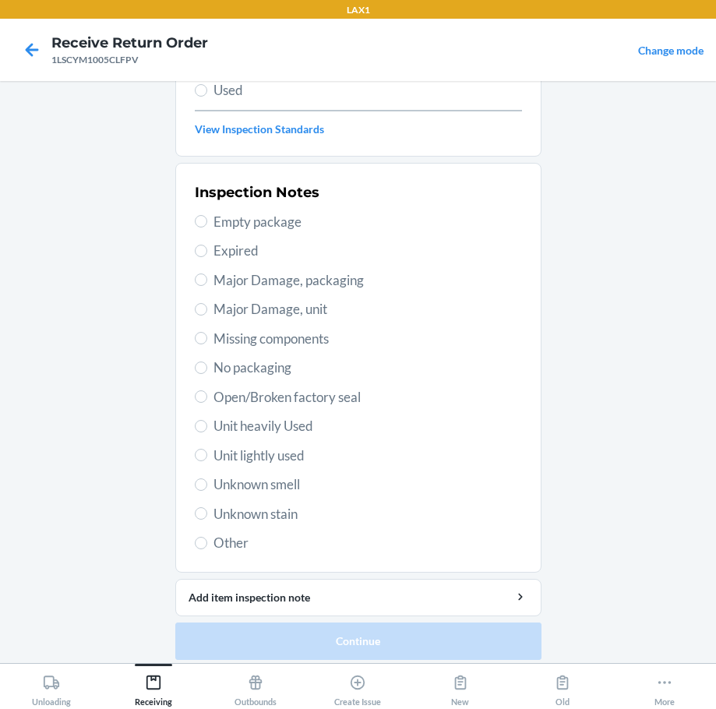
scroll to position [230, 0]
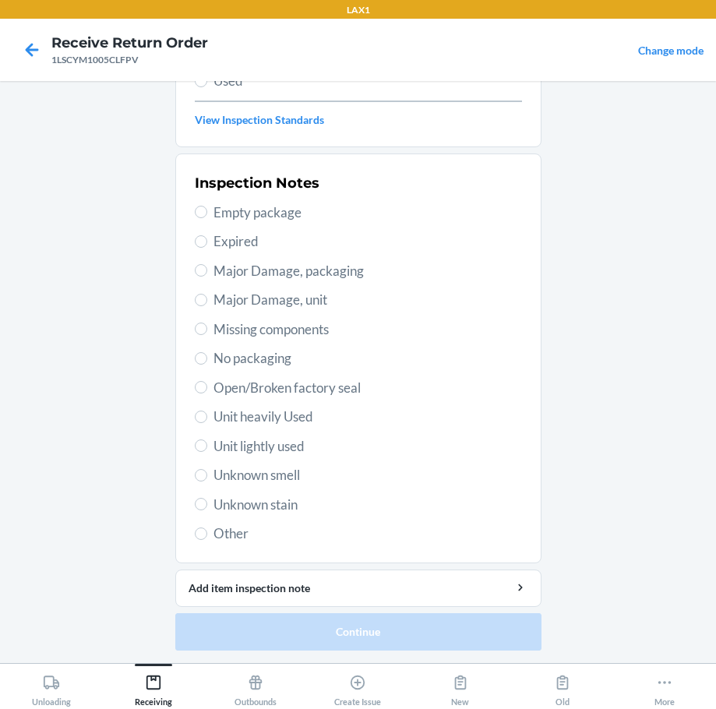
click at [305, 387] on span "Open/Broken factory seal" at bounding box center [367, 388] width 308 height 20
click at [207, 387] on input "Open/Broken factory seal" at bounding box center [201, 387] width 12 height 12
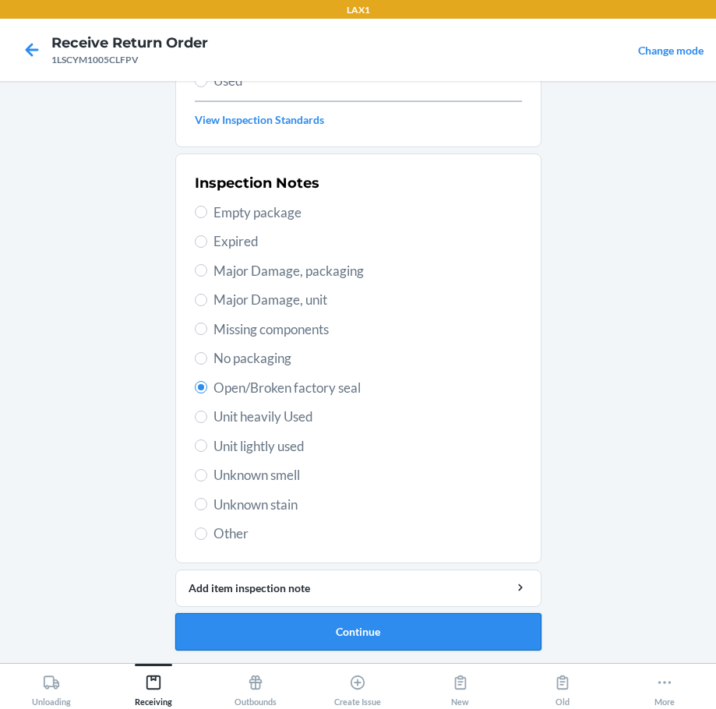
click at [412, 625] on button "Continue" at bounding box center [358, 631] width 366 height 37
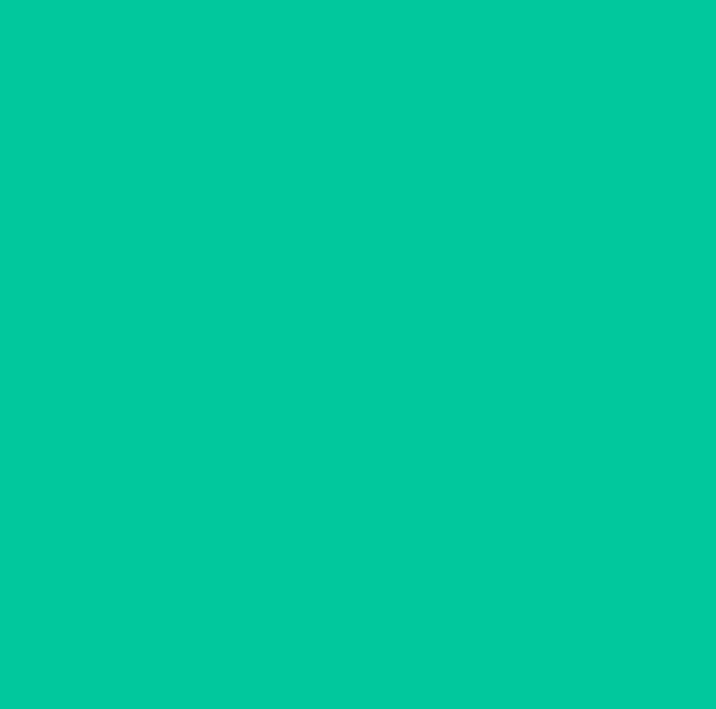
scroll to position [101, 0]
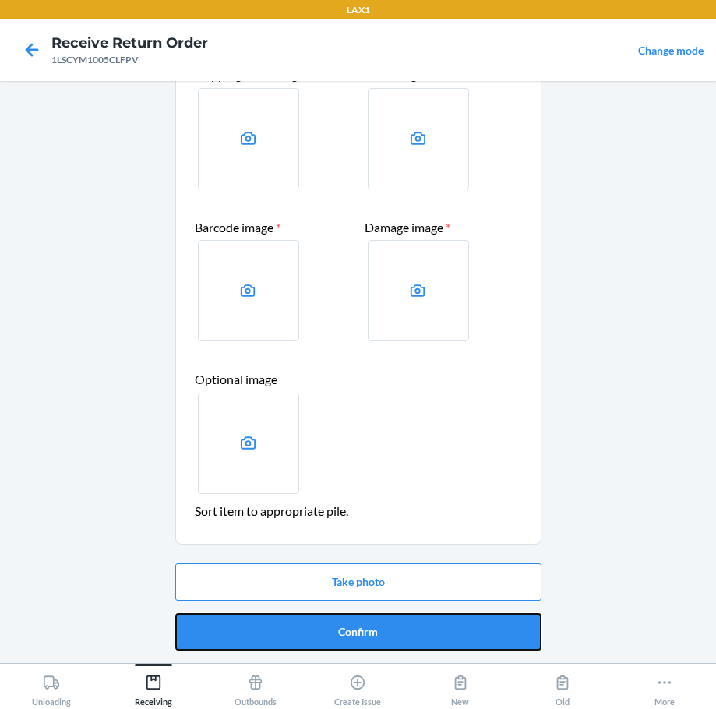
click at [412, 625] on button "Confirm" at bounding box center [358, 631] width 366 height 37
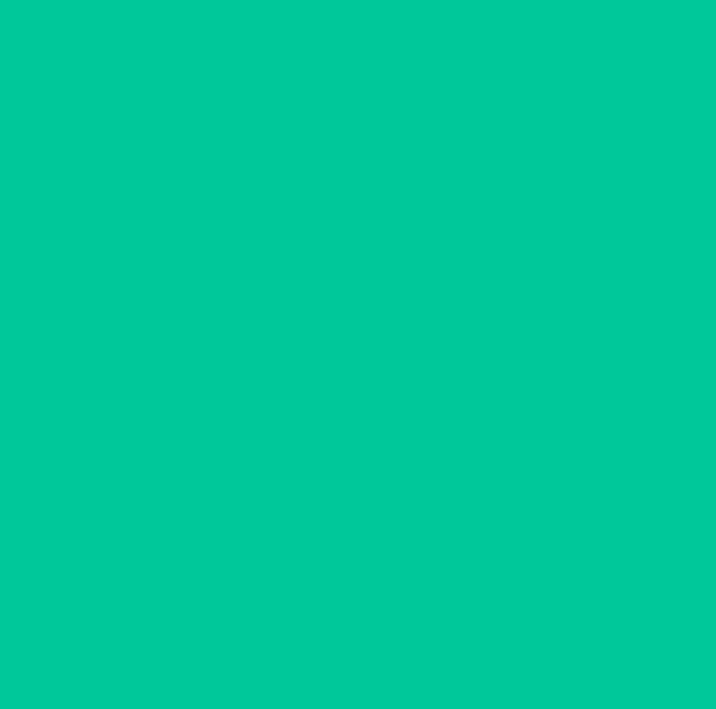
scroll to position [0, 0]
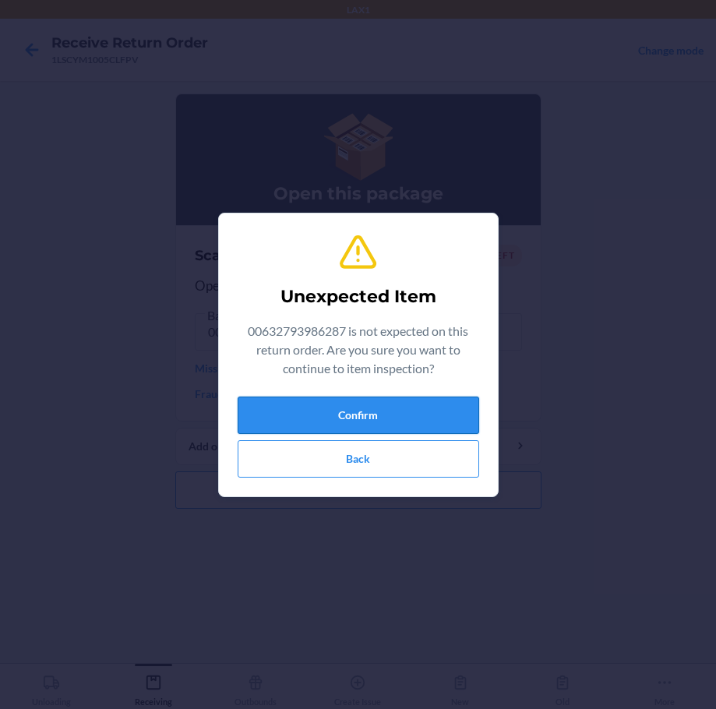
click at [398, 412] on button "Confirm" at bounding box center [358, 414] width 241 height 37
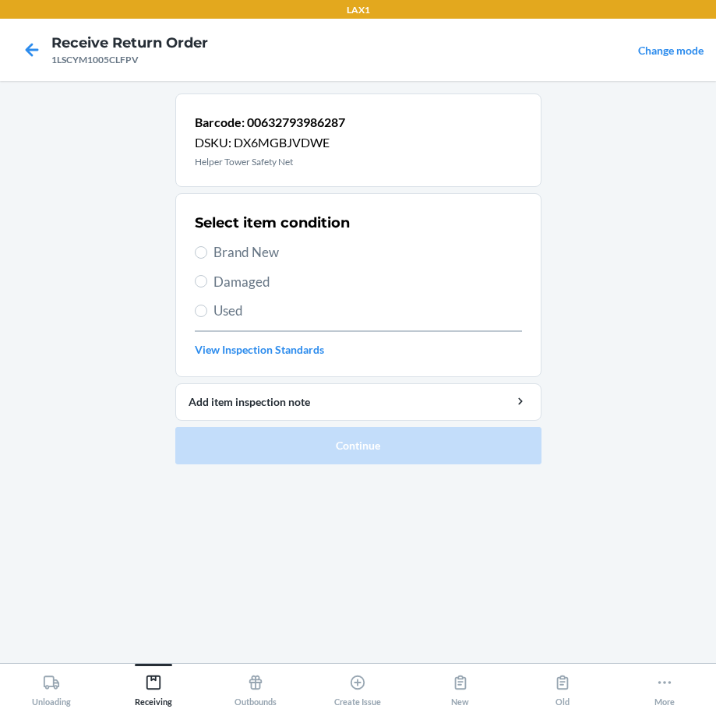
click at [245, 288] on span "Damaged" at bounding box center [367, 282] width 308 height 20
click at [207, 287] on input "Damaged" at bounding box center [201, 281] width 12 height 12
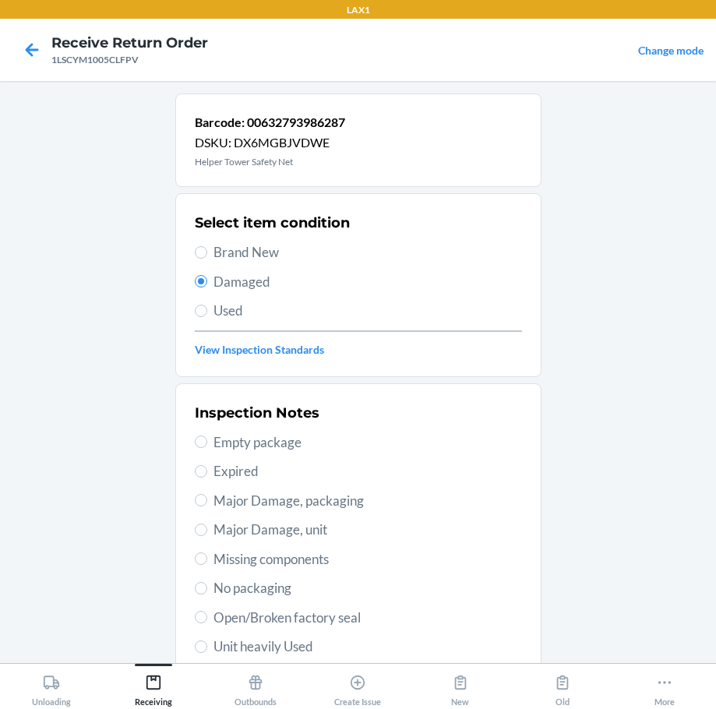
click at [336, 626] on span "Open/Broken factory seal" at bounding box center [367, 618] width 308 height 20
click at [207, 623] on input "Open/Broken factory seal" at bounding box center [201, 617] width 12 height 12
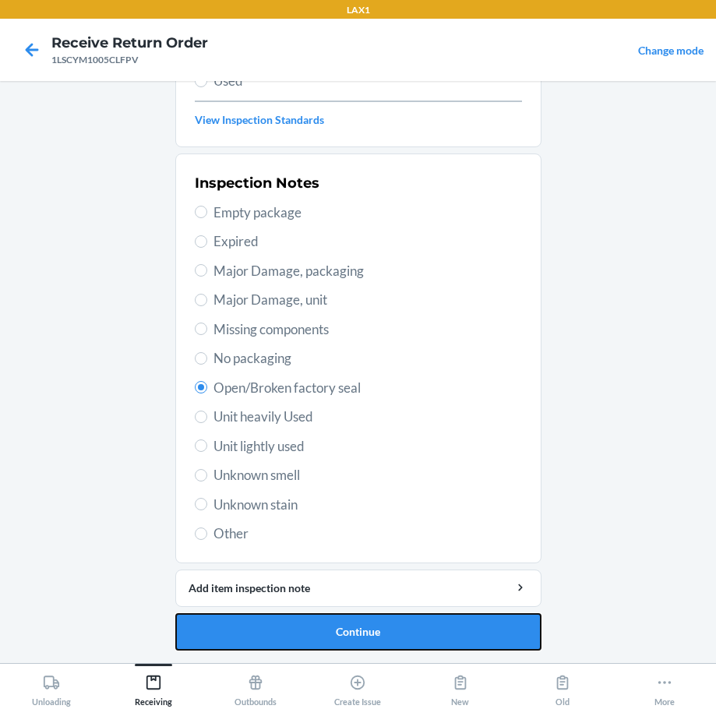
click at [336, 626] on button "Continue" at bounding box center [358, 631] width 366 height 37
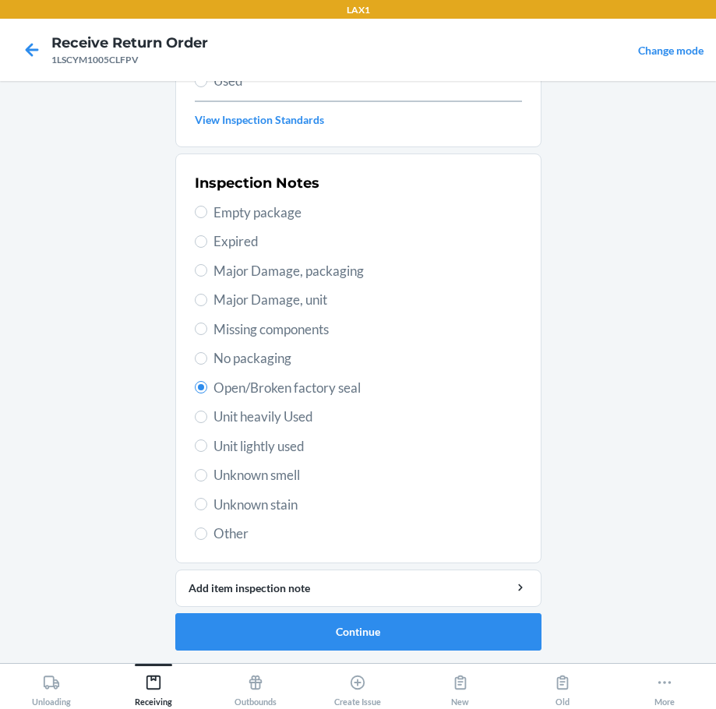
scroll to position [101, 0]
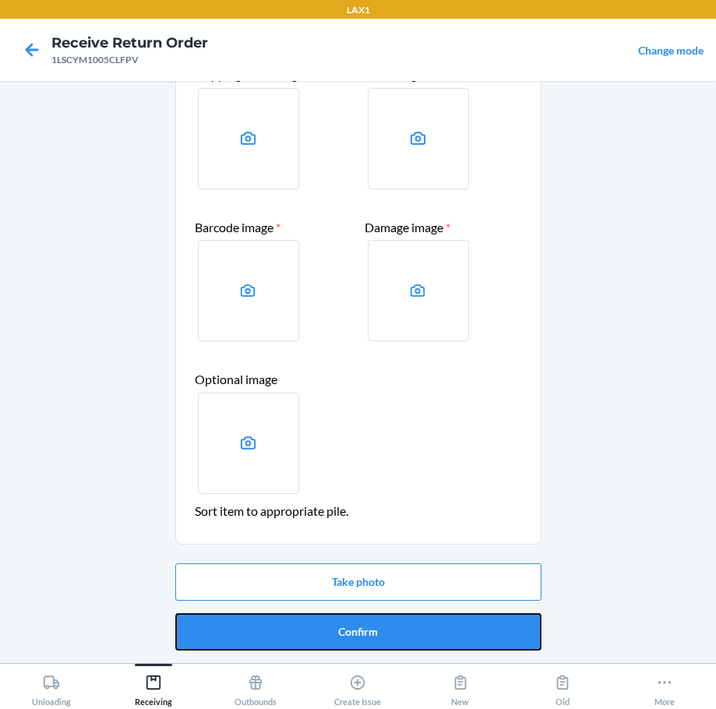
click at [336, 626] on button "Confirm" at bounding box center [358, 631] width 366 height 37
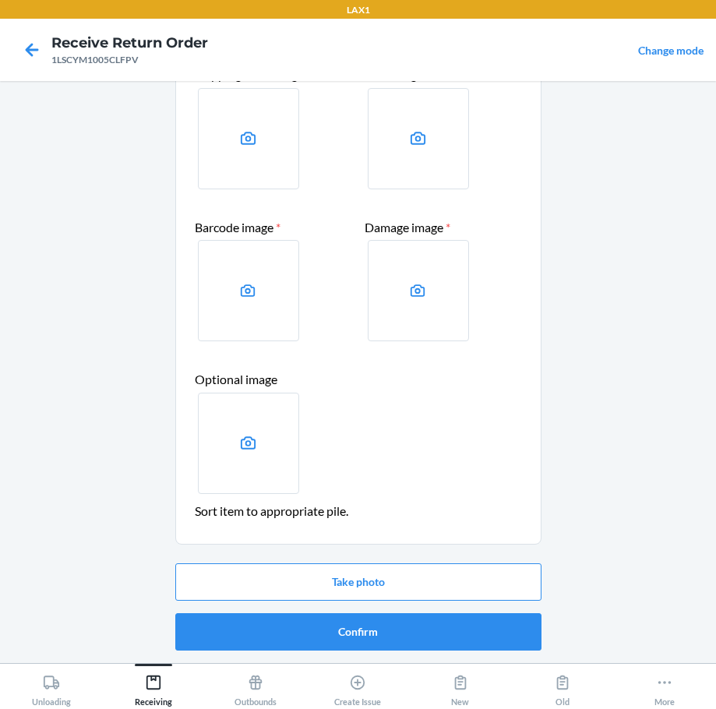
scroll to position [0, 0]
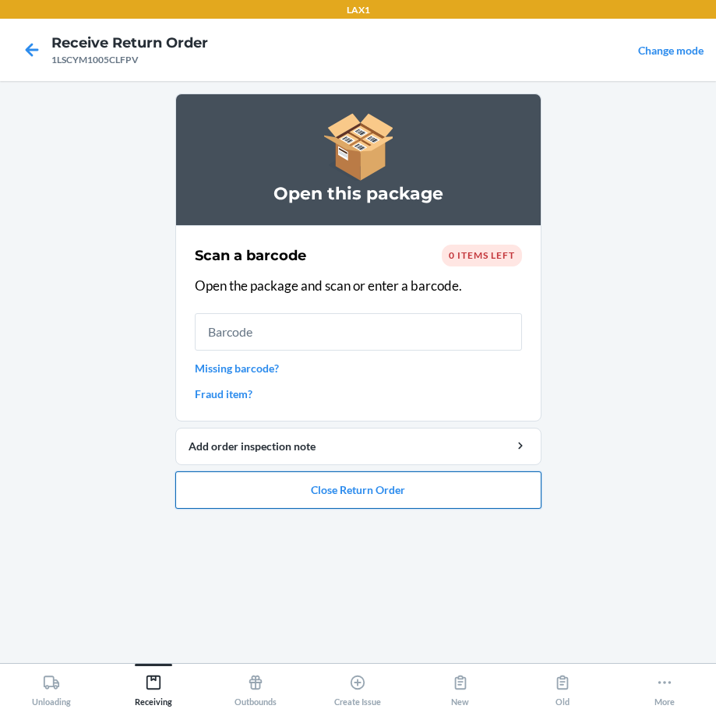
click at [401, 500] on button "Close Return Order" at bounding box center [358, 489] width 366 height 37
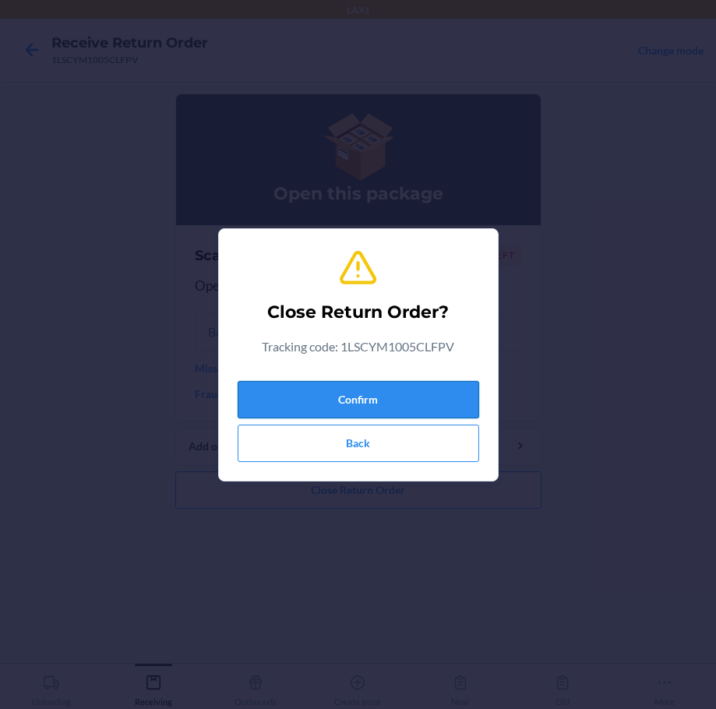
click at [389, 398] on button "Confirm" at bounding box center [358, 399] width 241 height 37
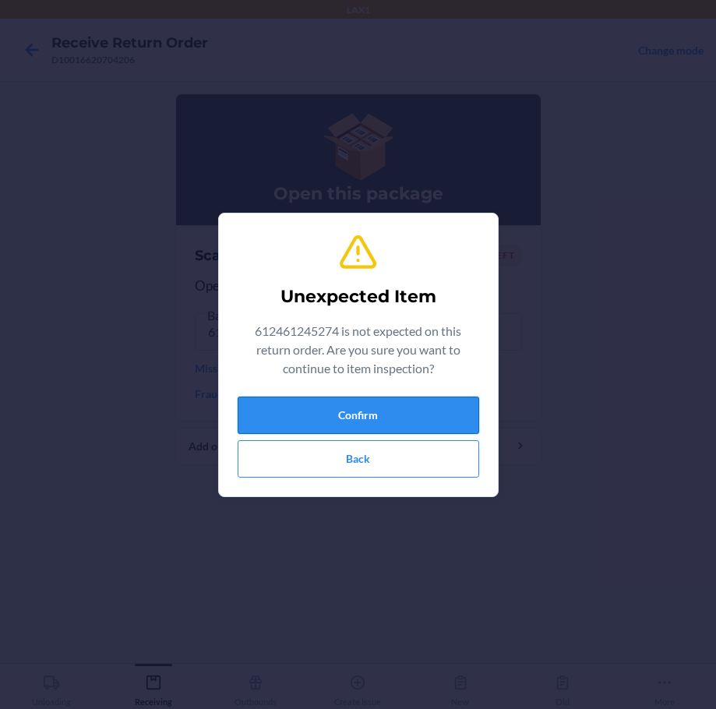
click at [354, 407] on button "Confirm" at bounding box center [358, 414] width 241 height 37
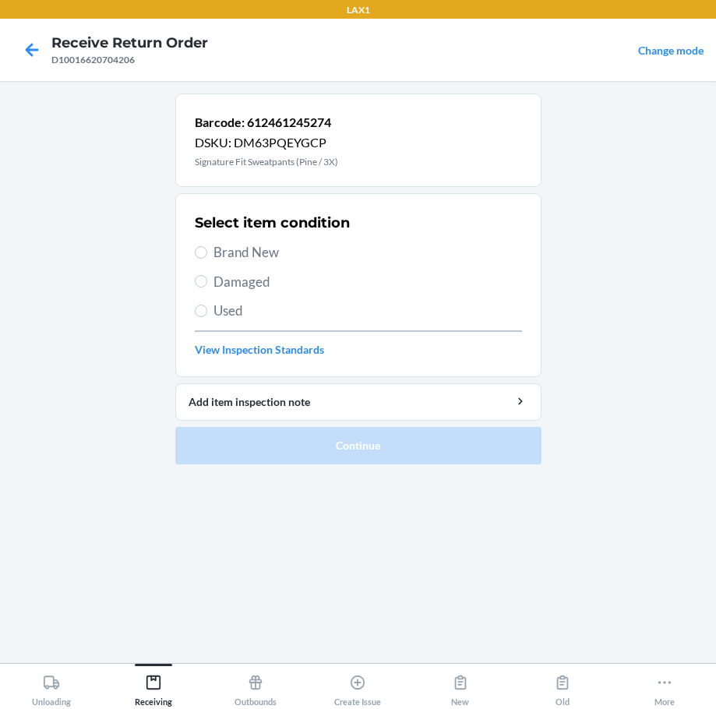
click at [252, 259] on span "Brand New" at bounding box center [367, 252] width 308 height 20
click at [207, 259] on input "Brand New" at bounding box center [201, 252] width 12 height 12
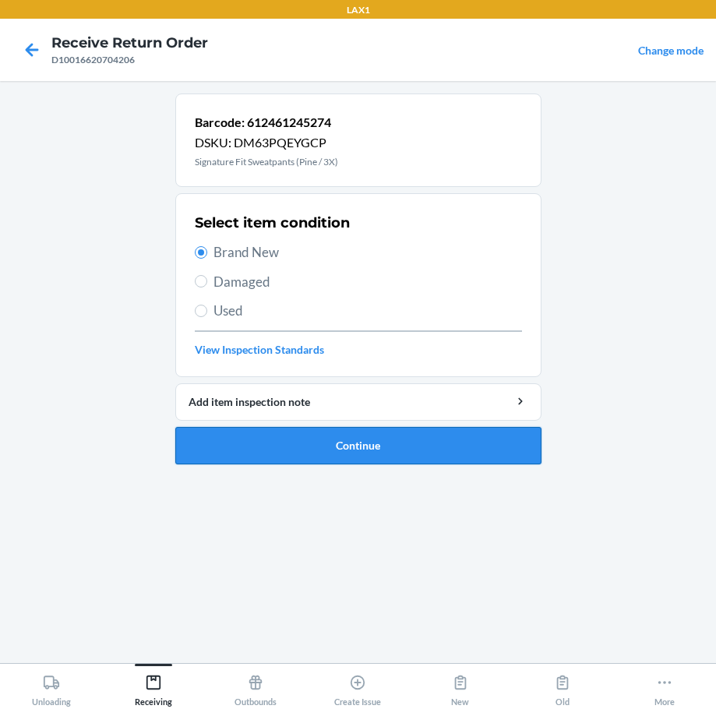
click at [413, 445] on button "Continue" at bounding box center [358, 445] width 366 height 37
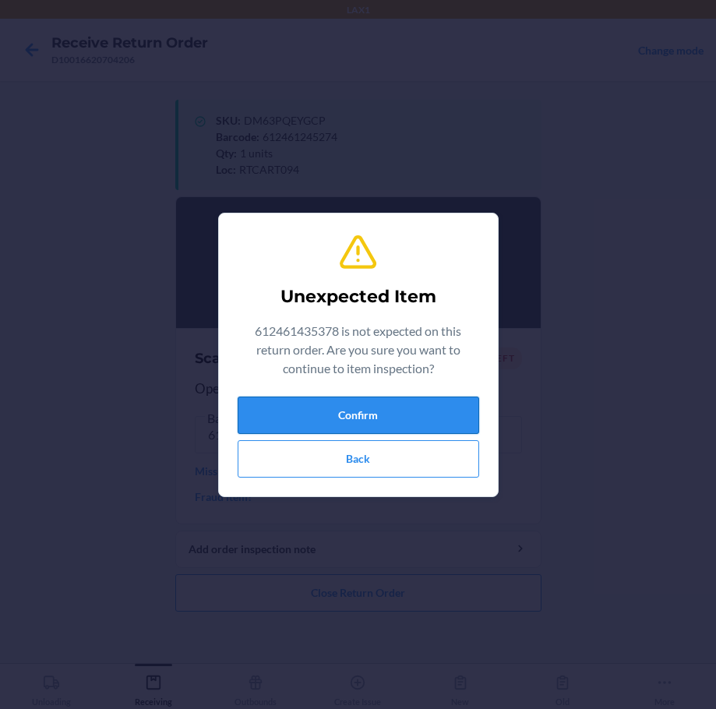
click at [392, 406] on button "Confirm" at bounding box center [358, 414] width 241 height 37
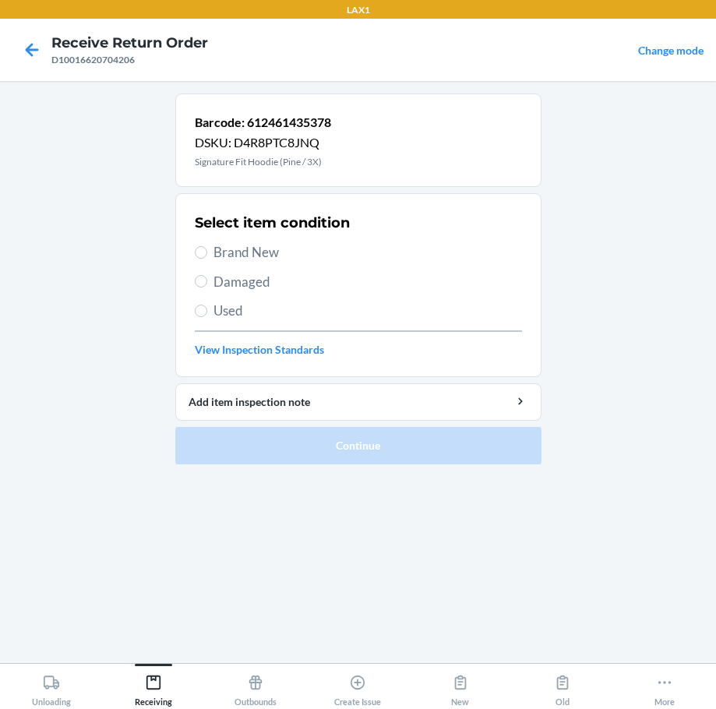
click at [261, 260] on span "Brand New" at bounding box center [367, 252] width 308 height 20
click at [207, 259] on input "Brand New" at bounding box center [201, 252] width 12 height 12
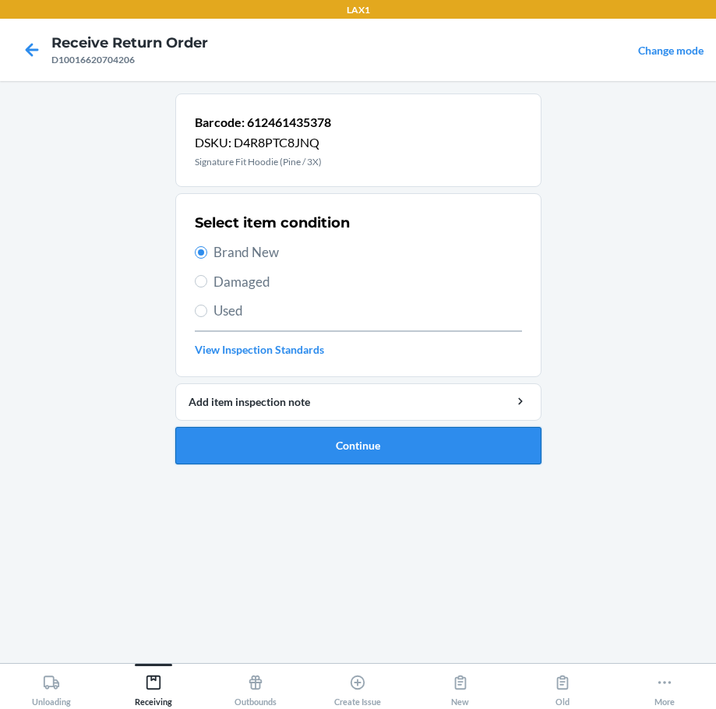
click at [431, 443] on button "Continue" at bounding box center [358, 445] width 366 height 37
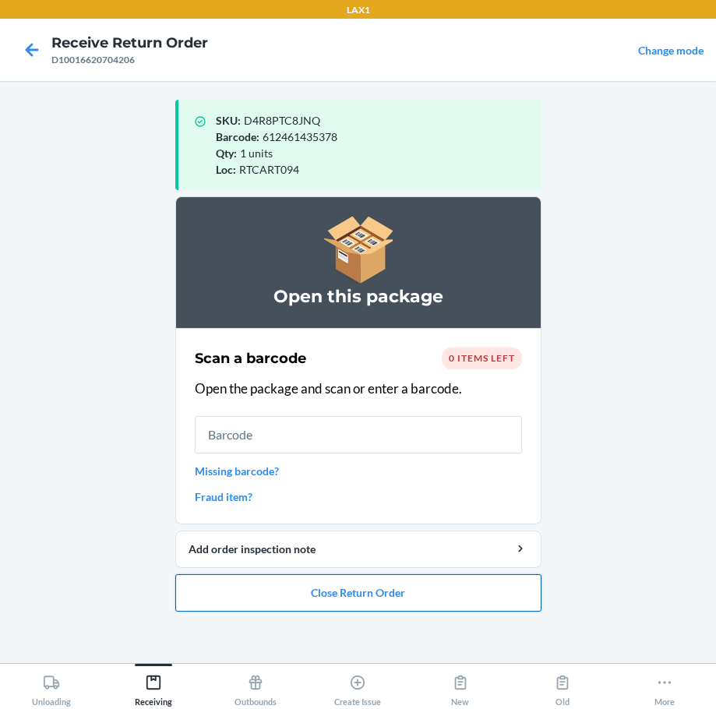
click at [416, 594] on button "Close Return Order" at bounding box center [358, 592] width 366 height 37
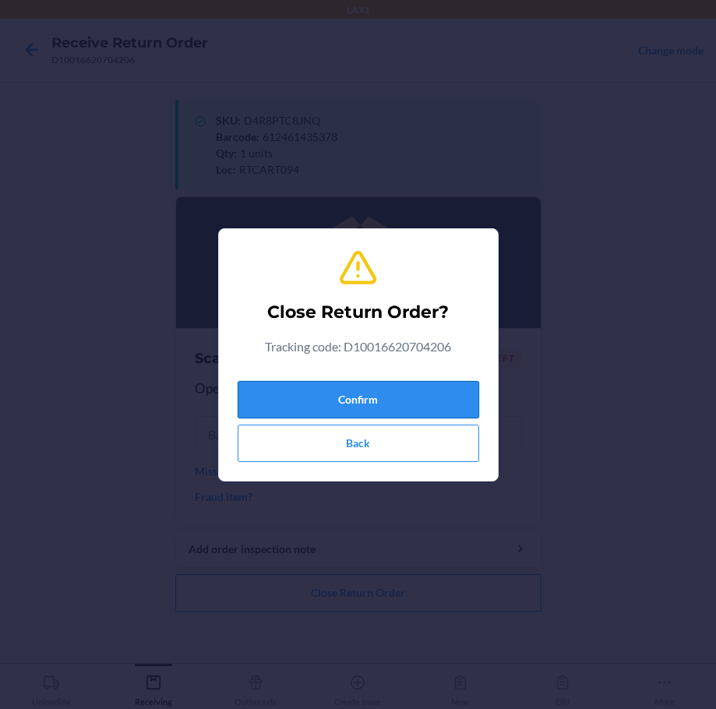
click at [397, 404] on button "Confirm" at bounding box center [358, 399] width 241 height 37
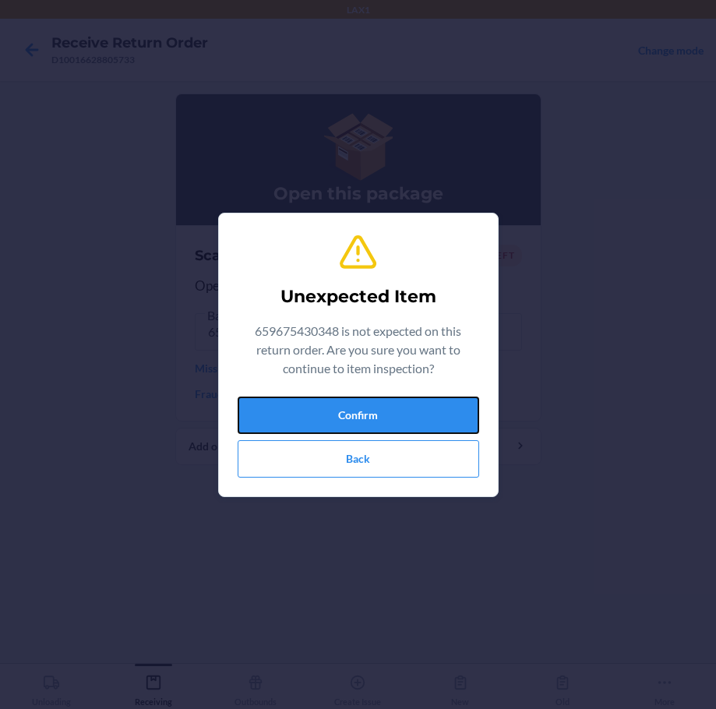
click at [397, 404] on button "Confirm" at bounding box center [358, 414] width 241 height 37
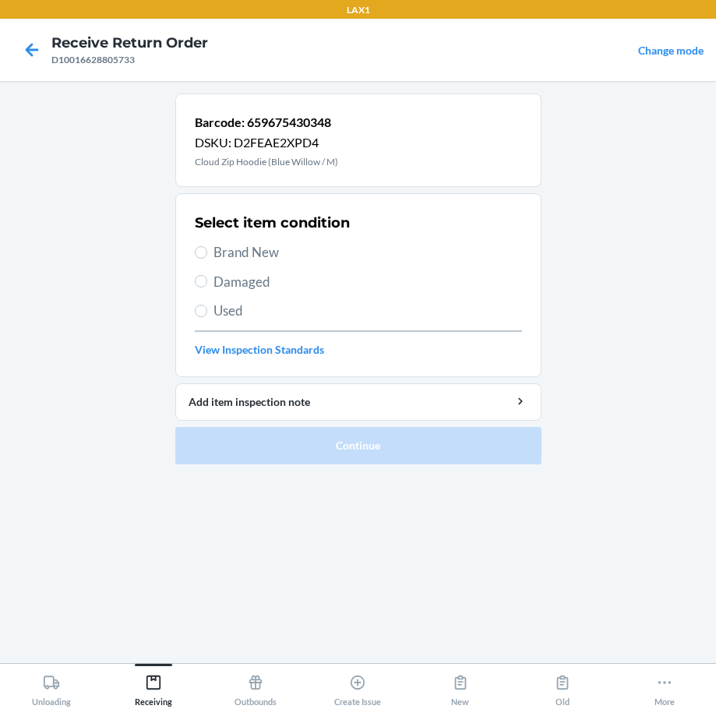
click at [271, 255] on span "Brand New" at bounding box center [367, 252] width 308 height 20
click at [207, 255] on input "Brand New" at bounding box center [201, 252] width 12 height 12
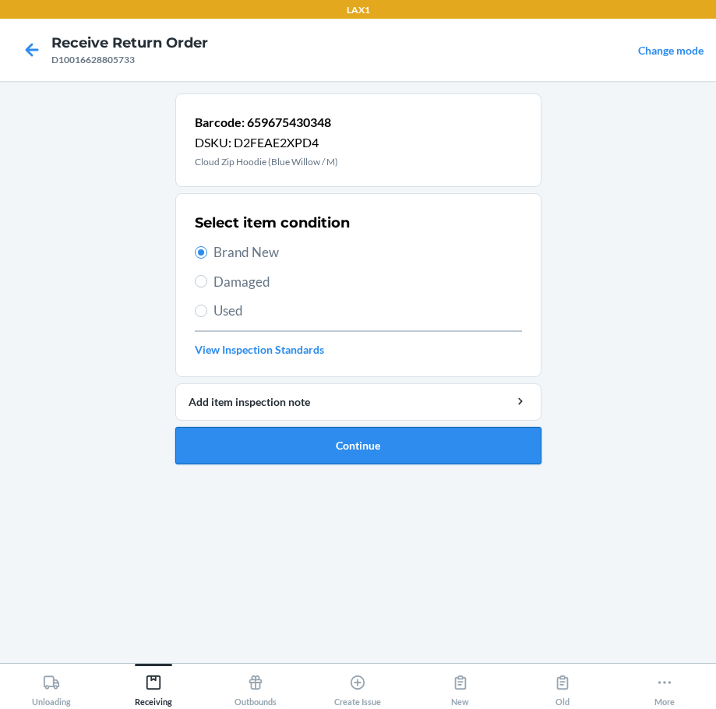
click at [442, 443] on button "Continue" at bounding box center [358, 445] width 366 height 37
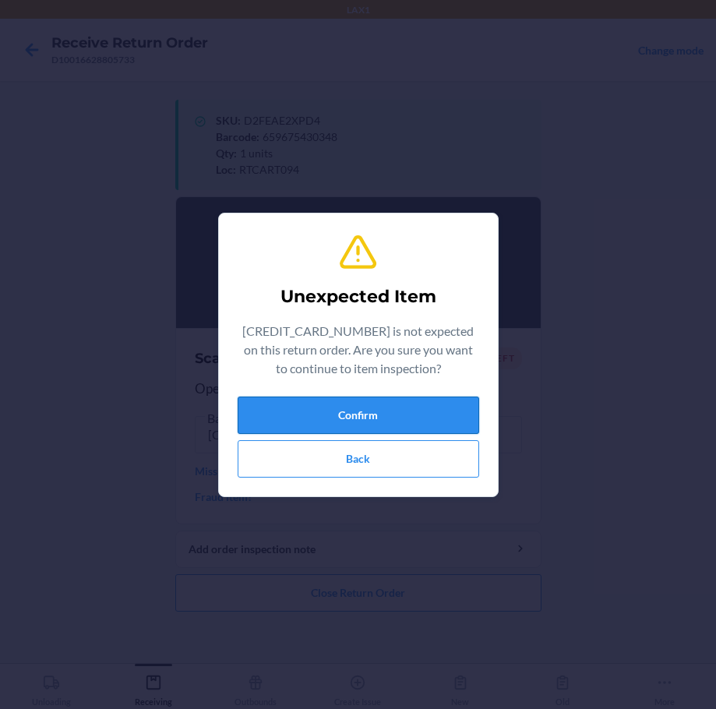
click at [448, 414] on button "Confirm" at bounding box center [358, 414] width 241 height 37
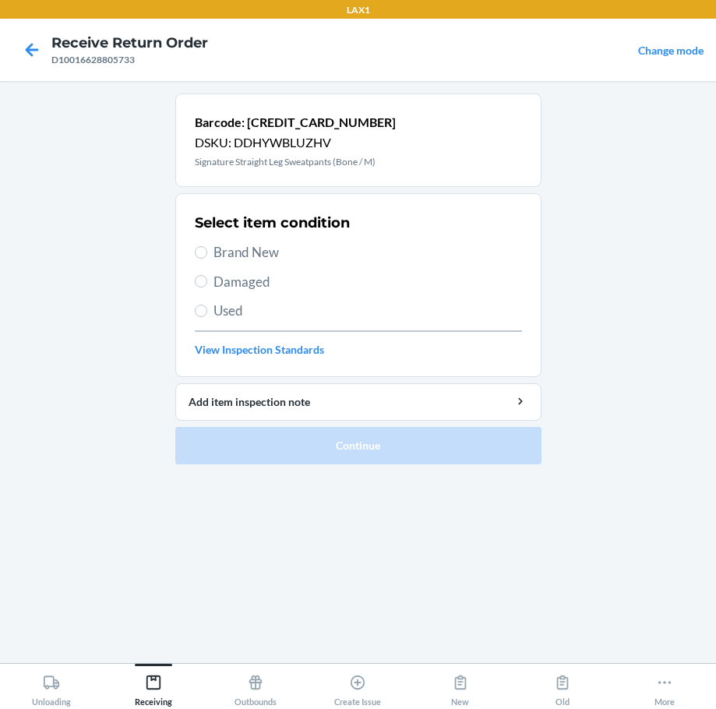
click at [235, 255] on span "Brand New" at bounding box center [367, 252] width 308 height 20
click at [207, 255] on input "Brand New" at bounding box center [201, 252] width 12 height 12
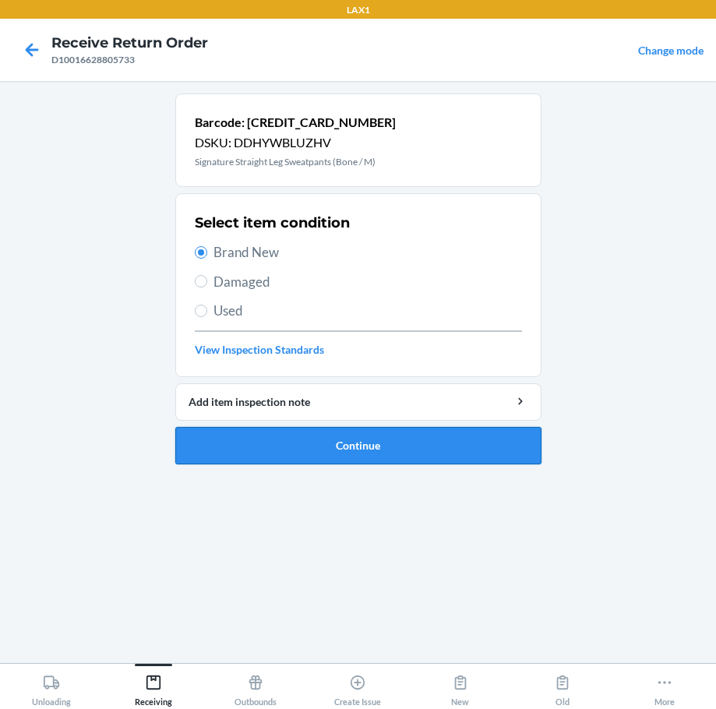
click at [415, 447] on button "Continue" at bounding box center [358, 445] width 366 height 37
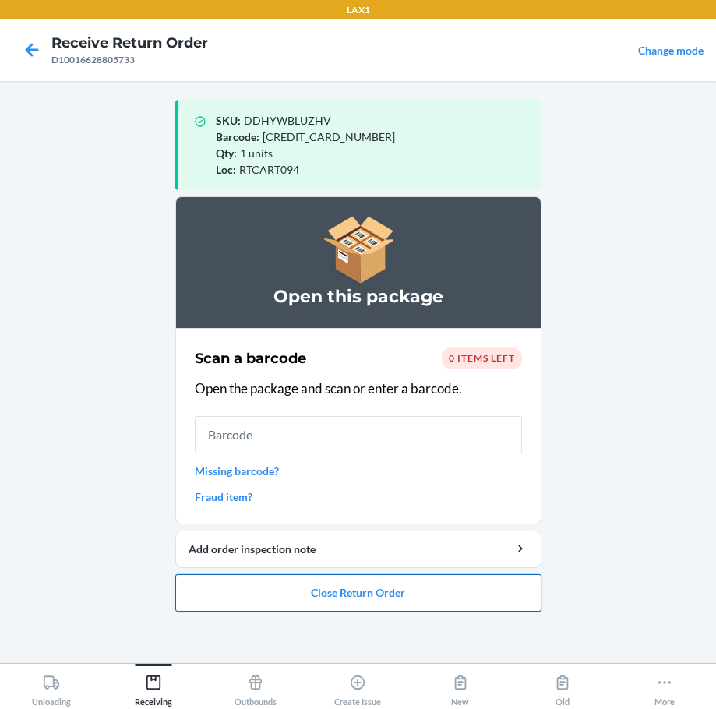
click at [398, 593] on button "Close Return Order" at bounding box center [358, 592] width 366 height 37
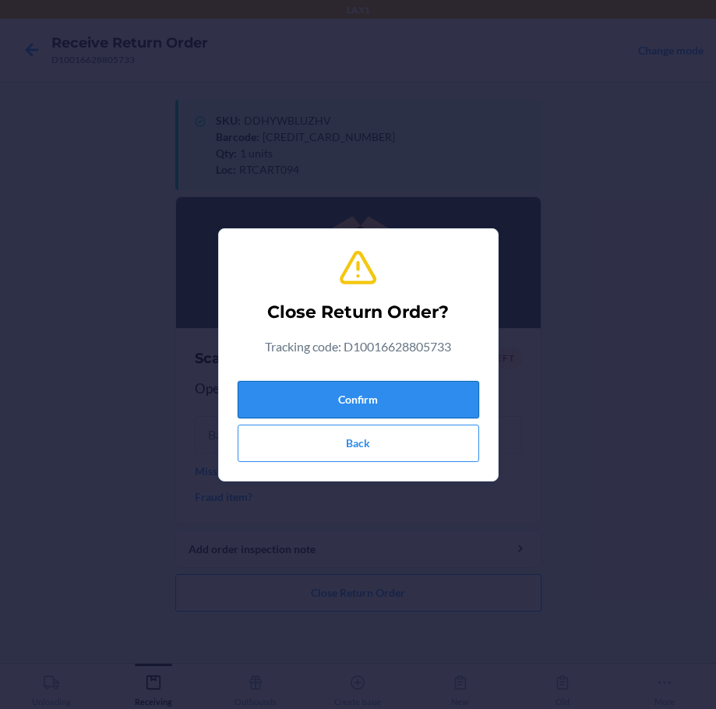
click at [428, 402] on button "Confirm" at bounding box center [358, 399] width 241 height 37
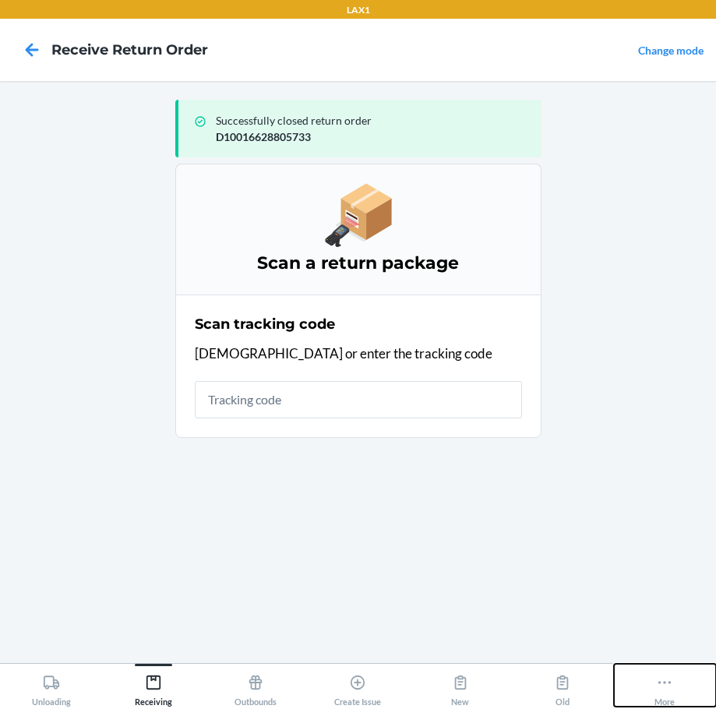
click at [678, 680] on button "More" at bounding box center [665, 685] width 102 height 43
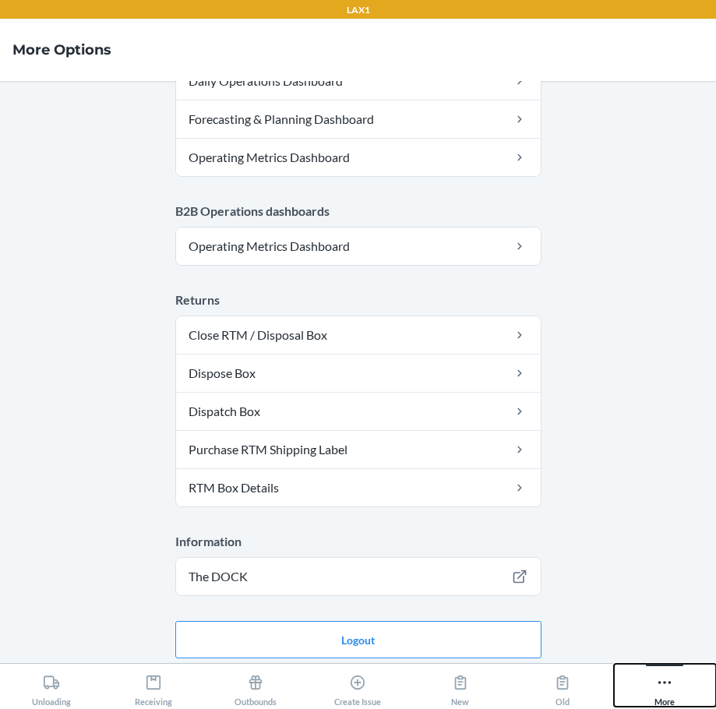
scroll to position [826, 0]
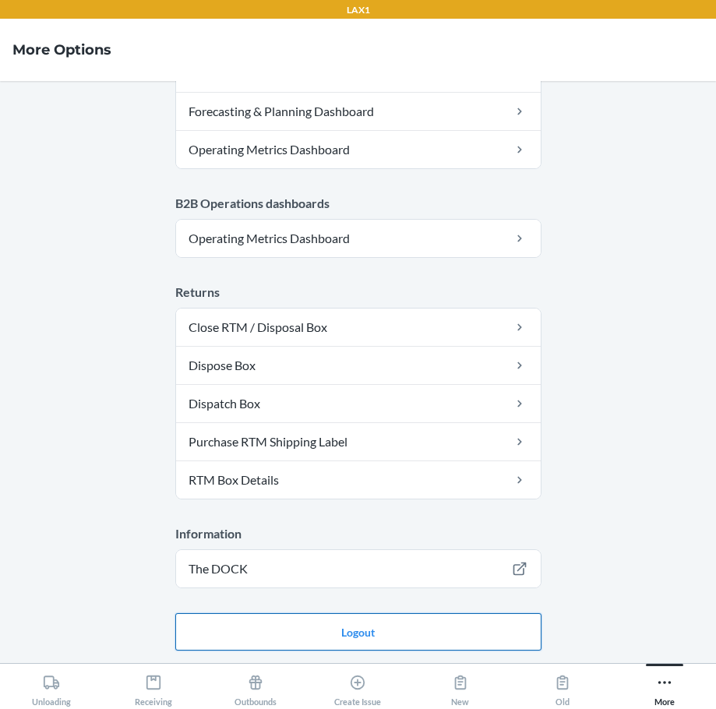
click at [453, 633] on button "Logout" at bounding box center [358, 631] width 366 height 37
